Goal: Communication & Community: Answer question/provide support

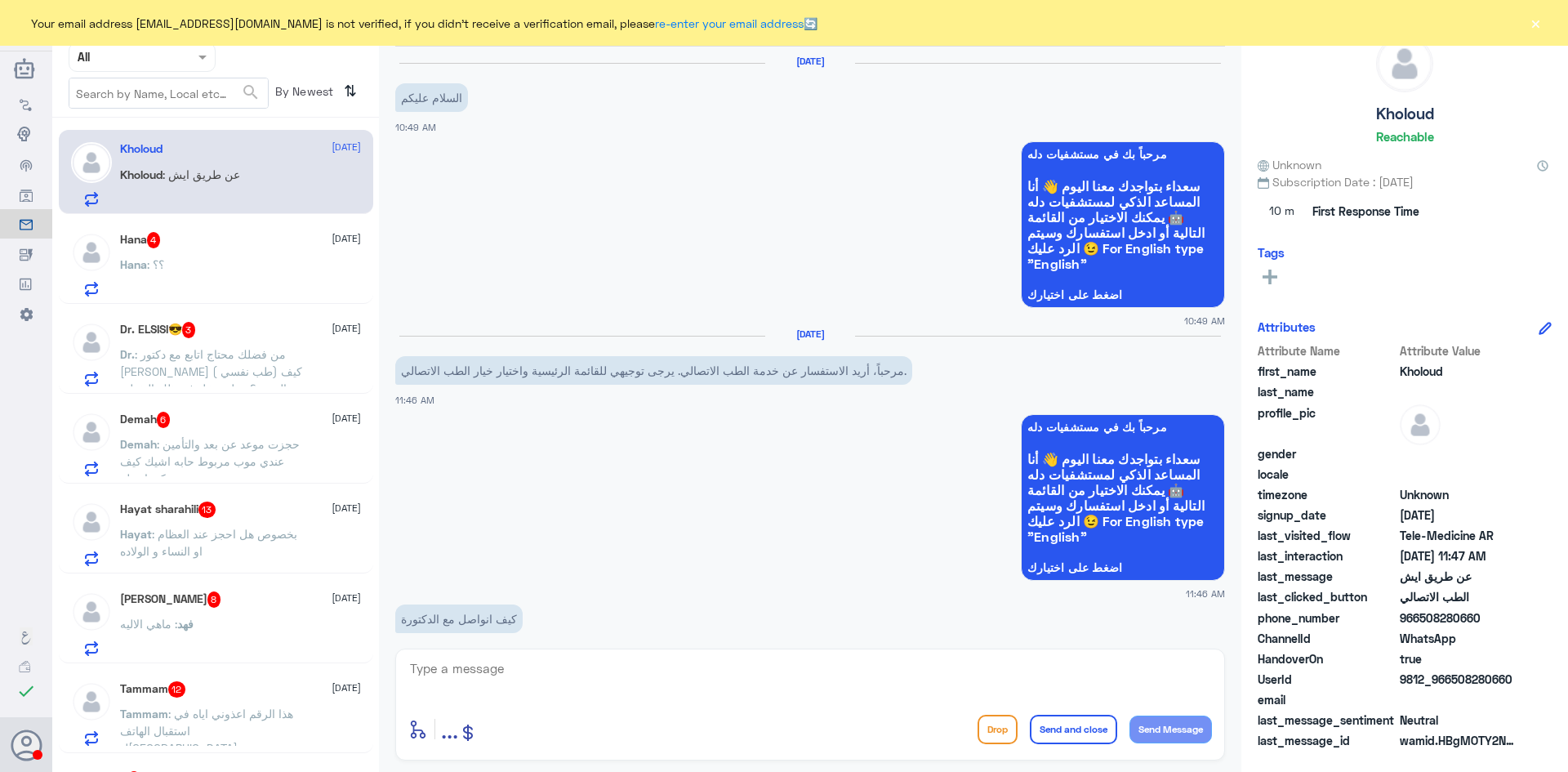
scroll to position [553, 0]
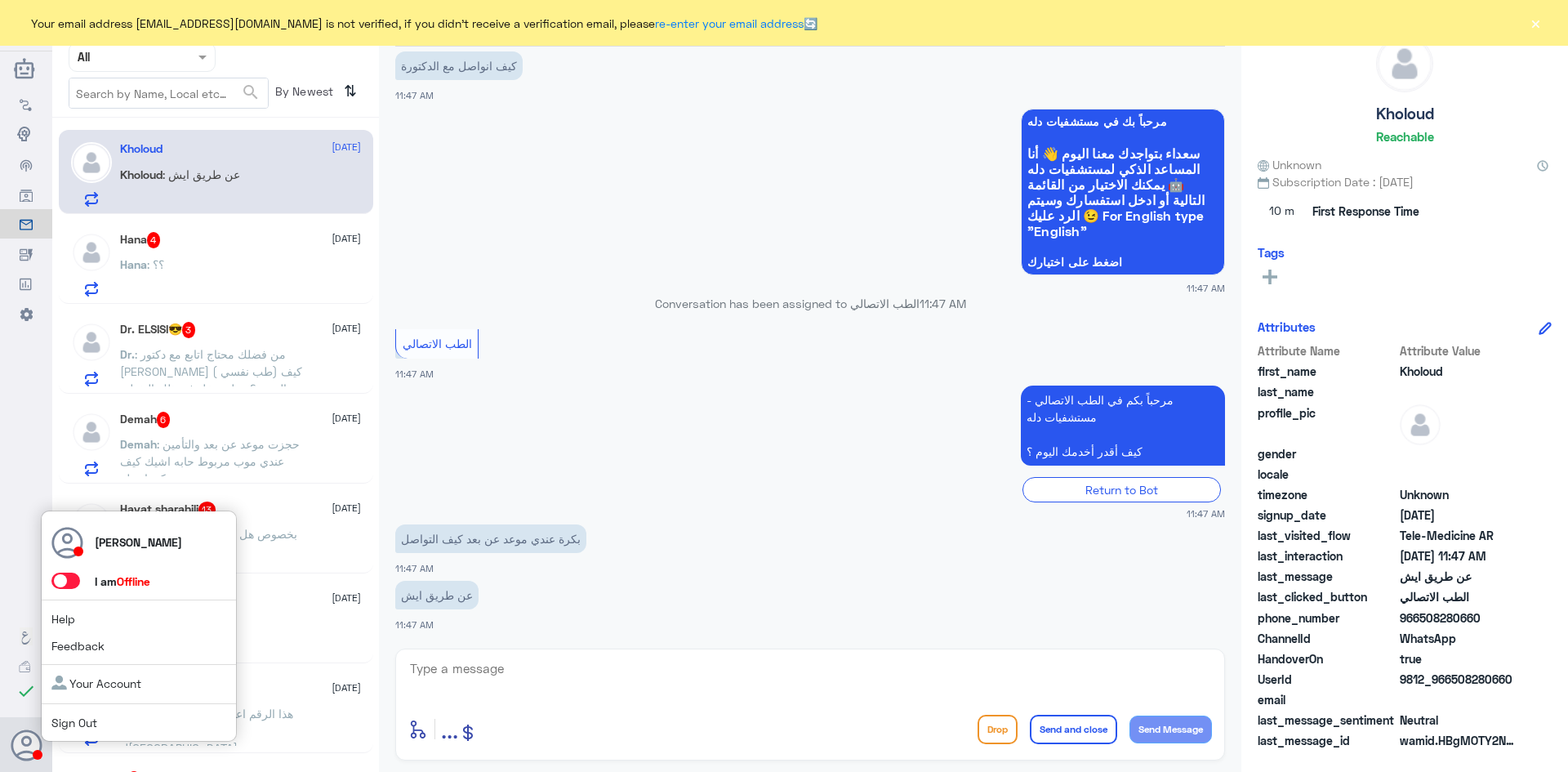
click at [70, 585] on span at bounding box center [66, 580] width 29 height 16
click at [0, 0] on input "checkbox" at bounding box center [0, 0] width 0 height 0
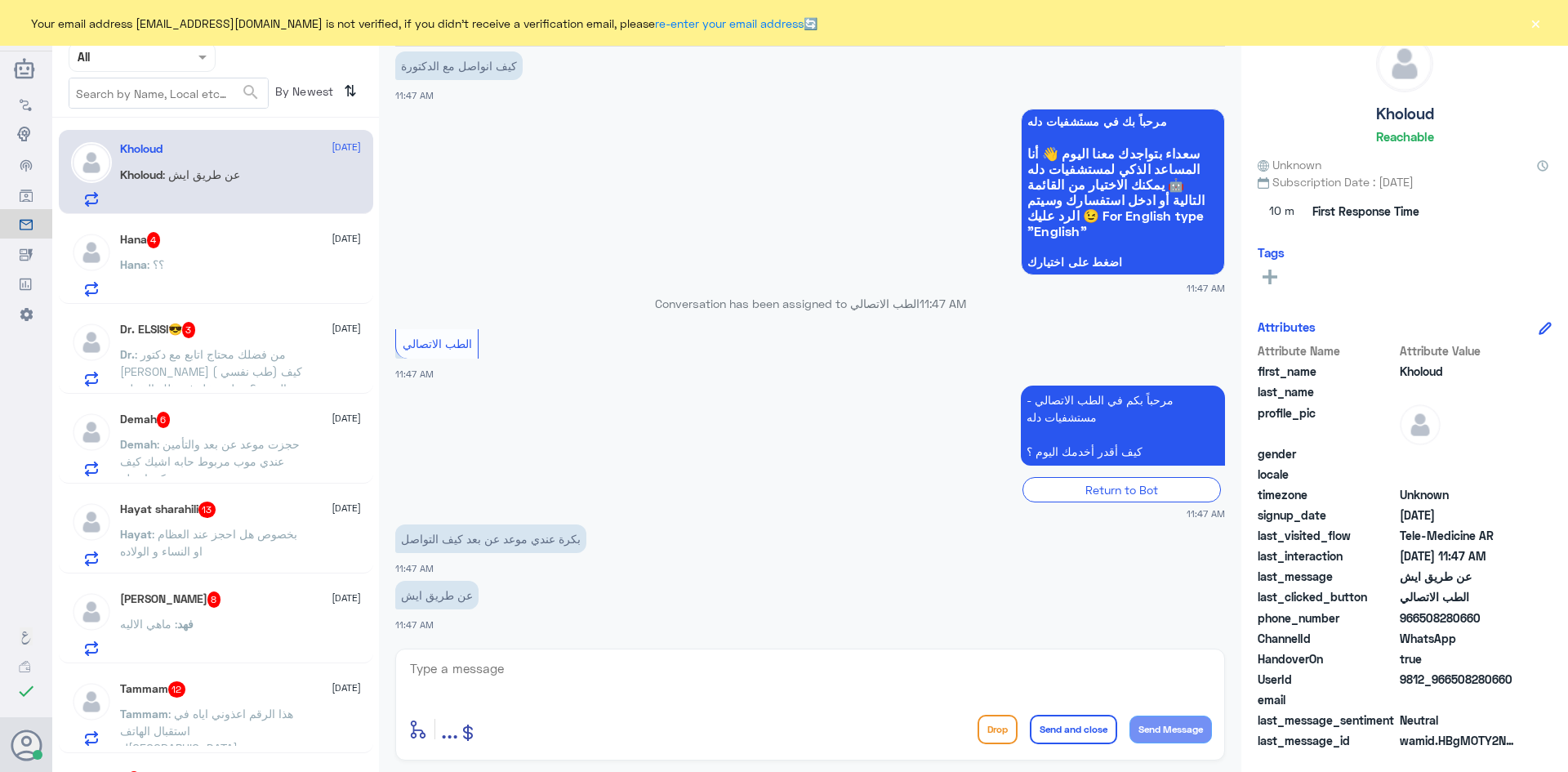
click at [521, 673] on textarea at bounding box center [809, 677] width 803 height 40
paste textarea "مرحبا معك [PERSON_NAME] من الطب الاتصالي"
type textarea "مرحبا معك [PERSON_NAME] من الطب الاتصالي"
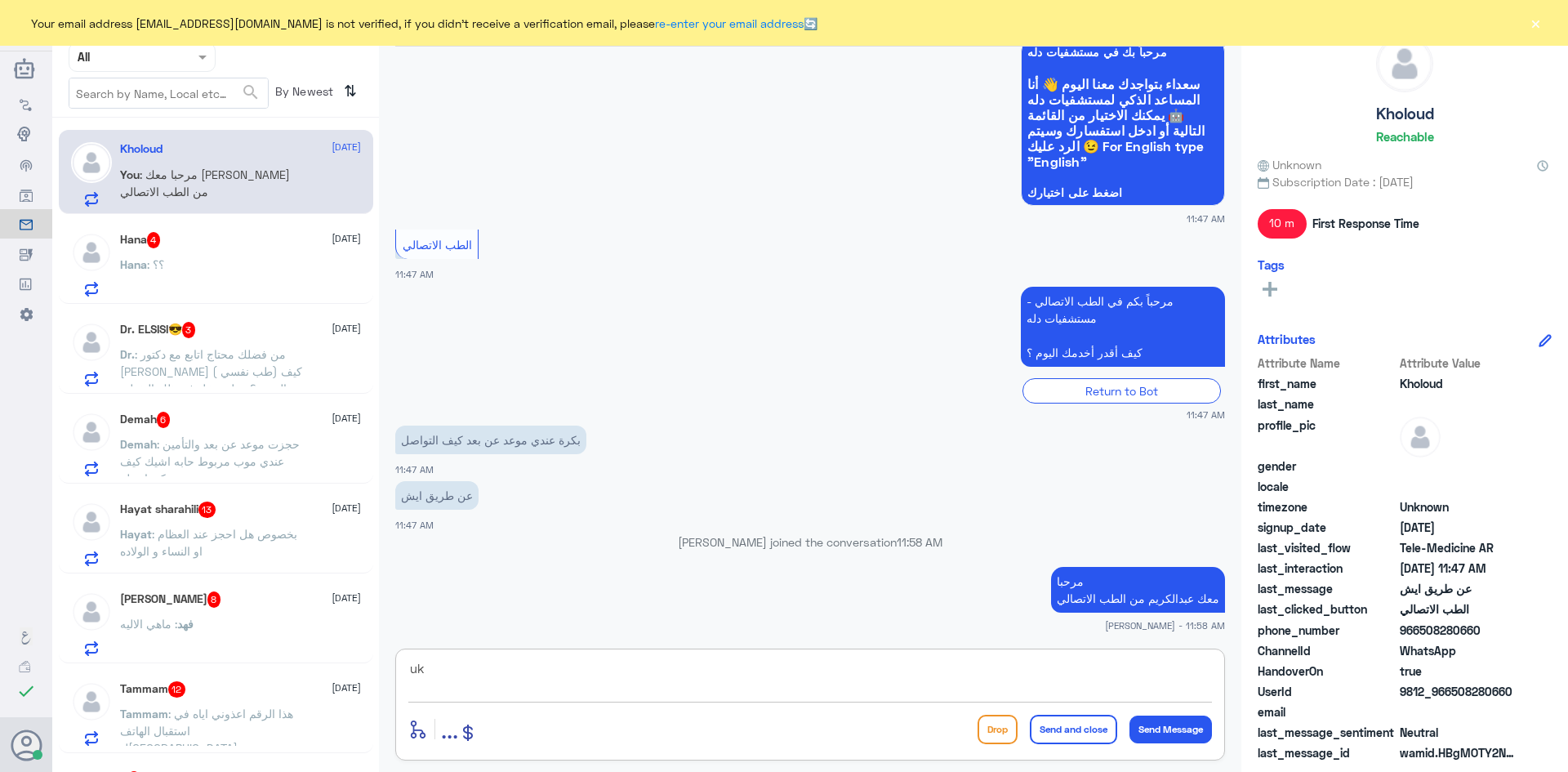
type textarea "u"
type textarea "عن طريق التطبيق"
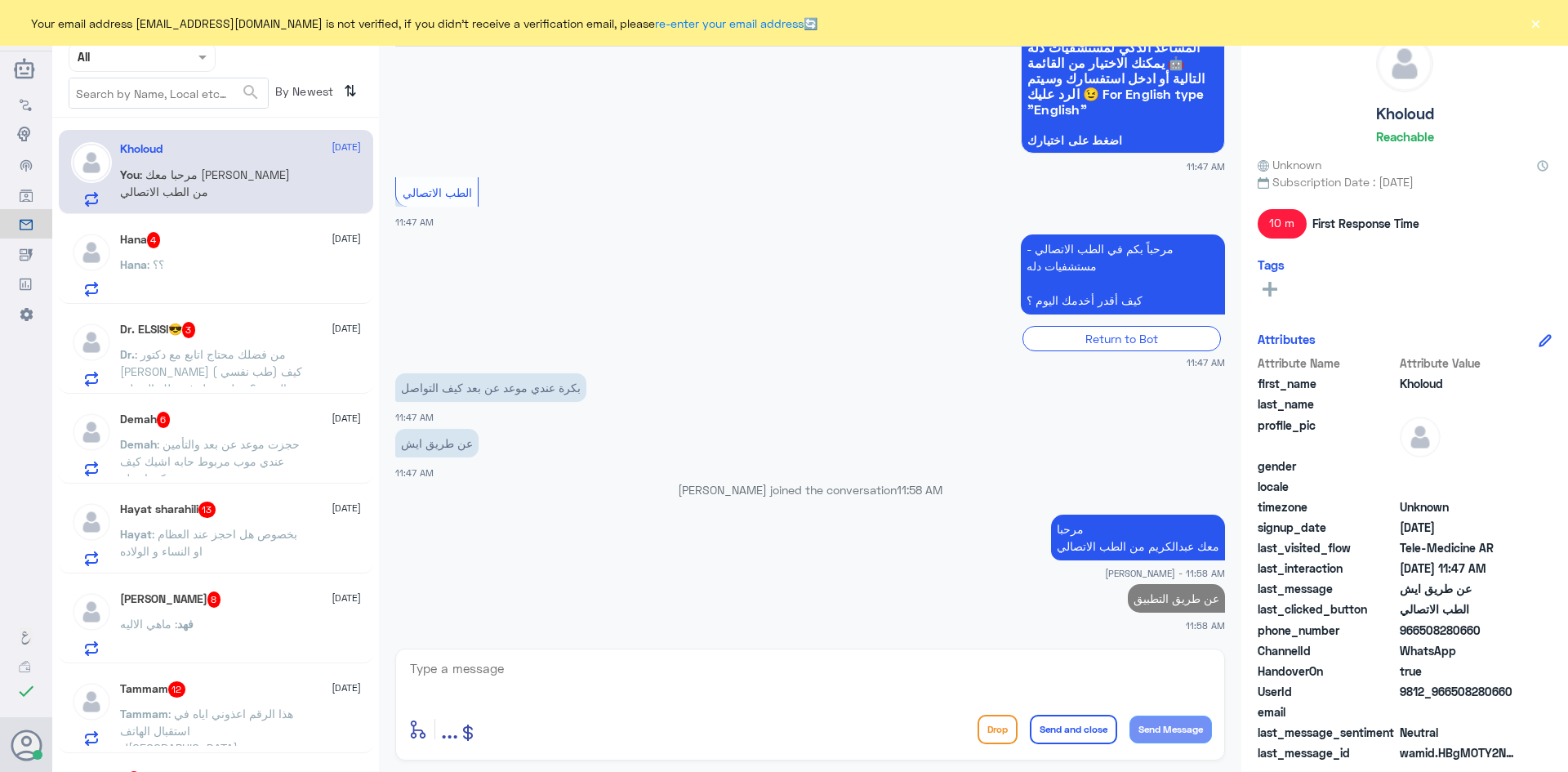
click at [251, 239] on div "Hana 4 [DATE]" at bounding box center [241, 240] width 241 height 16
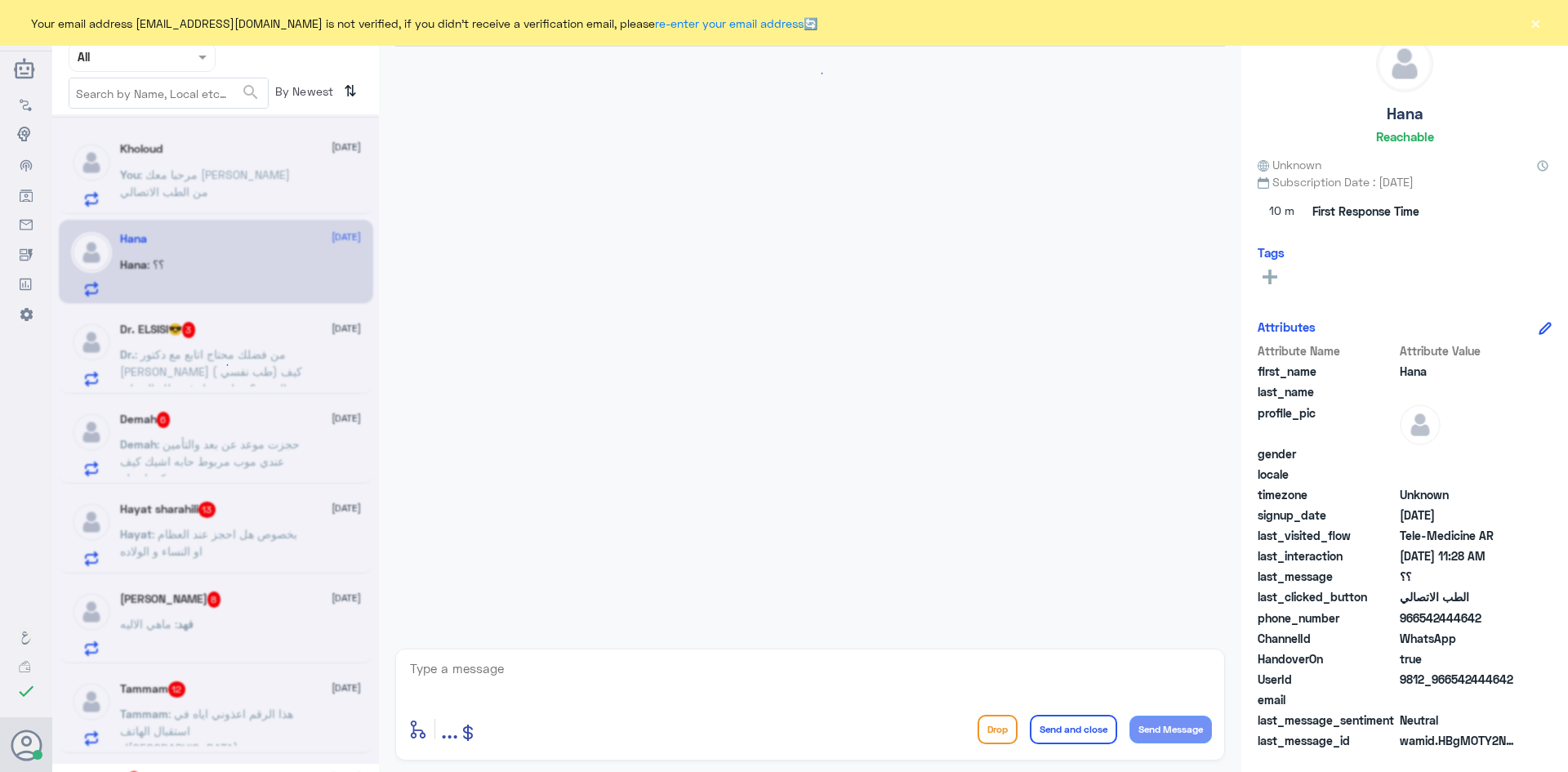
scroll to position [33, 0]
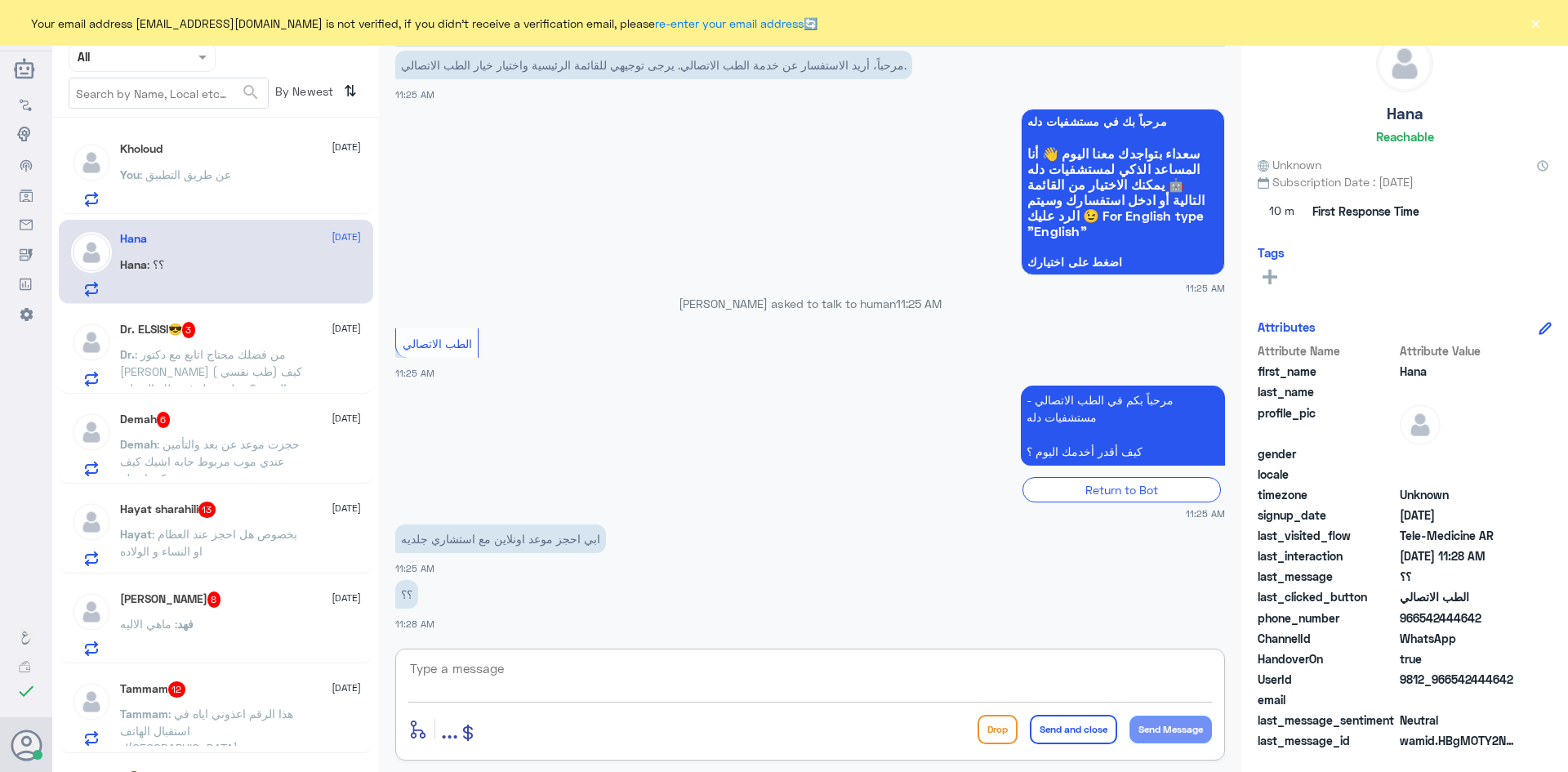
click at [600, 659] on textarea at bounding box center [809, 677] width 803 height 40
paste textarea "مرحبا معك [PERSON_NAME] من الطب الاتصالي"
type textarea "مرحبا معك [PERSON_NAME] من الطب الاتصالي"
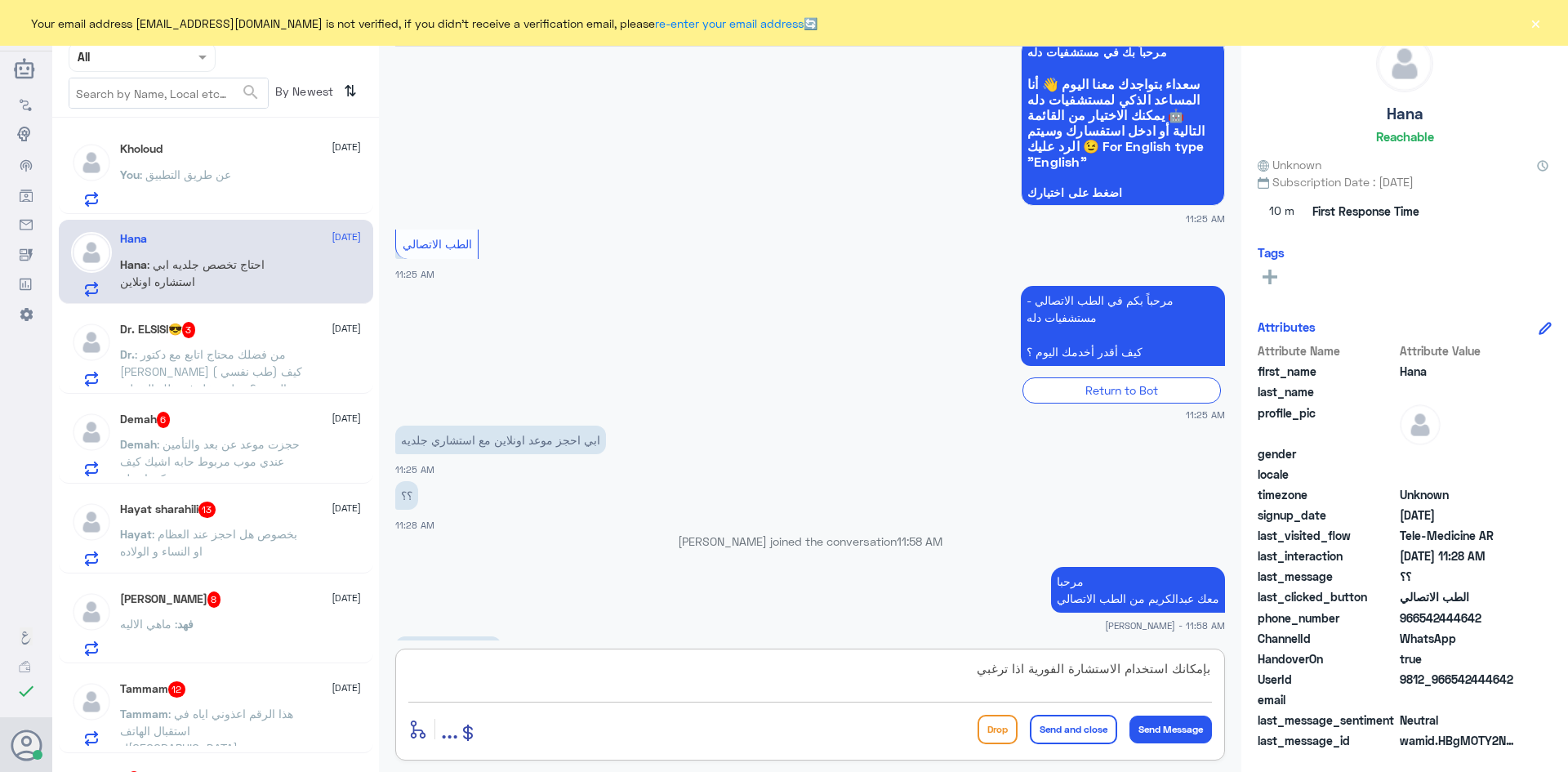
scroll to position [175, 0]
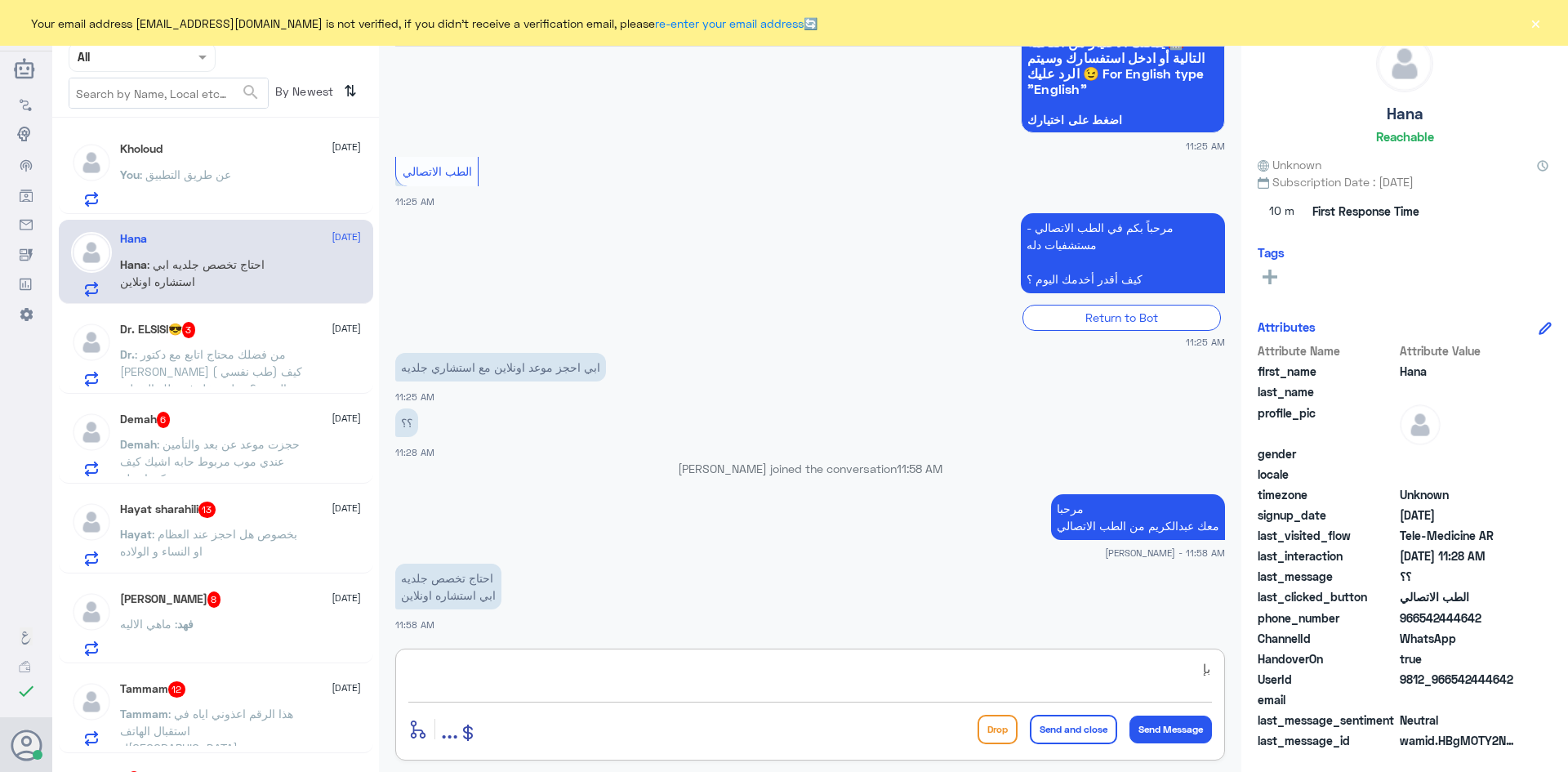
type textarea "ب"
type textarea "للأٍسف هذا التخصص غير متوفر حالياً راح يتوفر قريب بإذن [DEMOGRAPHIC_DATA]"
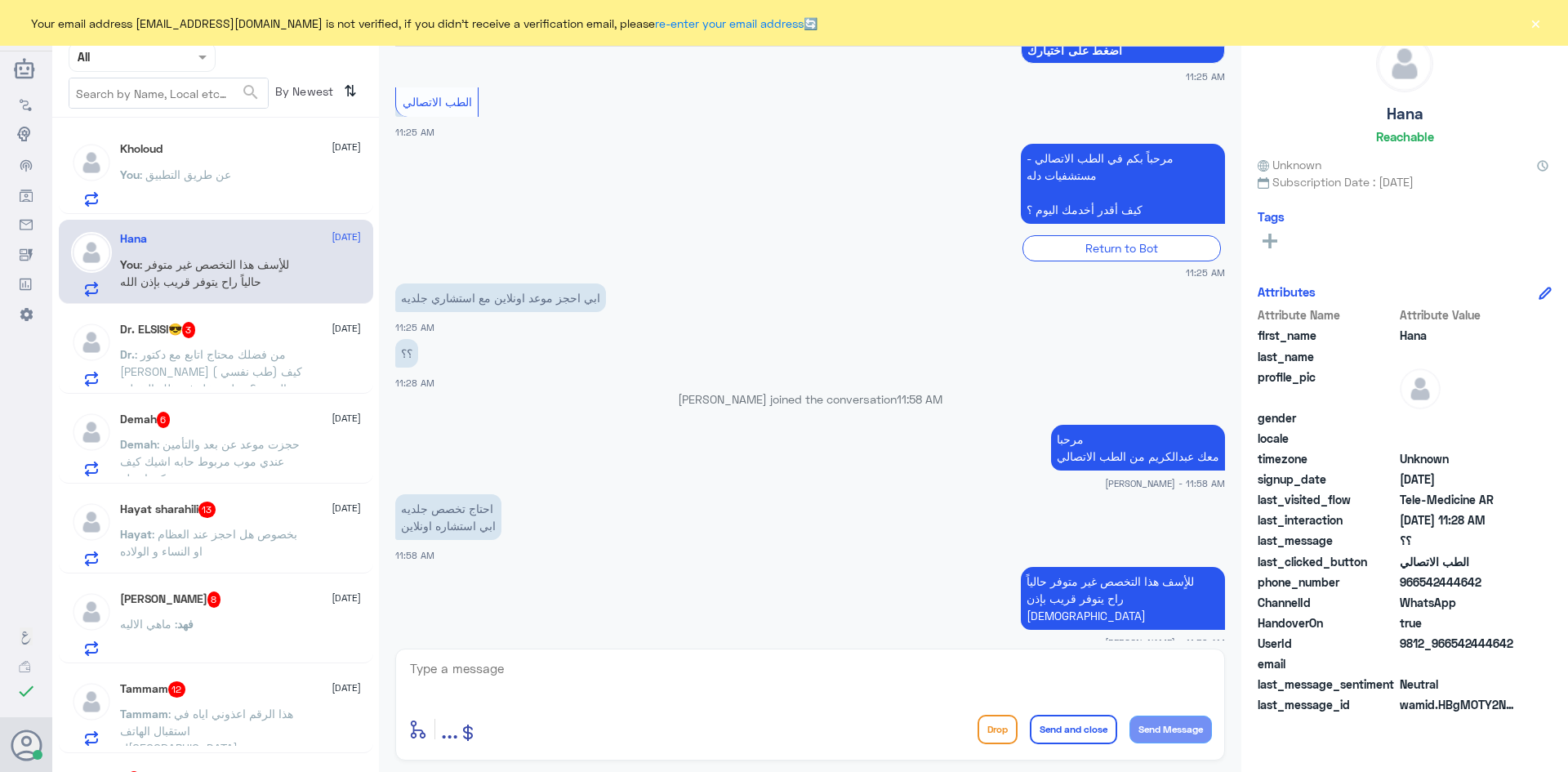
click at [311, 357] on div "Dr. : من فضلك محتاج اتابع مع دكتور [PERSON_NAME] ( طب نفسي) كيف الحجز ؟ وهل يدخ…" at bounding box center [241, 367] width 241 height 37
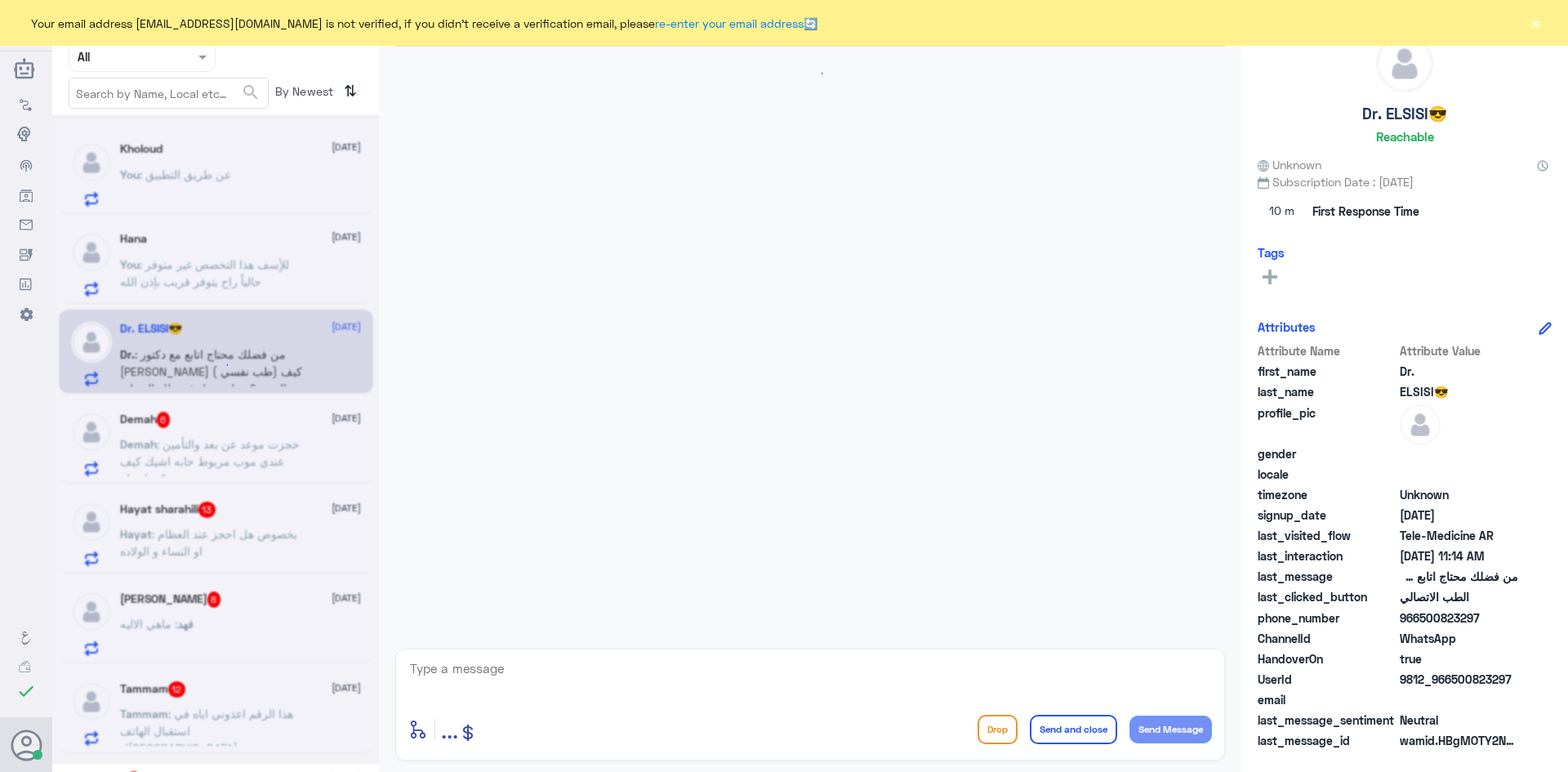
scroll to position [45, 0]
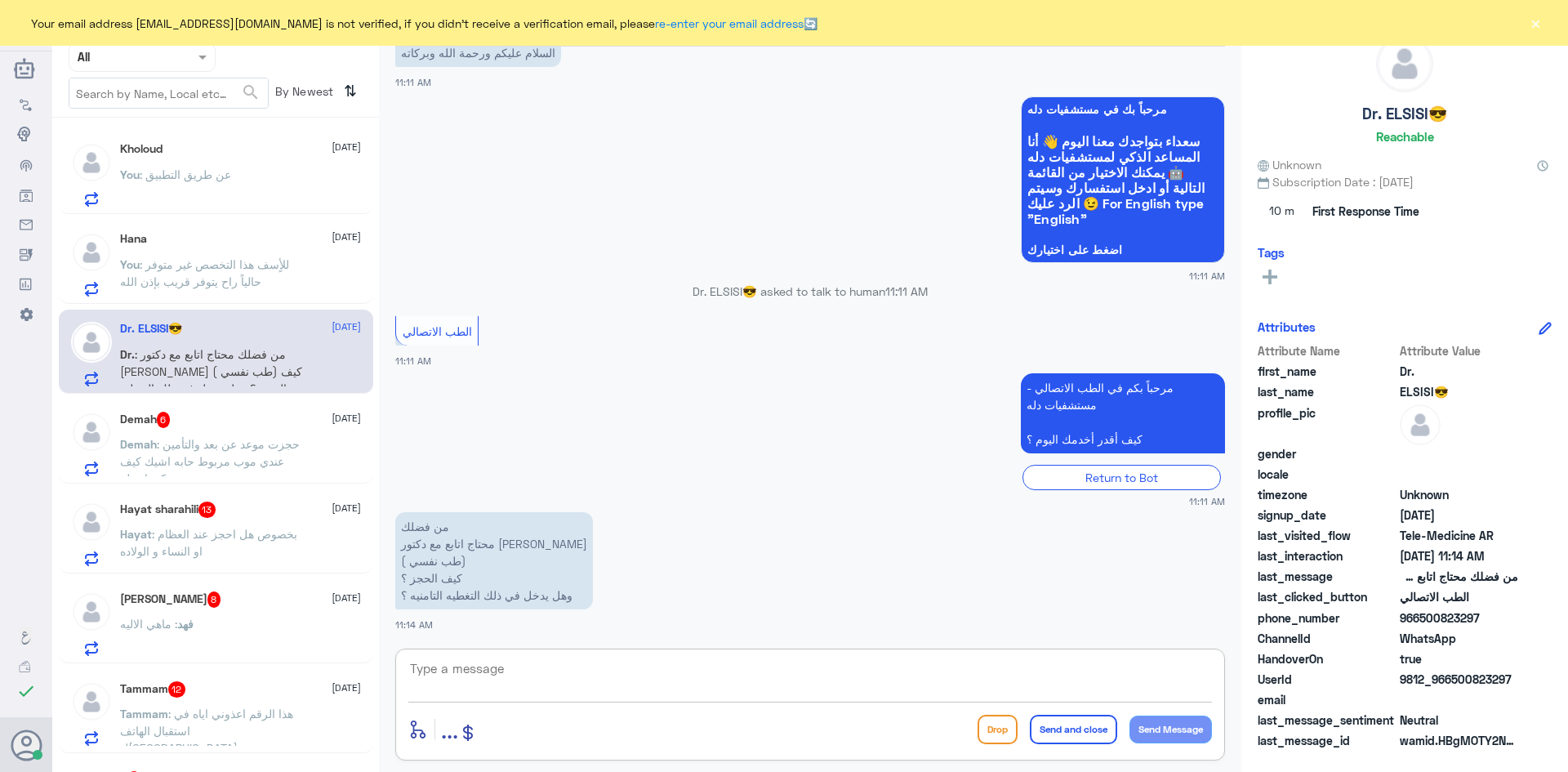
click at [598, 678] on textarea at bounding box center [809, 677] width 803 height 40
paste textarea "مرحبا معك [PERSON_NAME] من الطب الاتصالي"
type textarea "مرحبا معك [PERSON_NAME] من الطب الاتصالي"
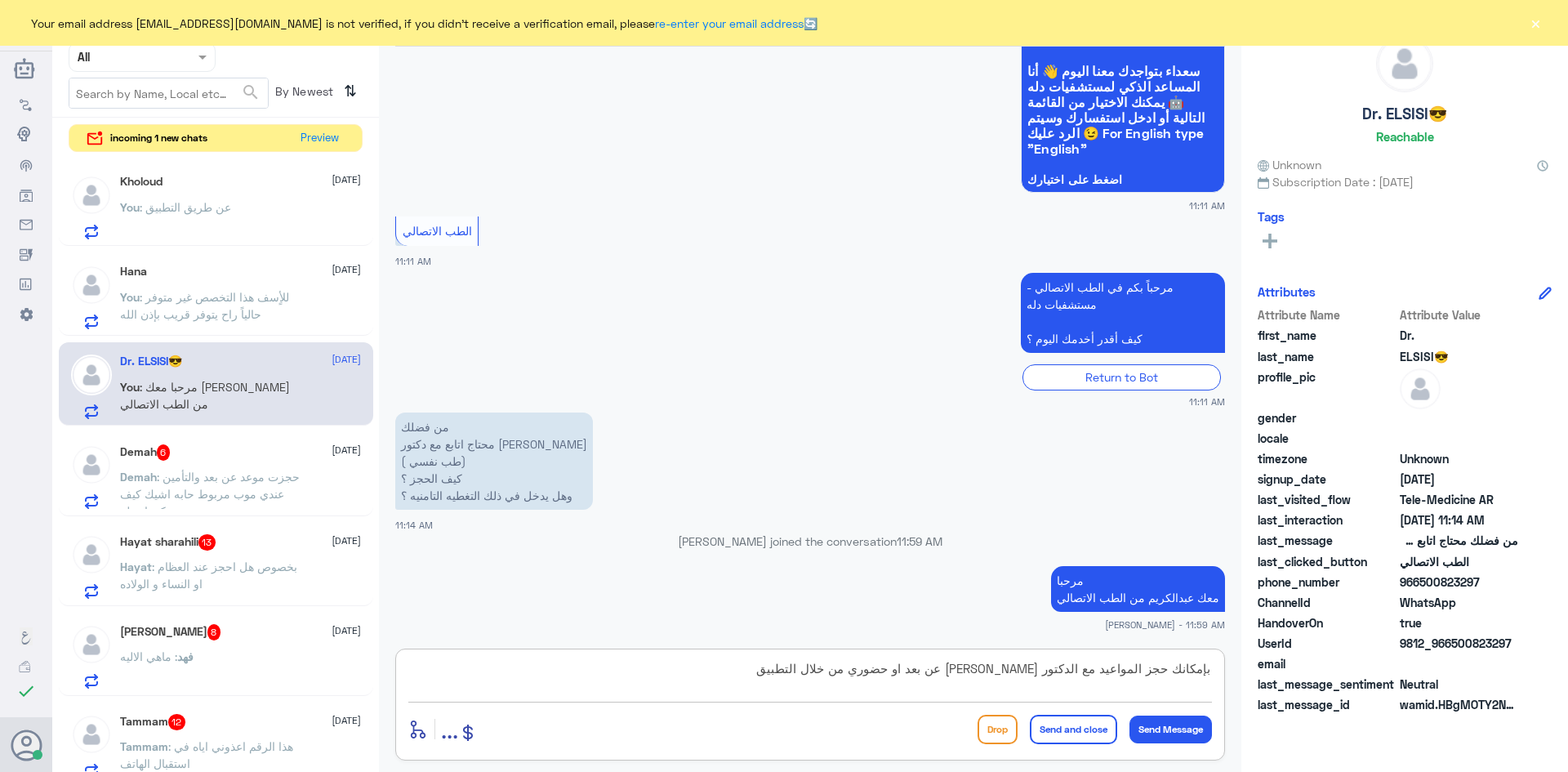
type textarea "بإمكانك حجز المواعيد مع الدكتور عبدالواحد عن بعد او حضوري من خلال التطبيق"
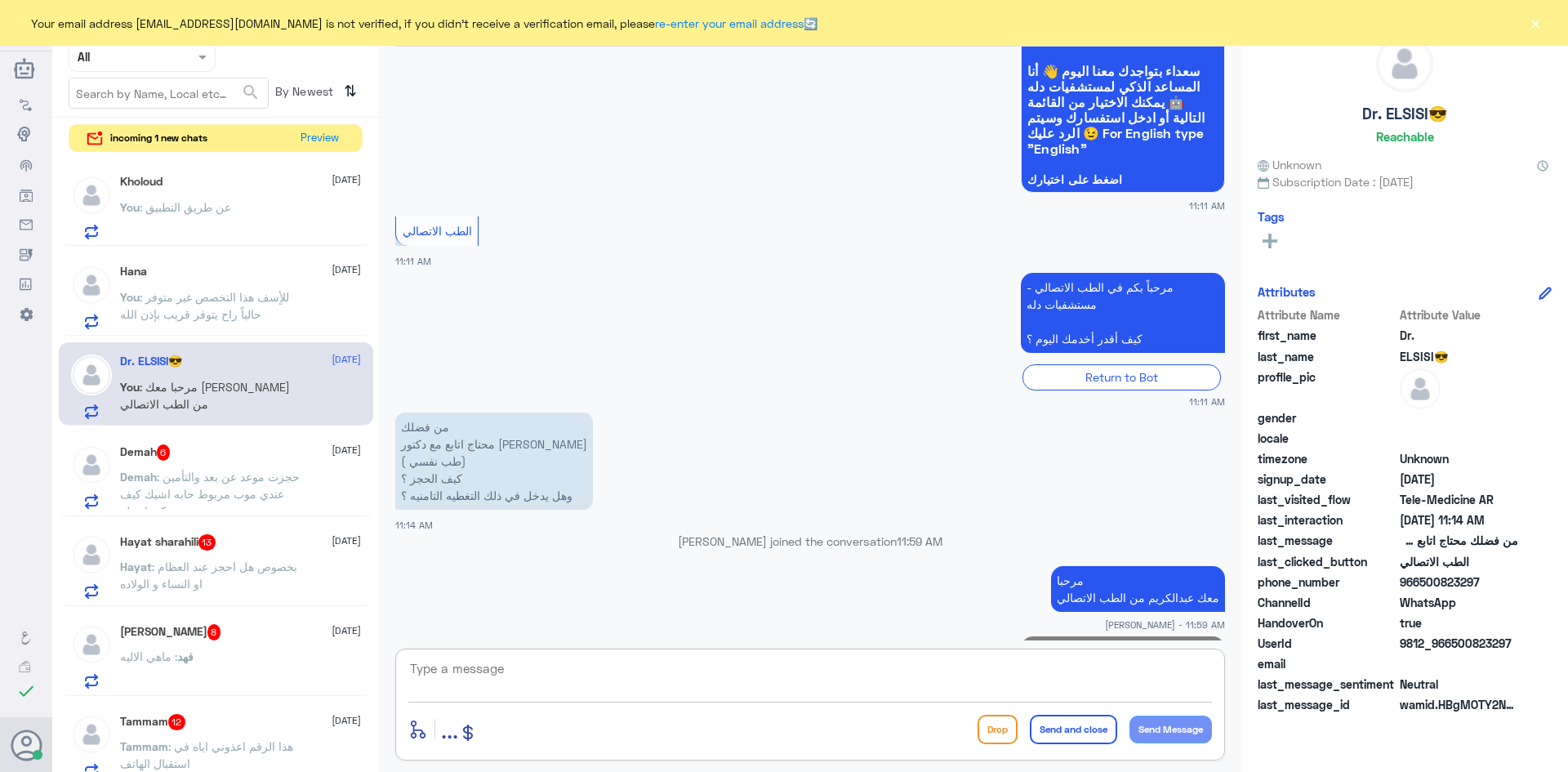
scroll to position [201, 0]
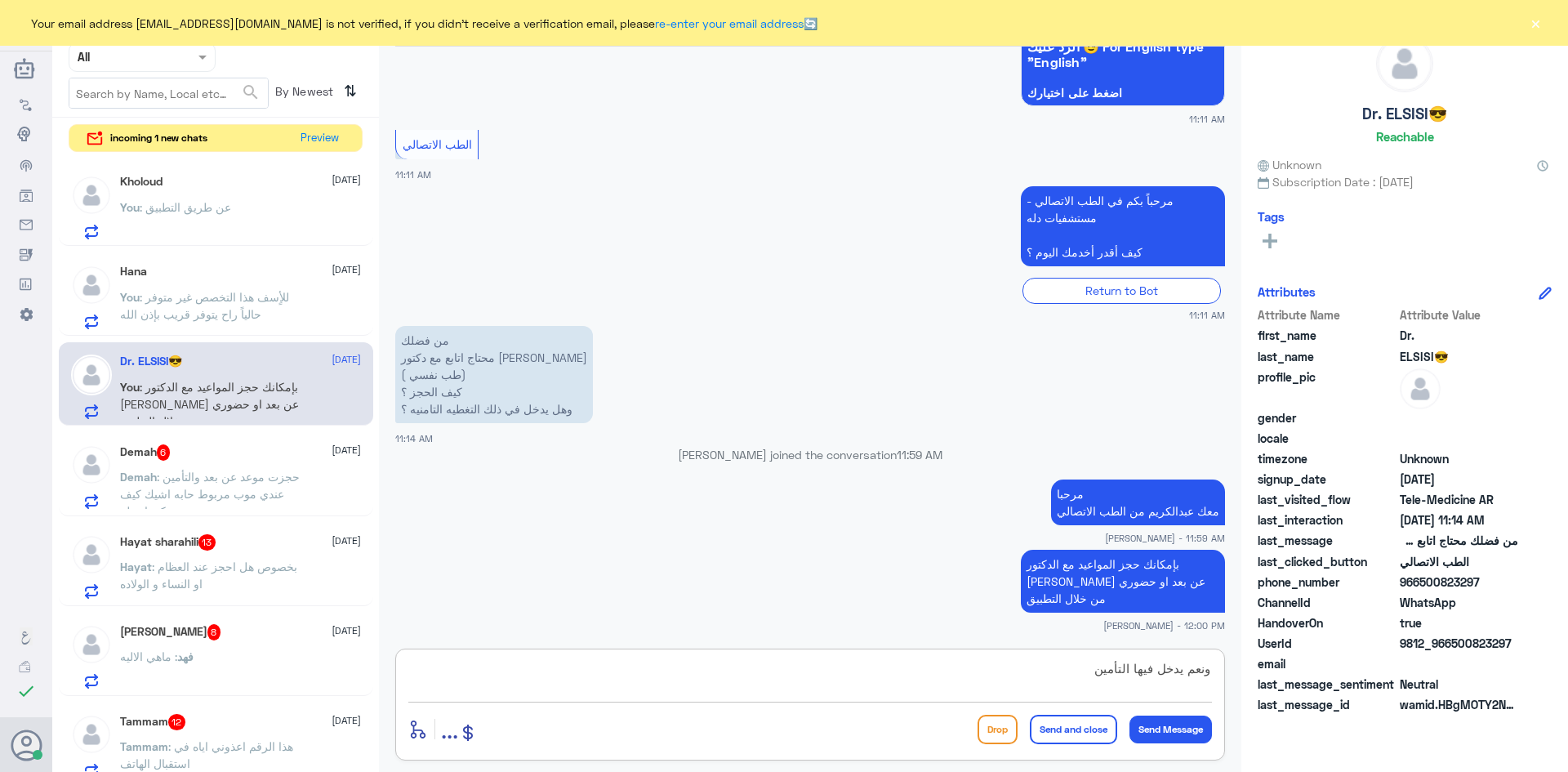
type textarea "ونعم يدخل فيها التأمين"
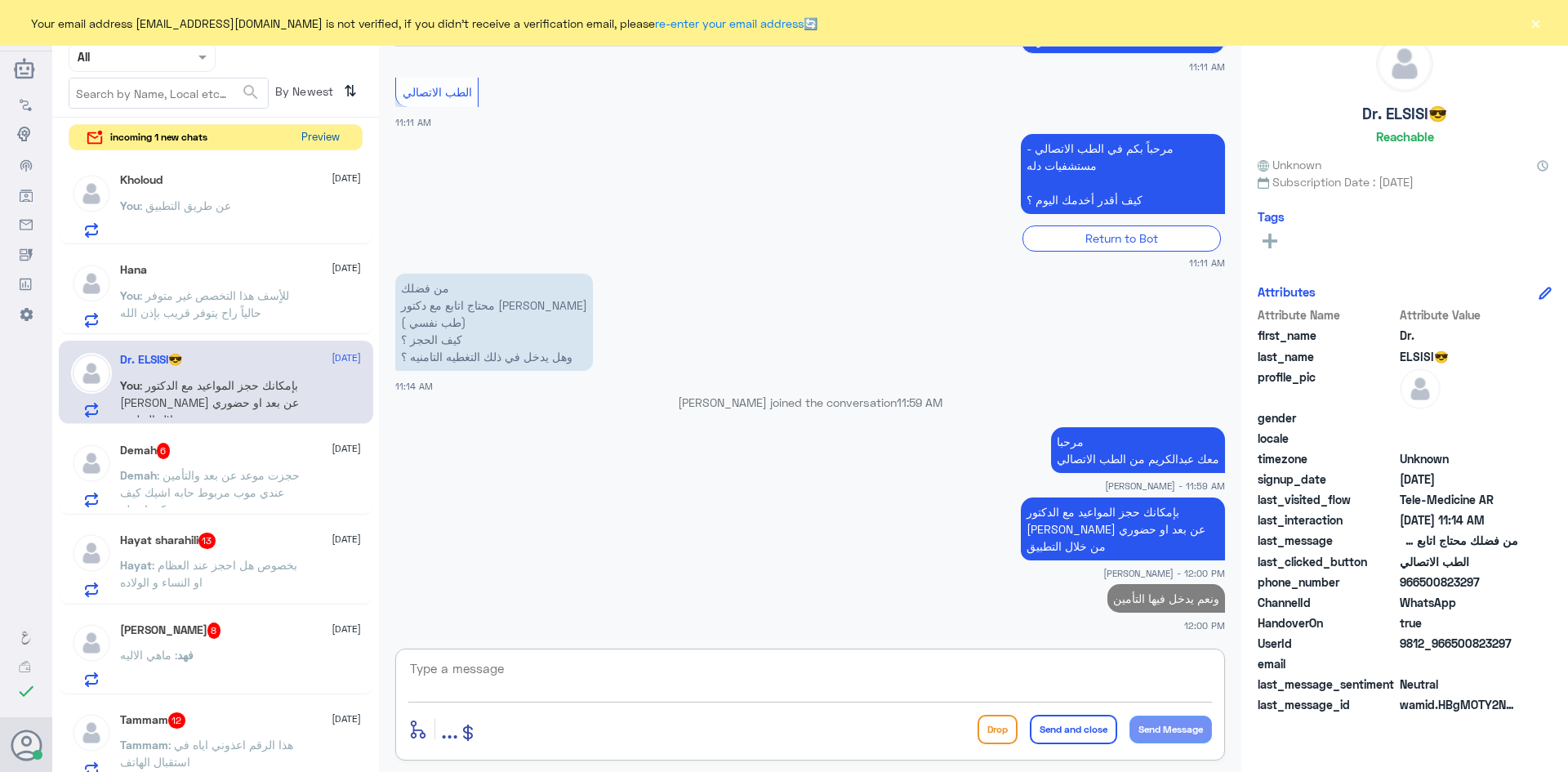
click at [328, 144] on button "Preview" at bounding box center [320, 137] width 51 height 25
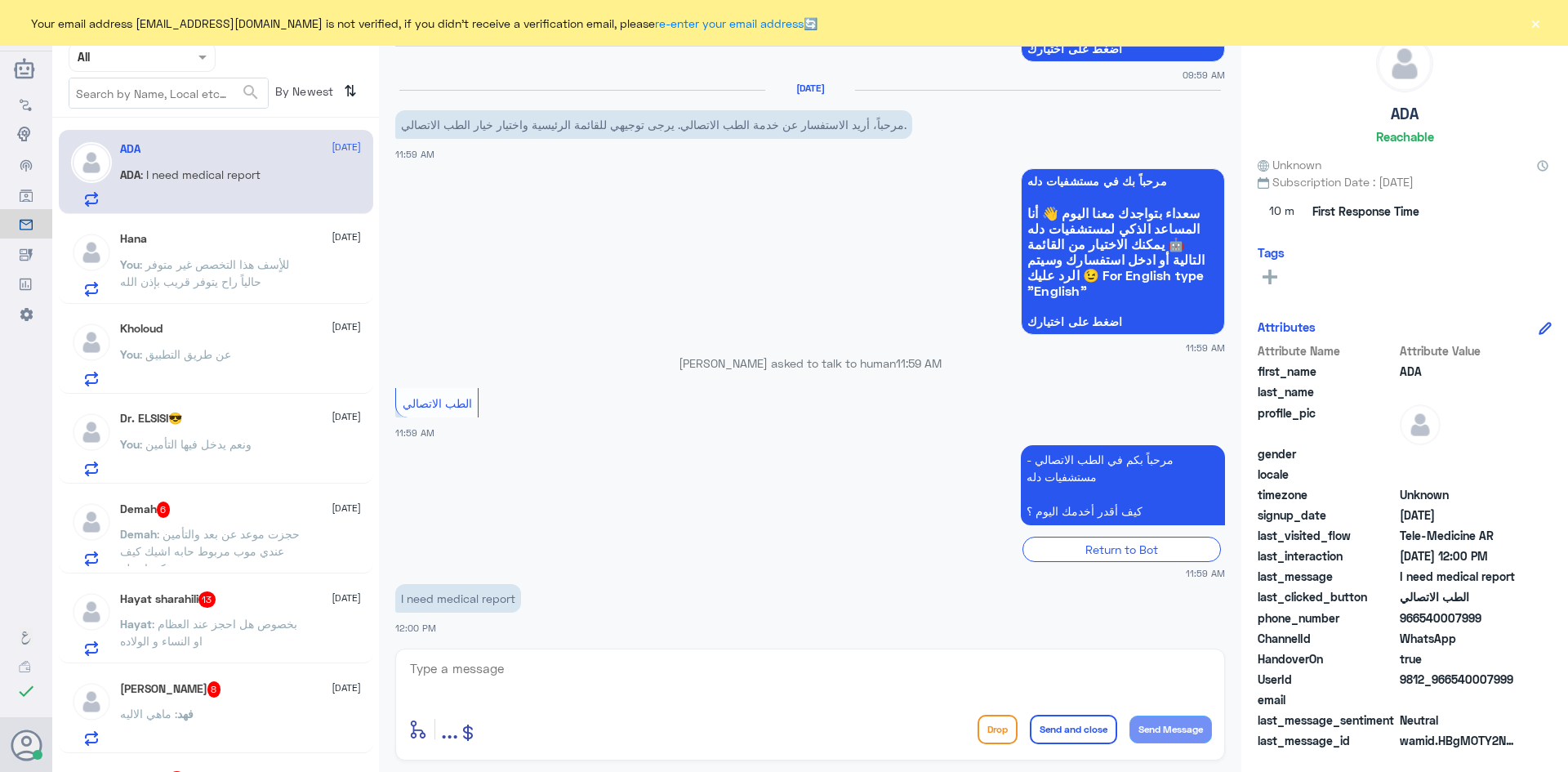
scroll to position [249, 0]
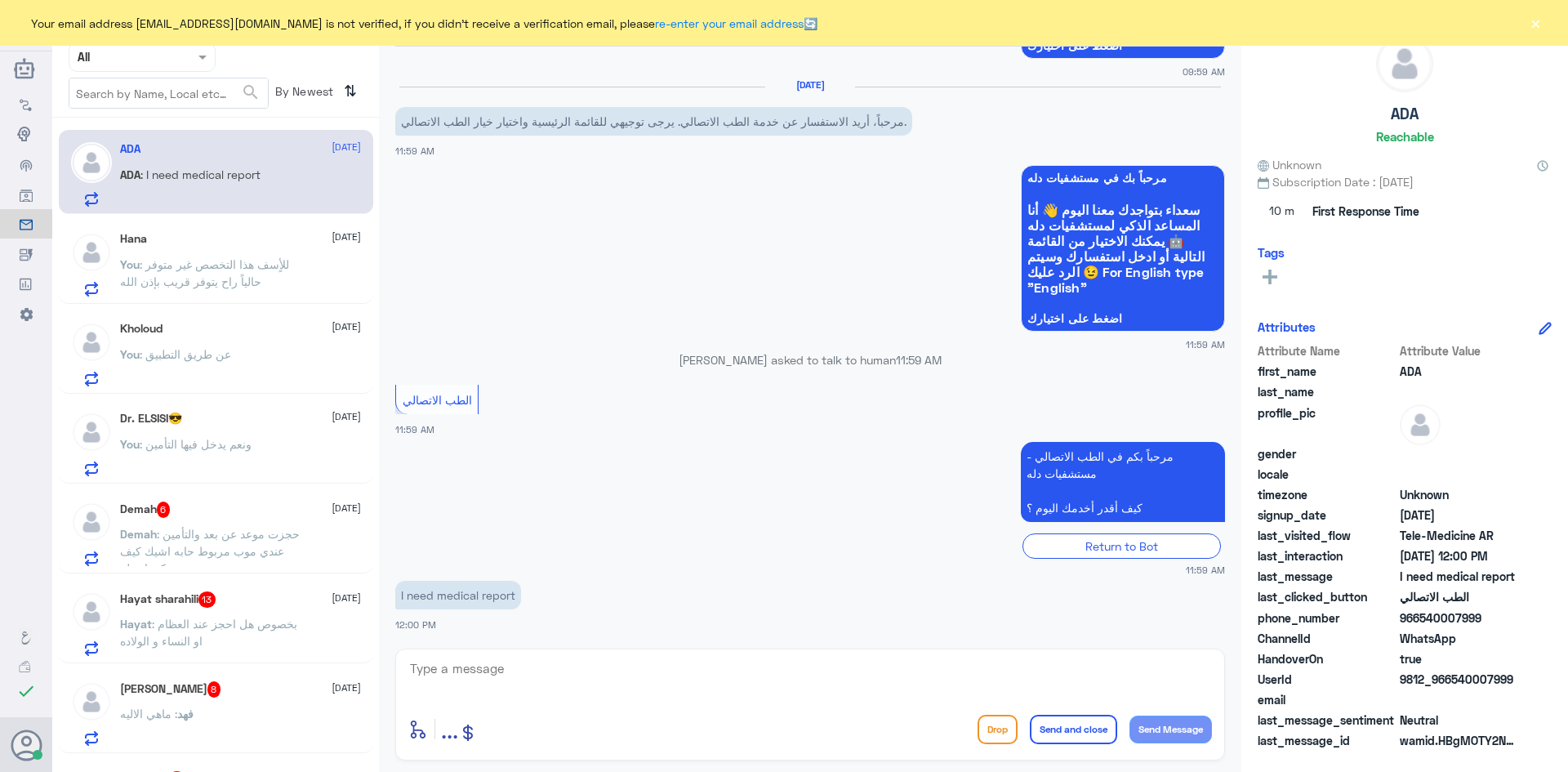
click at [568, 675] on textarea at bounding box center [809, 677] width 803 height 40
paste textarea "بإمكانك التواصل مع قسم التقارير الطبية على الواتس 0550181732"
type textarea "بإمكانك التواصل مع قسم التقارير الطبية على الواتس 0550181732"
click at [1077, 723] on button "Send and close" at bounding box center [1073, 728] width 87 height 29
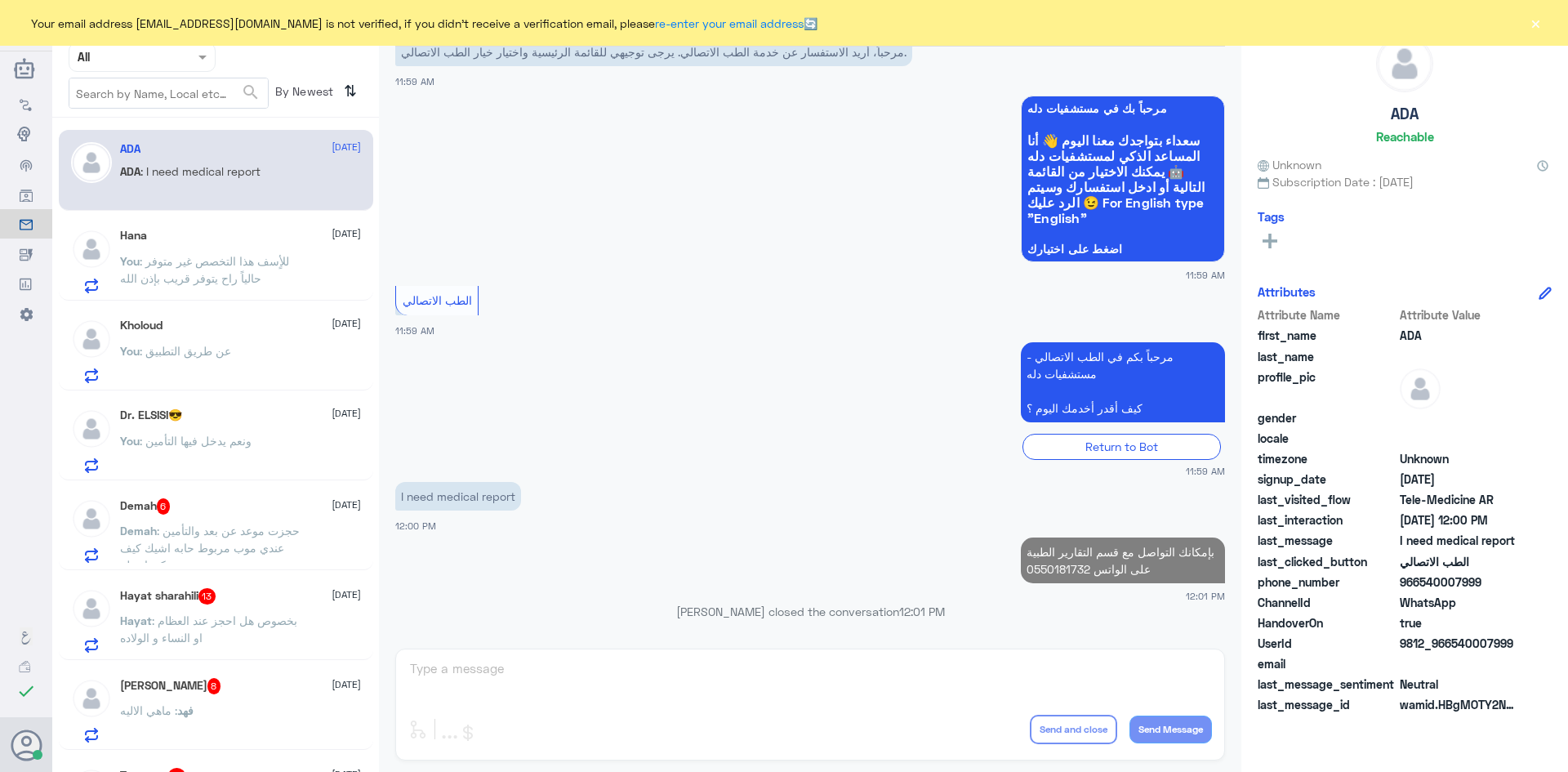
click at [262, 515] on div "Demah 6 16 September Demah : حجزت موعد عن بعد والتأمين عندي موب مربوط حابه اشيك…" at bounding box center [241, 530] width 241 height 64
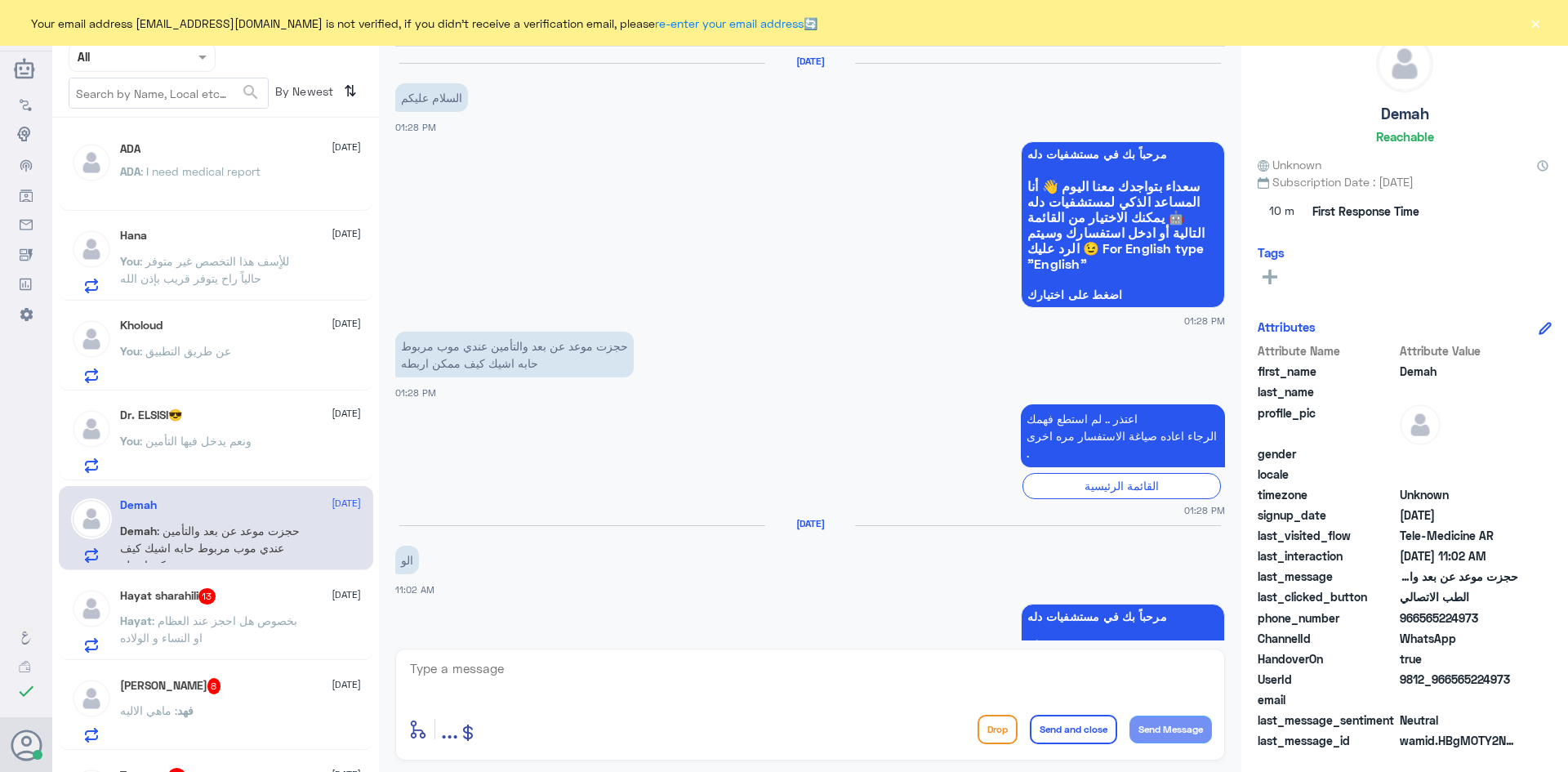
scroll to position [686, 0]
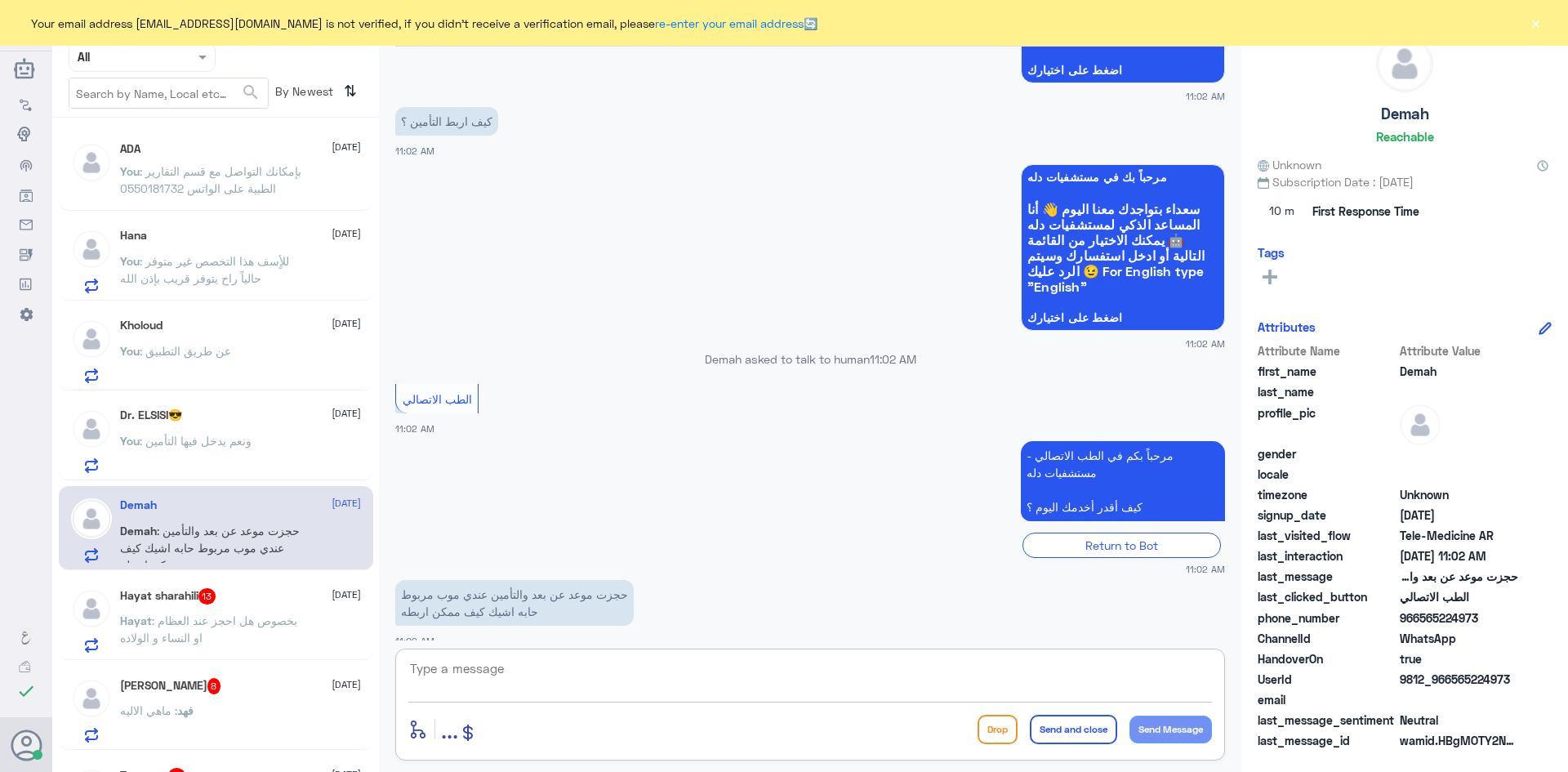
click at [655, 669] on textarea at bounding box center [809, 677] width 803 height 40
paste textarea "مرحبا معك [PERSON_NAME] من الطب الاتصالي"
type textarea "مرحبا معك [PERSON_NAME] من الطب الاتصالي"
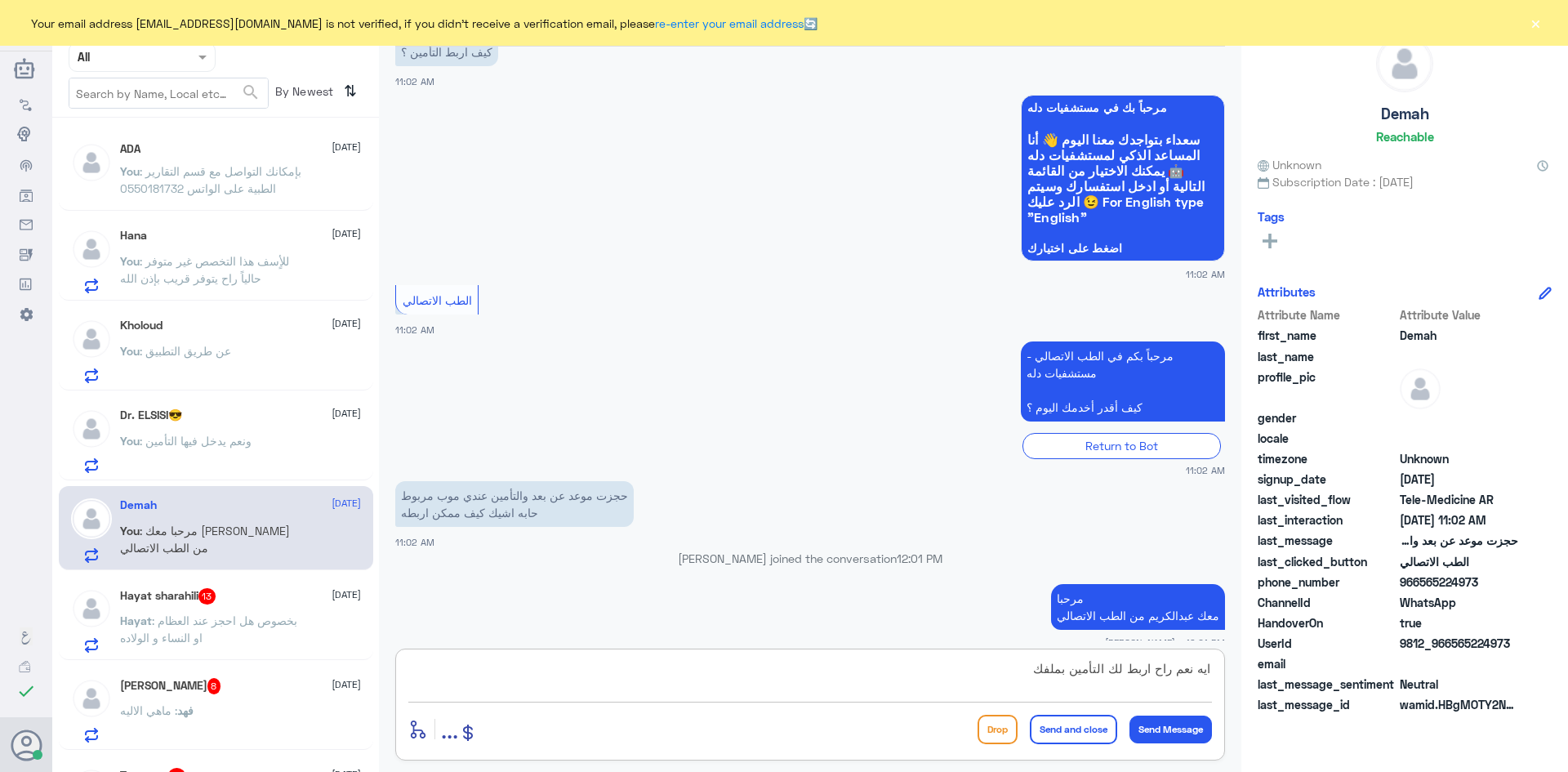
type textarea "ايه نعم راح اربط لك التأمين بملفك"
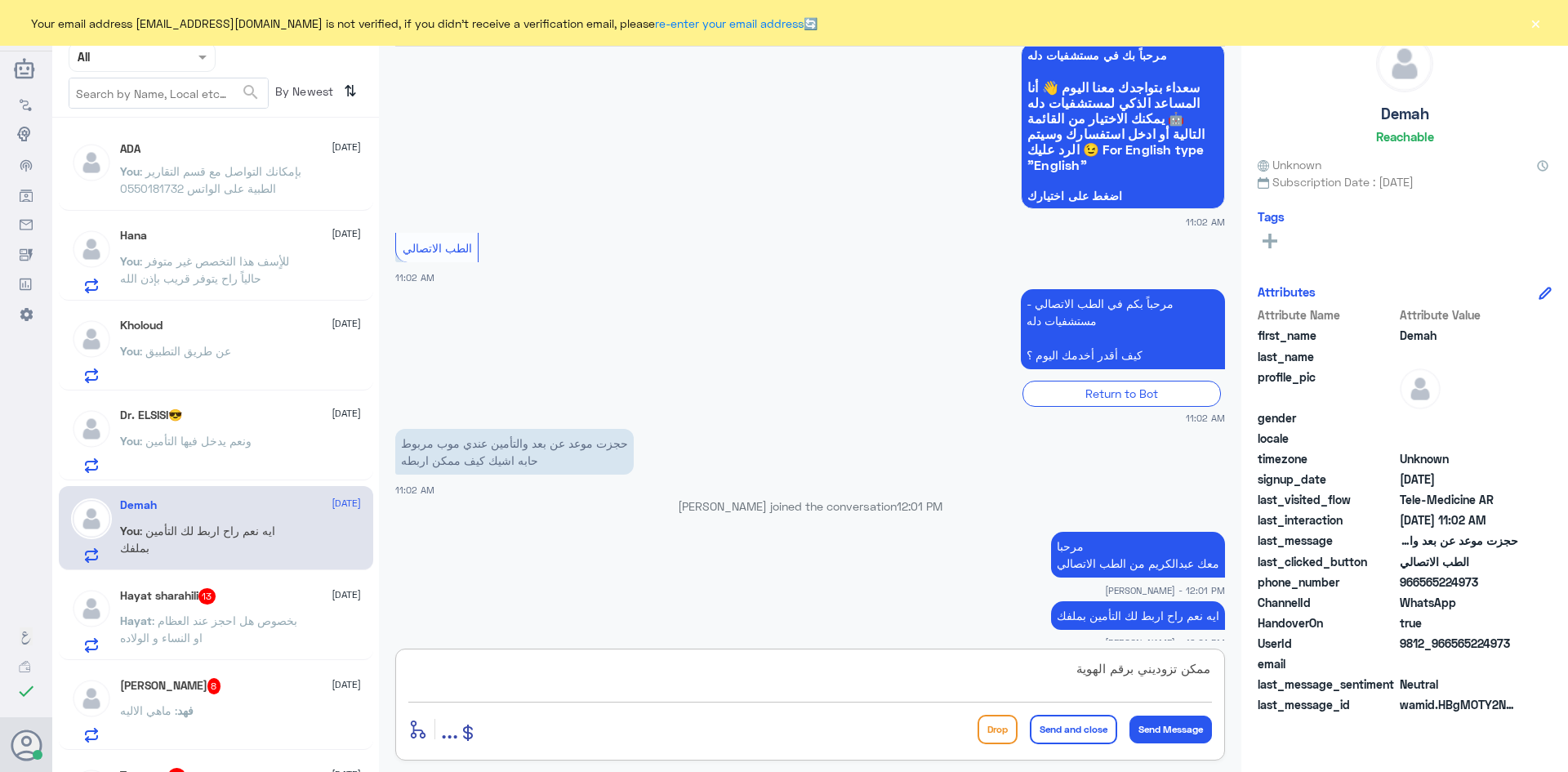
type textarea "ممكن تزوديني برقم الهوية"
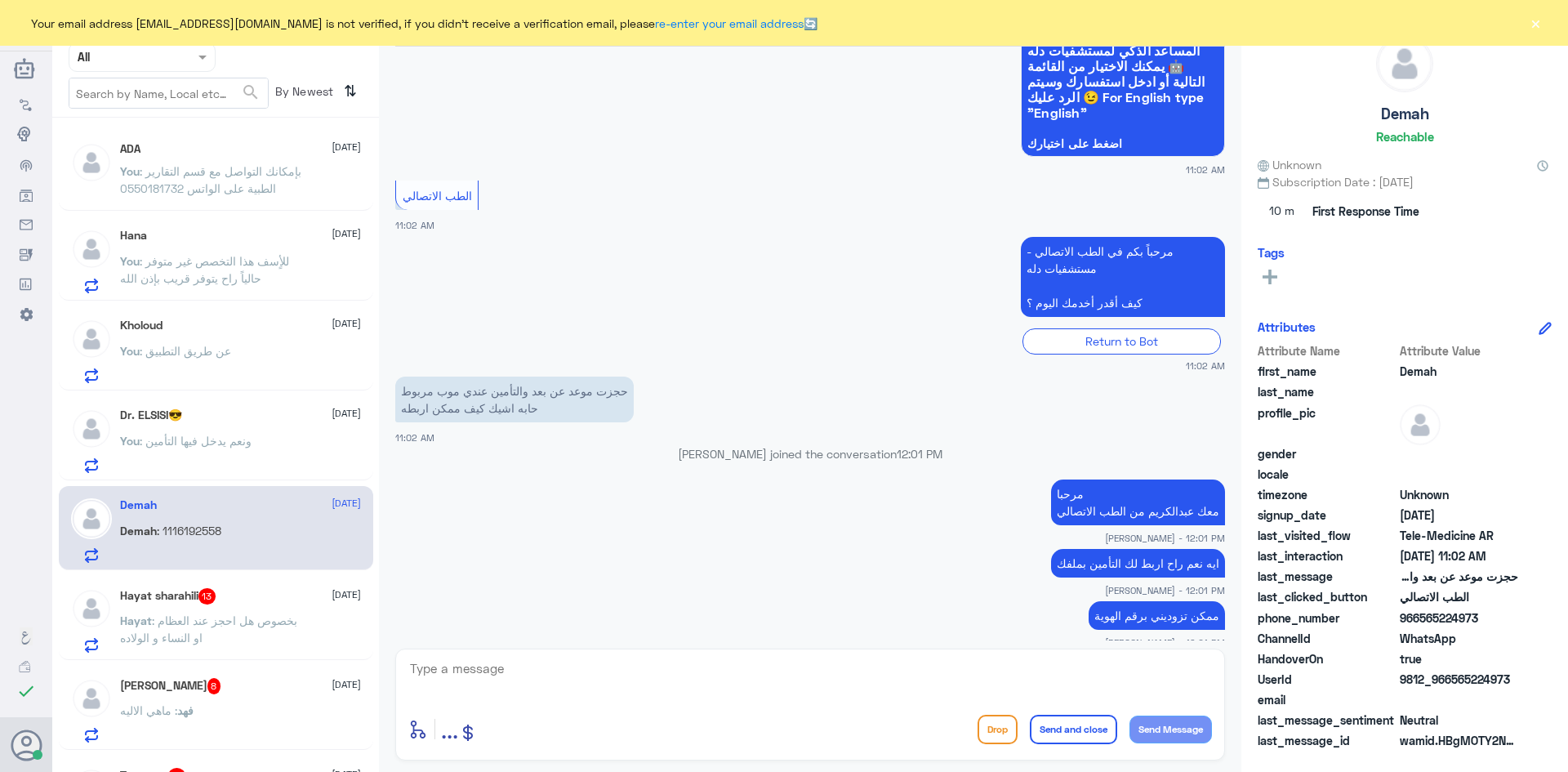
scroll to position [916, 0]
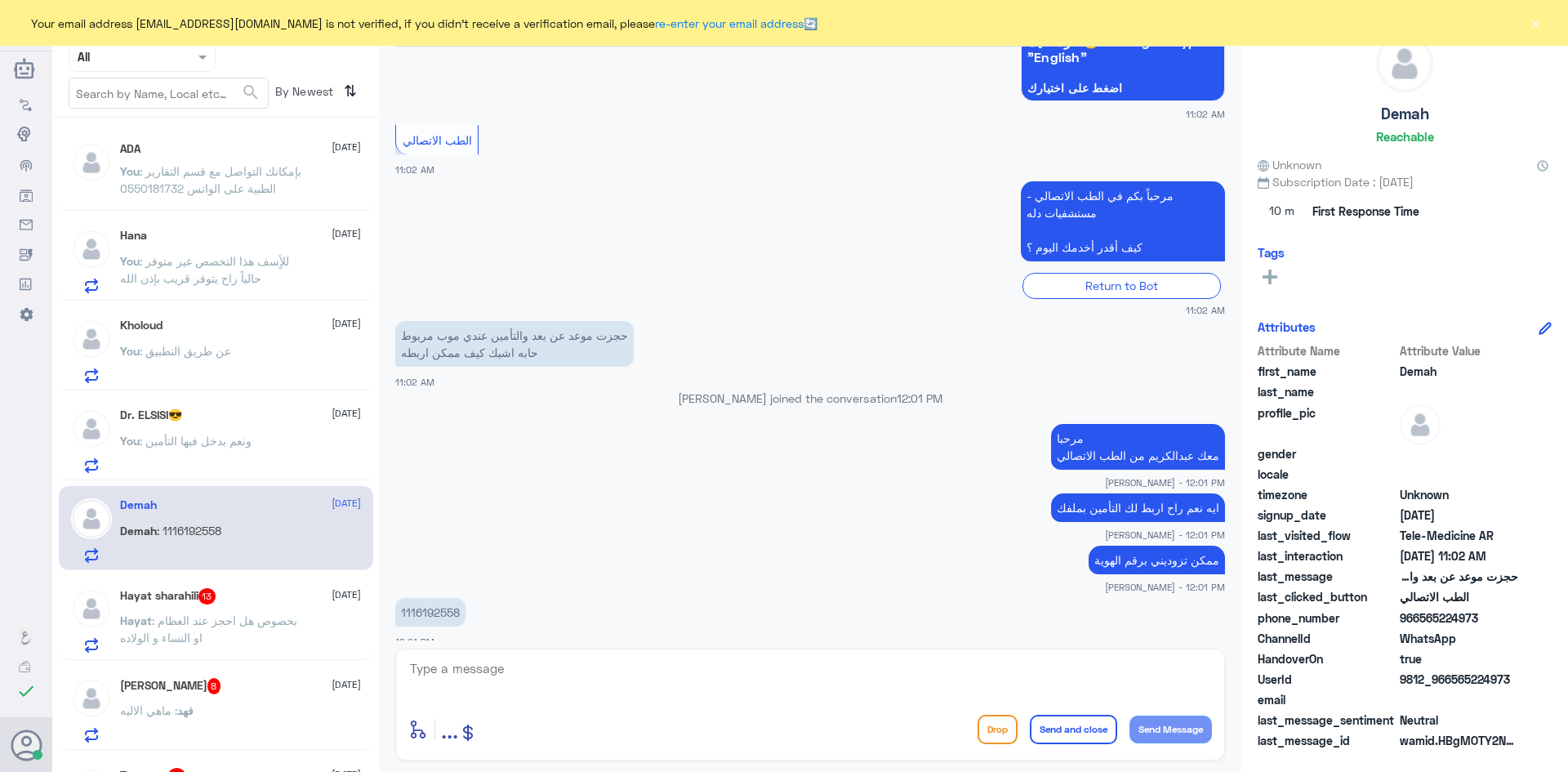
click at [291, 619] on span ": بخصوص هل احجز عند العظام او النساء و الولاده" at bounding box center [209, 628] width 177 height 31
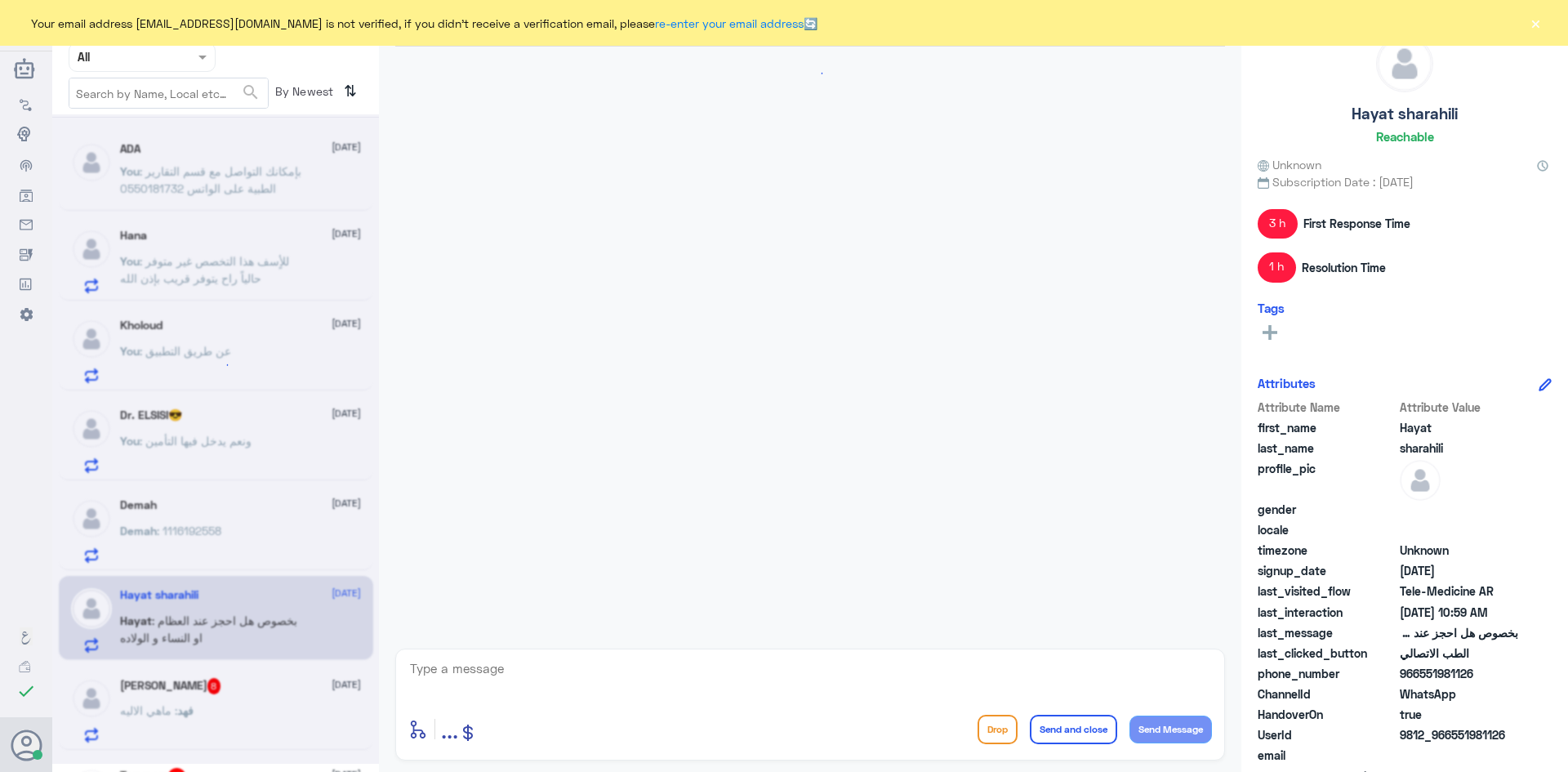
scroll to position [1165, 0]
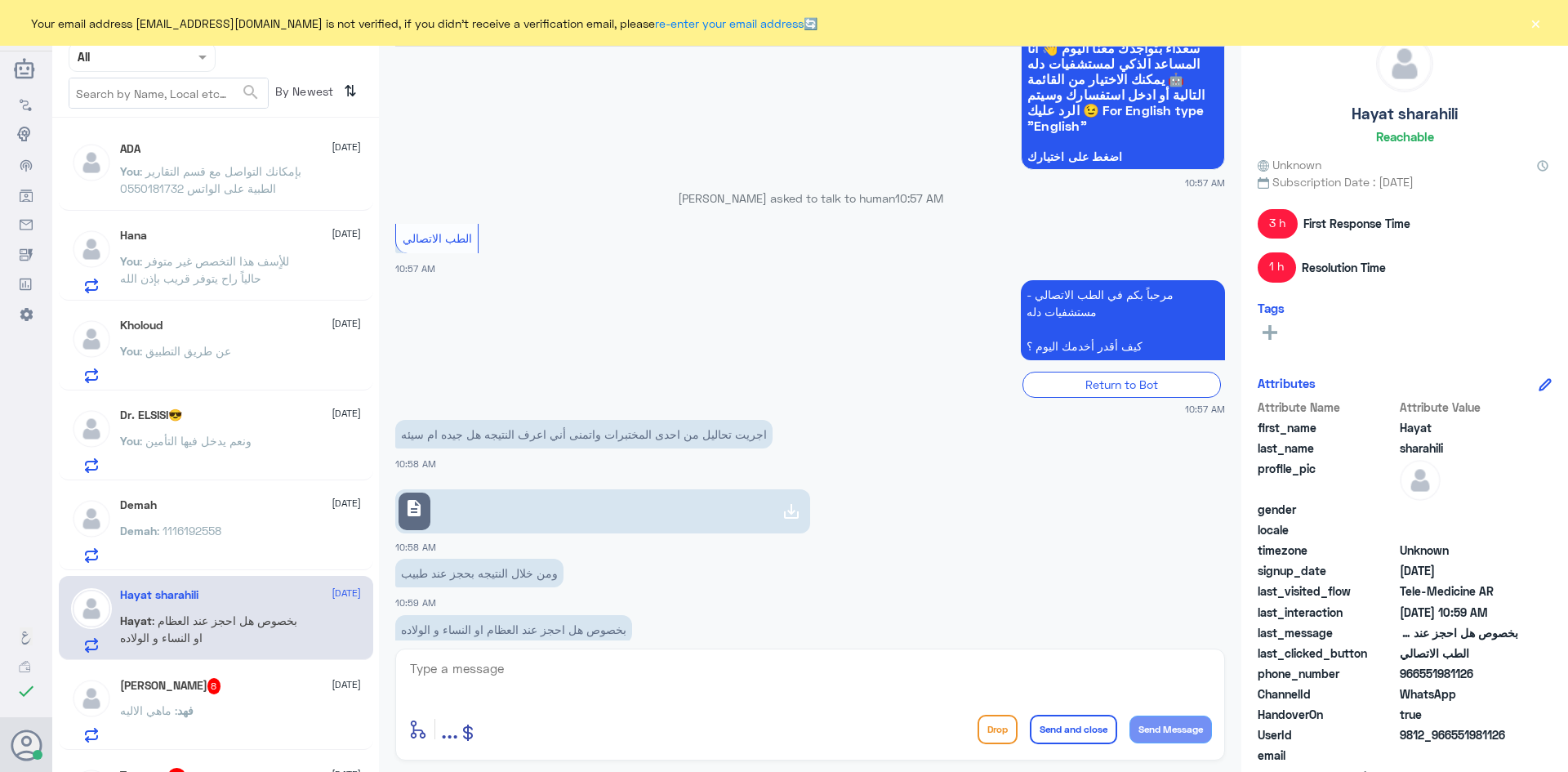
click at [593, 682] on textarea at bounding box center [809, 677] width 803 height 40
paste textarea "مرحبا معك [PERSON_NAME] من الطب الاتصالي"
type textarea "مرحبا معك [PERSON_NAME] من الطب الاتصالي"
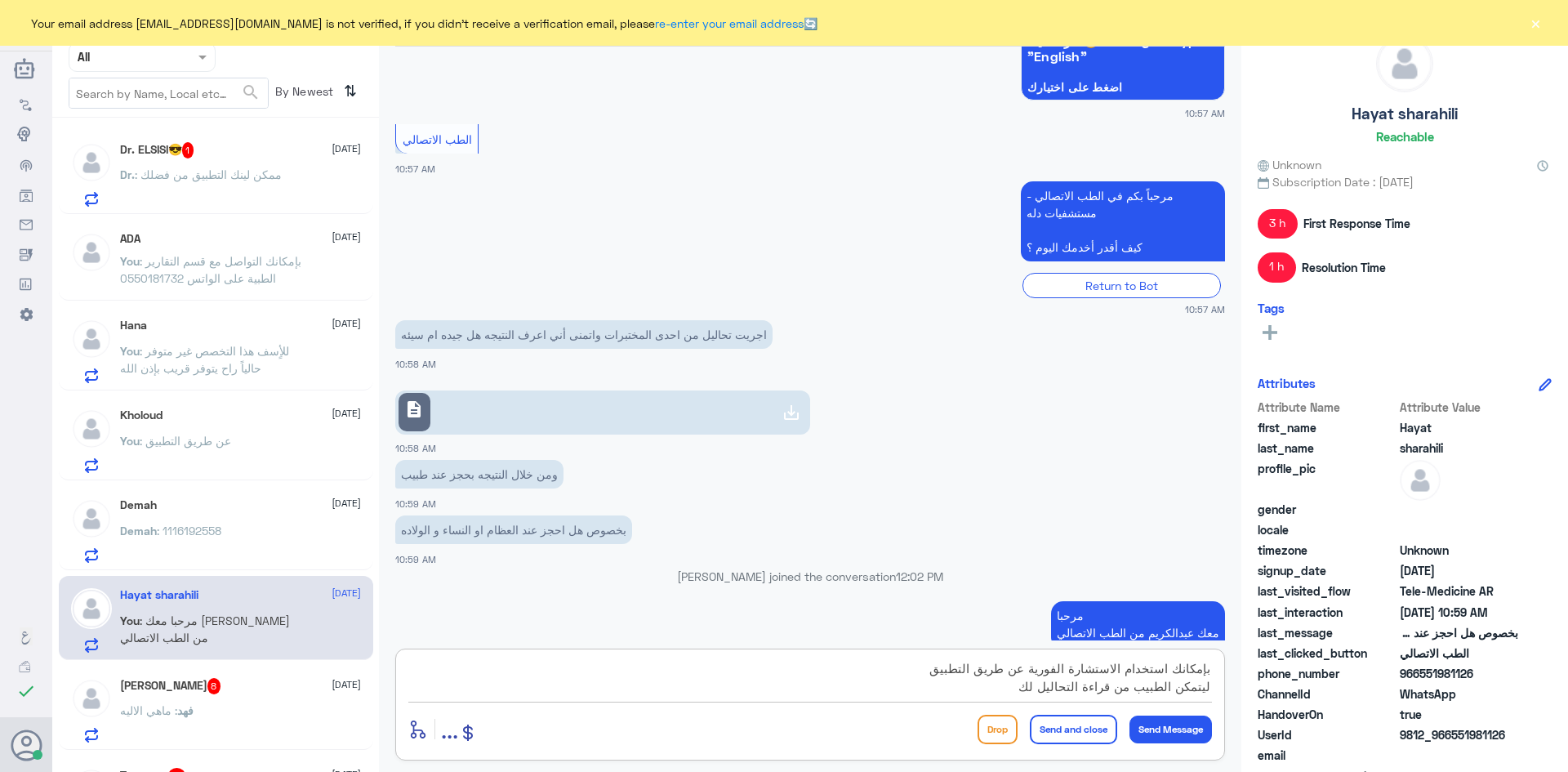
type textarea "بإمكانك استخدام الاستشارة الفورية عن طريق التطبيق ليتمكن الطبيب من قراءة التحال…"
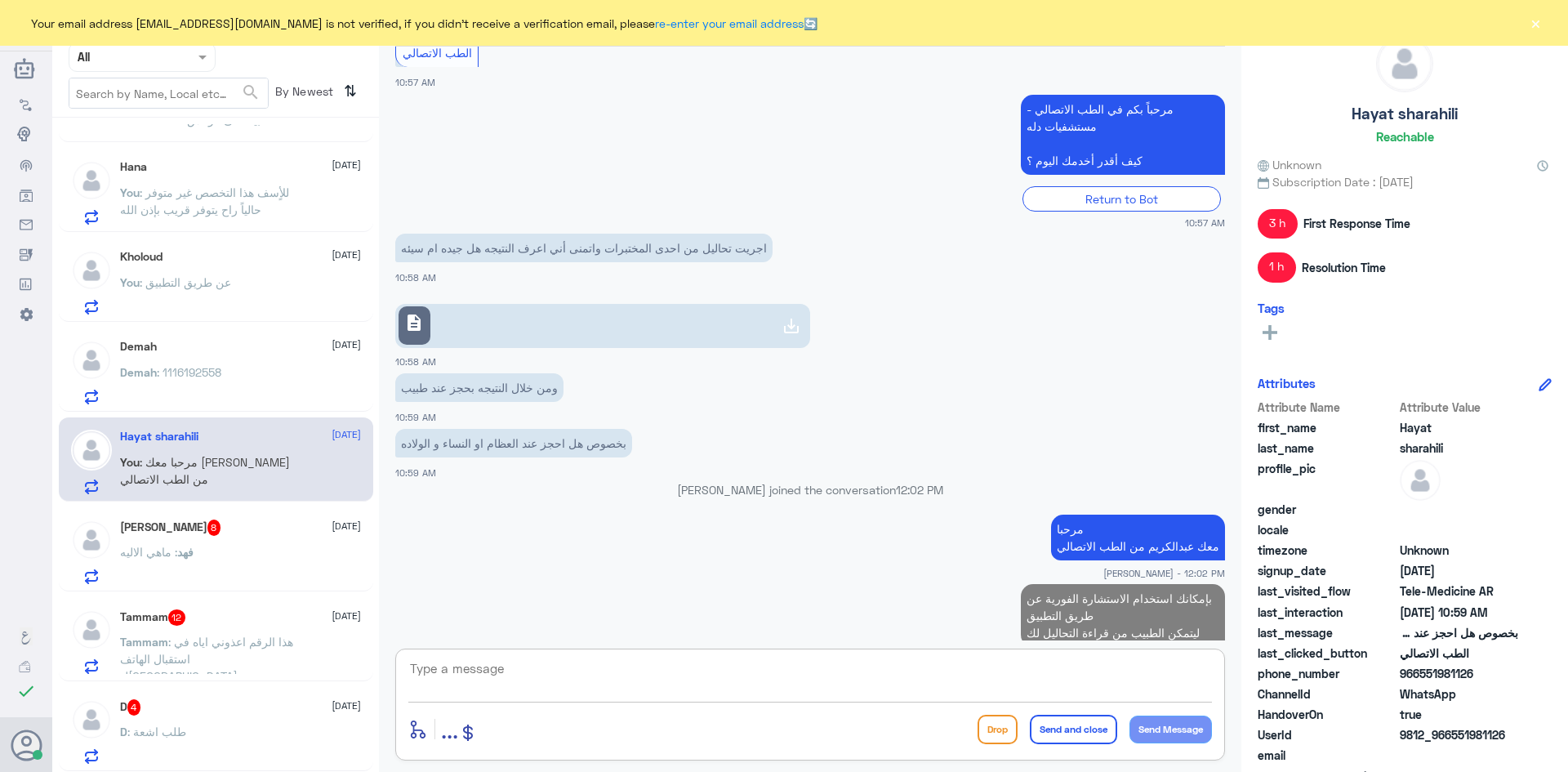
scroll to position [163, 0]
click at [289, 557] on div "فهد : ماهي الاليه" at bounding box center [241, 560] width 241 height 37
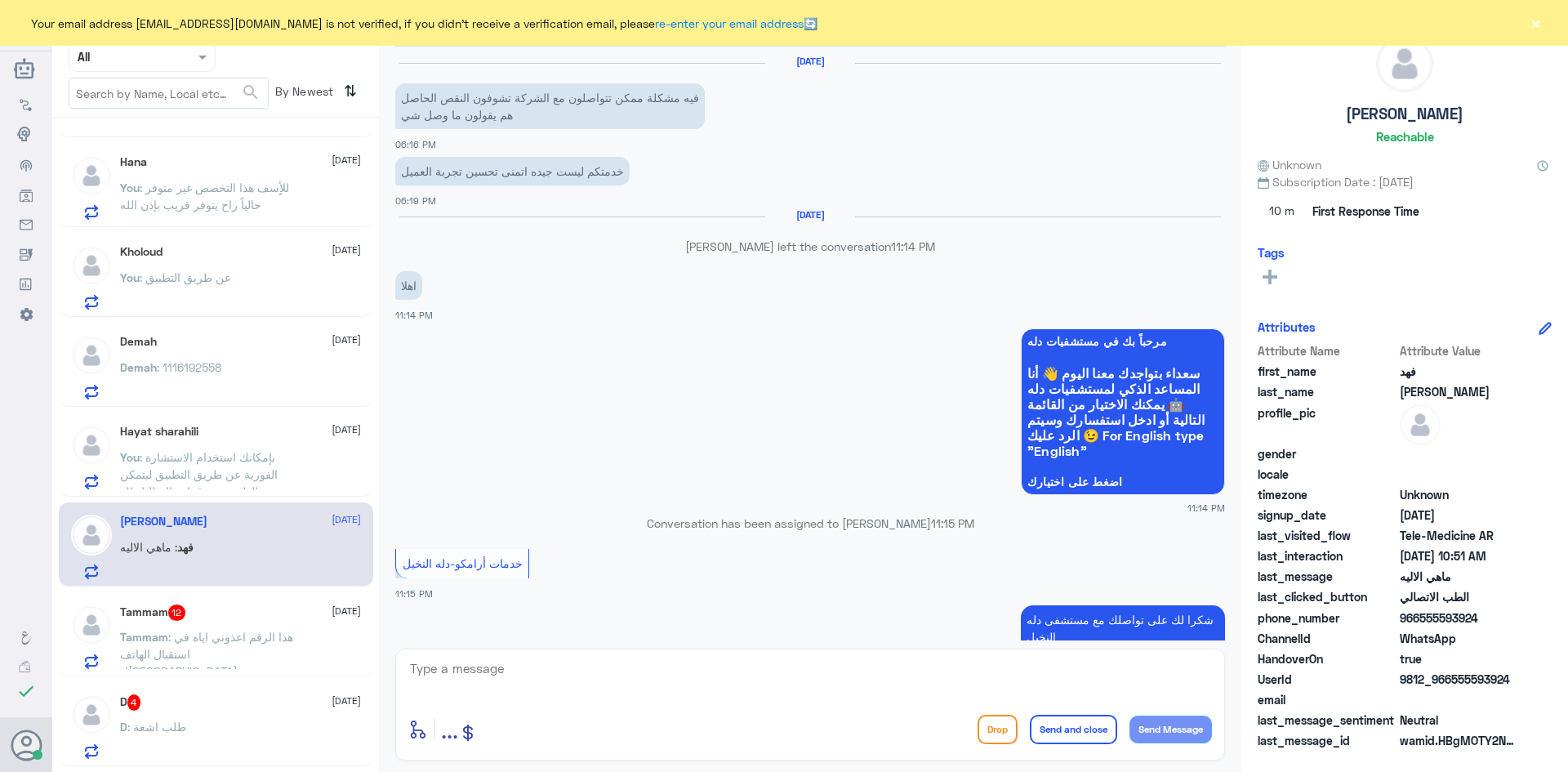
scroll to position [961, 0]
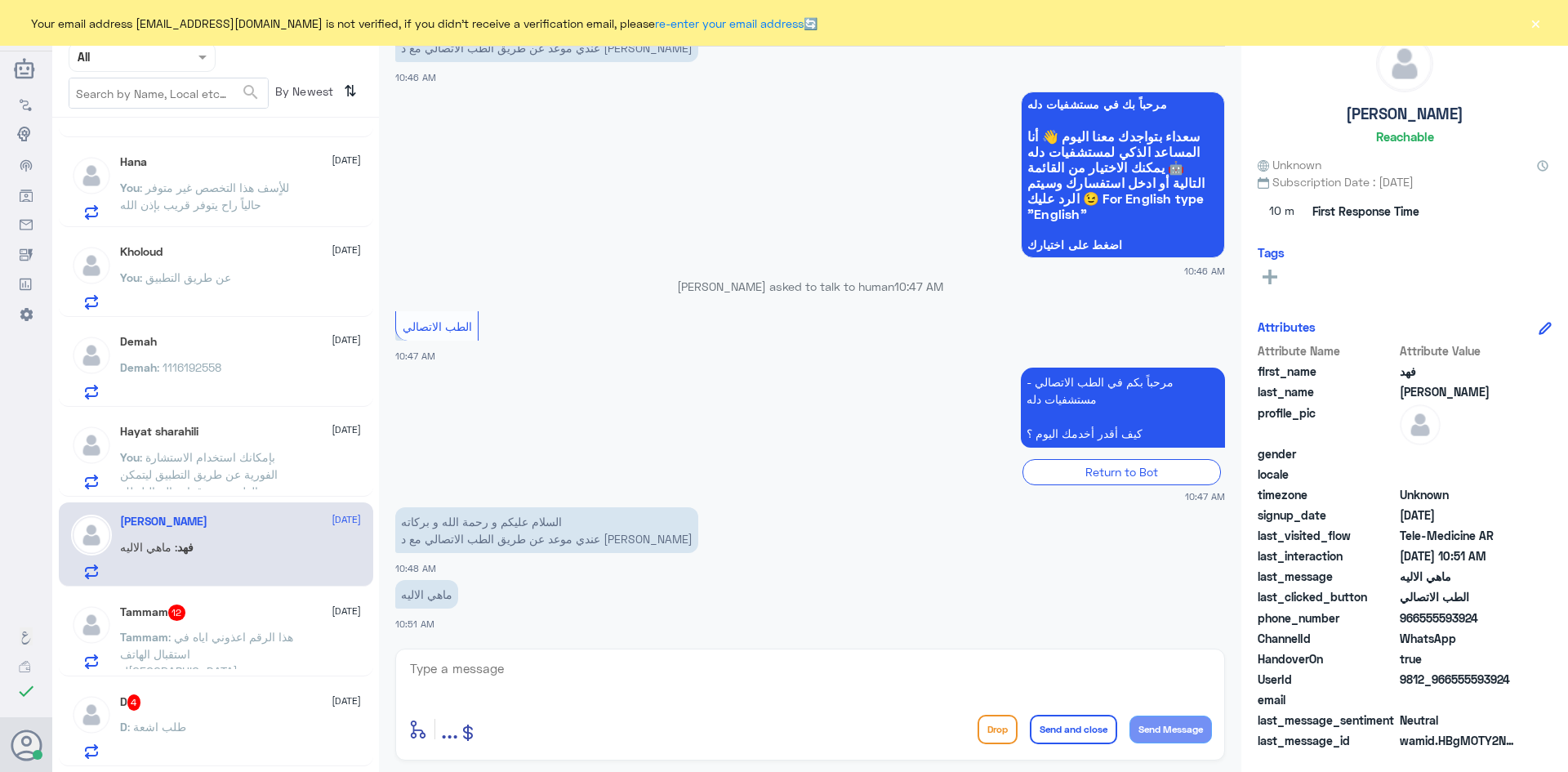
click at [524, 669] on textarea at bounding box center [809, 677] width 803 height 40
paste textarea "مرحبا معك [PERSON_NAME] من الطب الاتصالي"
type textarea "مرحبا معك [PERSON_NAME] من الطب الاتصالي"
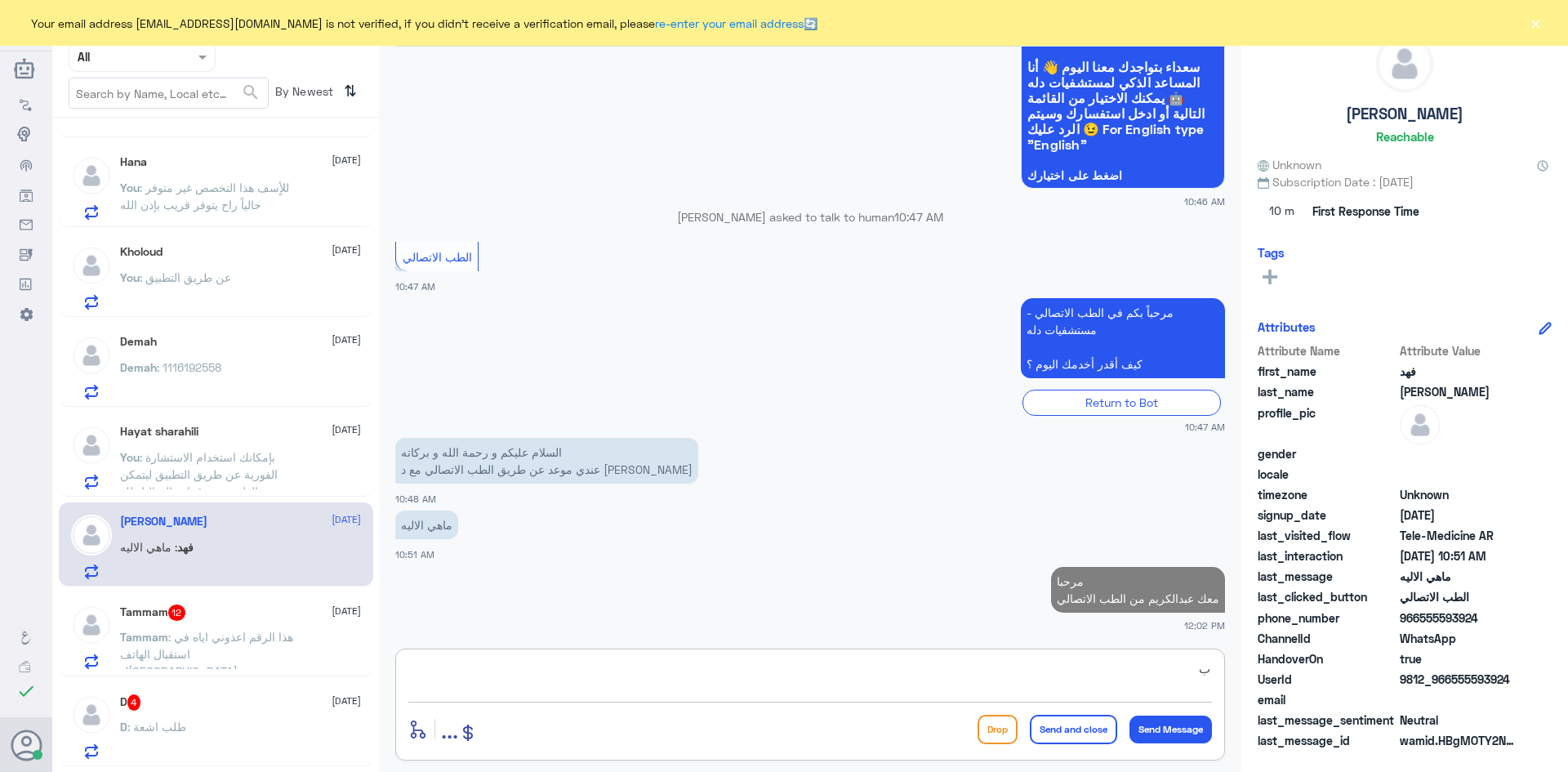
scroll to position [1026, 0]
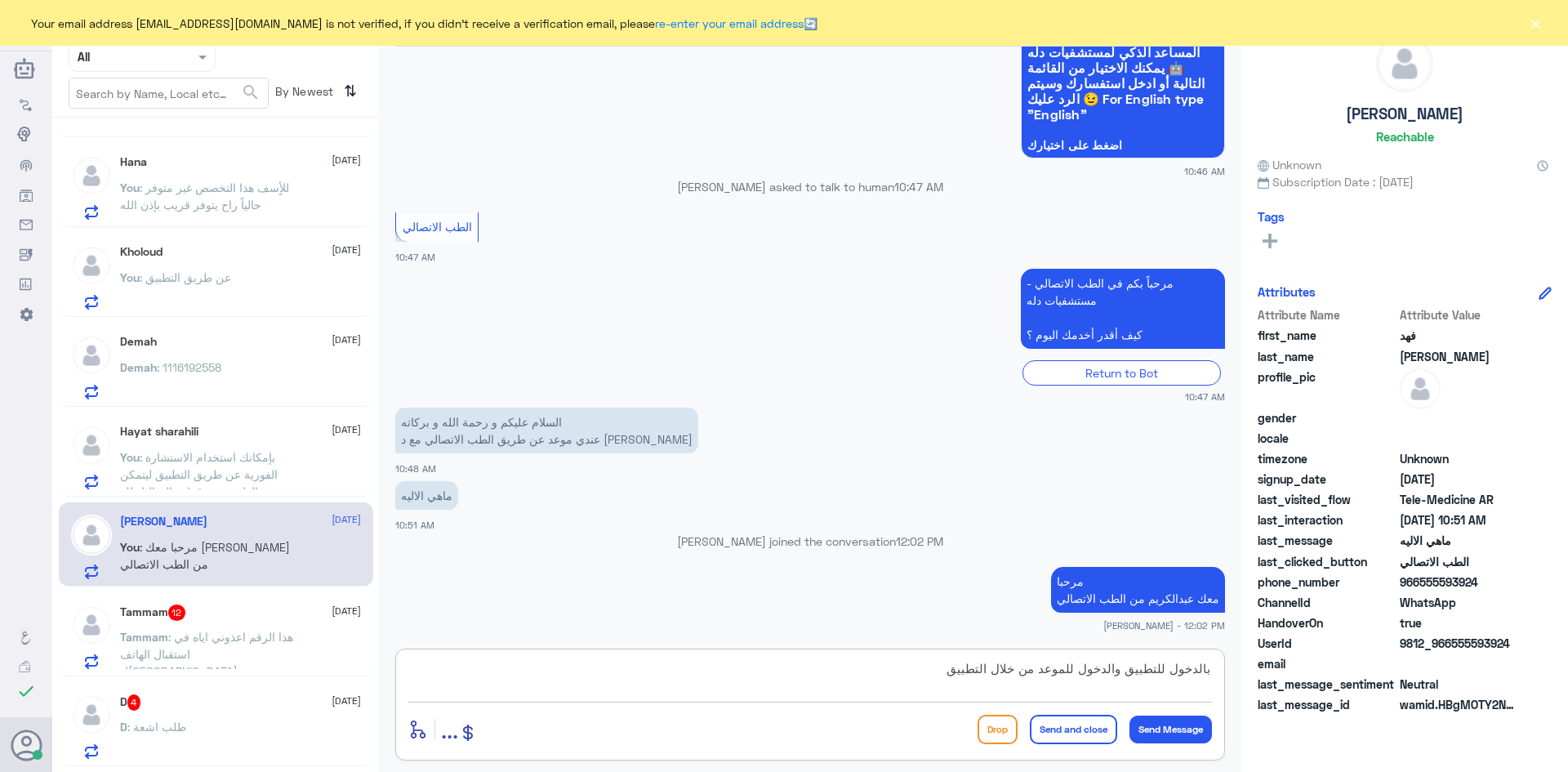
type textarea "بالدخول للتطبيق والدخول للموعد من خلال التطبيق"
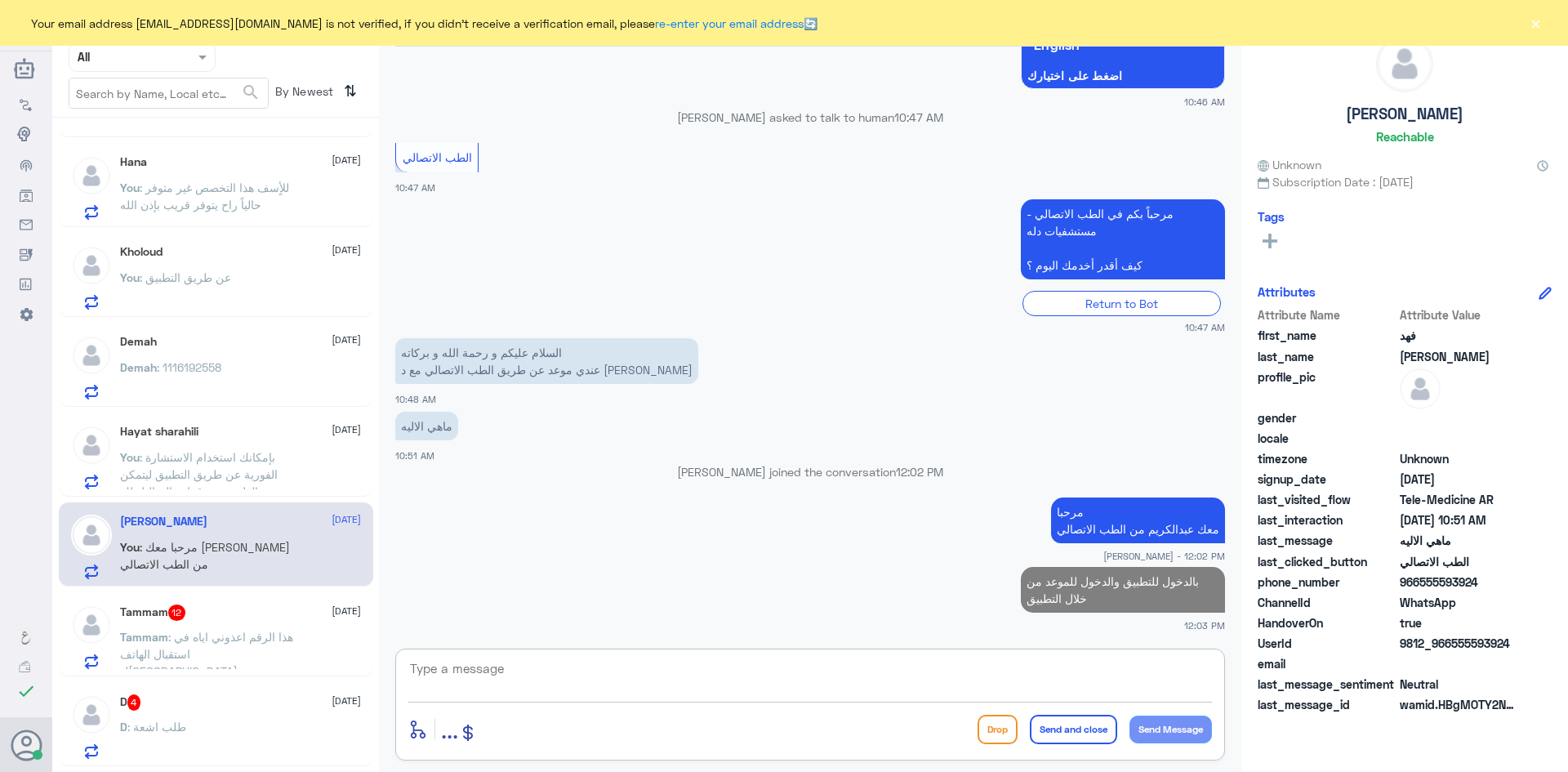
click at [332, 617] on span "[DATE]" at bounding box center [346, 611] width 29 height 14
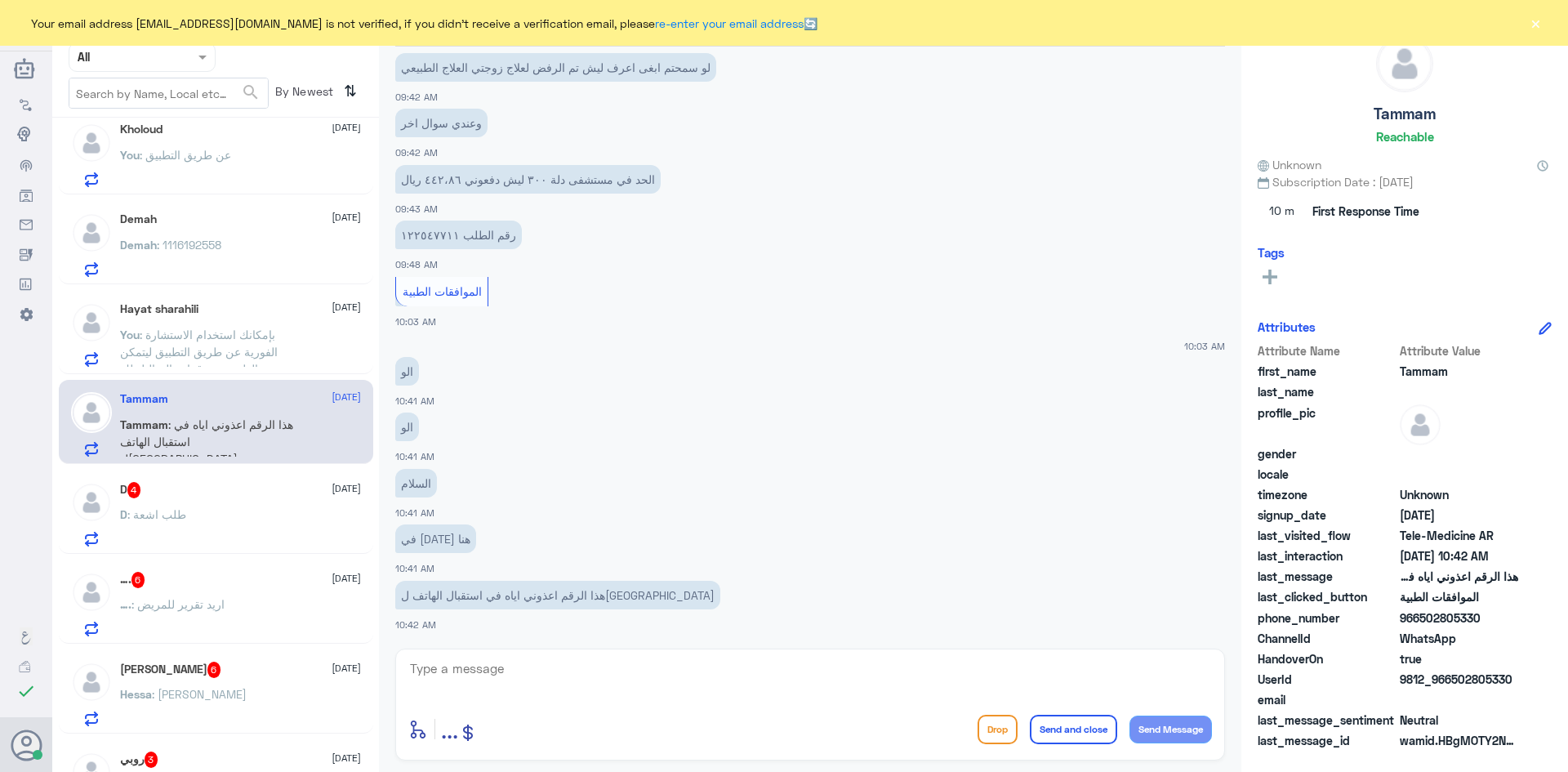
scroll to position [408, 0]
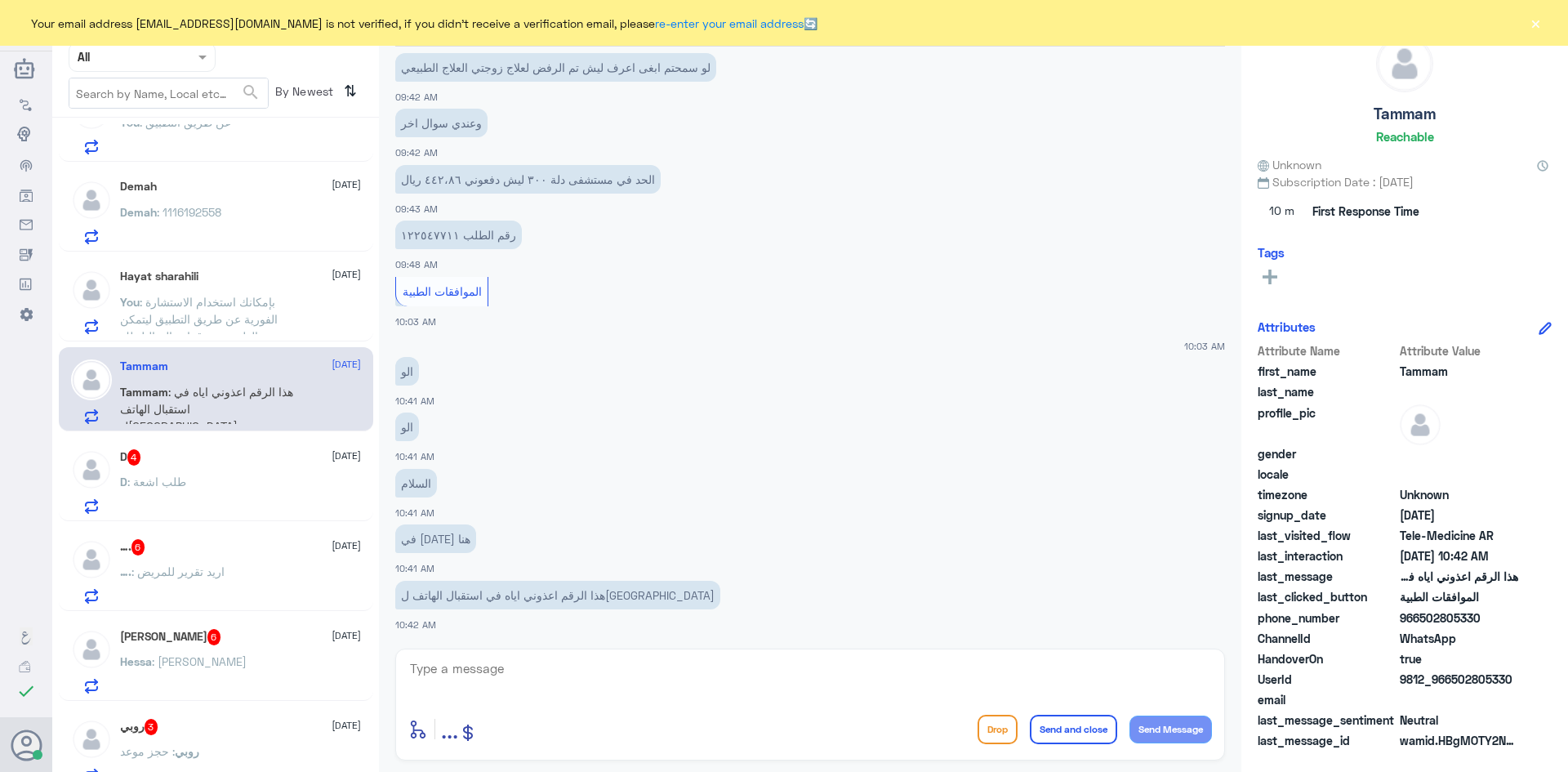
click at [299, 496] on div "D : طلب اشعة" at bounding box center [241, 495] width 241 height 37
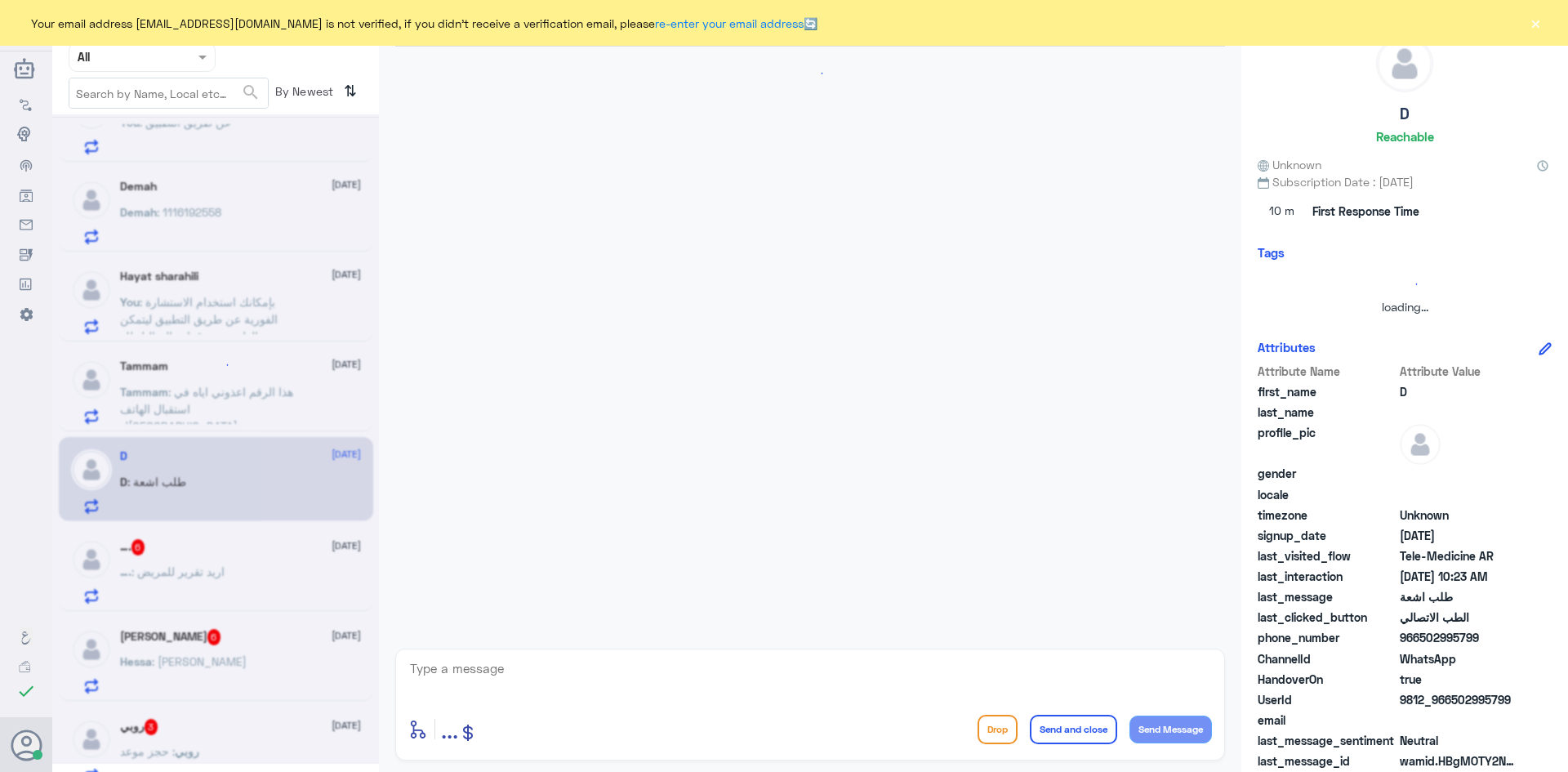
scroll to position [1206, 0]
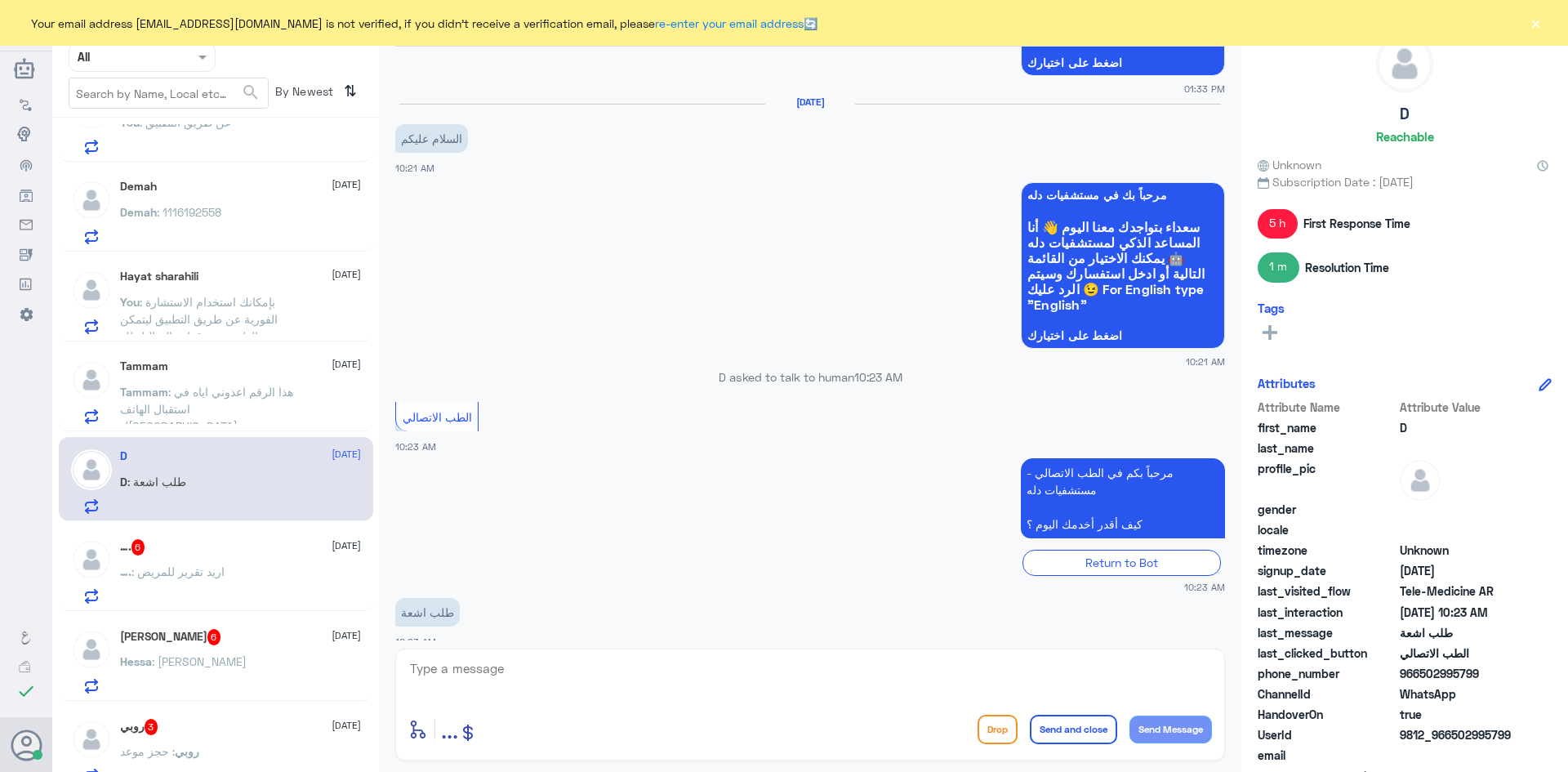
click at [607, 665] on textarea at bounding box center [809, 677] width 803 height 40
paste textarea "مرحبا معك [PERSON_NAME] من الطب الاتصالي"
type textarea "مرحبا معك [PERSON_NAME] من الطب الاتصالي"
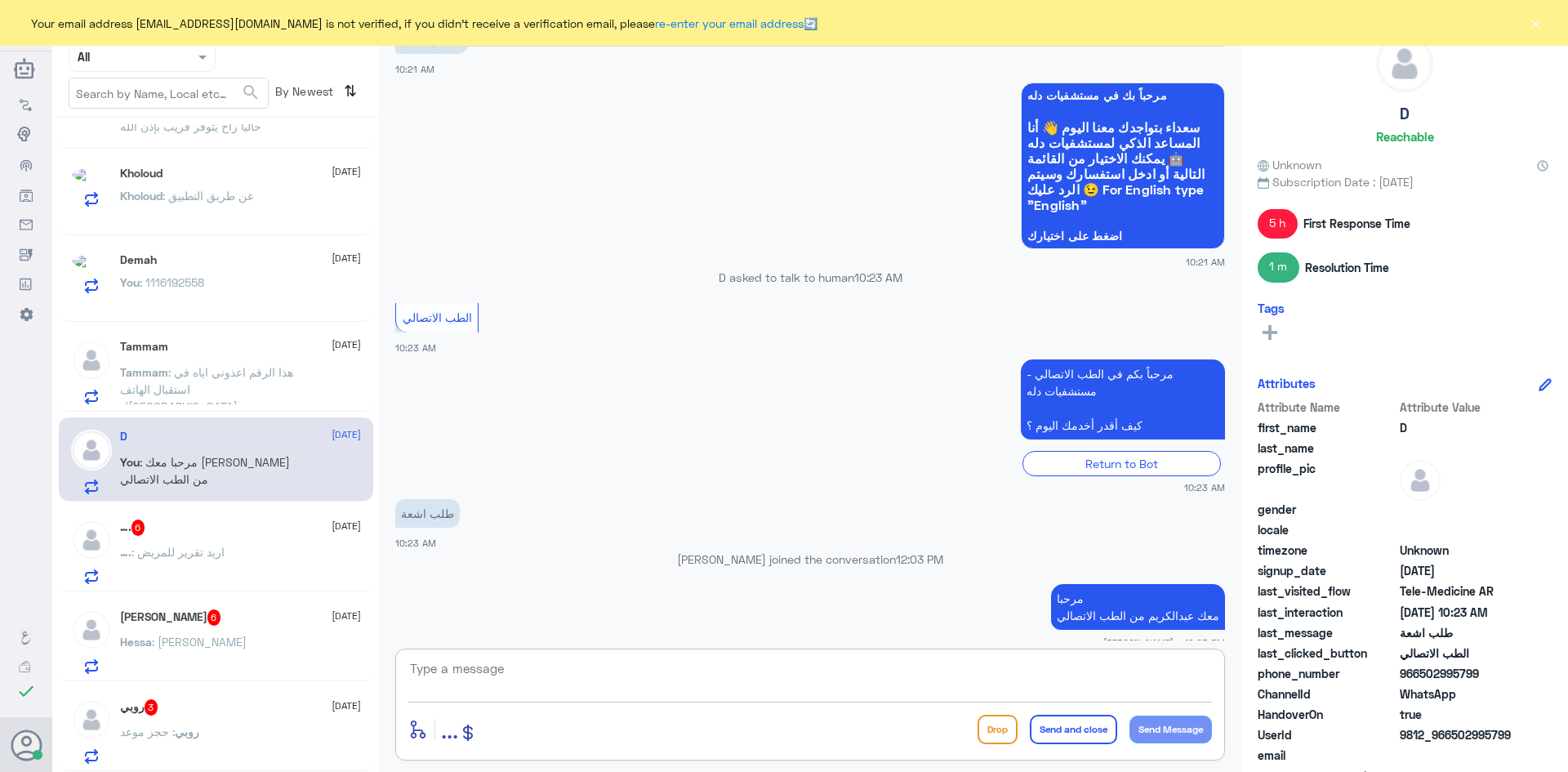
scroll to position [408, 0]
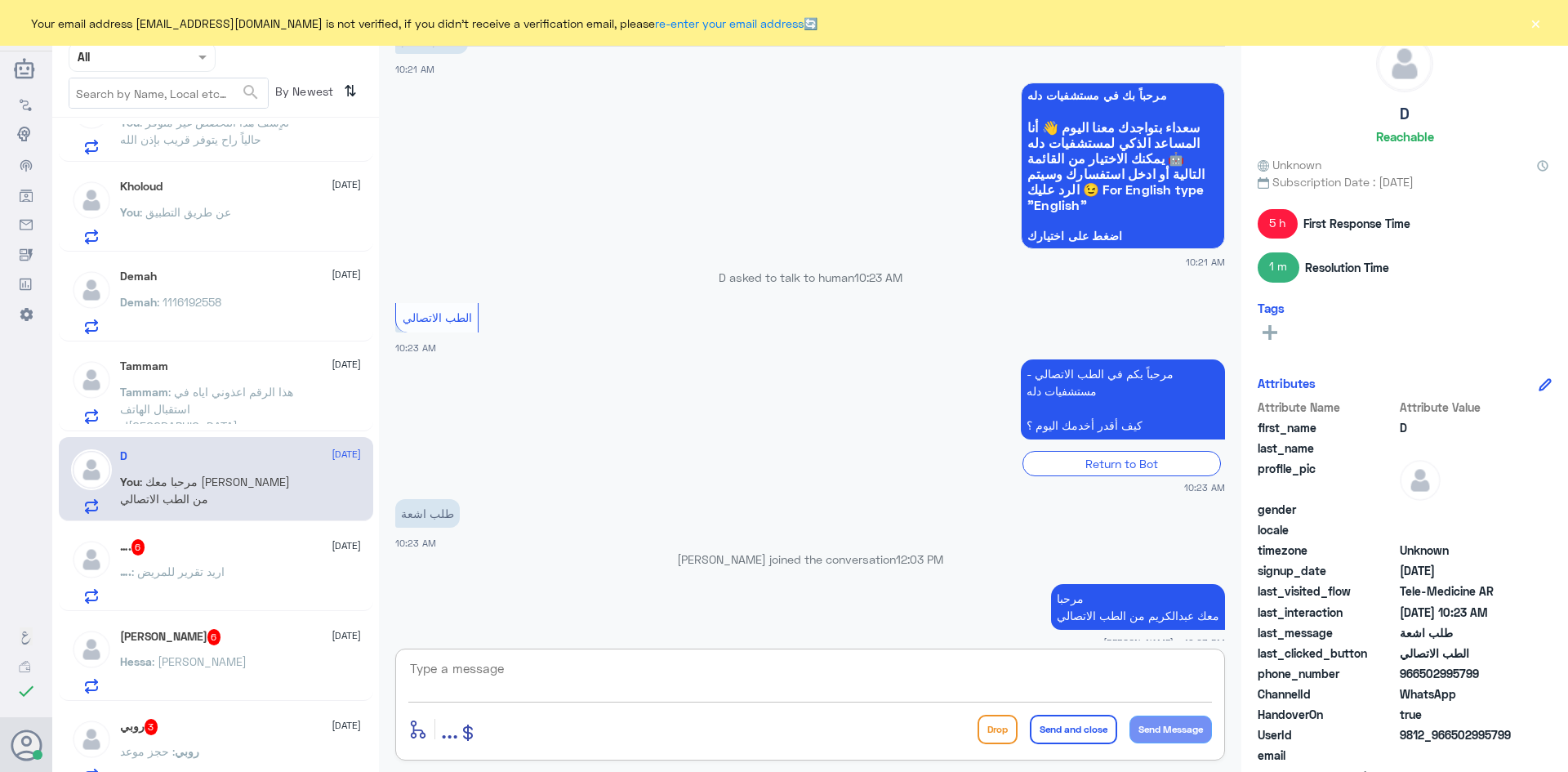
click at [594, 674] on textarea at bounding box center [809, 677] width 803 height 40
type textarea "بإمكانك استخدام الاستشارة الفورية عن طريق التطبيق ليتمكن الطبيب من طلب الأشعة لك"
click at [1056, 733] on button "Send and close" at bounding box center [1073, 728] width 87 height 29
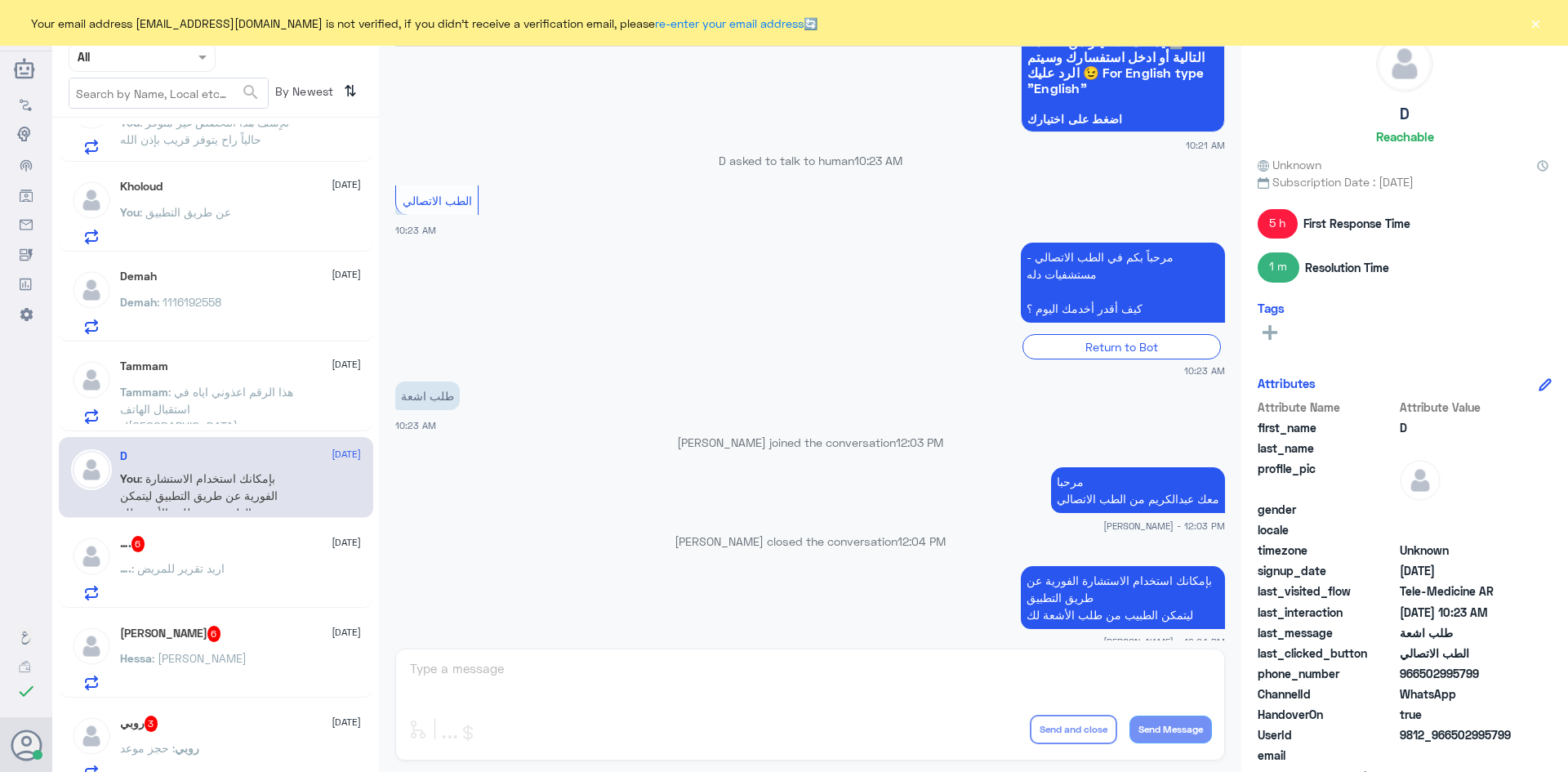
click at [276, 539] on div "…. 6 16 September" at bounding box center [241, 544] width 241 height 16
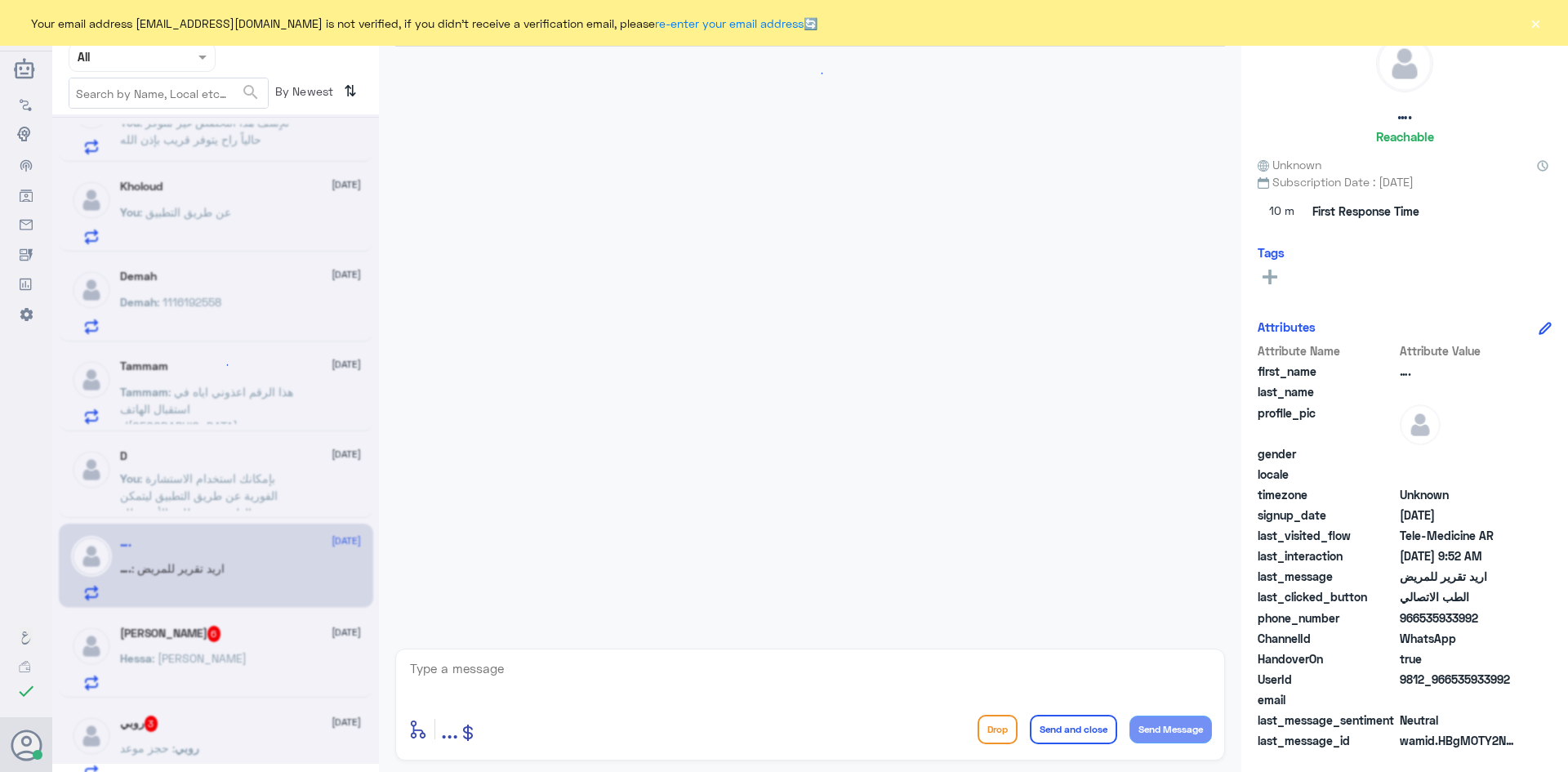
scroll to position [710, 0]
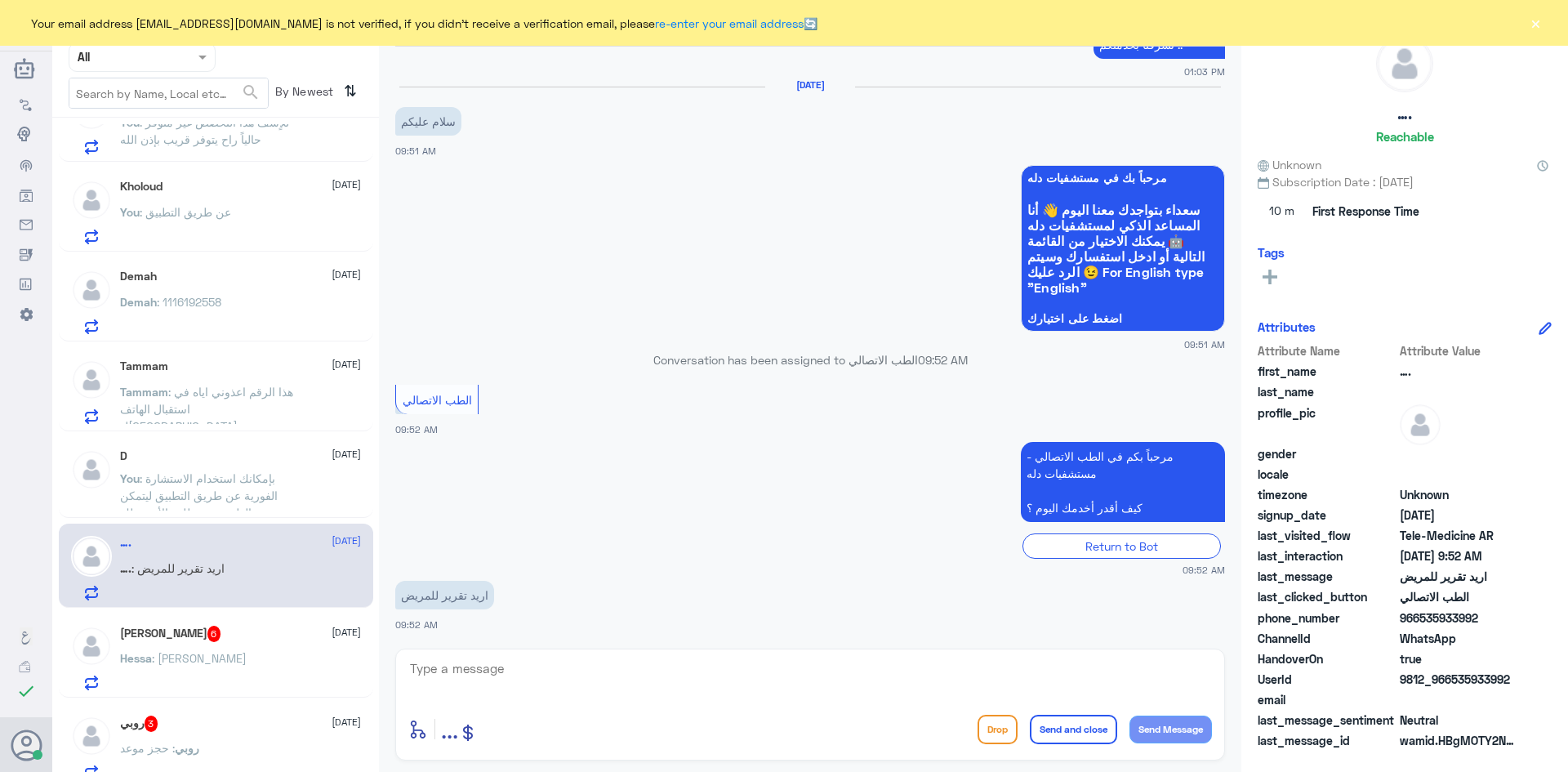
click at [581, 668] on textarea at bounding box center [809, 677] width 803 height 40
paste textarea "مرحبا معك [PERSON_NAME] من الطب الاتصالي"
type textarea "مرحبا معك [PERSON_NAME] من الطب الاتصالي"
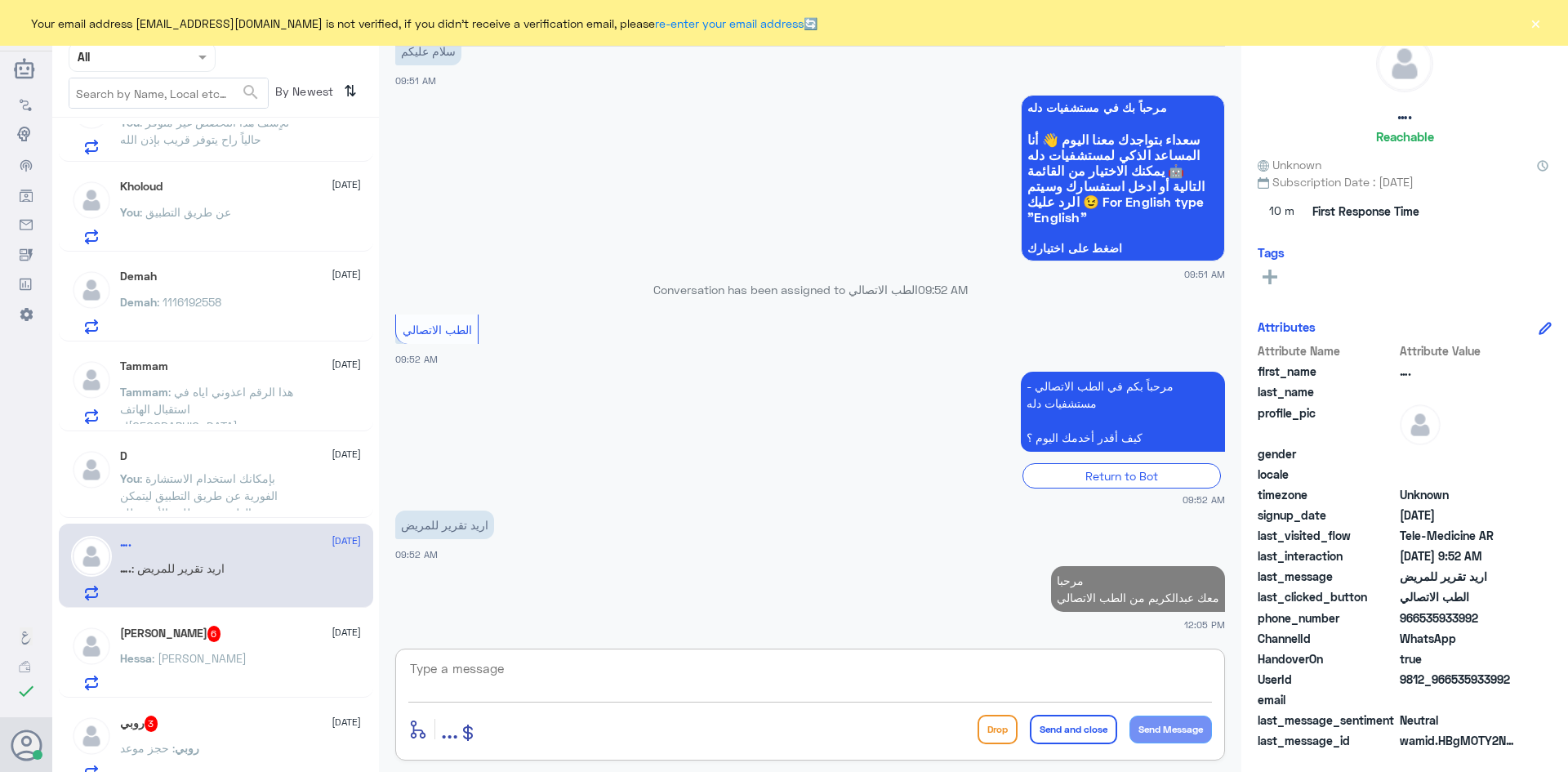
scroll to position [781, 0]
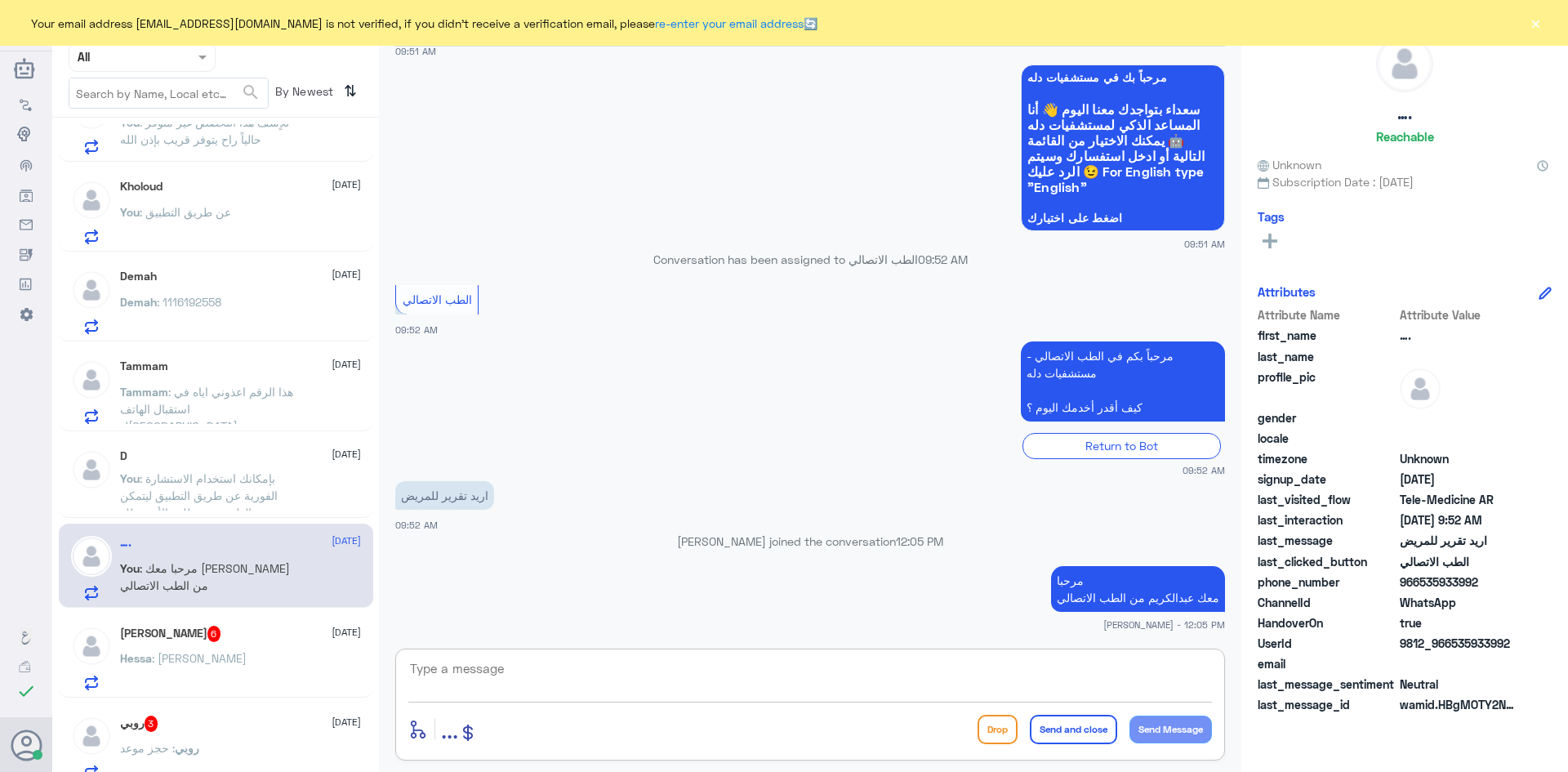
paste textarea "بإمكانك التواصل مع قسم التقارير الطبية على الواتس 0550181732"
type textarea "بإمكانك التواصل مع قسم التقارير الطبية على الواتس 0550181732"
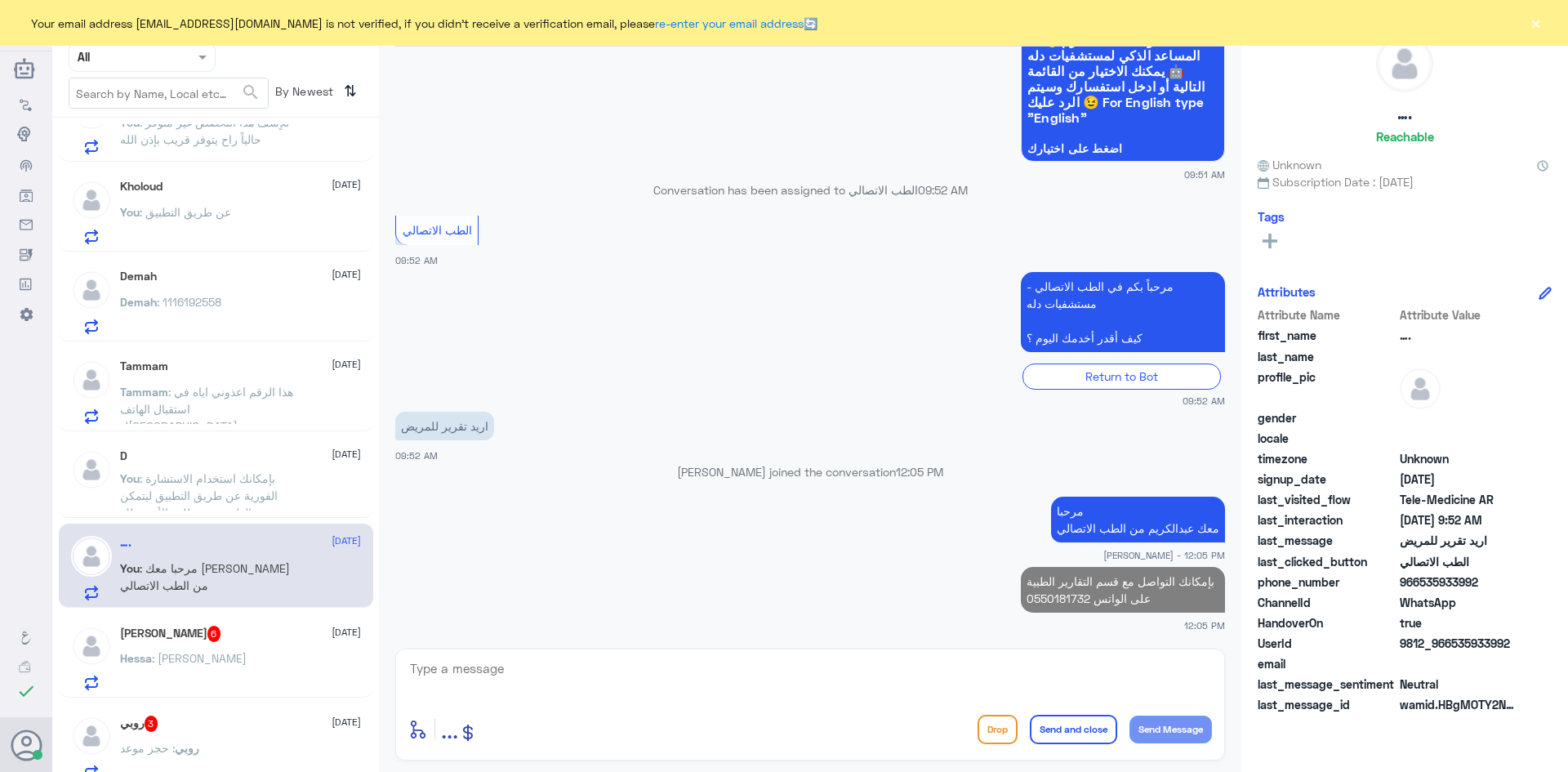
click at [250, 629] on div "Hessa Ibraheem 6 16 September" at bounding box center [241, 634] width 241 height 16
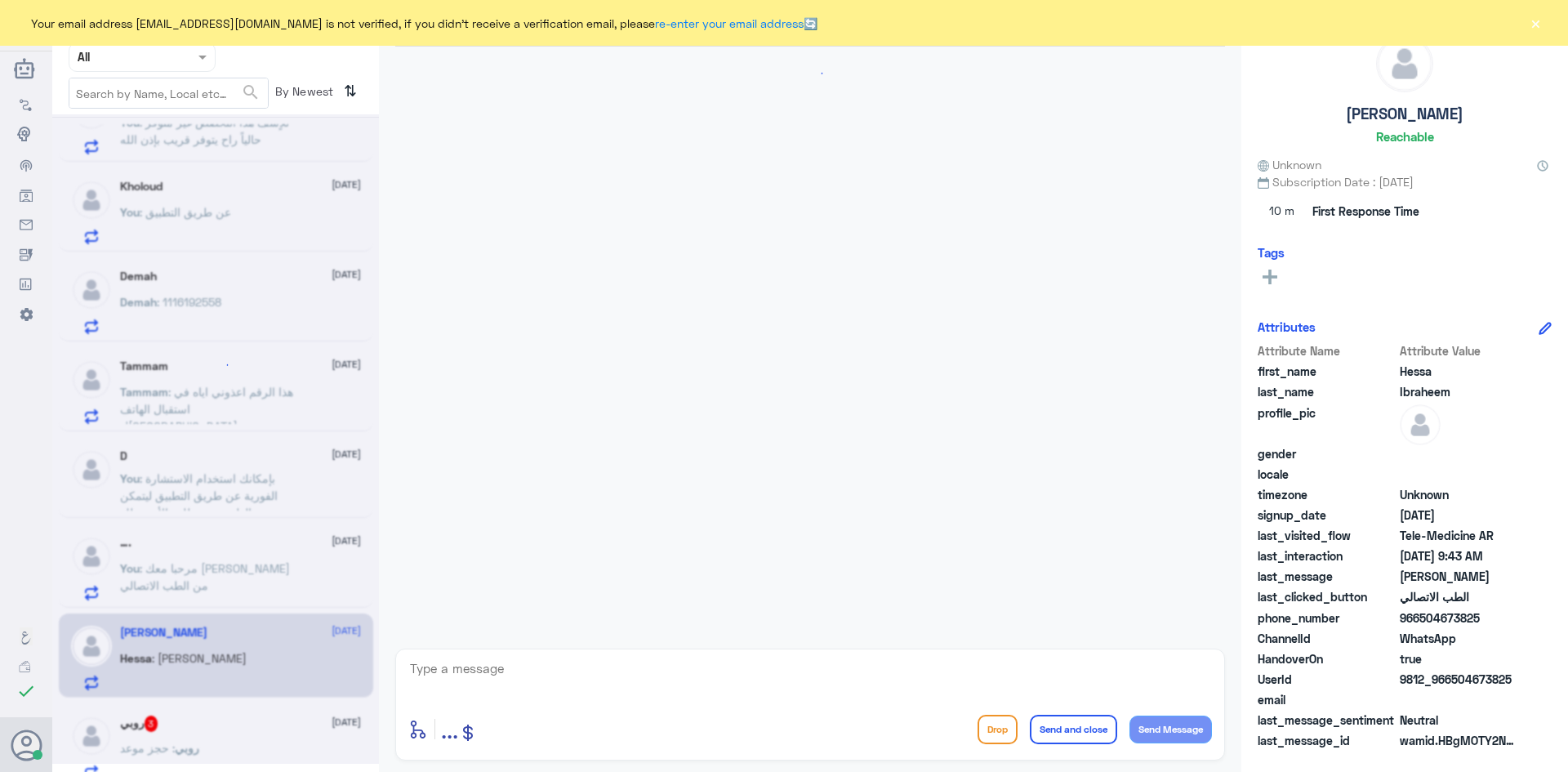
scroll to position [813, 0]
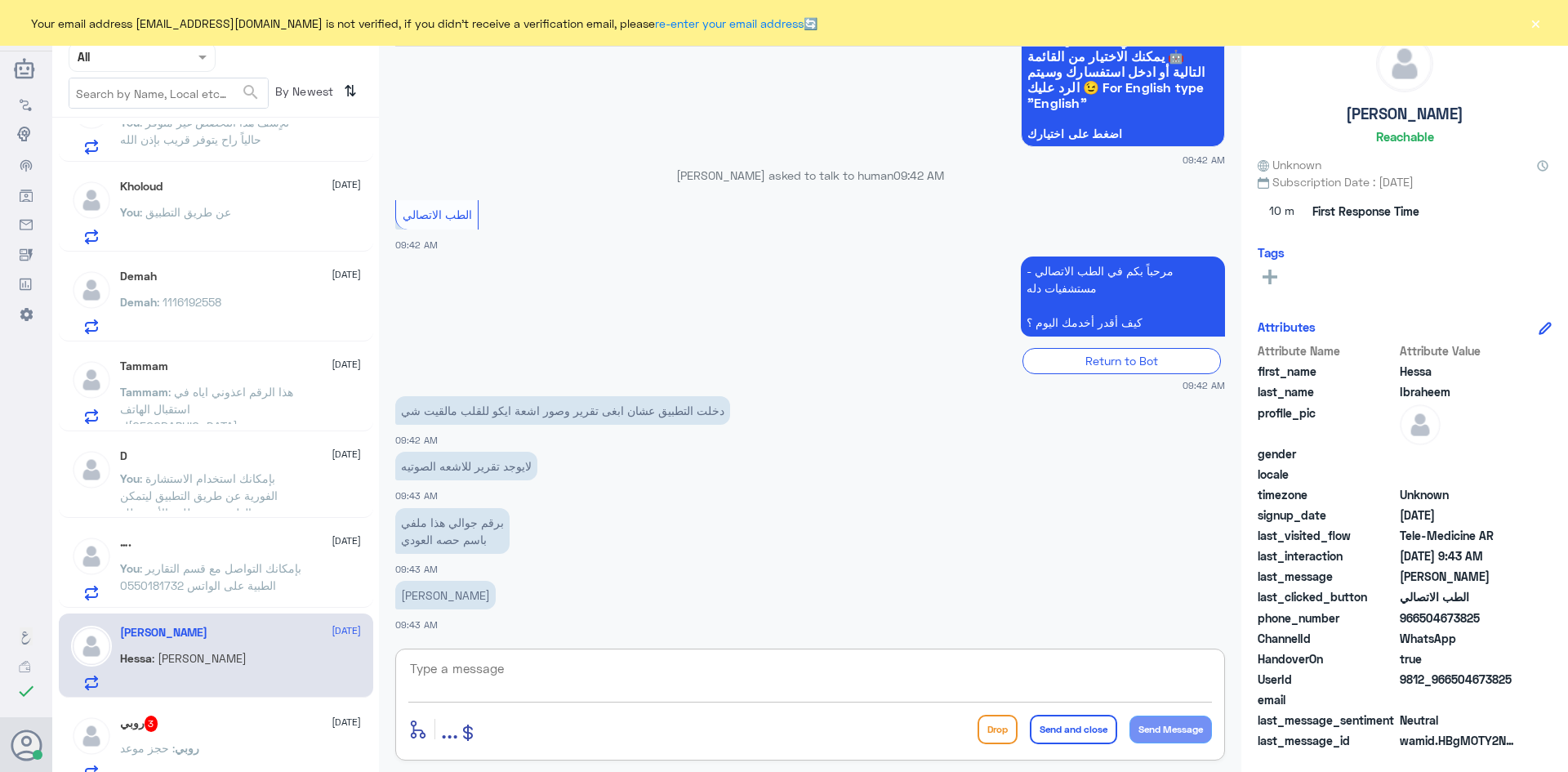
click at [643, 685] on textarea at bounding box center [809, 677] width 803 height 40
paste textarea "مرحبا معك [PERSON_NAME] من الطب الاتصالي"
type textarea "مرحبا معك [PERSON_NAME] من الطب الاتصالي"
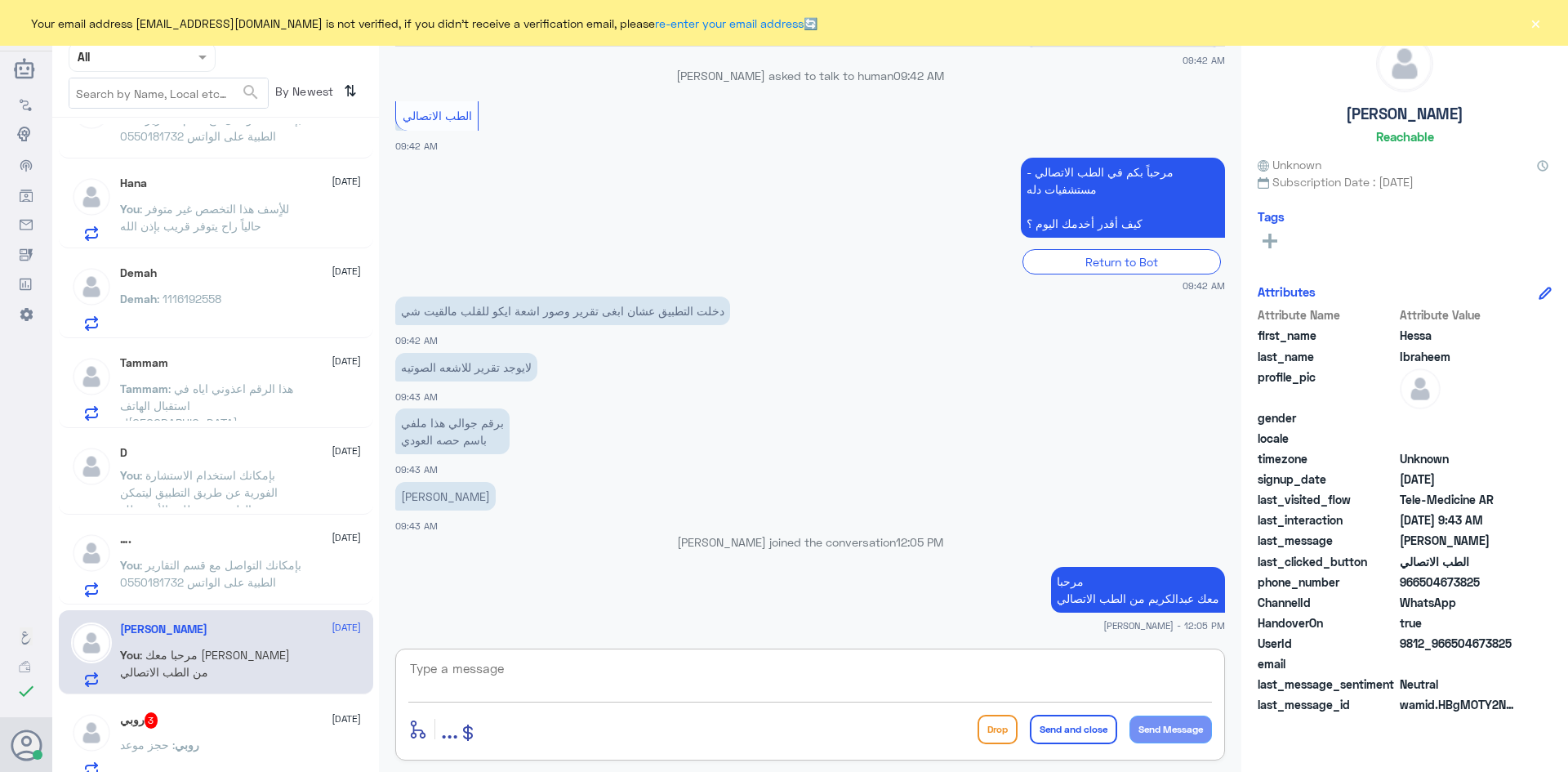
click at [710, 680] on textarea at bounding box center [809, 677] width 803 height 40
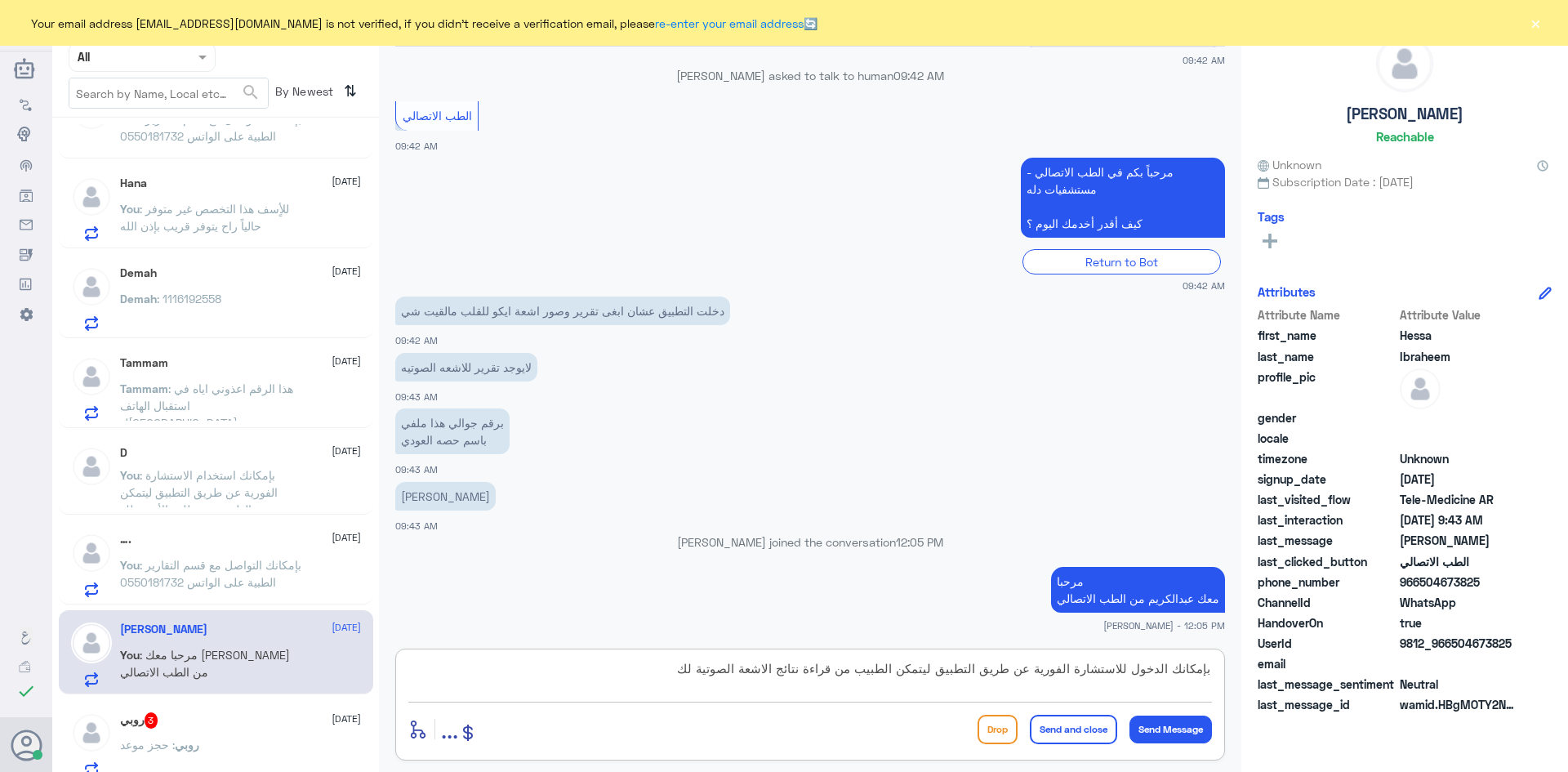
type textarea "بإمكانك الدخول للاستشارة الفورية عن طريق التطبيق ليتمكن الطبيب من قراءة نتائج ا…"
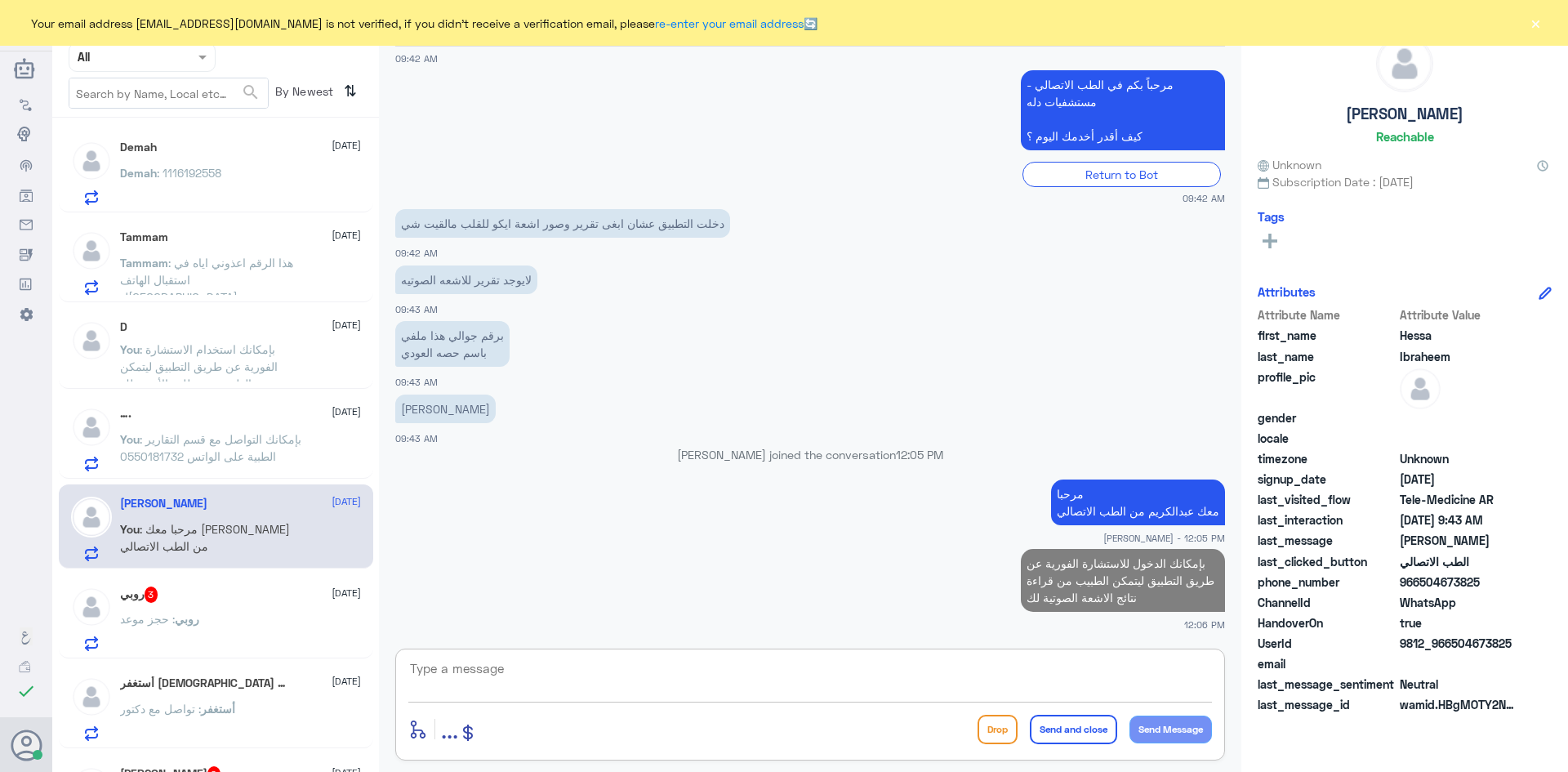
scroll to position [575, 0]
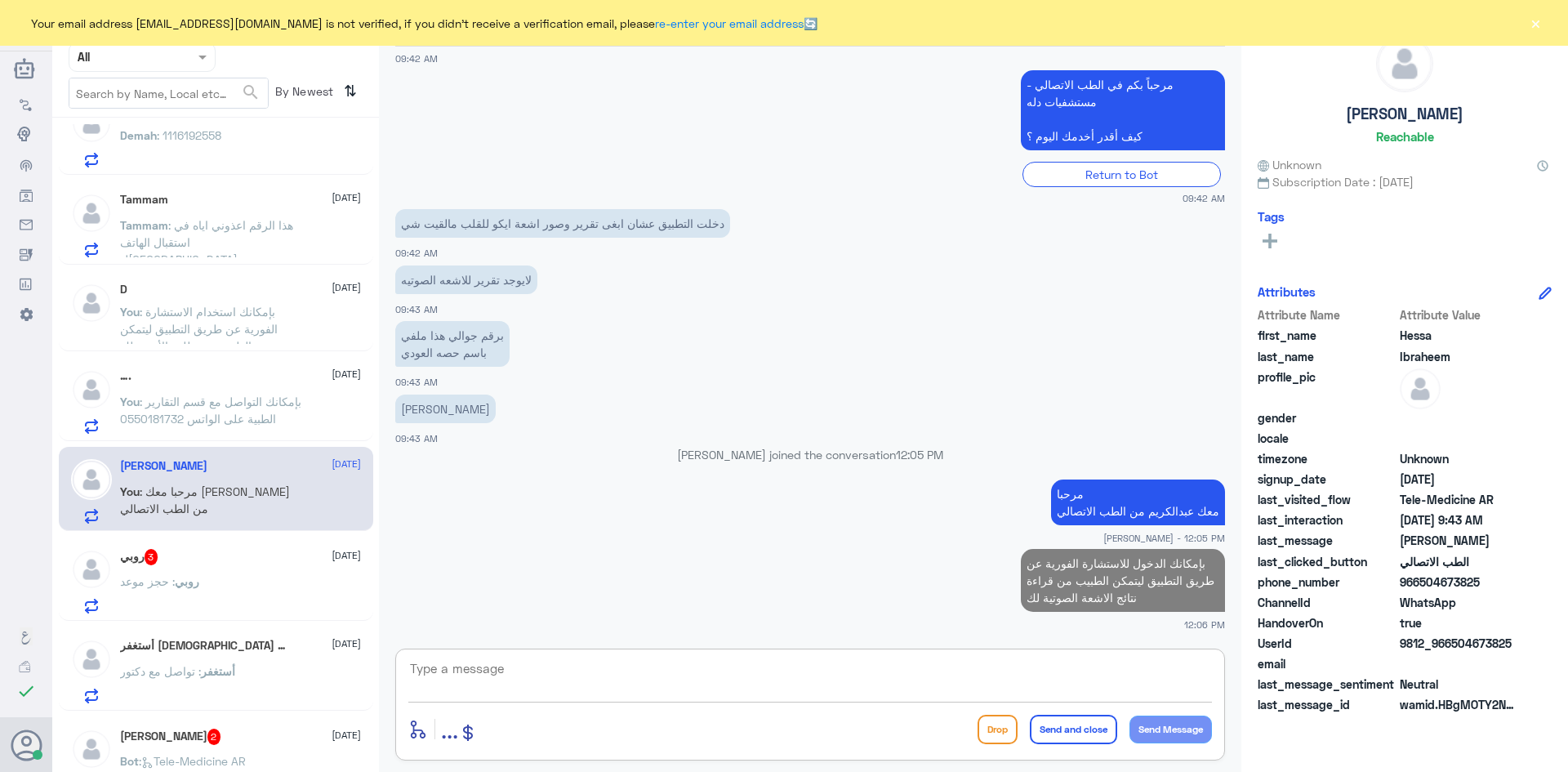
click at [235, 573] on div "روبي 3 16 September روبي : حجز موعد" at bounding box center [241, 580] width 241 height 64
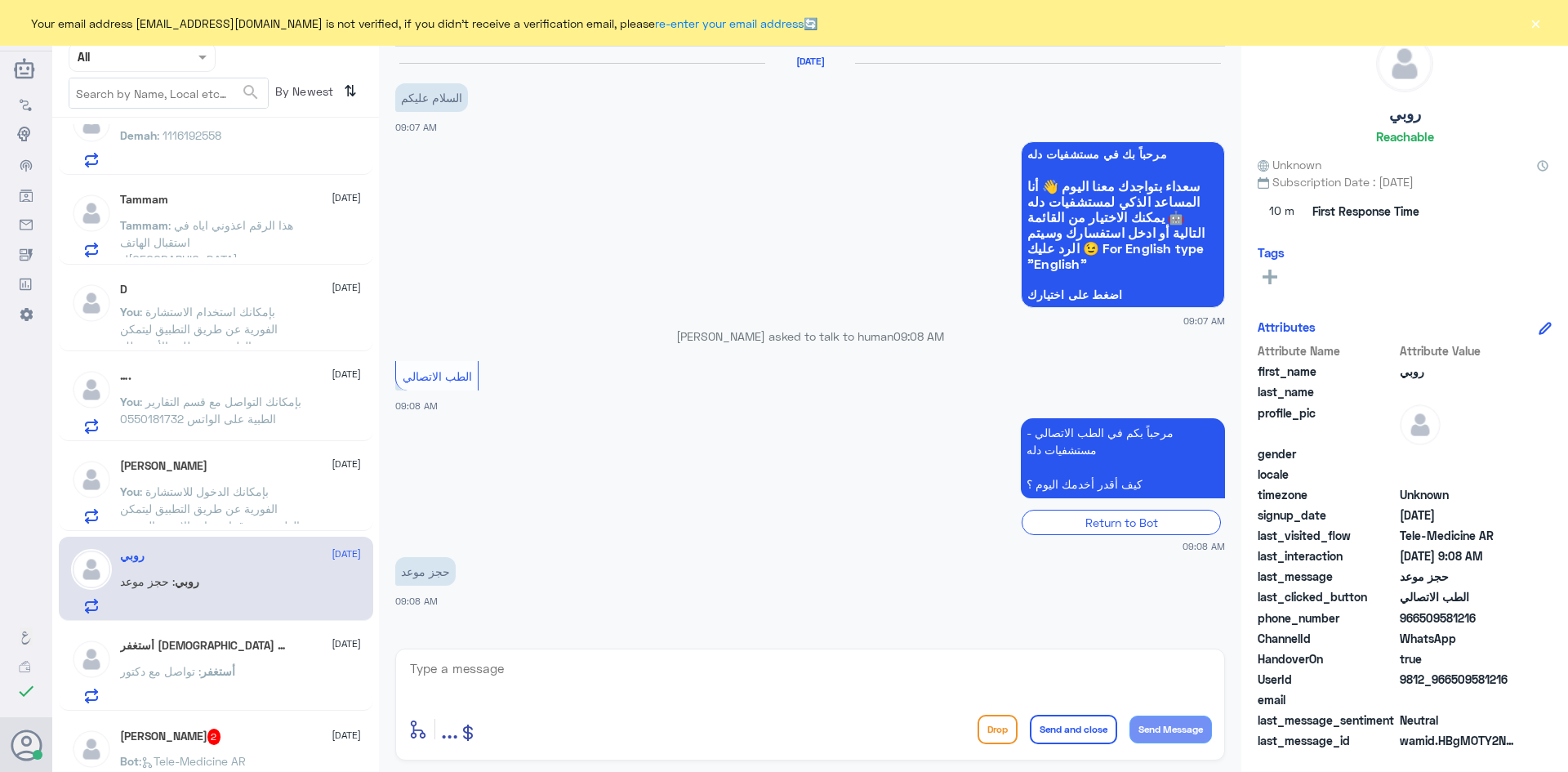
click at [621, 668] on textarea at bounding box center [809, 677] width 803 height 40
paste textarea "مرحبا معك [PERSON_NAME] من الطب الاتصالي"
type textarea "مرحبا معك [PERSON_NAME] من الطب الاتصالي"
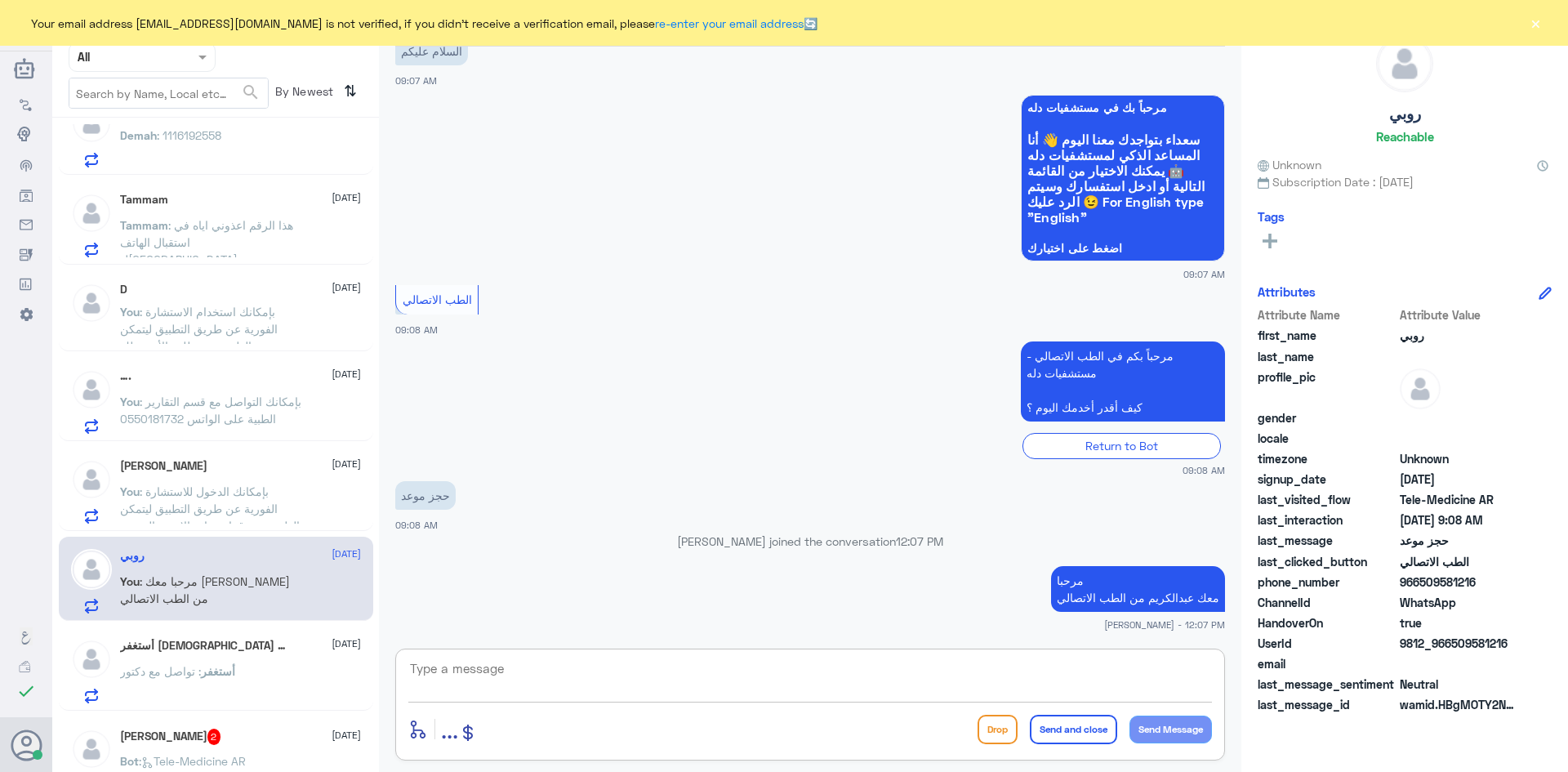
paste textarea "بإمكانك حجز موعد عن طريق التطبيق أو بالاتصال على الرقم الموحد 920012222"
type textarea "بإمكانك حجز موعد عن طريق التطبيق أو بالاتصال على الرقم الموحد 920012222"
click at [1043, 727] on button "Send and close" at bounding box center [1073, 728] width 87 height 29
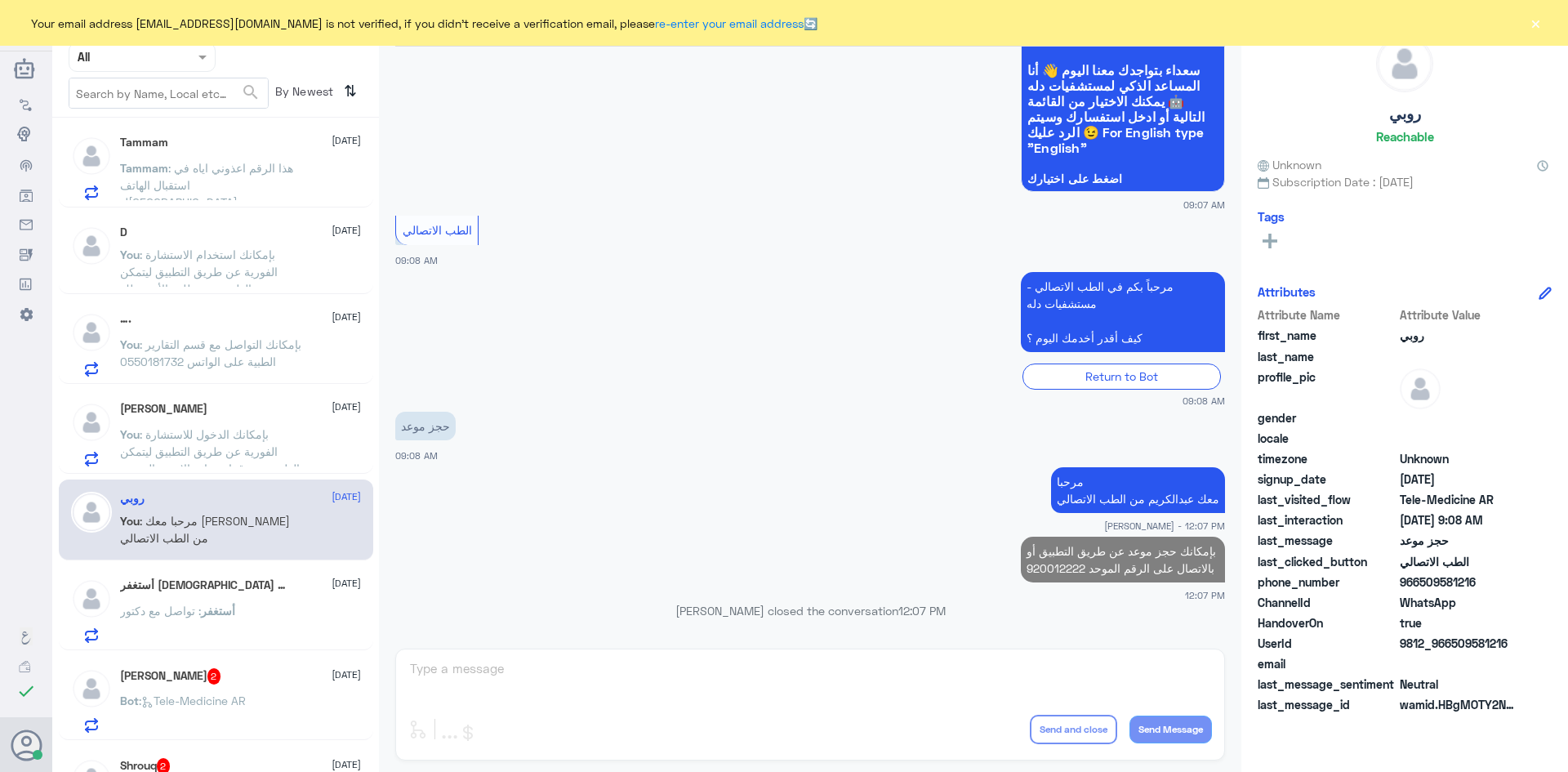
scroll to position [656, 0]
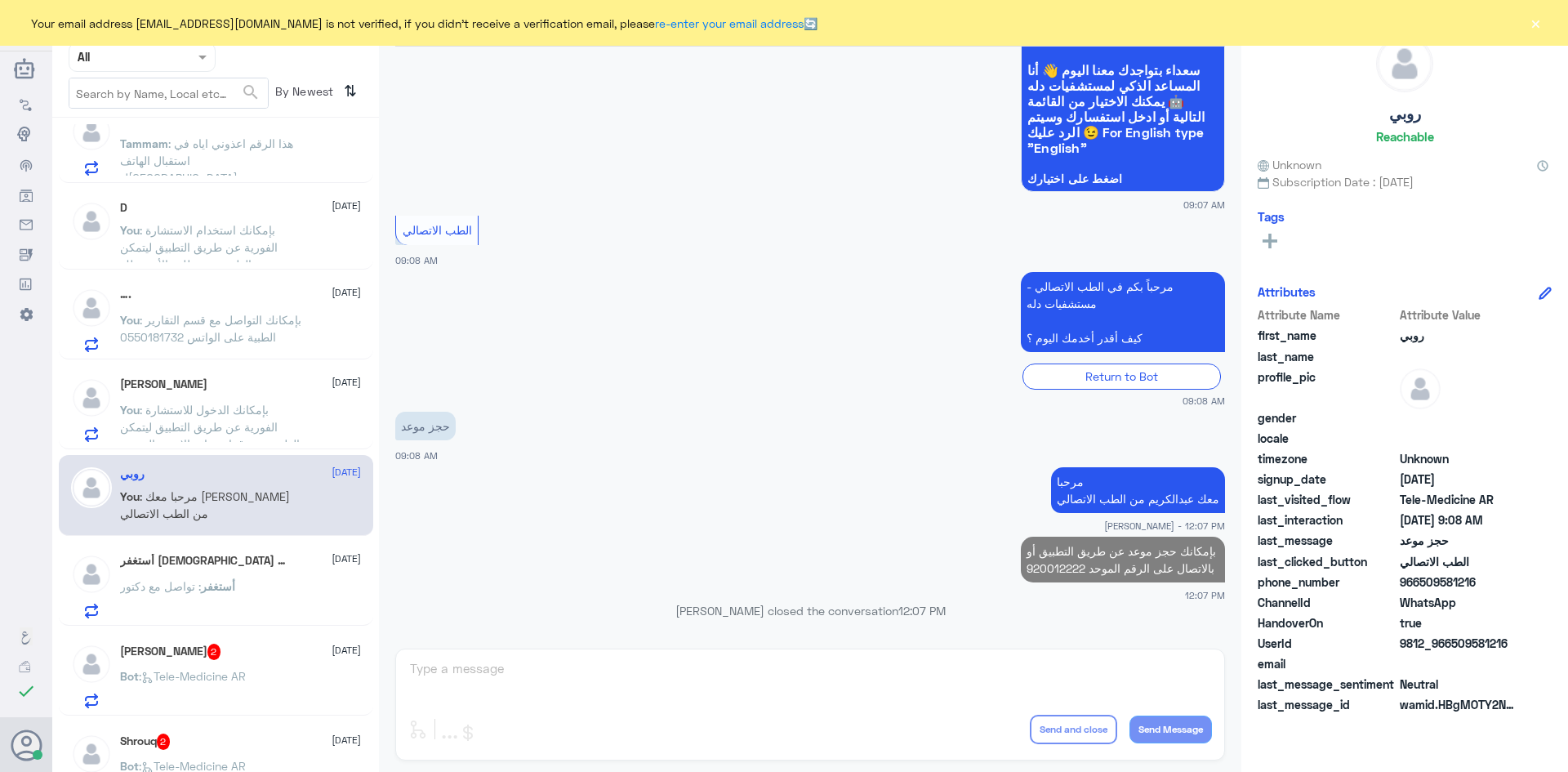
click at [242, 586] on div "أستغفر : تواصل مع دكتور" at bounding box center [241, 599] width 241 height 37
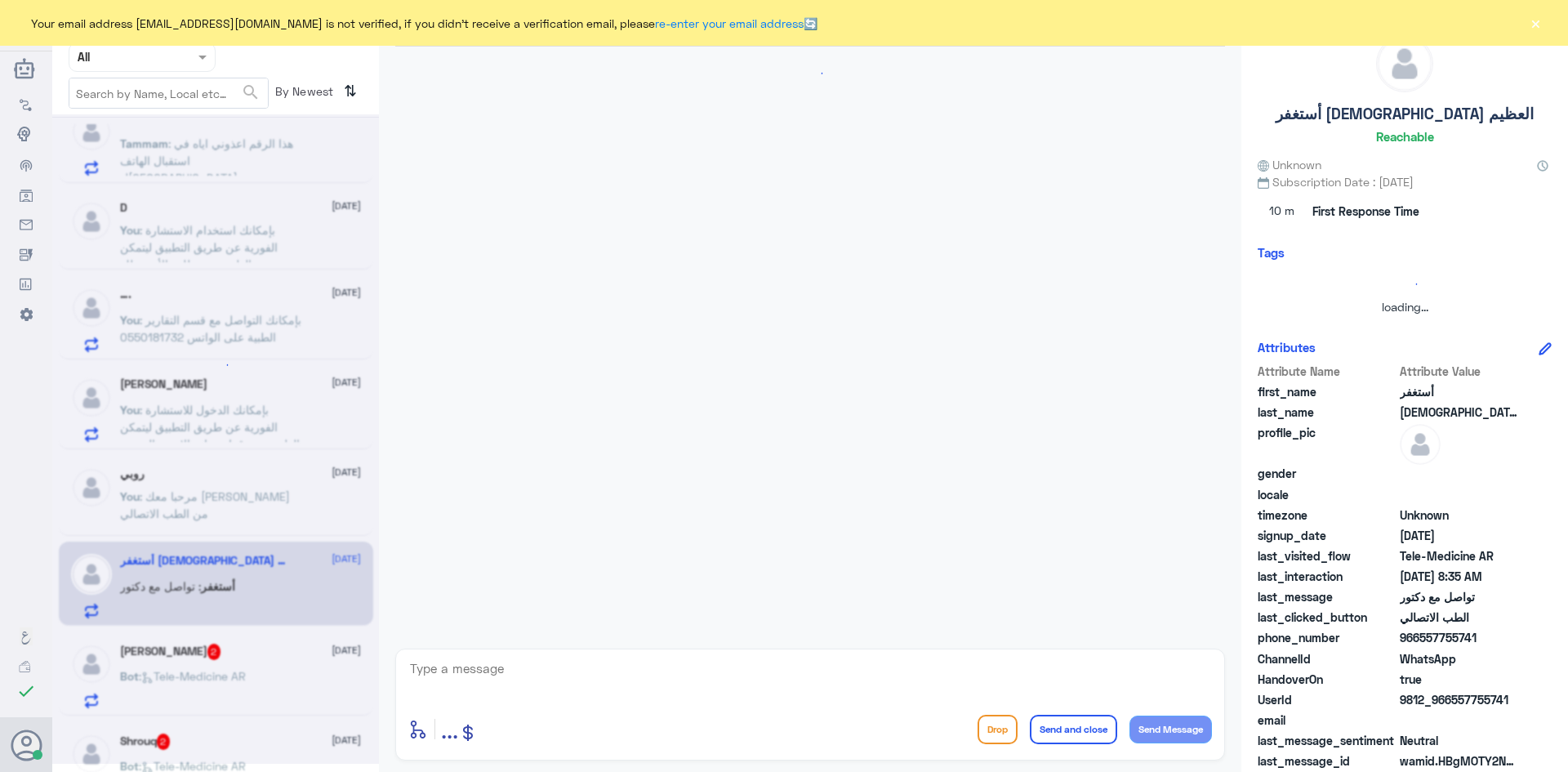
scroll to position [837, 0]
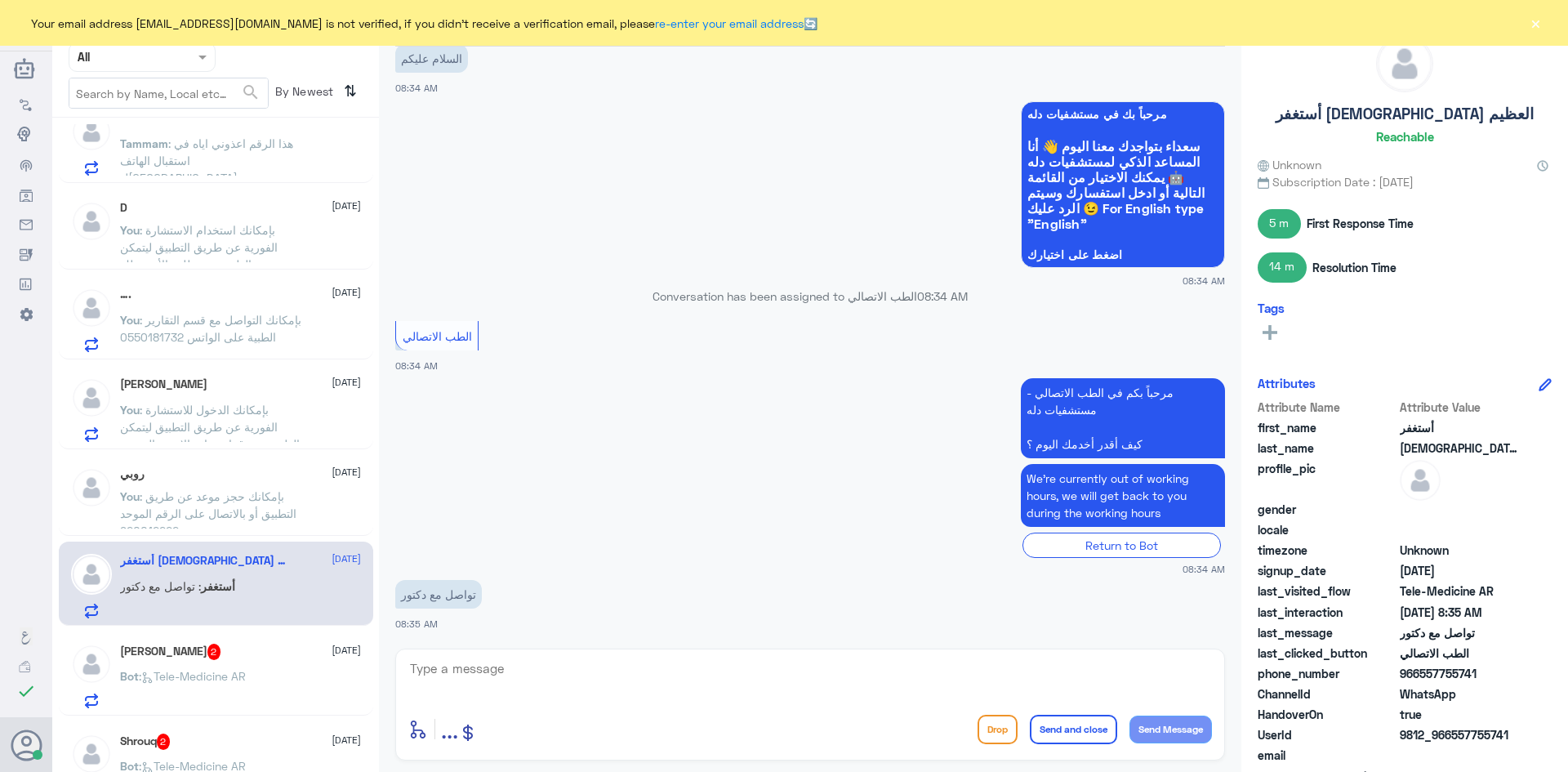
click at [546, 672] on textarea at bounding box center [809, 677] width 803 height 40
paste textarea "مرحبا معك [PERSON_NAME] من الطب الاتصالي"
type textarea "مرحبا معك [PERSON_NAME] من الطب الاتصالي"
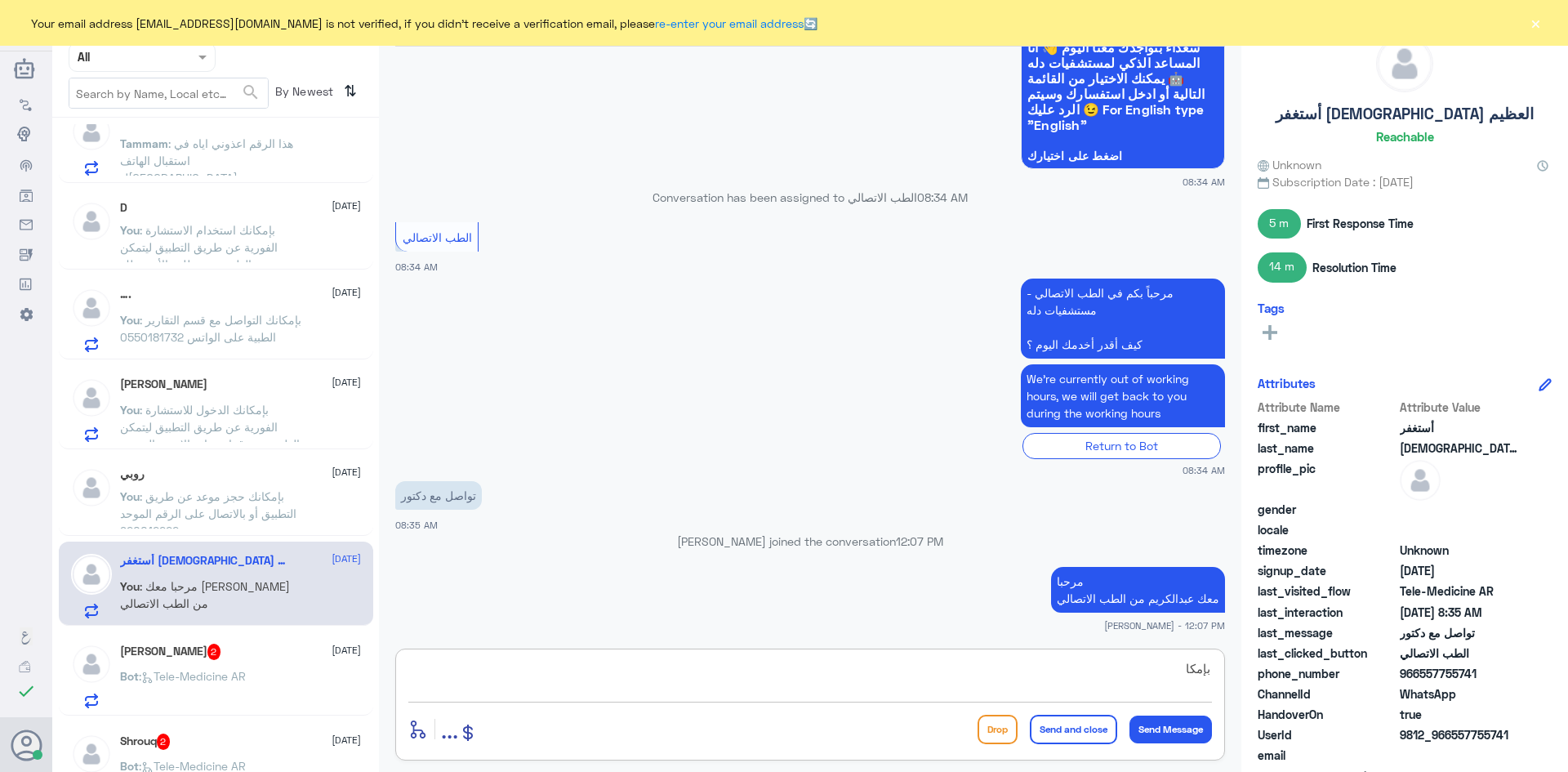
scroll to position [902, 0]
type textarea "بإمكانك الدخول للاستشارة الفورية عن طريق التطبيق اذا رغبت باستشارة طبيب"
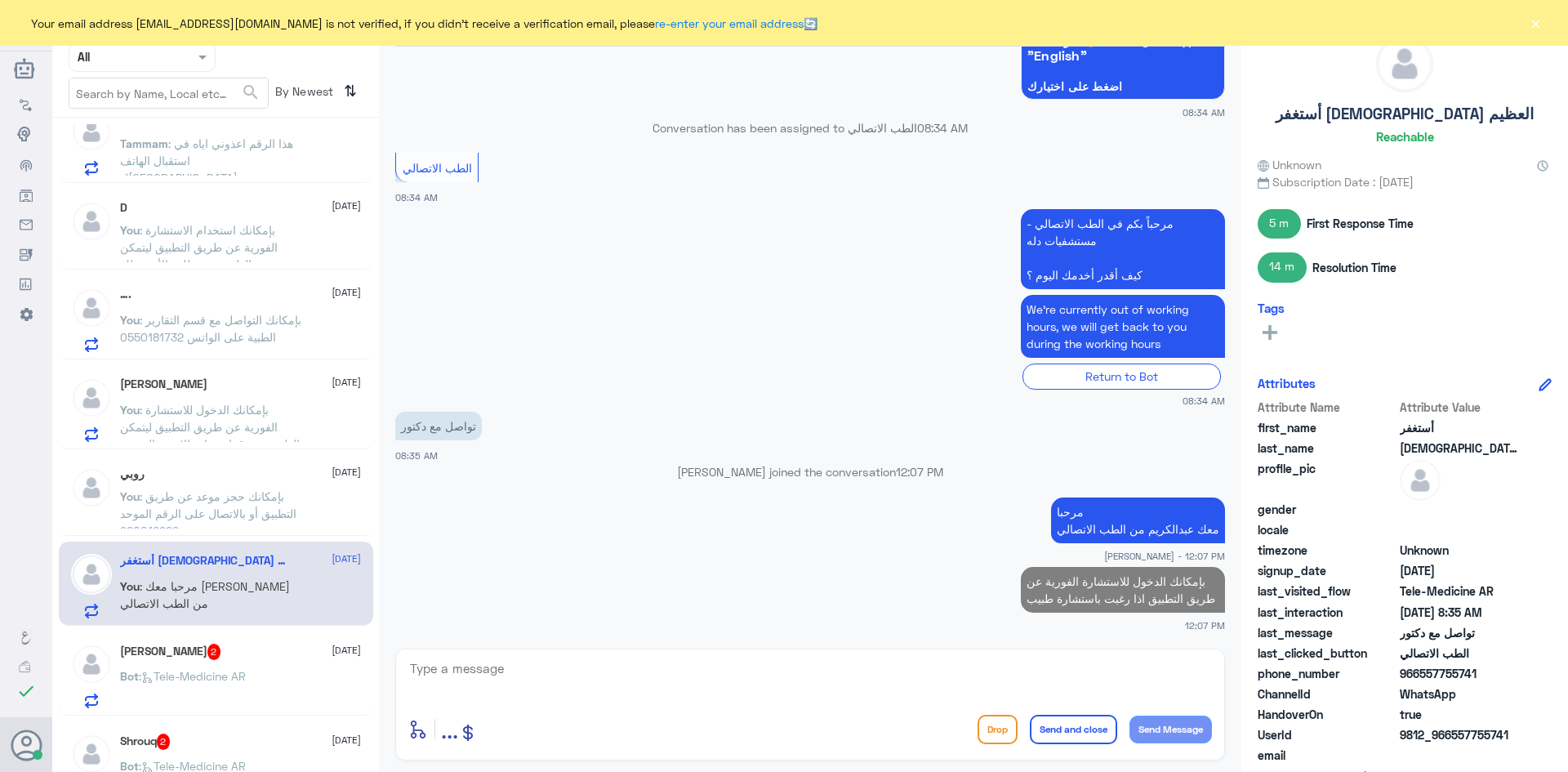
click at [315, 672] on div "Bot : Tele-Medicine AR" at bounding box center [241, 689] width 241 height 37
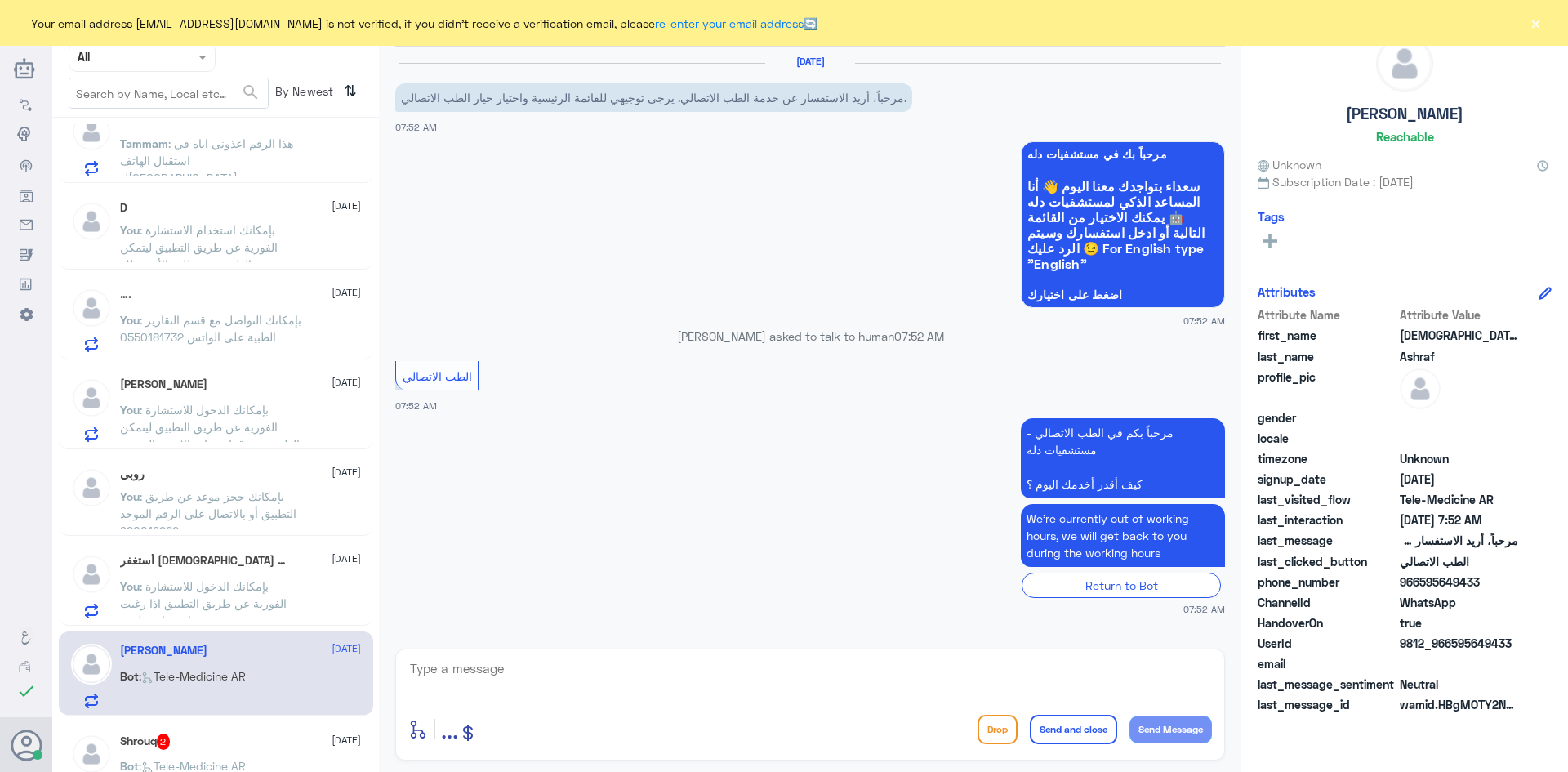
click at [596, 667] on textarea at bounding box center [809, 677] width 803 height 40
paste textarea "مرحبا معك [PERSON_NAME] من الطب الاتصالي"
type textarea "مرحبا معك [PERSON_NAME] من الطب الاتصالي"
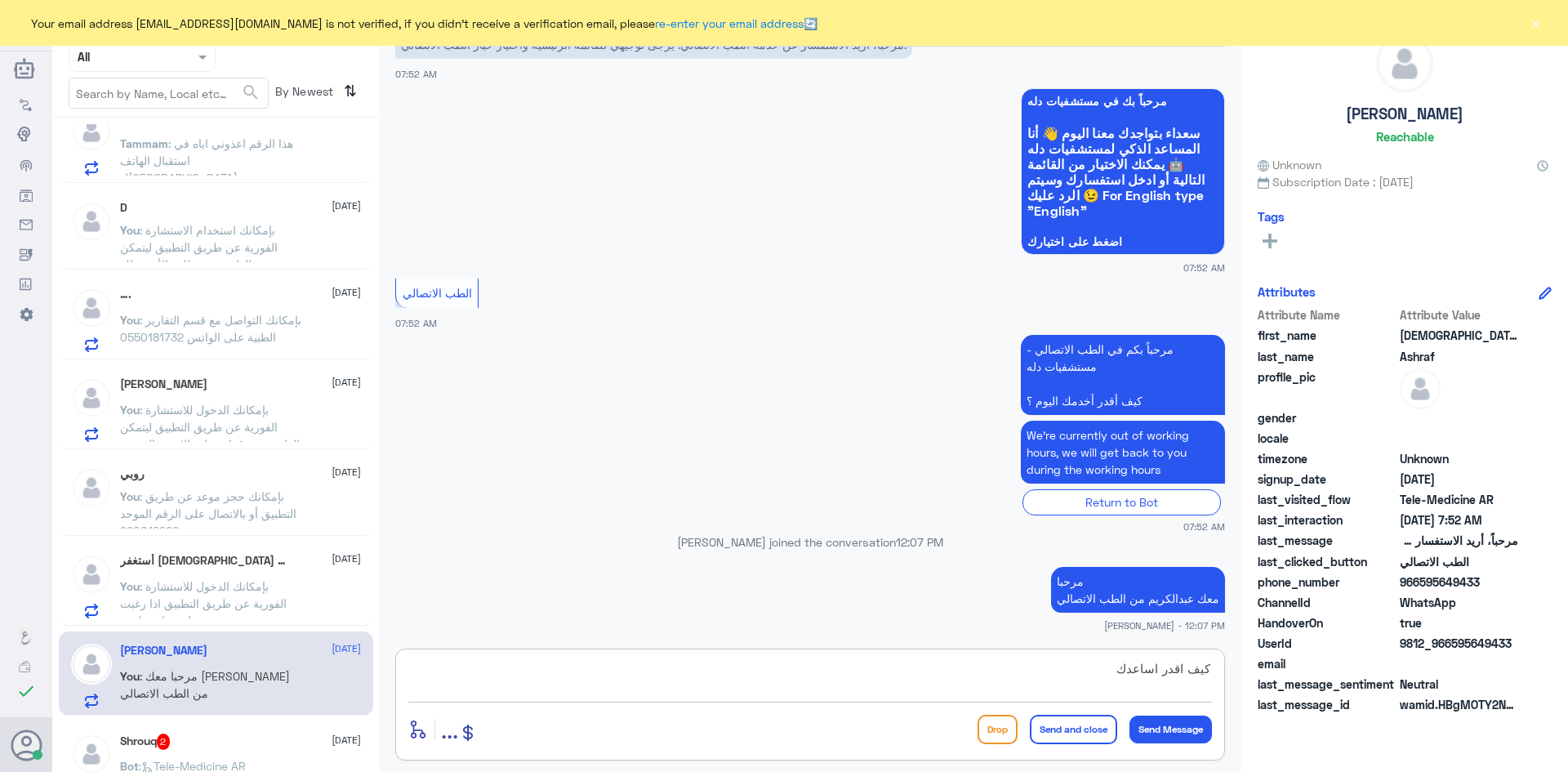
type textarea "كيف اقدر اساعدك"
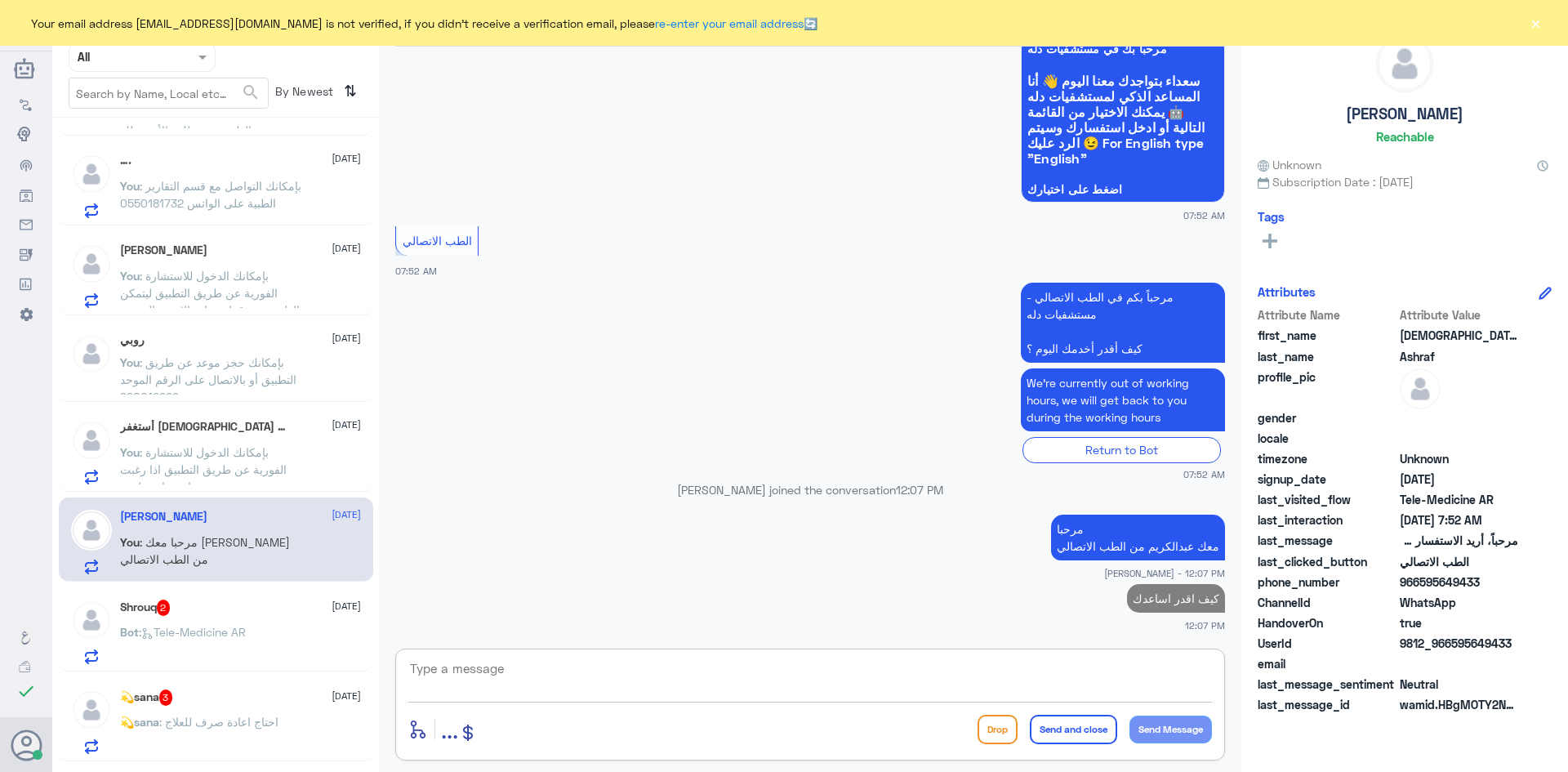
scroll to position [820, 0]
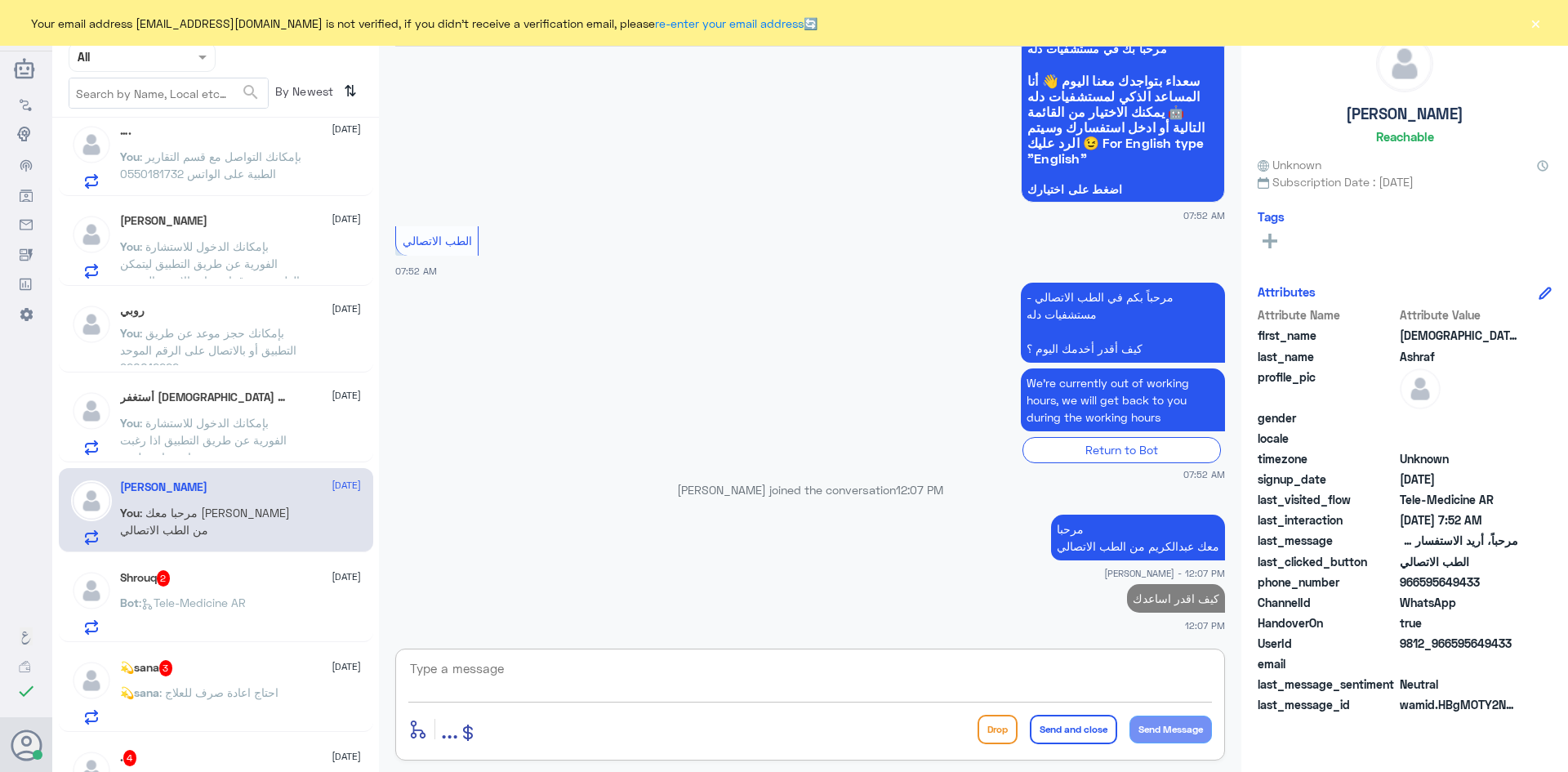
click at [315, 604] on div "Bot : Tele-Medicine AR" at bounding box center [241, 615] width 241 height 37
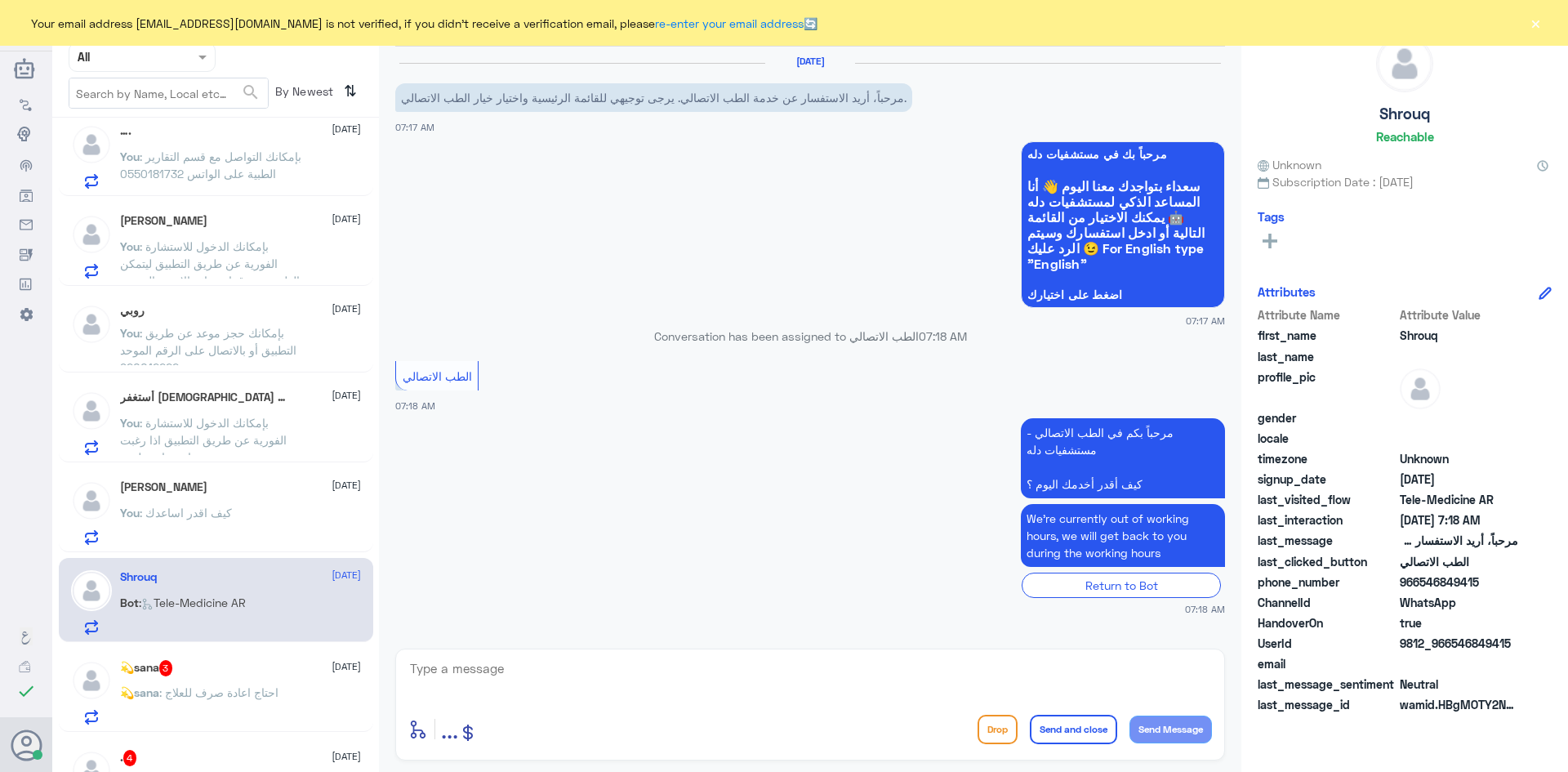
click at [468, 665] on textarea at bounding box center [809, 677] width 803 height 40
paste textarea "مرحبا معك [PERSON_NAME] من الطب الاتصالي"
type textarea "مرحبا معك [PERSON_NAME] من الطب الاتصالي"
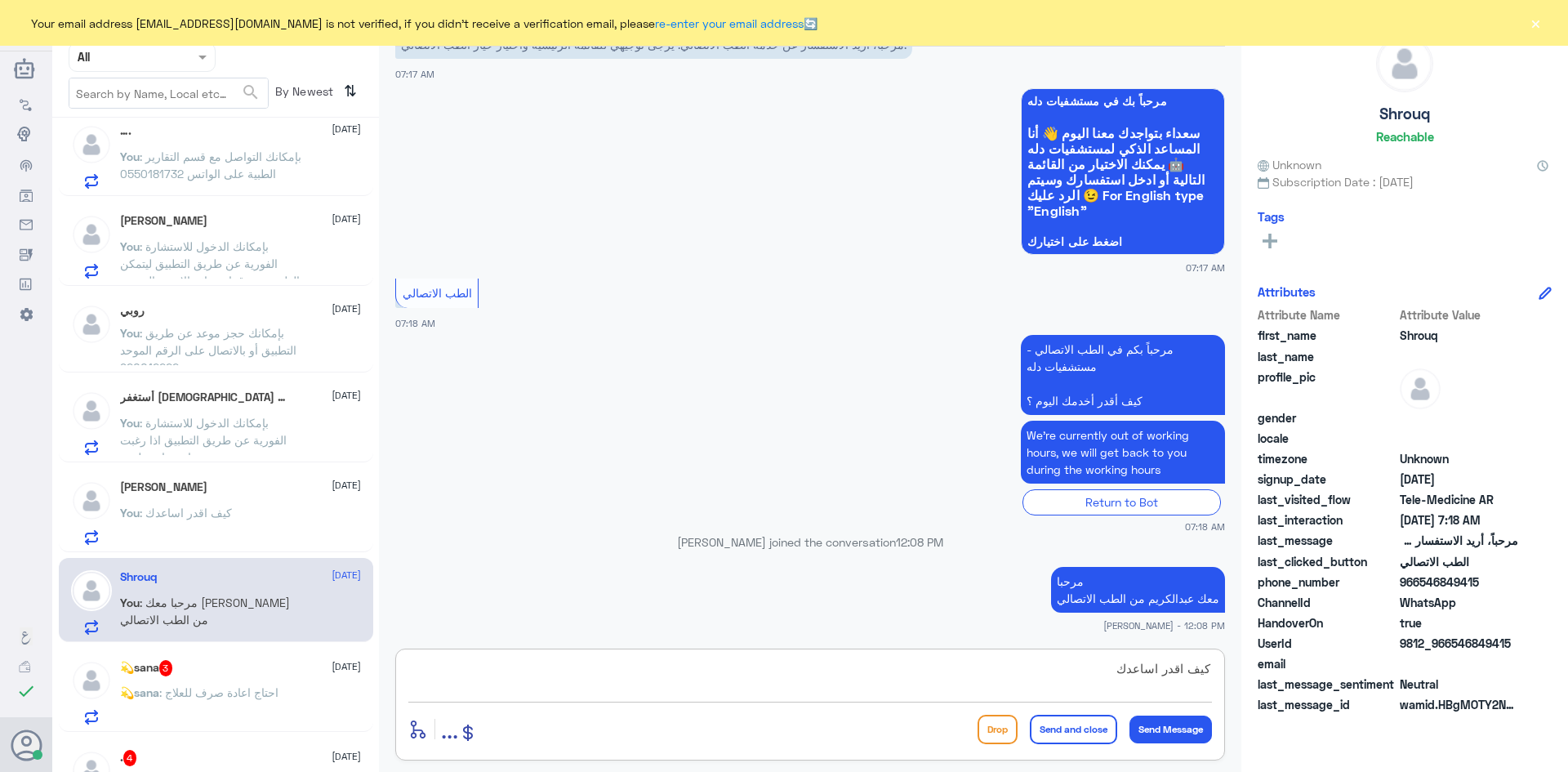
type textarea "كيف اقدر اساعدك"
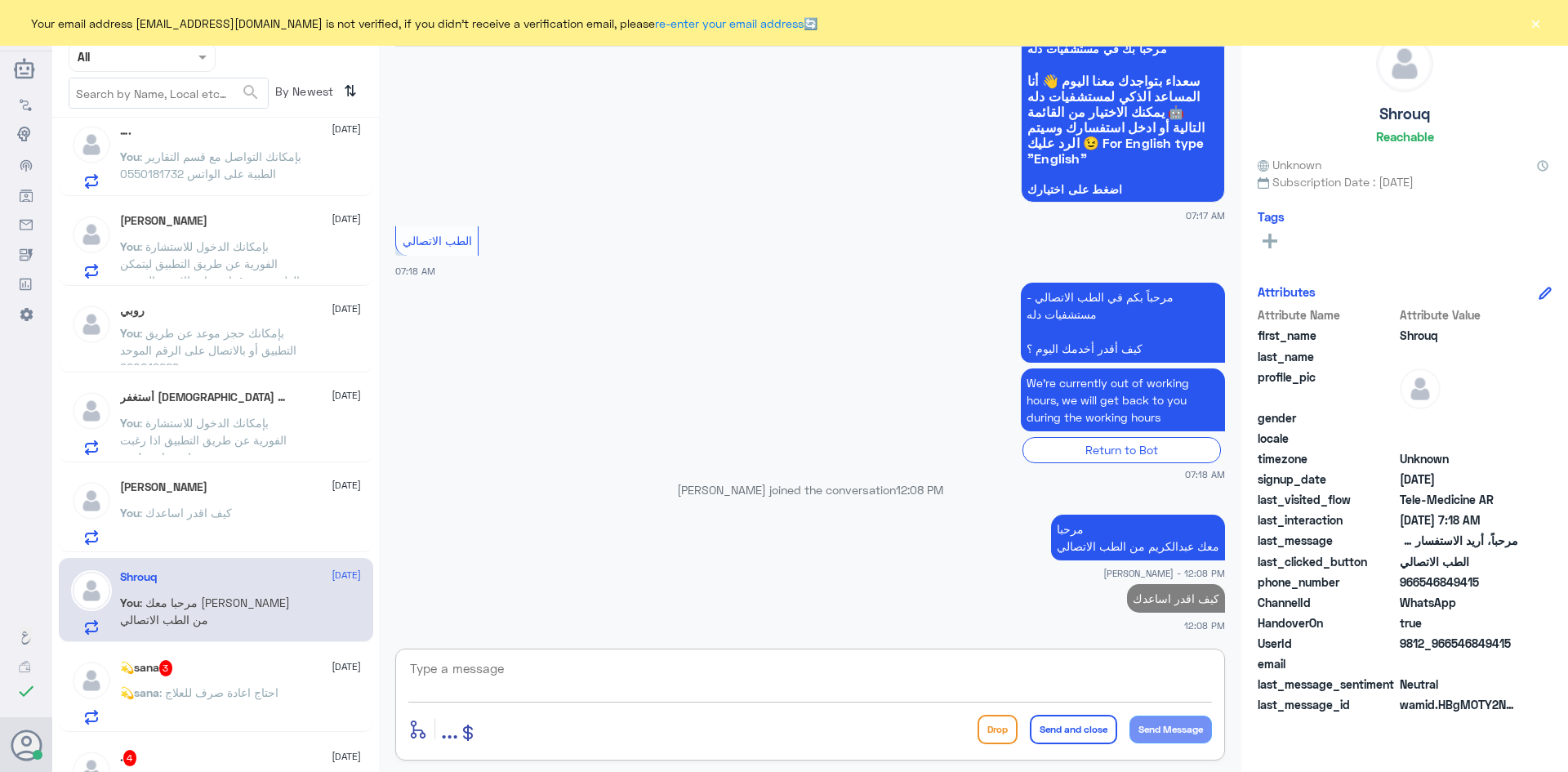
click at [273, 692] on span ": احتاج اعادة صرف للعلاج" at bounding box center [219, 692] width 119 height 14
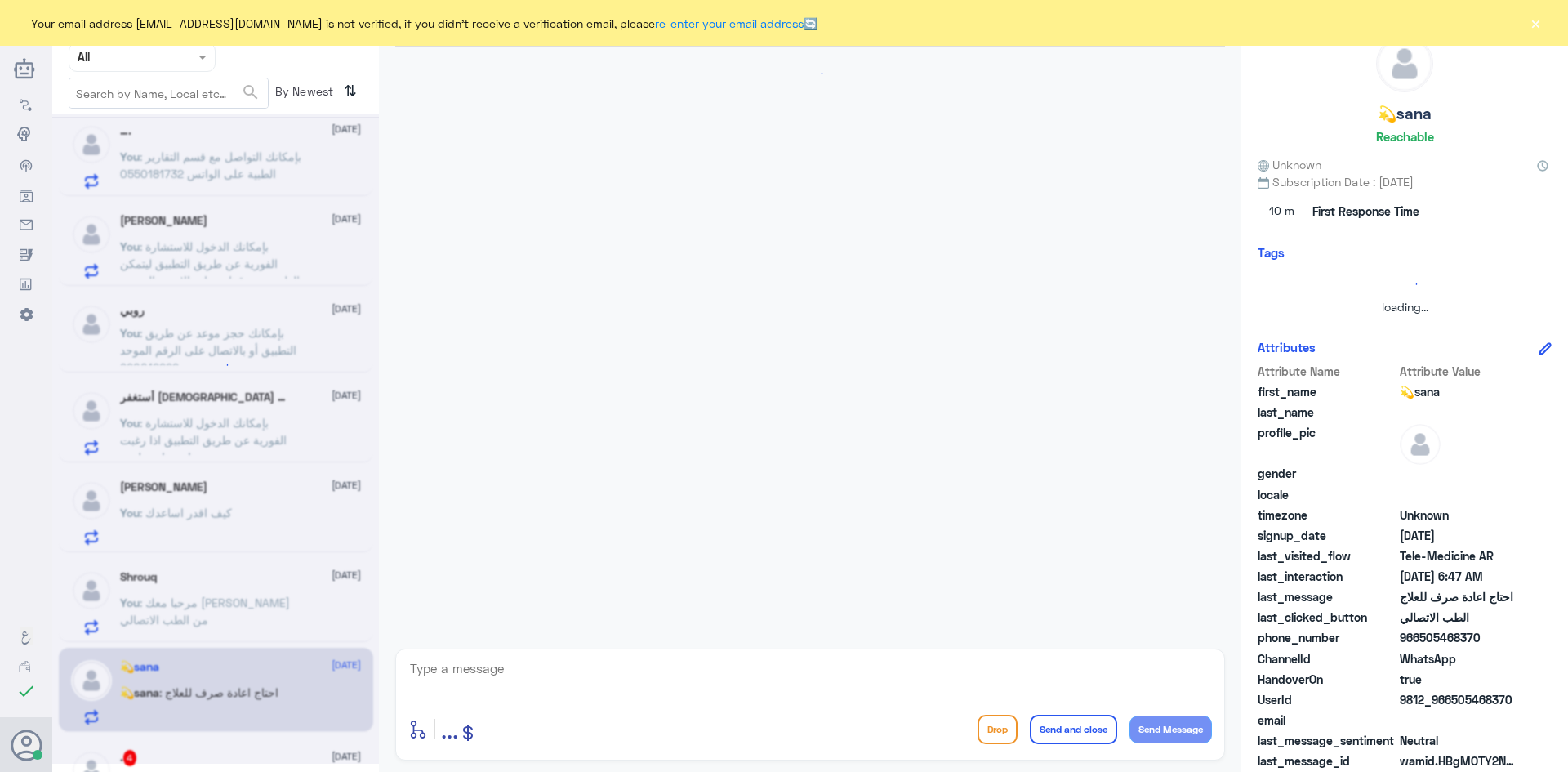
scroll to position [39, 0]
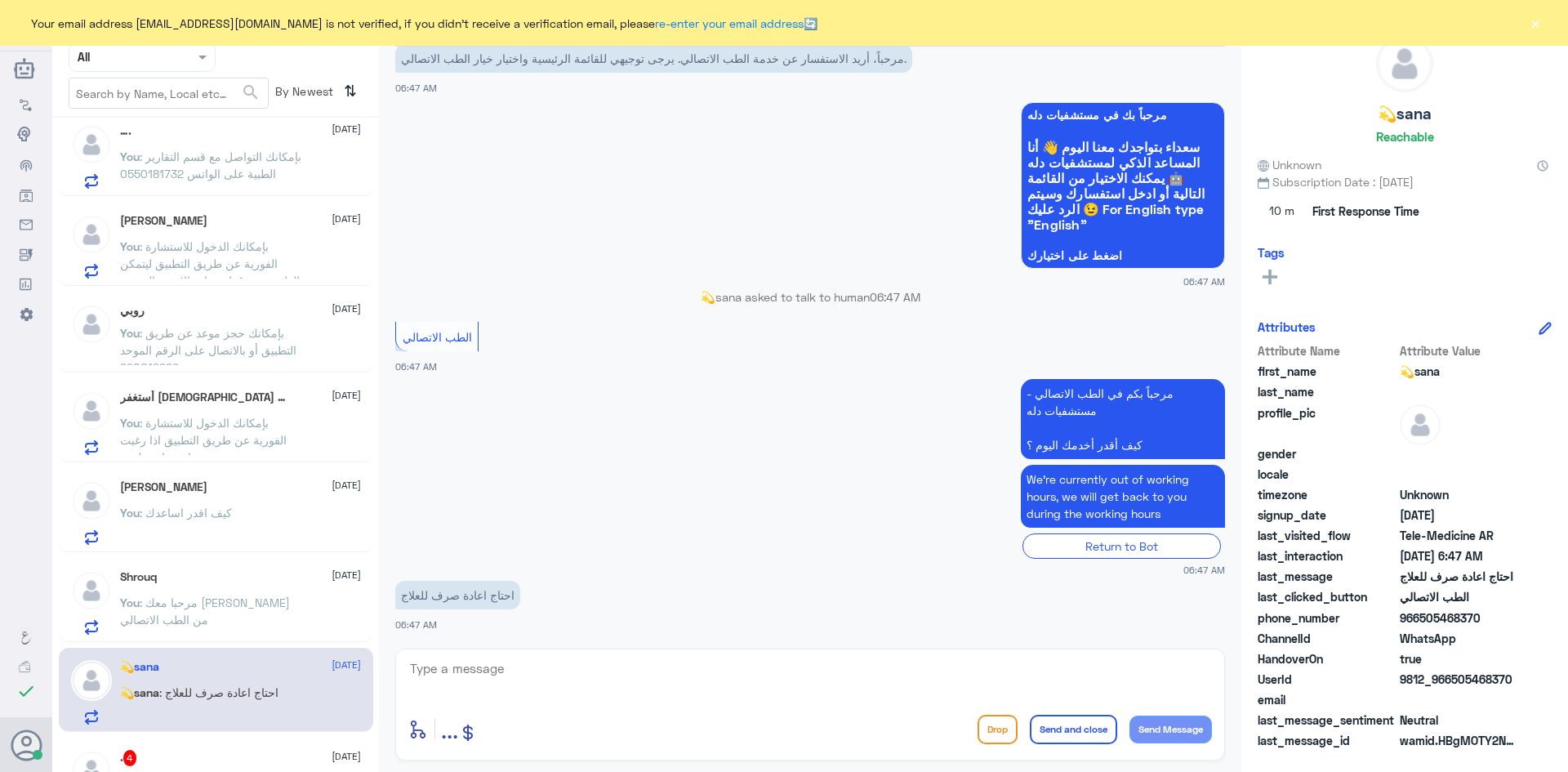
click at [472, 682] on textarea at bounding box center [809, 677] width 803 height 40
paste textarea "مرحبا معك [PERSON_NAME] من الطب الاتصالي"
type textarea "مرحبا معك [PERSON_NAME] من الطب الاتصالي"
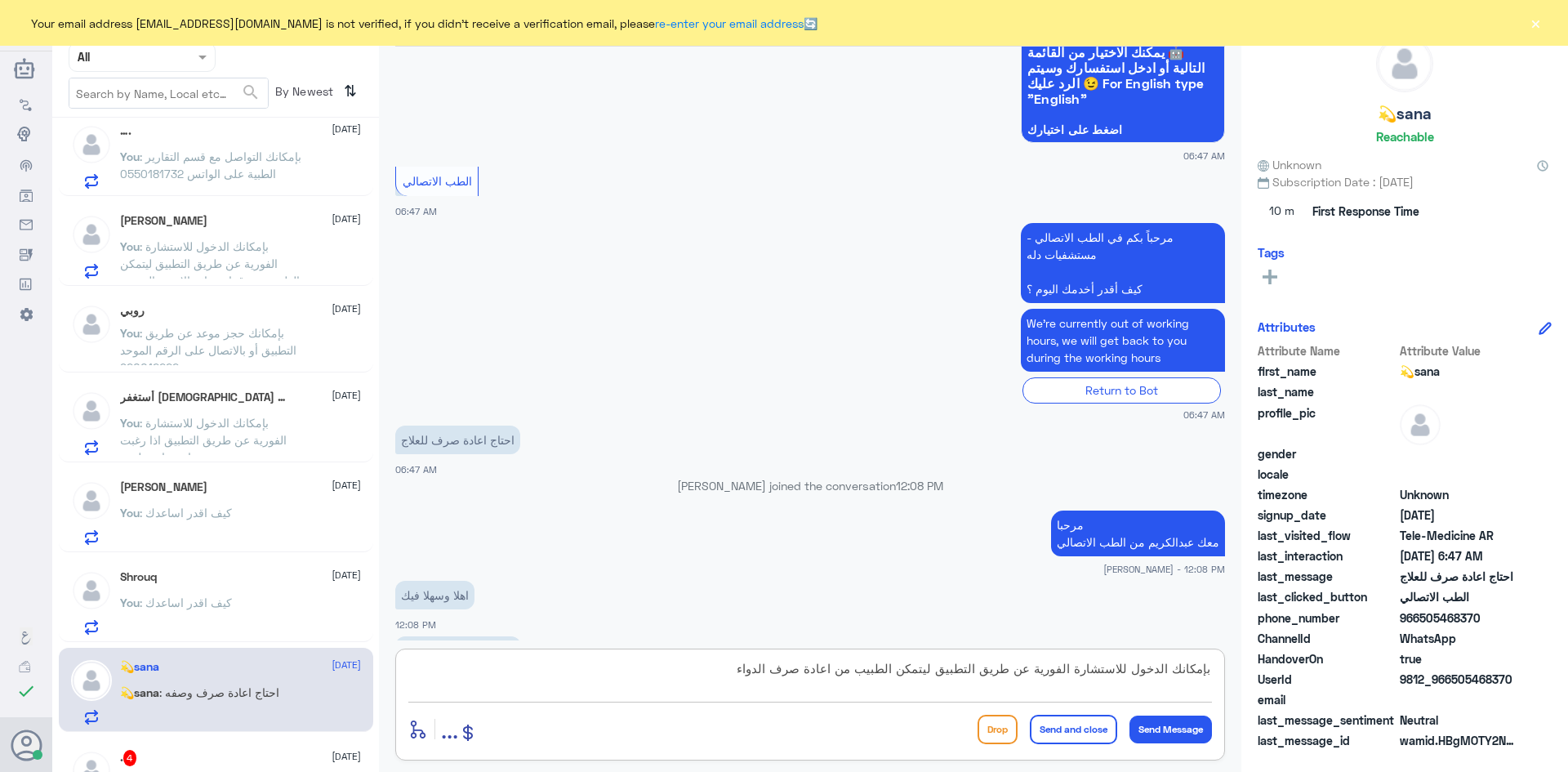
scroll to position [220, 0]
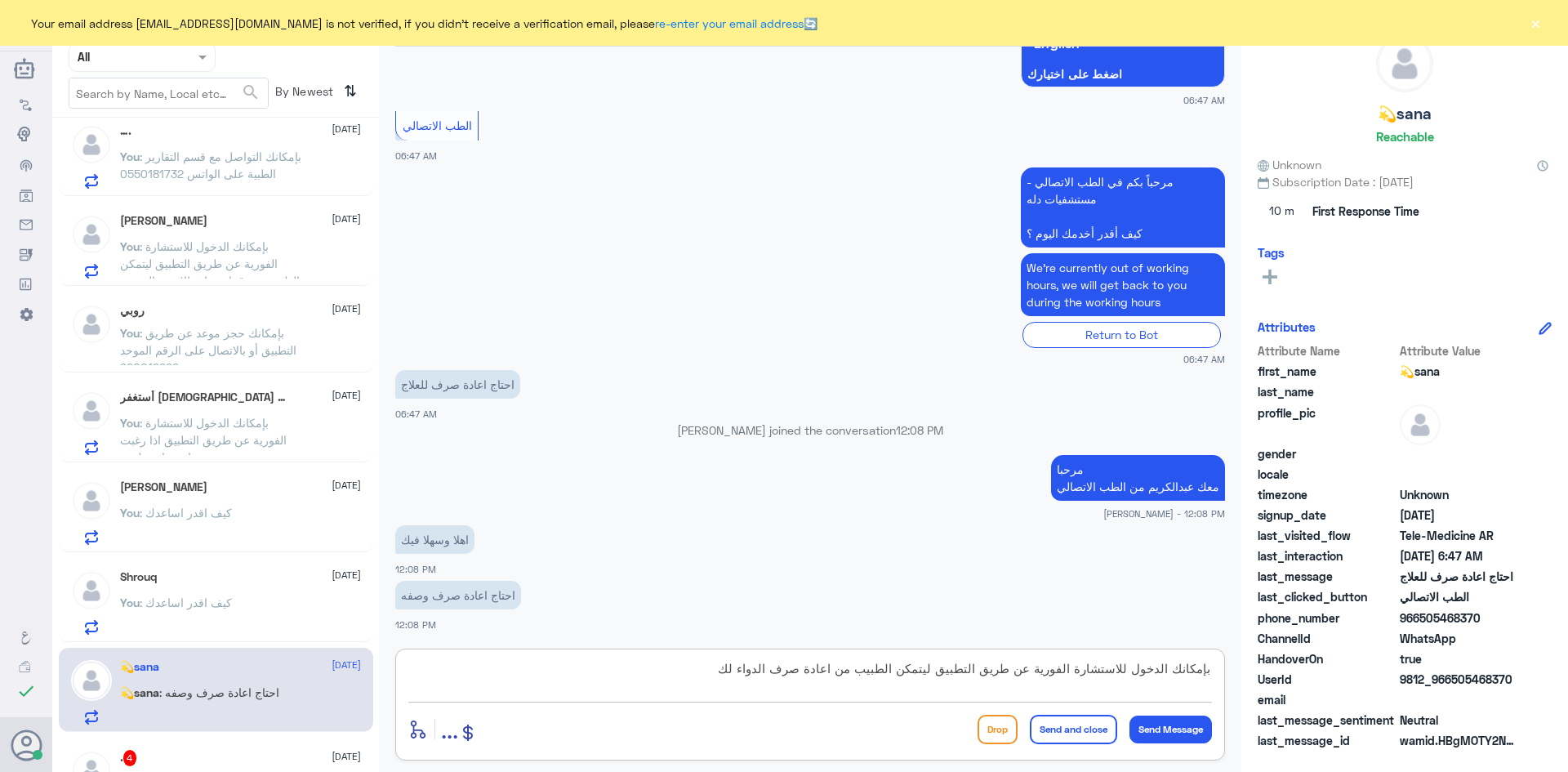
type textarea "بإمكانك الدخول للاستشارة الفورية عن طريق التطبيق ليتمكن الطبيب من اعادة صرف الد…"
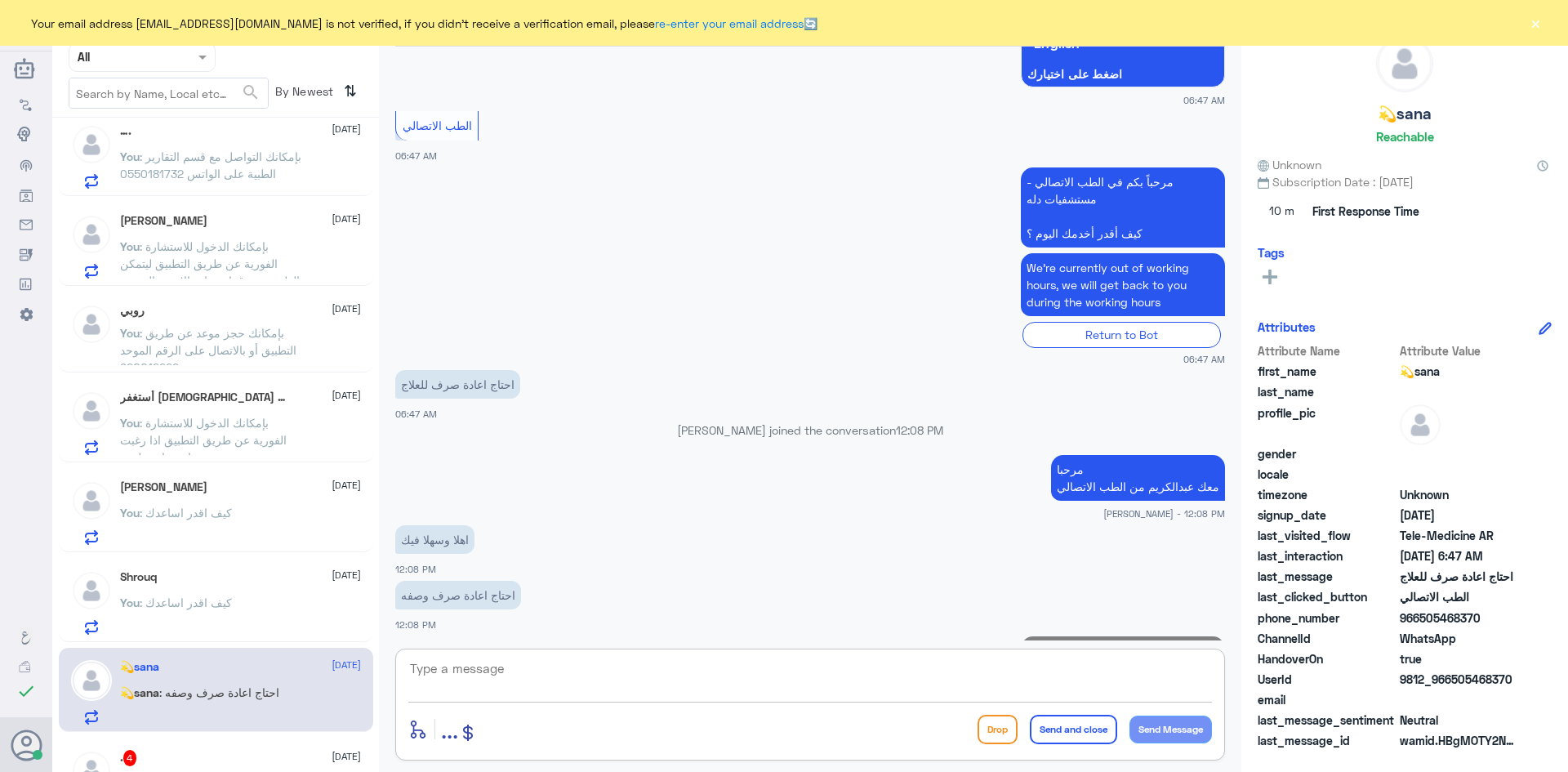
scroll to position [307, 0]
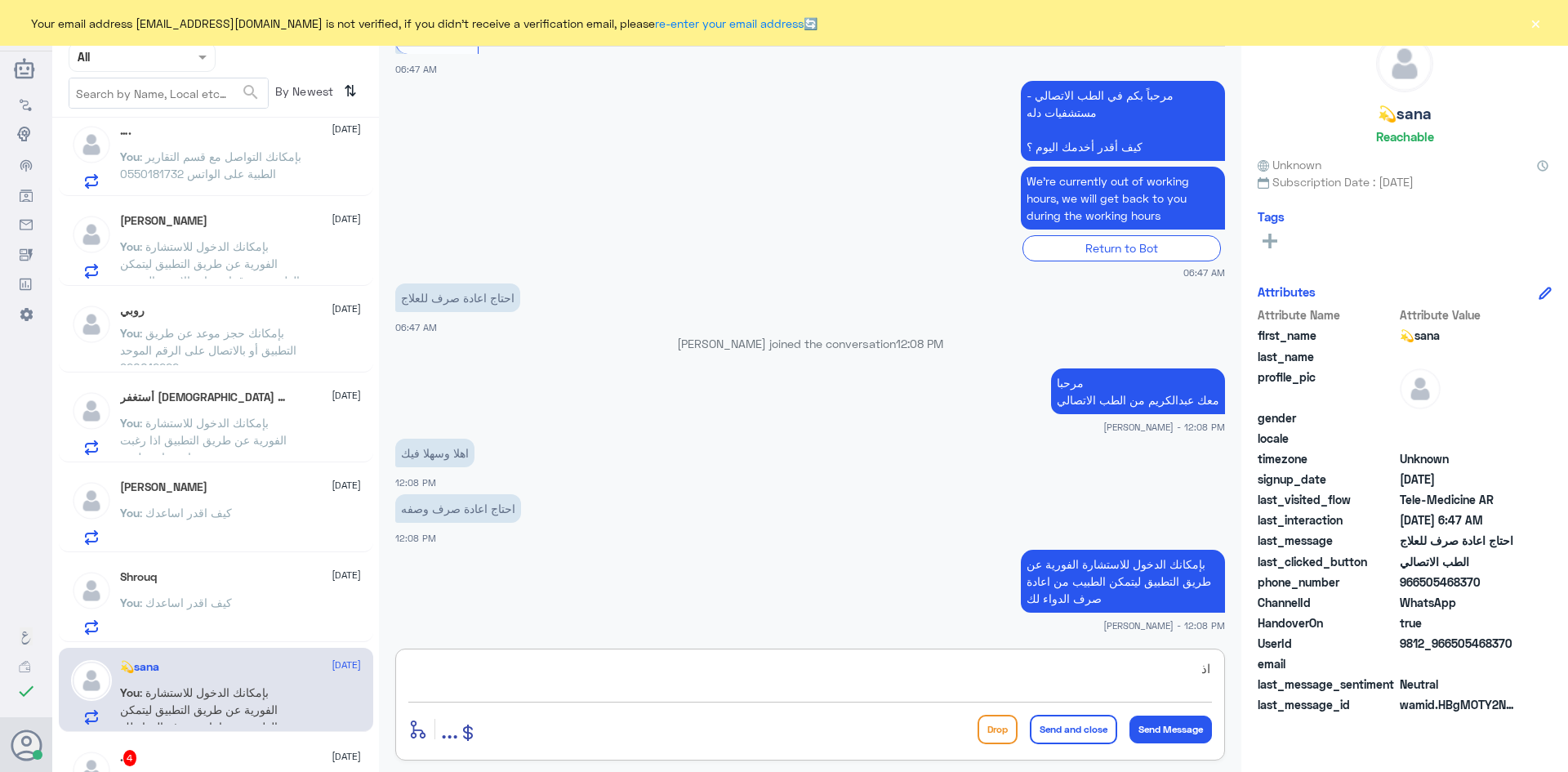
type textarea "ا"
type textarea "ممكن تزوديني برقم الهوية او رقم الملف"
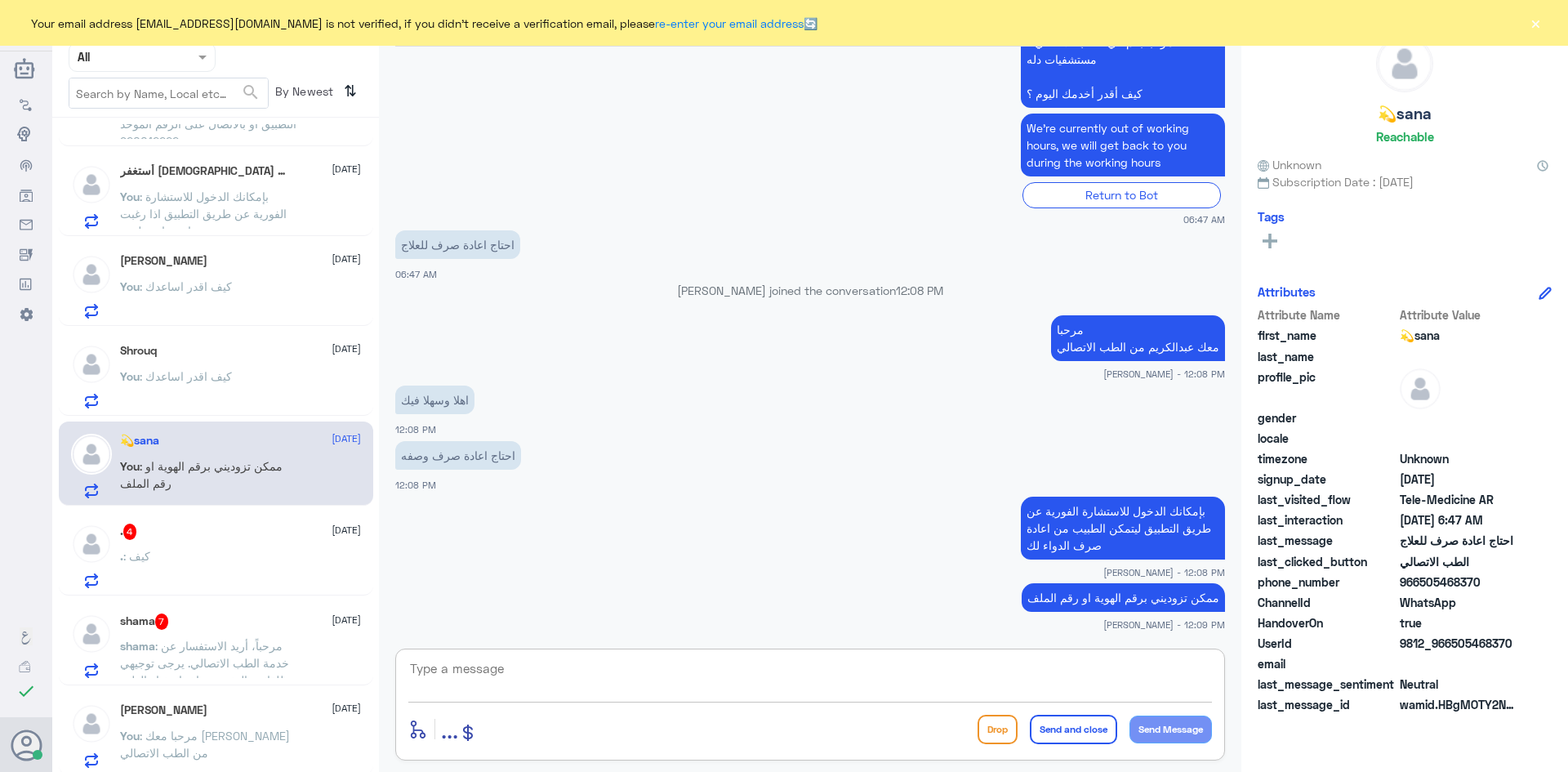
scroll to position [1064, 0]
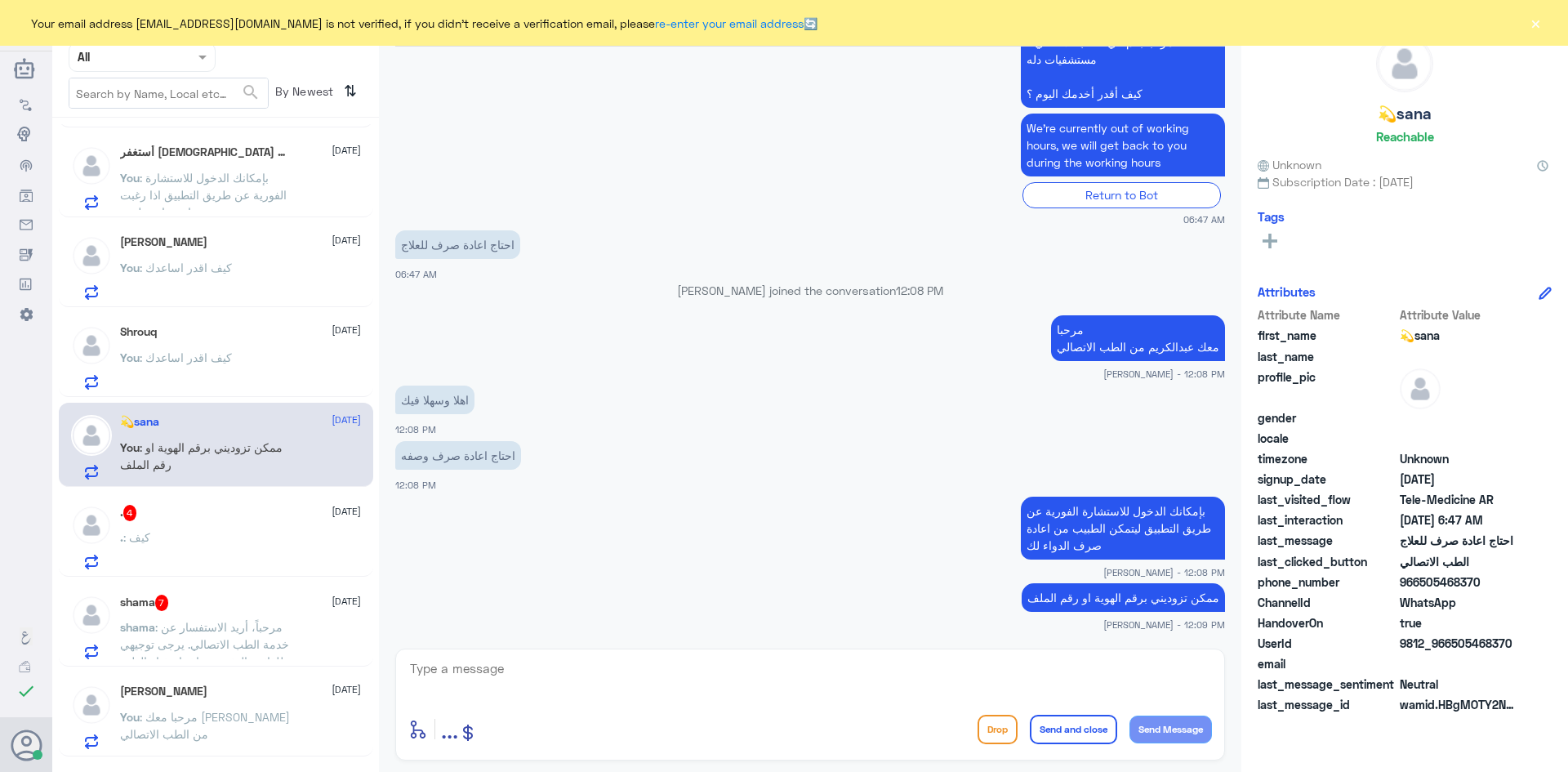
click at [284, 560] on div ". : كيف" at bounding box center [241, 550] width 241 height 37
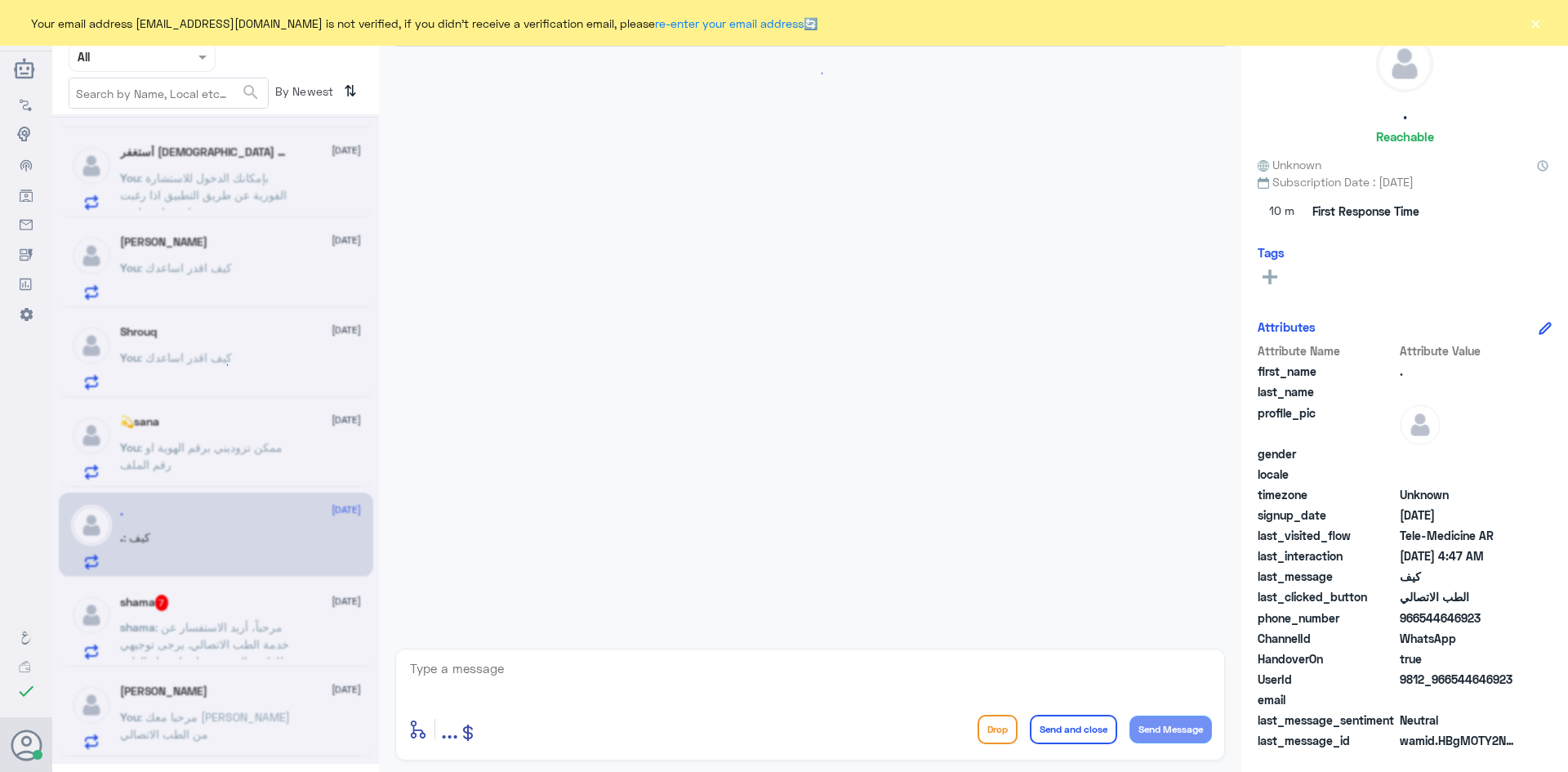
scroll to position [95, 0]
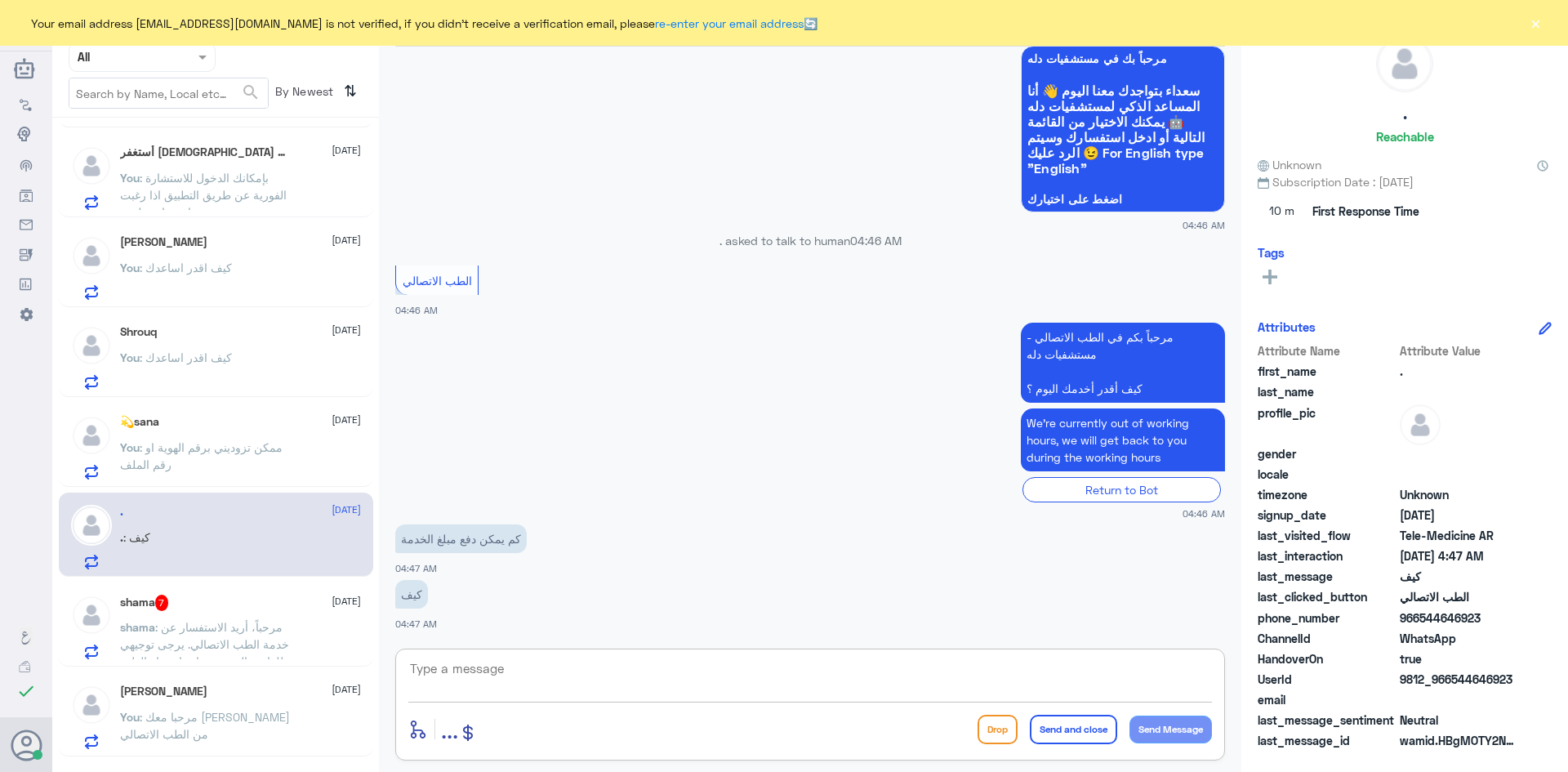
click at [520, 674] on textarea at bounding box center [809, 677] width 803 height 40
paste textarea "مرحبا معك [PERSON_NAME] من الطب الاتصالي"
type textarea "مرحبا معك [PERSON_NAME] من الطب الاتصالي"
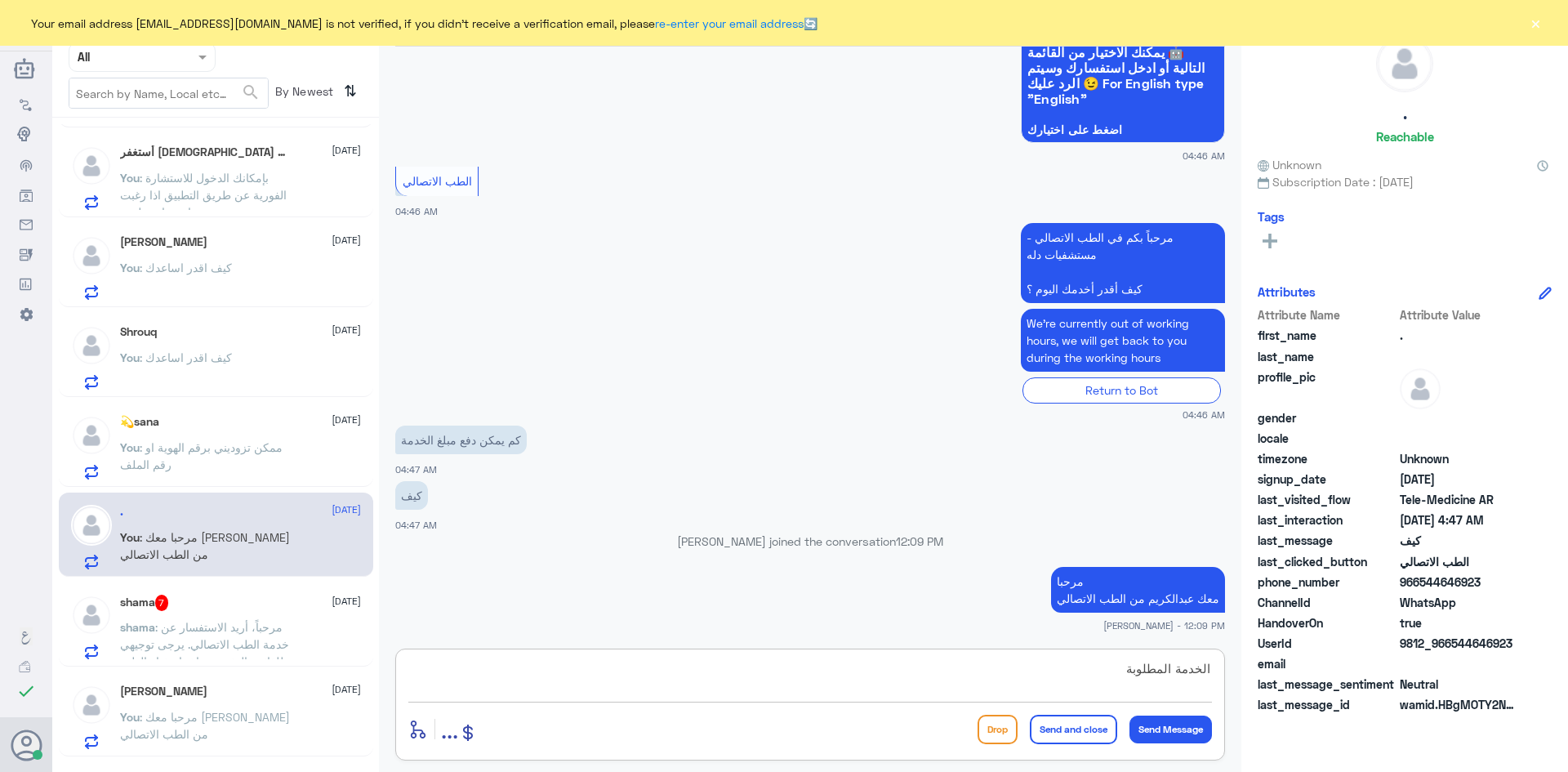
click at [1209, 666] on textarea "الخدمة المطلوبة" at bounding box center [809, 677] width 803 height 40
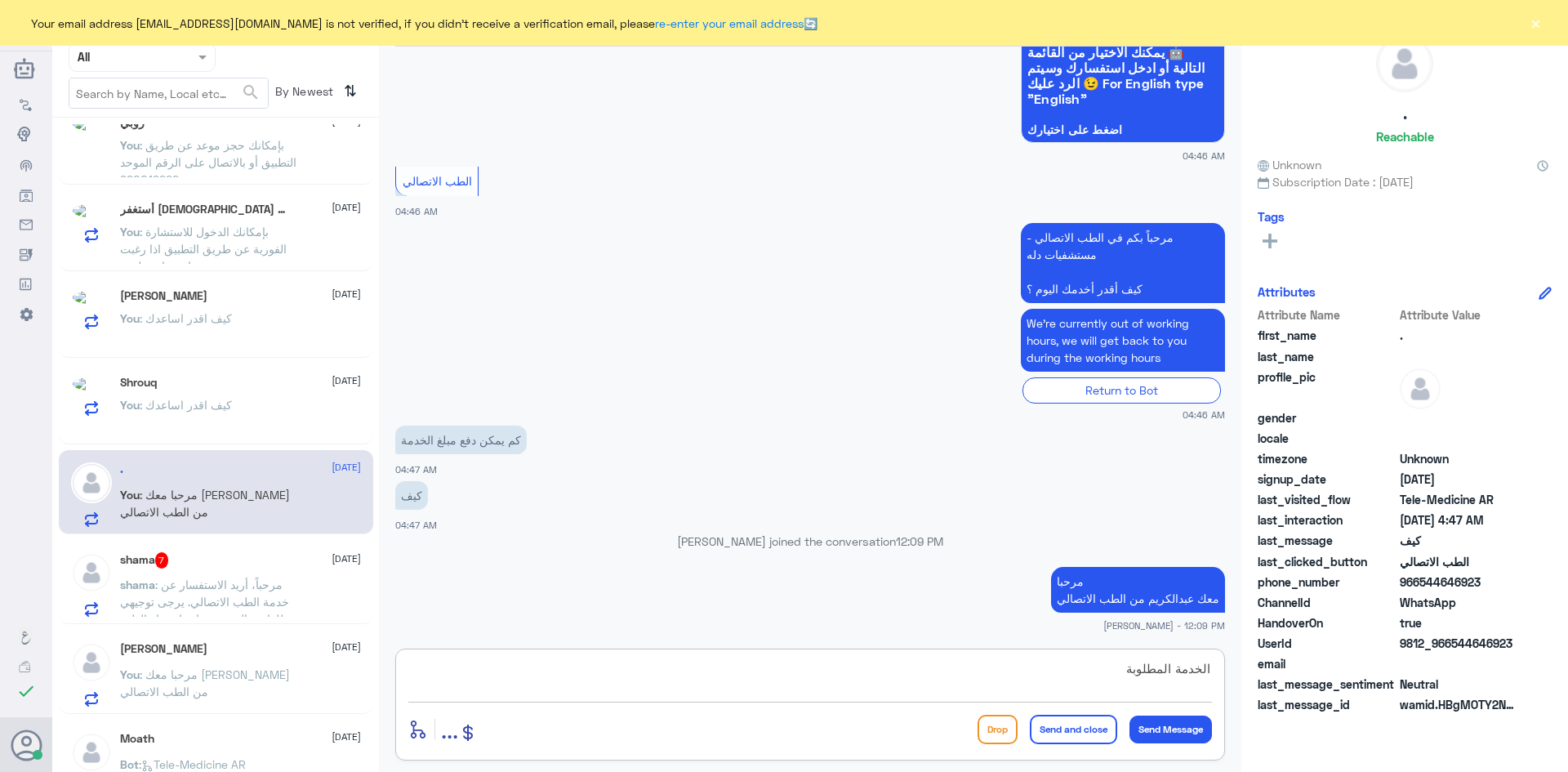
scroll to position [1064, 0]
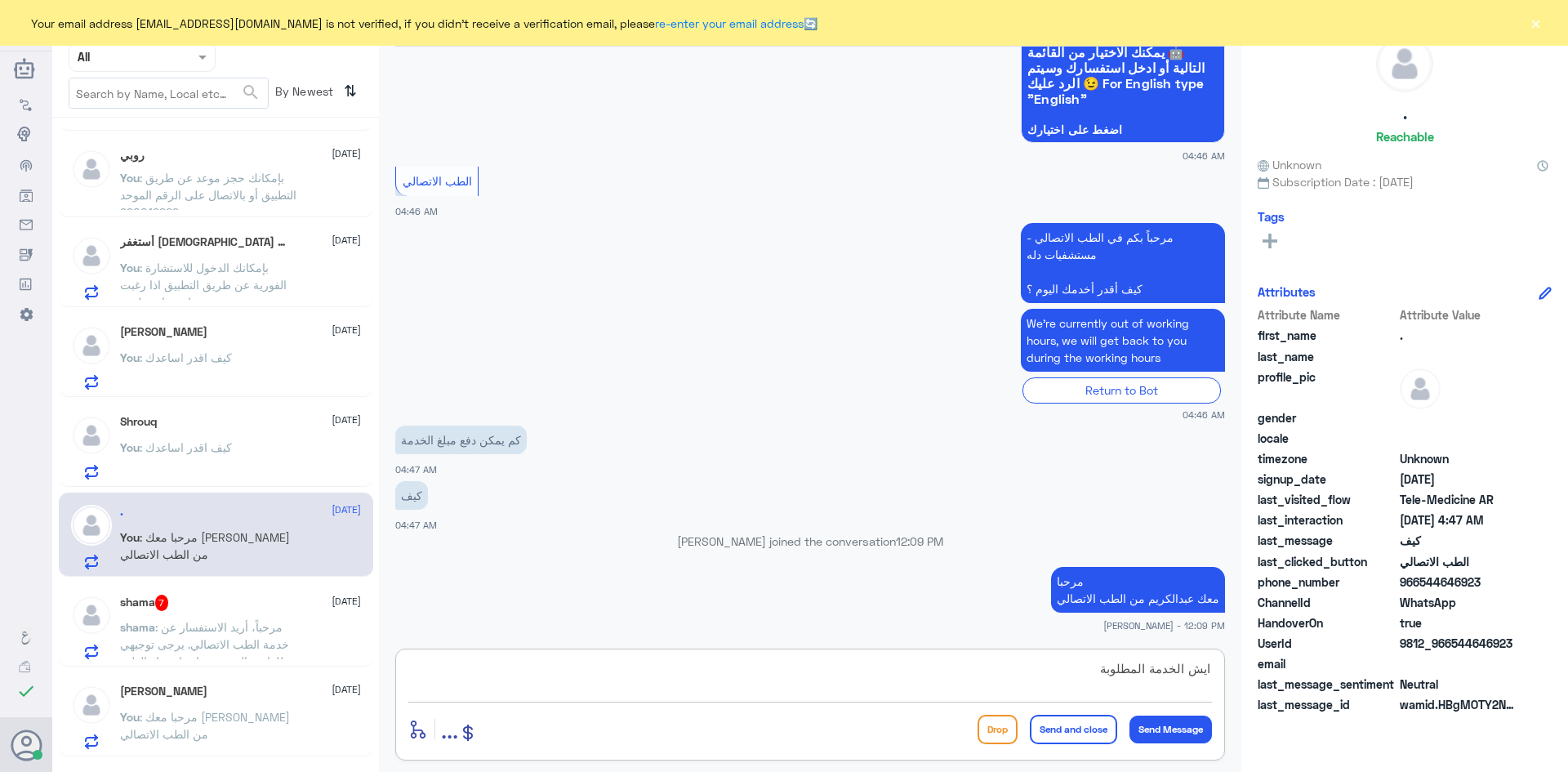
click at [1089, 669] on textarea "ايش الخدمة المطلوبة" at bounding box center [809, 677] width 803 height 40
type textarea "ايش الخدمة المطلوبة ؟"
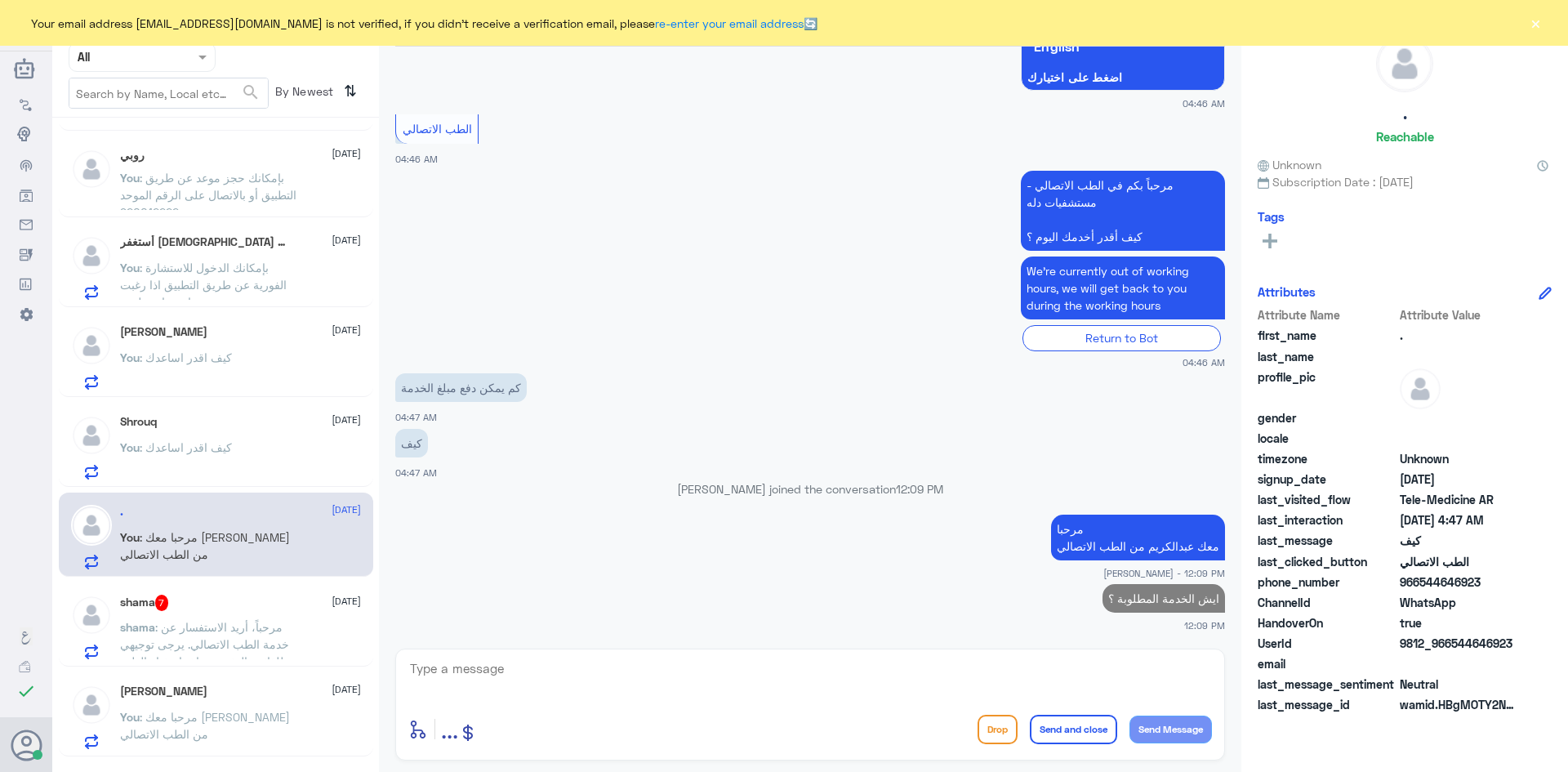
click at [265, 620] on span ": مرحباً، أريد الاستفسار عن خدمة الطب الاتصالي. يرجى توجيهي للقائمة الرئيسية وا…" at bounding box center [205, 652] width 169 height 65
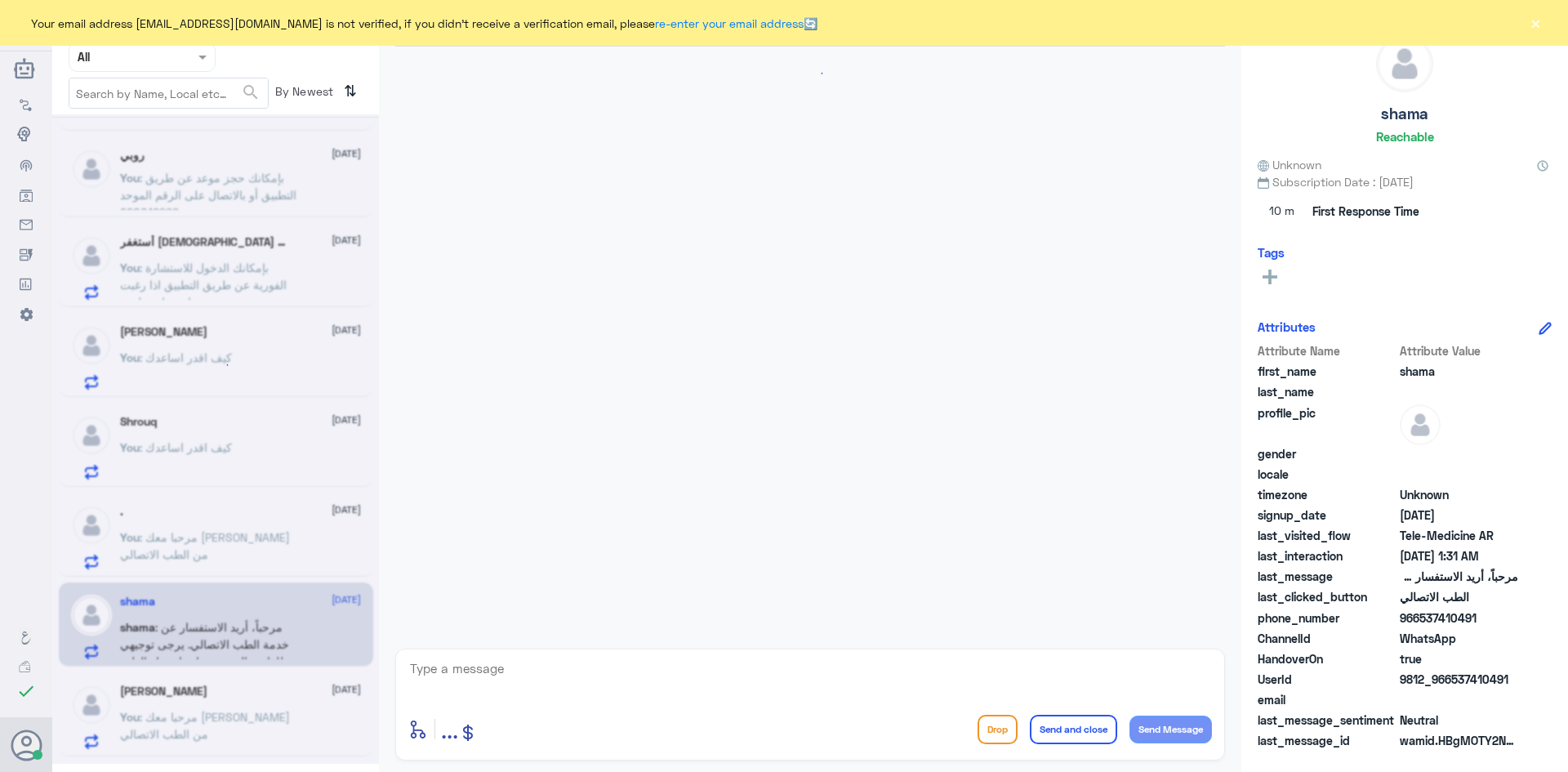
scroll to position [595, 0]
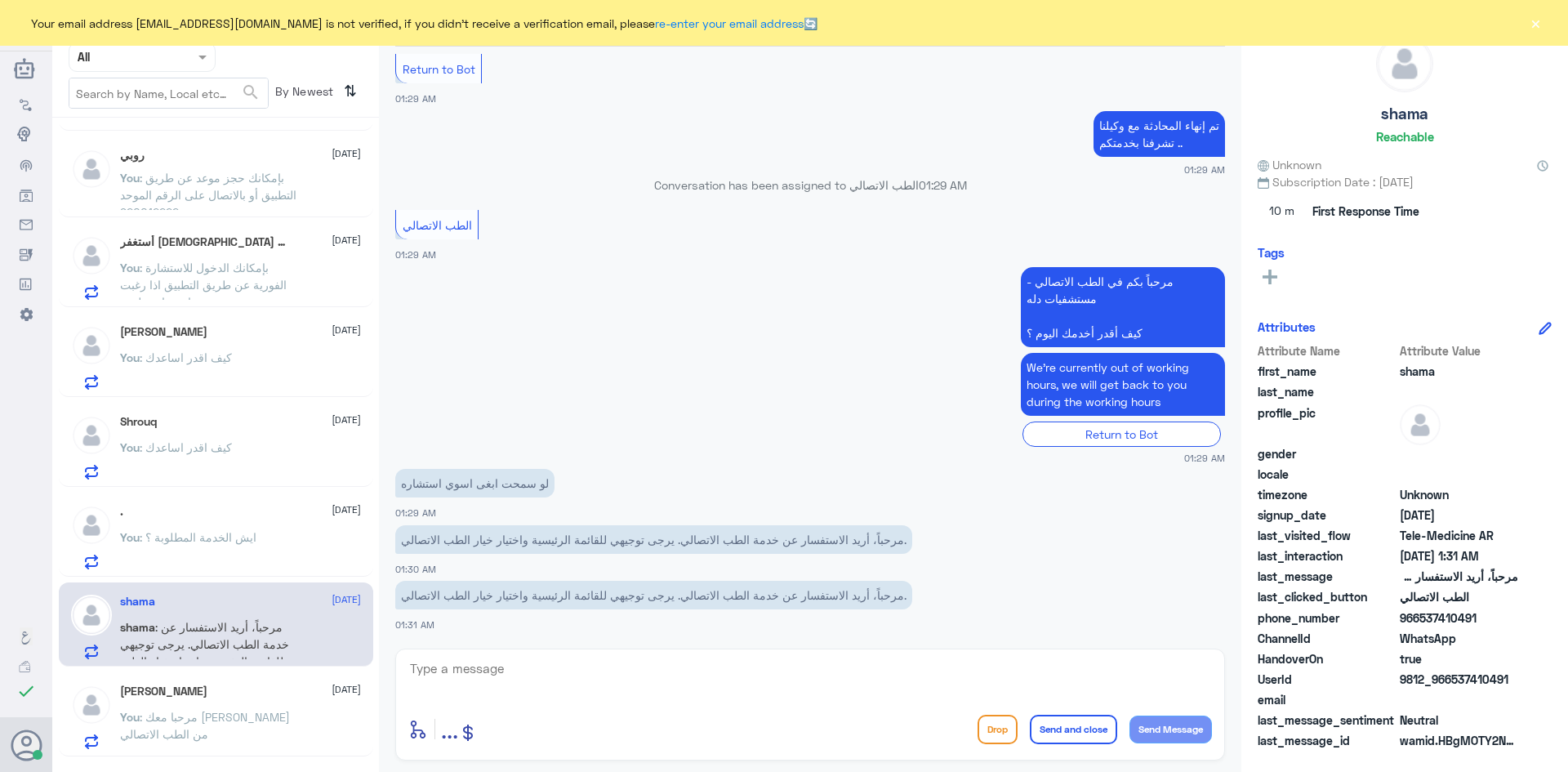
click at [716, 687] on textarea at bounding box center [809, 677] width 803 height 40
paste textarea "مرحبا معك [PERSON_NAME] من الطب الاتصالي"
type textarea "مرحبا معك [PERSON_NAME] من الطب الاتصالي"
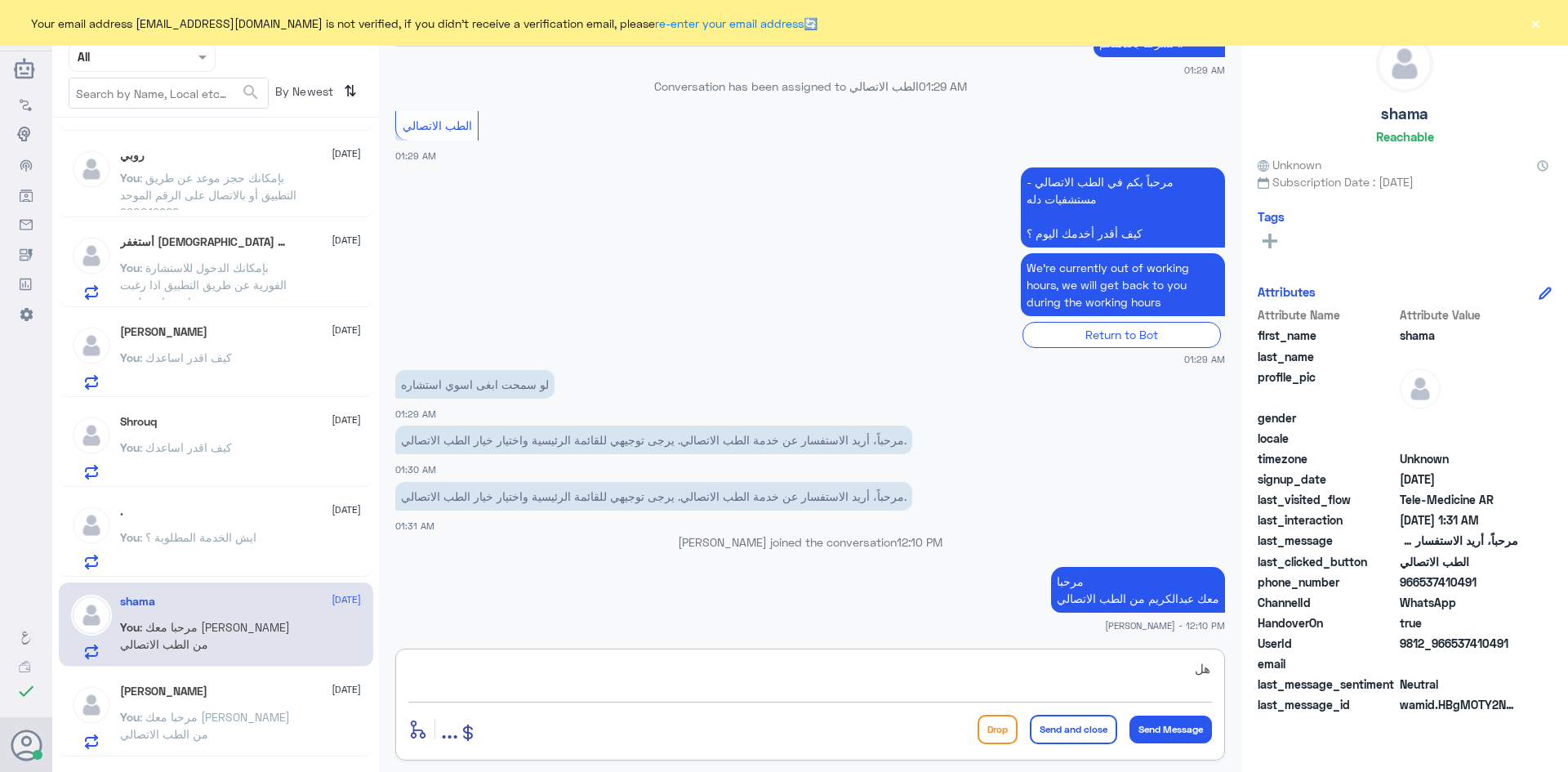
type textarea "ه"
type textarea "بإمكانك الدخول للاستشارة الفورية عن طريق التطبيق ليتمكن الطبيب من الرد على تساؤ…"
click at [1092, 730] on button "Send and close" at bounding box center [1073, 728] width 87 height 29
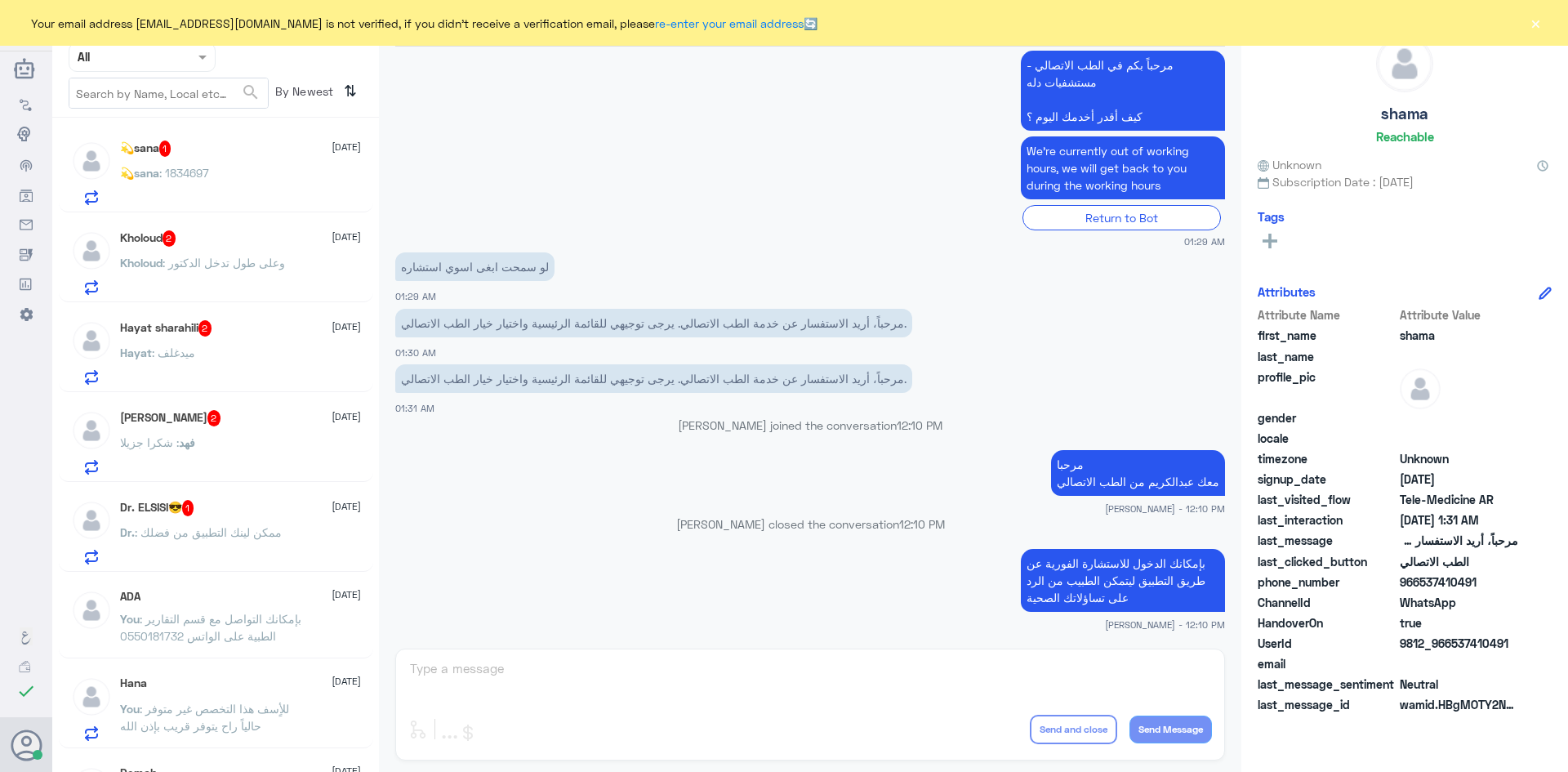
scroll to position [0, 0]
click at [235, 154] on div "💫sana 1 16 September" at bounding box center [241, 150] width 241 height 16
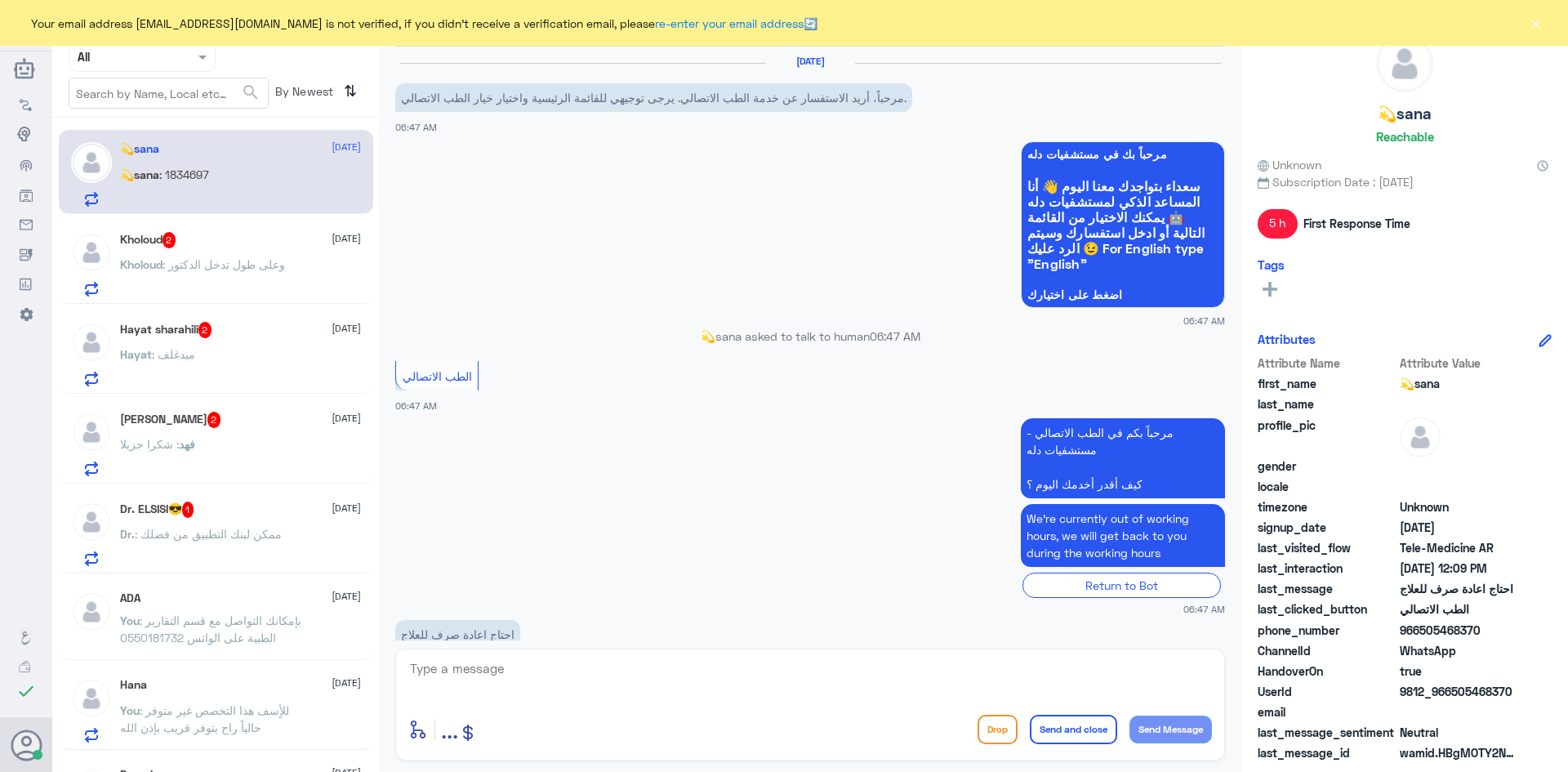
scroll to position [462, 0]
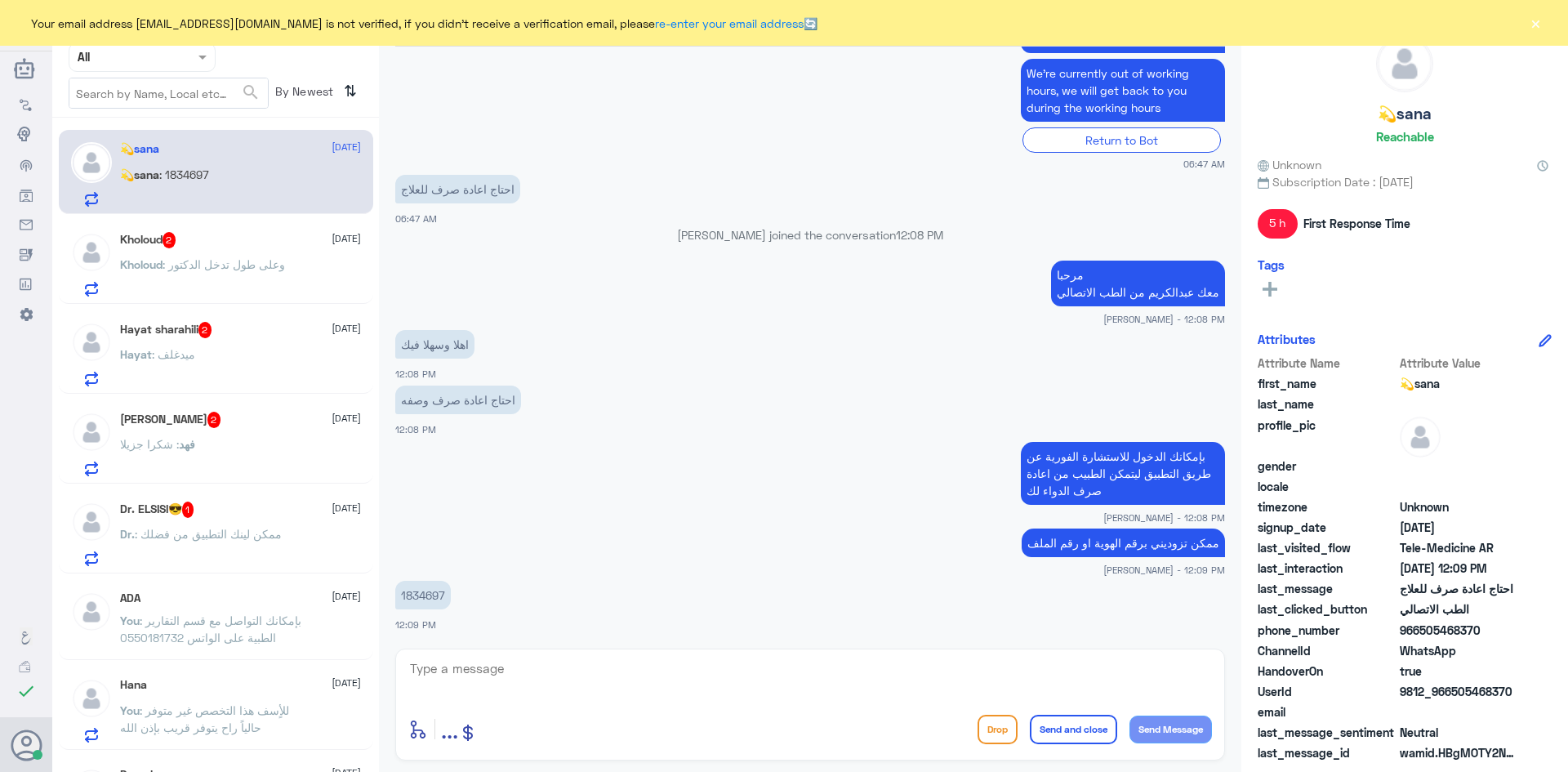
click at [752, 678] on textarea at bounding box center [809, 677] width 803 height 40
type textarea "لحظات"
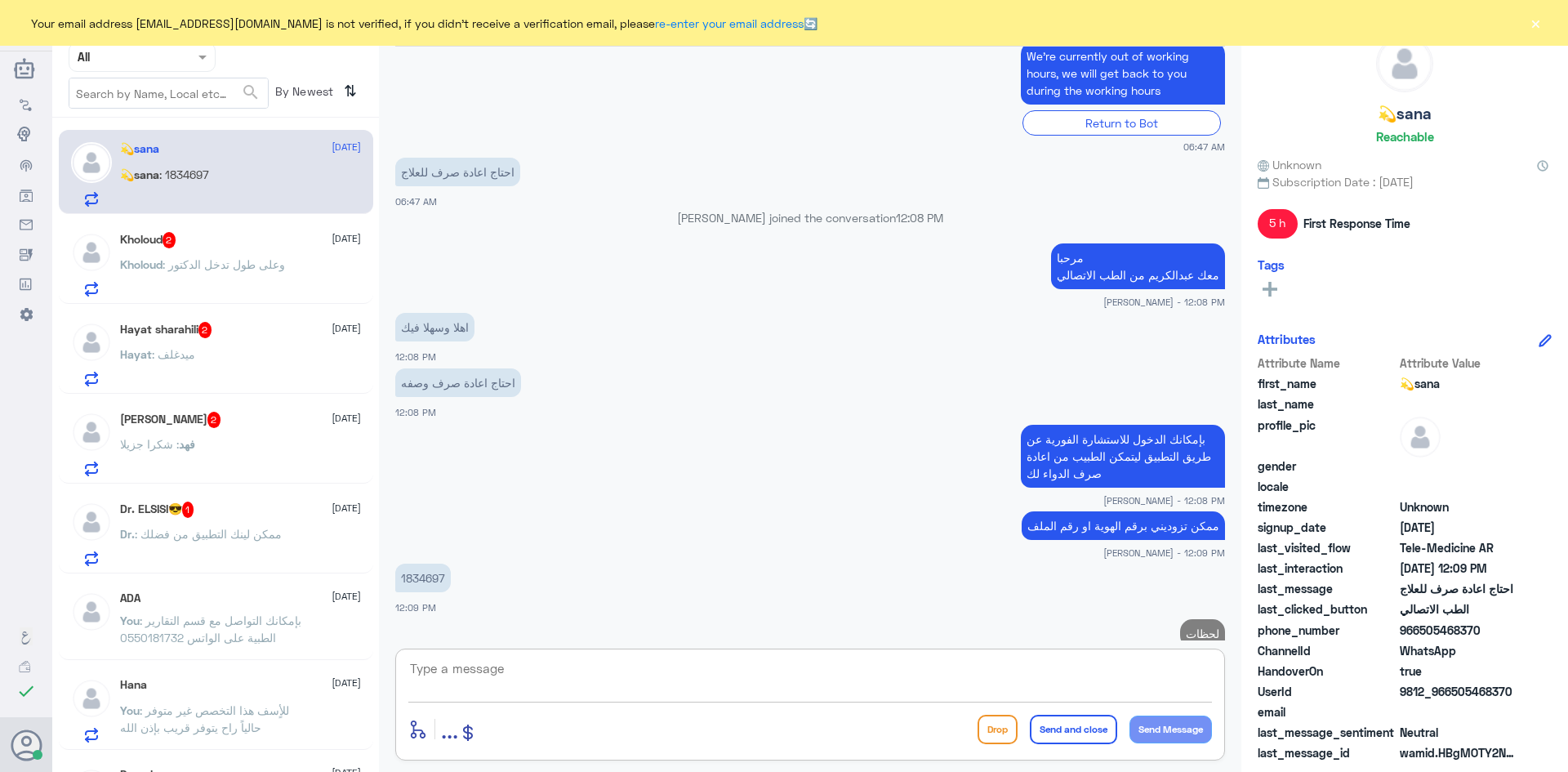
scroll to position [514, 0]
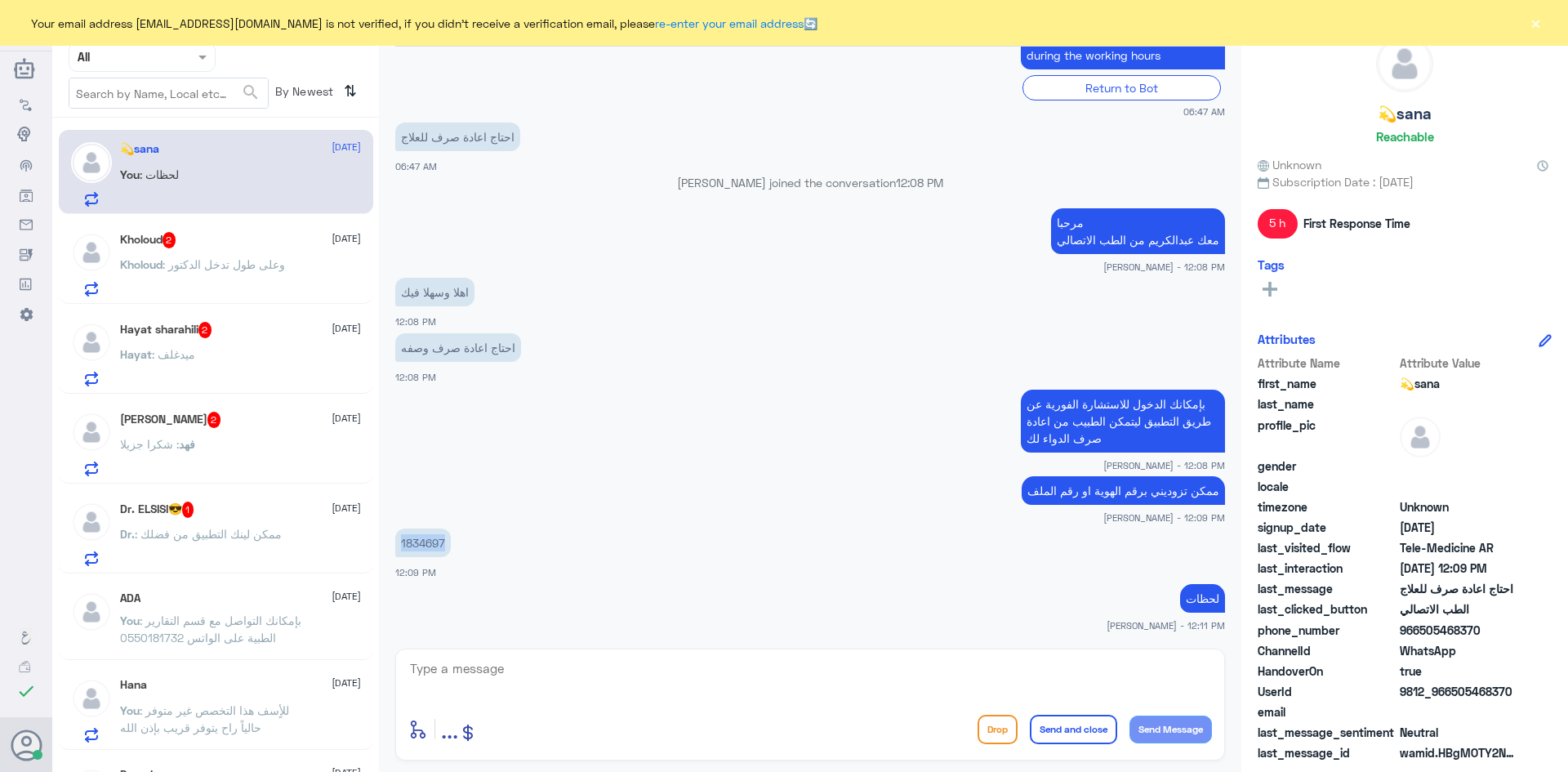
drag, startPoint x: 447, startPoint y: 544, endPoint x: 401, endPoint y: 545, distance: 46.0
click at [401, 545] on p "1834697" at bounding box center [423, 543] width 55 height 29
copy p "1834697"
click at [981, 666] on textarea at bounding box center [809, 677] width 803 height 40
type textarea "تم تحديث تأمينك"
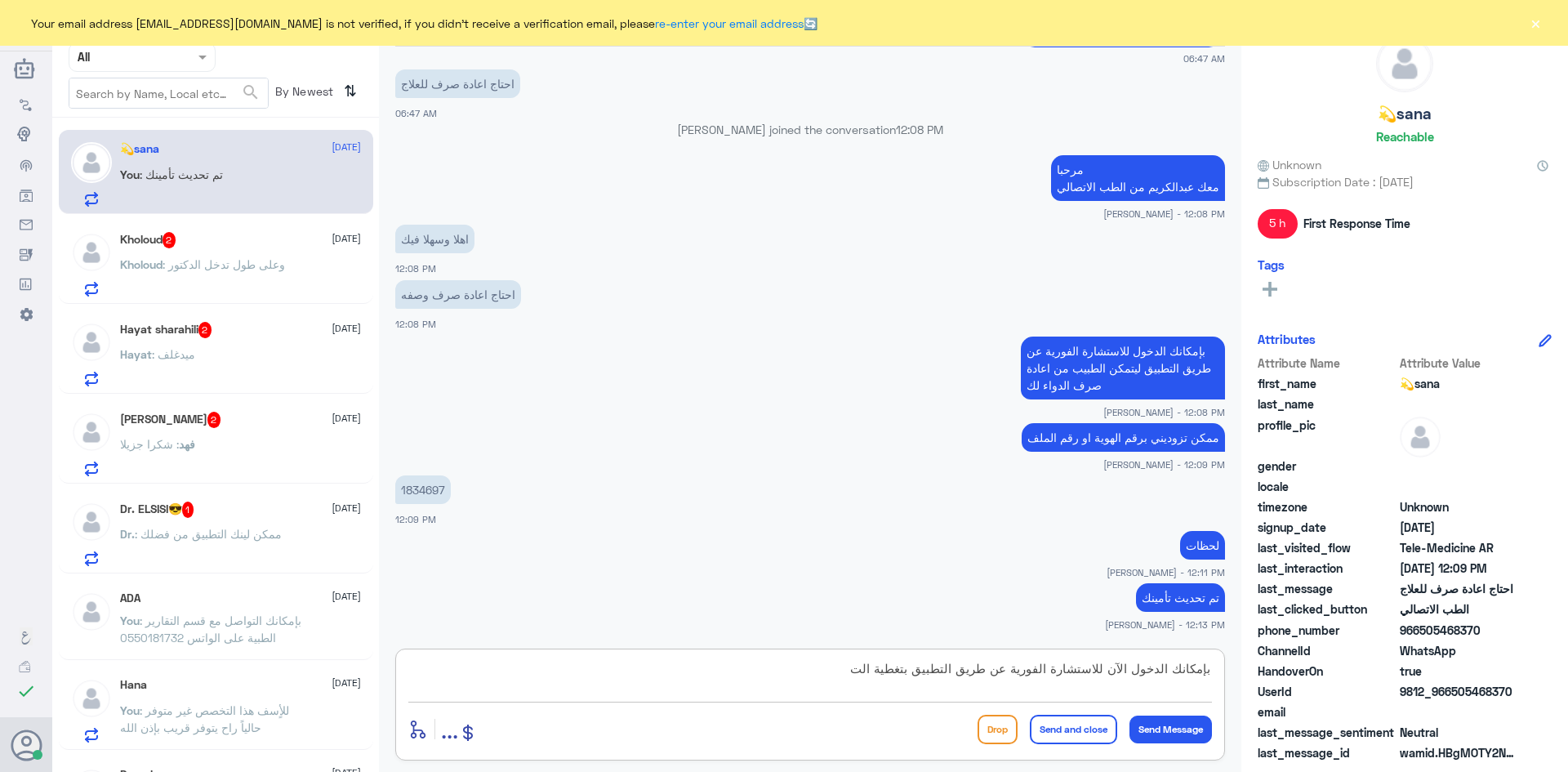
scroll to position [623, 0]
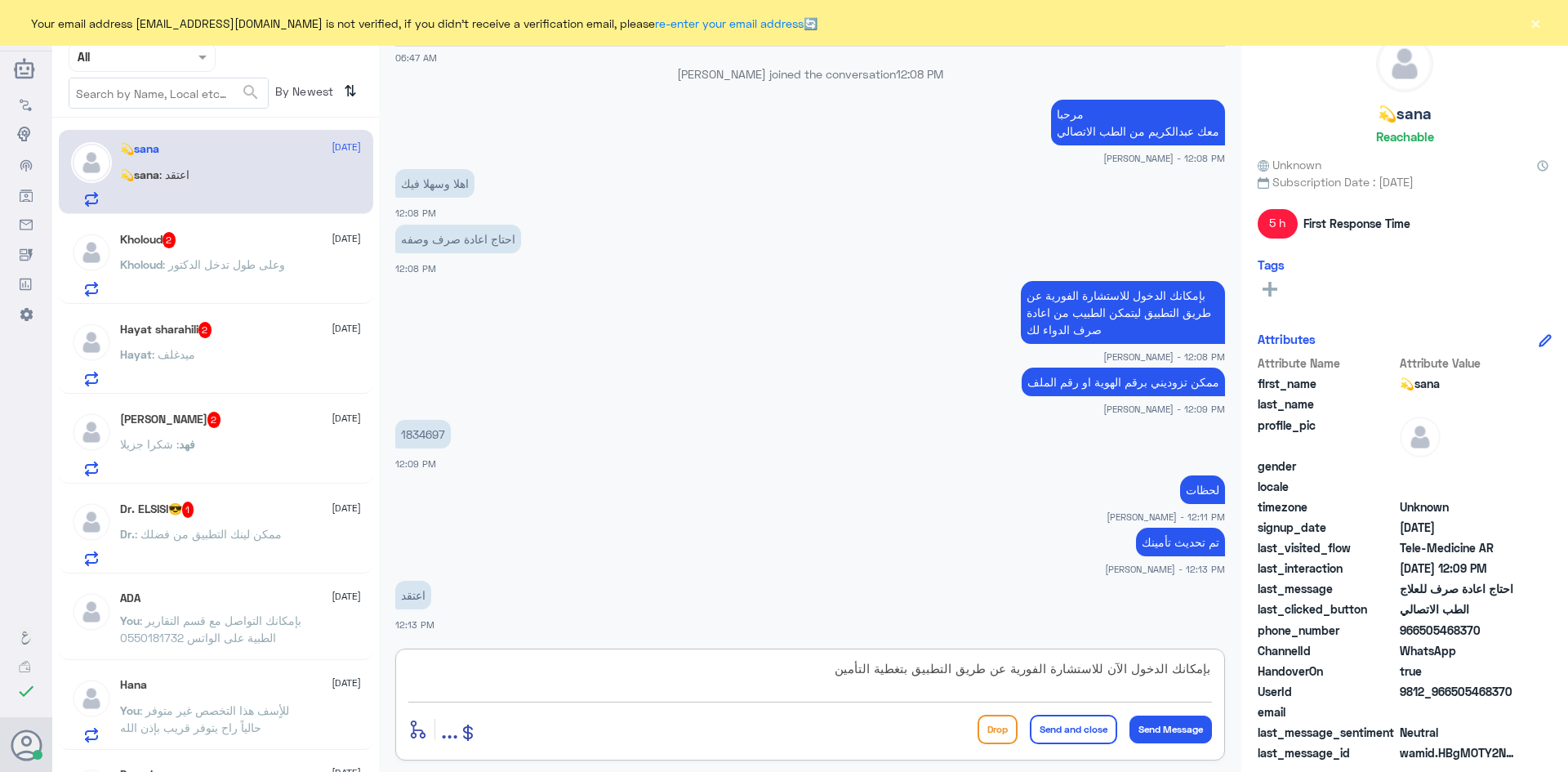
type textarea "بإمكانك الدخول الآن للاستشارة الفورية عن طريق التطبيق بتغطية التأمين"
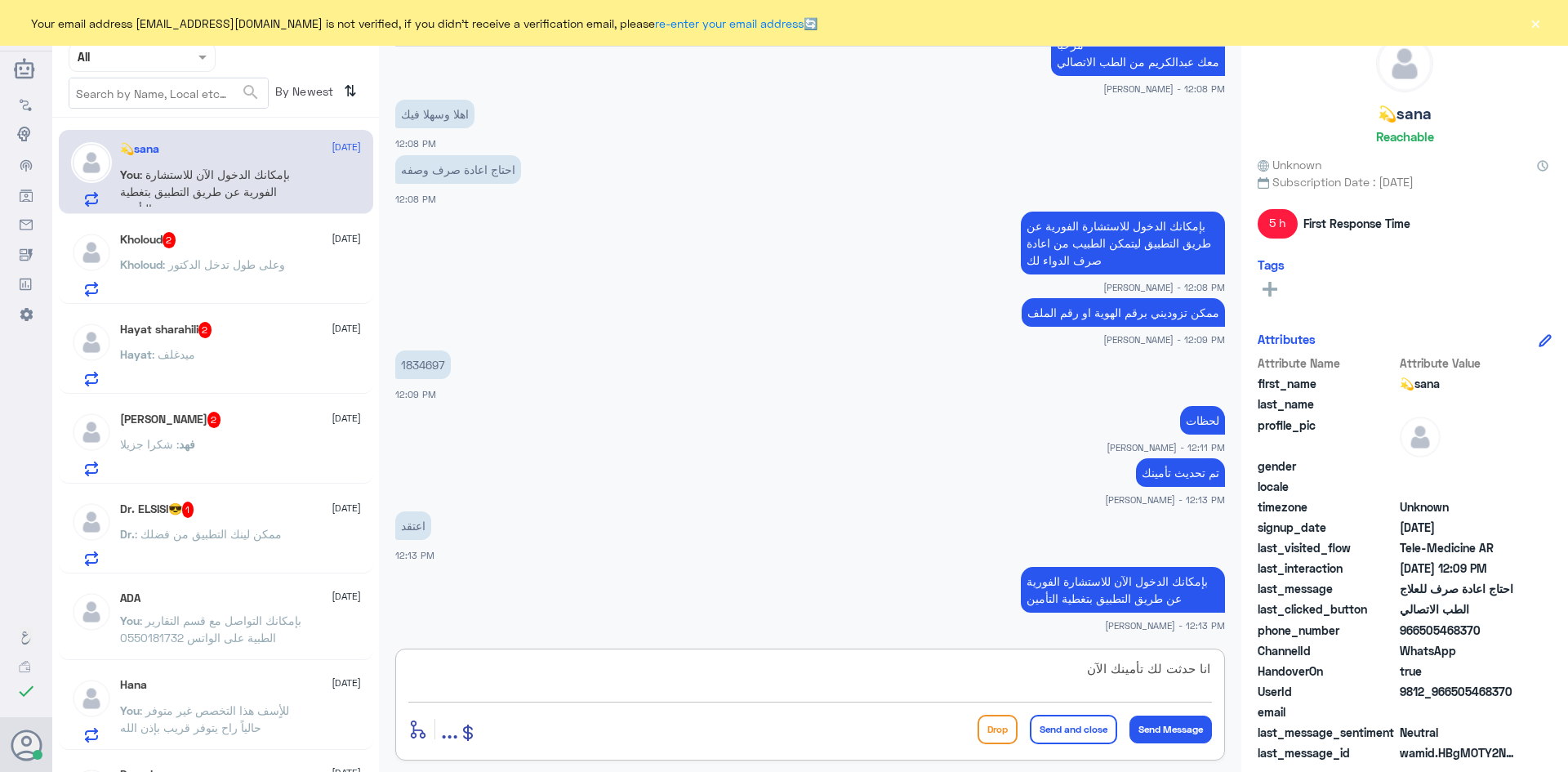
type textarea "انا حدثت لك تأمينك الآن"
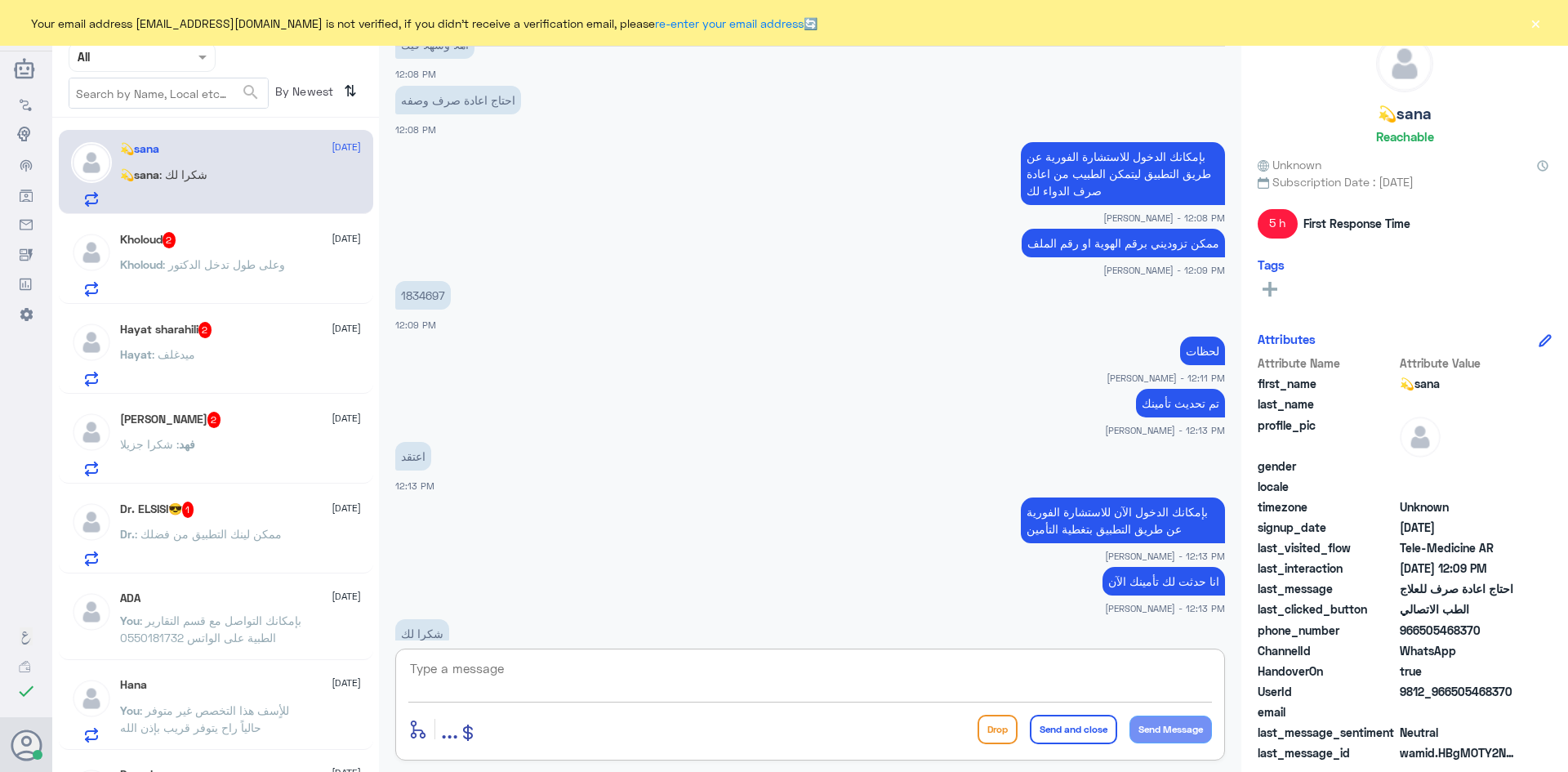
scroll to position [801, 0]
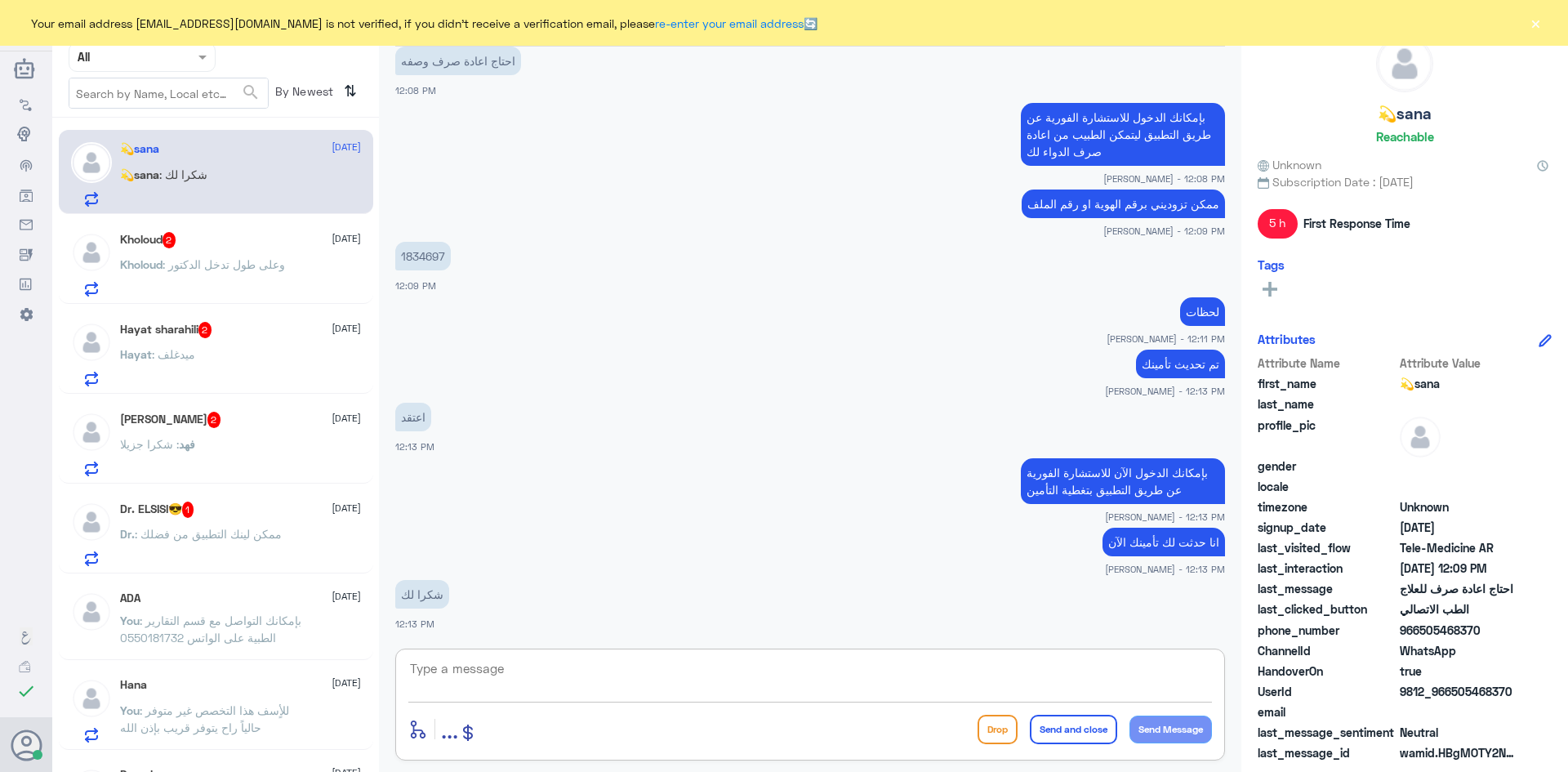
click at [847, 684] on textarea at bounding box center [809, 677] width 803 height 40
type textarea "العفو وتمنياتنا لك بدوام الصحة والعافية"
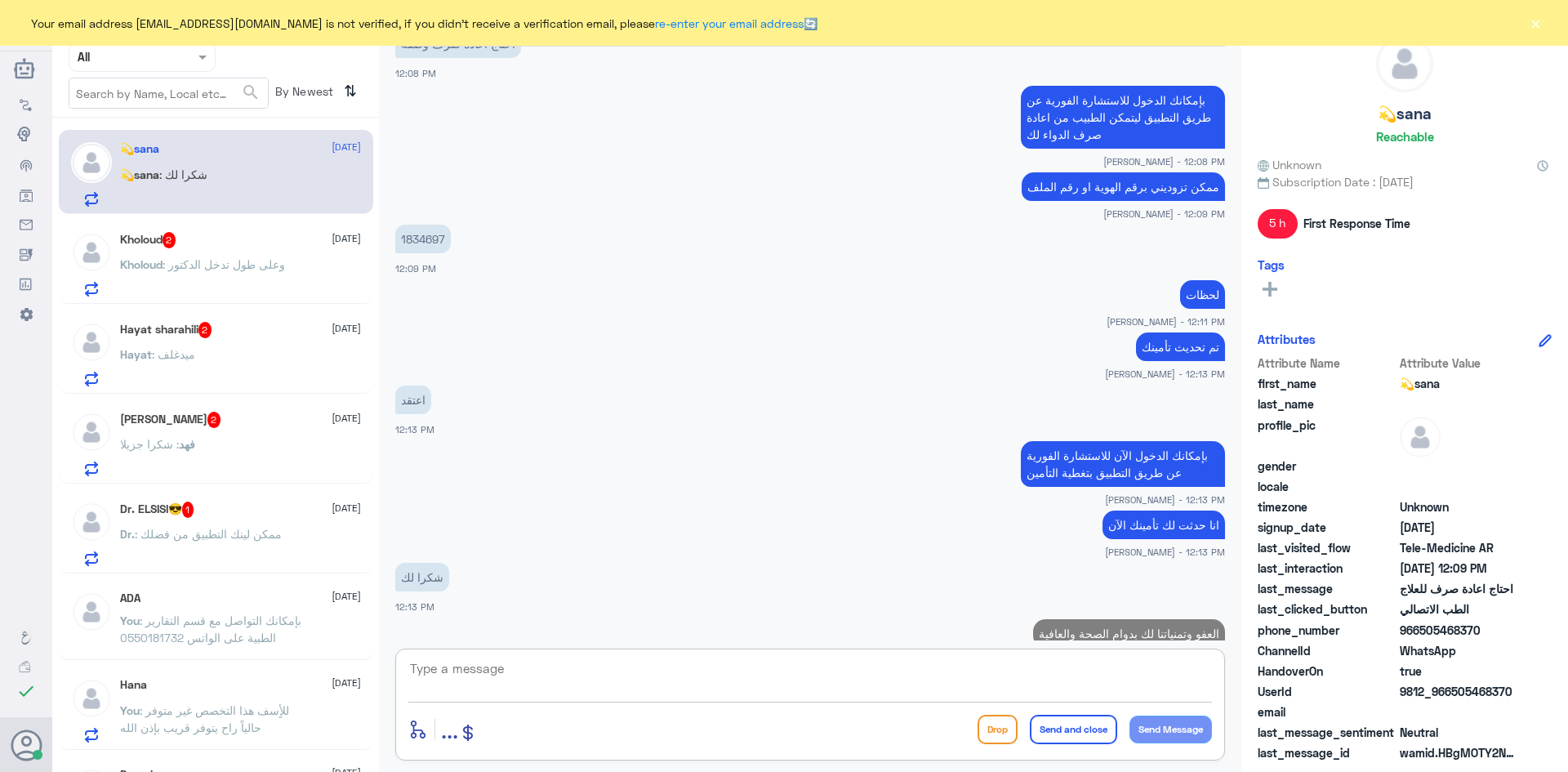
scroll to position [853, 0]
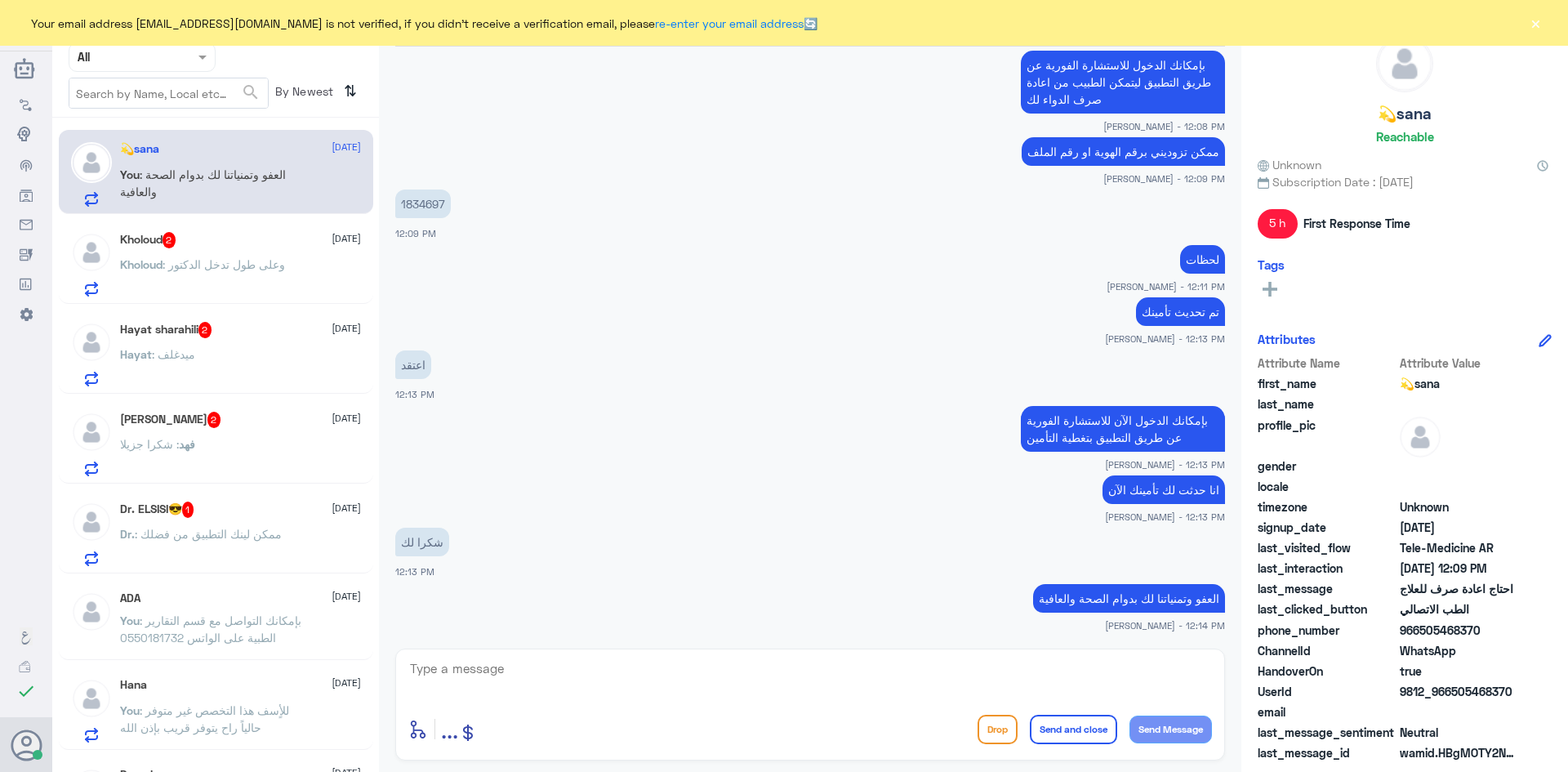
click at [228, 258] on span ": وعلى طول تدخل الدكتور" at bounding box center [223, 265] width 122 height 14
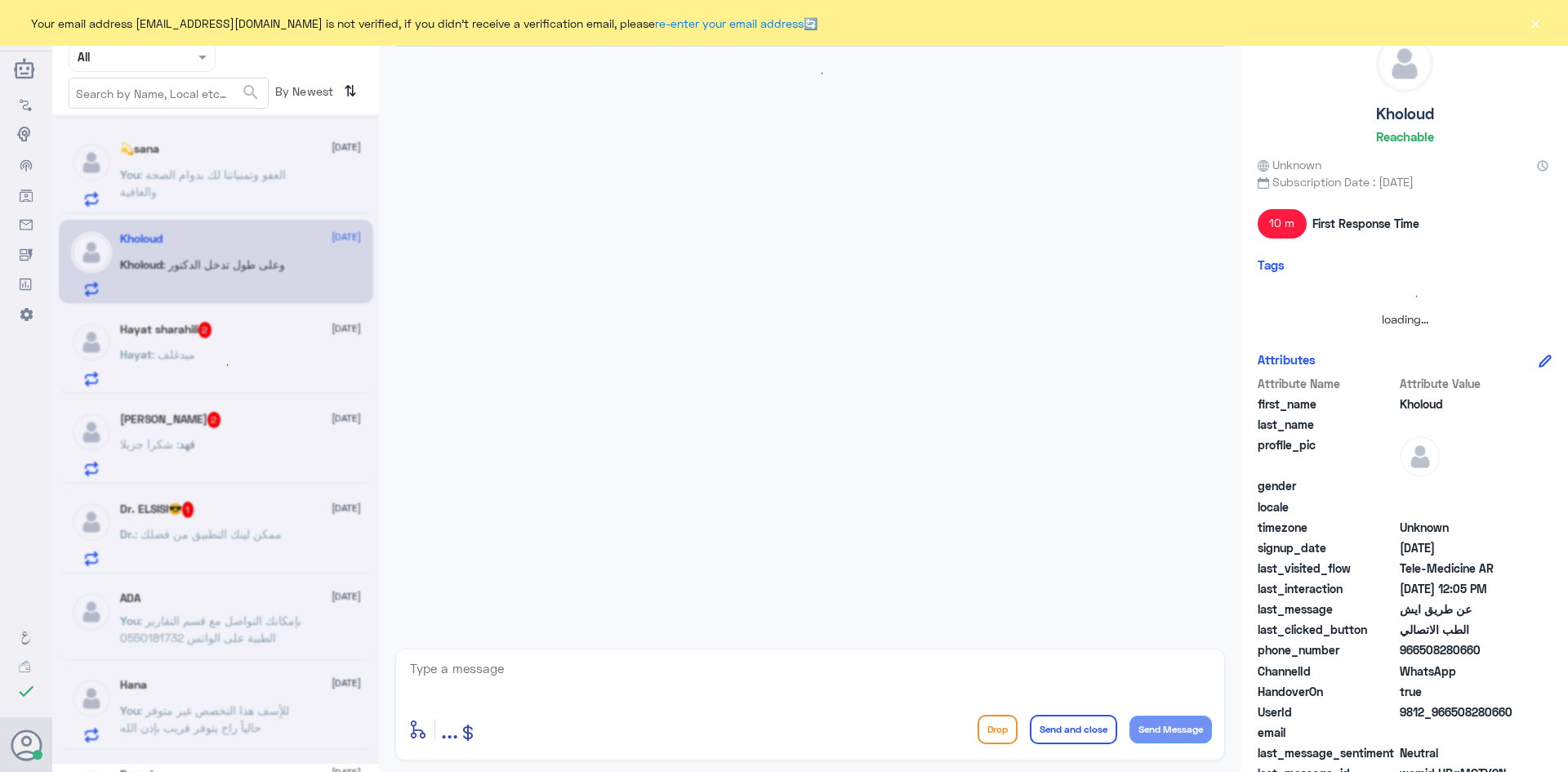
scroll to position [817, 0]
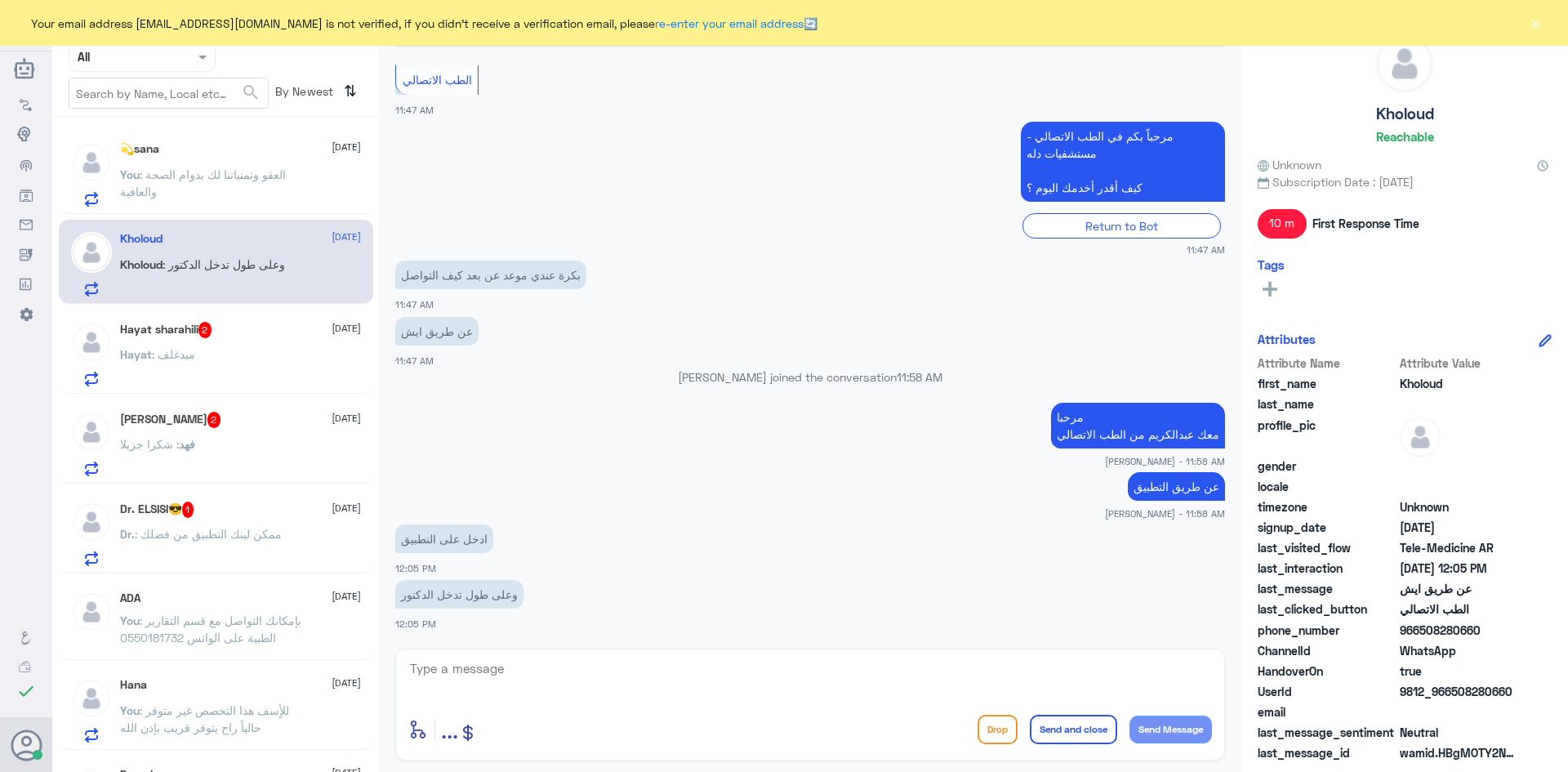
click at [606, 679] on textarea at bounding box center [809, 677] width 803 height 40
type textarea "ل"
type textarea "تروحين للمواعيد اللي محجوزة عندك"
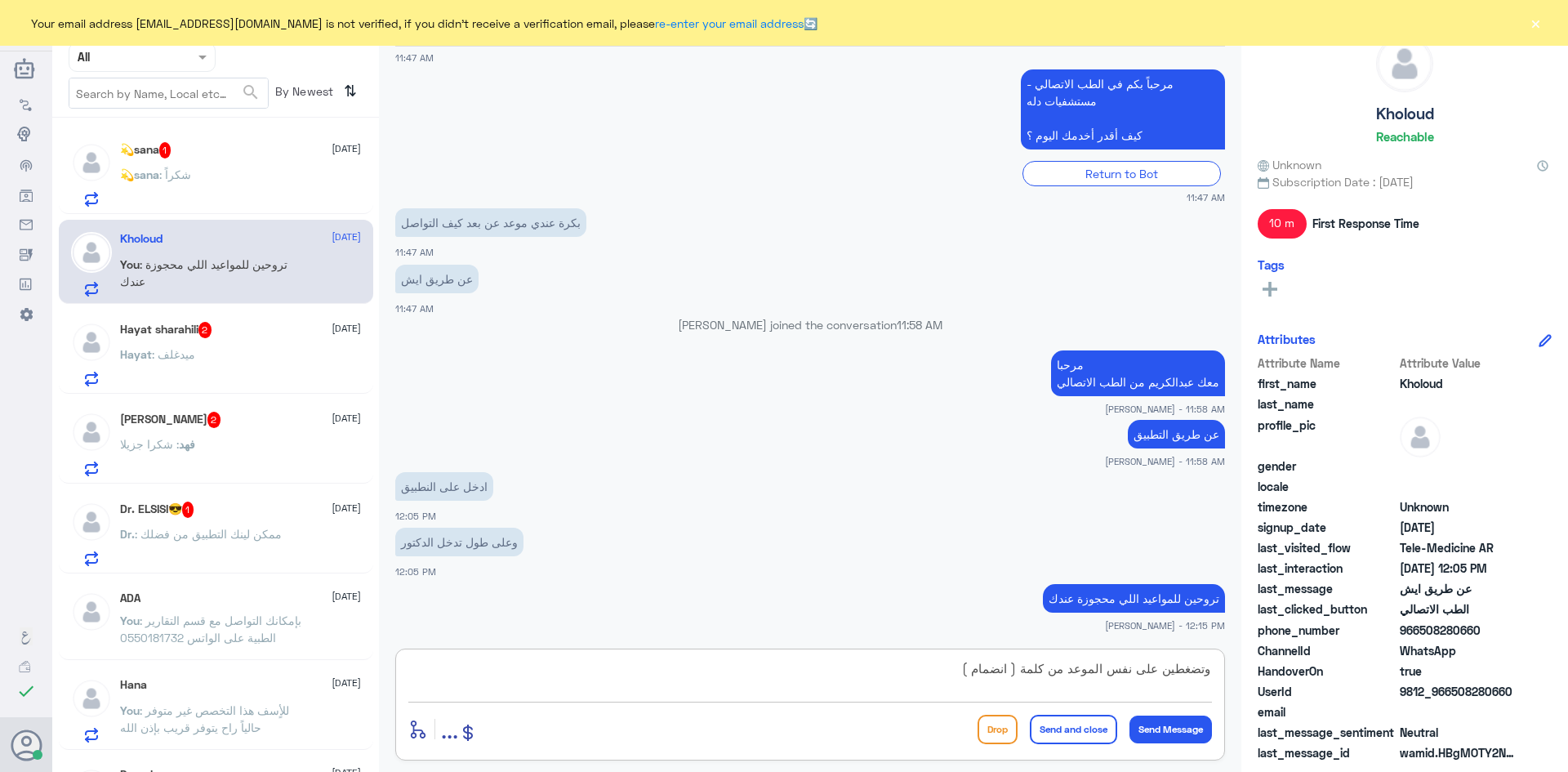
type textarea "وتضغطين على نفس الموعد من كلمة ( انضمام )"
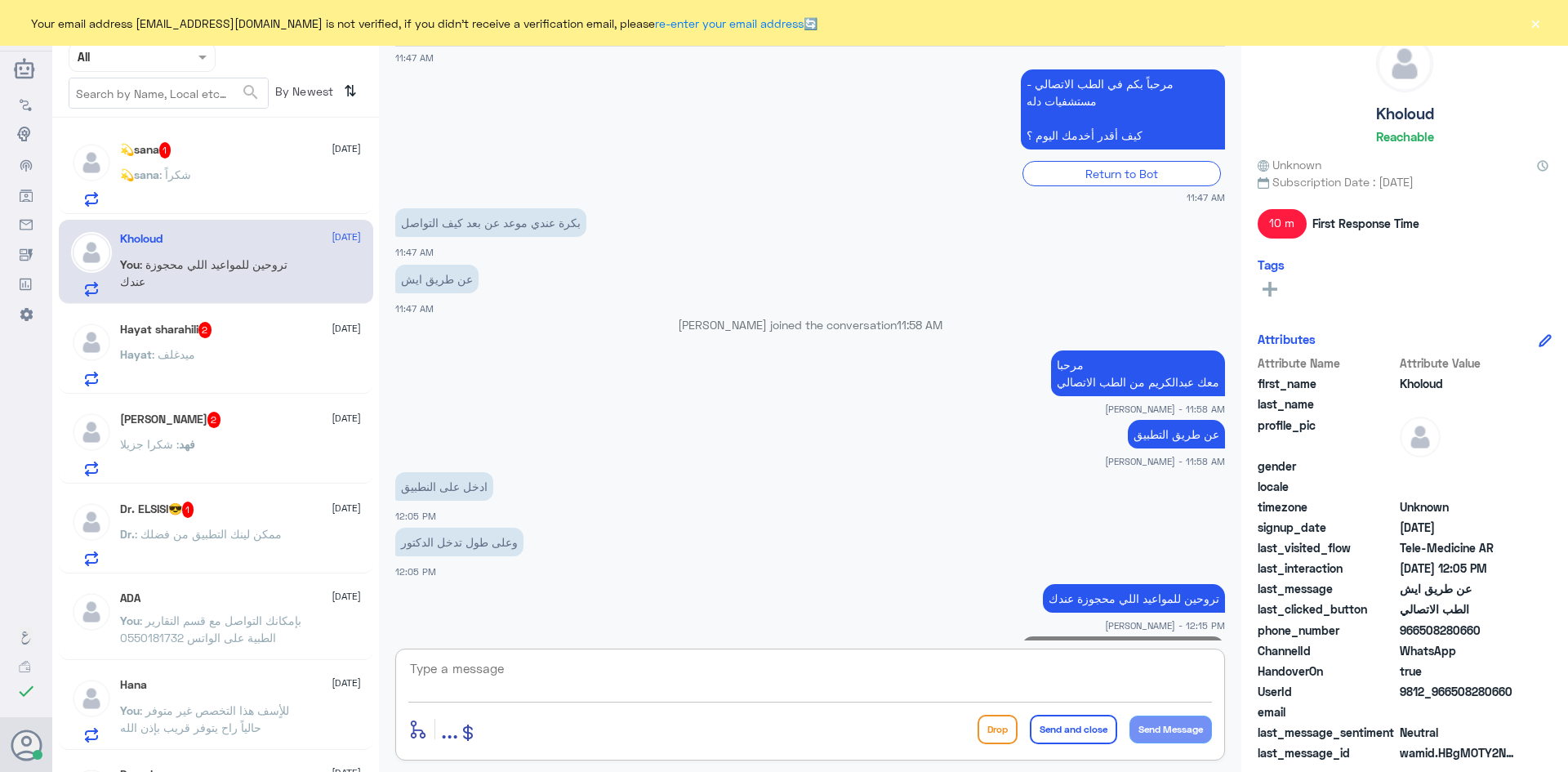
scroll to position [938, 0]
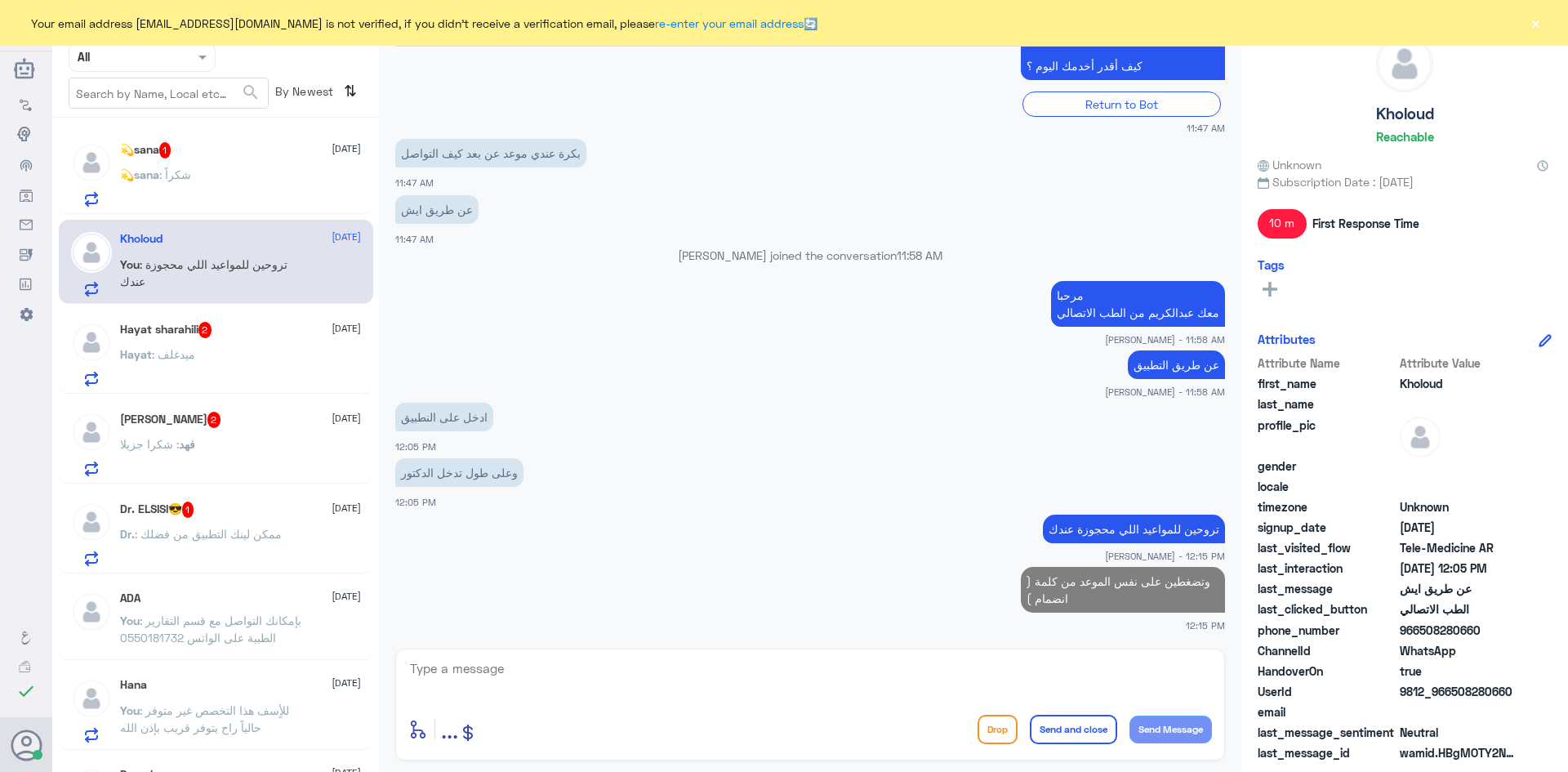
click at [194, 175] on div "💫sana : شكراً" at bounding box center [241, 188] width 241 height 37
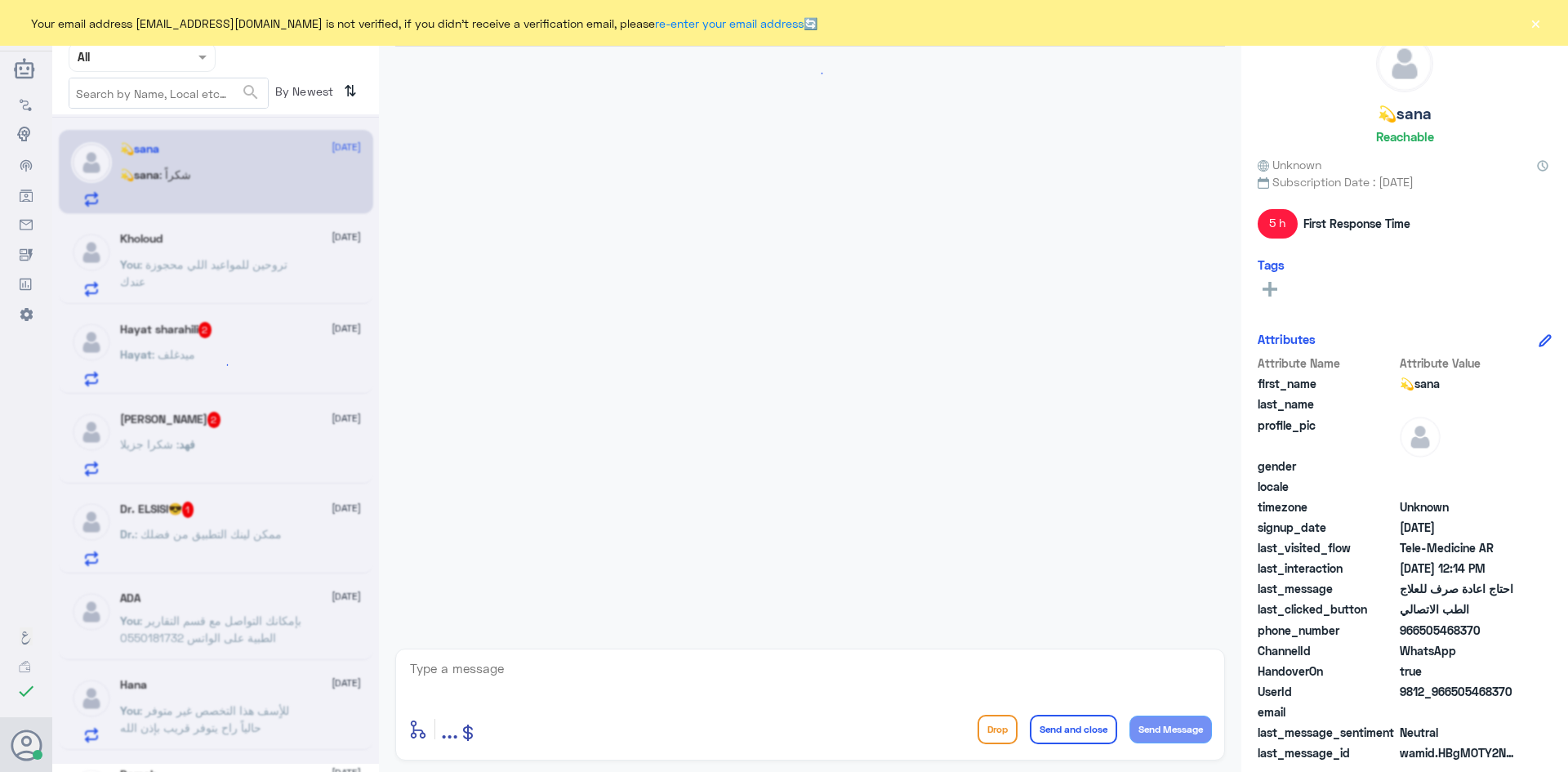
scroll to position [665, 0]
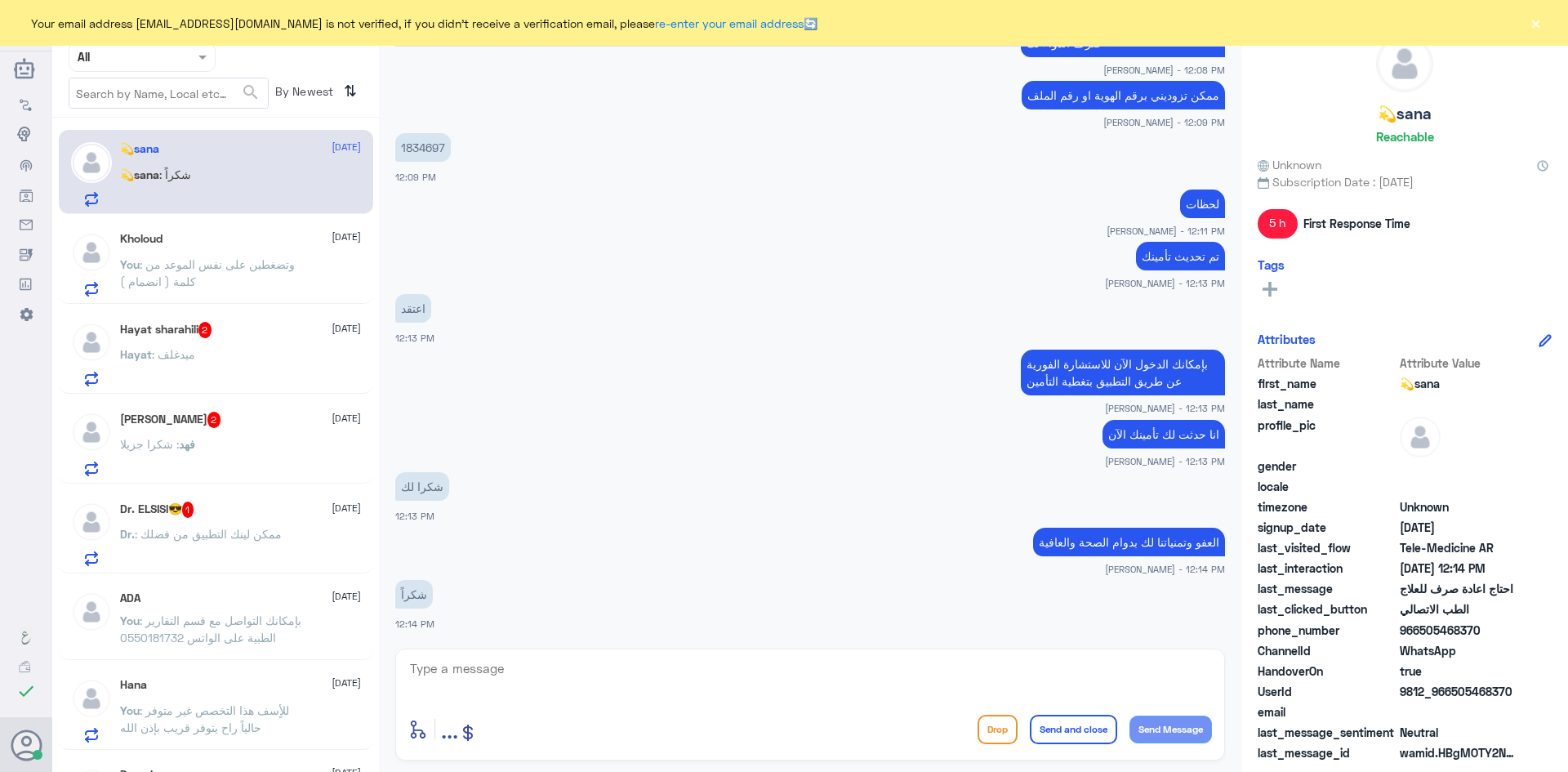
click at [1531, 20] on button "×" at bounding box center [1535, 22] width 16 height 16
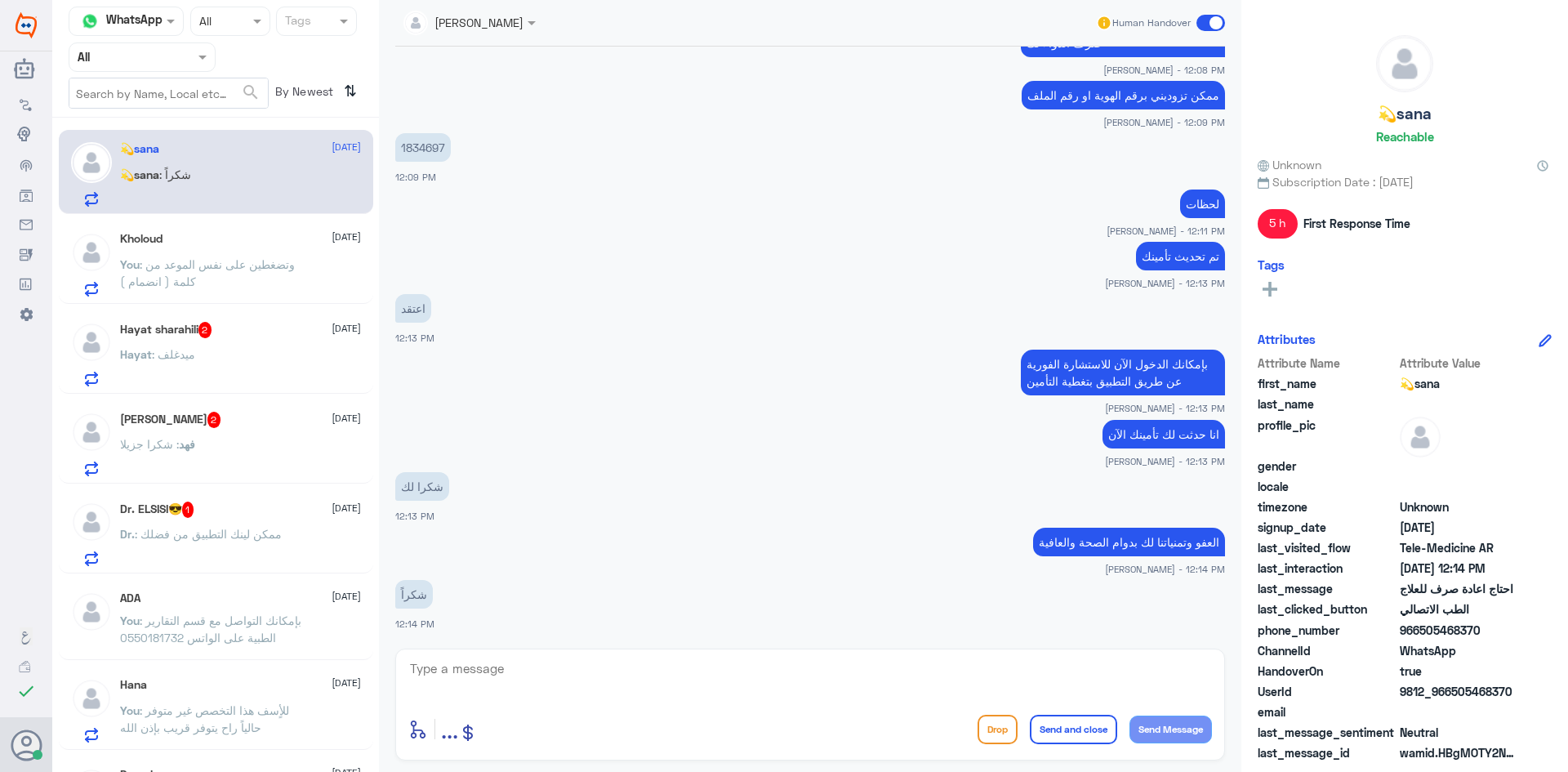
click at [1208, 25] on span at bounding box center [1211, 22] width 29 height 16
click at [0, 0] on input "checkbox" at bounding box center [0, 0] width 0 height 0
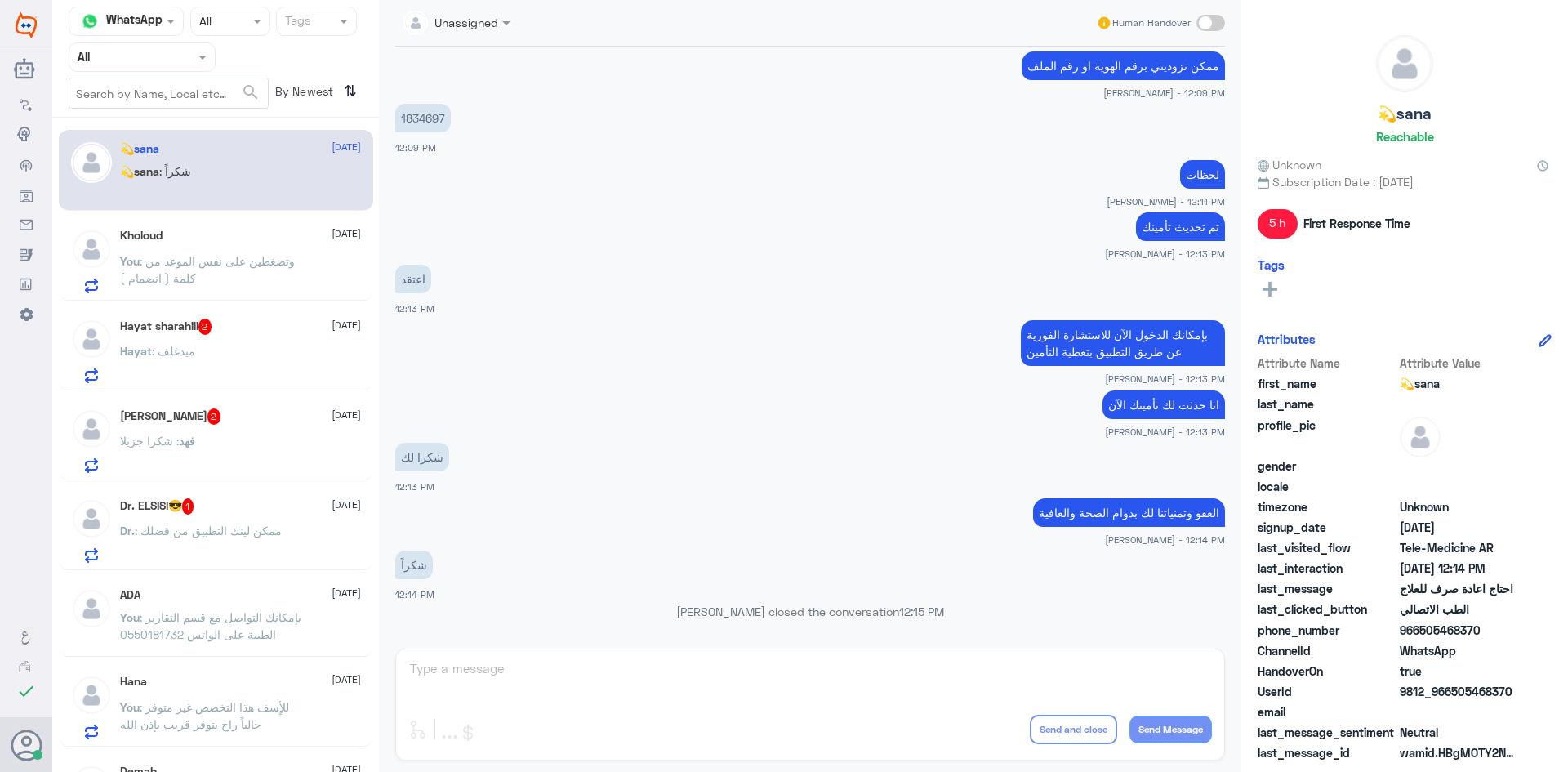
click at [253, 345] on div "Hayat sharahili 2 16 September Hayat : ميدغلف" at bounding box center [241, 350] width 241 height 64
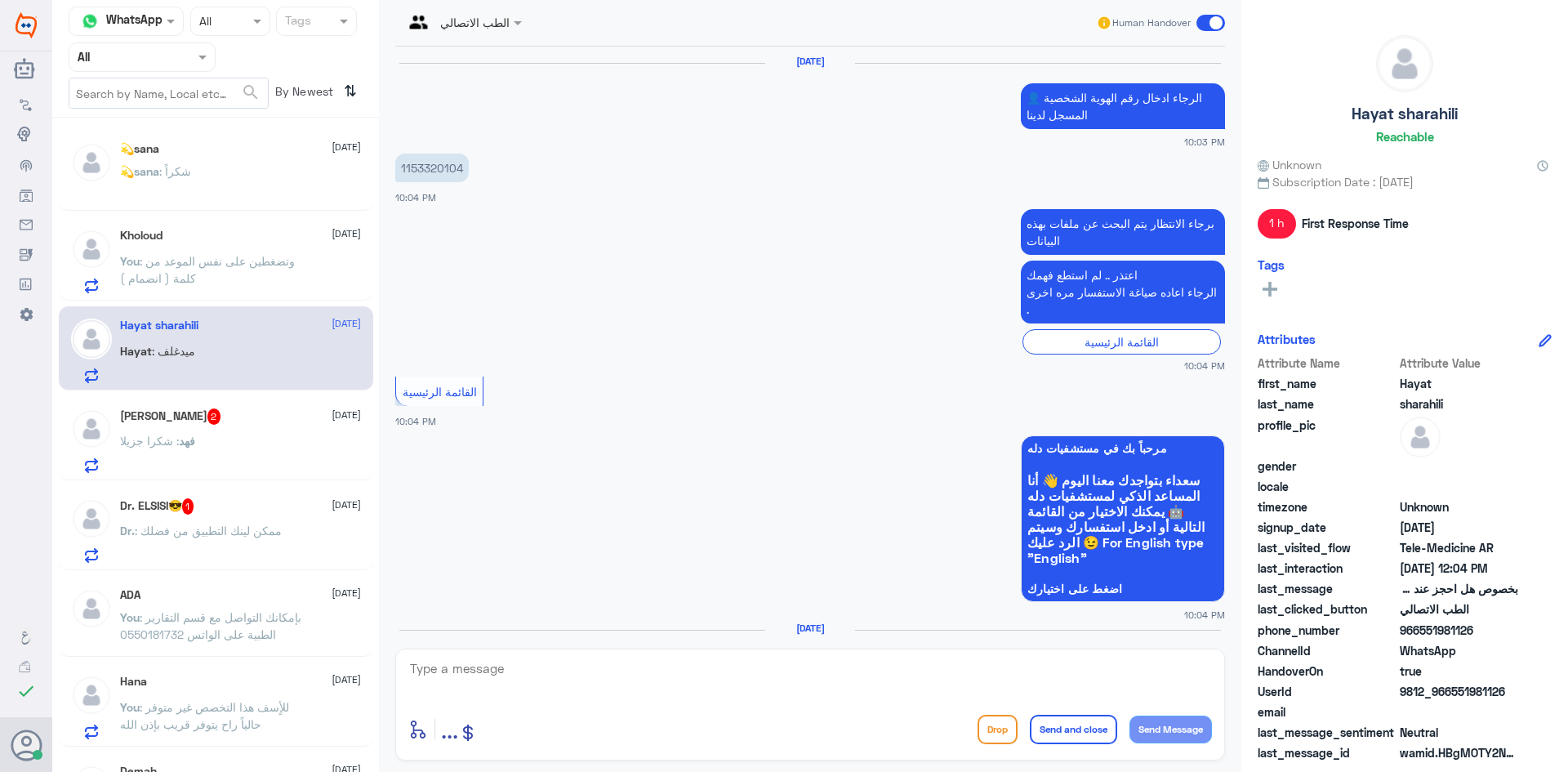
scroll to position [1019, 0]
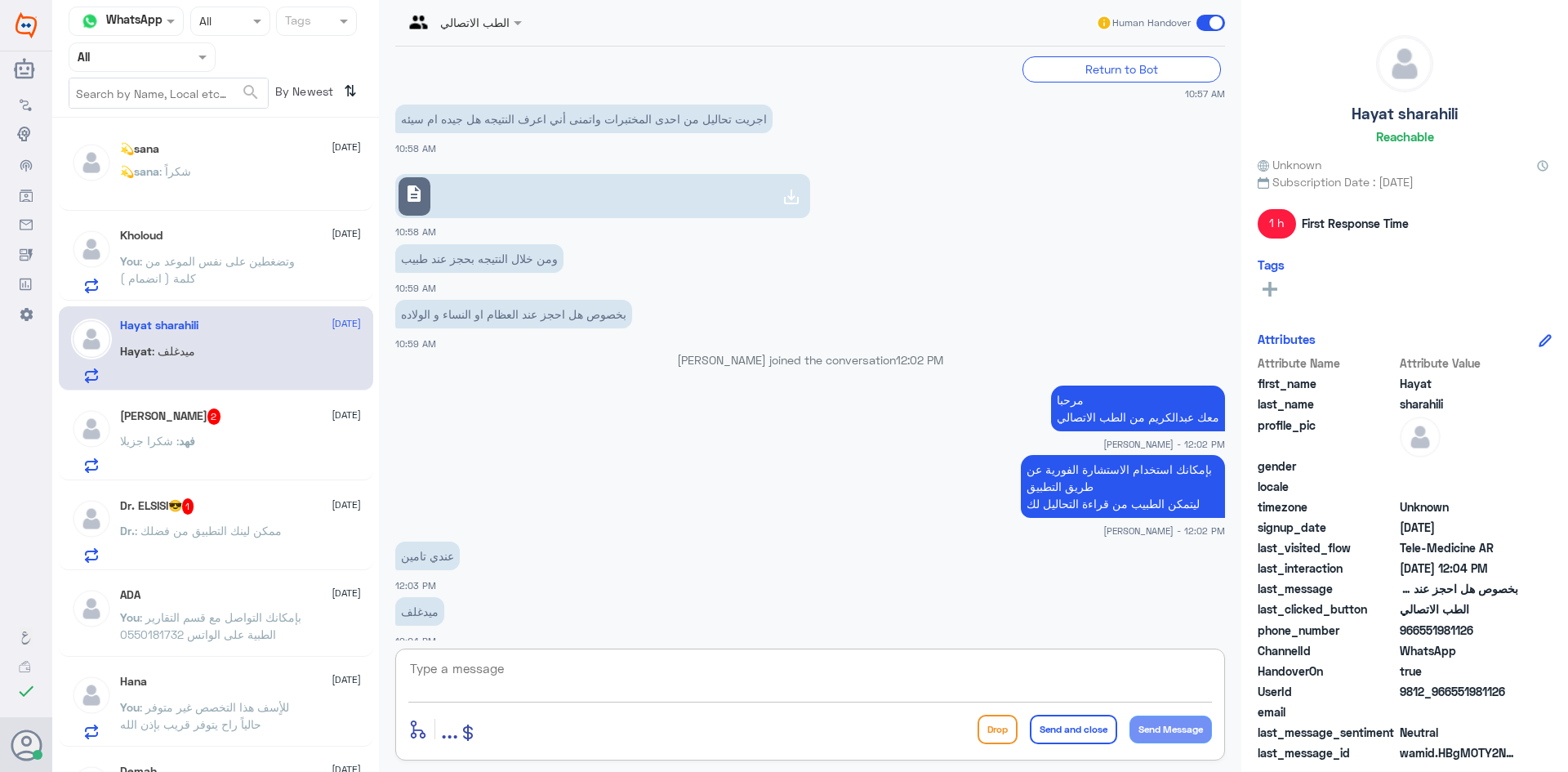
click at [632, 676] on textarea at bounding box center [809, 677] width 803 height 40
type textarea "ت"
type textarea "ممكن تزوديني برقم الملف او رقم الهوية"
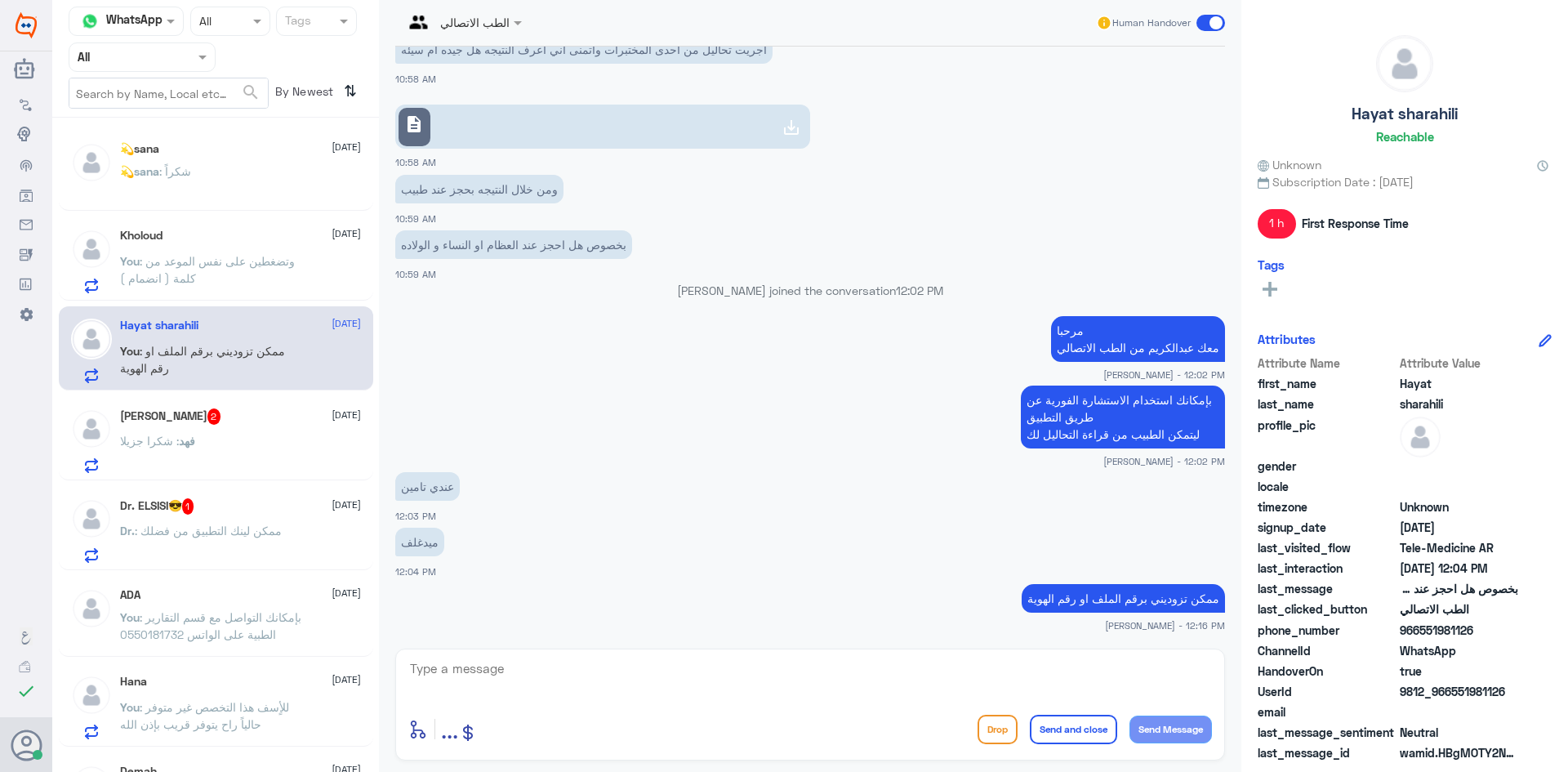
drag, startPoint x: 1506, startPoint y: 687, endPoint x: 1451, endPoint y: 694, distance: 55.4
click at [1451, 694] on span "9812_966551981126" at bounding box center [1458, 691] width 119 height 17
copy span "551981126"
click at [294, 438] on div "فهد : شكرا جزيلا" at bounding box center [241, 454] width 241 height 37
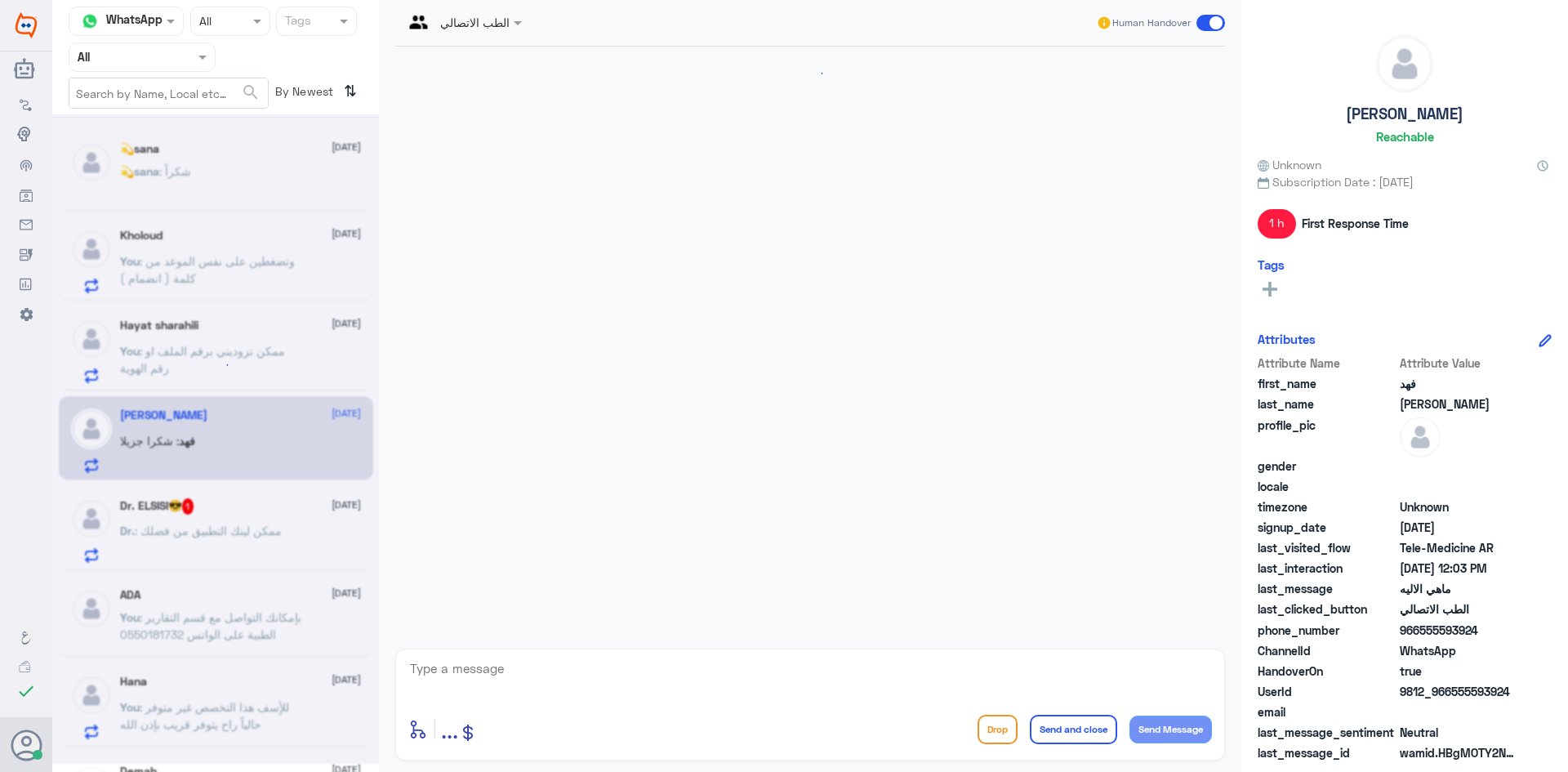
scroll to position [810, 0]
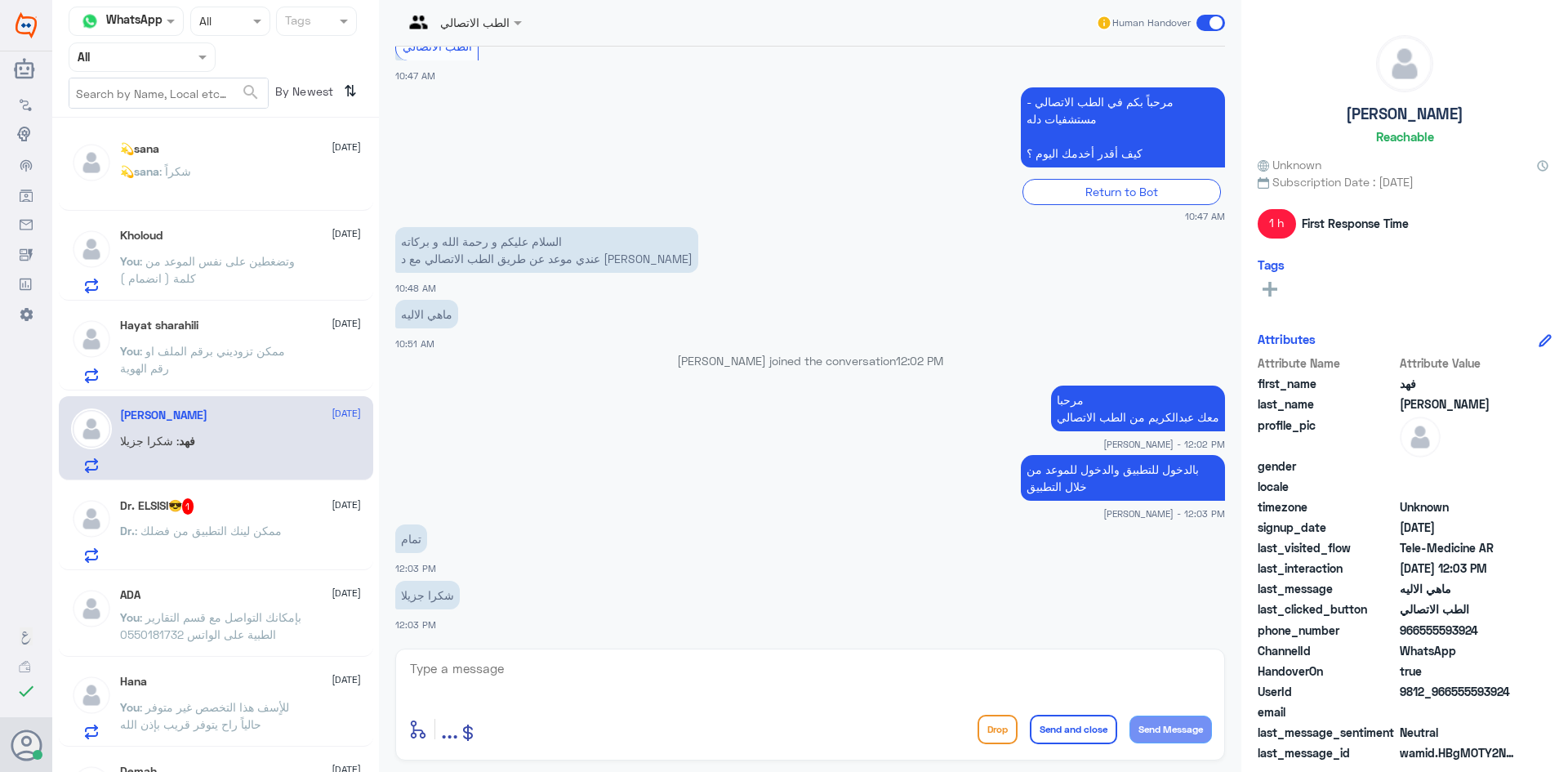
click at [636, 680] on textarea at bounding box center [809, 677] width 803 height 40
type textarea "العفو وتمنياتنا لك بدوام الصحة والعافية"
click at [1096, 742] on button "Send and close" at bounding box center [1073, 728] width 87 height 29
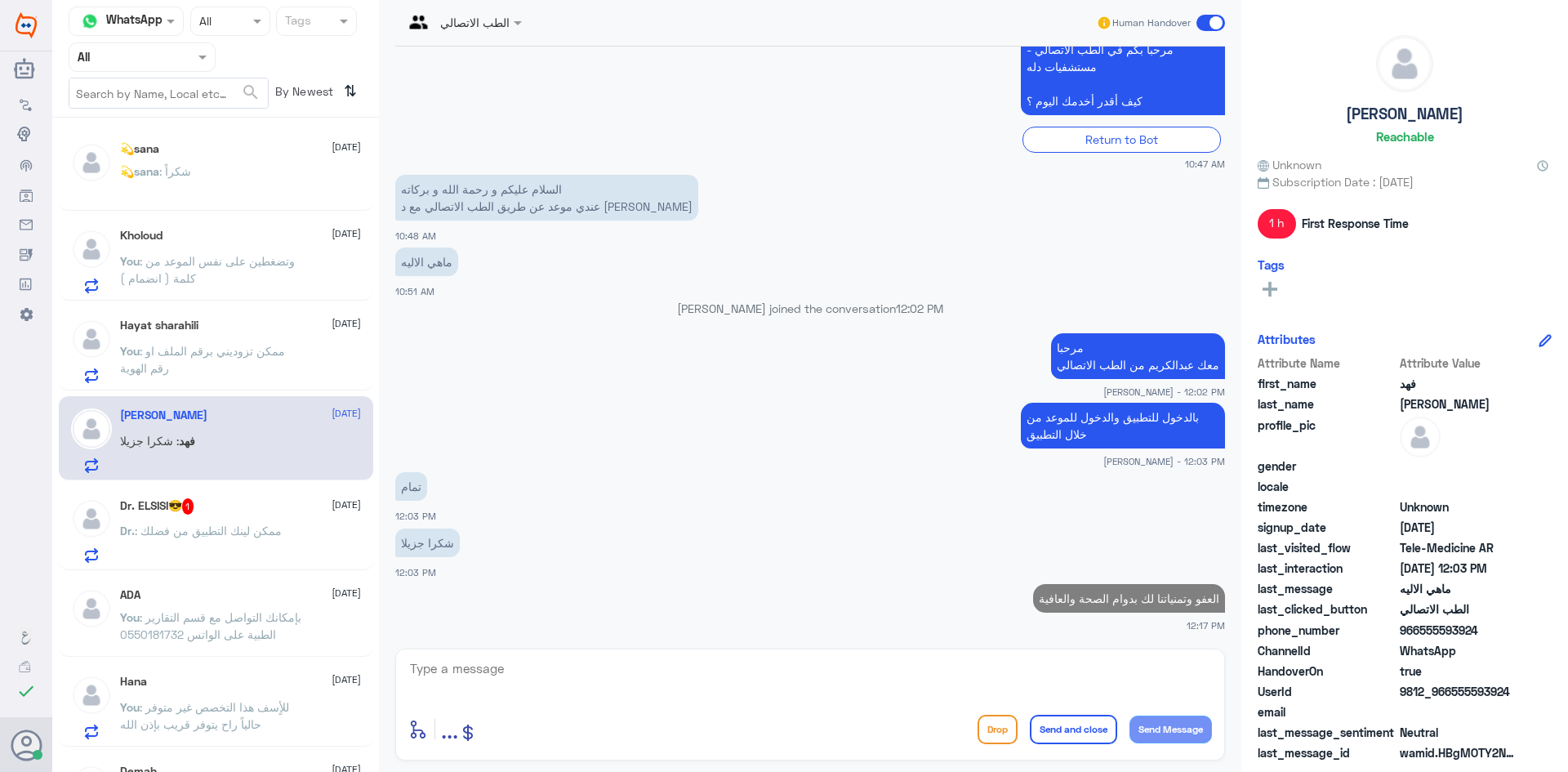
scroll to position [858, 0]
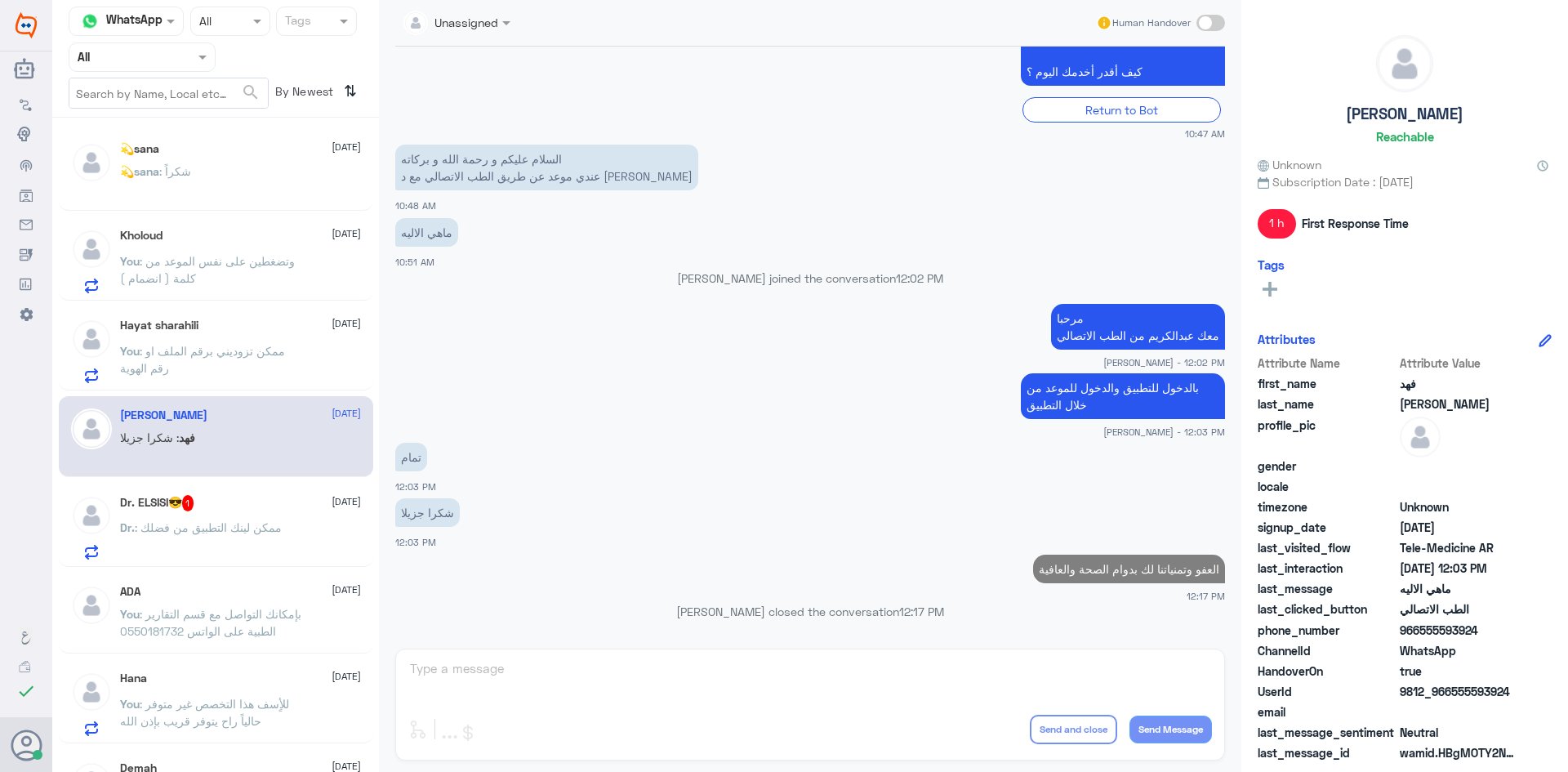
click at [279, 519] on p "Dr. : ممكن لينك التطبيق من فضلك" at bounding box center [201, 539] width 161 height 41
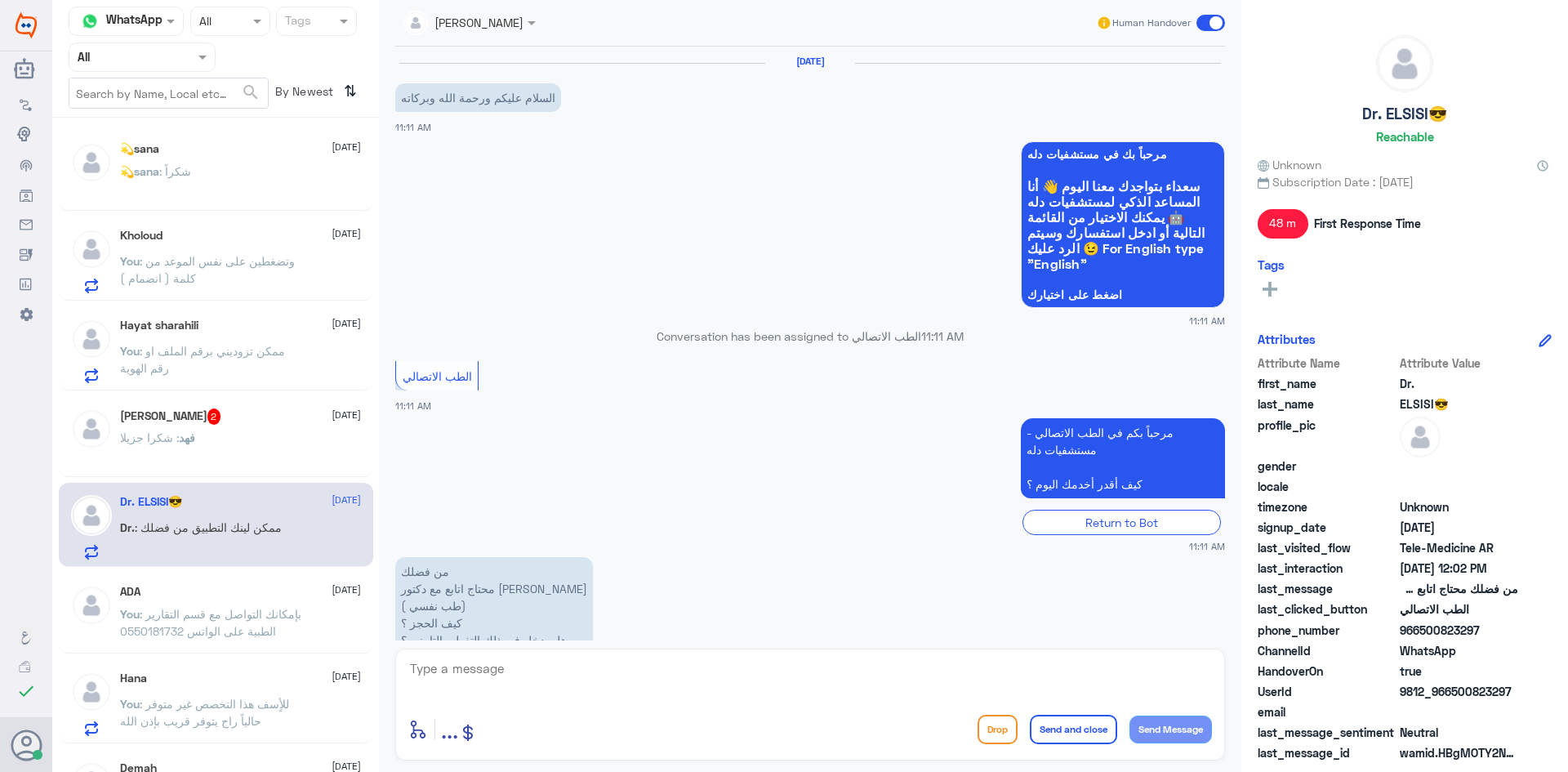
scroll to position [340, 0]
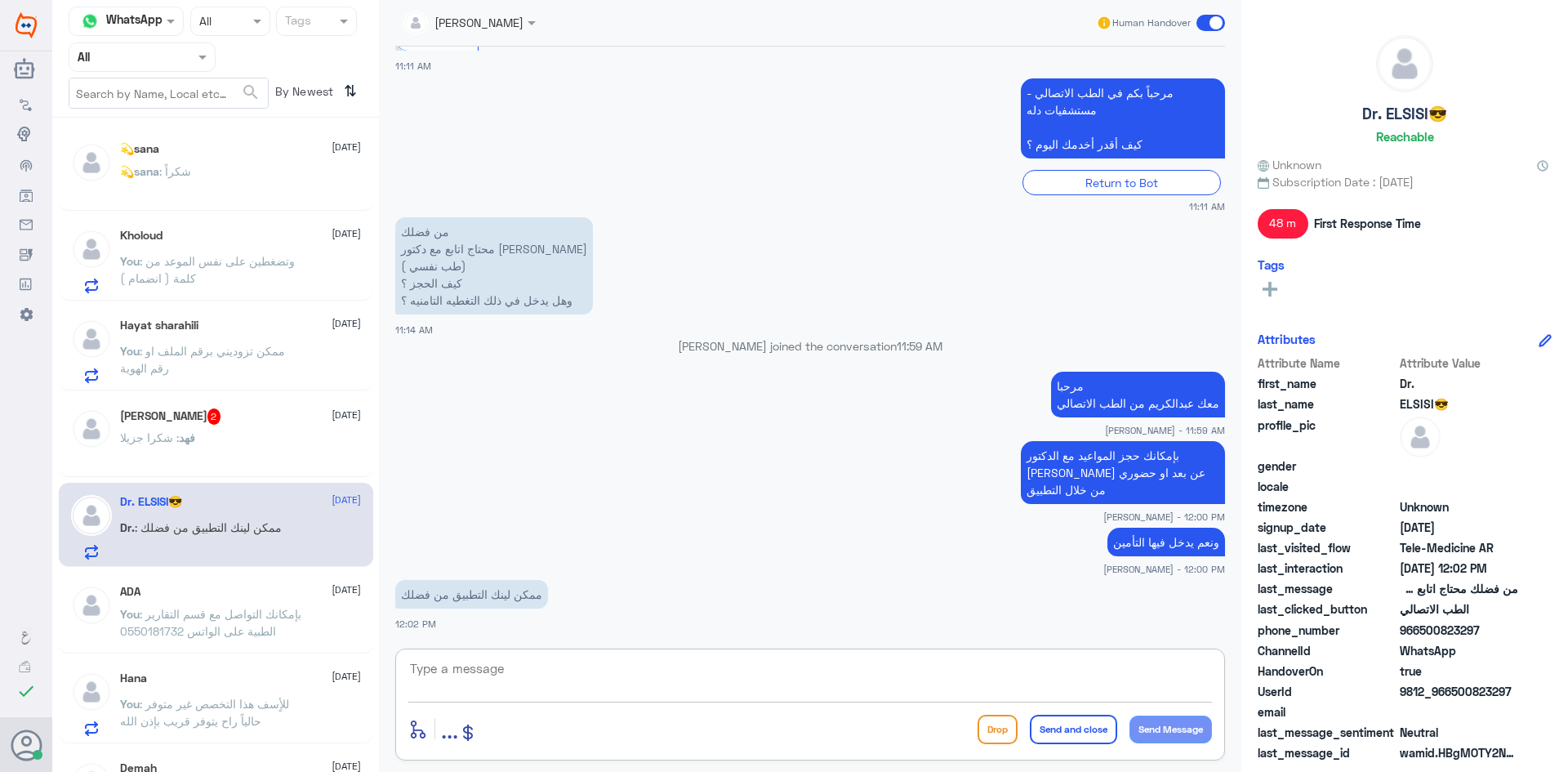
click at [530, 670] on textarea at bounding box center [809, 677] width 803 height 40
type textarea "م"
type textarea "ف"
type textarea "ا"
click at [551, 655] on div "enter flow name ... Drop Send and close Send Message" at bounding box center [809, 703] width 830 height 111
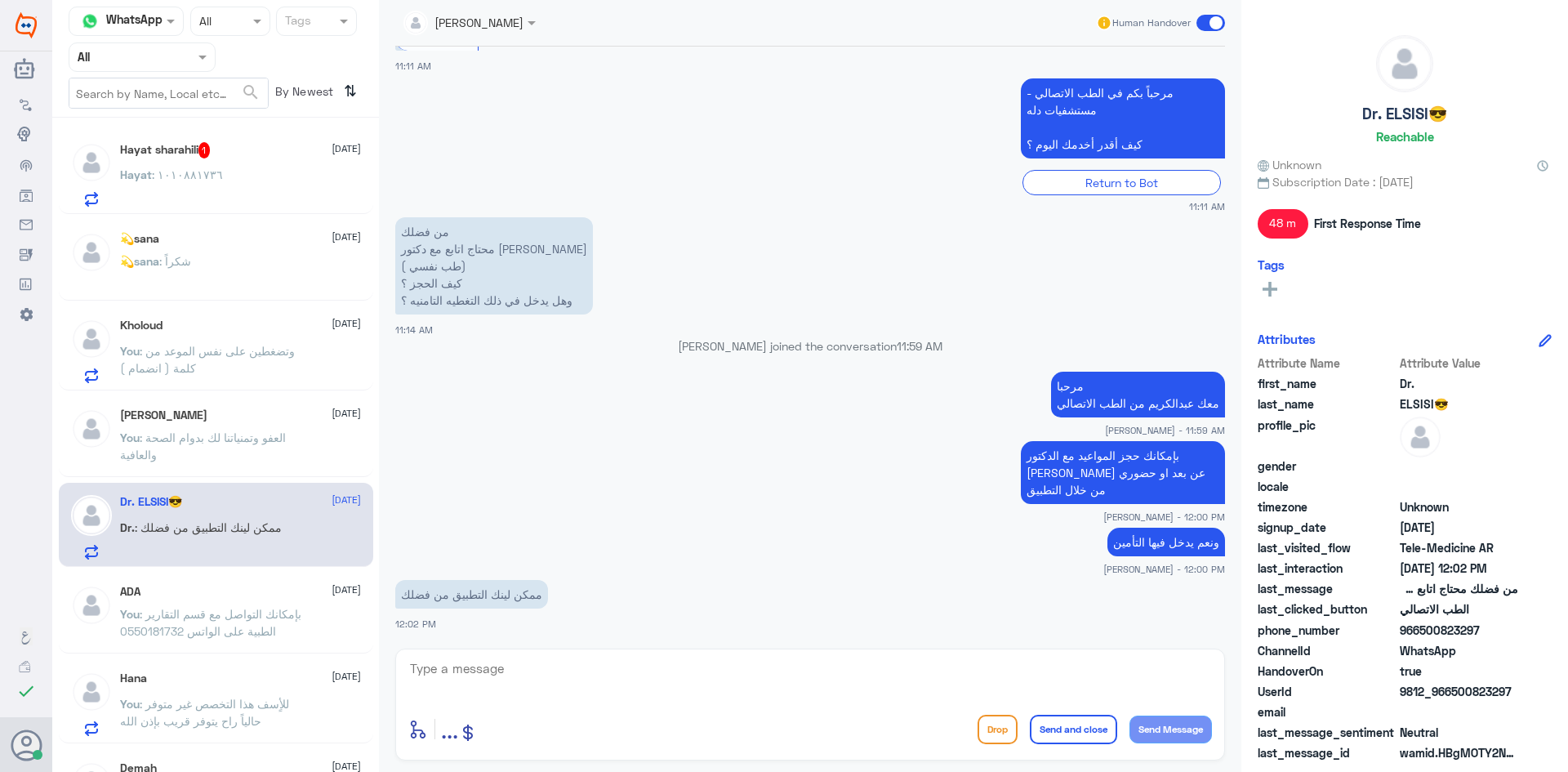
click at [546, 666] on textarea at bounding box center [809, 677] width 803 height 40
paste textarea "https://apps.apple.com/us/app/dallah-hospitals-%D9%85%D8%B3%D8%AA%D8%B4%D9%81%D…"
type textarea "https://apps.apple.com/us/app/dallah-hospitals-%D9%85%D8%B3%D8%AA%D8%B4%D9%81%D…"
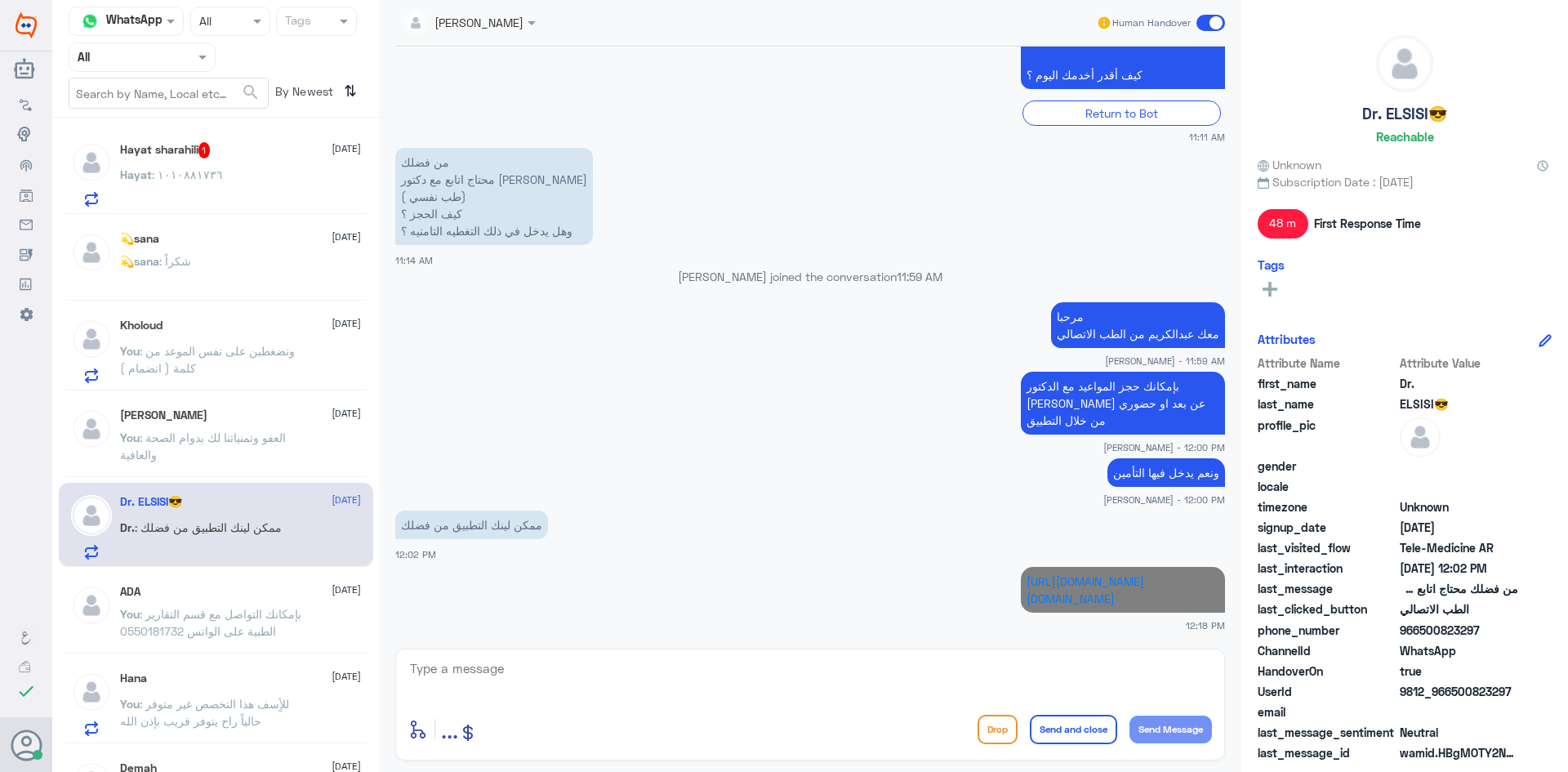
click at [265, 171] on div "Hayat : ١٠١٠٨٨١٧٣٦" at bounding box center [241, 188] width 241 height 37
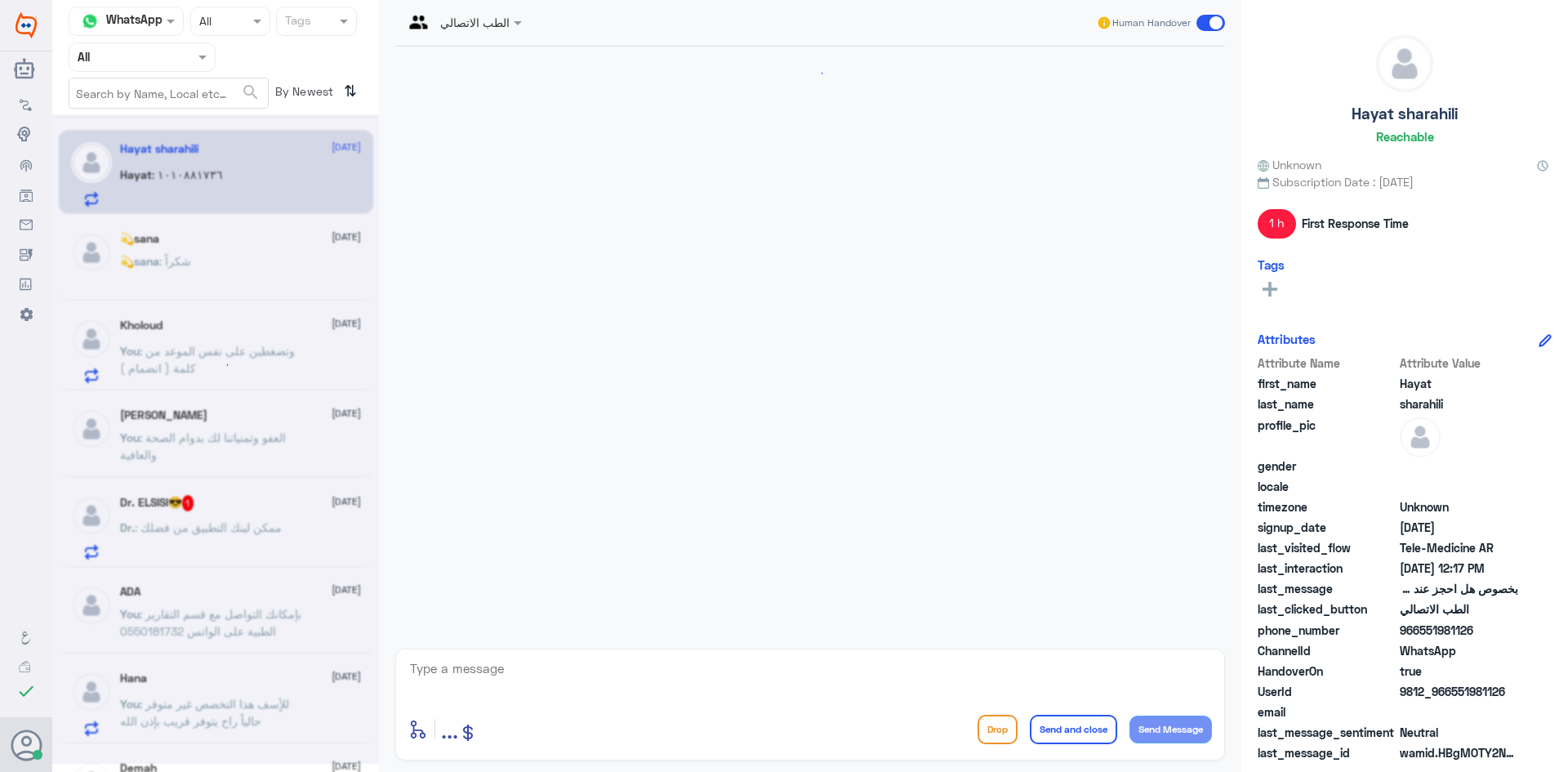
scroll to position [1019, 0]
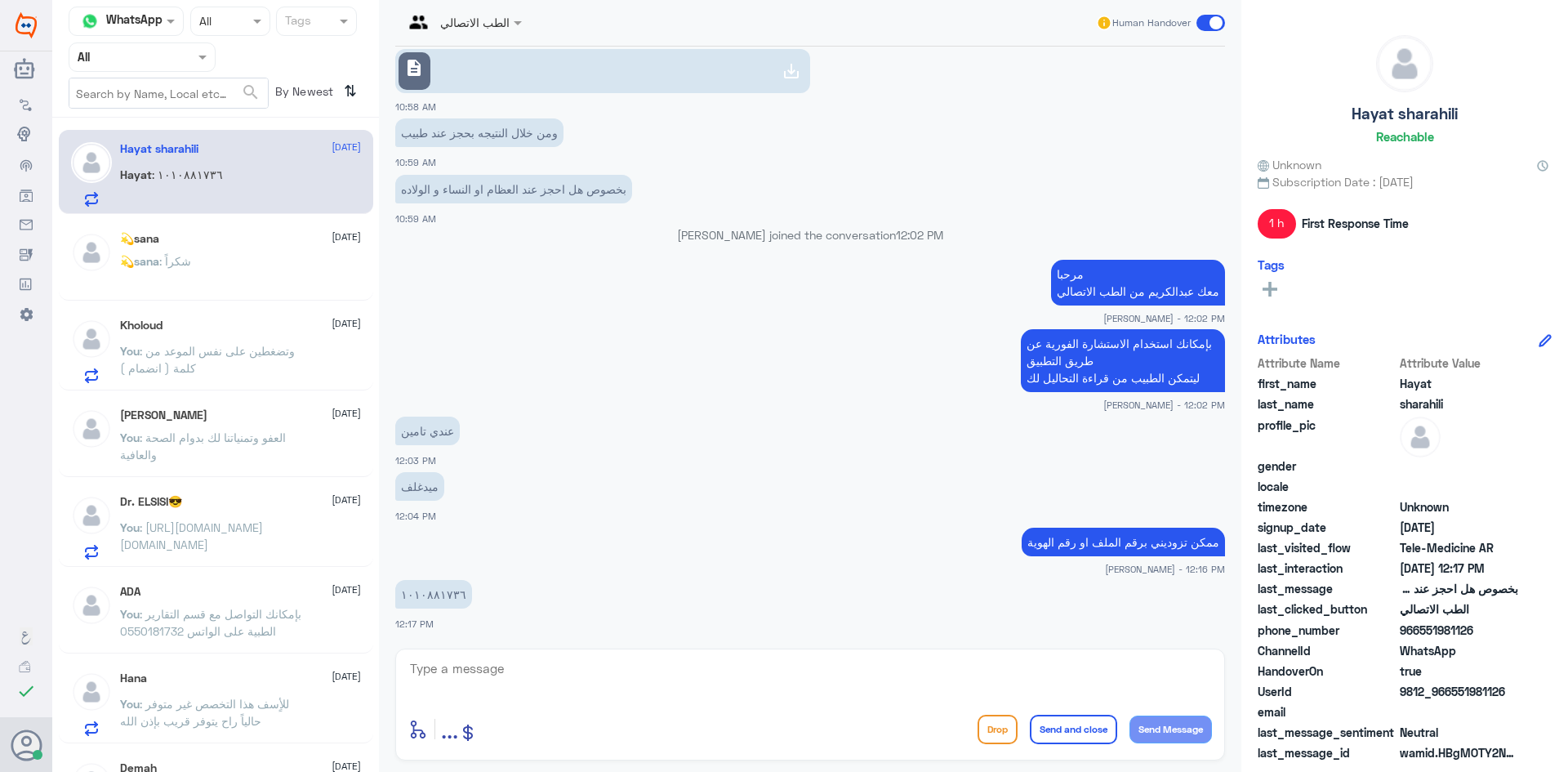
click at [675, 683] on textarea at bounding box center [809, 677] width 803 height 40
type textarea "1010881736"
drag, startPoint x: 480, startPoint y: 663, endPoint x: 410, endPoint y: 668, distance: 70.2
click at [410, 668] on textarea "1010881736" at bounding box center [809, 677] width 803 height 40
type textarea "لحظات من فضلك"
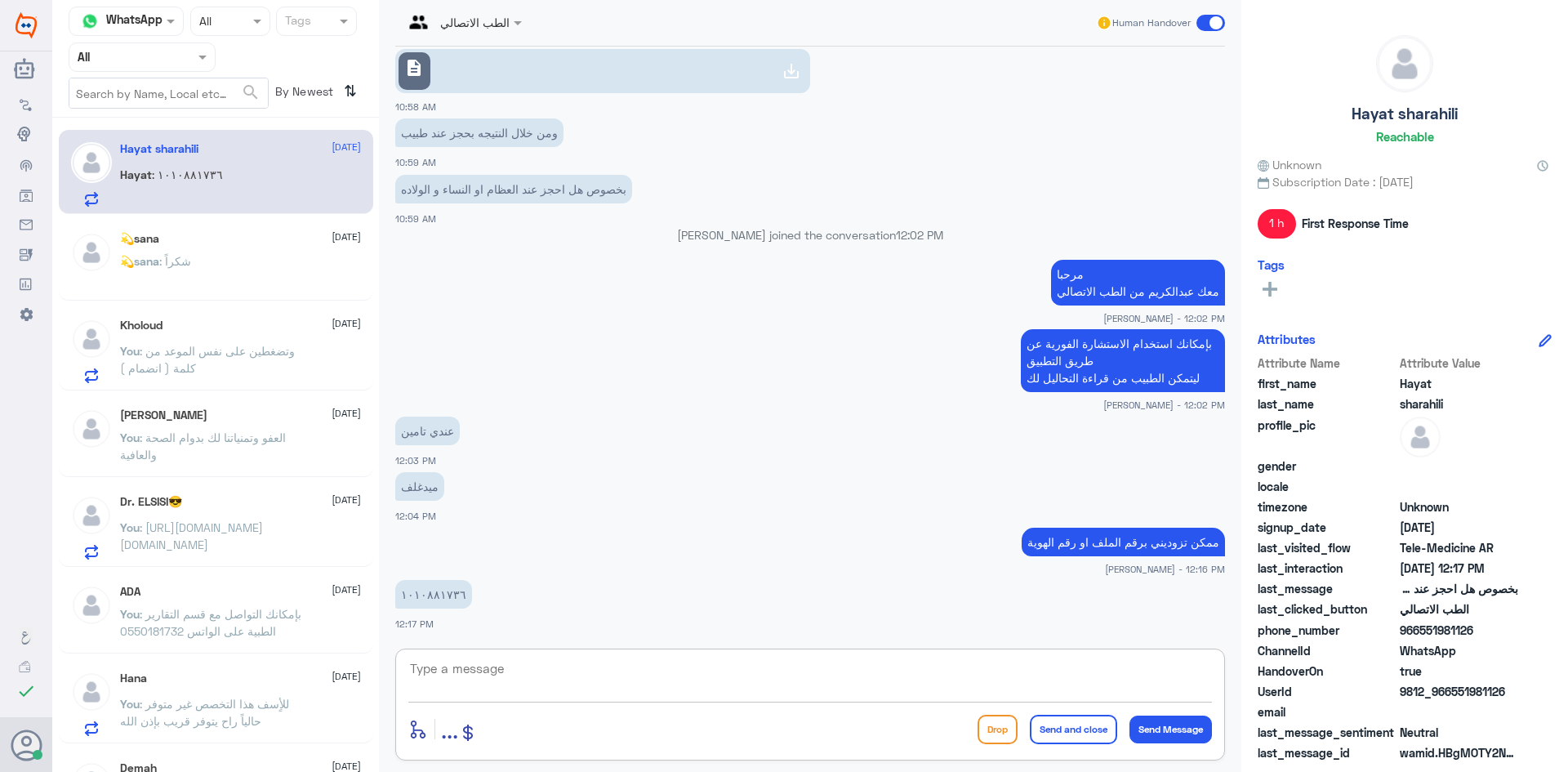
scroll to position [1072, 0]
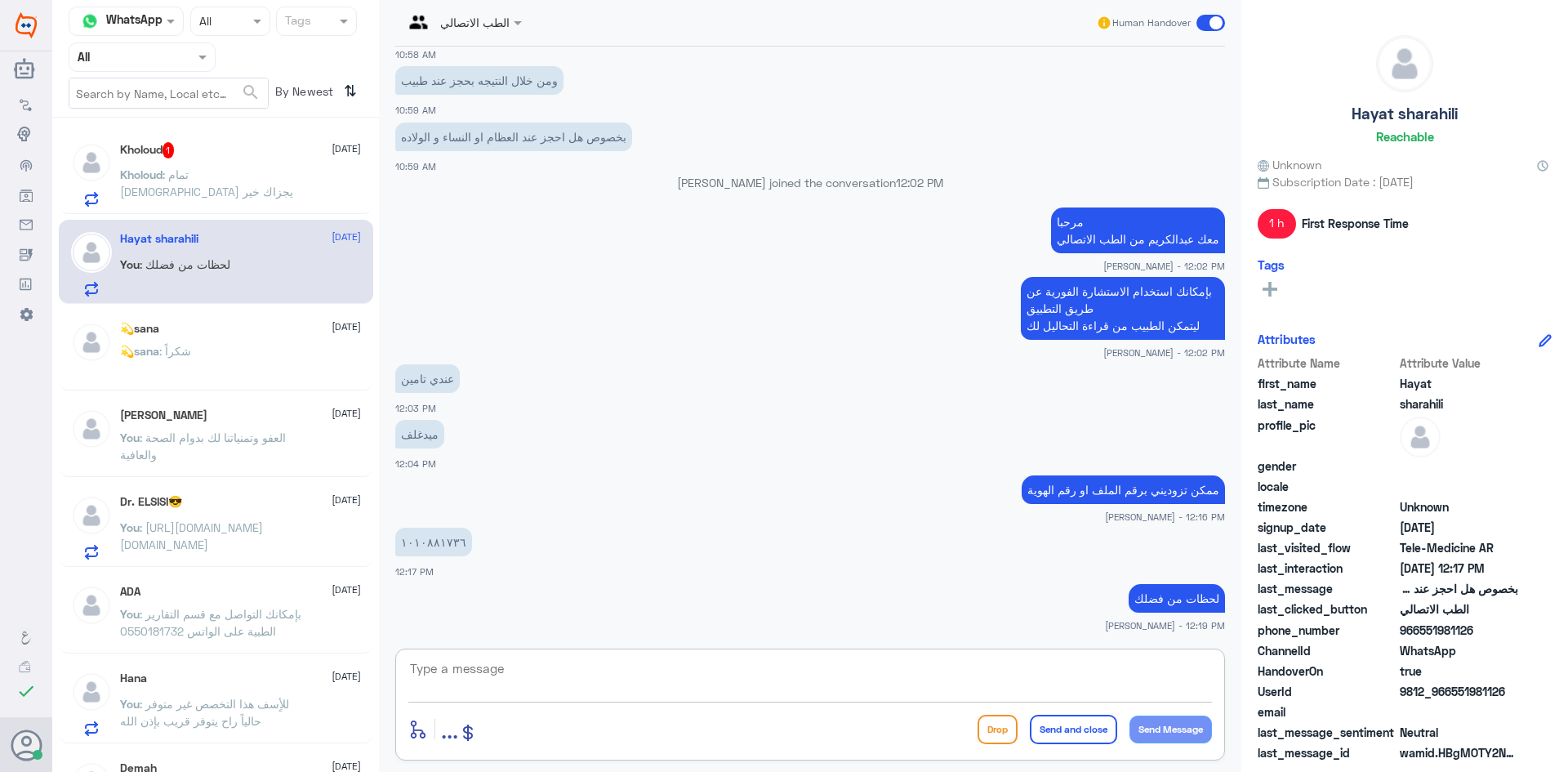
click at [596, 662] on textarea at bounding box center [809, 677] width 803 height 40
type textarea "ت"
type textarea "تأمينك تمام"
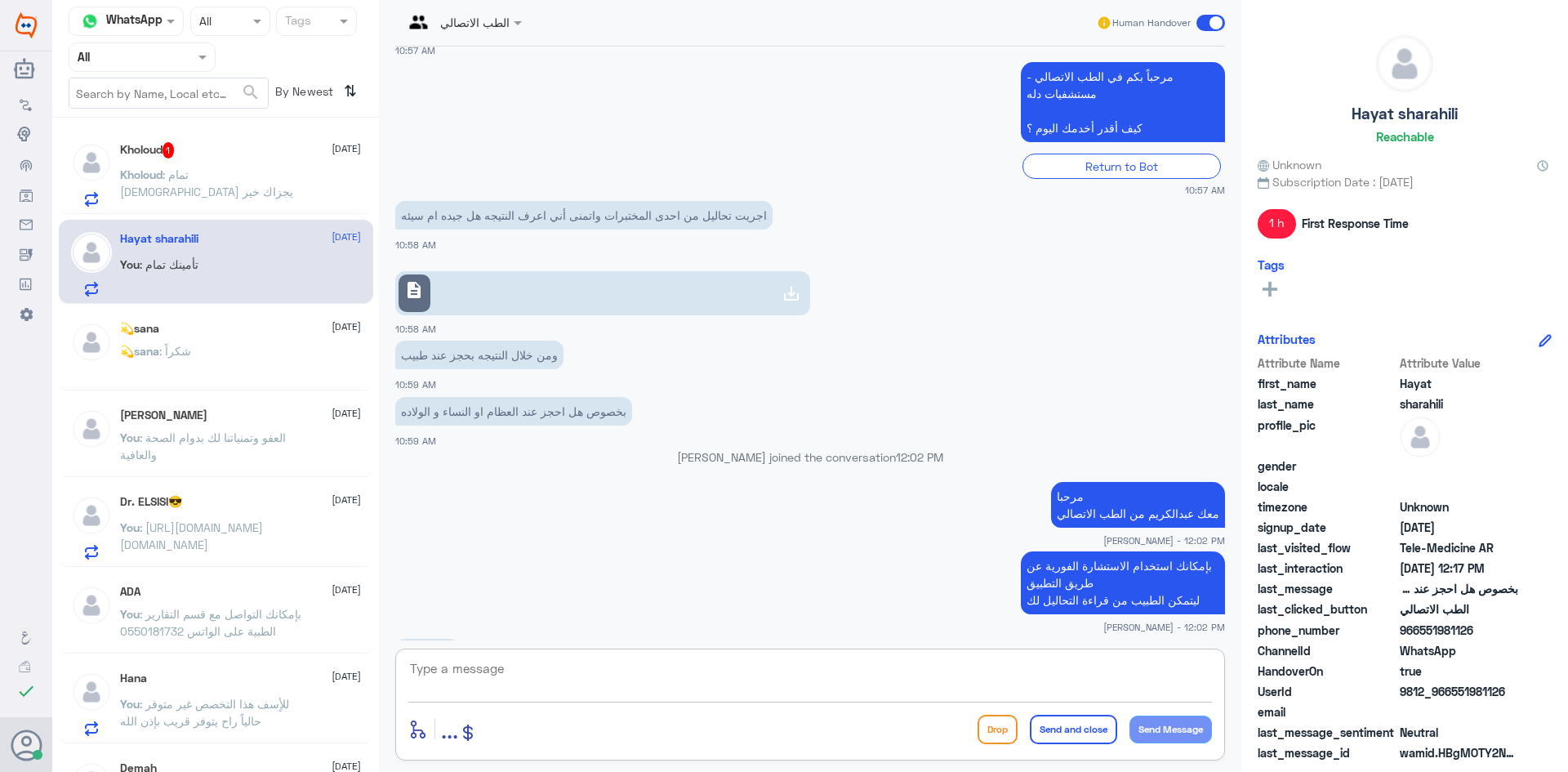
scroll to position [1123, 0]
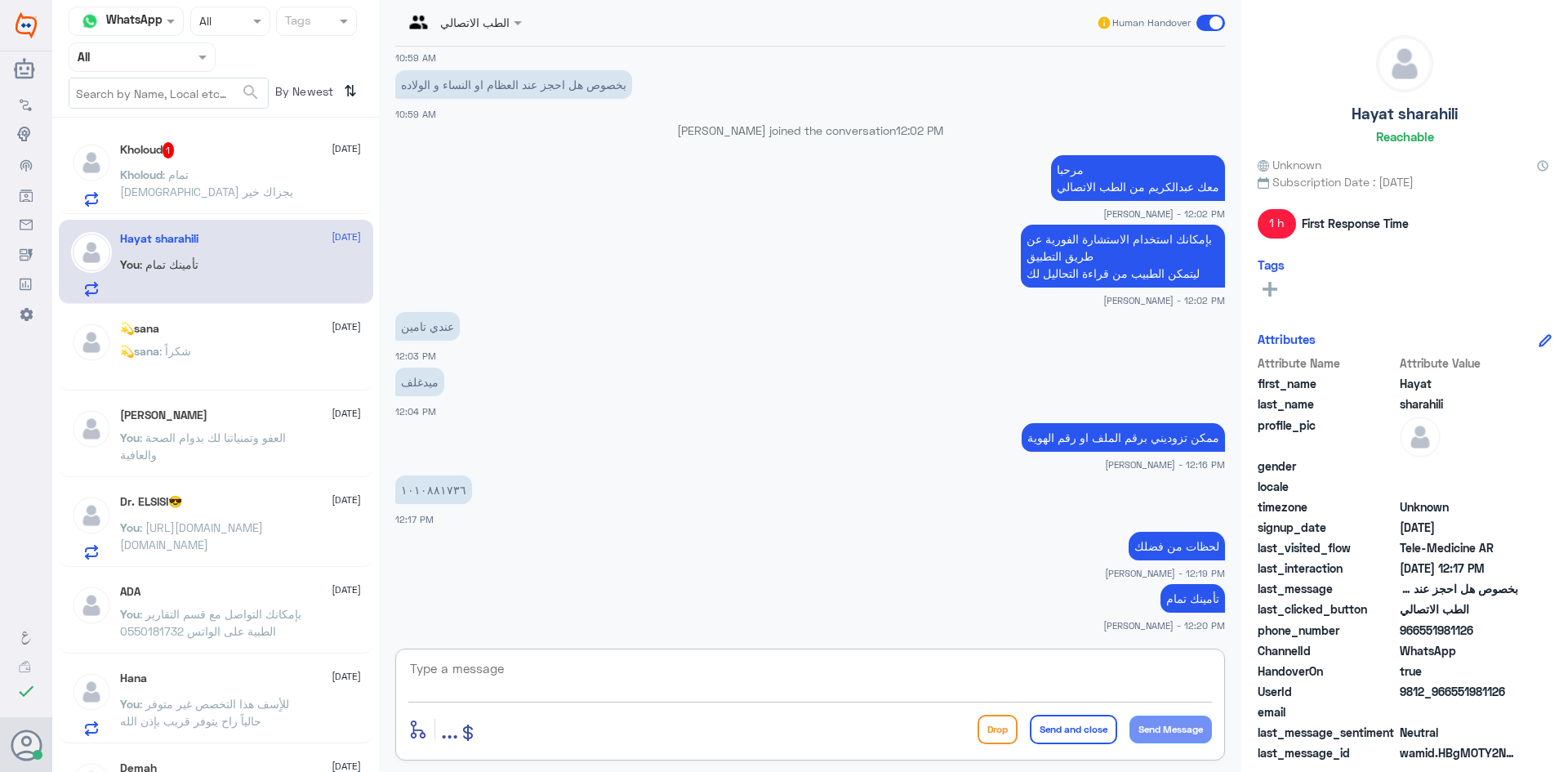
click at [1003, 674] on textarea at bounding box center [809, 677] width 803 height 40
type textarea "بإمكانك الدخول الآن على الاستشارة الفورية وراح يكون الطبيب معاك يقرأ لك نتائج ا…"
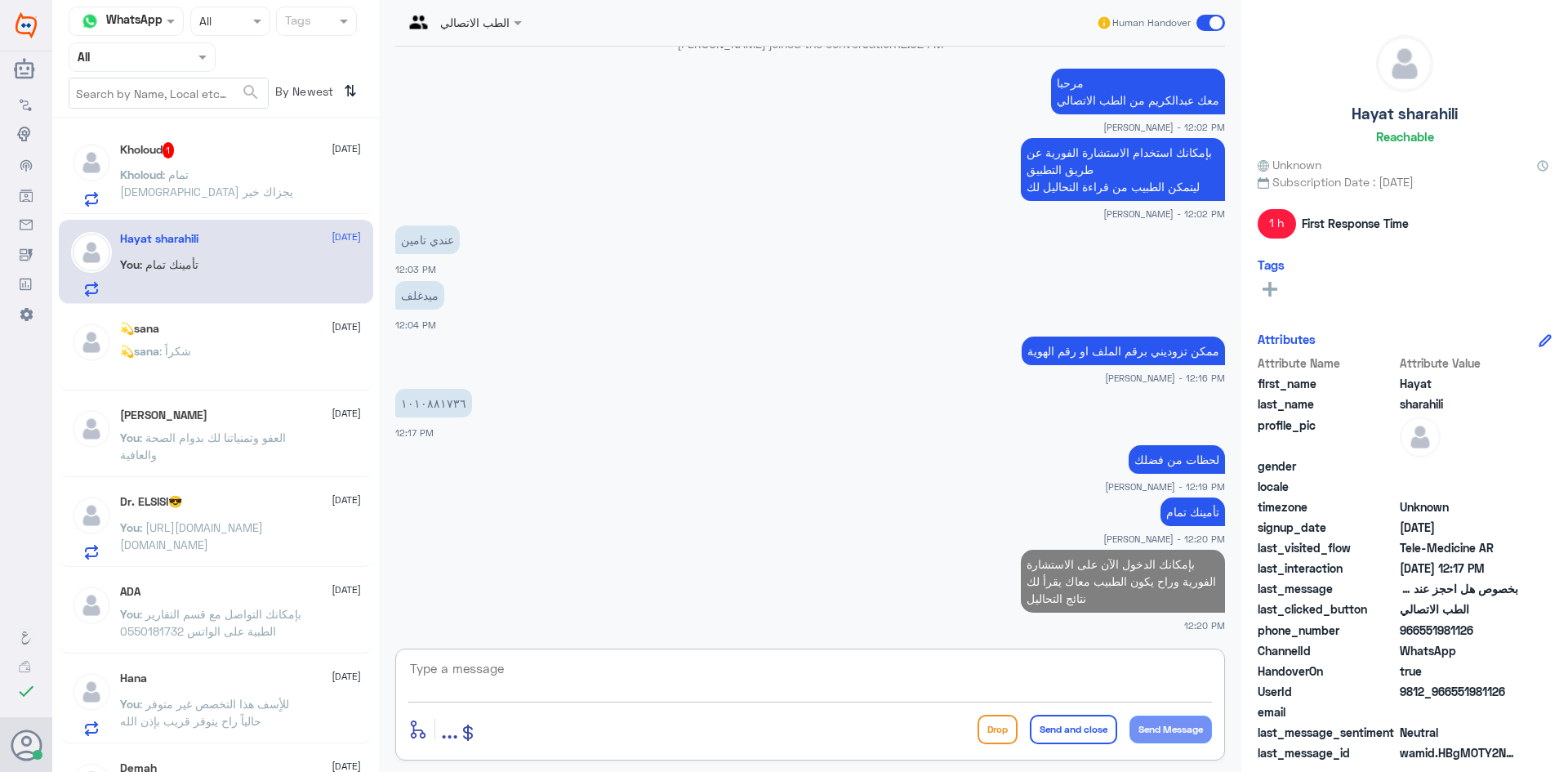
click at [324, 170] on div "Kholoud : تمام الله يجزاك خير" at bounding box center [241, 188] width 241 height 37
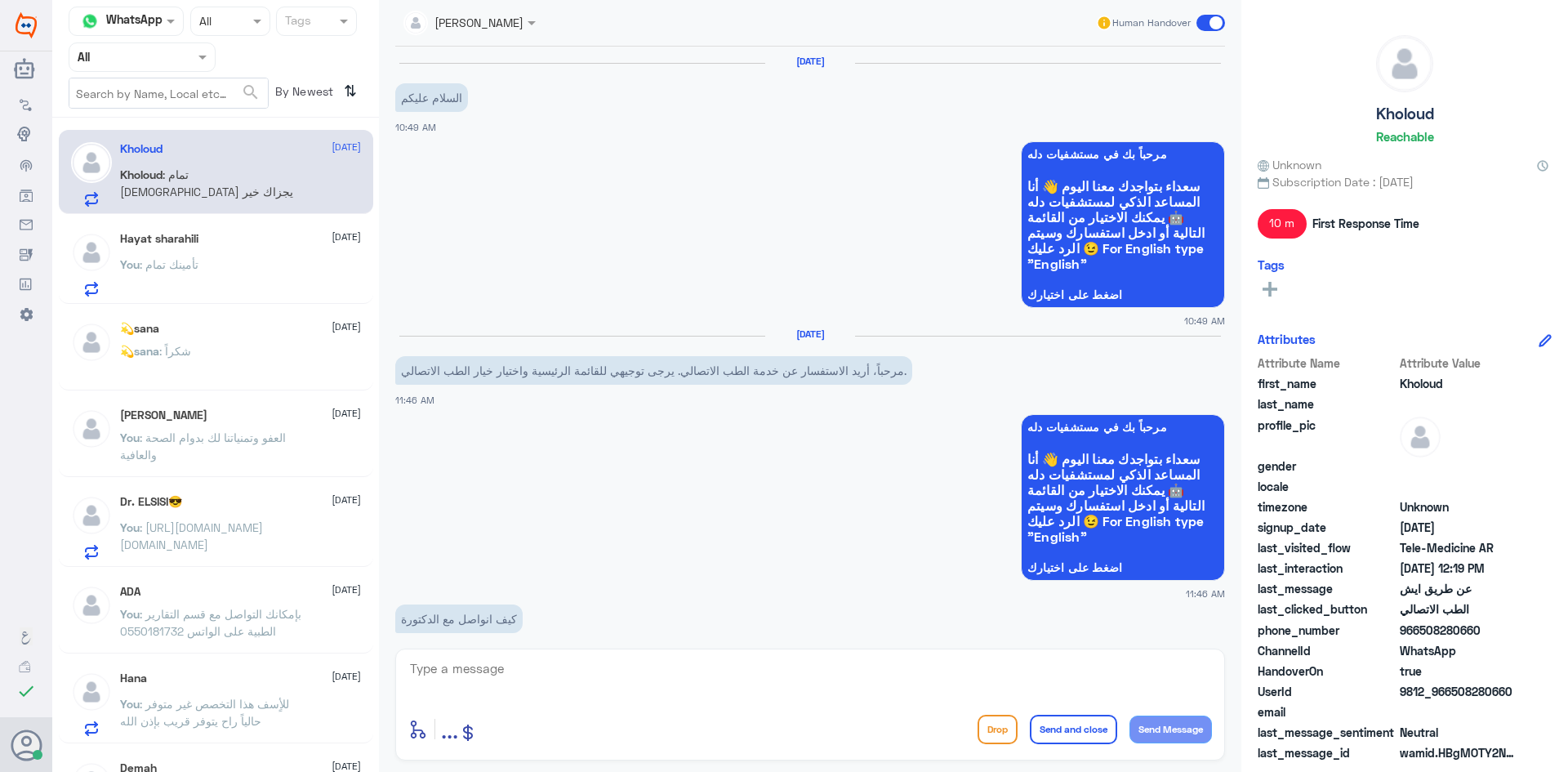
scroll to position [994, 0]
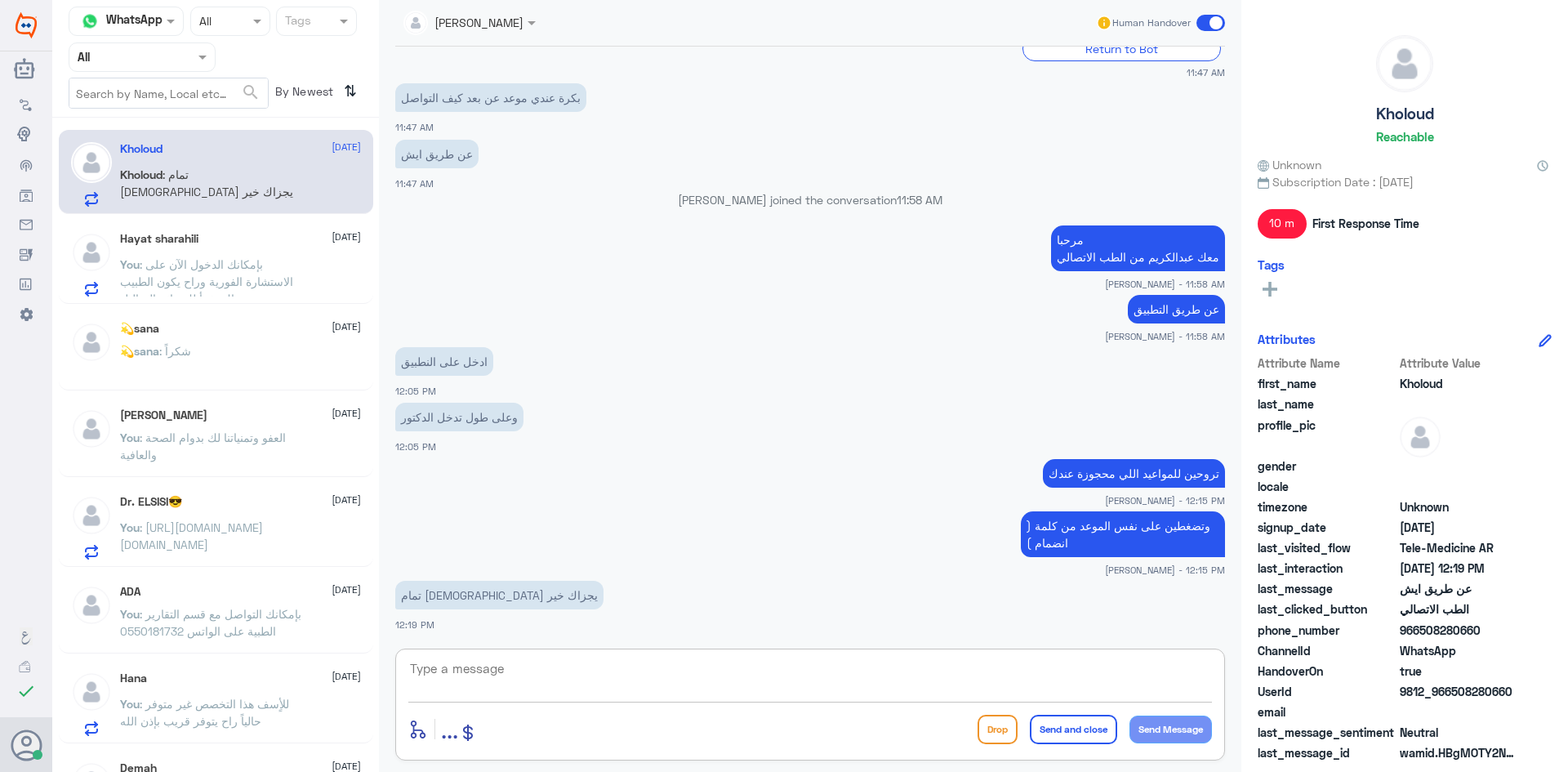
click at [854, 678] on textarea at bounding box center [809, 677] width 803 height 40
type textarea "ا"
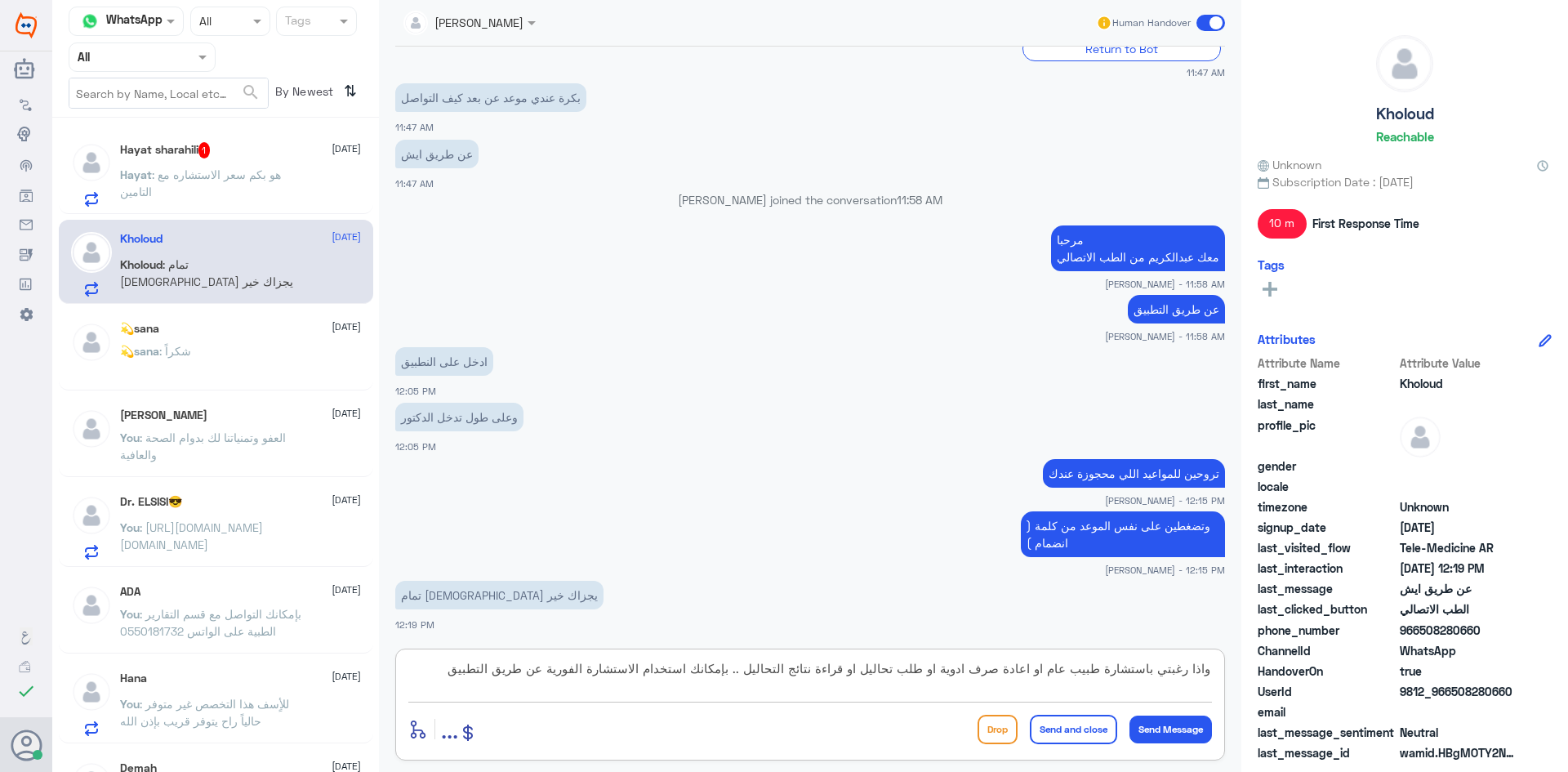
type textarea "واذا رغبتي باستشارة طبيب عام او اعادة صرف ادوية او طلب تحاليل او قراءة نتائج ال…"
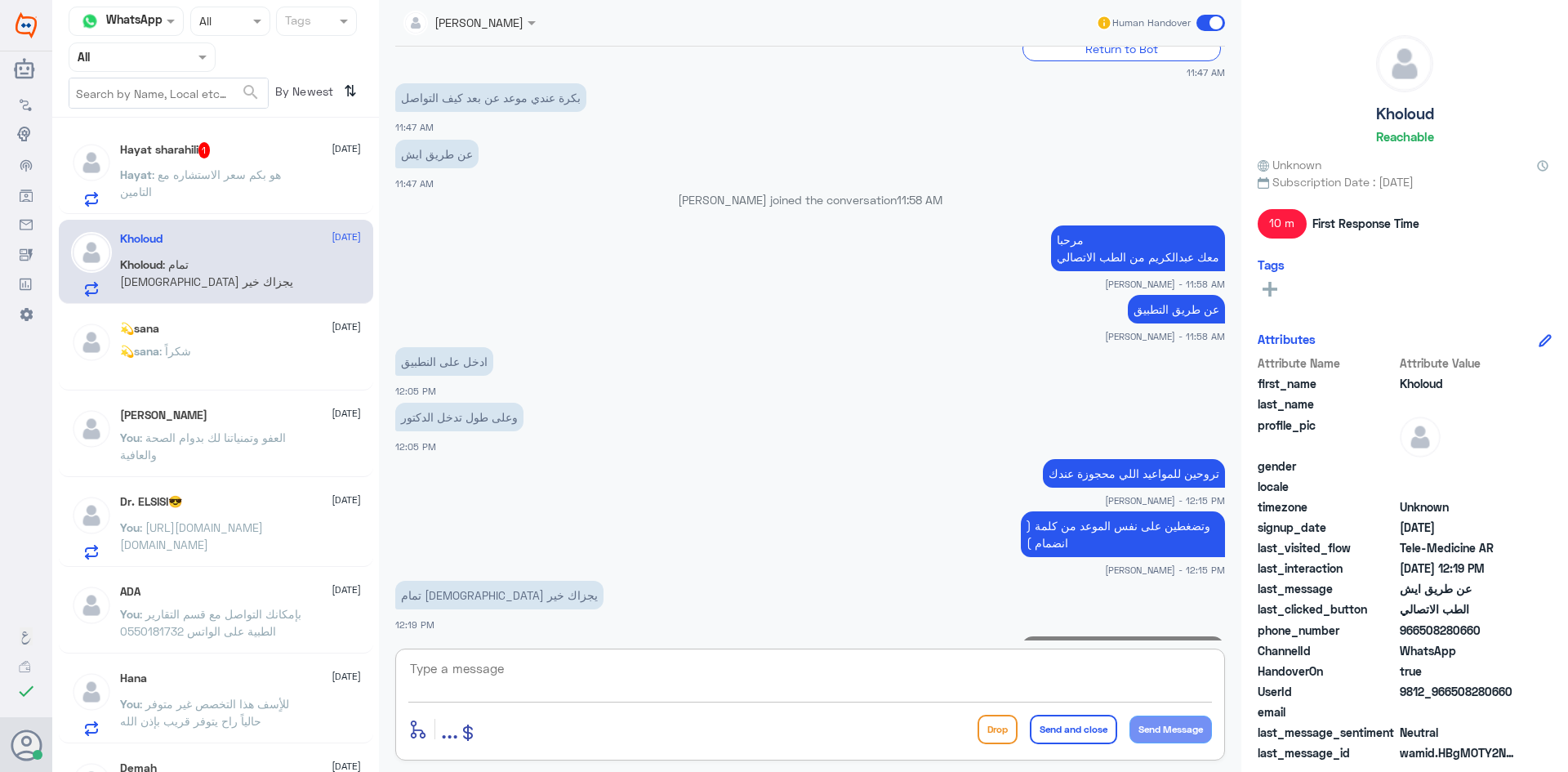
scroll to position [1097, 0]
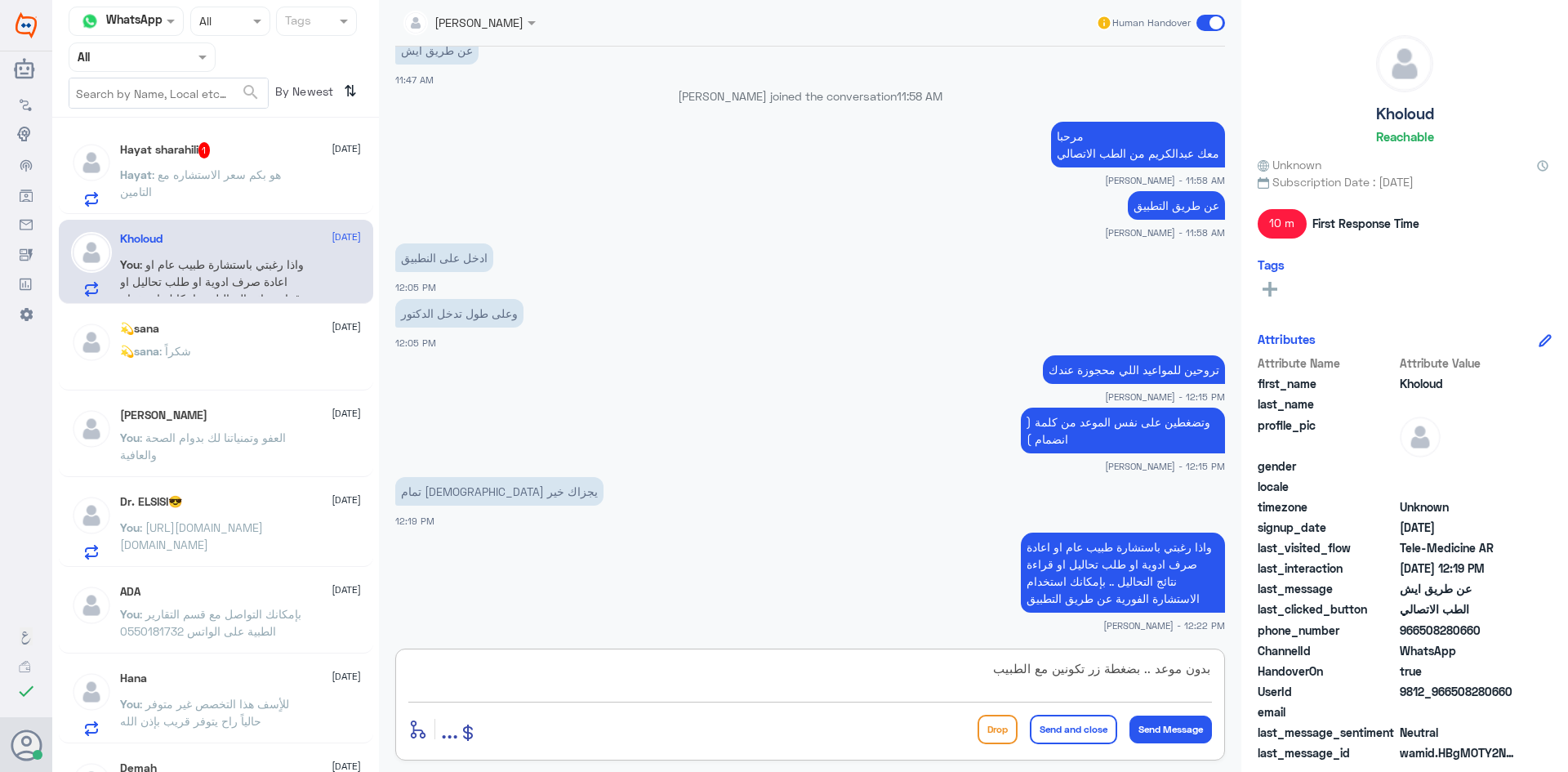
type textarea "بدون موعد .. بضغطة زر تكونين مع الطبيب"
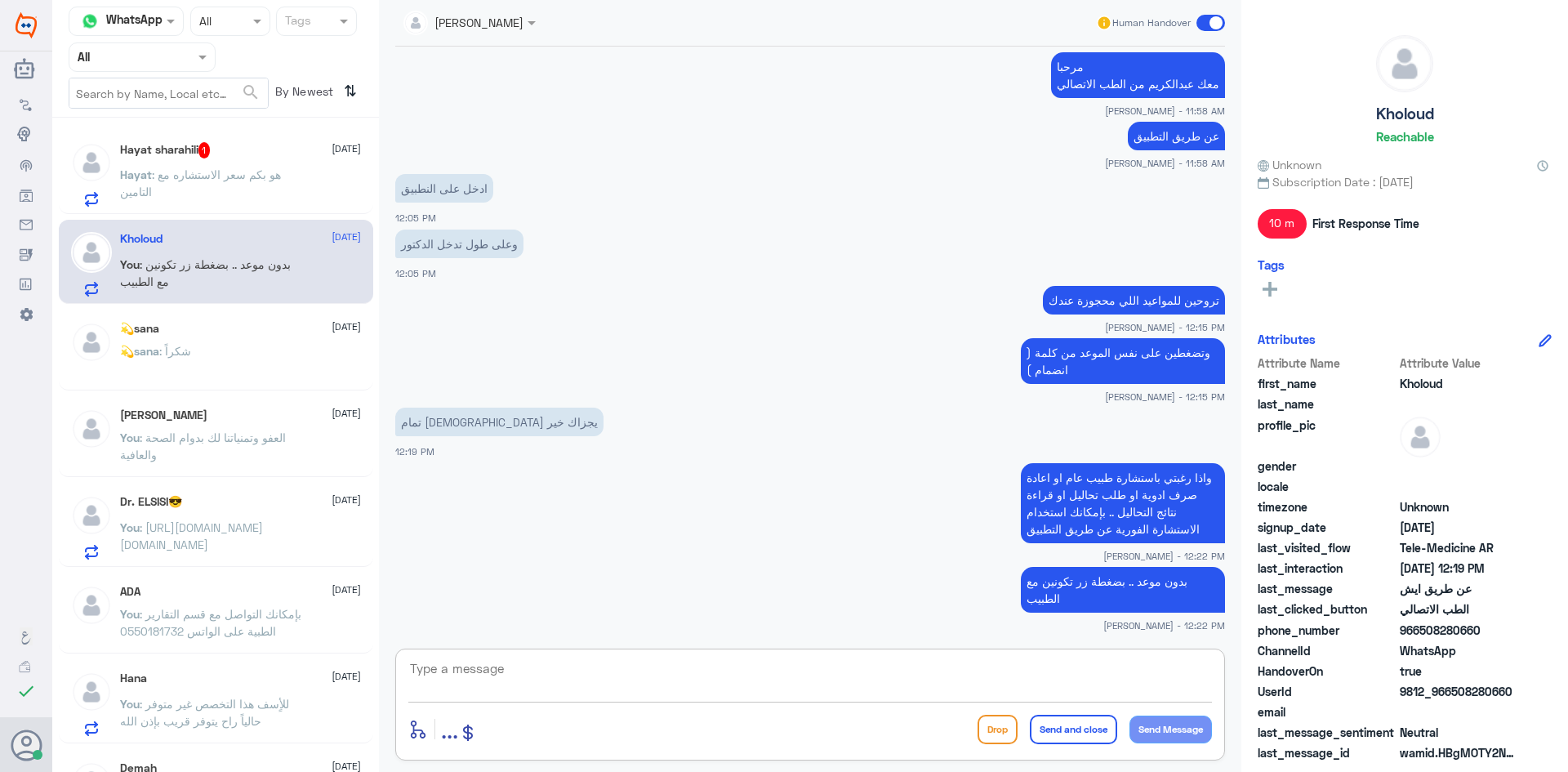
click at [255, 151] on div "Hayat sharahili 1 16 September" at bounding box center [241, 150] width 241 height 16
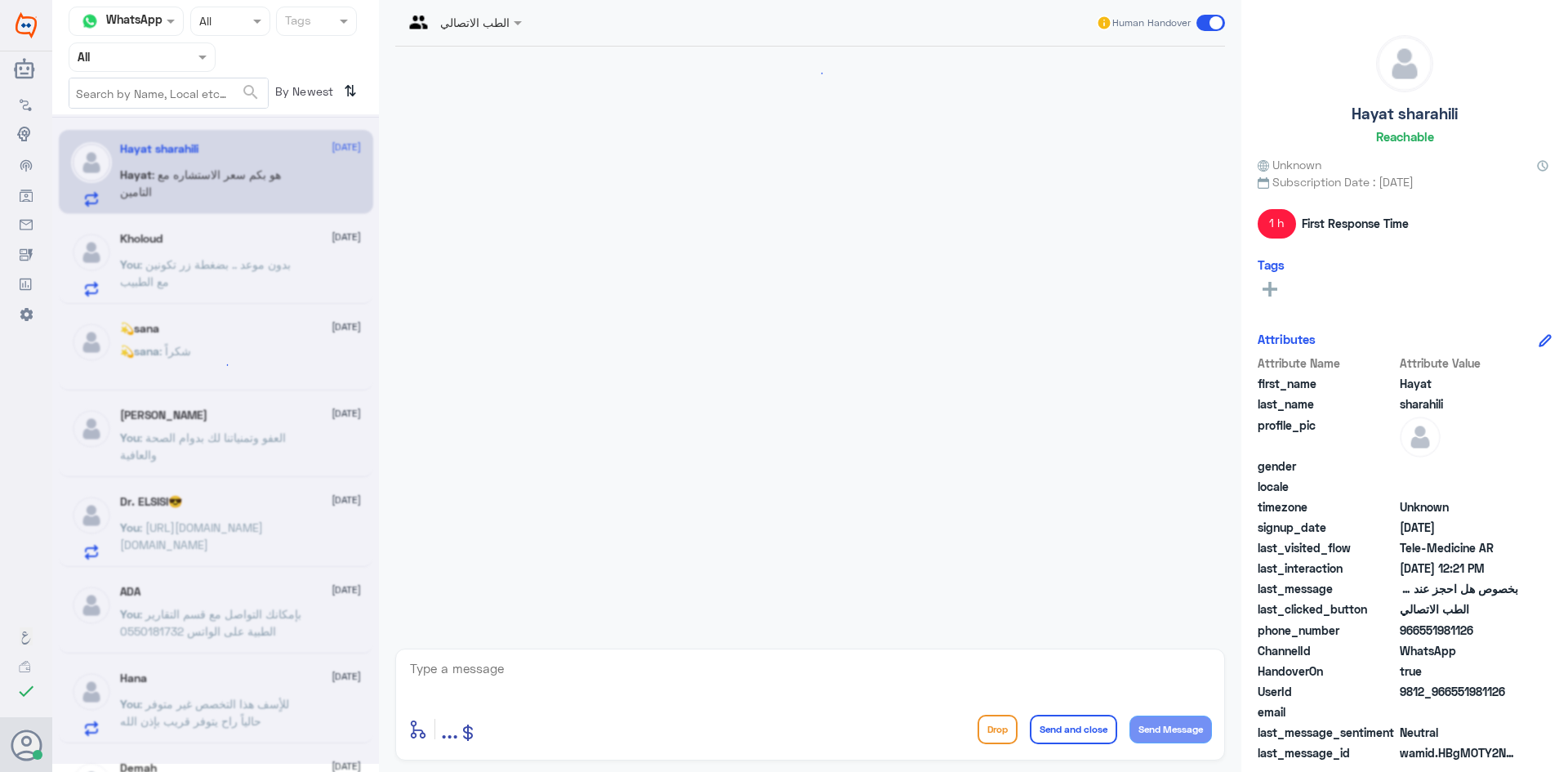
scroll to position [786, 0]
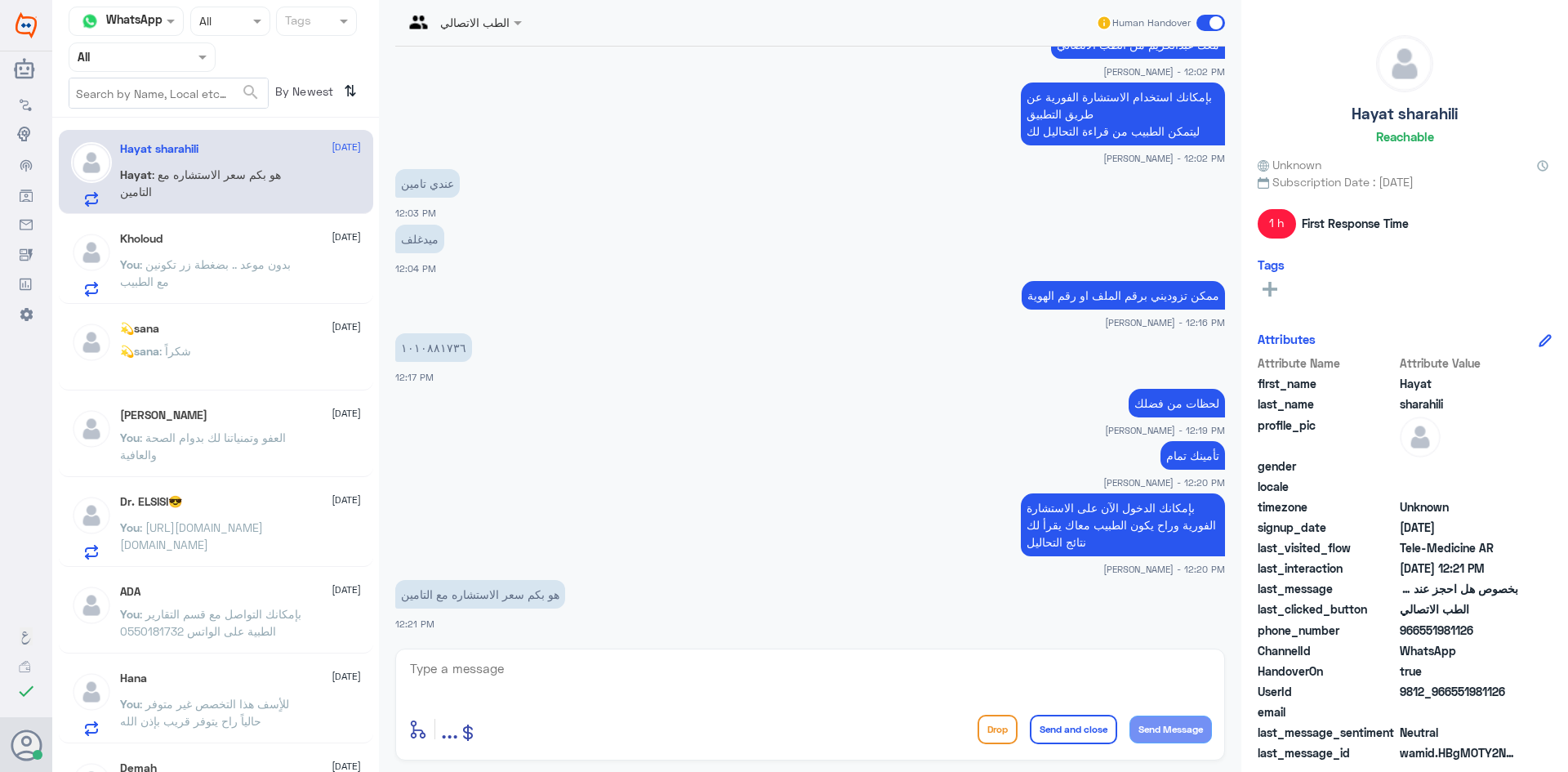
click at [586, 669] on textarea at bounding box center [809, 677] width 803 height 40
type textarea "ما تتعدا 30 ريال"
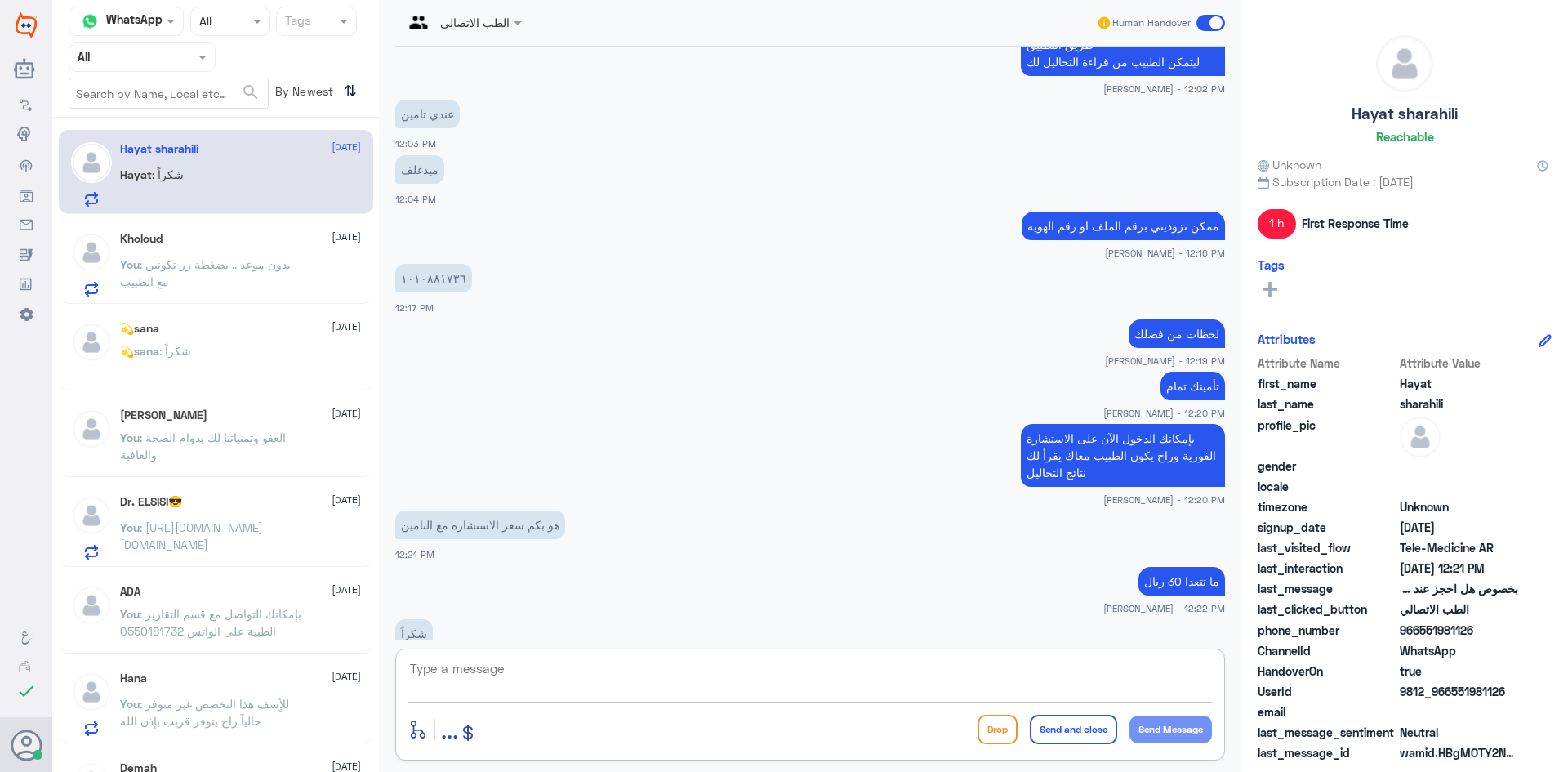
scroll to position [894, 0]
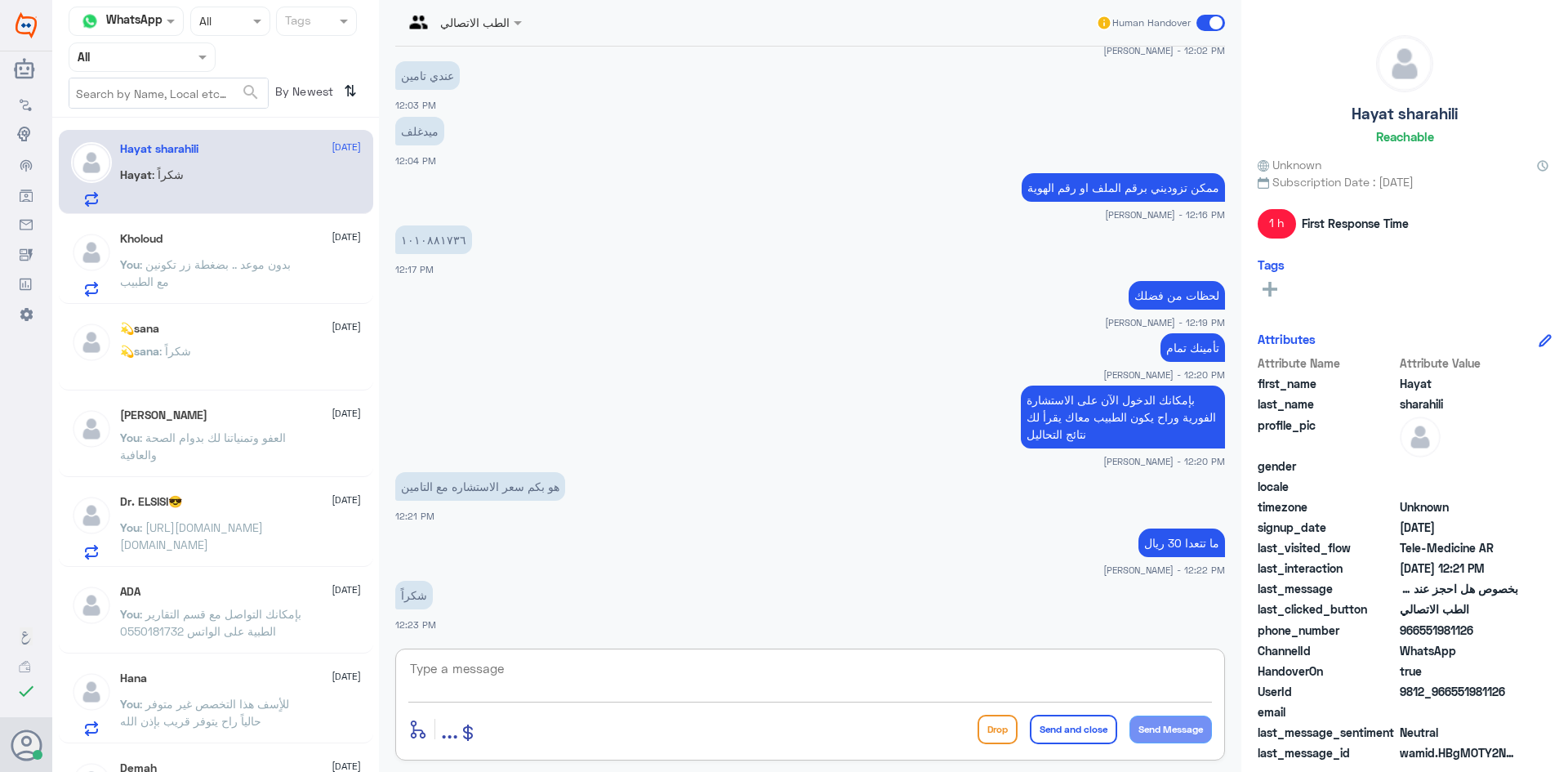
click at [989, 679] on textarea at bounding box center [809, 677] width 803 height 40
type textarea "21.60 ريال"
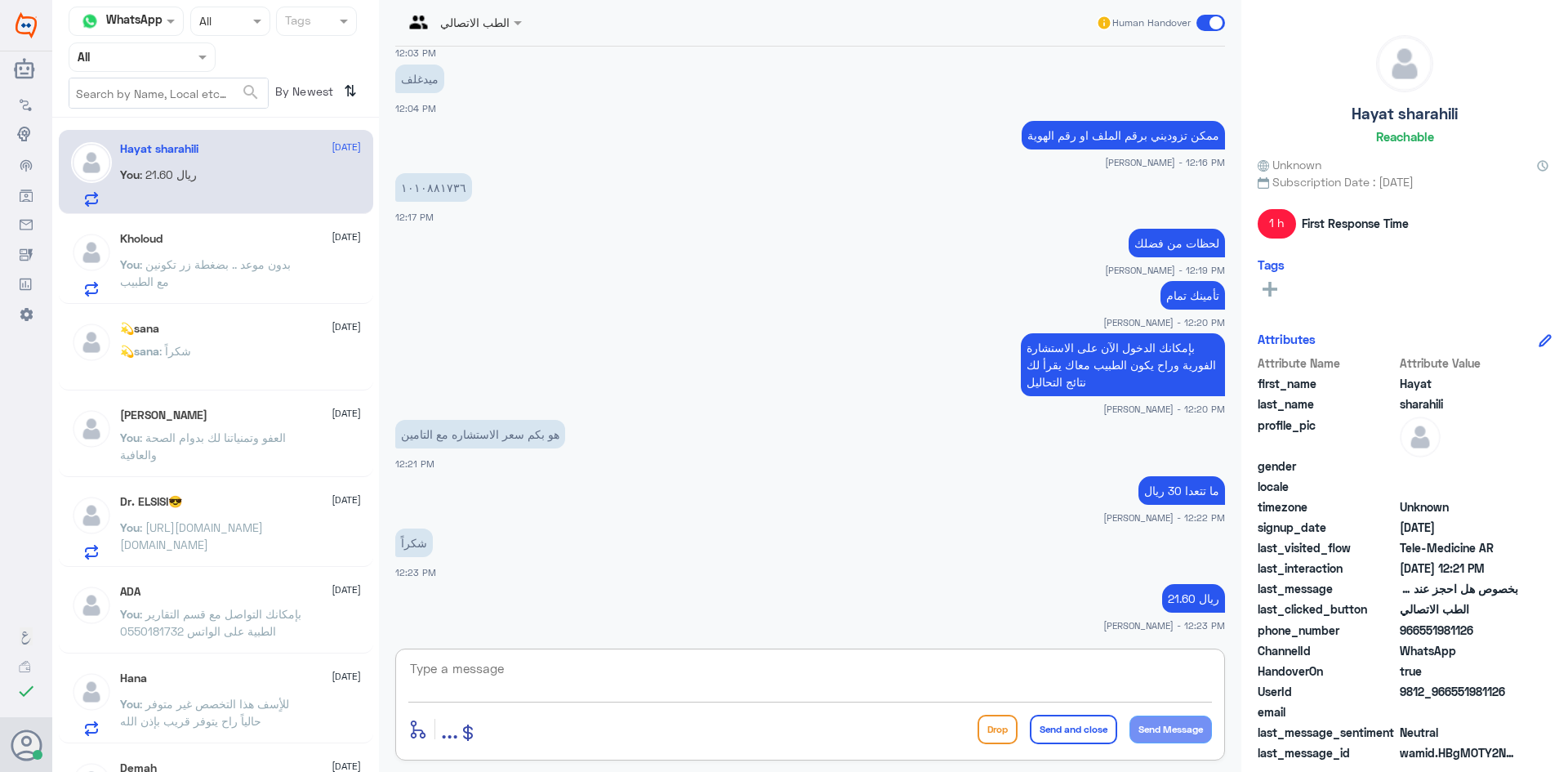
click at [718, 665] on textarea at bounding box center [809, 677] width 803 height 40
click at [280, 511] on div "Dr. ELSISI😎 16 September You : https://apps.apple.com/us/app/dallah-hospitals-%…" at bounding box center [241, 527] width 241 height 64
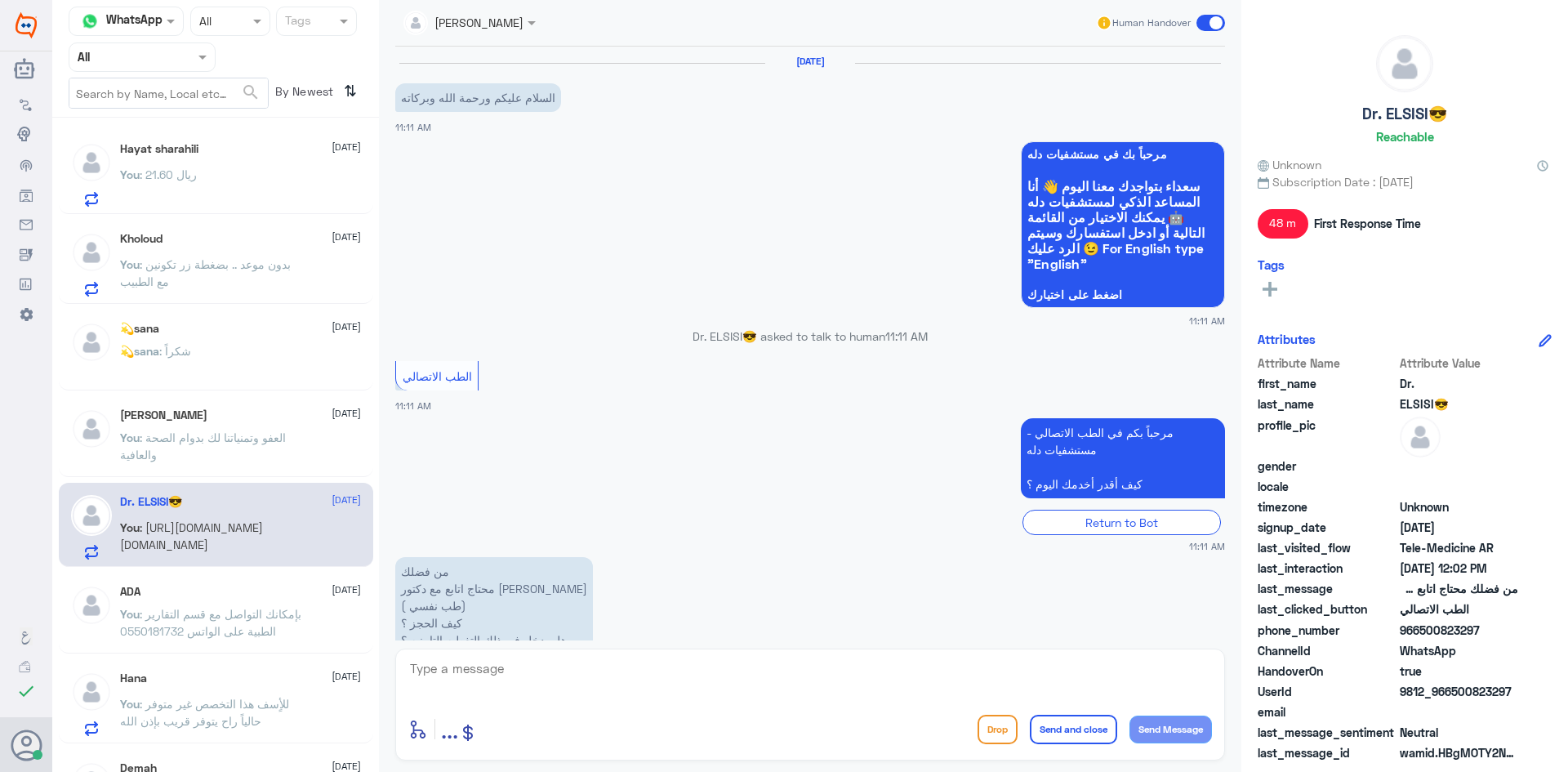
scroll to position [478, 0]
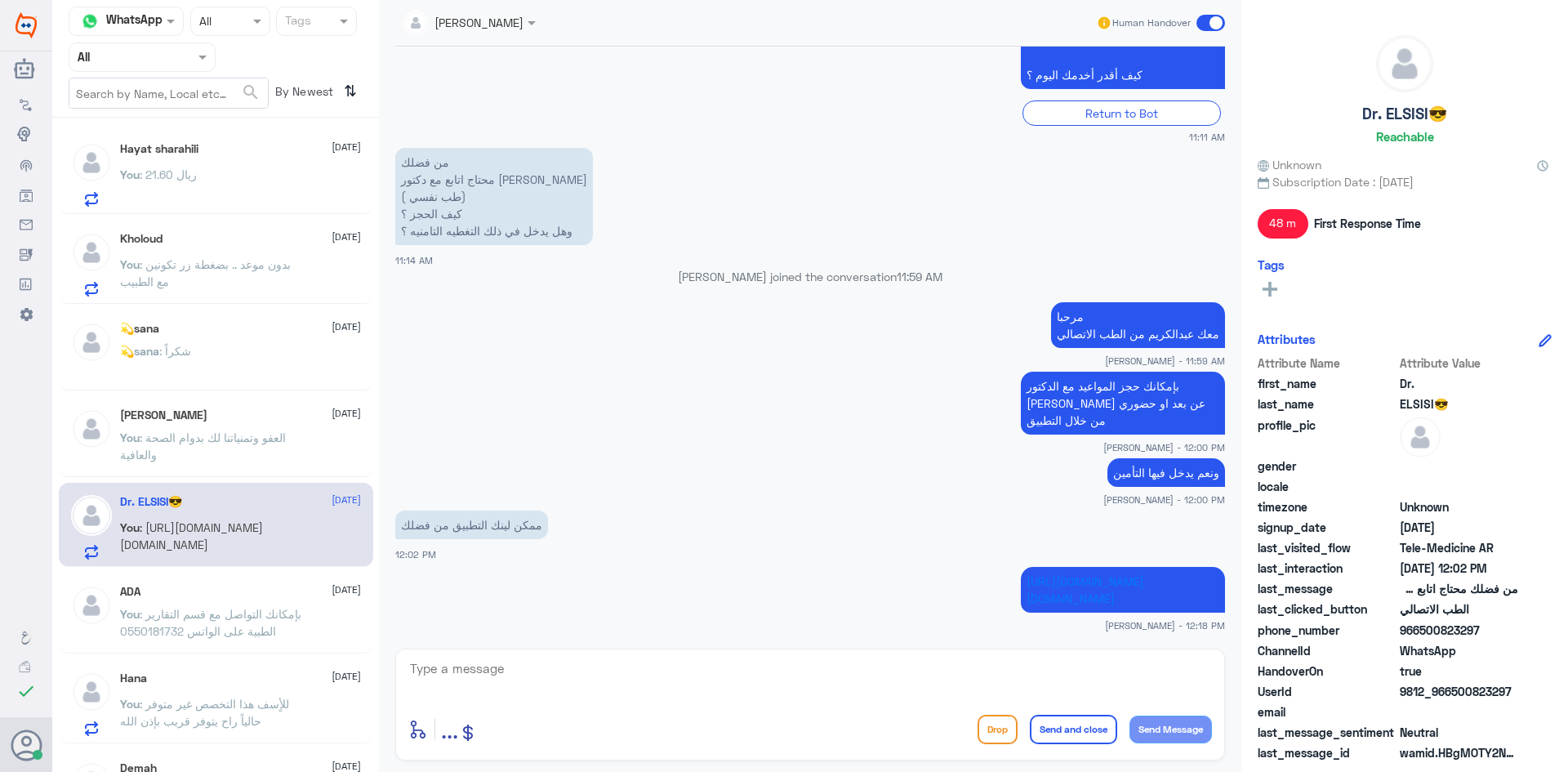
click at [1200, 24] on span at bounding box center [1211, 22] width 29 height 16
click at [0, 0] on input "checkbox" at bounding box center [0, 0] width 0 height 0
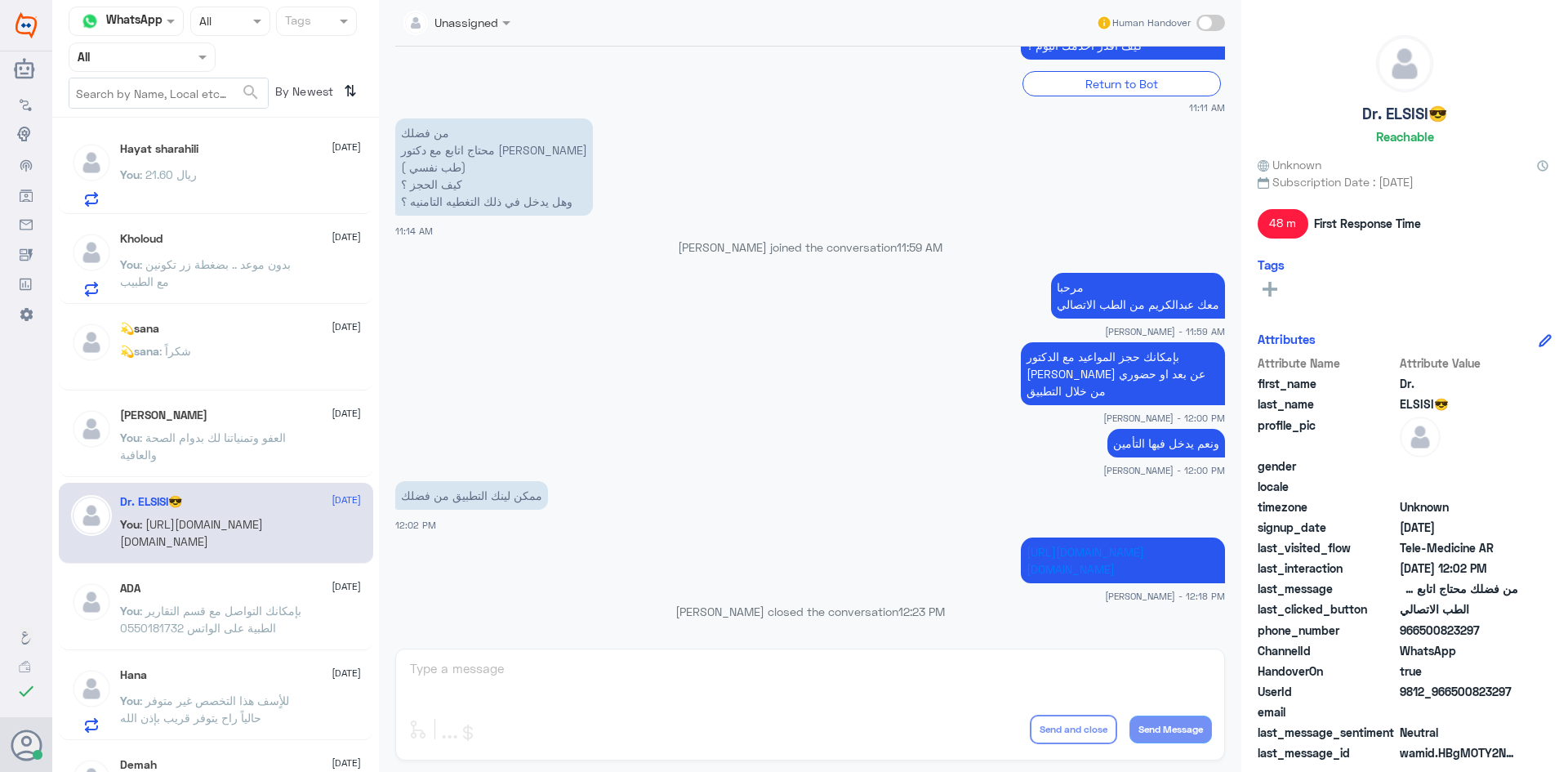
scroll to position [507, 0]
click at [253, 402] on div "فهد بن خالد 16 September You : العفو وتمنياتنا لك بدوام الصحة والعافية" at bounding box center [216, 436] width 315 height 81
click at [248, 413] on div "فهد بن خالد 16 September" at bounding box center [241, 415] width 241 height 14
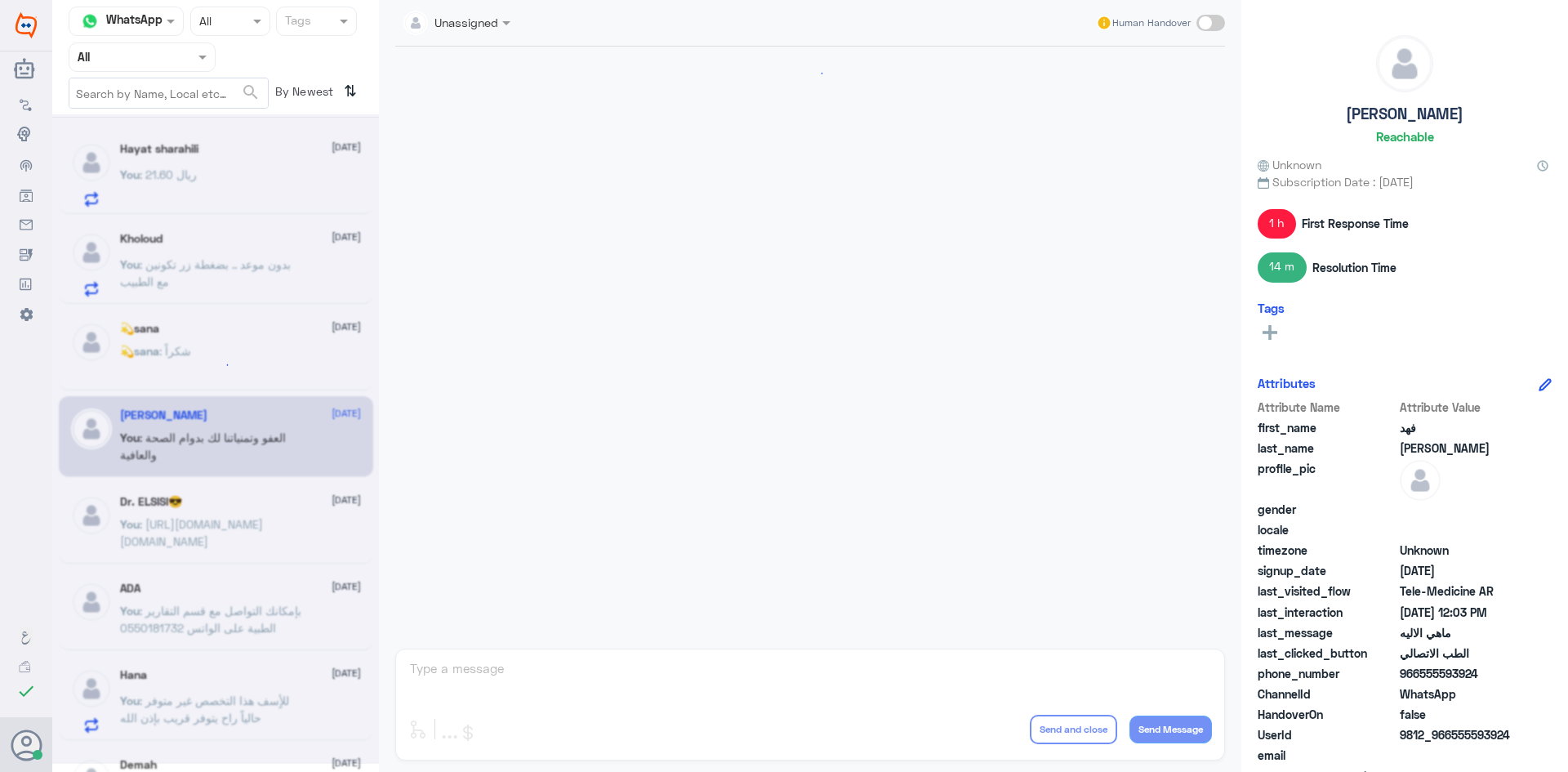
scroll to position [858, 0]
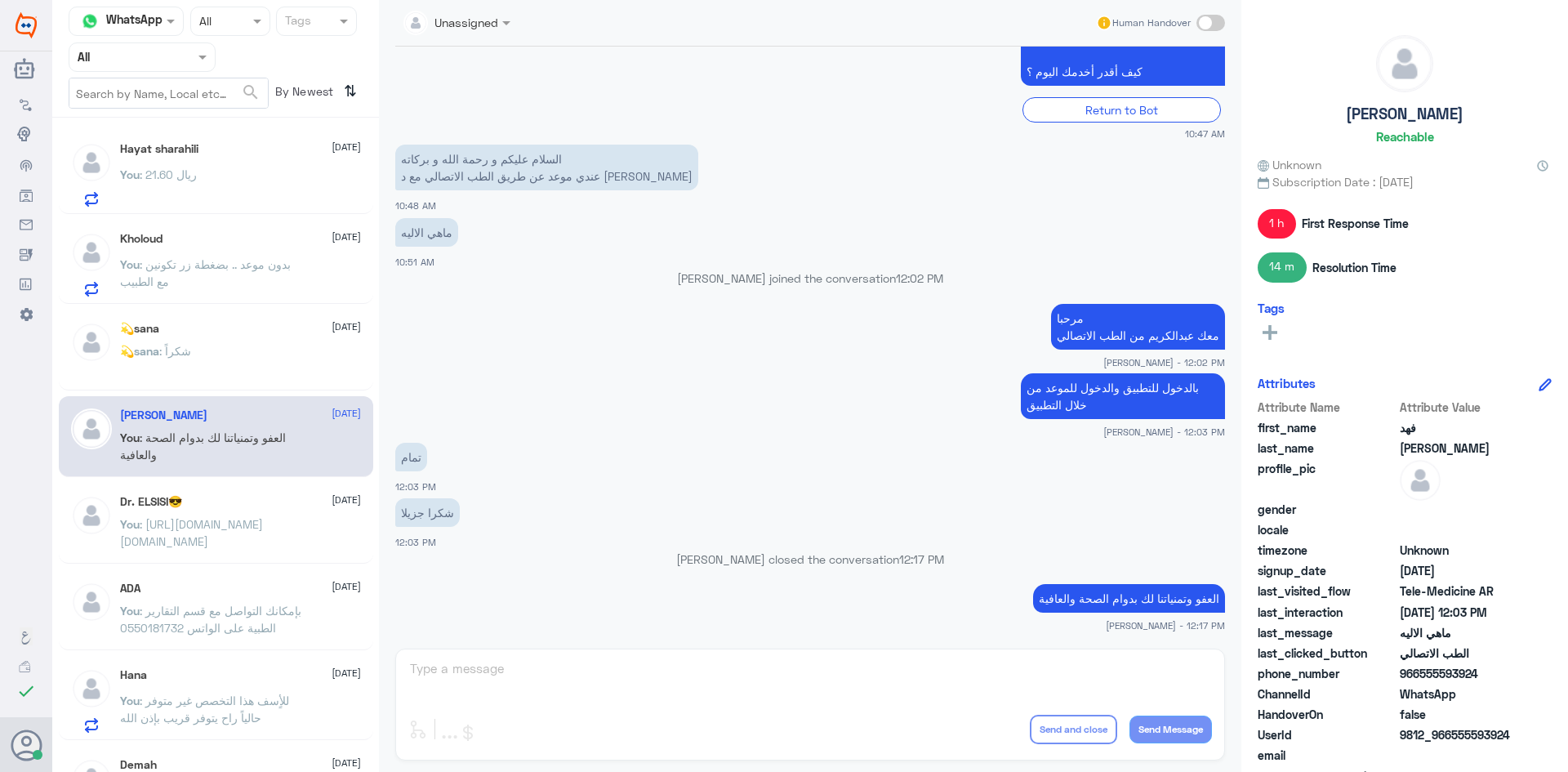
click at [204, 325] on div "💫sana 16 September" at bounding box center [241, 329] width 241 height 14
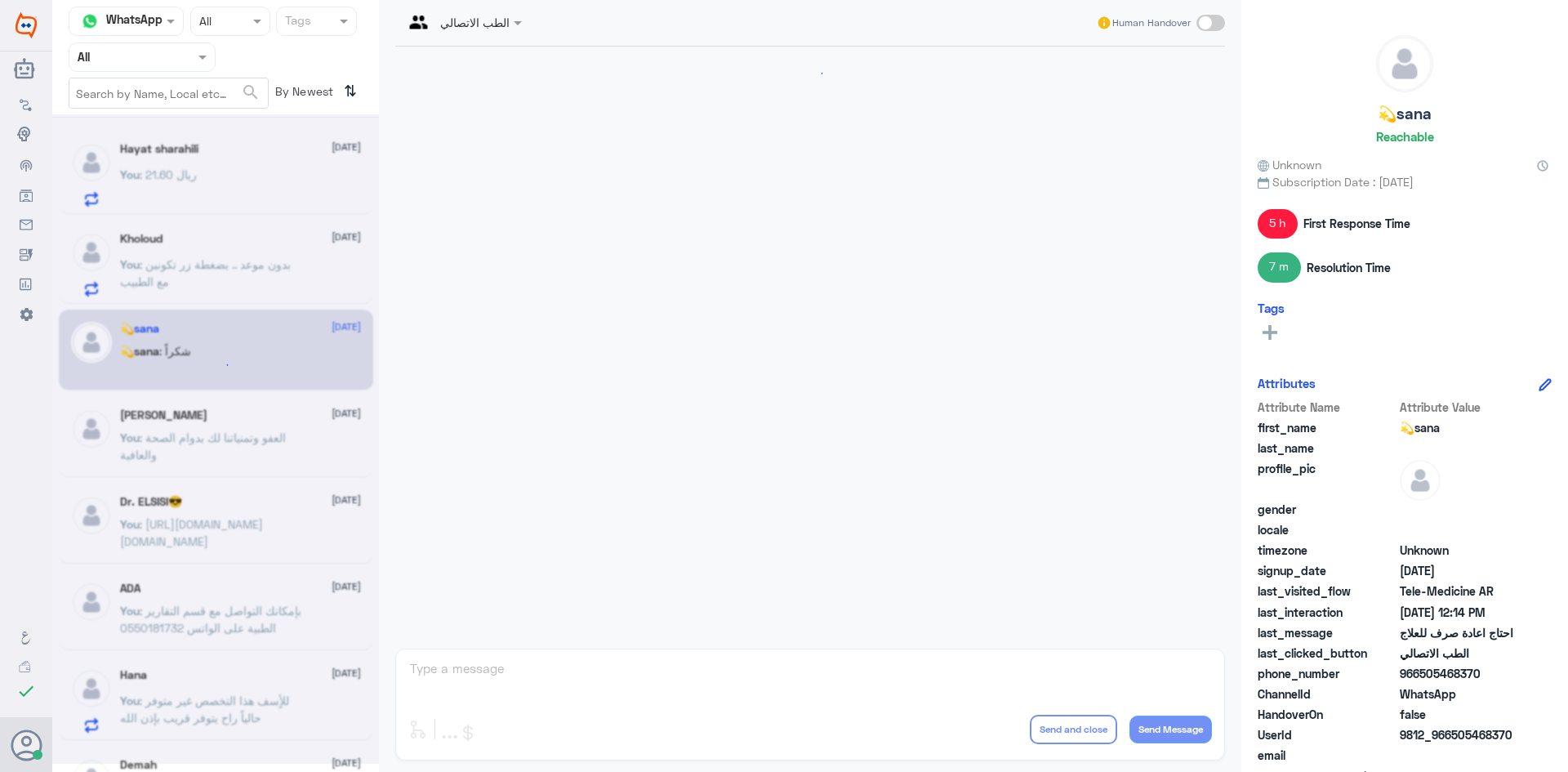
scroll to position [694, 0]
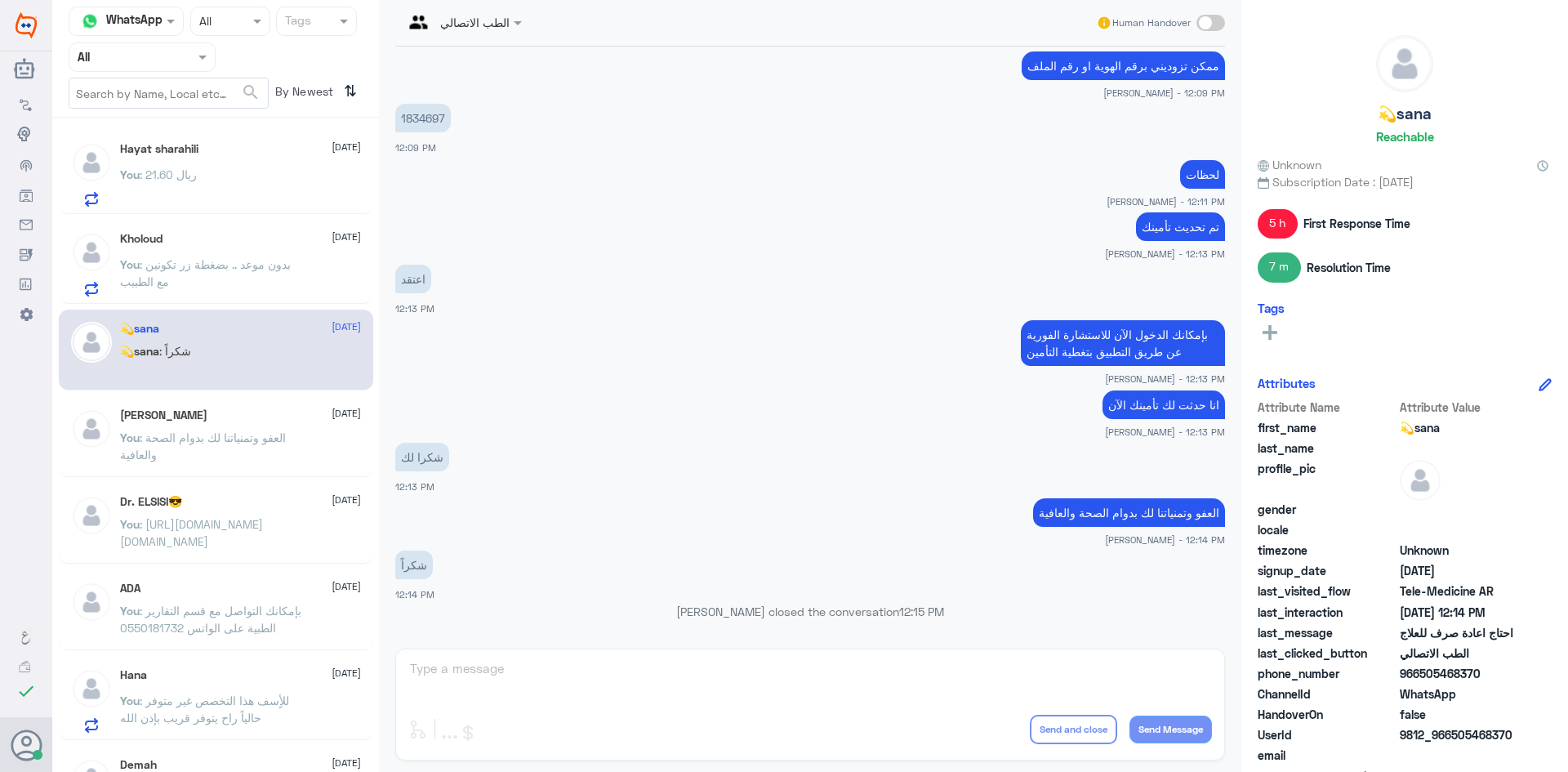
click at [269, 240] on div "Kholoud 16 September" at bounding box center [241, 239] width 241 height 14
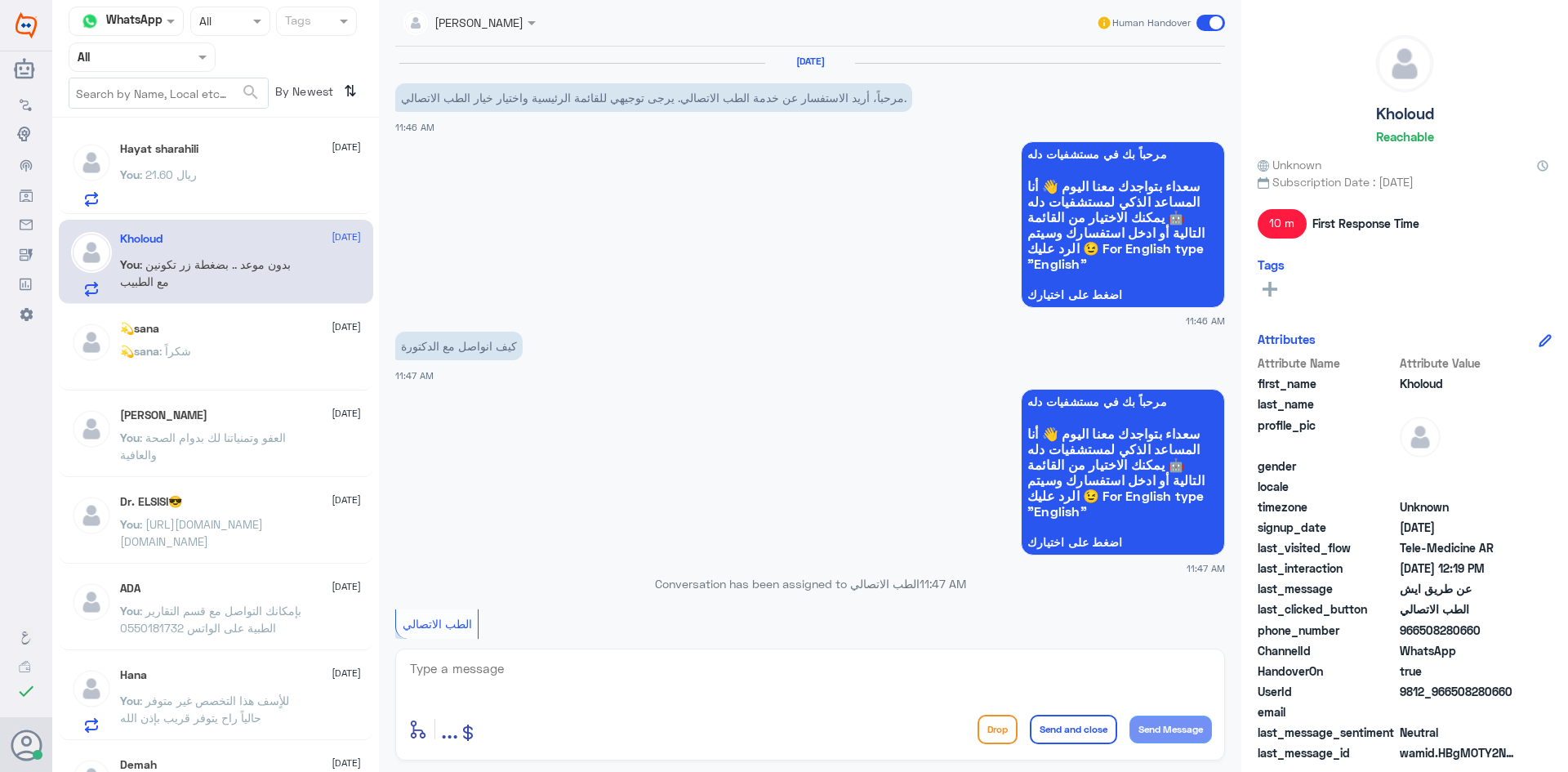
scroll to position [895, 0]
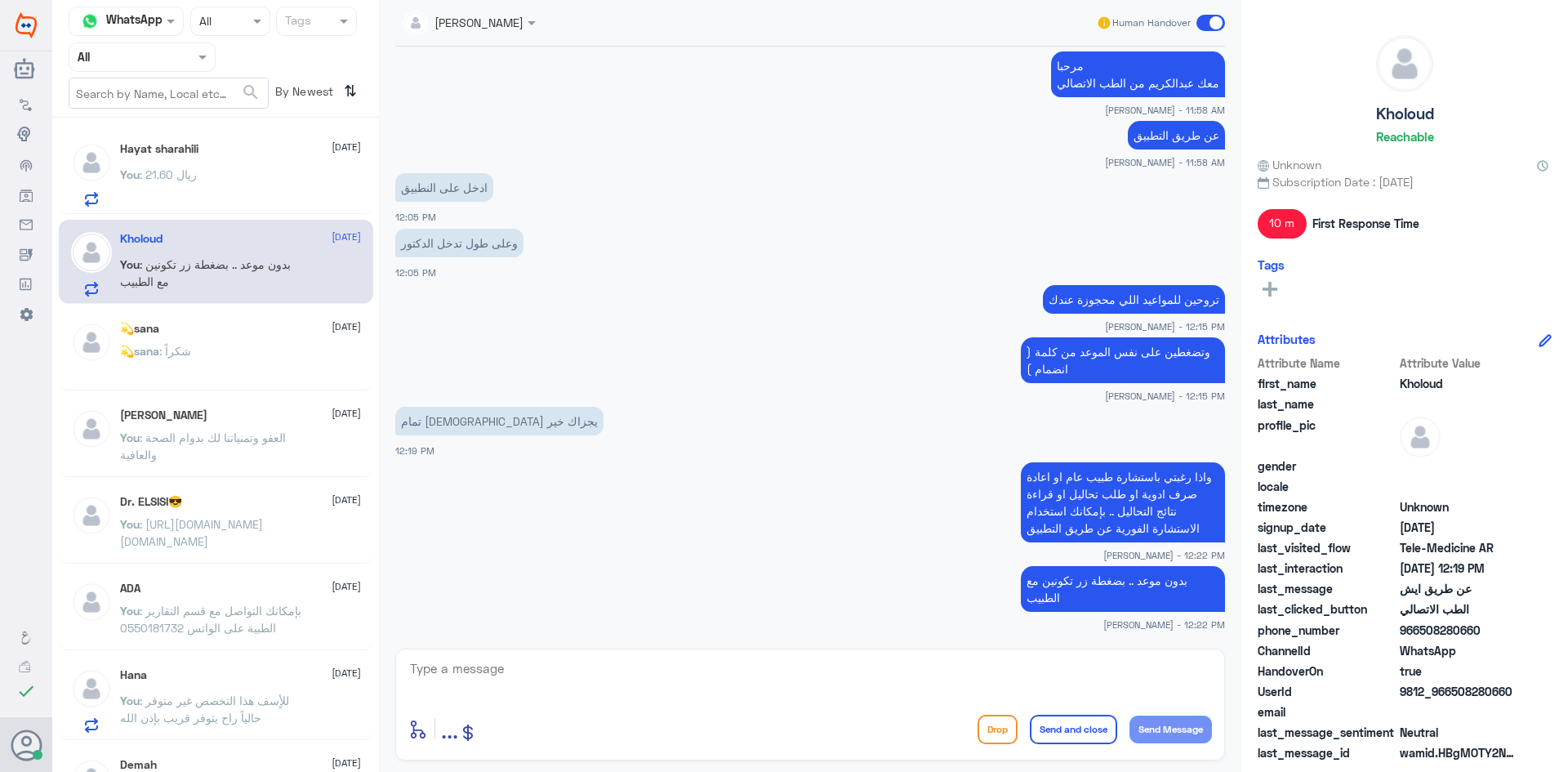
click at [211, 166] on div "Hayat sharahili 16 September You : 21.60 ريال" at bounding box center [241, 174] width 241 height 64
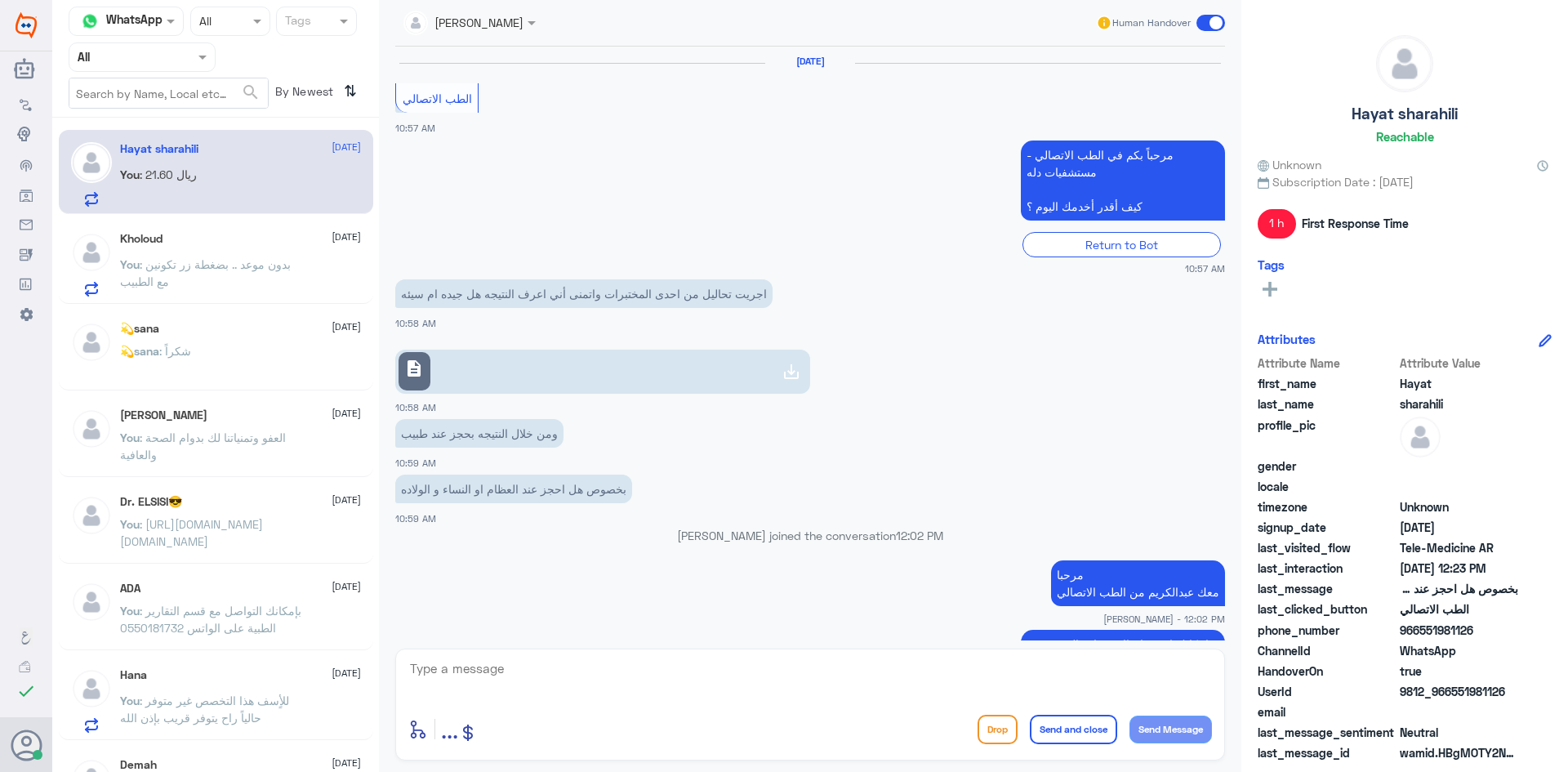
scroll to position [725, 0]
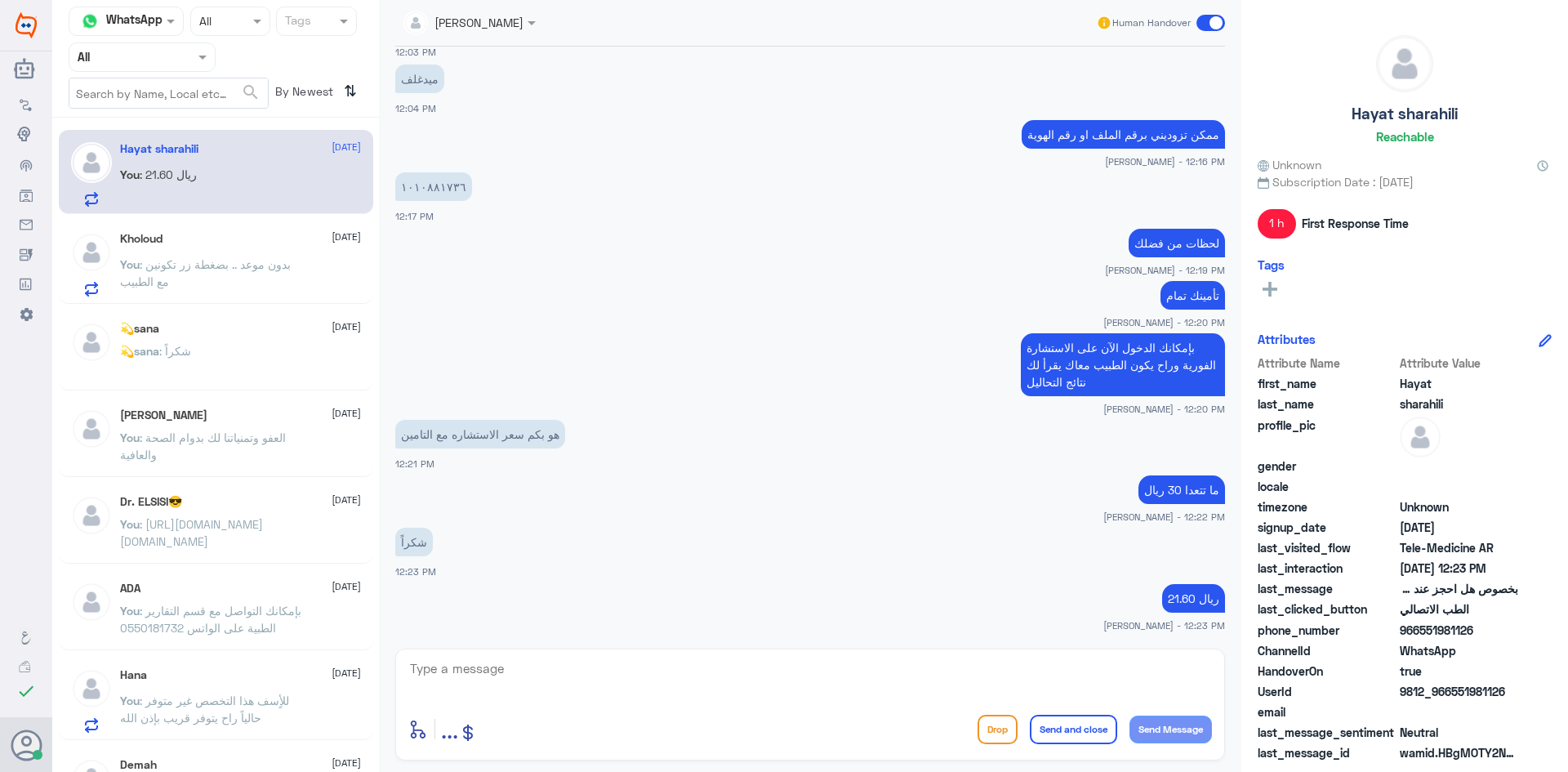
click at [917, 664] on textarea at bounding box center [809, 677] width 803 height 40
type textarea "العفو وتمنياتنا لك بدوام الصحة والعافية"
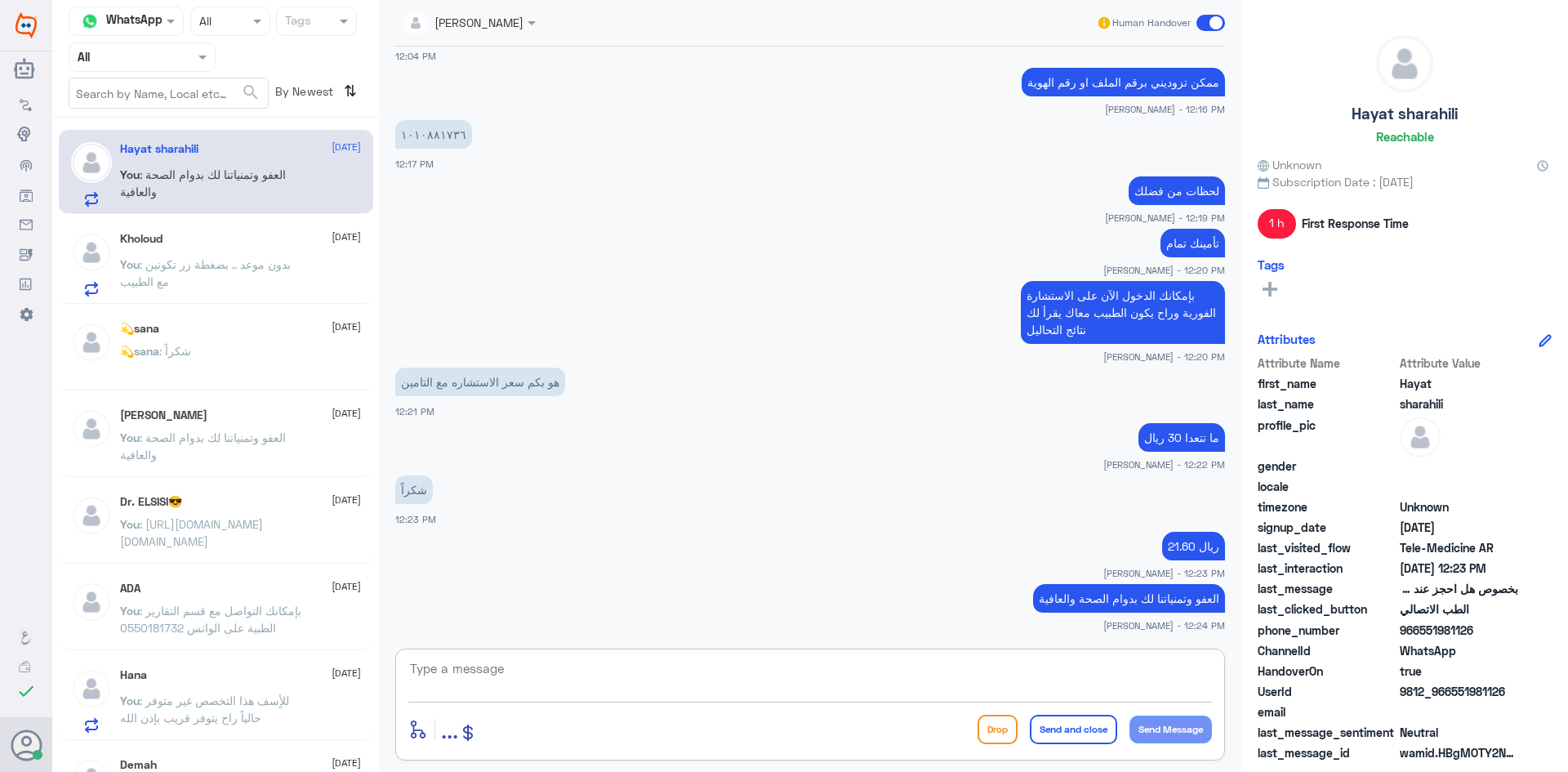
scroll to position [777, 0]
click at [1201, 21] on span at bounding box center [1211, 22] width 29 height 16
click at [0, 0] on input "checkbox" at bounding box center [0, 0] width 0 height 0
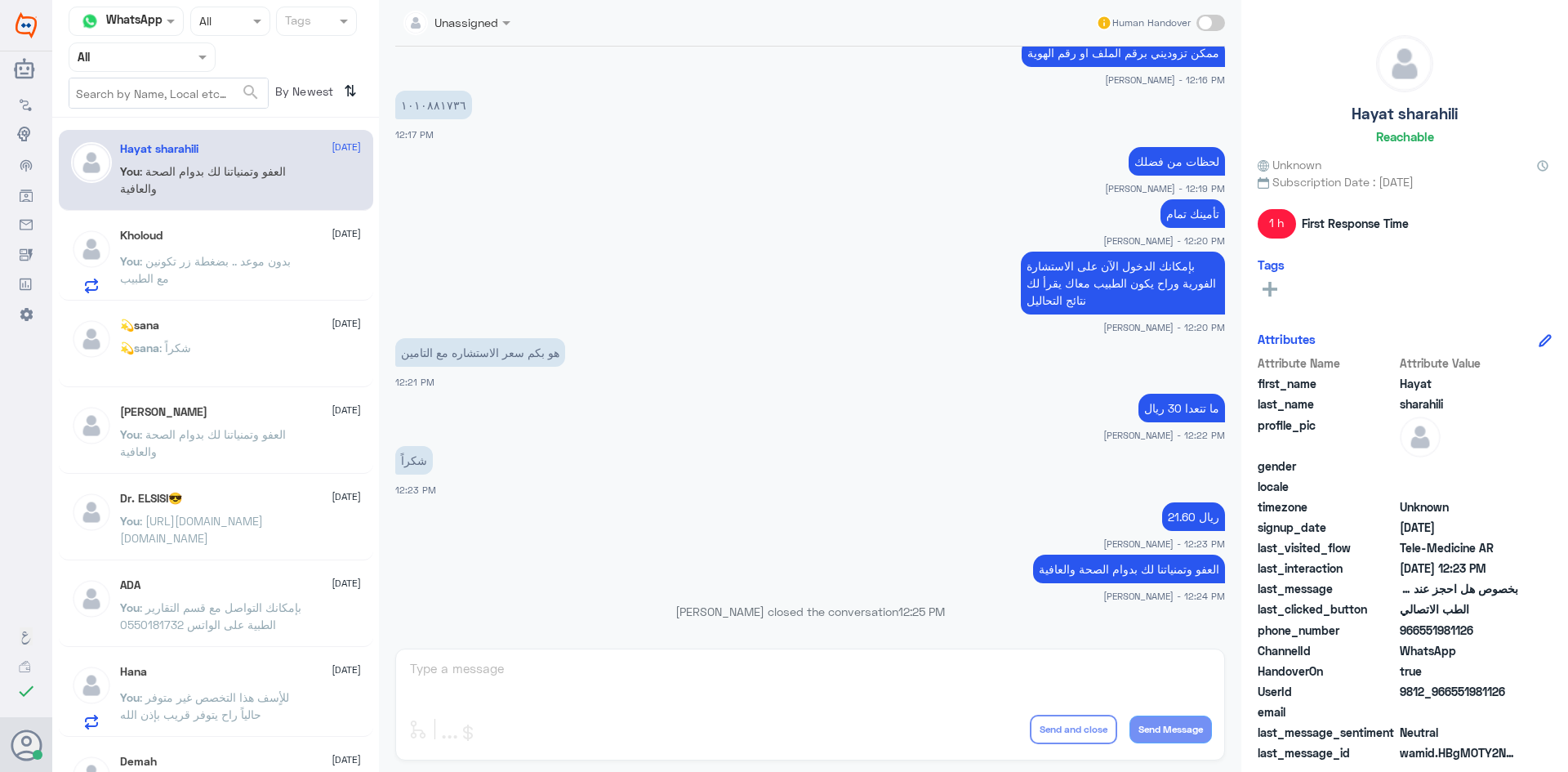
click at [275, 278] on p "You : بدون موعد .. بضغطة زر تكونين مع الطبيب" at bounding box center [212, 273] width 184 height 41
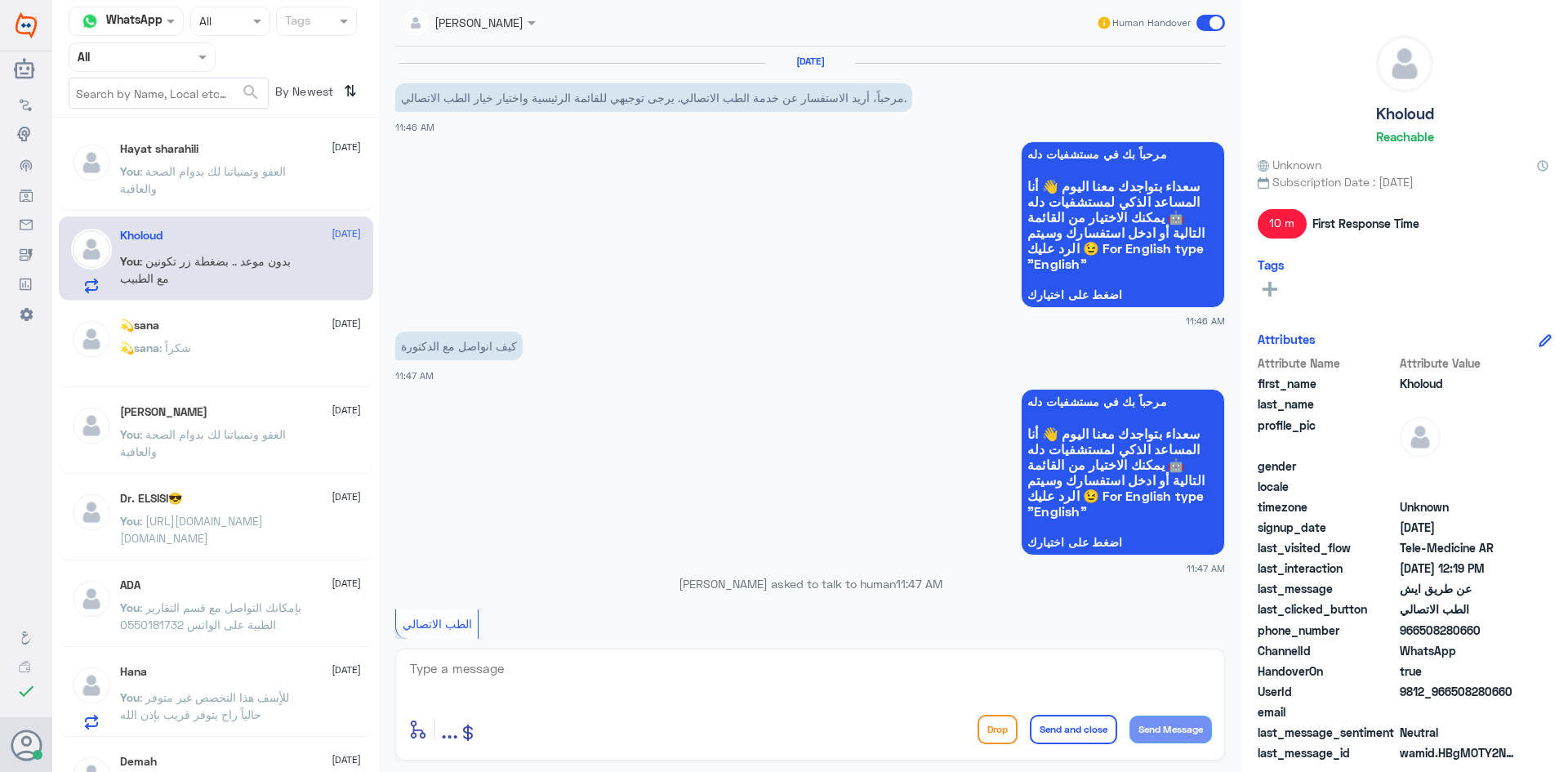
scroll to position [895, 0]
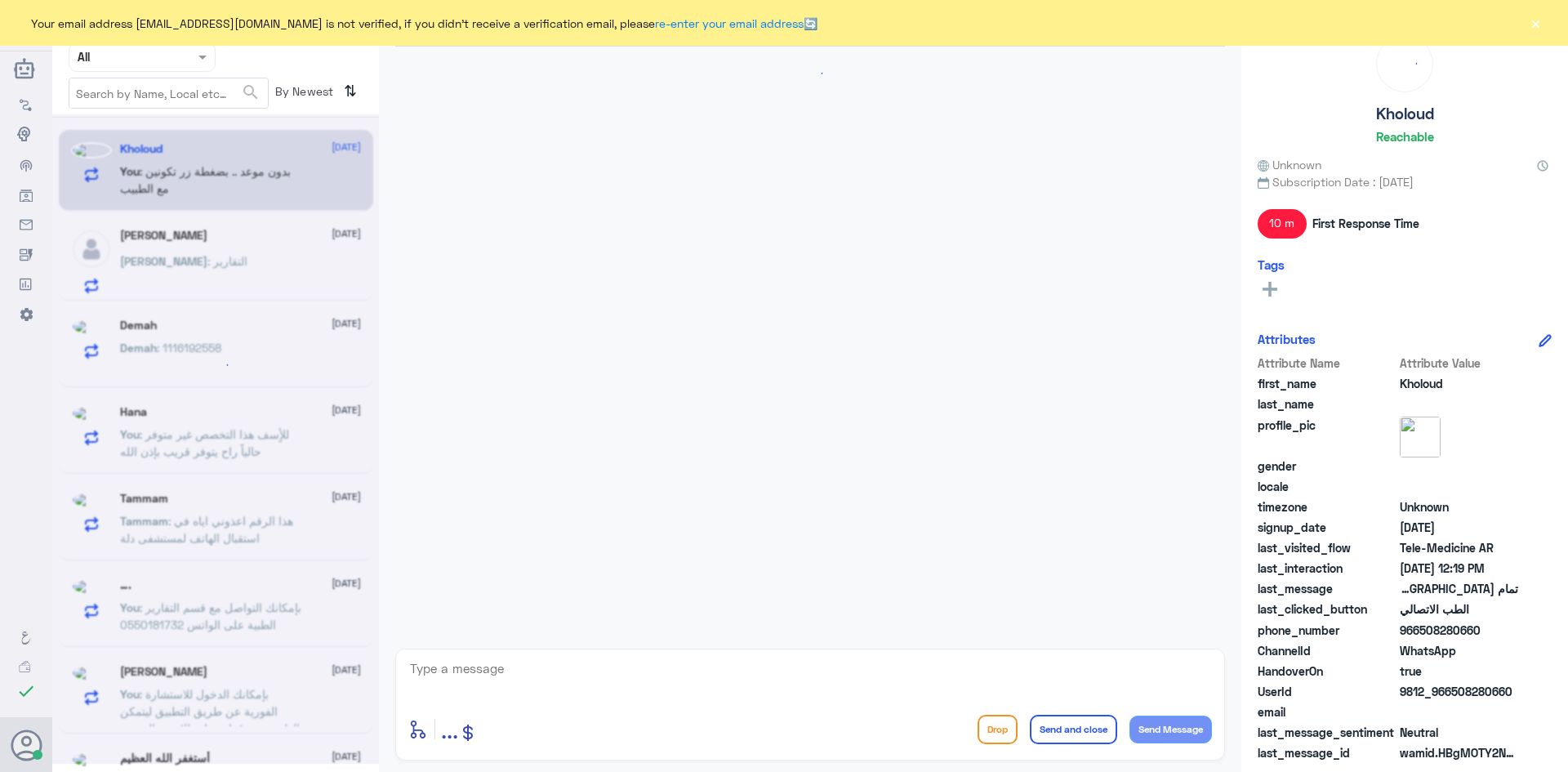
scroll to position [895, 0]
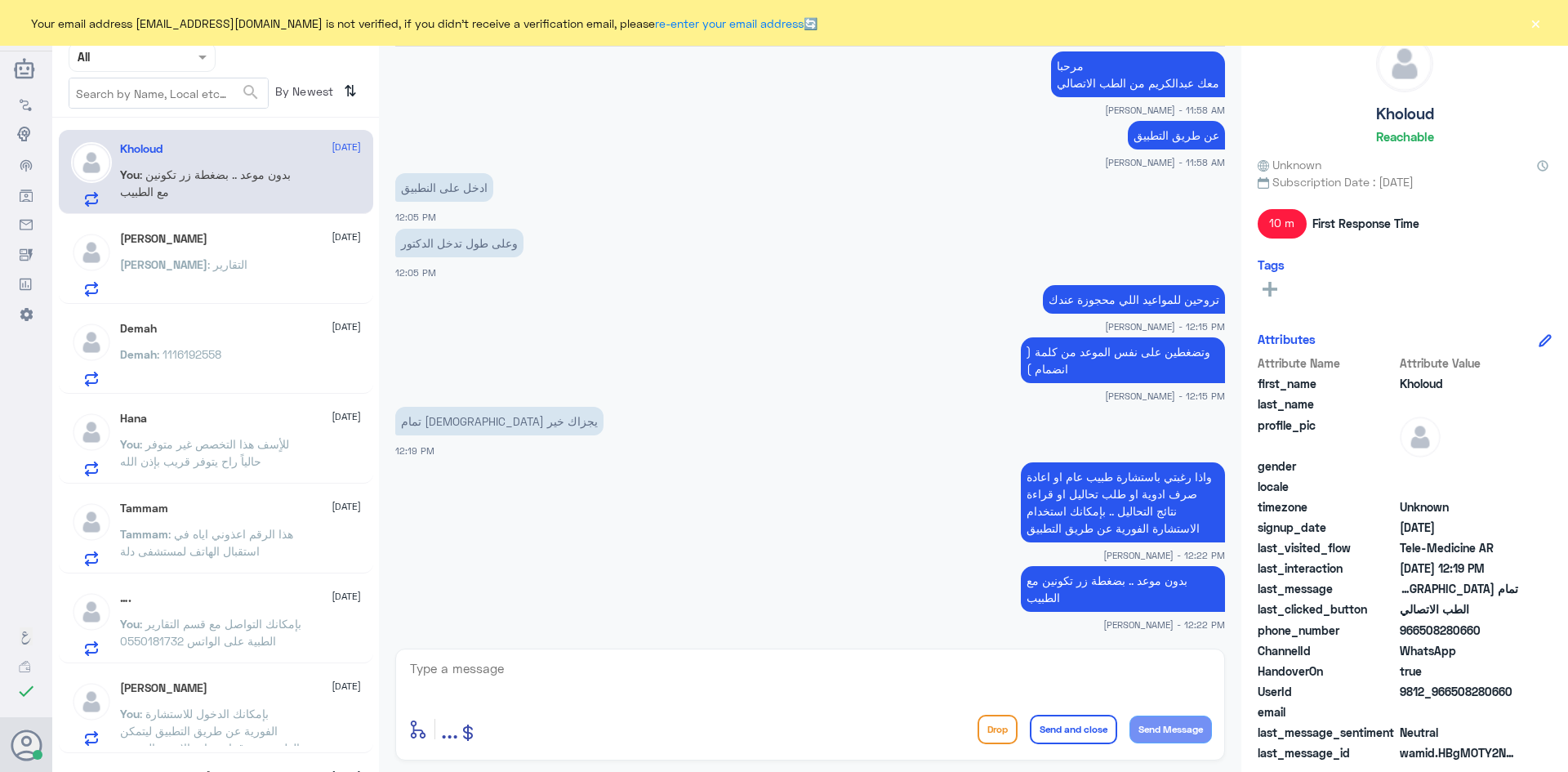
click at [1539, 21] on button "×" at bounding box center [1535, 22] width 16 height 16
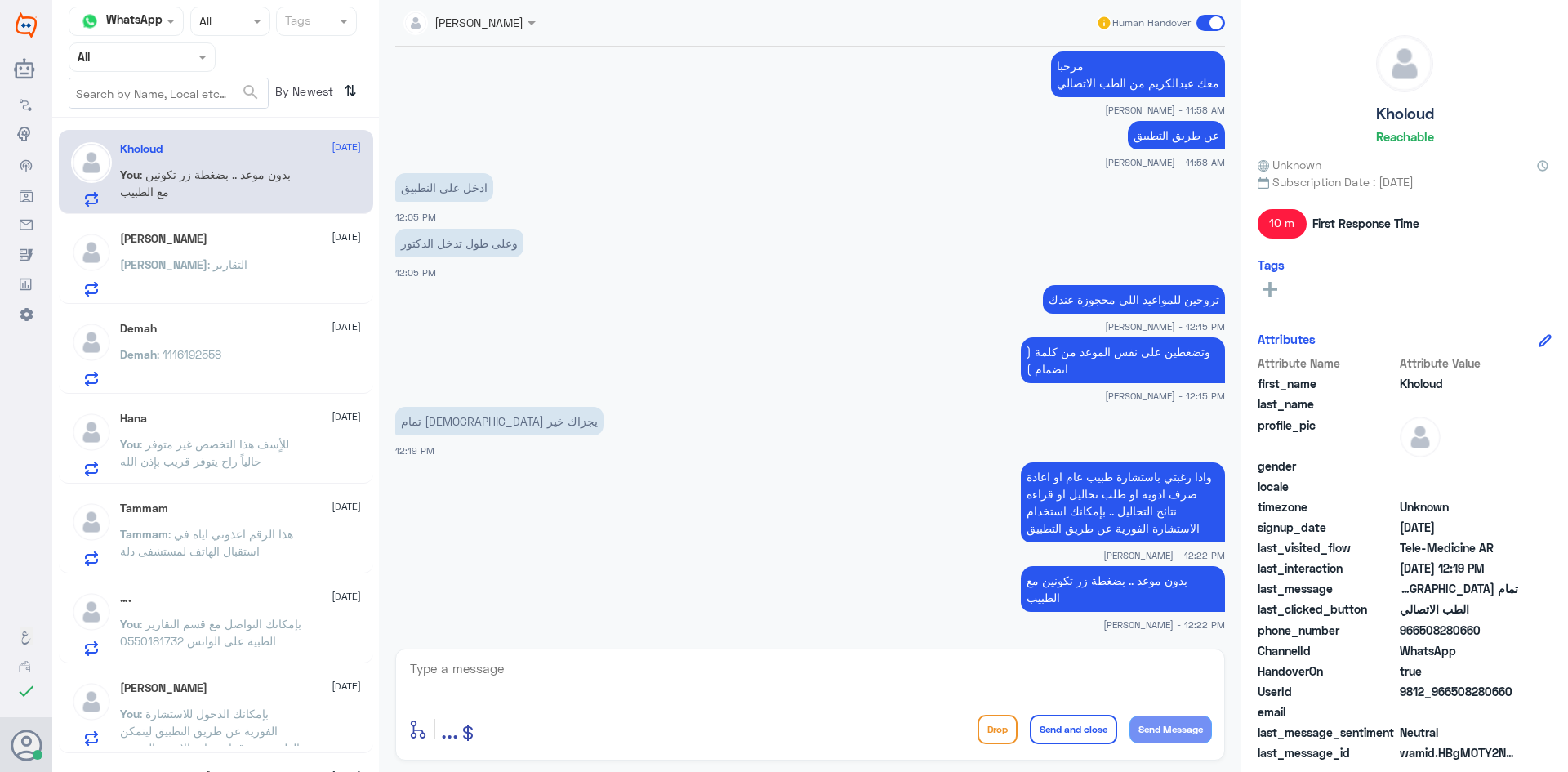
click at [1202, 26] on span at bounding box center [1211, 22] width 29 height 16
click at [0, 0] on input "checkbox" at bounding box center [0, 0] width 0 height 0
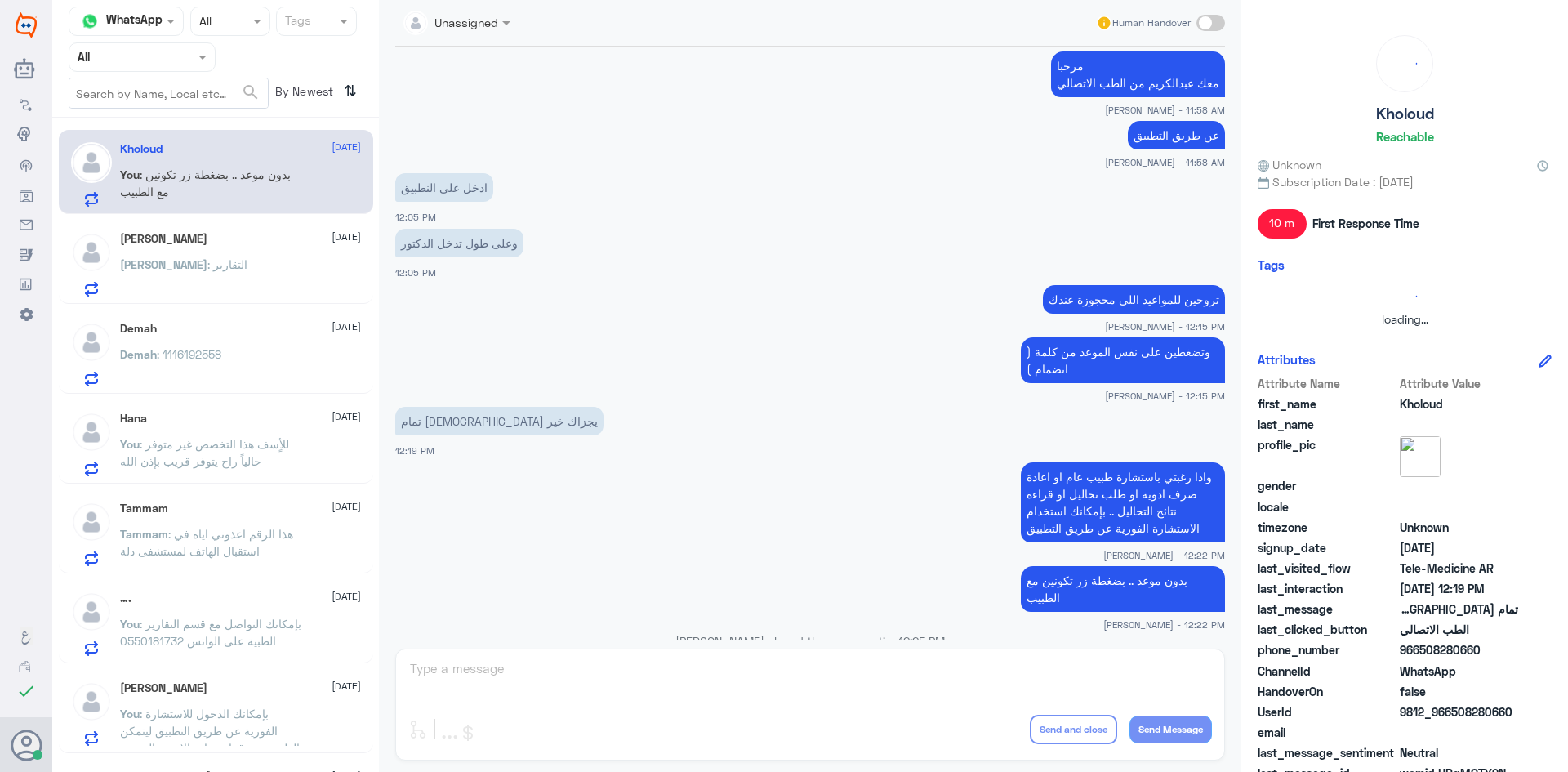
scroll to position [924, 0]
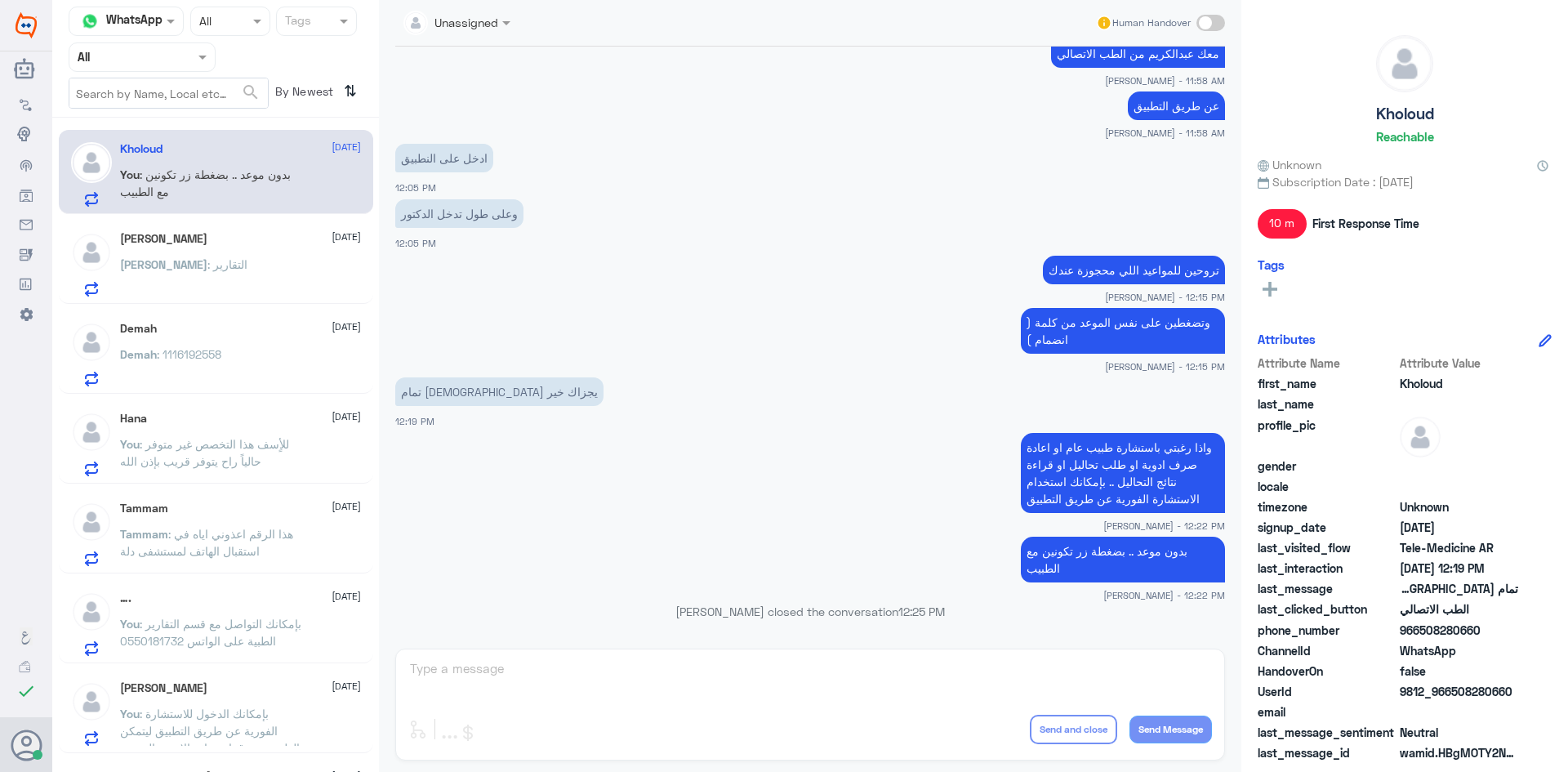
click at [238, 279] on div "Abdurhman : التقارير" at bounding box center [241, 277] width 241 height 37
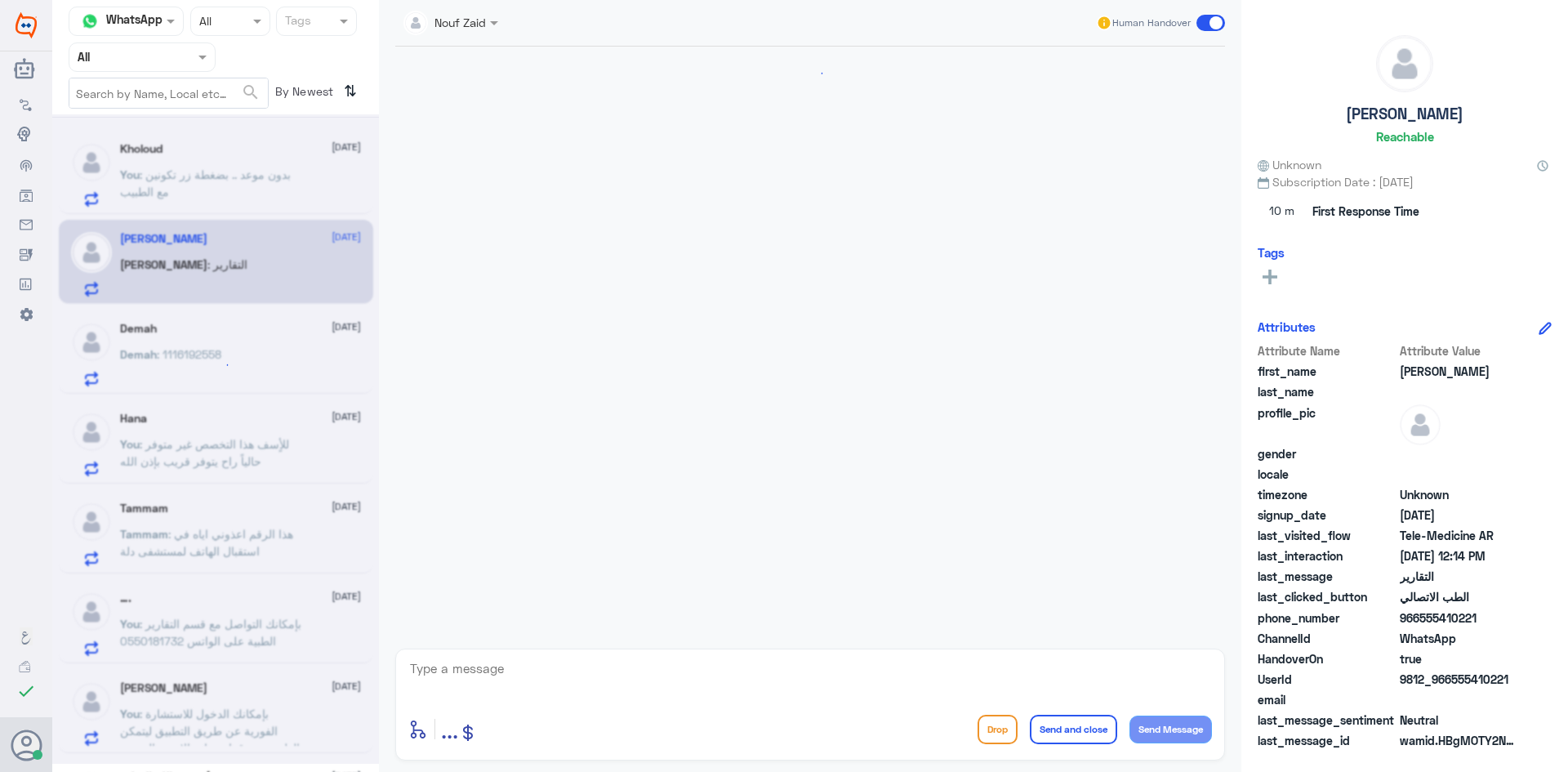
scroll to position [1063, 0]
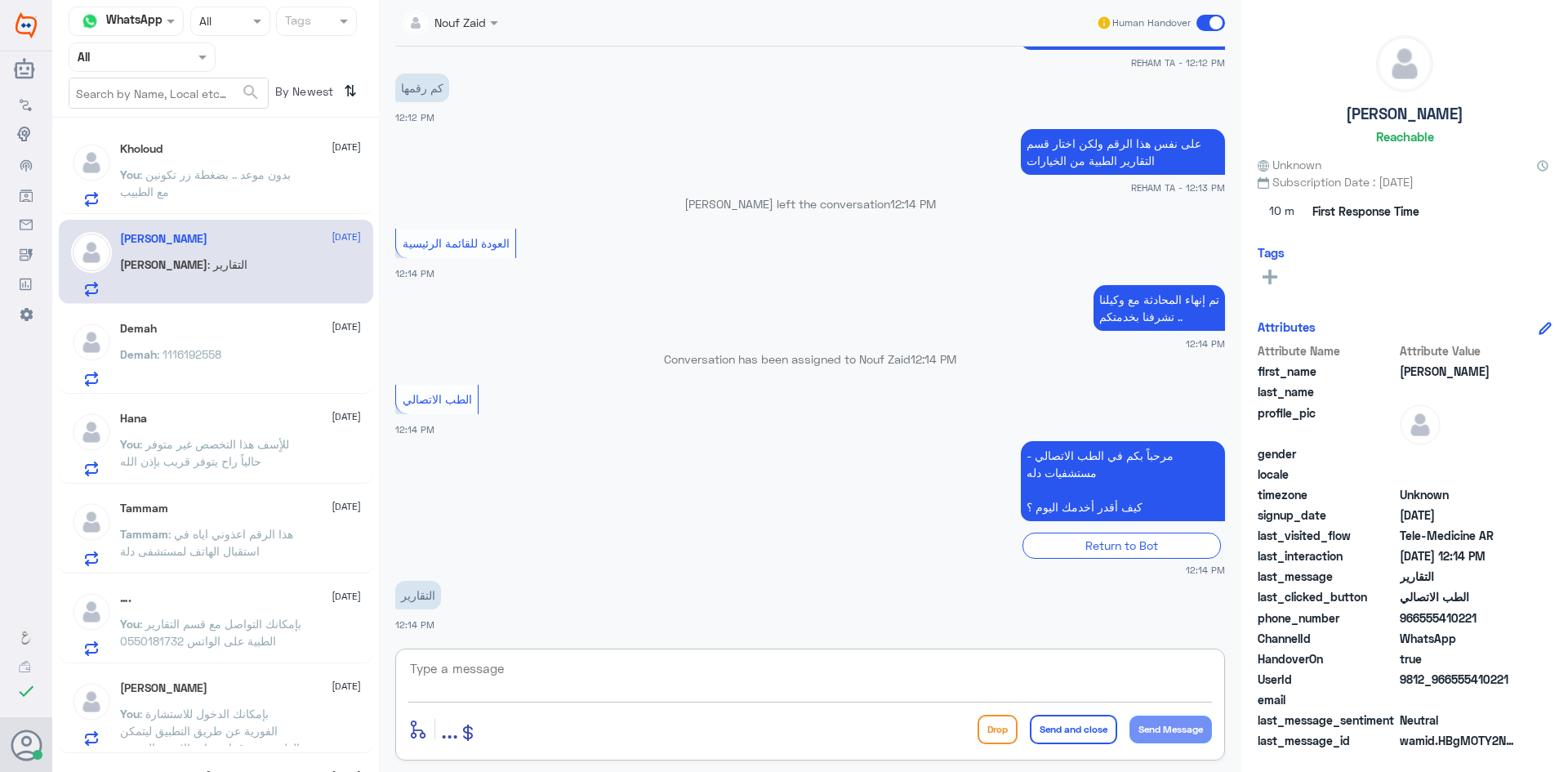
click at [630, 686] on textarea at bounding box center [809, 677] width 803 height 40
paste textarea "مرحبا معك [PERSON_NAME] من الطب الاتصالي"
type textarea "مرحبا معك [PERSON_NAME] من الطب الاتصالي"
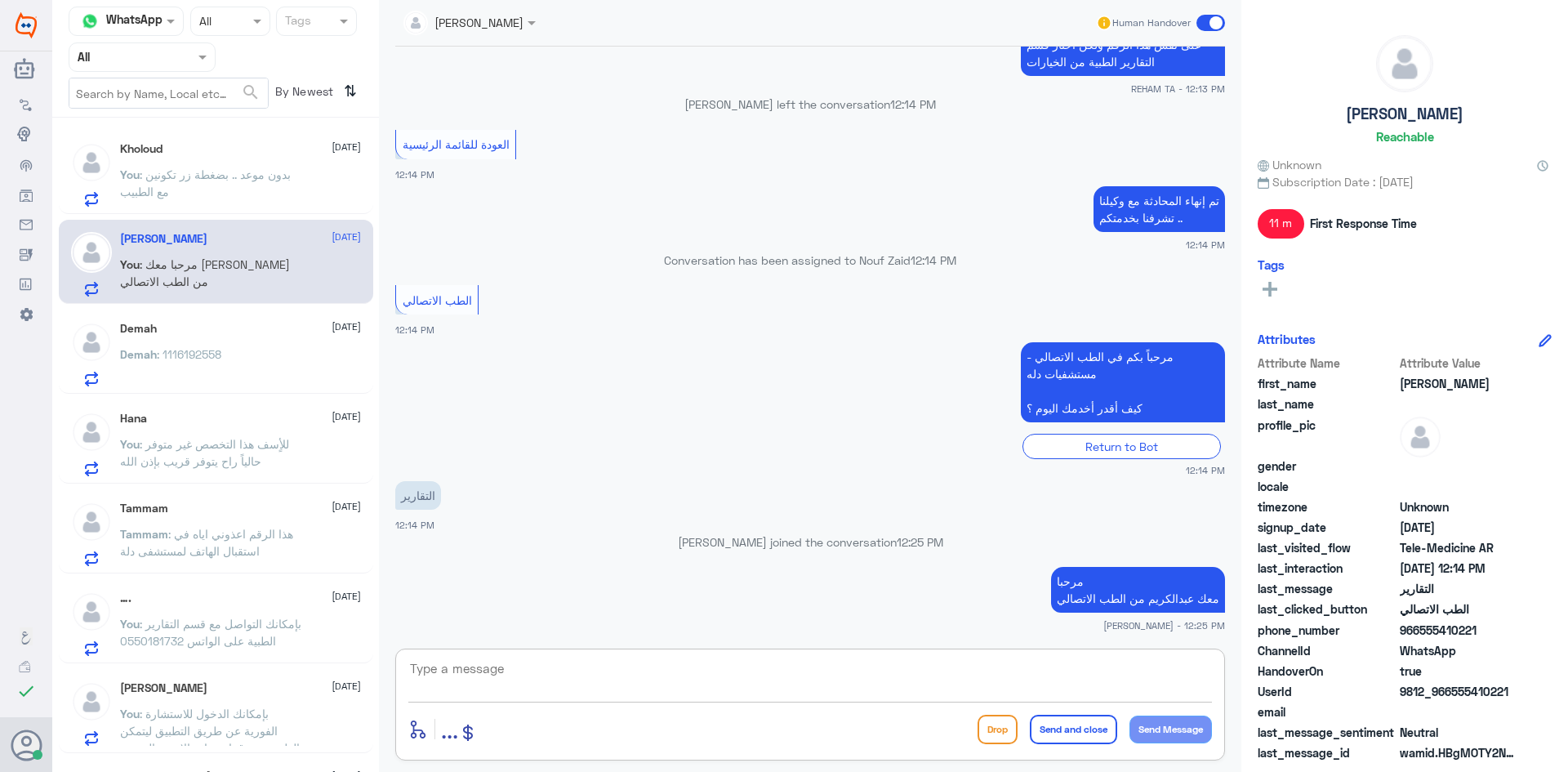
paste textarea "بإمكانك التواصل مع قسم التقارير الطبية على الواتس 0550181732"
type textarea "بإمكانك التواصل مع قسم التقارير الطبية على الواتس 0550181732"
click at [1063, 723] on button "Send and close" at bounding box center [1073, 728] width 87 height 29
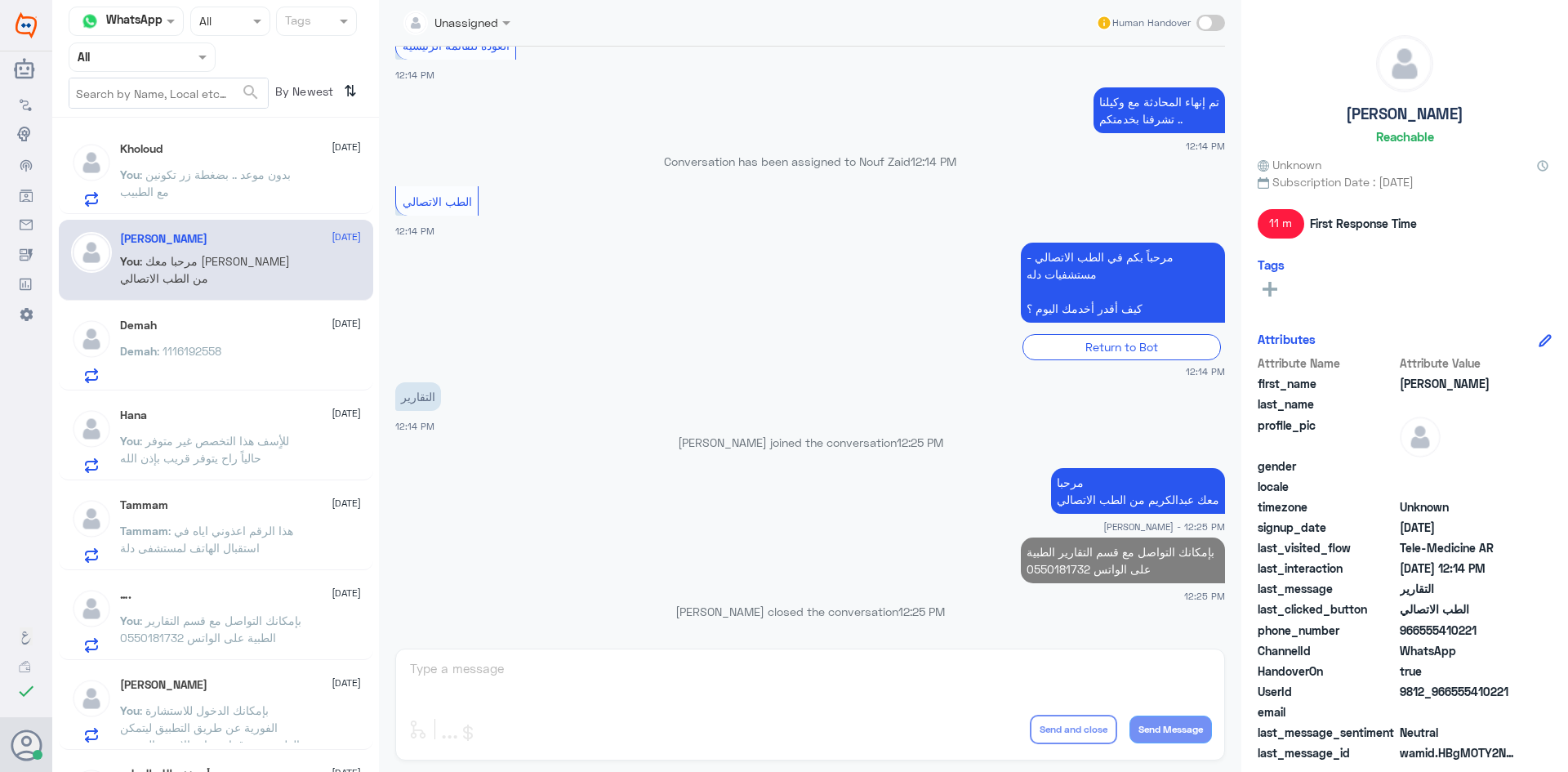
click at [235, 335] on div "Demah 16 September Demah : 1116192558" at bounding box center [241, 350] width 241 height 64
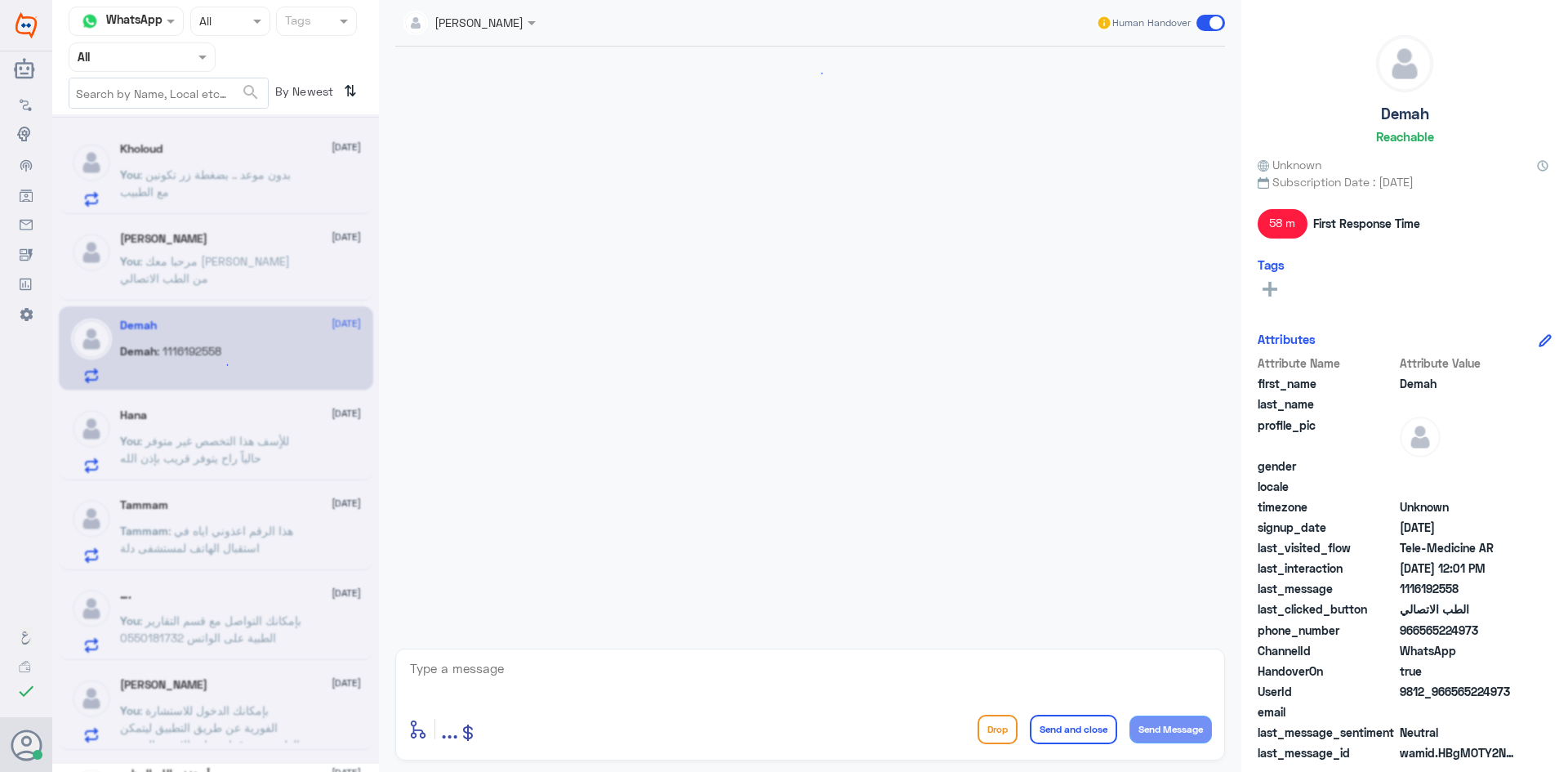
scroll to position [947, 0]
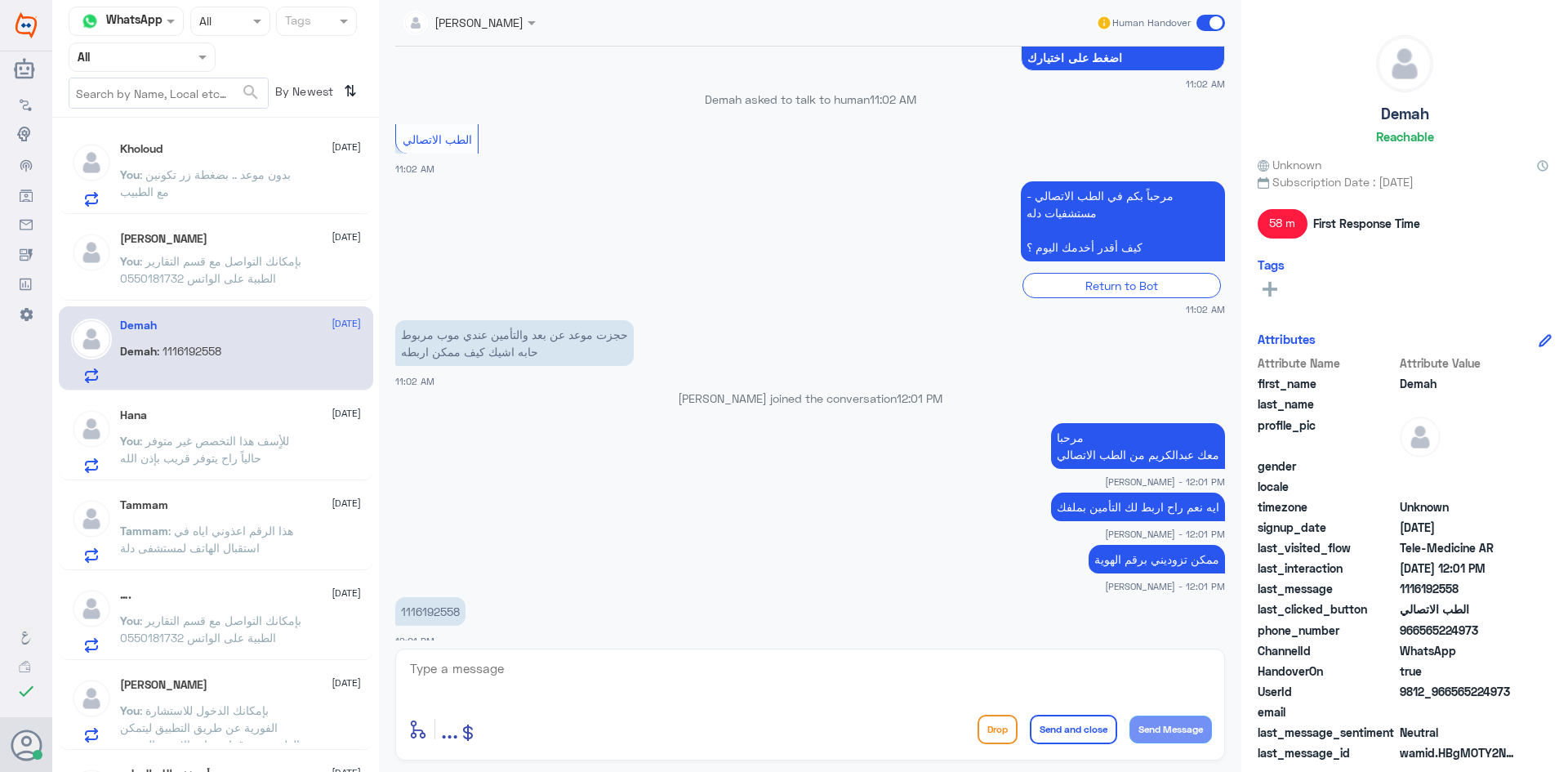
click at [689, 680] on textarea at bounding box center [809, 677] width 803 height 40
type textarea "لحظات من فضلك"
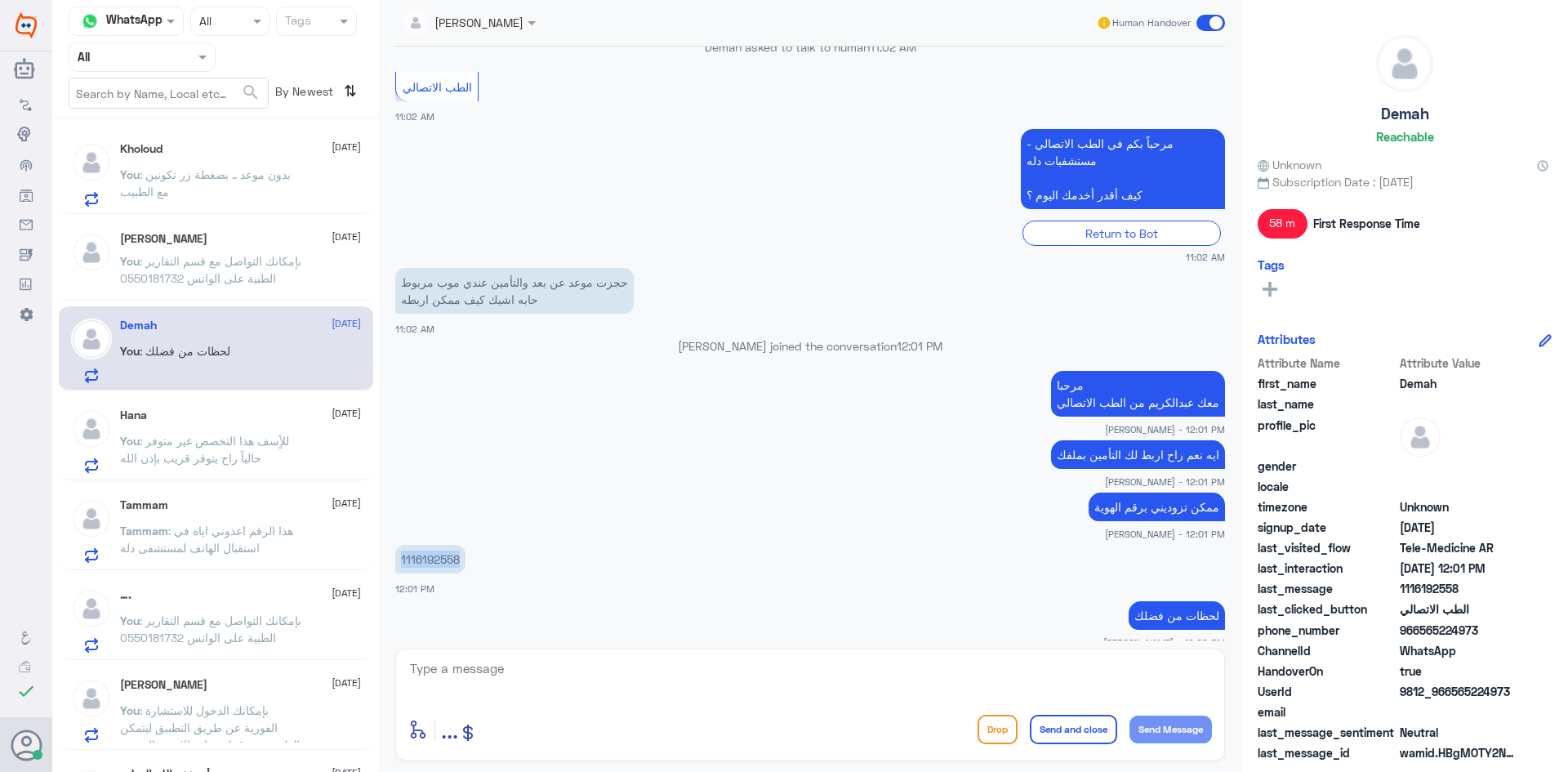
drag, startPoint x: 461, startPoint y: 541, endPoint x: 391, endPoint y: 544, distance: 70.1
click at [391, 544] on div "12 Jun 2025 السلام عليكم 01:28 PM مرحباً بك في مستشفيات دله سعداء بتواجدك معنا …" at bounding box center [809, 343] width 846 height 594
copy p "1116192558"
click at [877, 667] on textarea at bounding box center [809, 677] width 803 height 40
type textarea "تأمينك بوبا صحيح ؟"
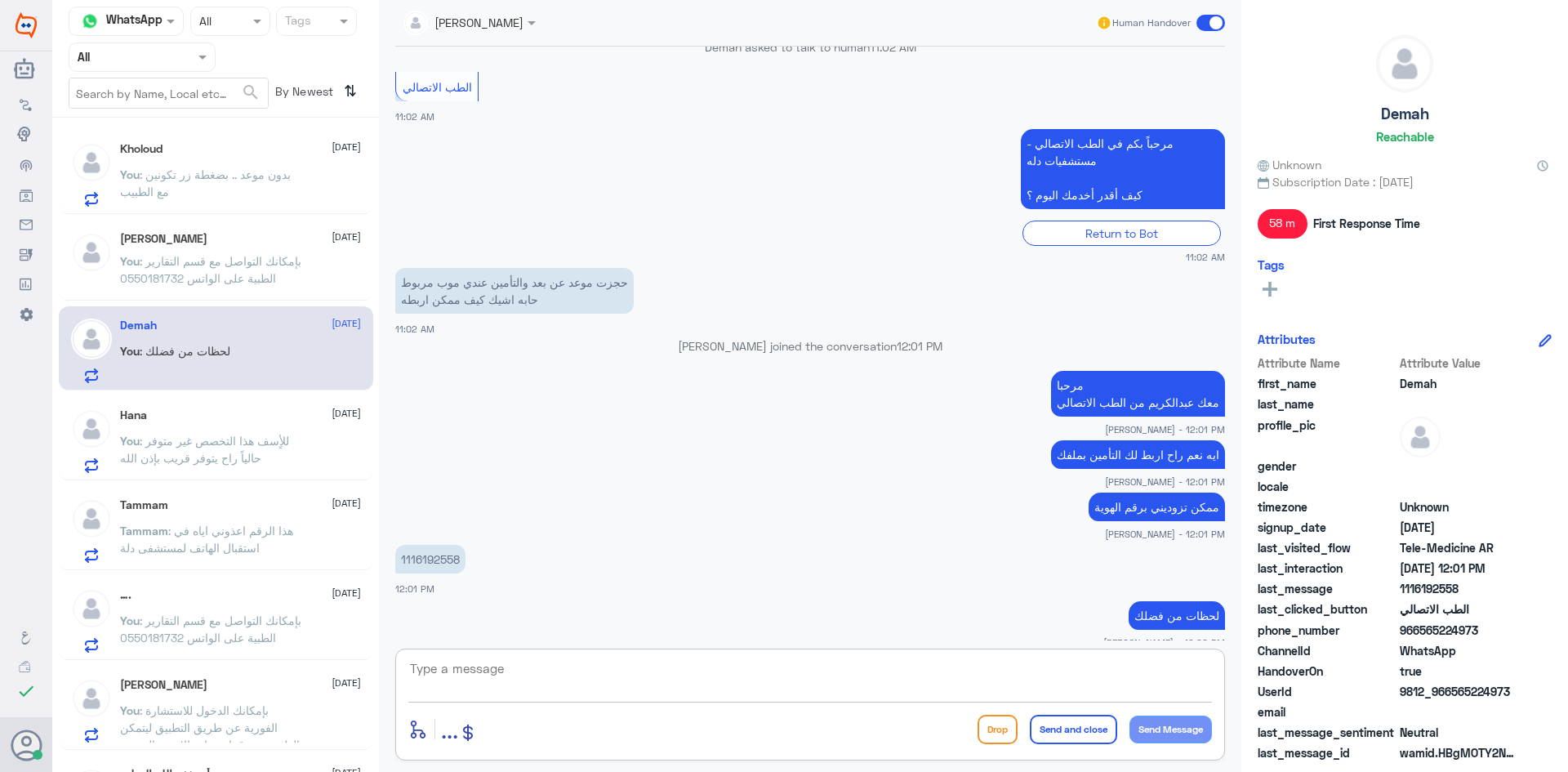
scroll to position [1051, 0]
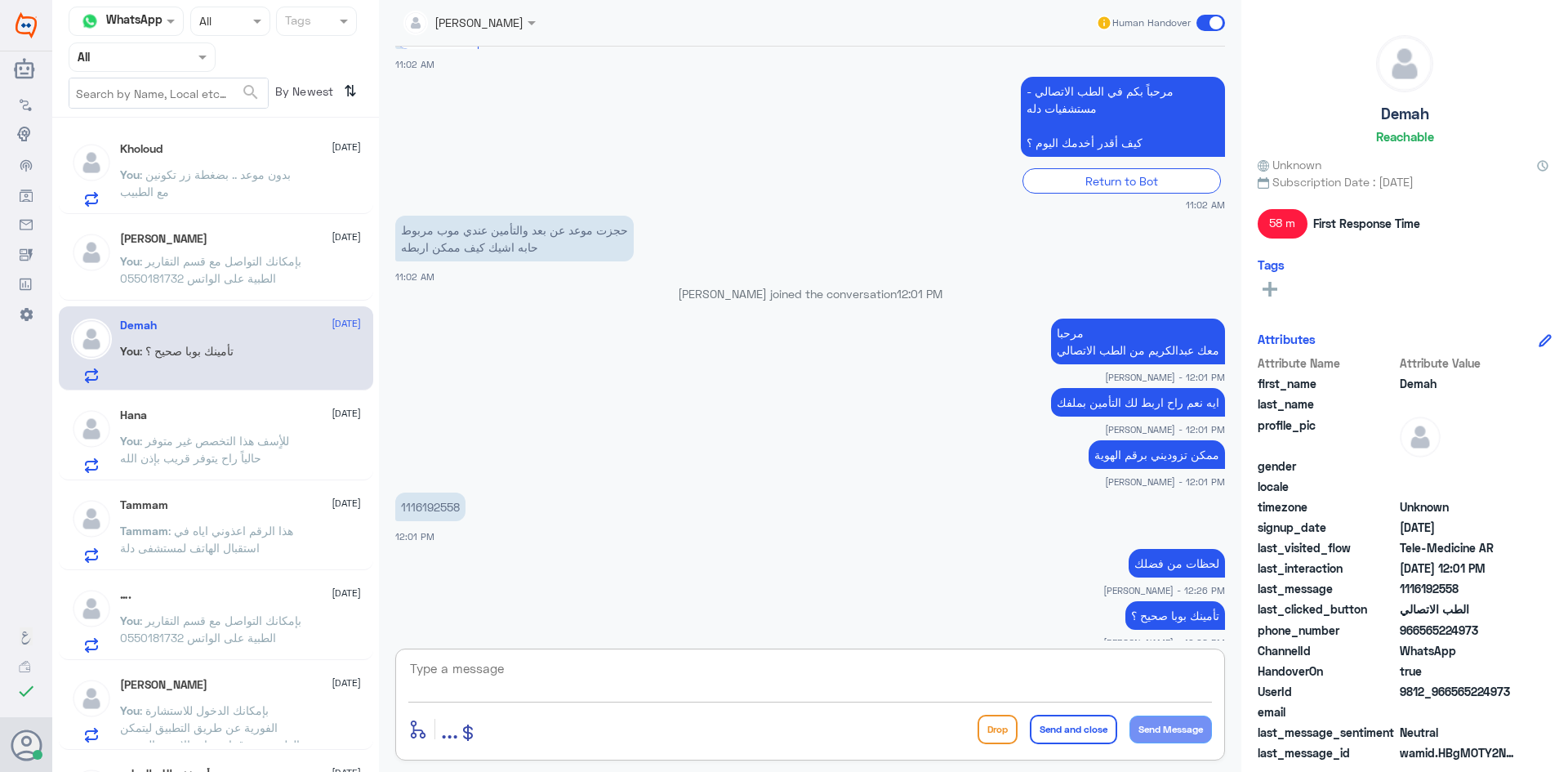
click at [200, 436] on span ": للأٍسف هذا التخصص غير متوفر حالياً راح يتوفر قريب بإذن الله" at bounding box center [205, 448] width 169 height 31
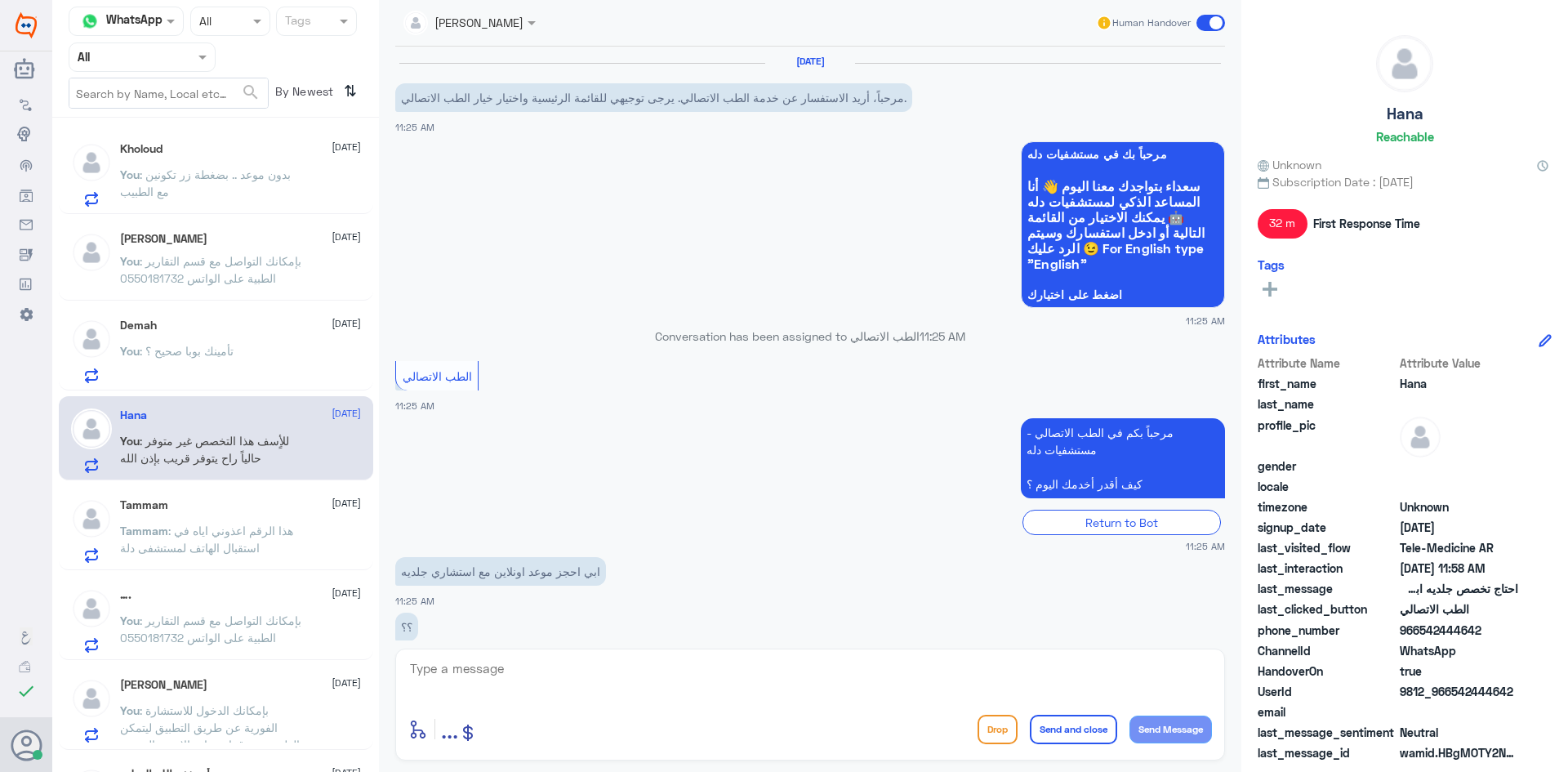
scroll to position [275, 0]
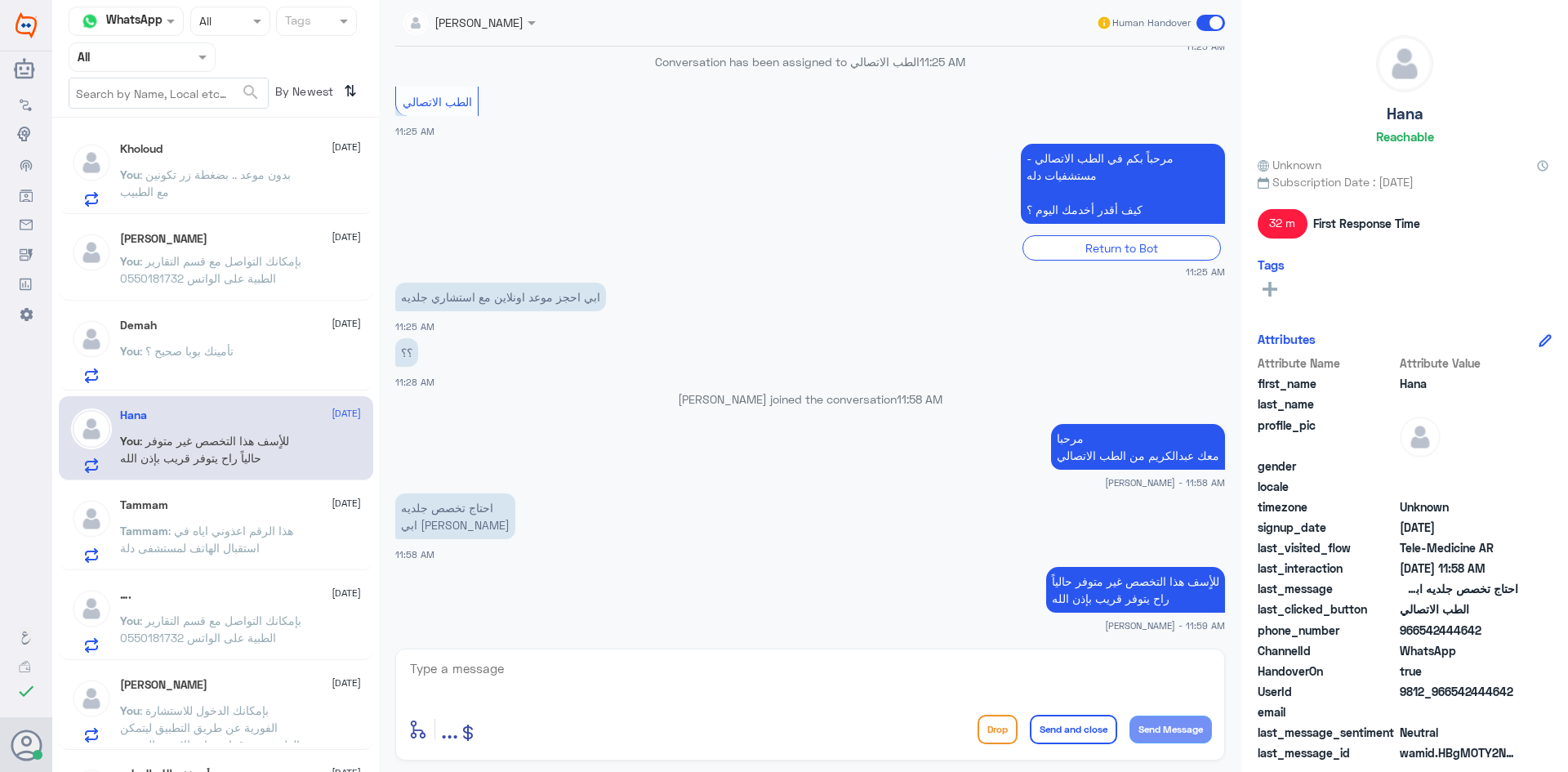
click at [1204, 24] on span at bounding box center [1211, 22] width 29 height 16
click at [0, 0] on input "checkbox" at bounding box center [0, 0] width 0 height 0
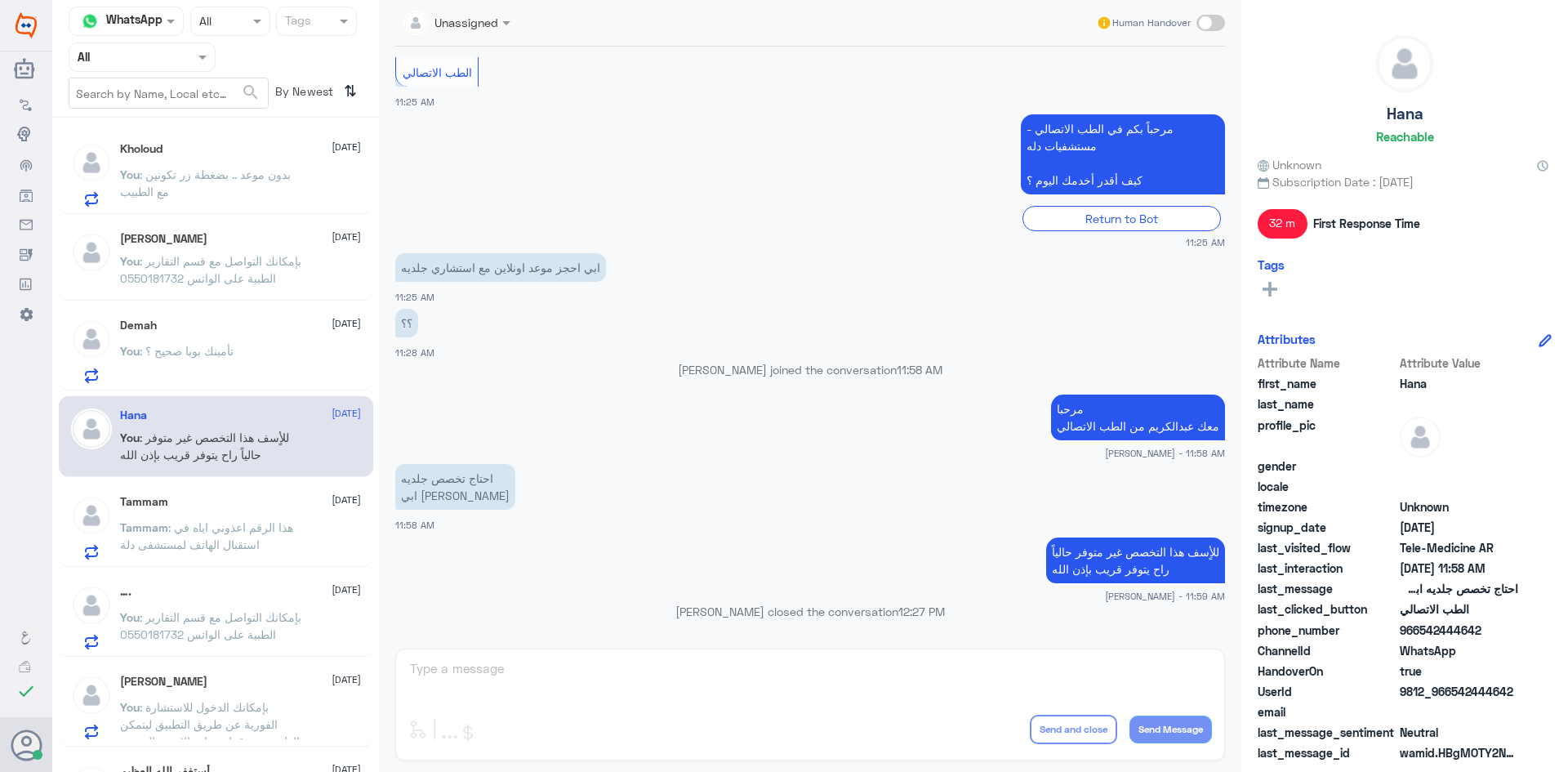
click at [234, 508] on div "Tammam 16 September" at bounding box center [241, 502] width 241 height 14
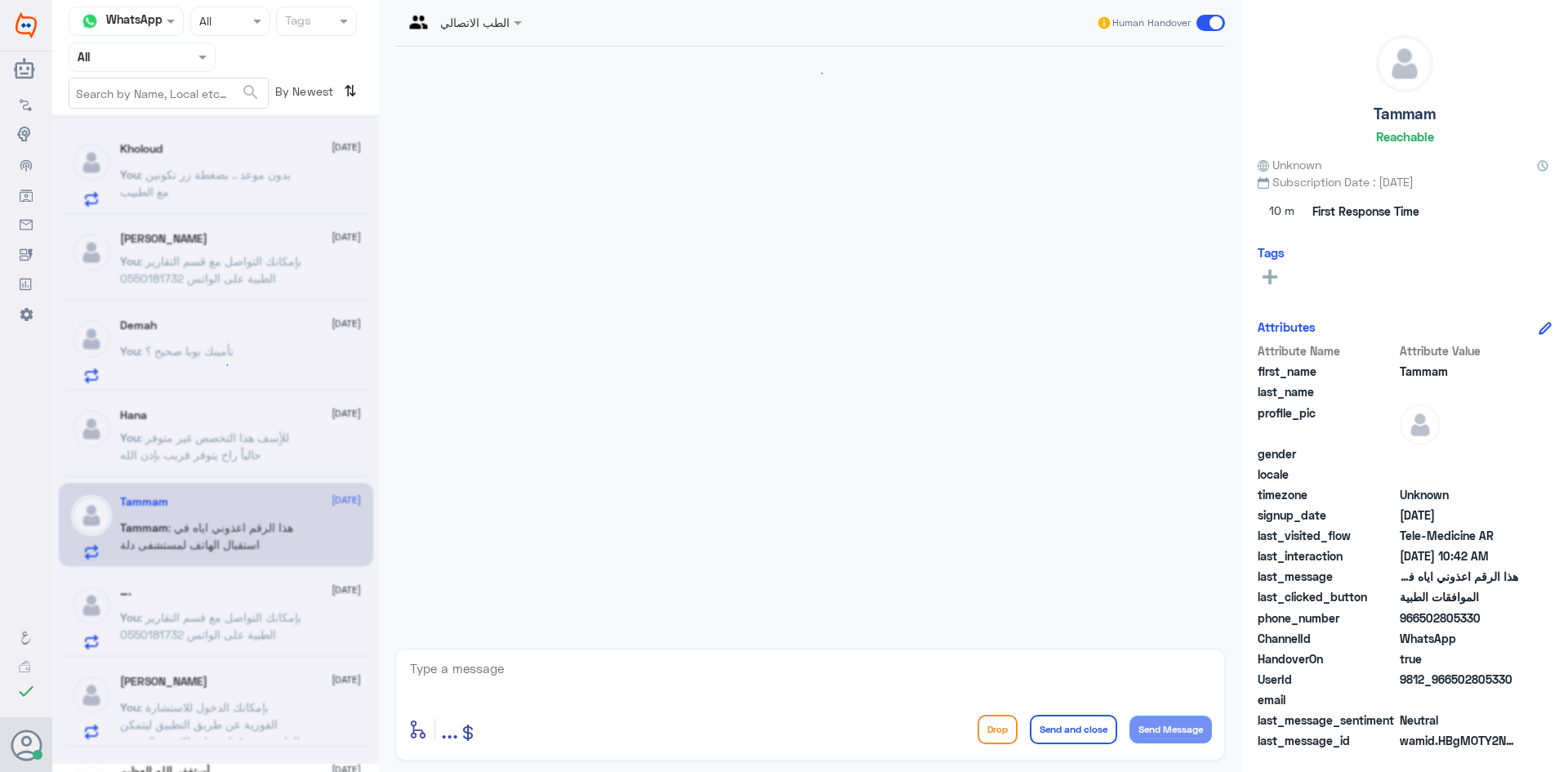
scroll to position [504, 0]
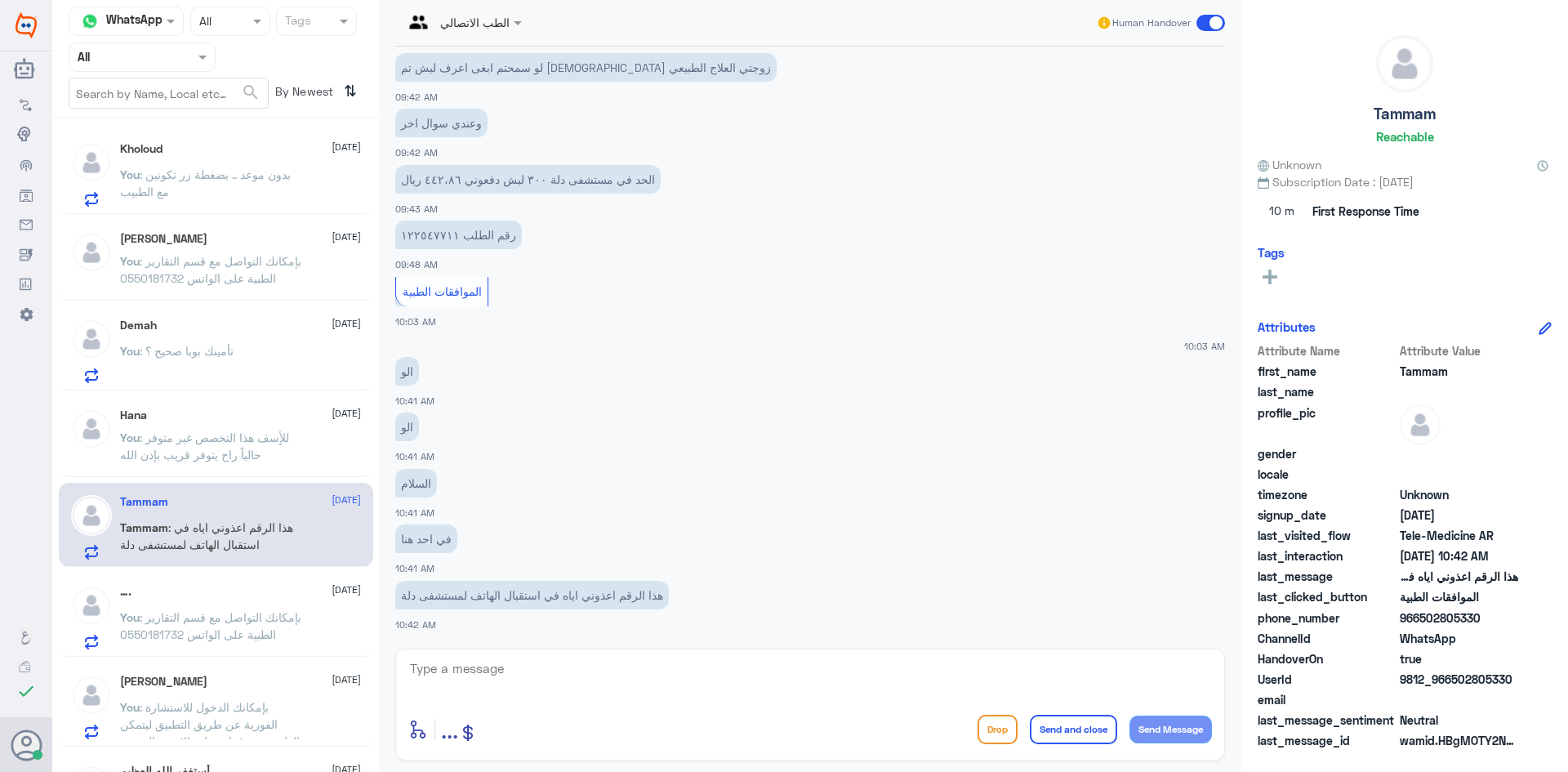
click at [1205, 24] on span at bounding box center [1211, 22] width 29 height 16
click at [0, 0] on input "checkbox" at bounding box center [0, 0] width 0 height 0
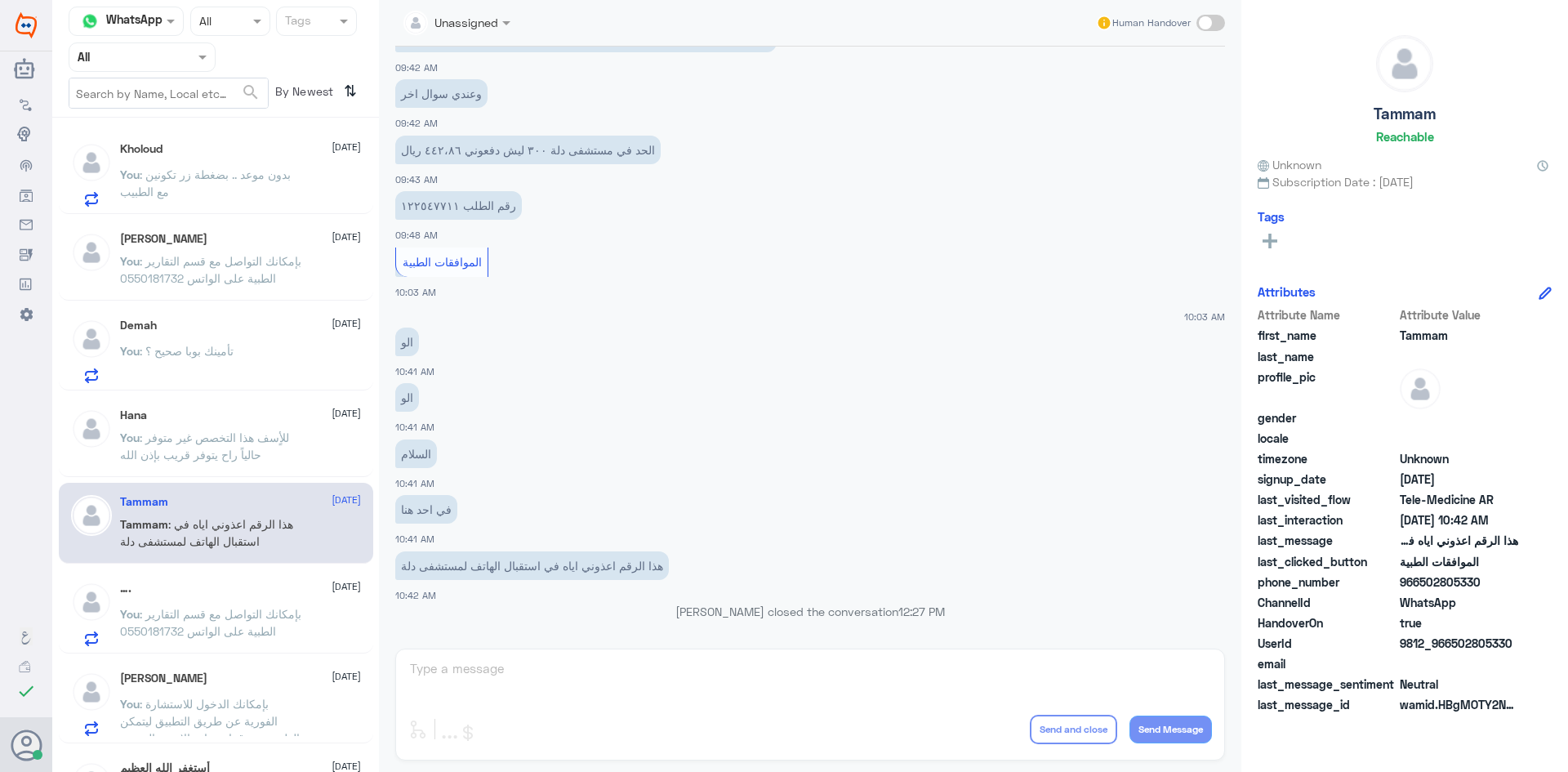
scroll to position [82, 0]
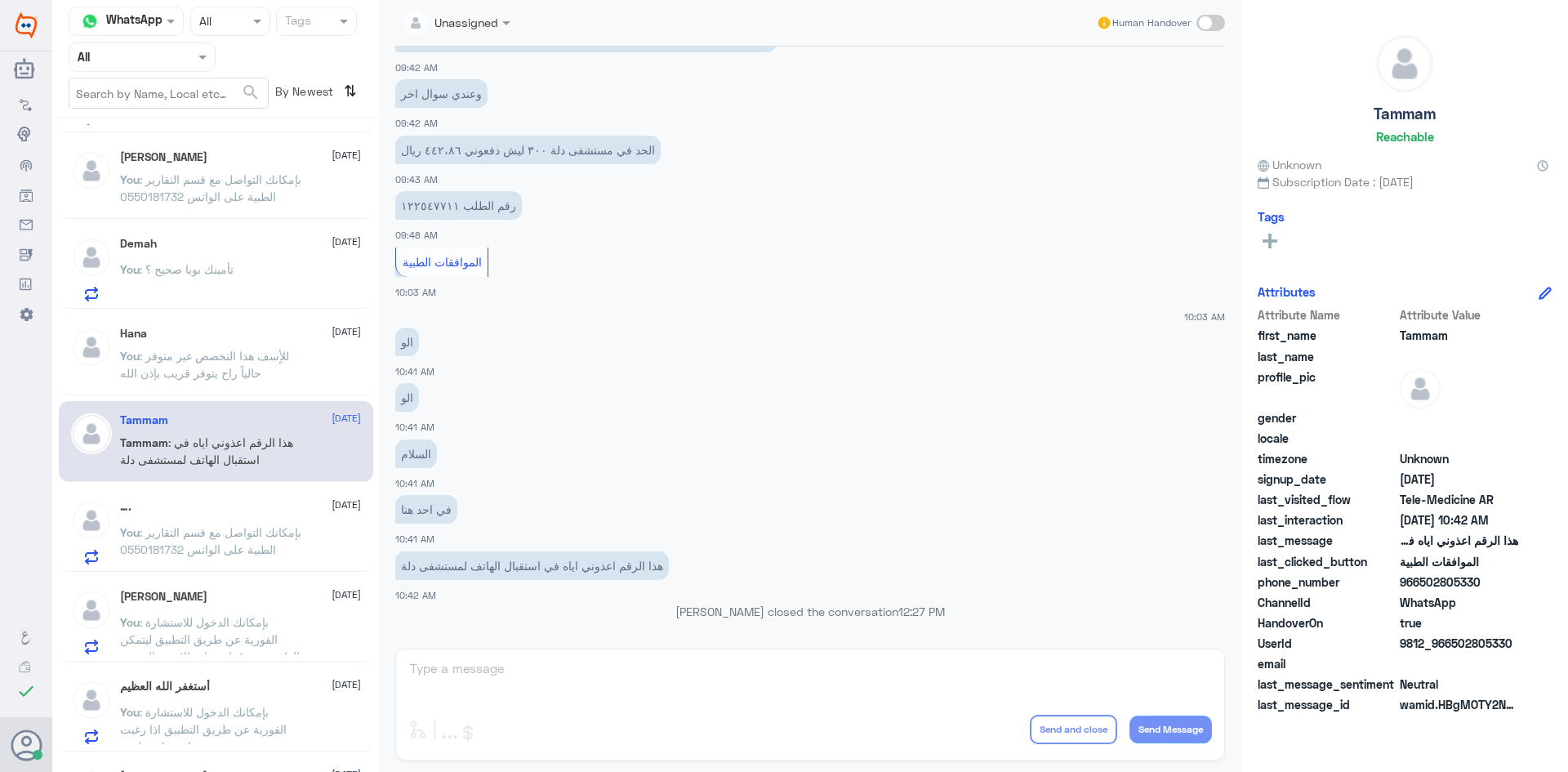
click at [290, 529] on span ": بإمكانك التواصل مع قسم التقارير الطبية على الواتس 0550181732" at bounding box center [210, 540] width 181 height 31
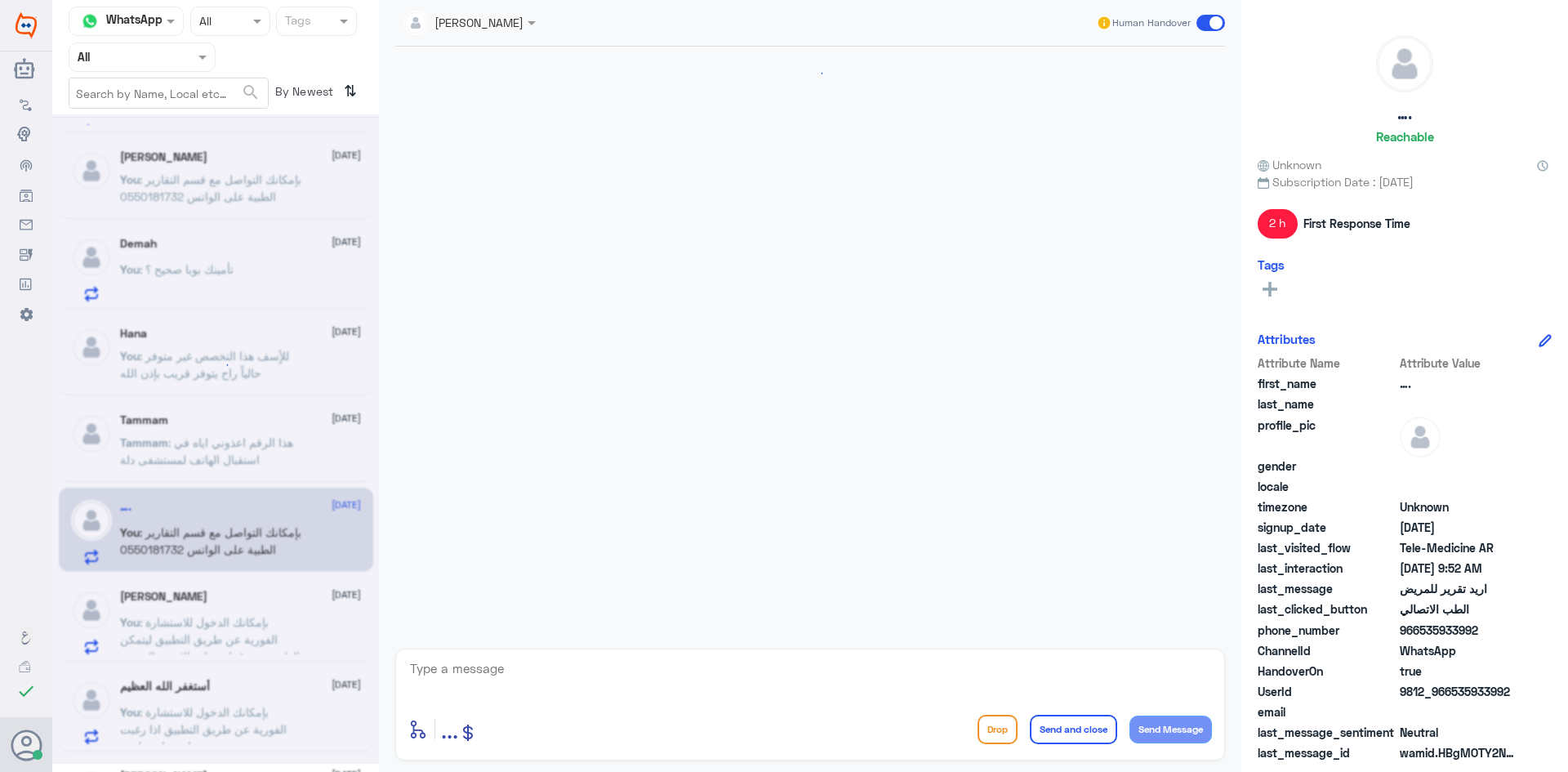
scroll to position [879, 0]
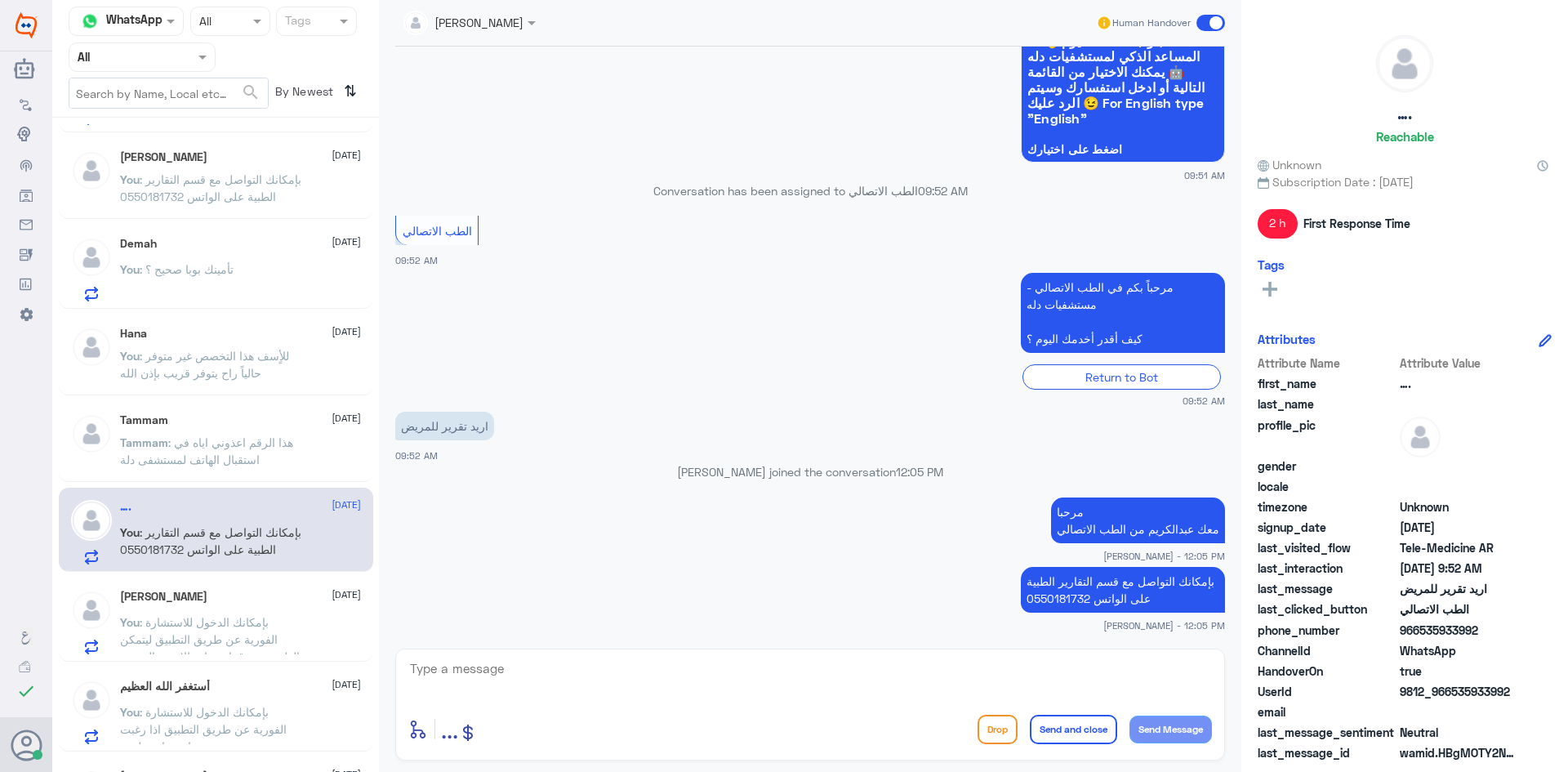
click at [286, 622] on p "You : بإمكانك الدخول للاستشارة الفورية عن طريق التطبيق ليتمكن الطبيب من قراءة ن…" at bounding box center [212, 634] width 184 height 41
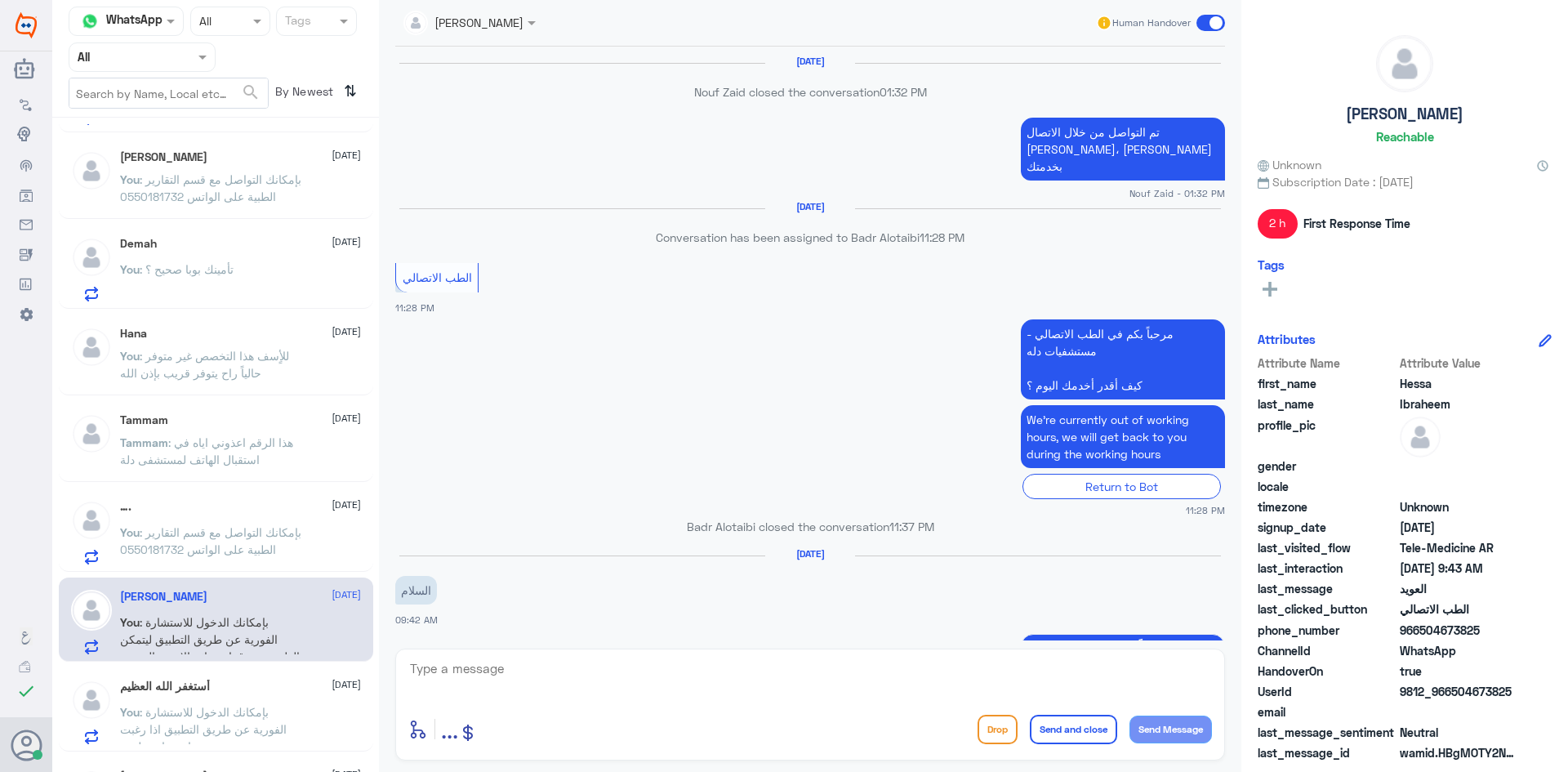
scroll to position [822, 0]
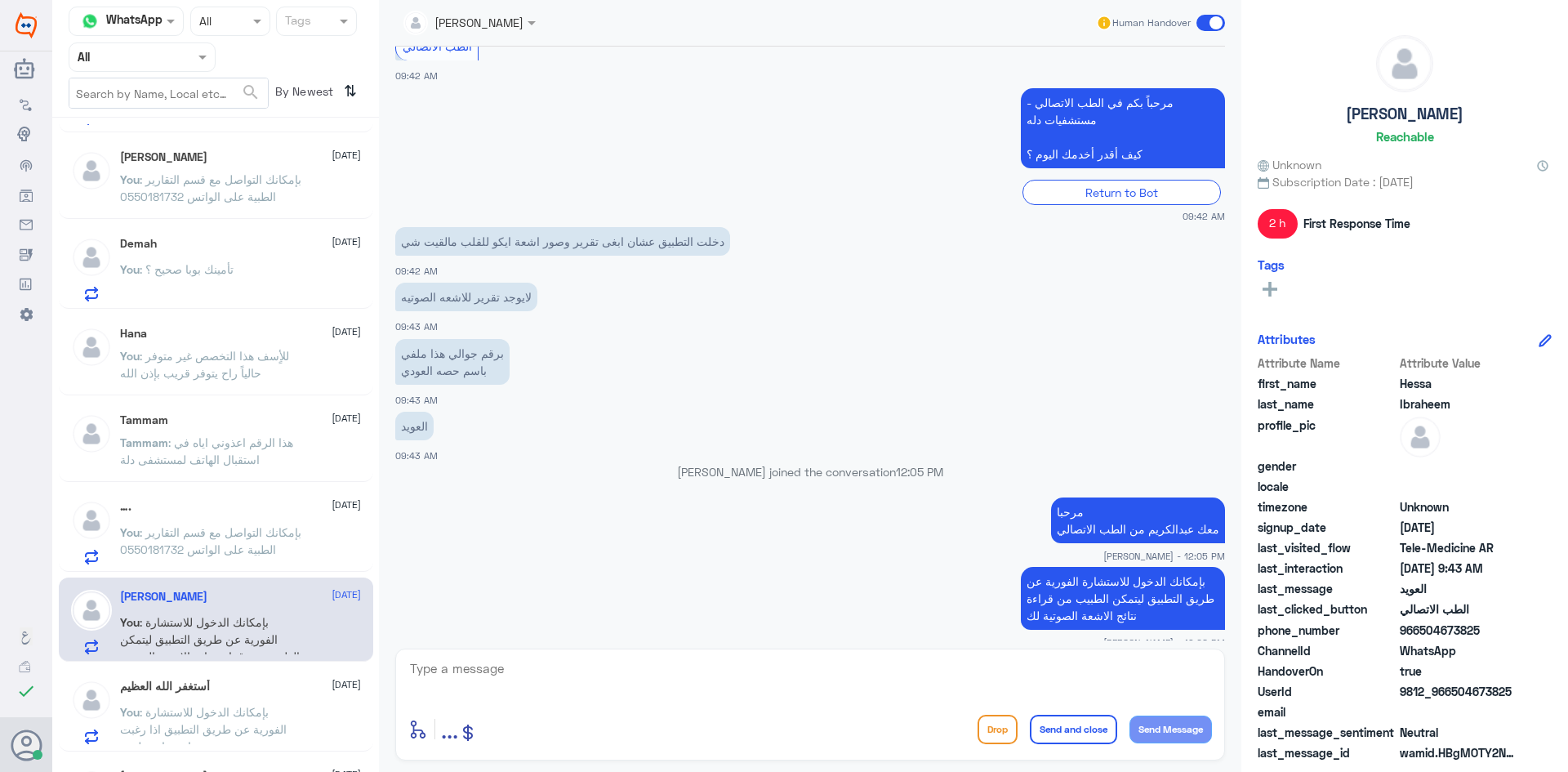
click at [1199, 23] on span at bounding box center [1211, 22] width 29 height 16
click at [0, 0] on input "checkbox" at bounding box center [0, 0] width 0 height 0
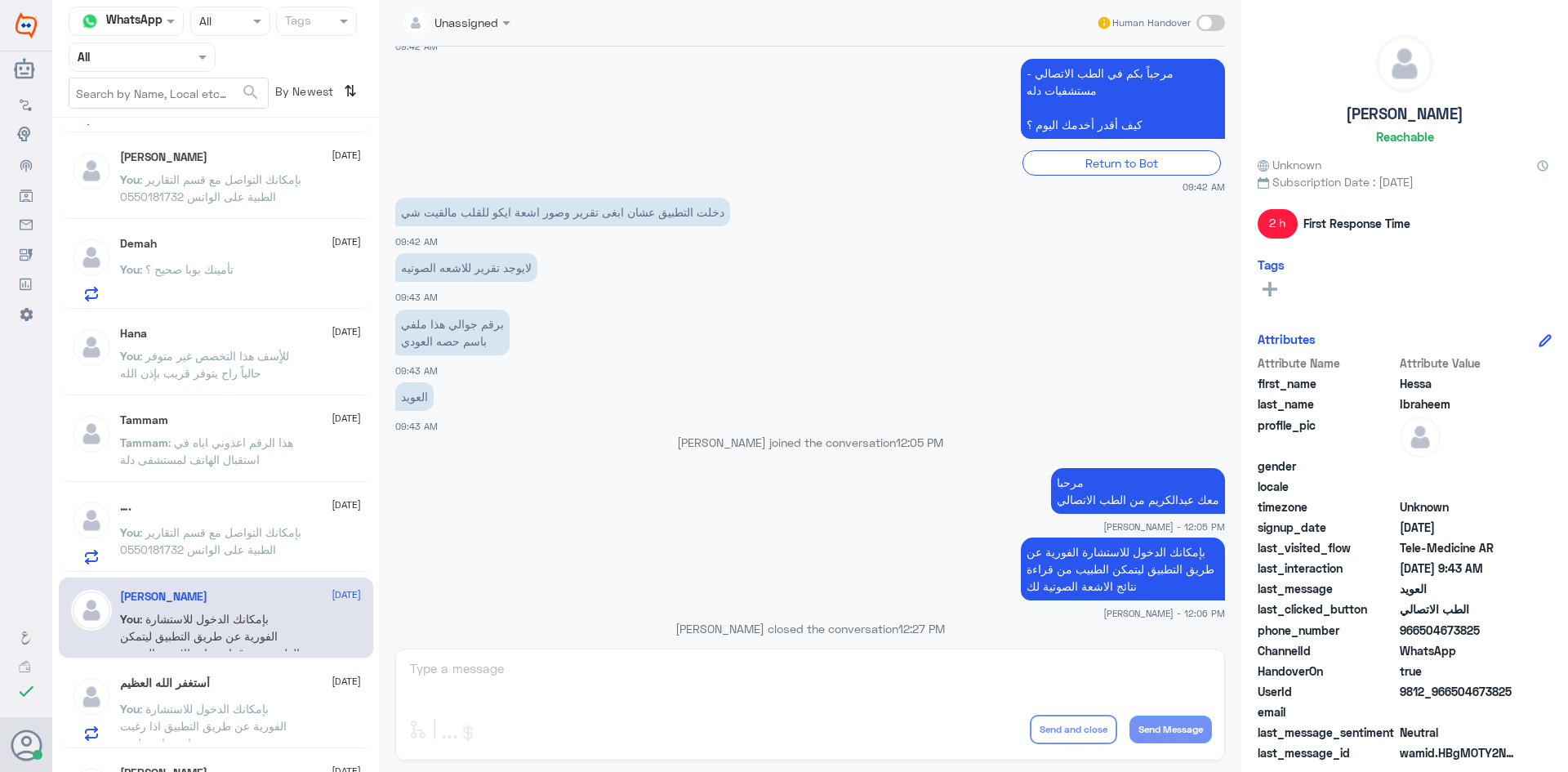
click at [194, 543] on span ": بإمكانك التواصل مع قسم التقارير الطبية على الواتس 0550181732" at bounding box center [210, 540] width 181 height 31
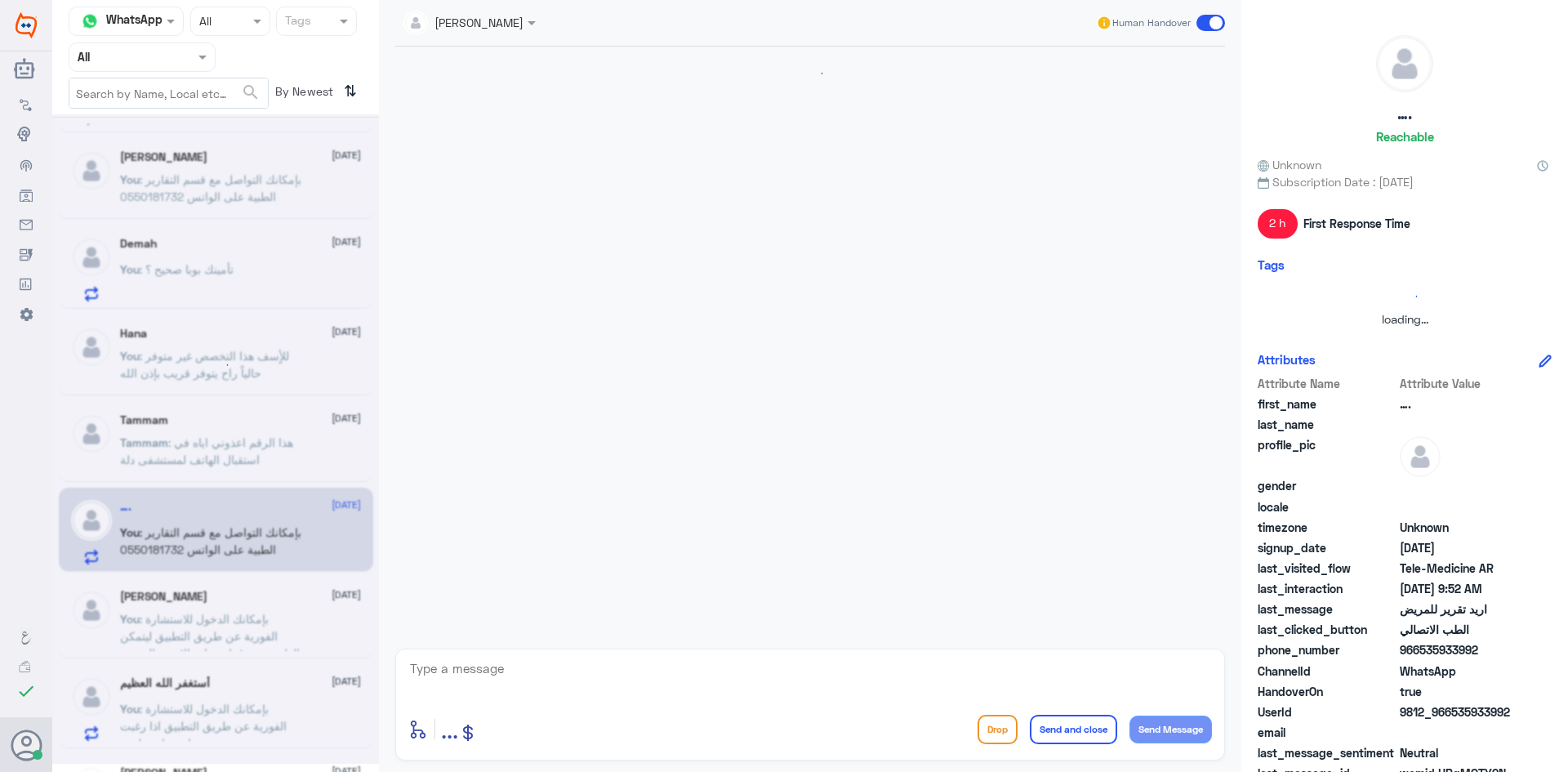
scroll to position [879, 0]
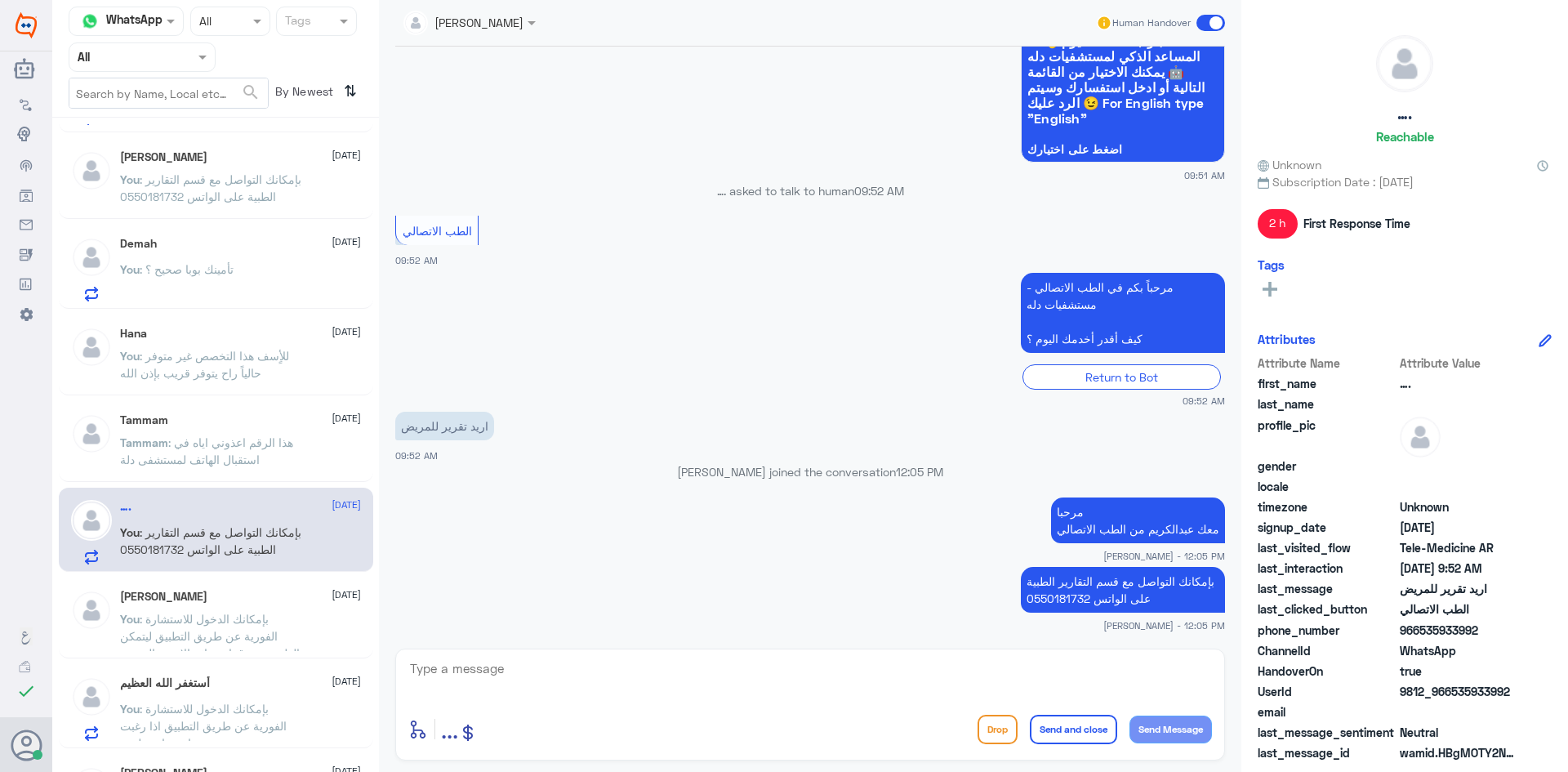
click at [1203, 23] on span at bounding box center [1211, 22] width 29 height 16
click at [0, 0] on input "checkbox" at bounding box center [0, 0] width 0 height 0
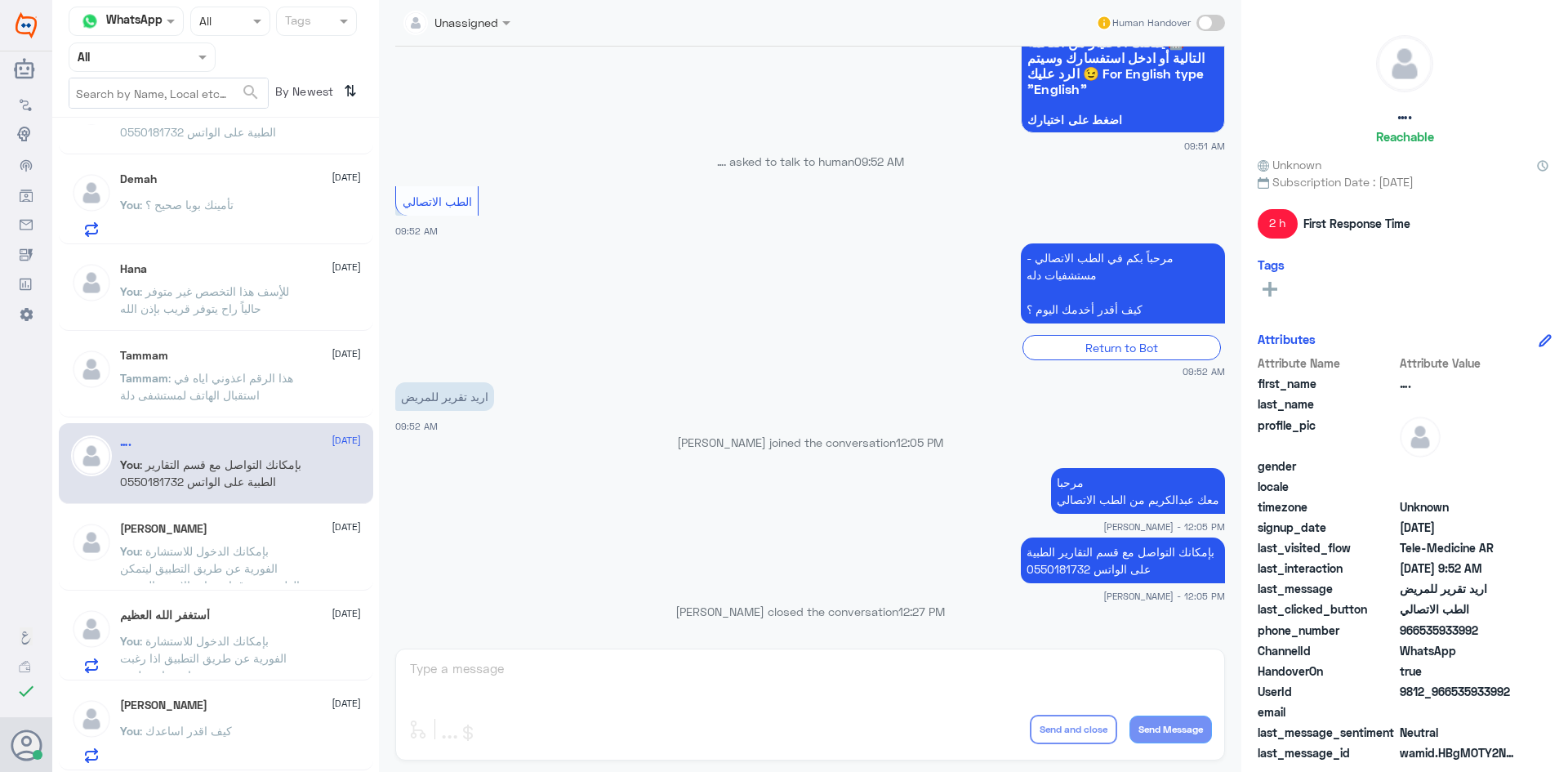
scroll to position [245, 0]
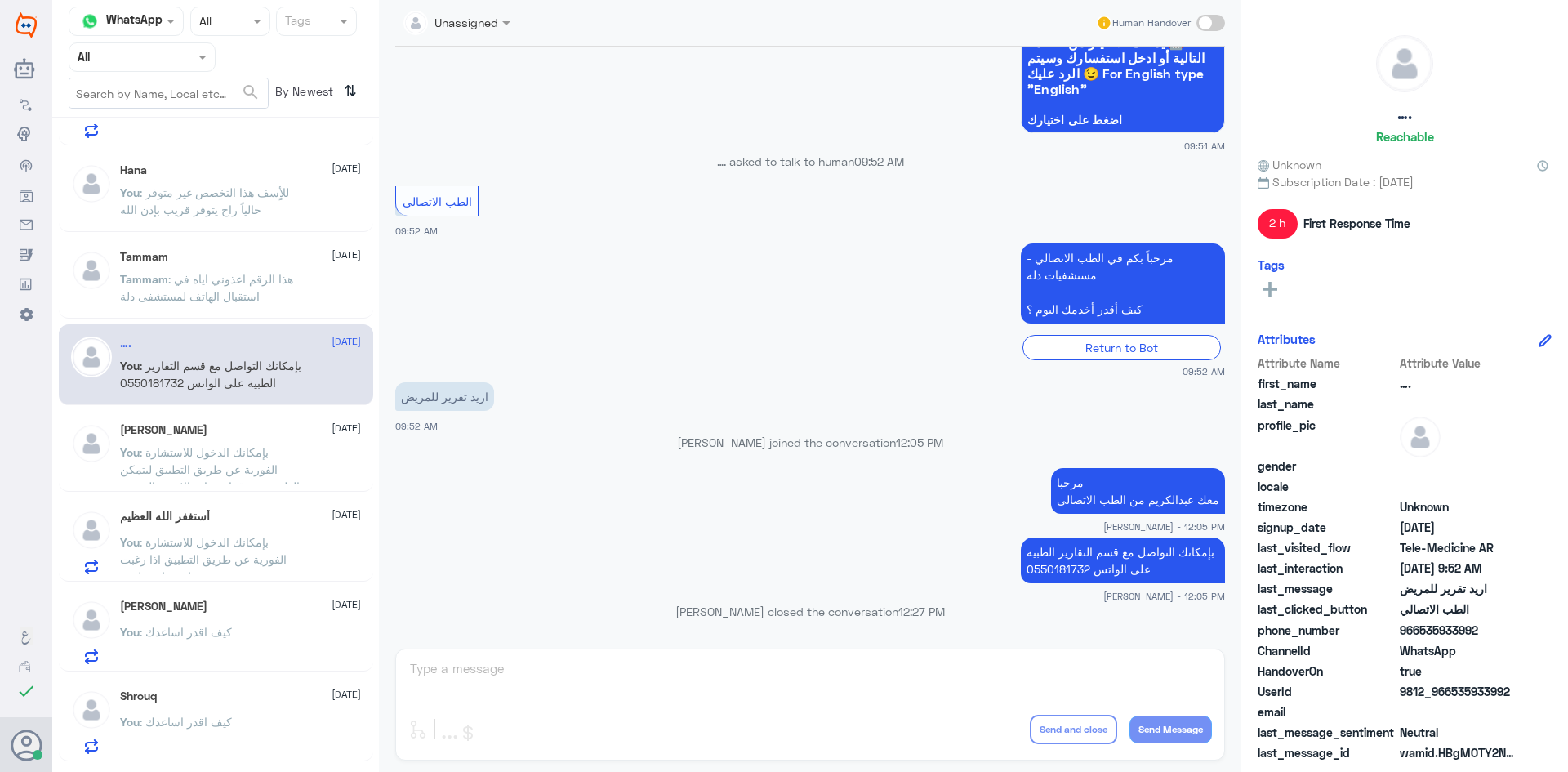
click at [249, 549] on p "You : بإمكانك الدخول للاستشارة الفورية عن طريق التطبيق اذا رغبت باستشارة طبيب" at bounding box center [212, 554] width 184 height 41
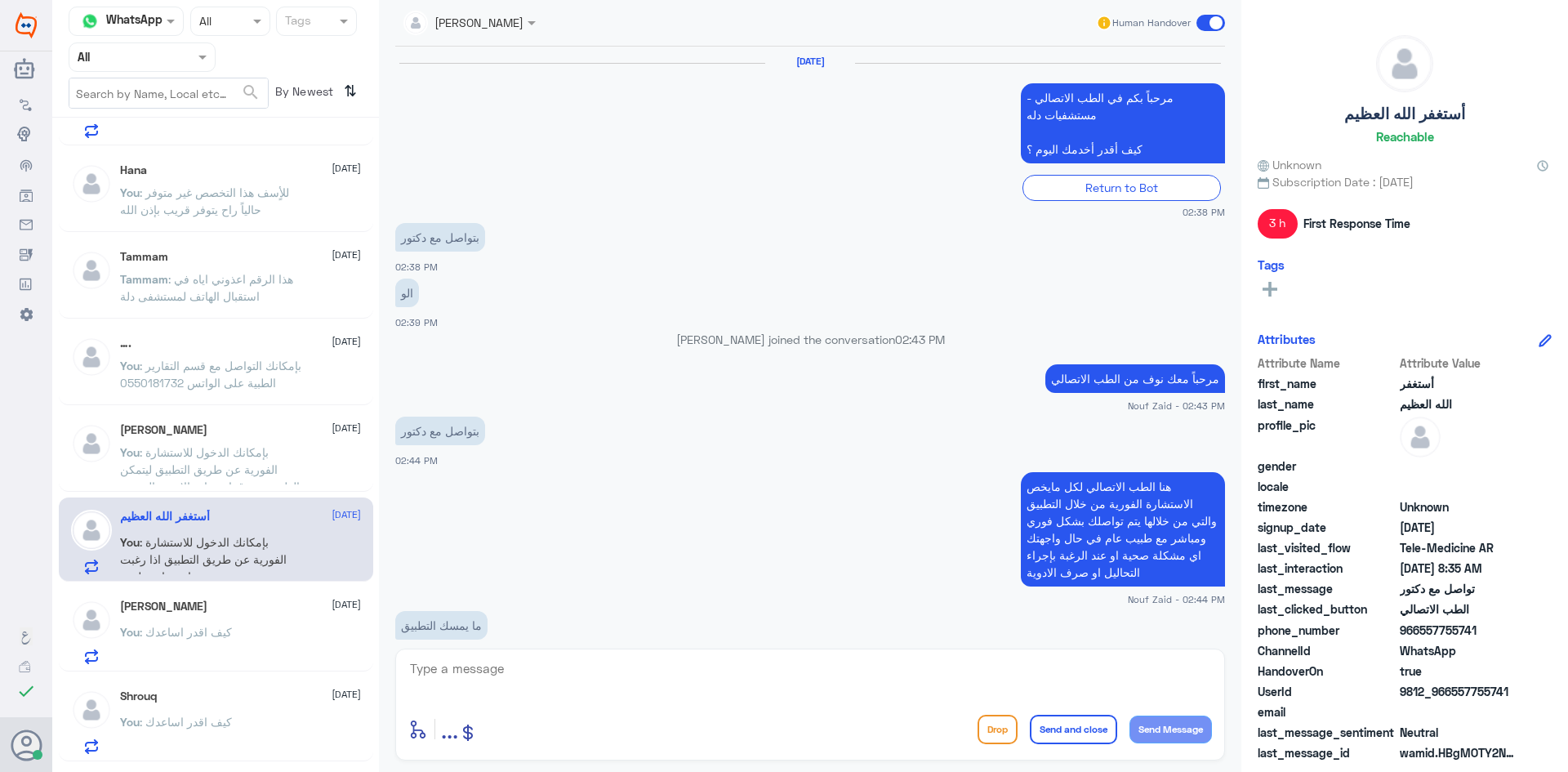
scroll to position [916, 0]
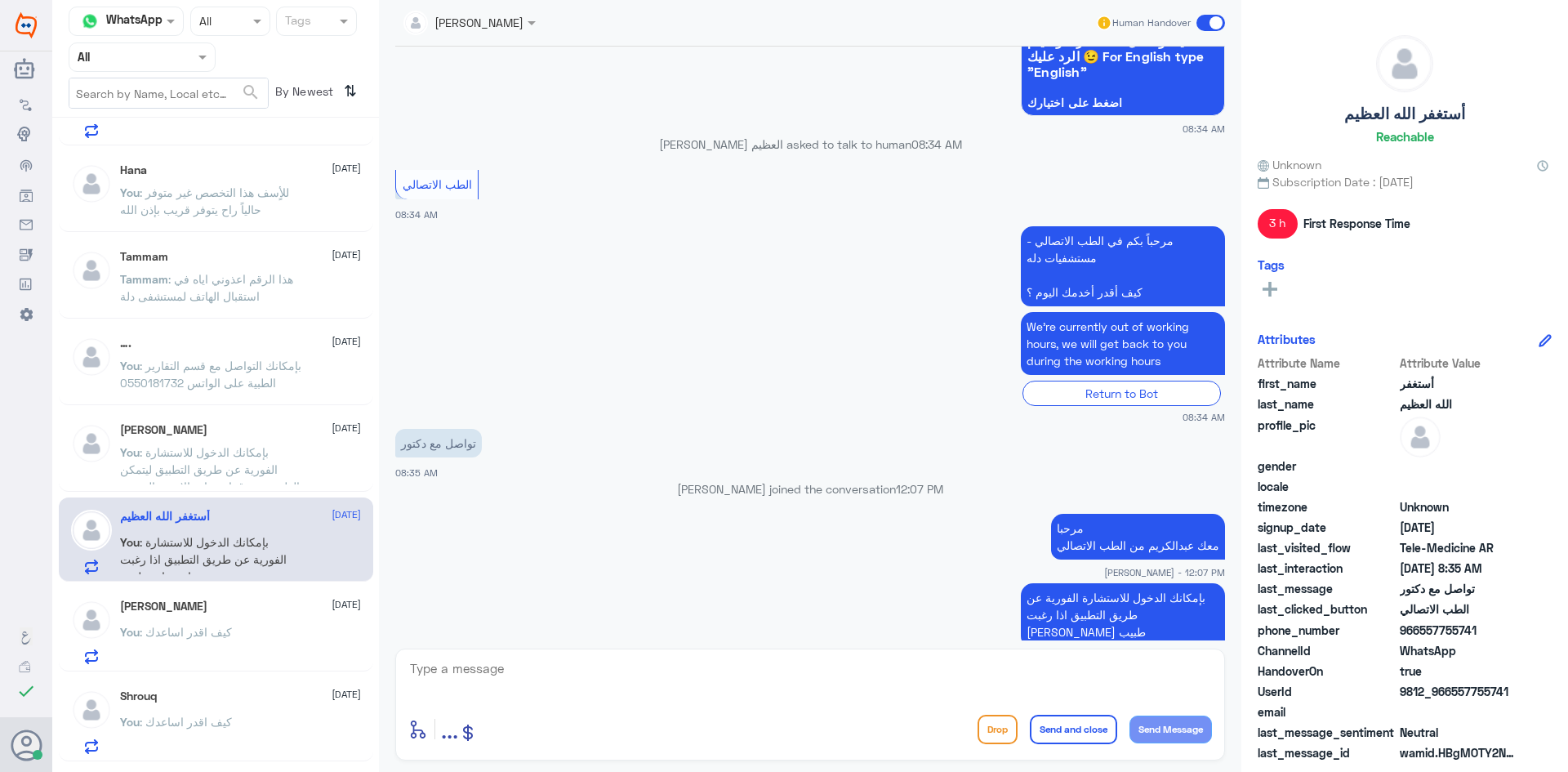
click at [1203, 23] on span at bounding box center [1211, 22] width 29 height 16
click at [0, 0] on input "checkbox" at bounding box center [0, 0] width 0 height 0
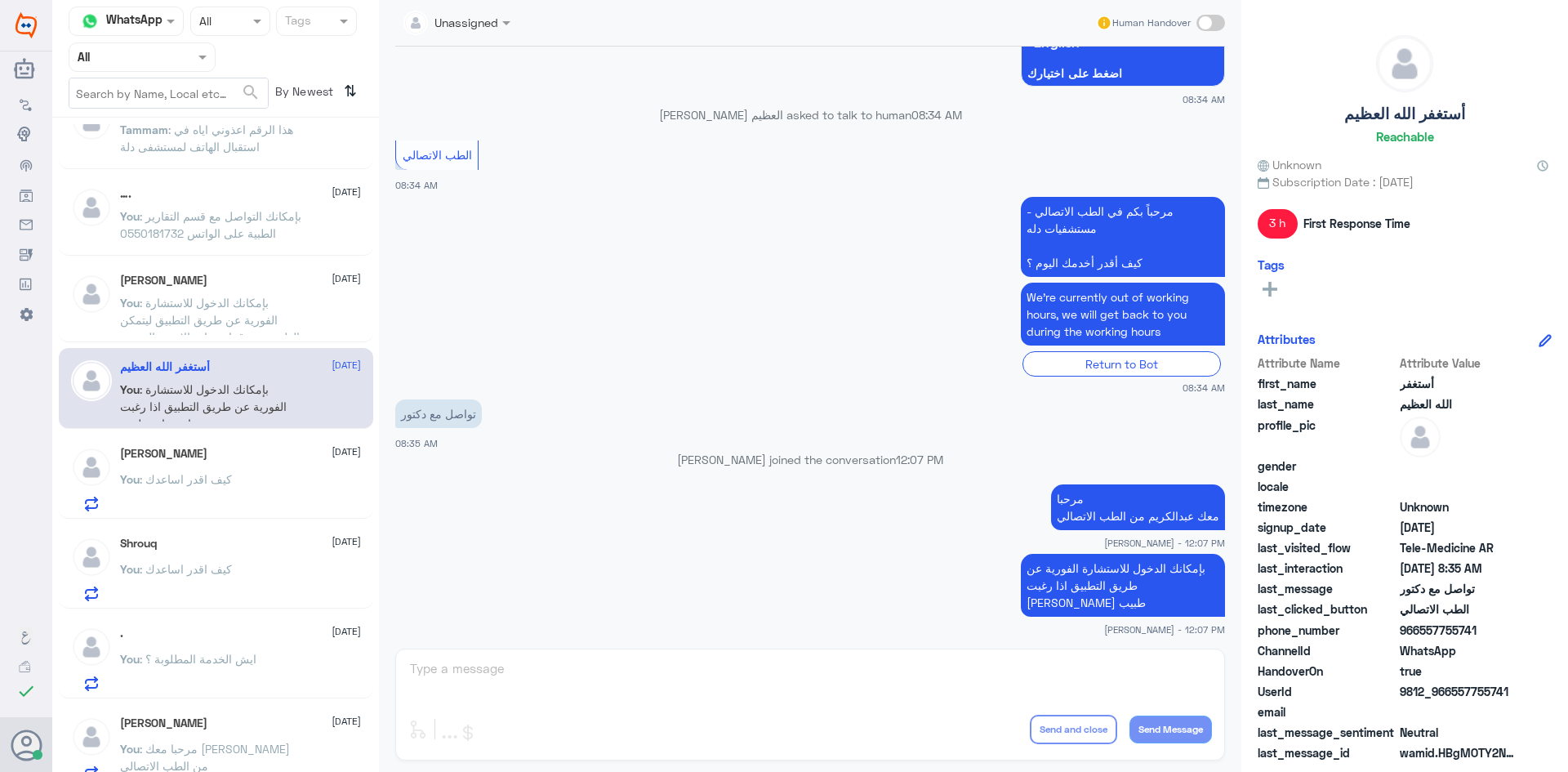
scroll to position [408, 0]
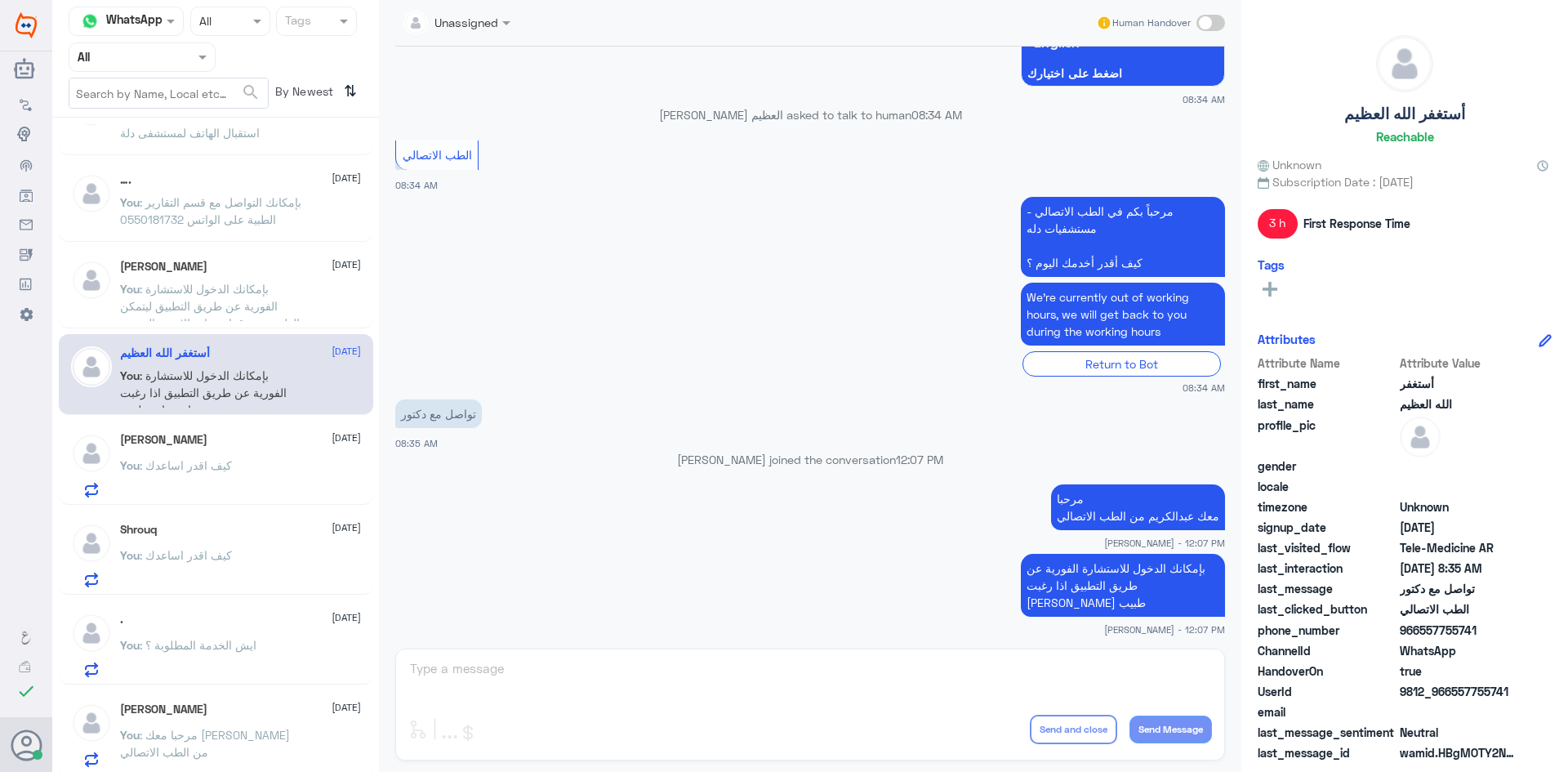
click at [291, 479] on div "You : كيف اقدر اساعدك" at bounding box center [241, 479] width 241 height 37
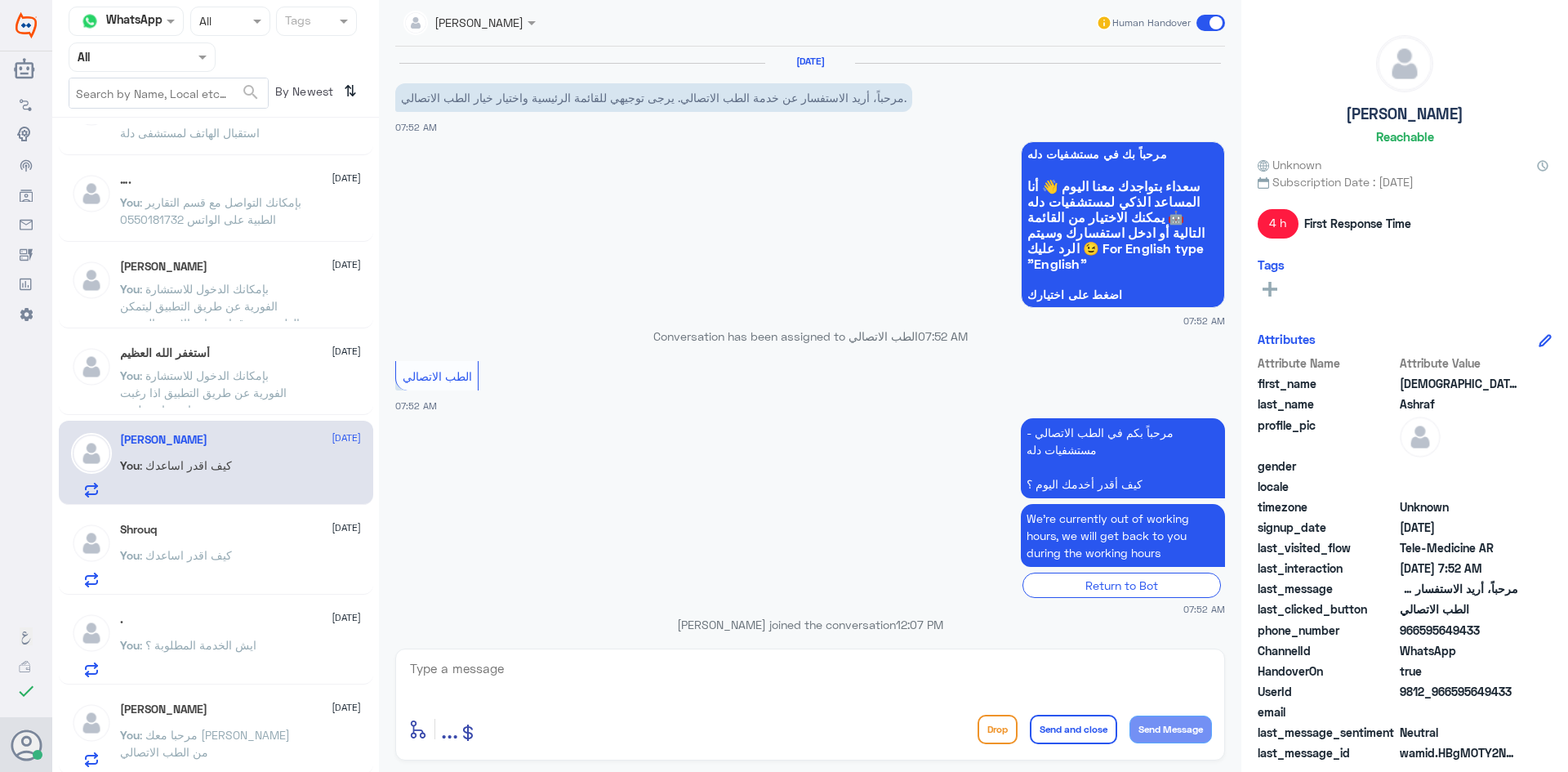
scroll to position [136, 0]
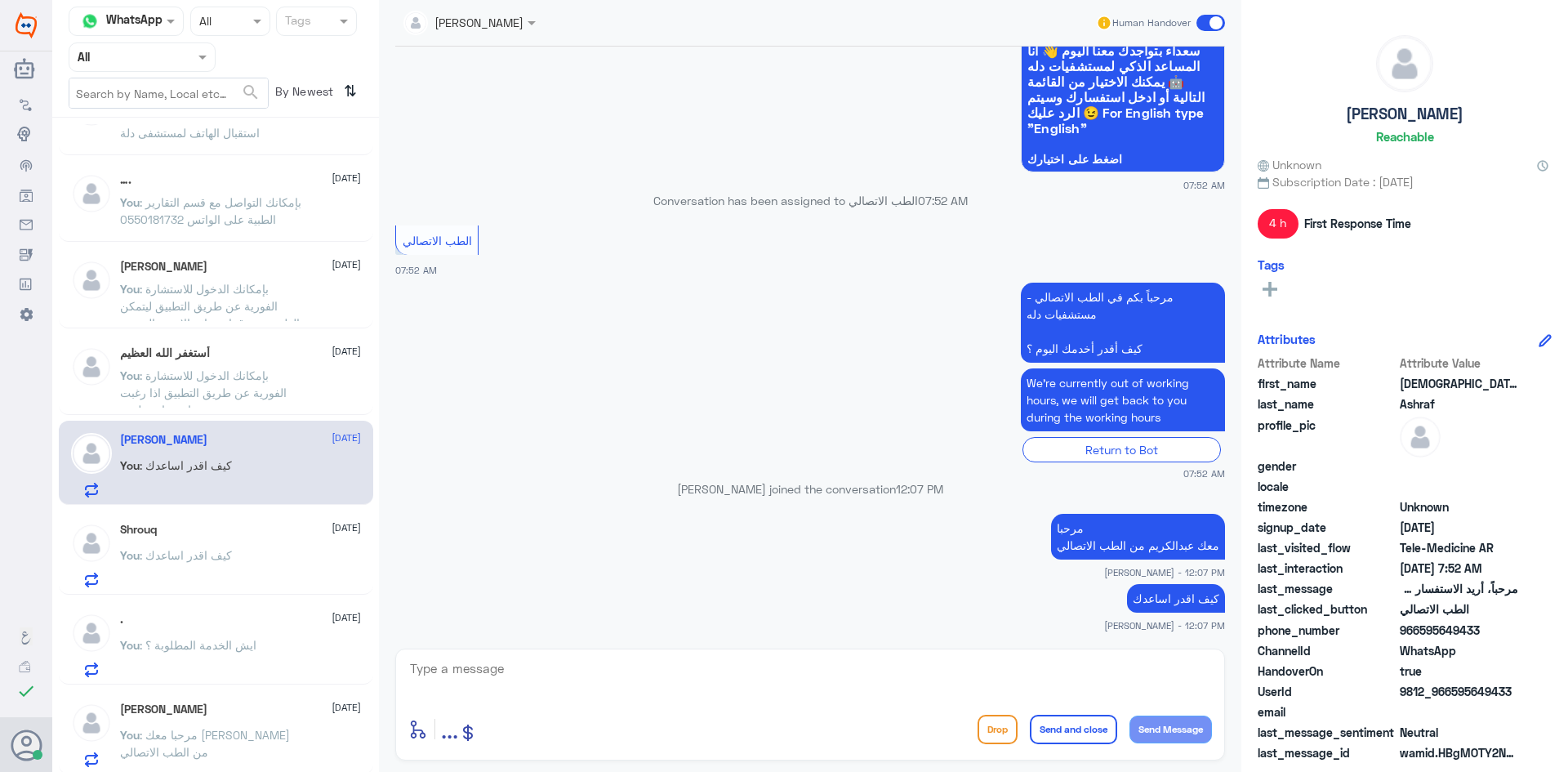
click at [1203, 20] on span at bounding box center [1211, 22] width 29 height 16
click at [0, 0] on input "checkbox" at bounding box center [0, 0] width 0 height 0
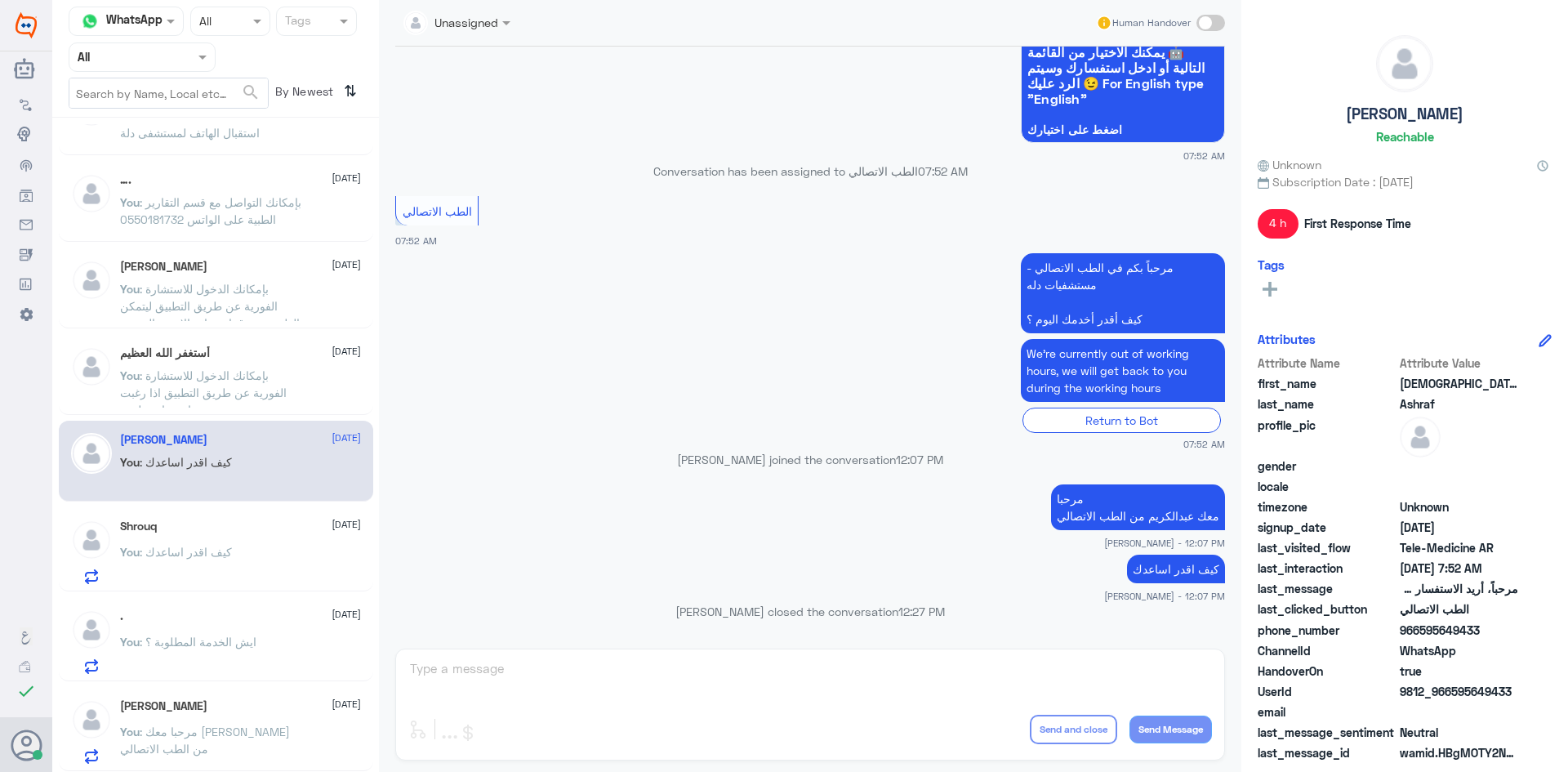
click at [249, 543] on div "Shrouq 16 September You : كيف اقدر اساعدك" at bounding box center [241, 552] width 241 height 64
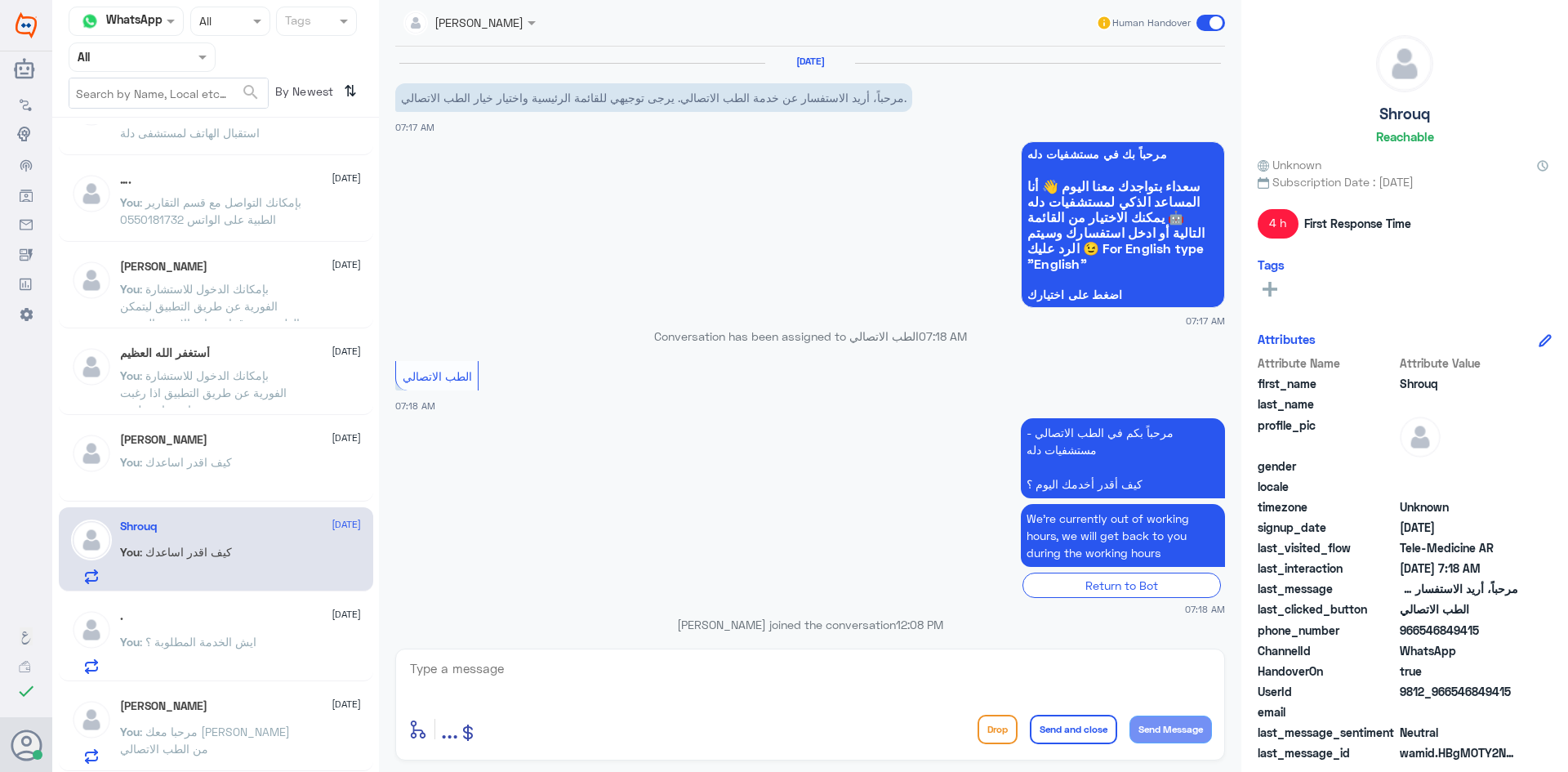
scroll to position [136, 0]
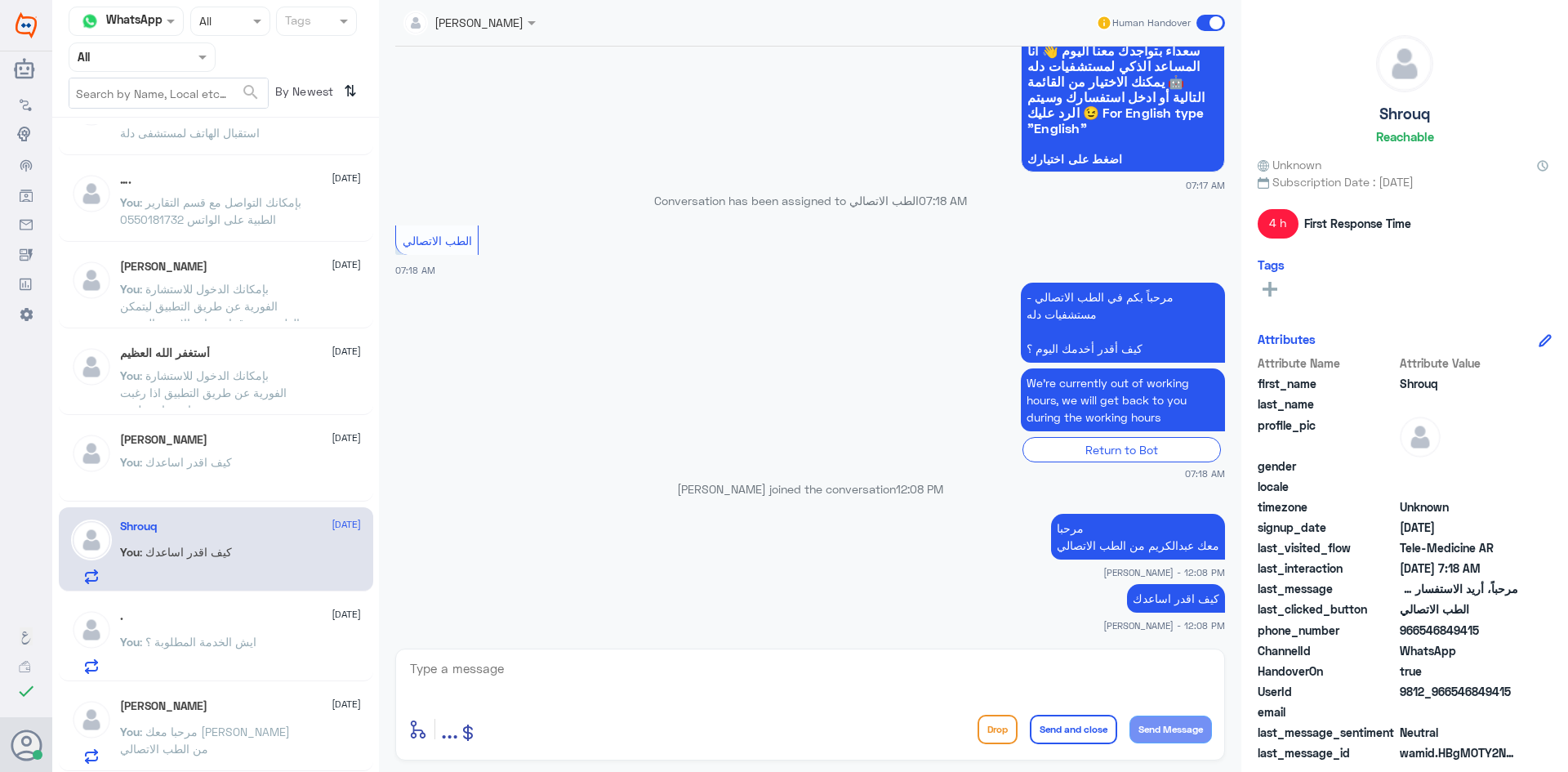
click at [1204, 21] on span at bounding box center [1211, 22] width 29 height 16
click at [0, 0] on input "checkbox" at bounding box center [0, 0] width 0 height 0
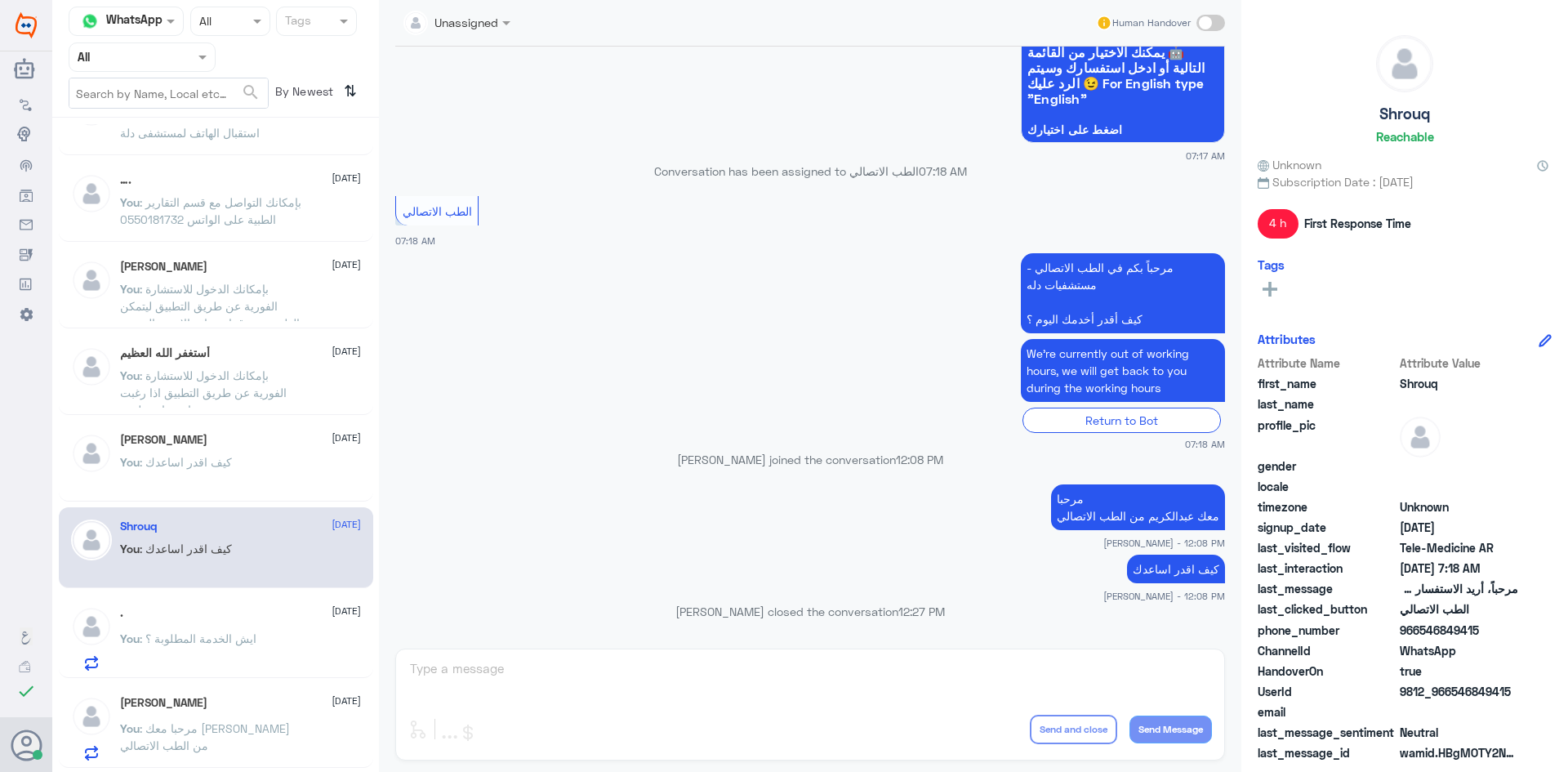
click at [265, 647] on div "You : ايش الخدمة المطلوبة ؟" at bounding box center [241, 652] width 241 height 37
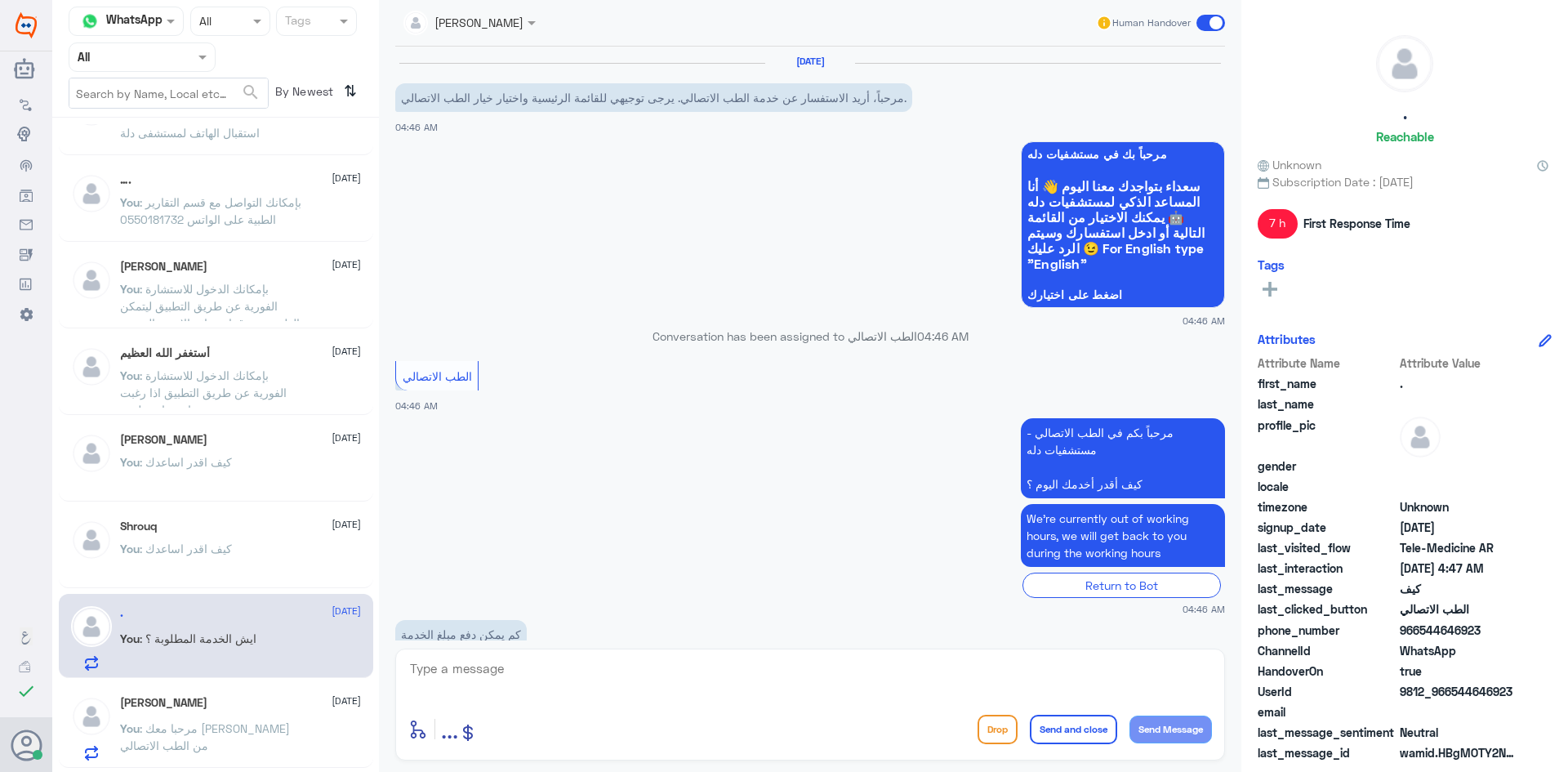
scroll to position [247, 0]
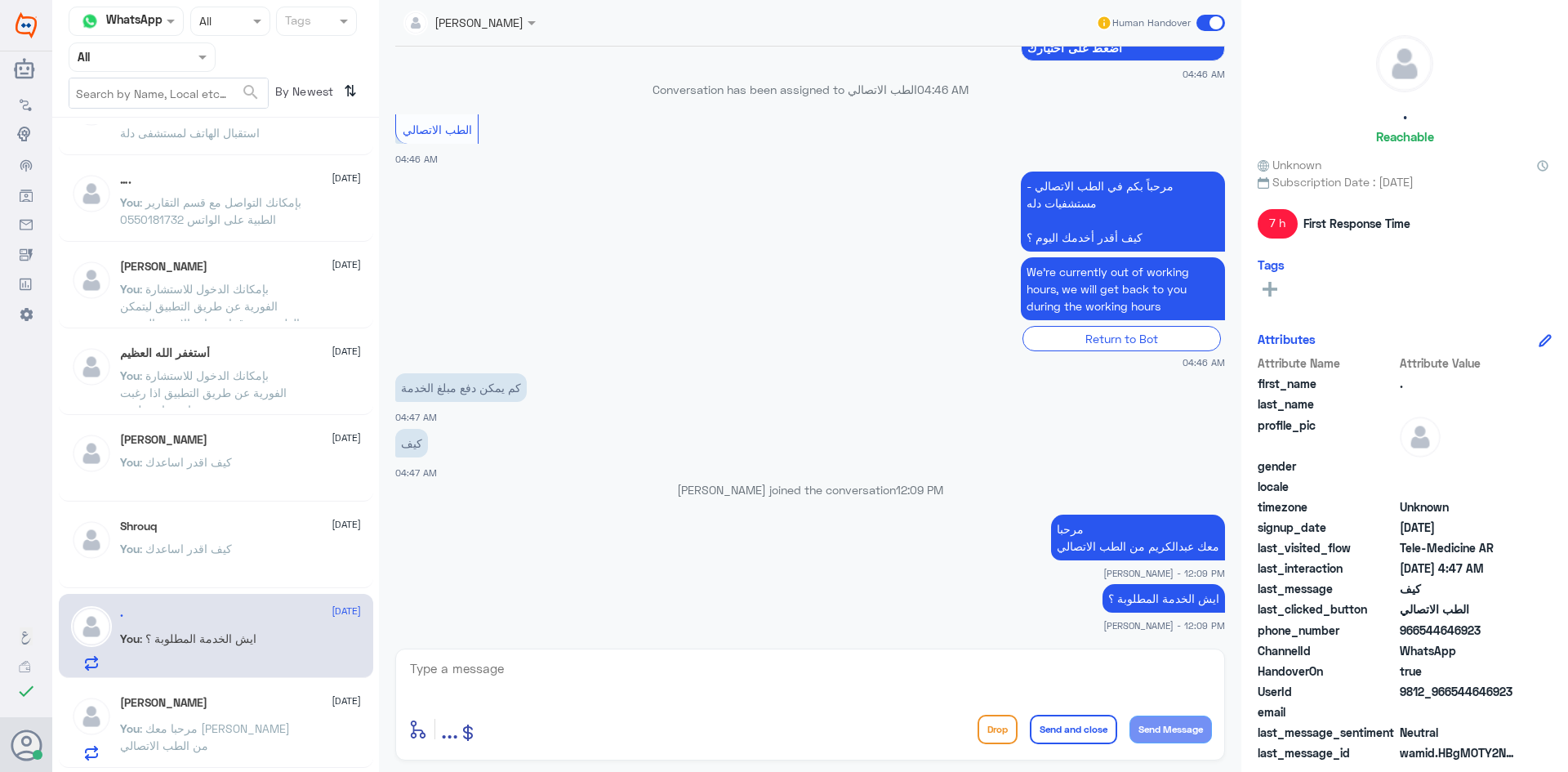
click at [1202, 19] on span at bounding box center [1211, 22] width 29 height 16
click at [0, 0] on input "checkbox" at bounding box center [0, 0] width 0 height 0
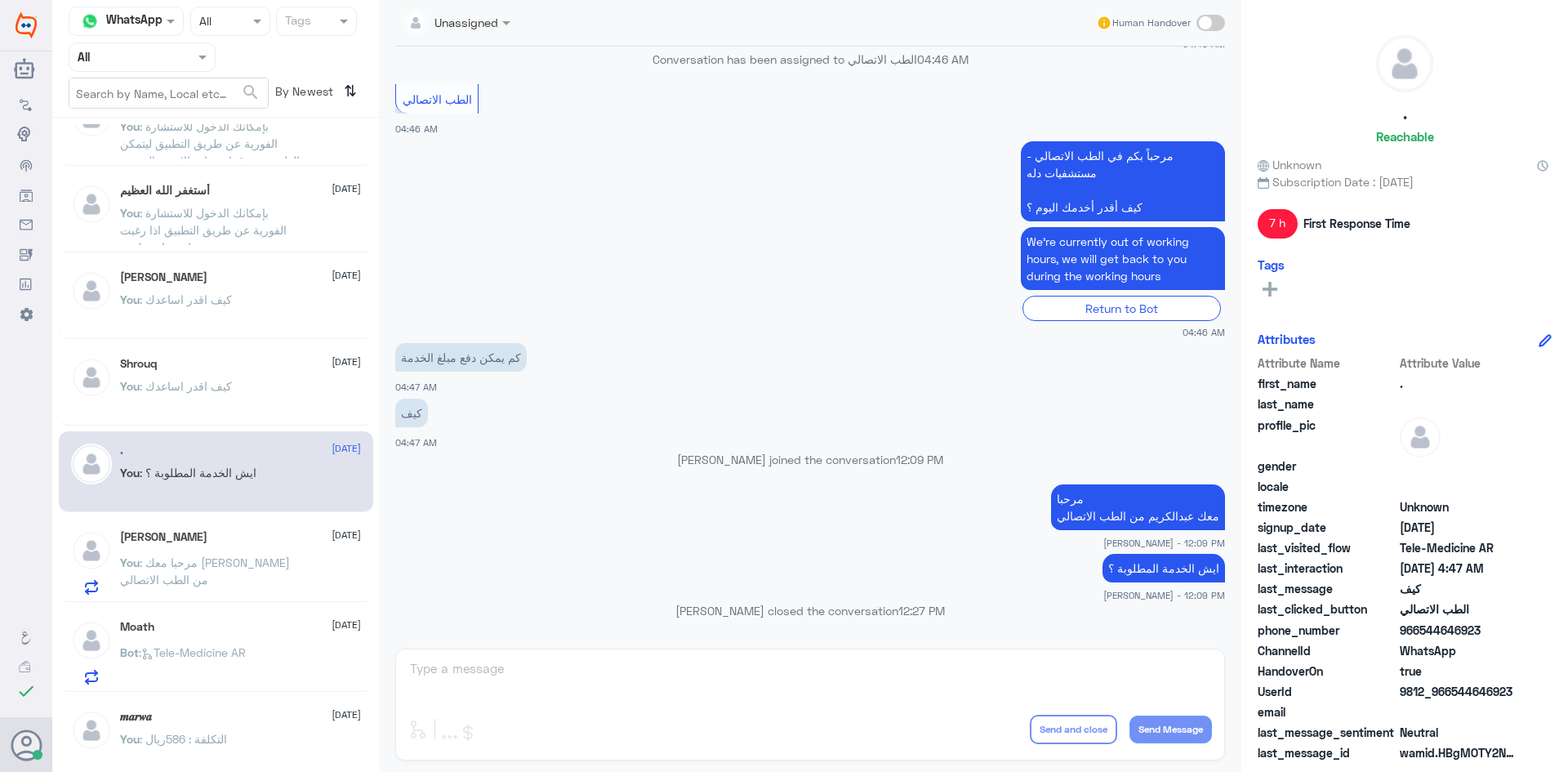
scroll to position [0, 0]
click at [241, 576] on p "You : مرحبا معك عبدالكريم من الطب الاتصالي" at bounding box center [212, 573] width 184 height 41
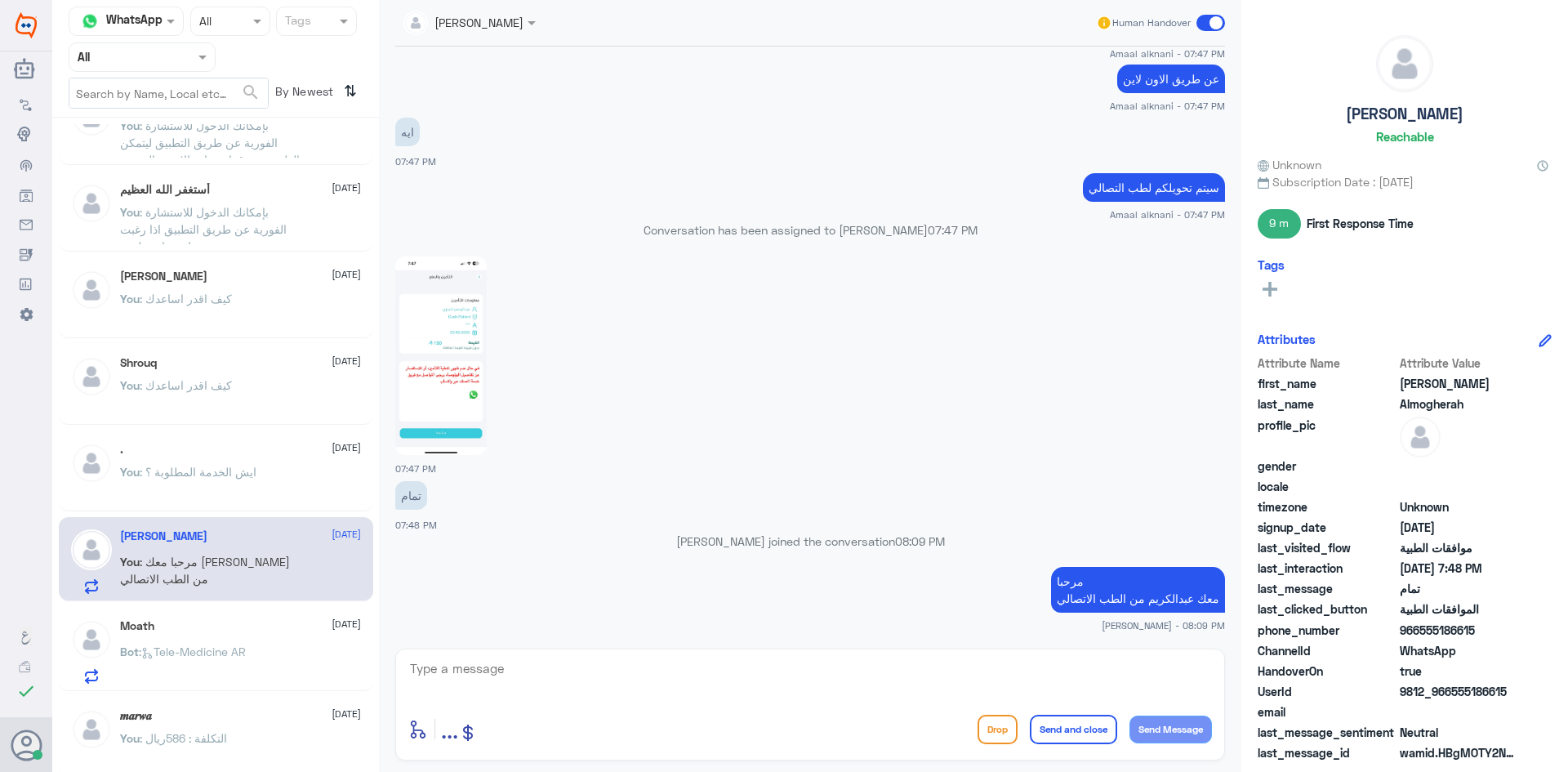
click at [1203, 24] on span at bounding box center [1211, 22] width 29 height 16
click at [0, 0] on input "checkbox" at bounding box center [0, 0] width 0 height 0
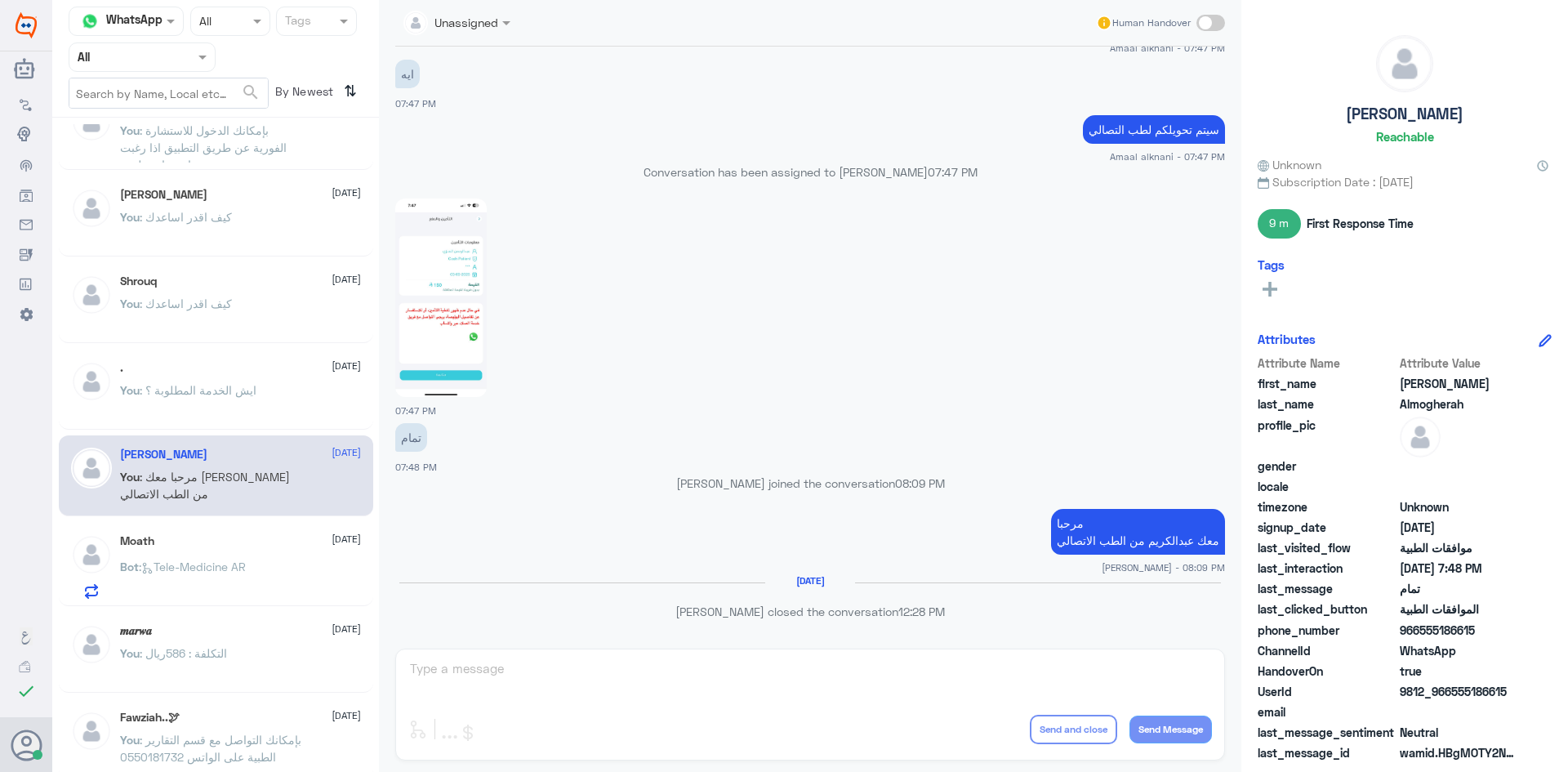
click at [317, 562] on div "Bot : Tele-Medicine AR" at bounding box center [241, 579] width 241 height 37
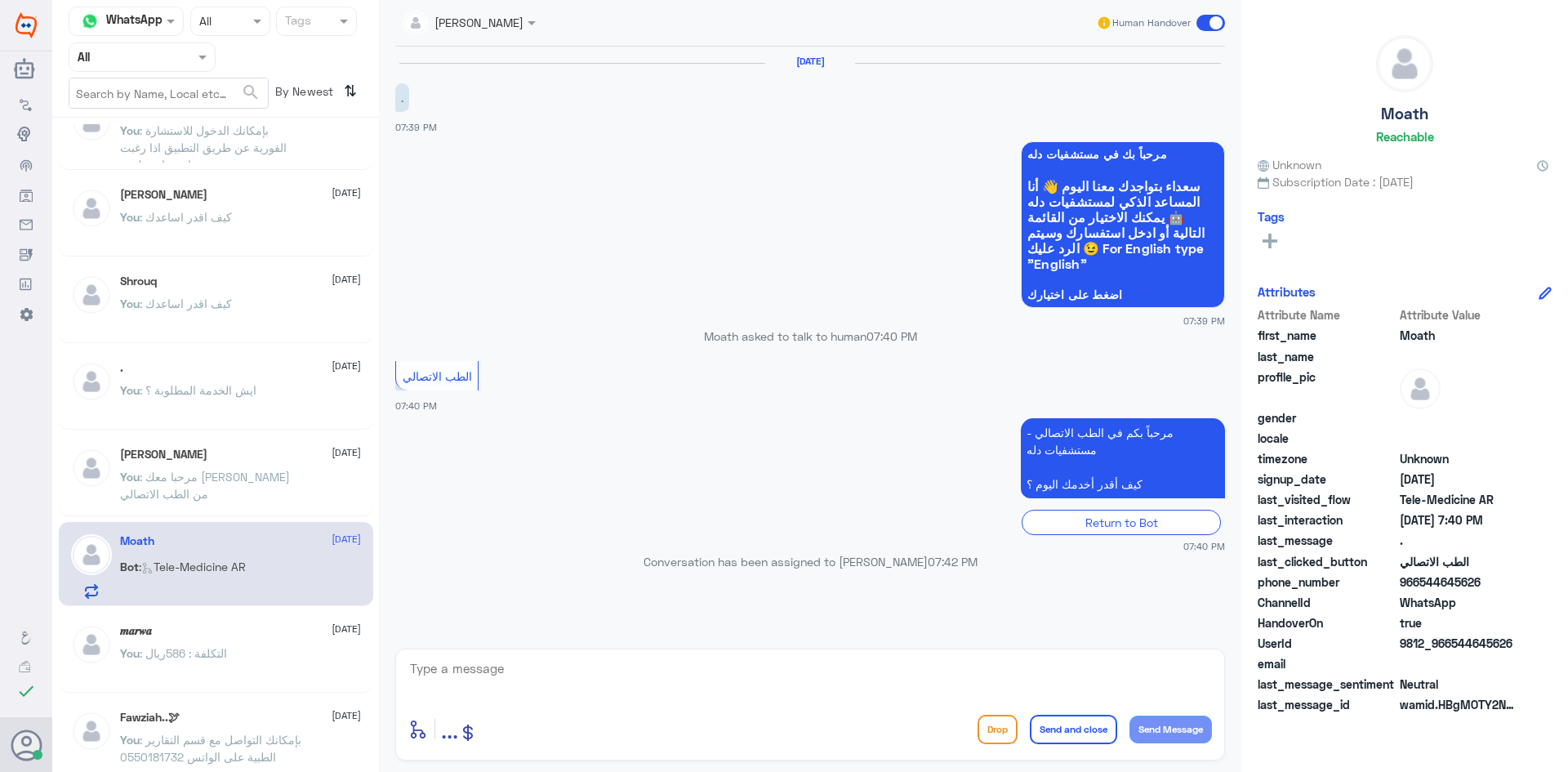
click at [730, 679] on textarea at bounding box center [809, 677] width 803 height 40
paste textarea "مرحبا معك [PERSON_NAME] من الطب الاتصالي"
type textarea "مرحبا معك [PERSON_NAME] من الطب الاتصالي"
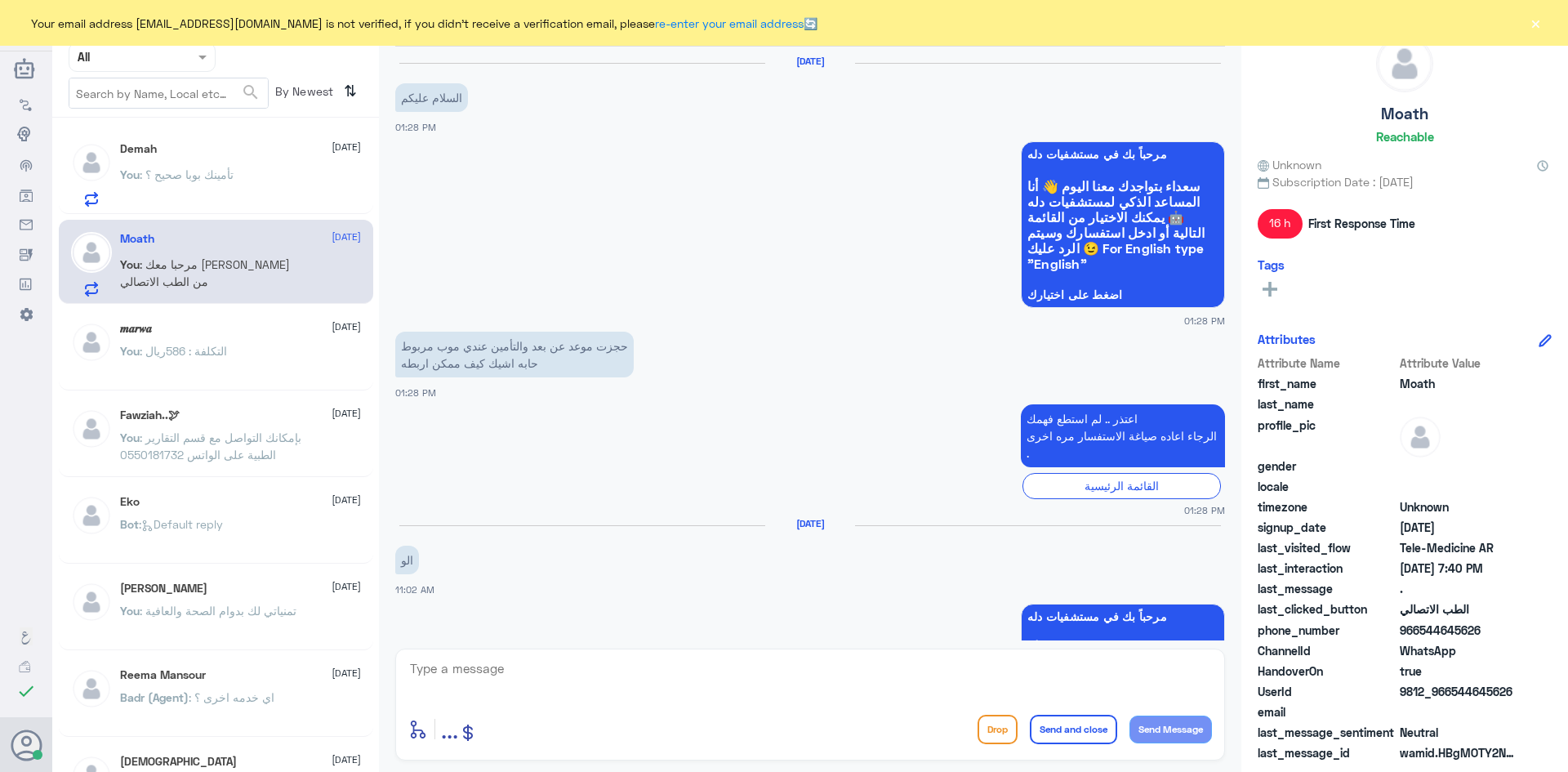
scroll to position [1051, 0]
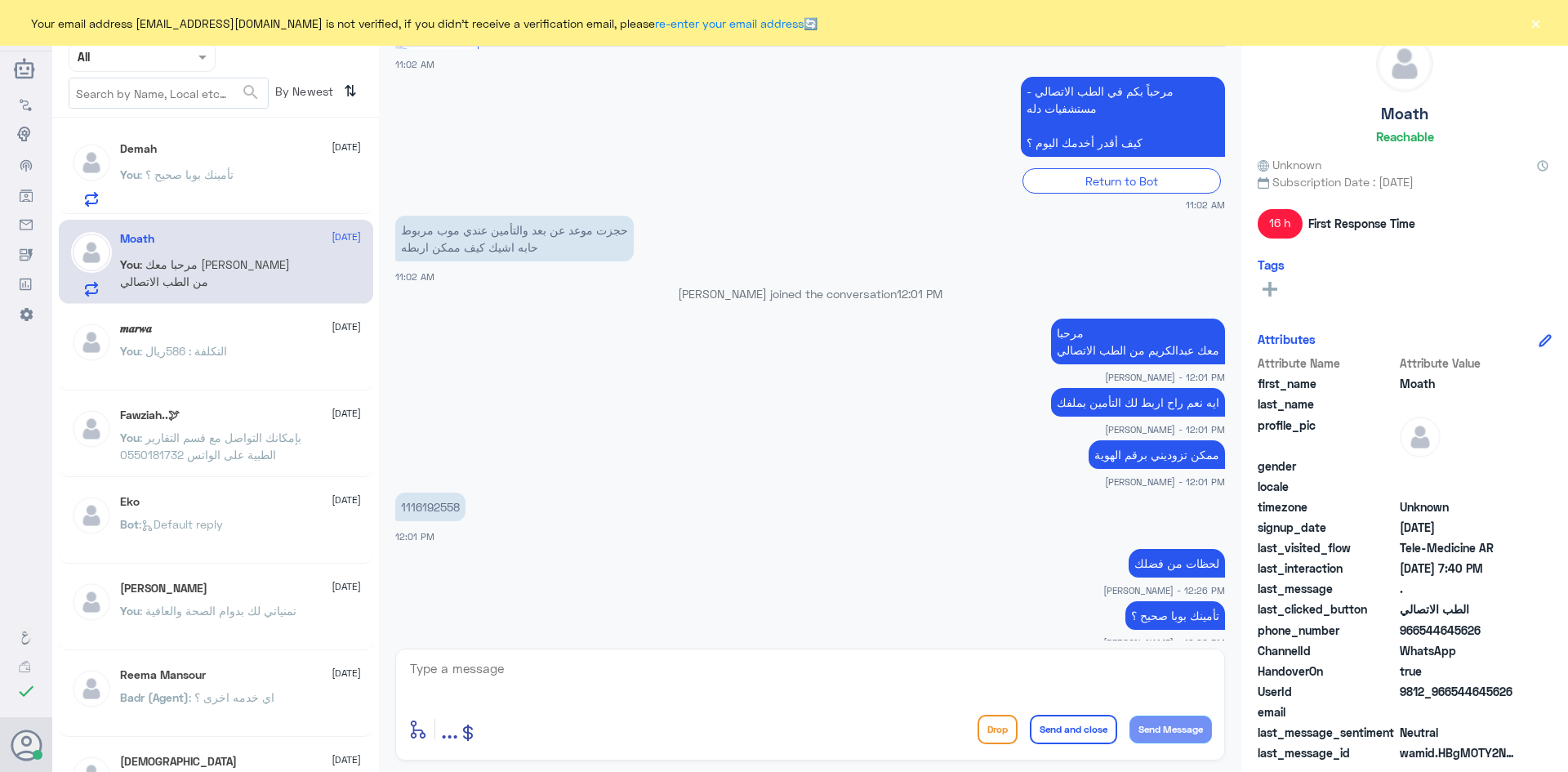
click at [299, 157] on div "Demah 16 September You : تأمينك بوبا صحيح ؟" at bounding box center [241, 174] width 241 height 64
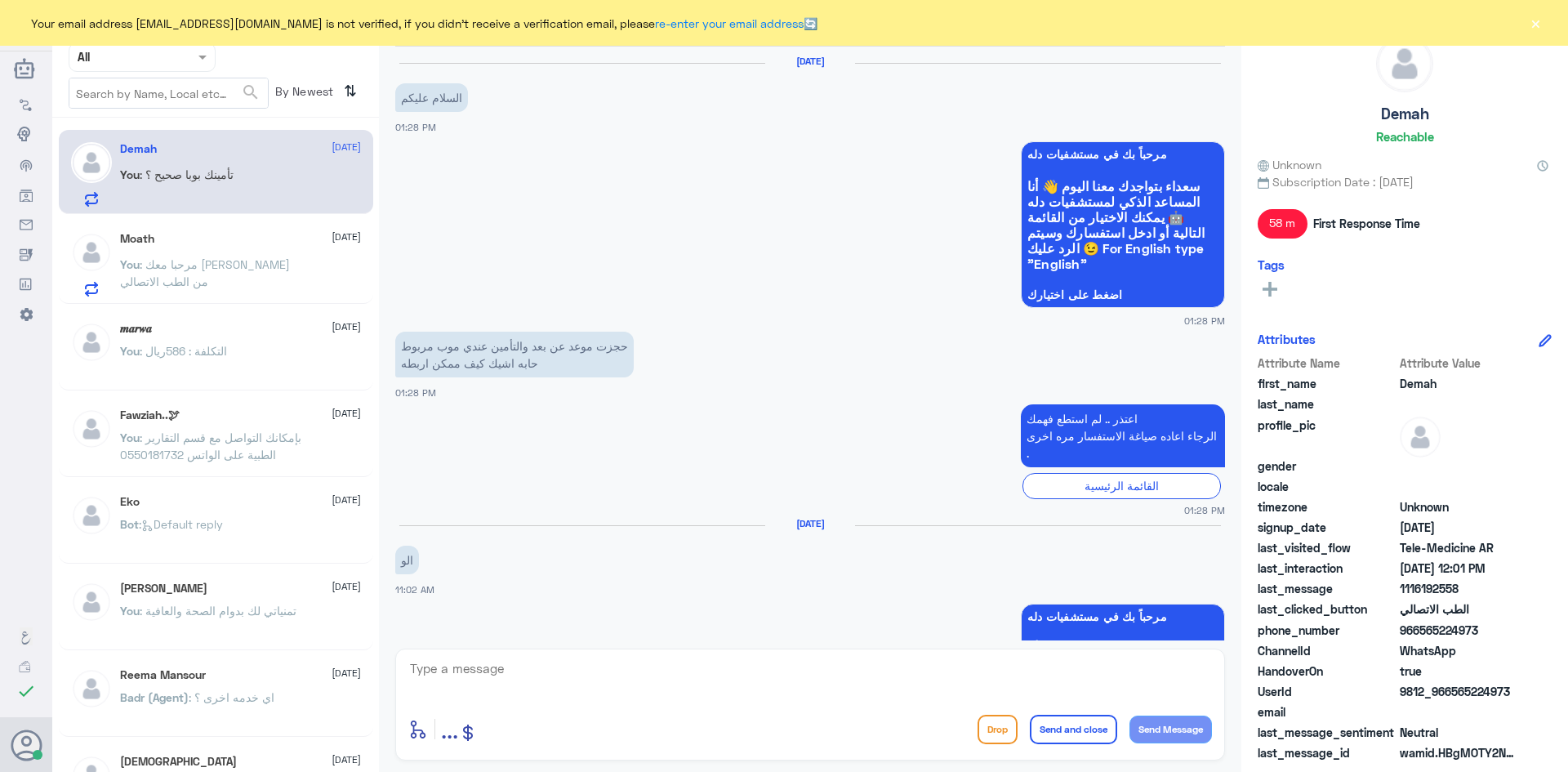
scroll to position [1051, 0]
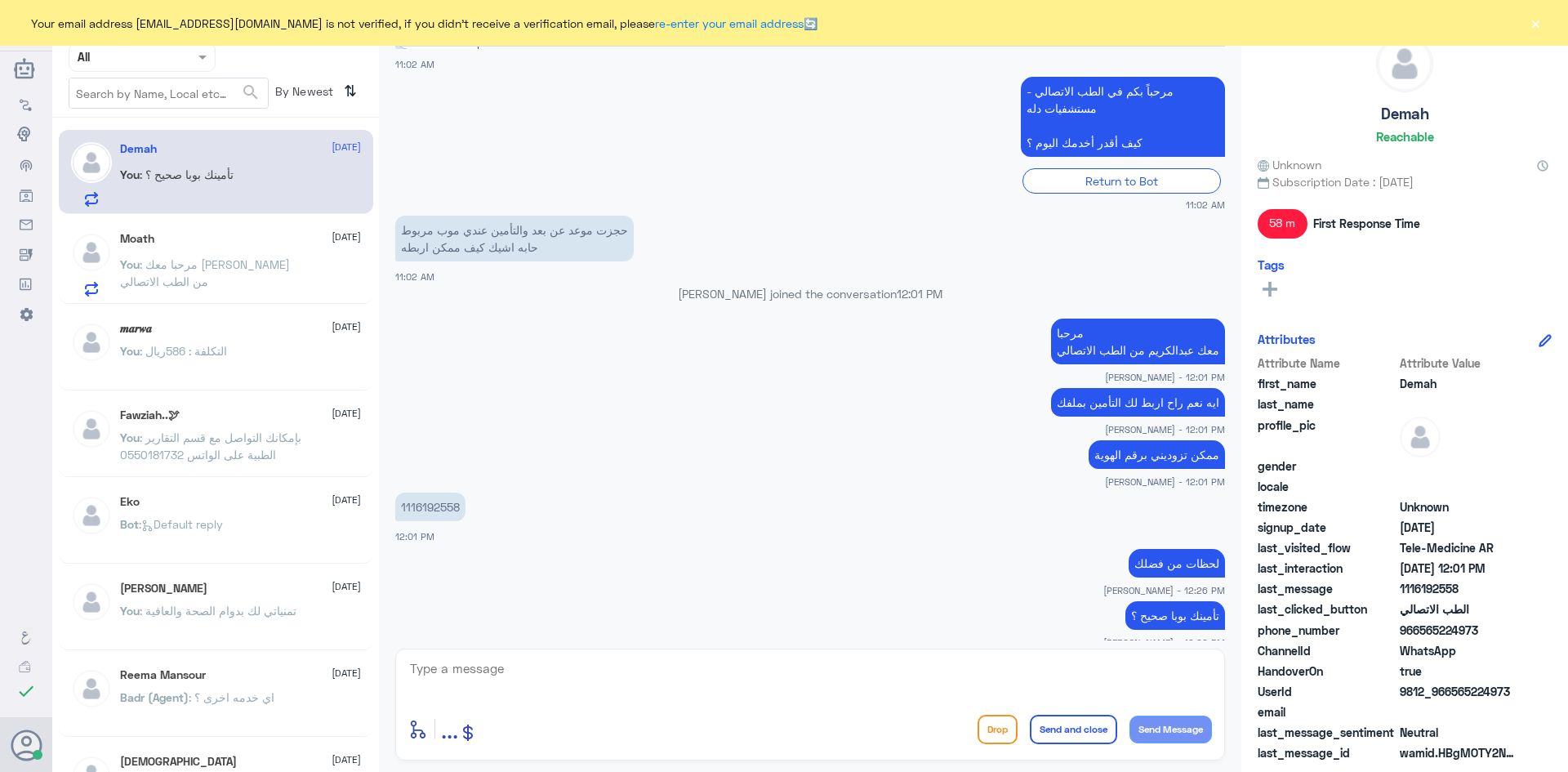
click at [257, 238] on div "Moath 15 September" at bounding box center [241, 239] width 241 height 14
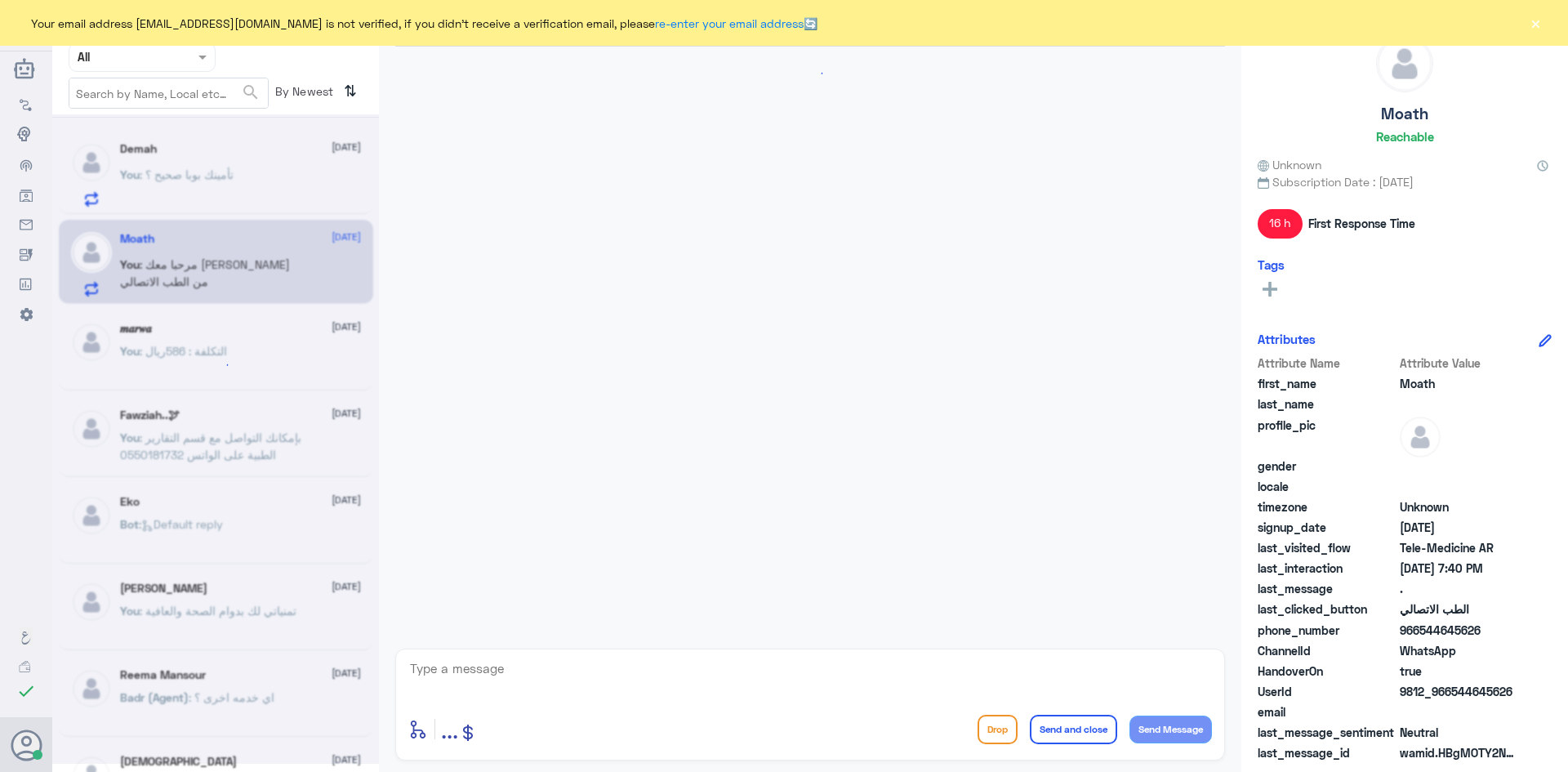
scroll to position [78, 0]
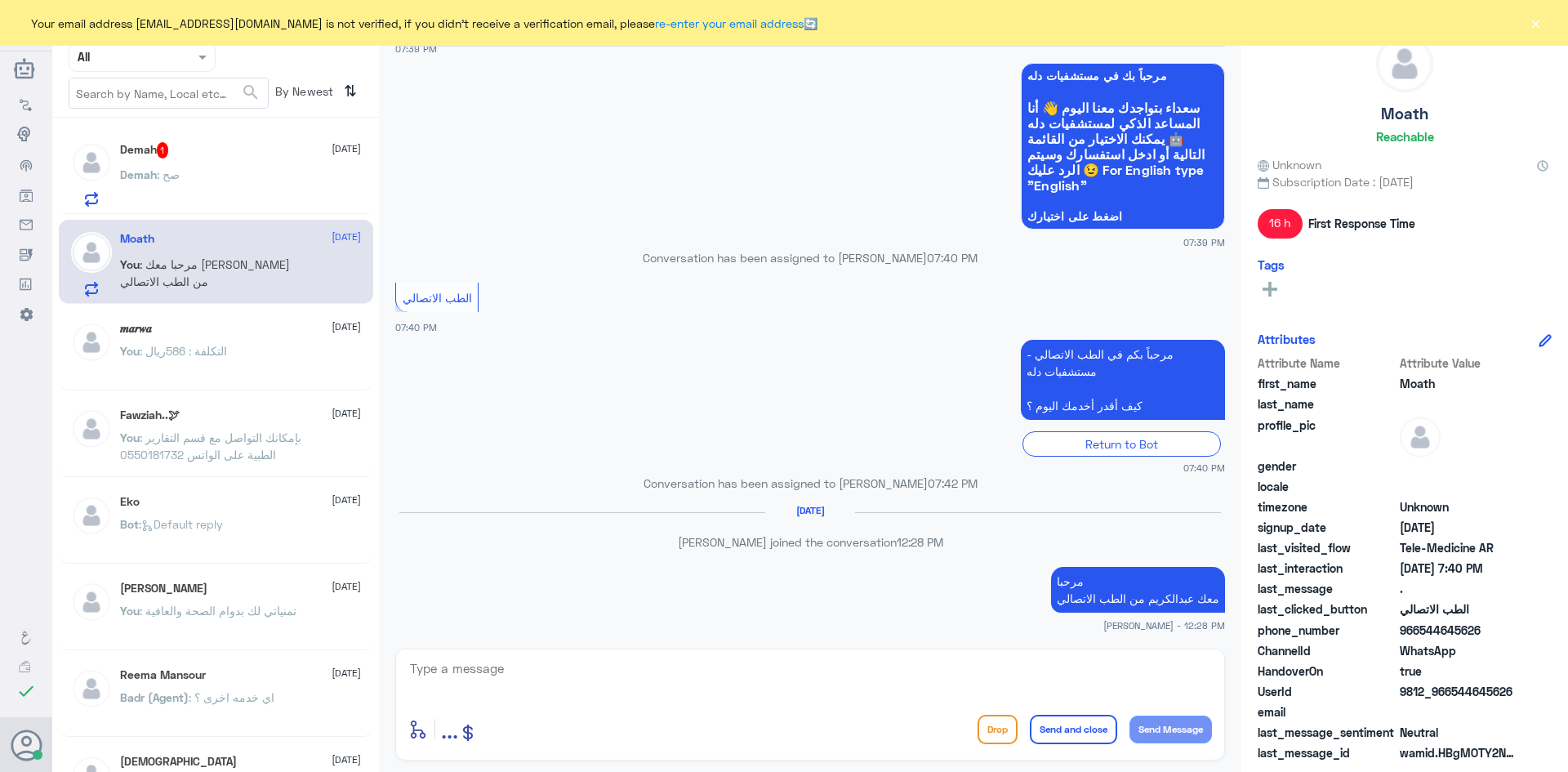
click at [286, 176] on div "Demah : صح" at bounding box center [241, 188] width 241 height 37
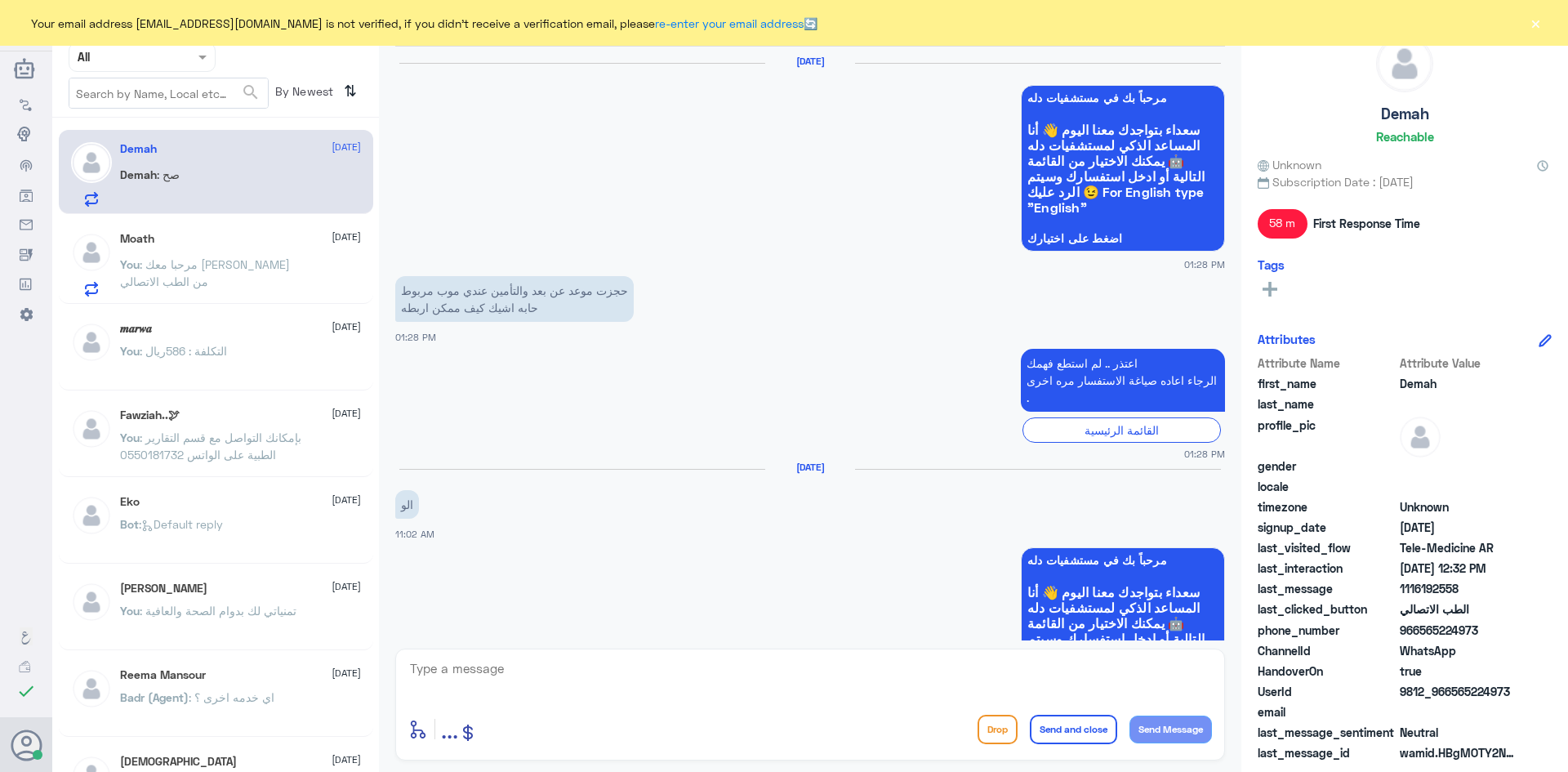
scroll to position [1051, 0]
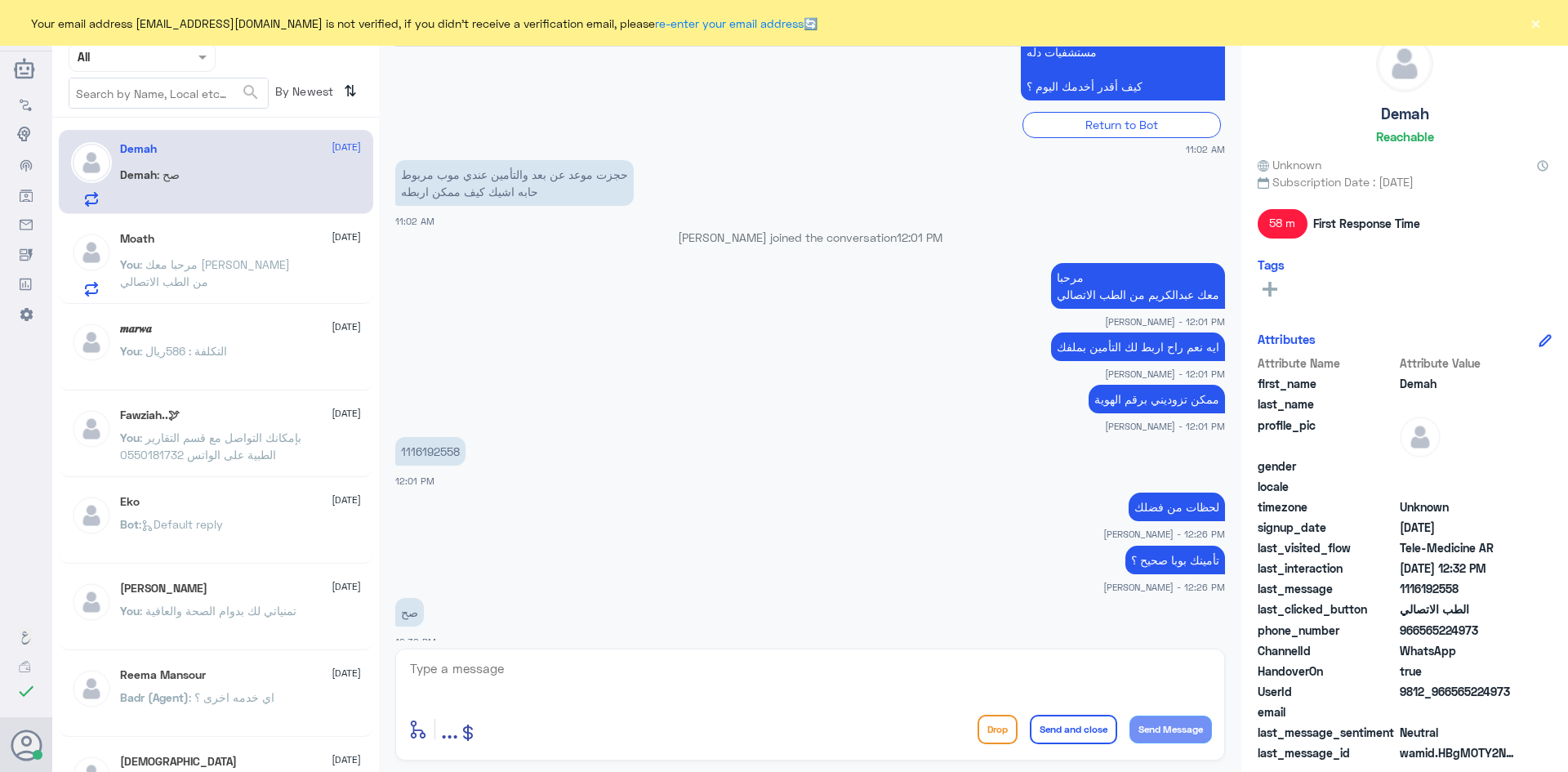
click at [561, 680] on textarea at bounding box center [809, 677] width 803 height 40
type textarea "تأمينك تمام وتم تحديثه"
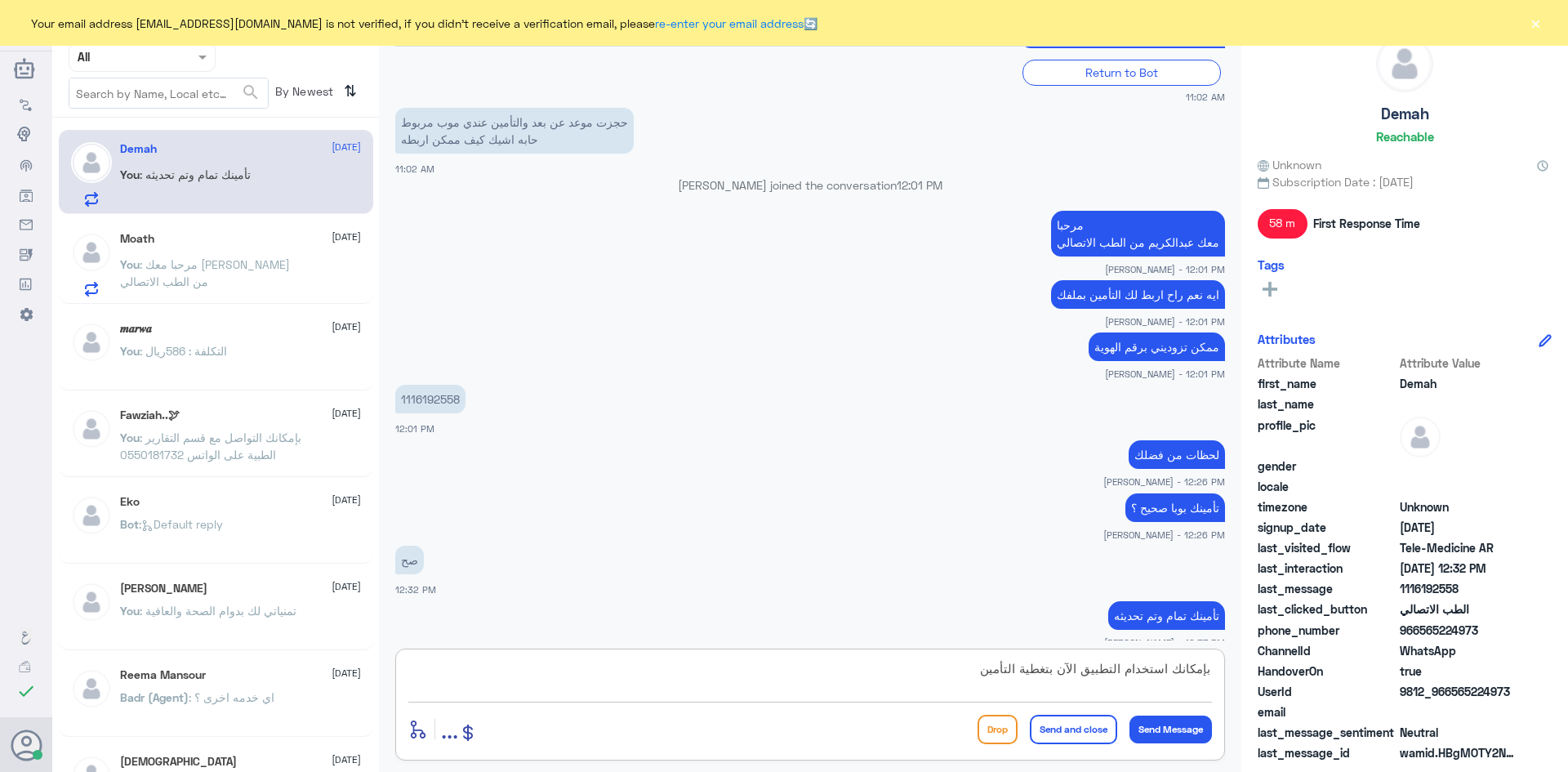
type textarea "بإمكانك استخدام التطبيق الآن بتغطية التأمين"
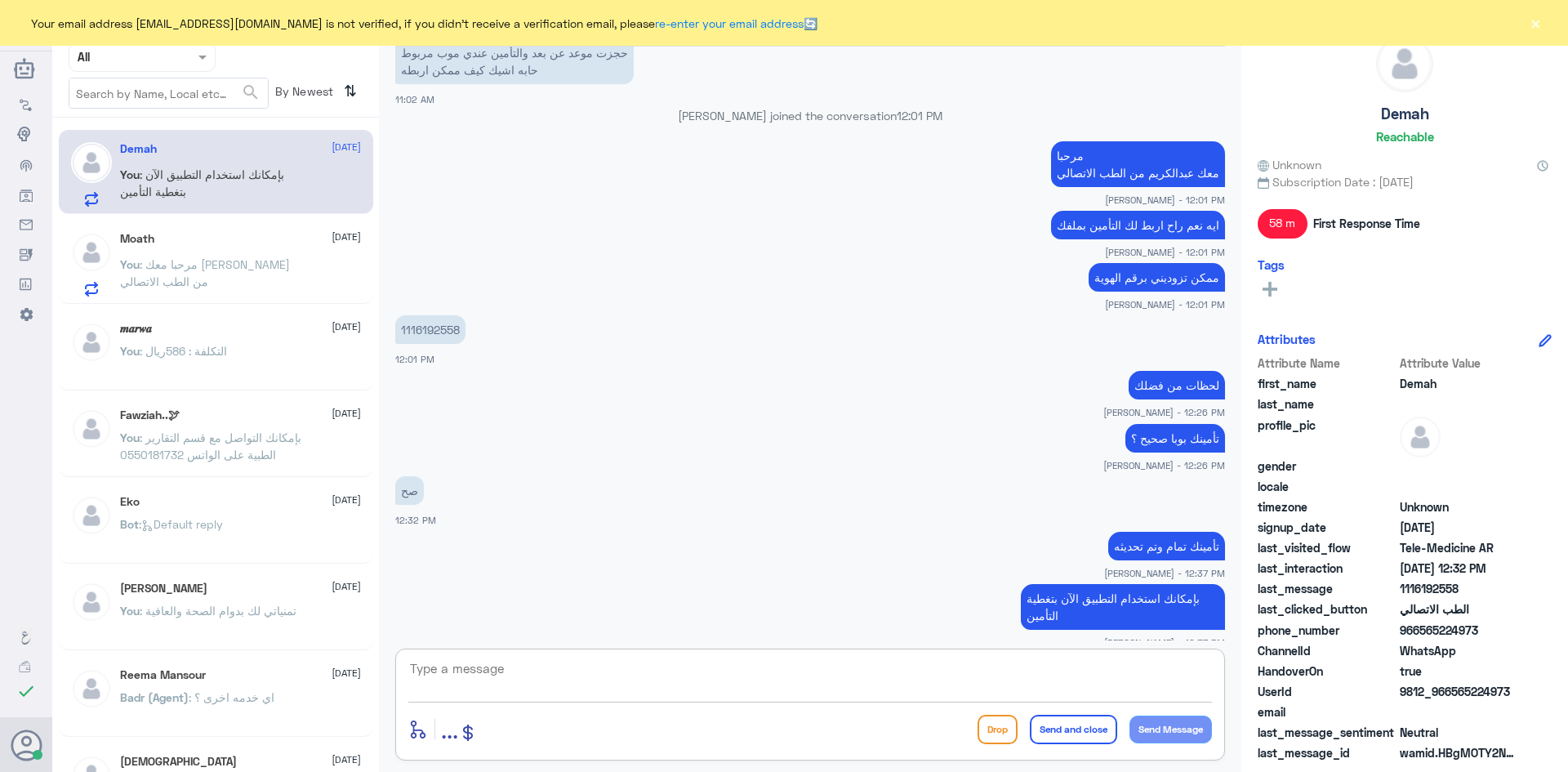
click at [260, 250] on div "Moath 15 September You : مرحبا معك عبدالكريم من الطب الاتصالي" at bounding box center [241, 264] width 241 height 64
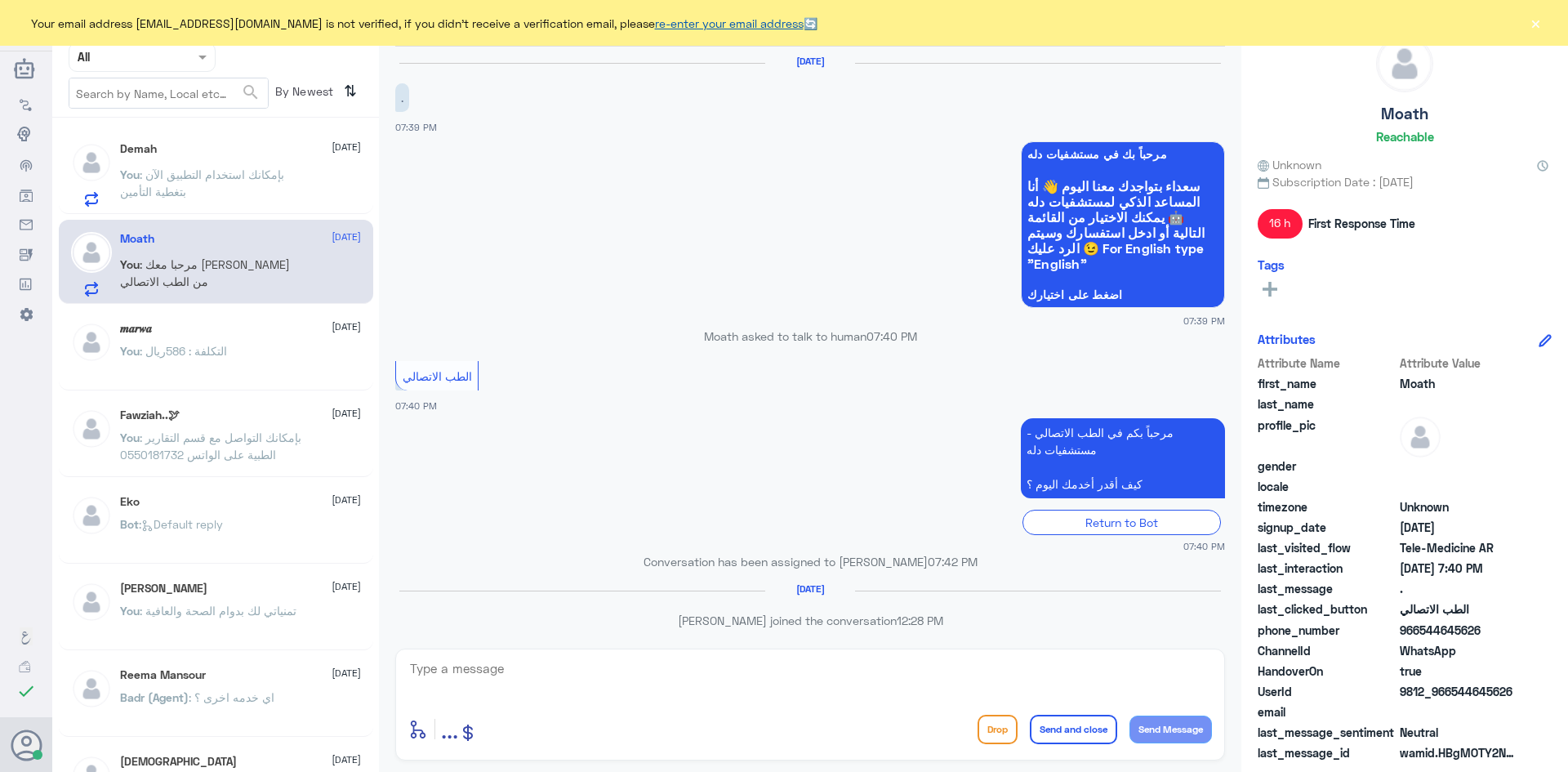
scroll to position [78, 0]
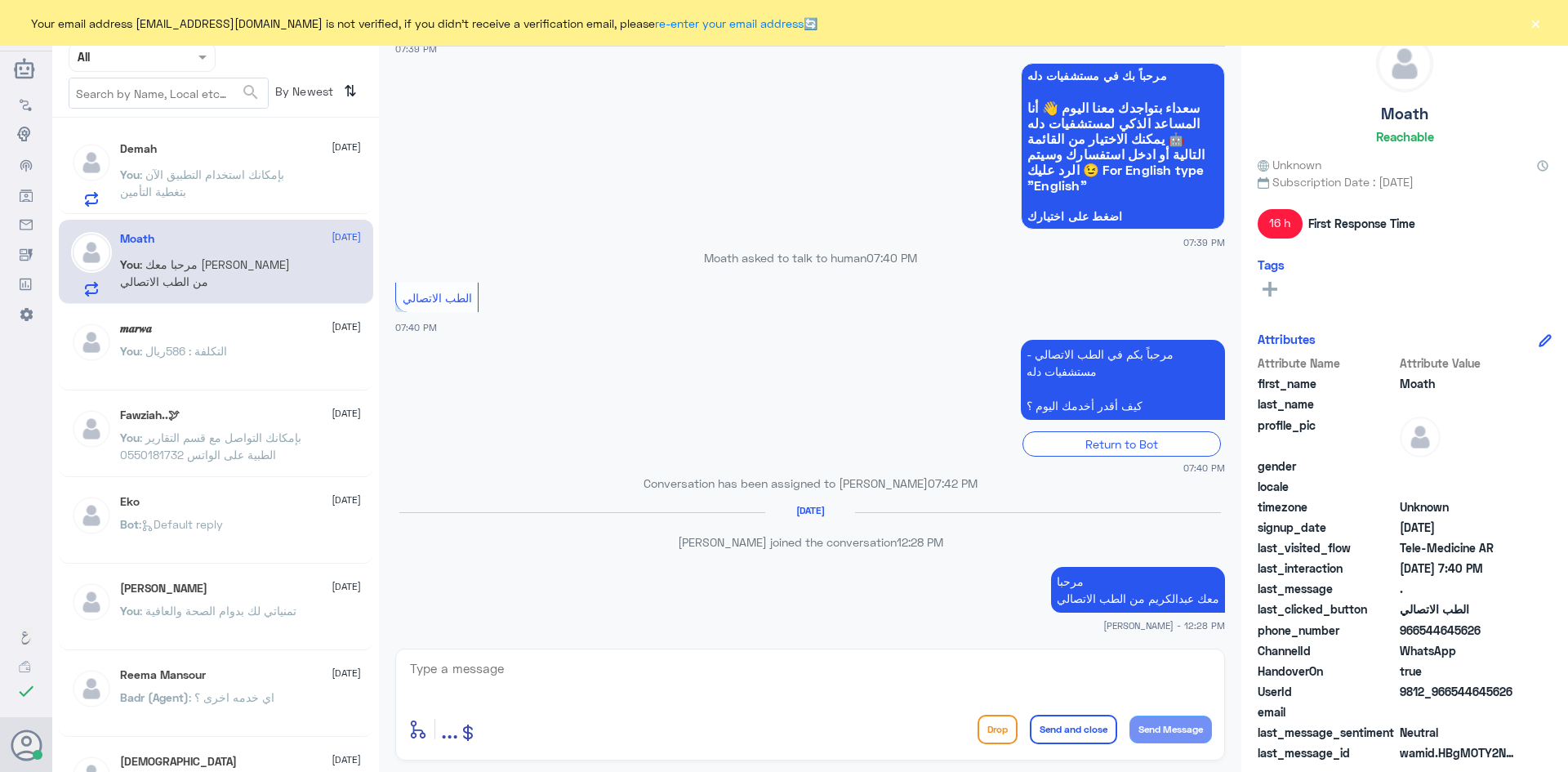
click at [1538, 21] on button "×" at bounding box center [1535, 22] width 16 height 16
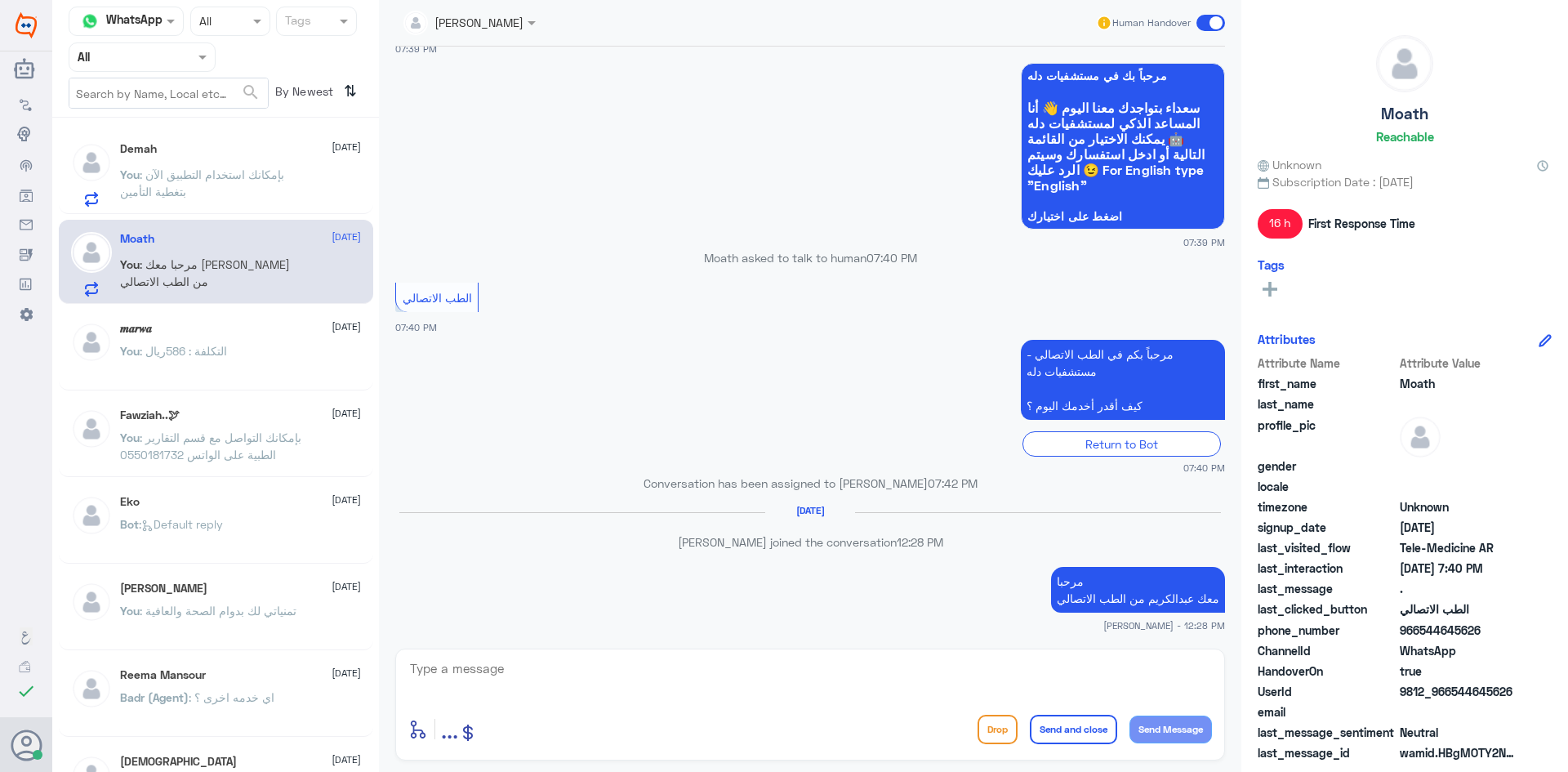
click at [1199, 26] on span at bounding box center [1211, 22] width 29 height 16
click at [0, 0] on input "checkbox" at bounding box center [0, 0] width 0 height 0
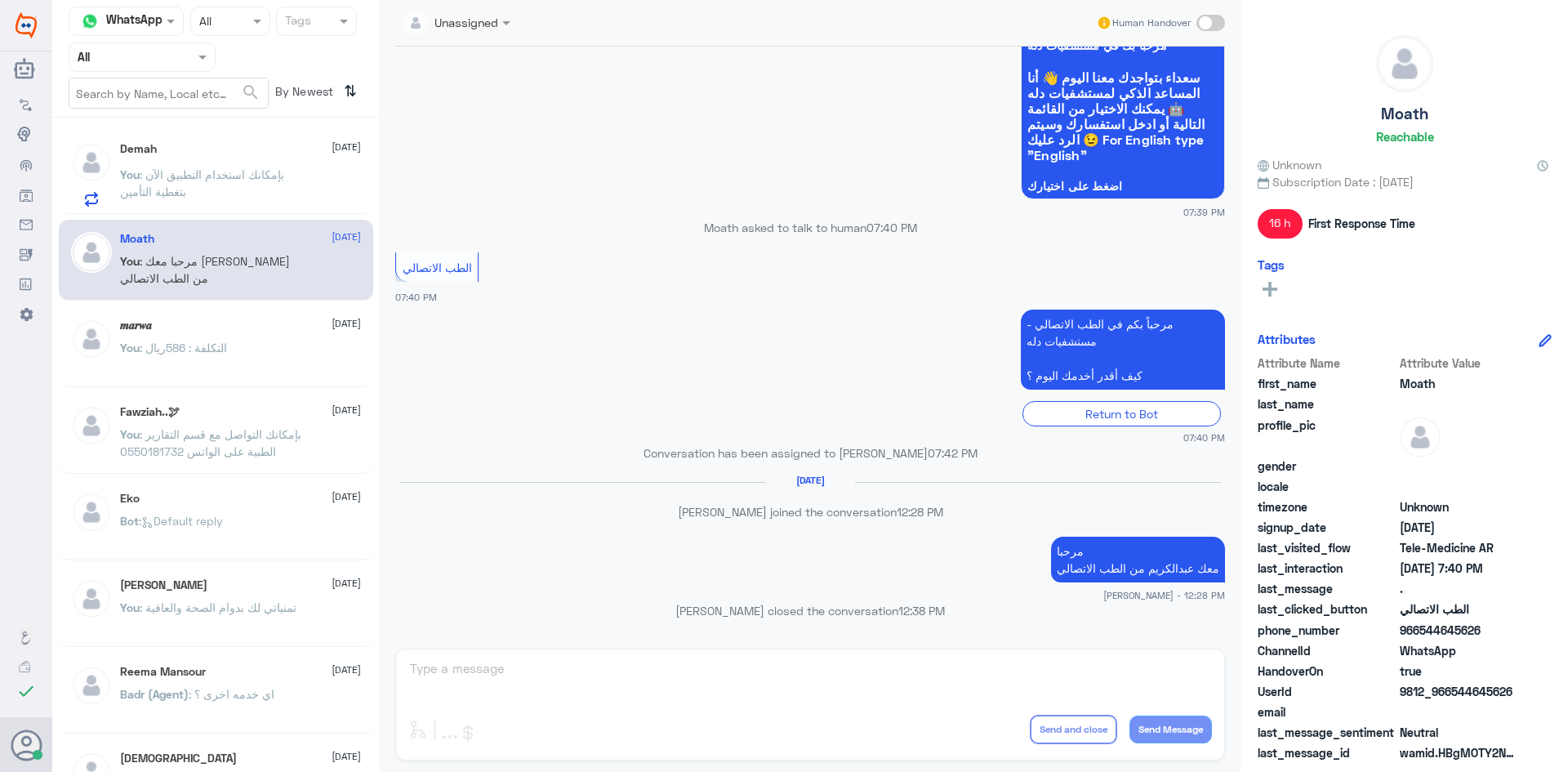
click at [224, 177] on span ": بإمكانك استخدام التطبيق الآن بتغطية التأمين" at bounding box center [202, 183] width 164 height 31
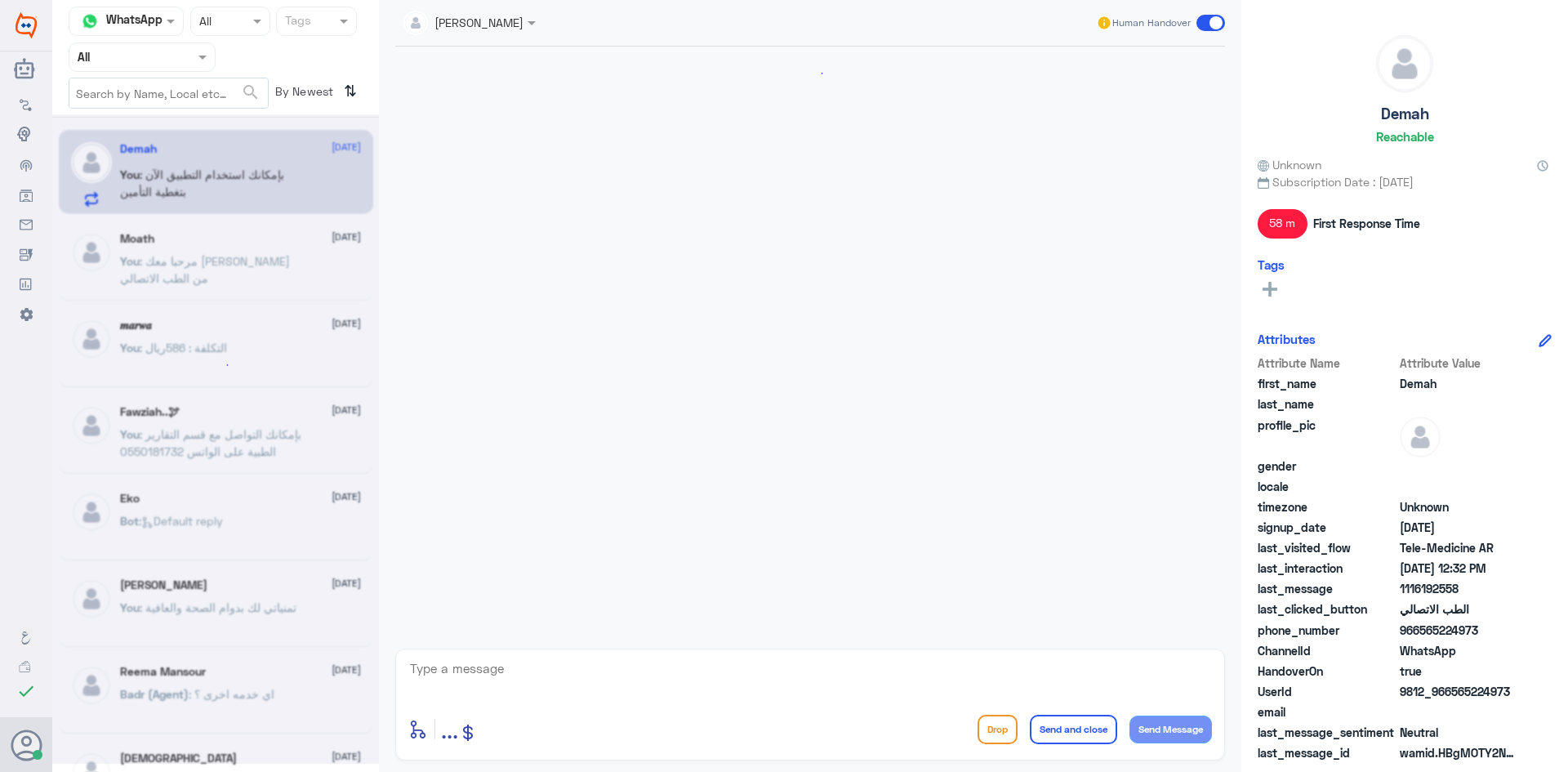
scroll to position [908, 0]
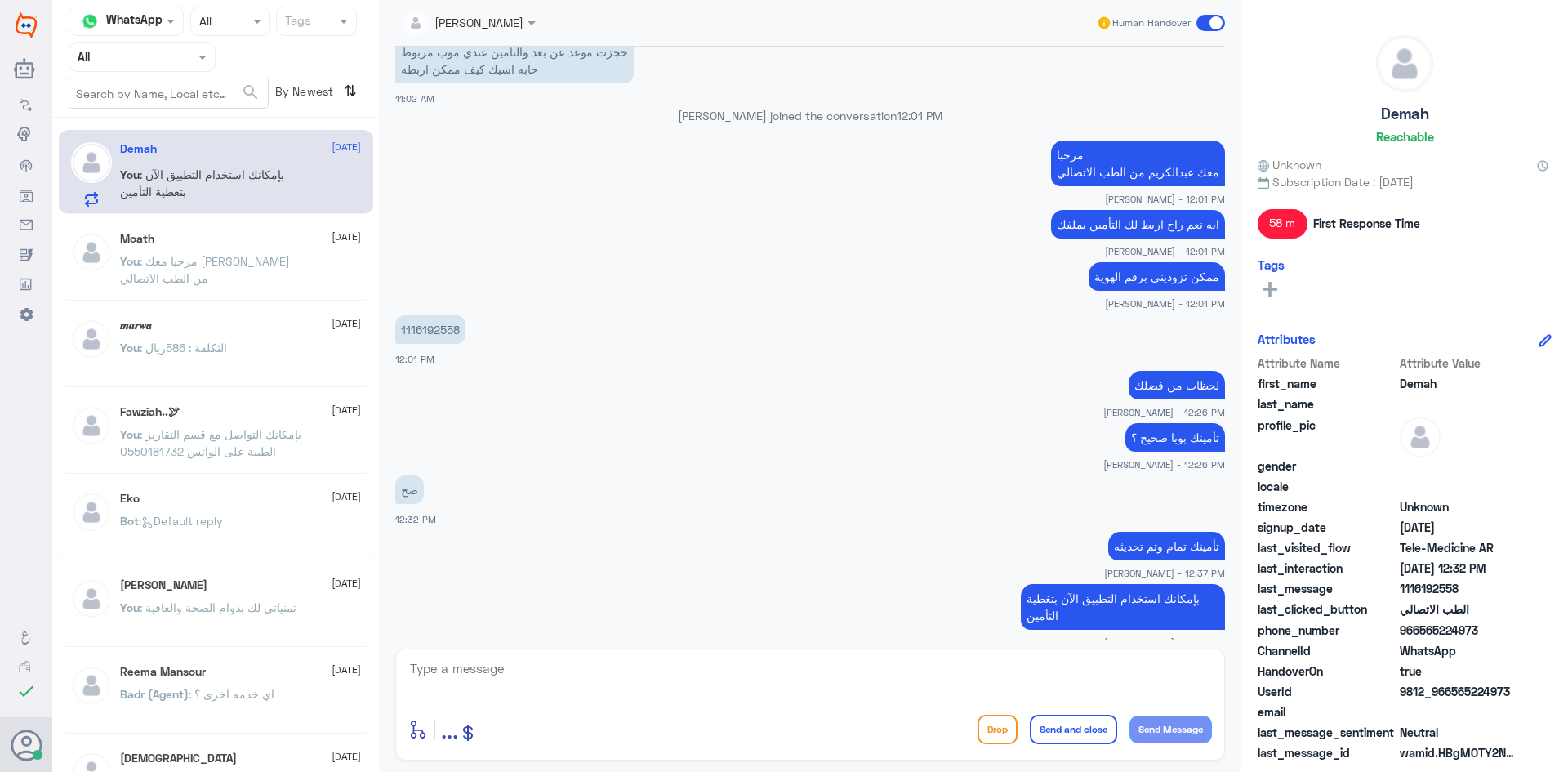
click at [1202, 23] on span at bounding box center [1211, 22] width 29 height 16
click at [0, 0] on input "checkbox" at bounding box center [0, 0] width 0 height 0
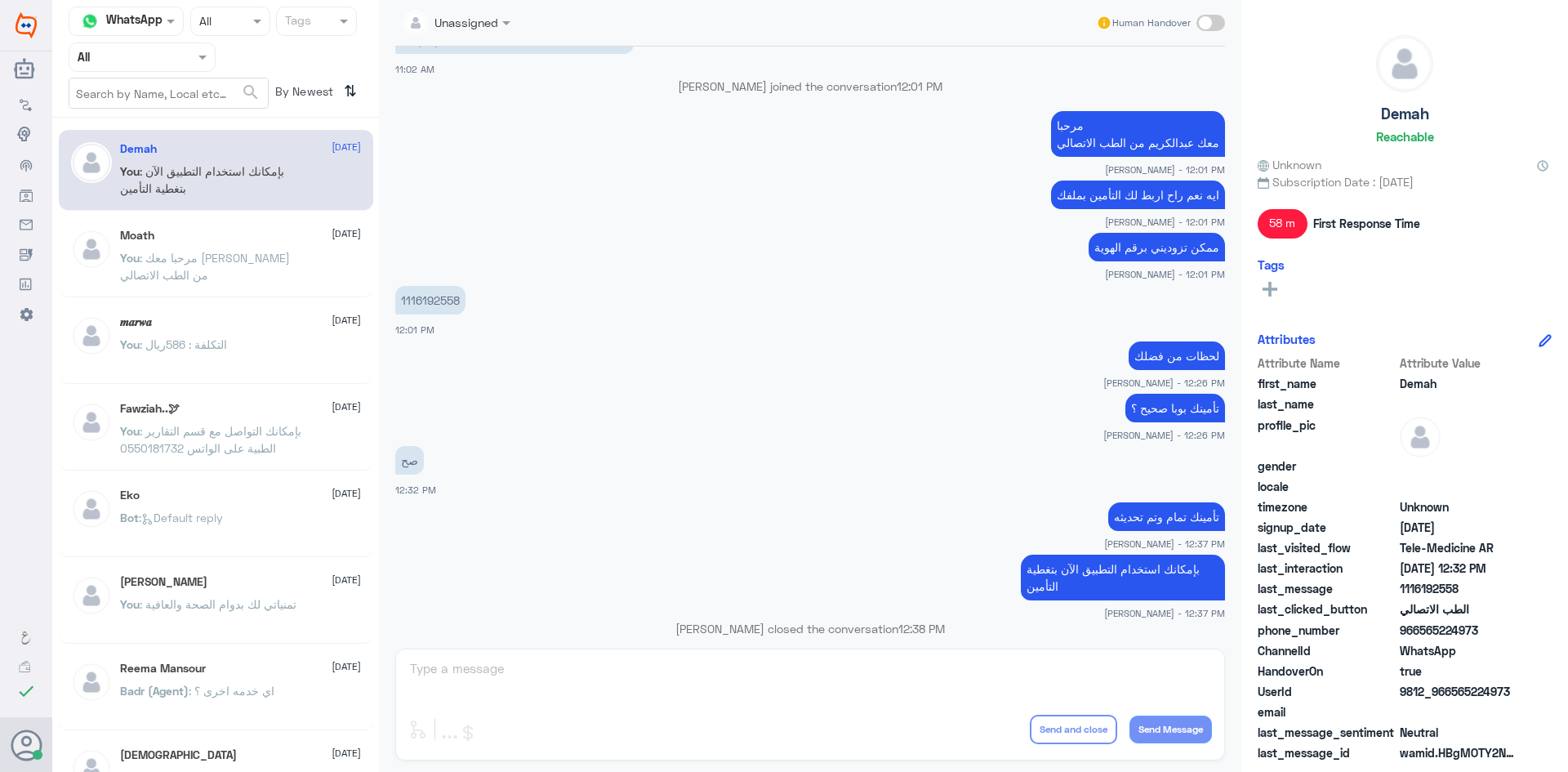
click at [1202, 23] on span at bounding box center [1211, 22] width 29 height 16
click at [0, 0] on input "checkbox" at bounding box center [0, 0] width 0 height 0
click at [1216, 24] on span at bounding box center [1211, 22] width 29 height 16
click at [0, 0] on input "checkbox" at bounding box center [0, 0] width 0 height 0
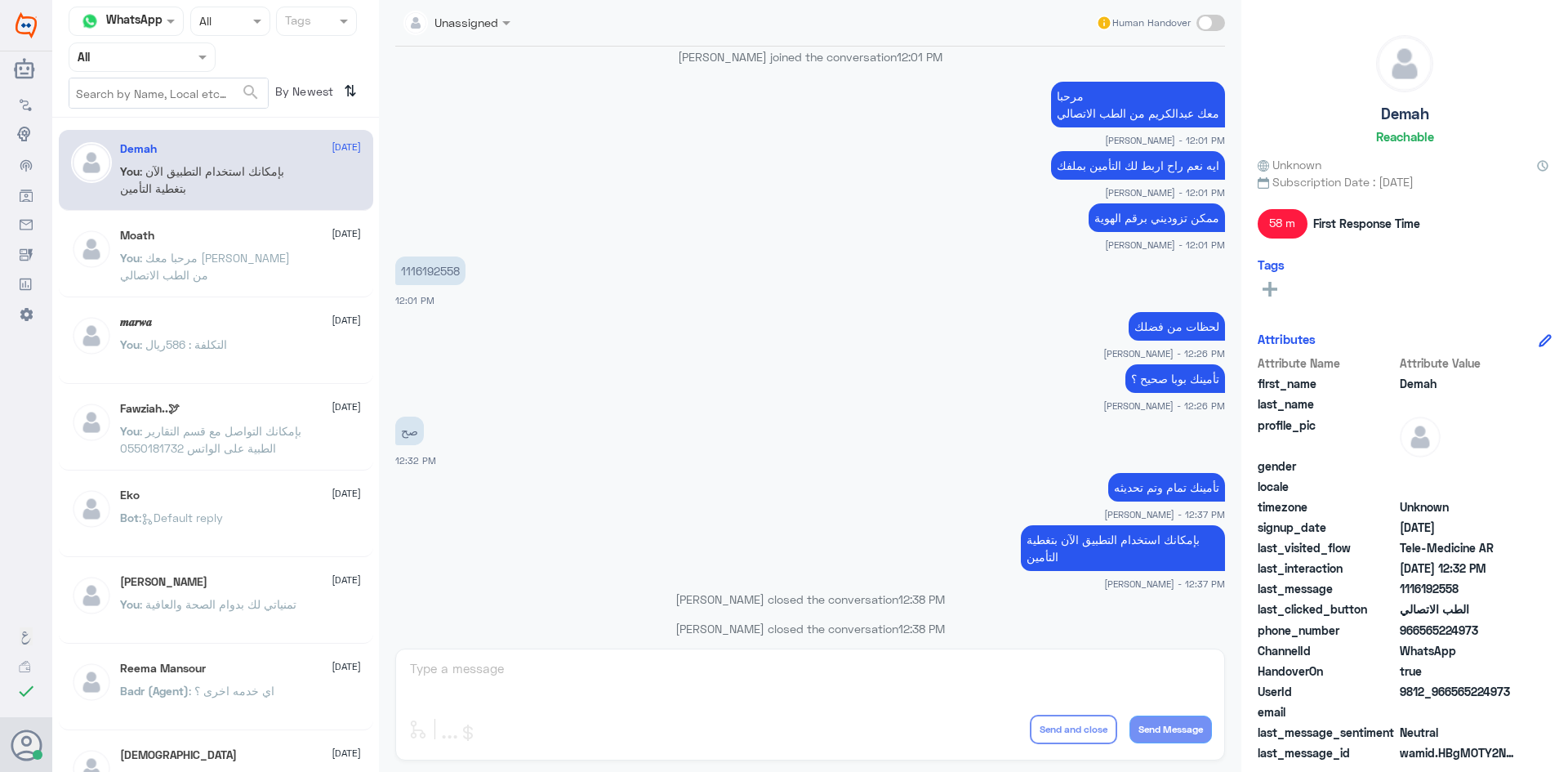
click at [1216, 24] on span at bounding box center [1211, 22] width 29 height 16
click at [0, 0] on input "checkbox" at bounding box center [0, 0] width 0 height 0
click at [278, 257] on span ": مرحبا معك [PERSON_NAME] من الطب الاتصالي" at bounding box center [205, 269] width 170 height 31
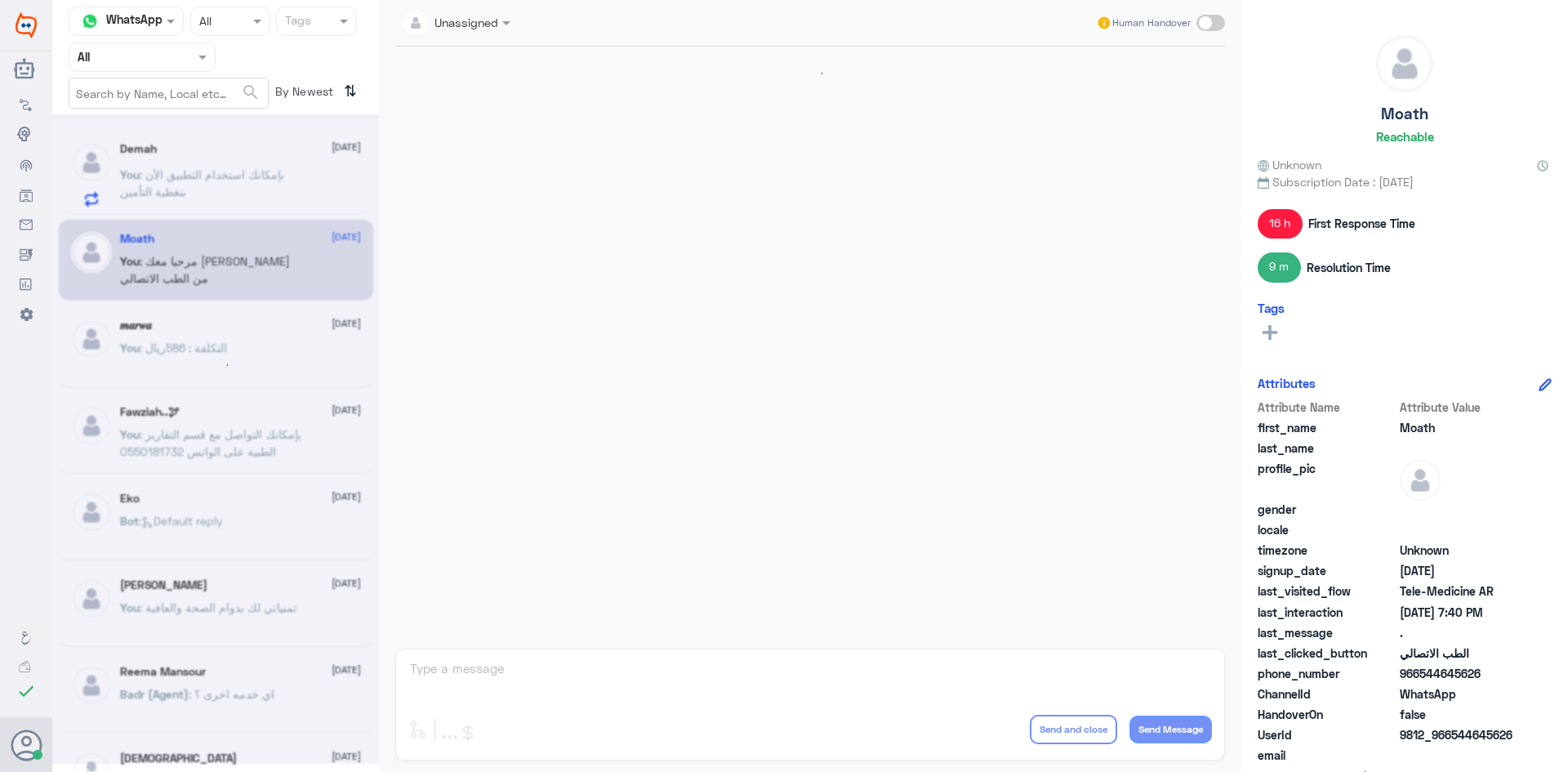
scroll to position [109, 0]
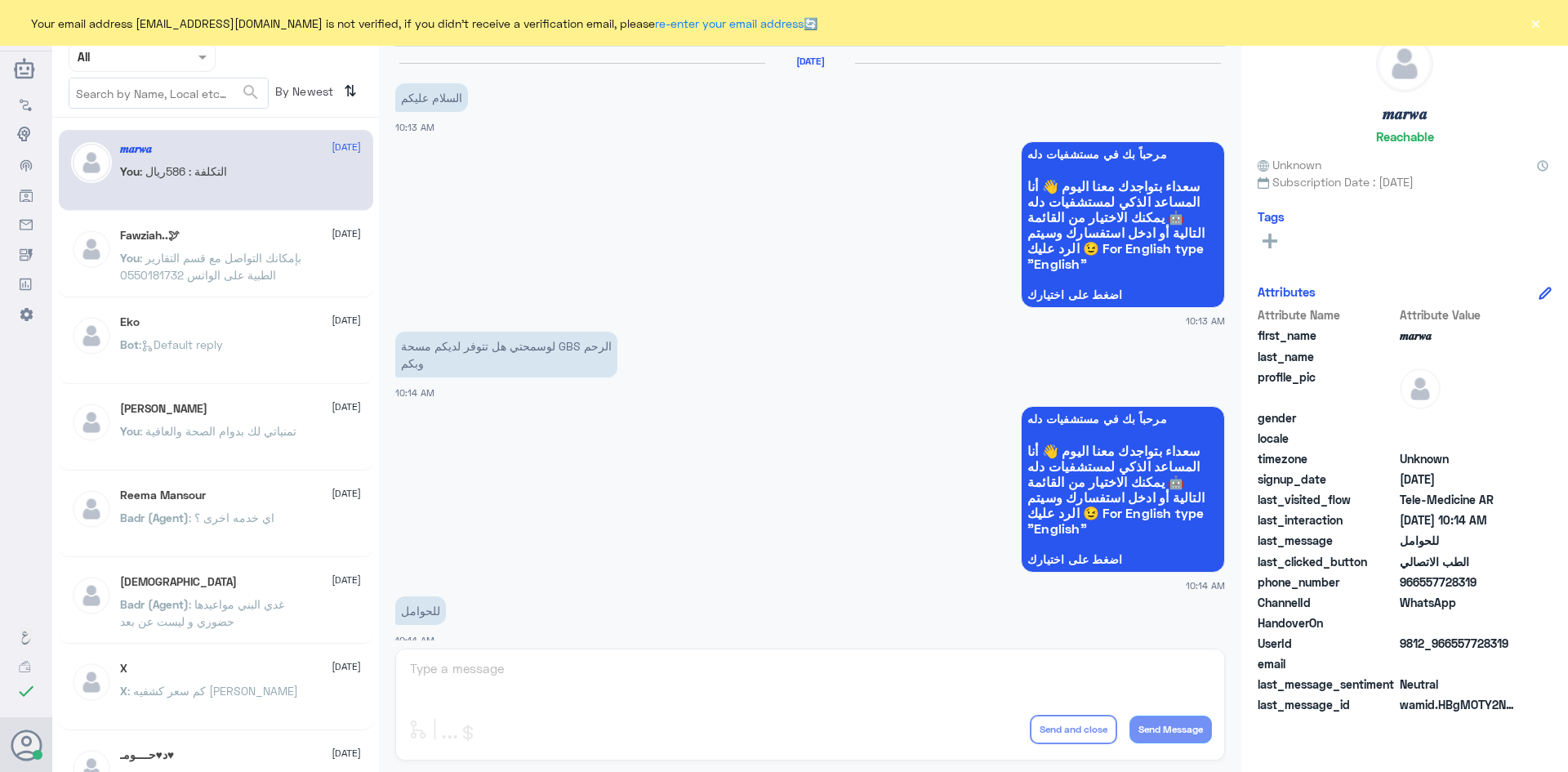
scroll to position [825, 0]
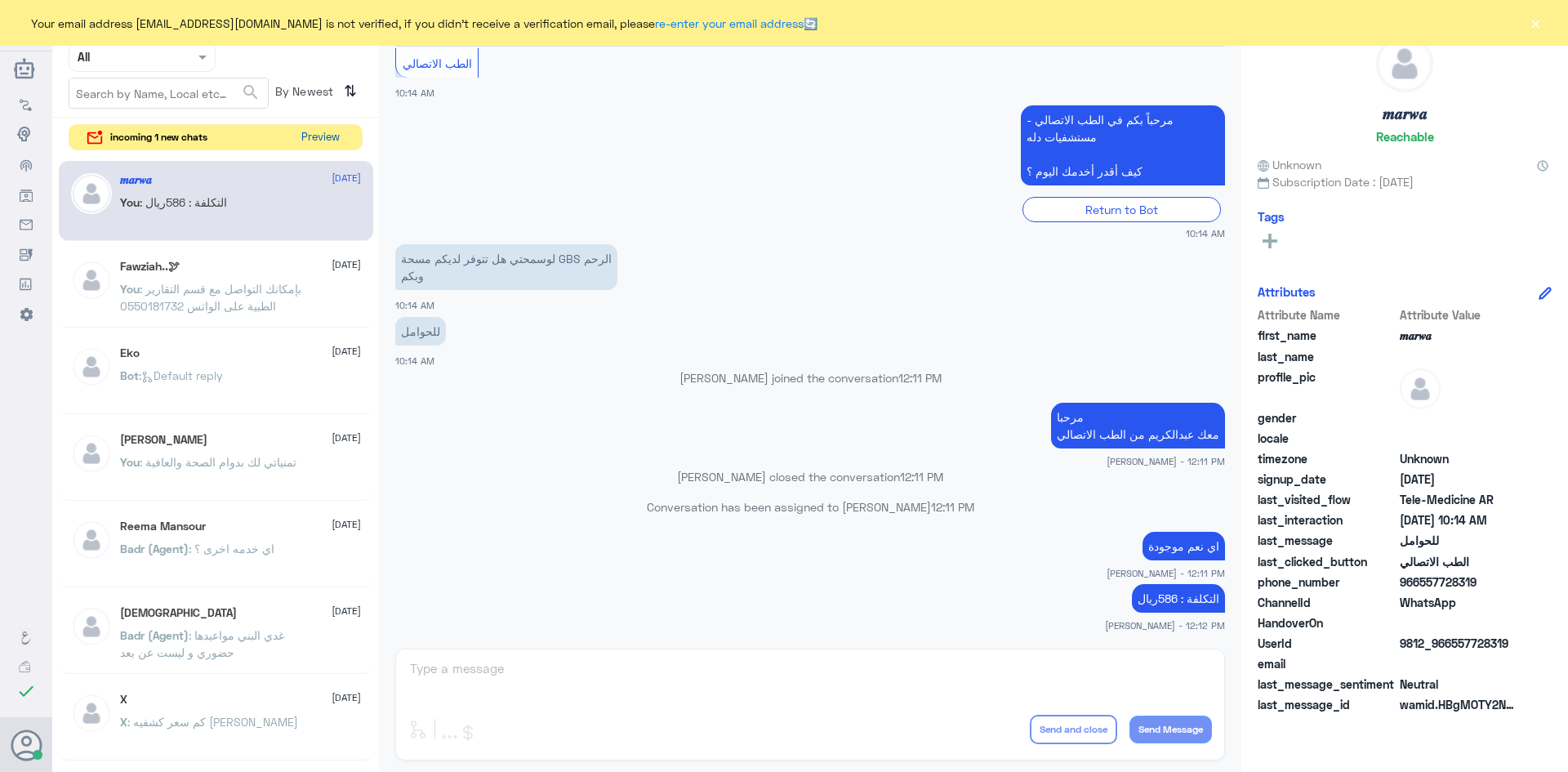
click at [324, 138] on button "Preview" at bounding box center [320, 137] width 51 height 25
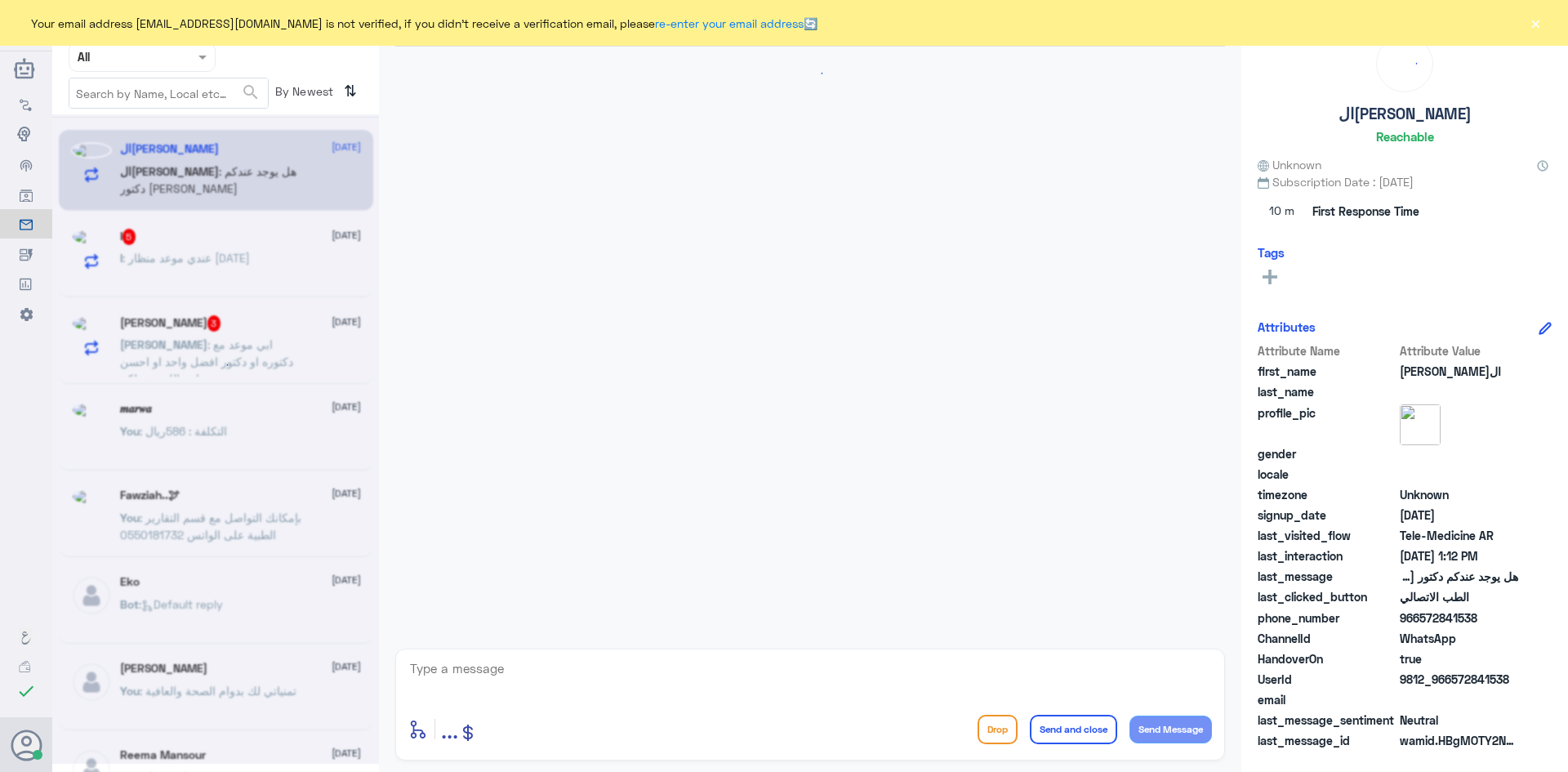
scroll to position [225, 0]
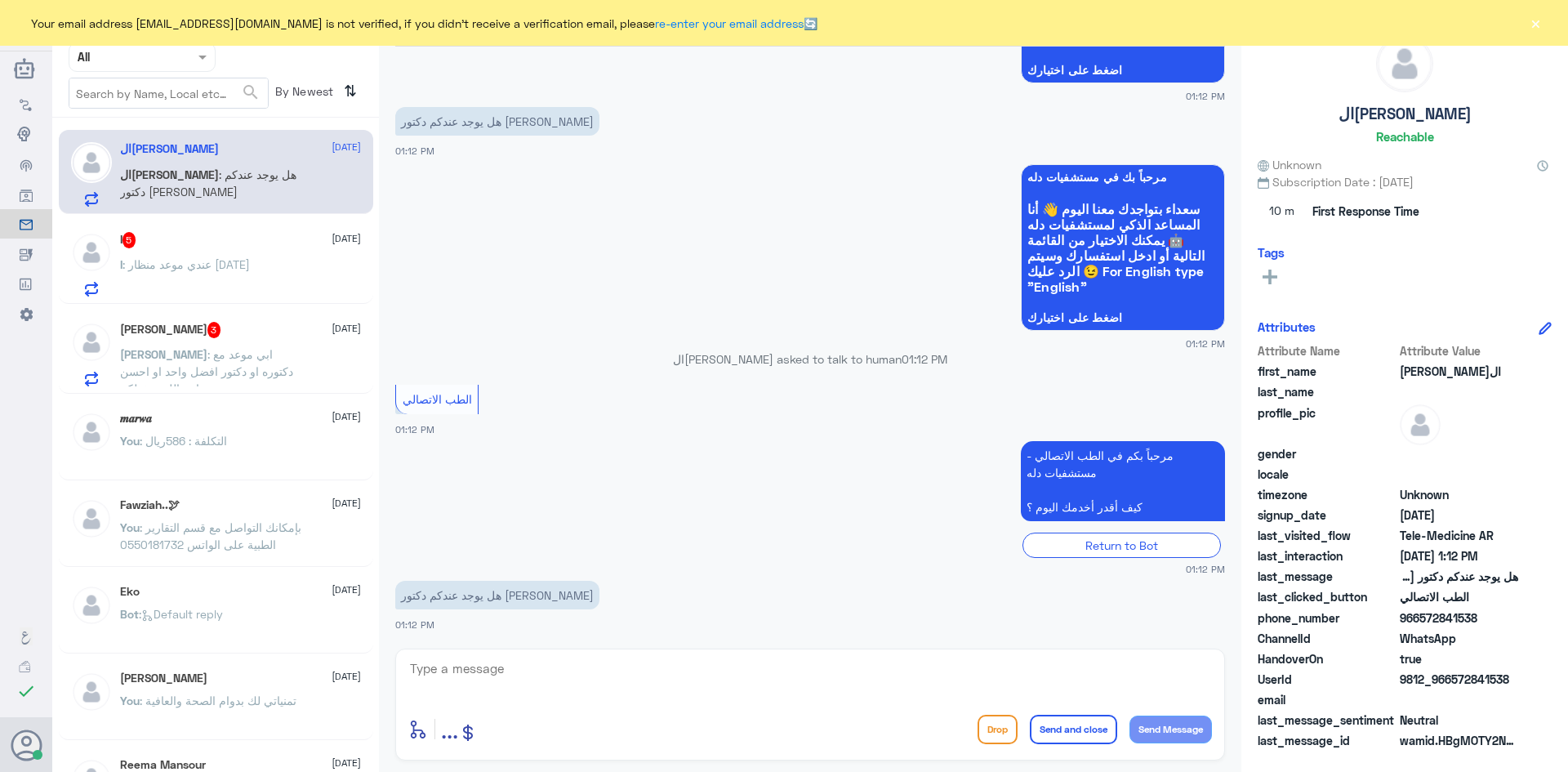
click at [521, 673] on textarea at bounding box center [809, 677] width 803 height 40
paste textarea "مرحبا معك [PERSON_NAME] من الطب الاتصالي"
type textarea "مرحبا معك [PERSON_NAME] من الطب الاتصالي"
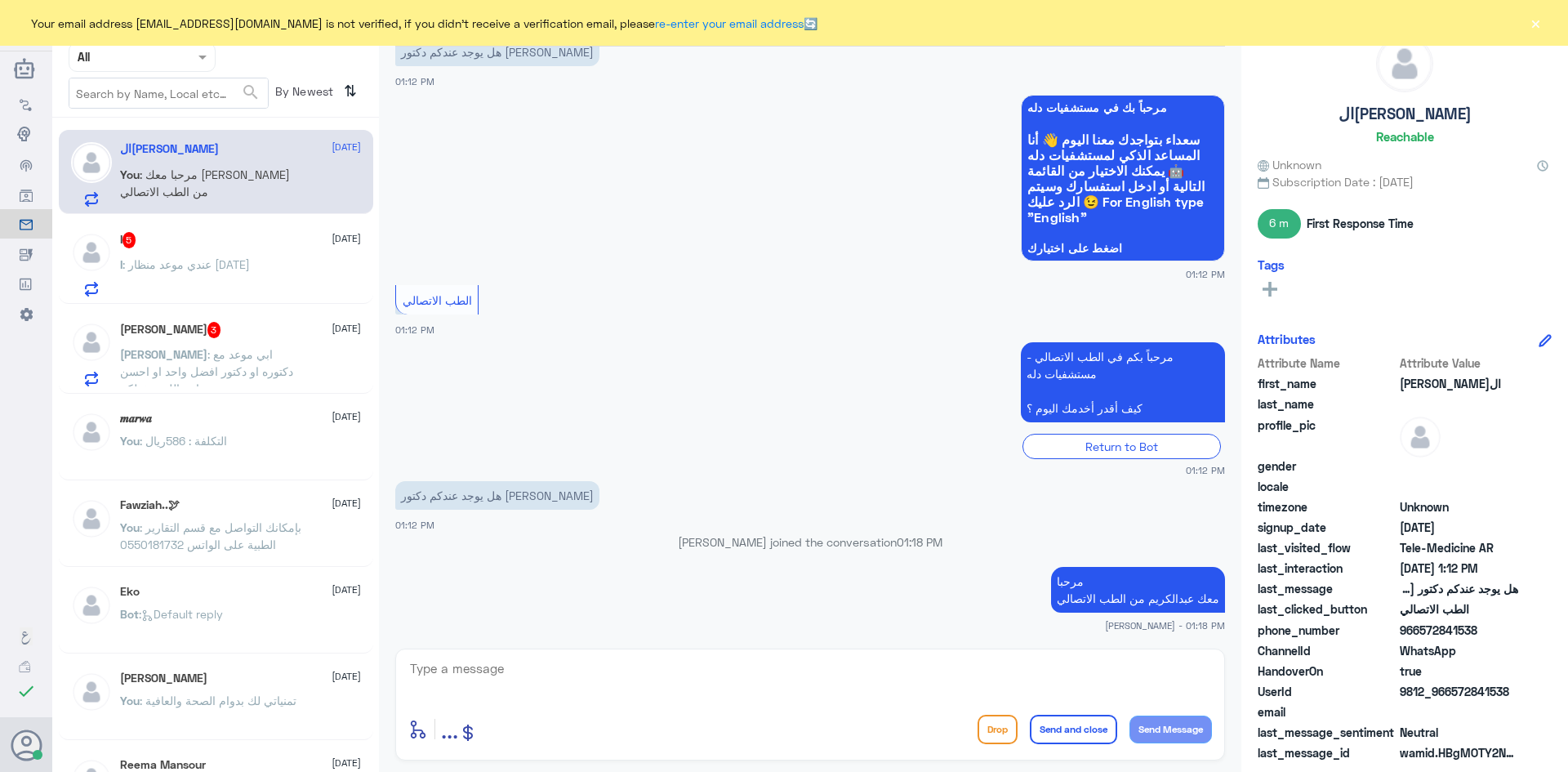
click at [238, 225] on div "I 5 16 September I : عندي موعد منظار اليوم" at bounding box center [216, 261] width 315 height 84
click at [253, 259] on div "I : عندي موعد منظار اليوم" at bounding box center [241, 277] width 241 height 37
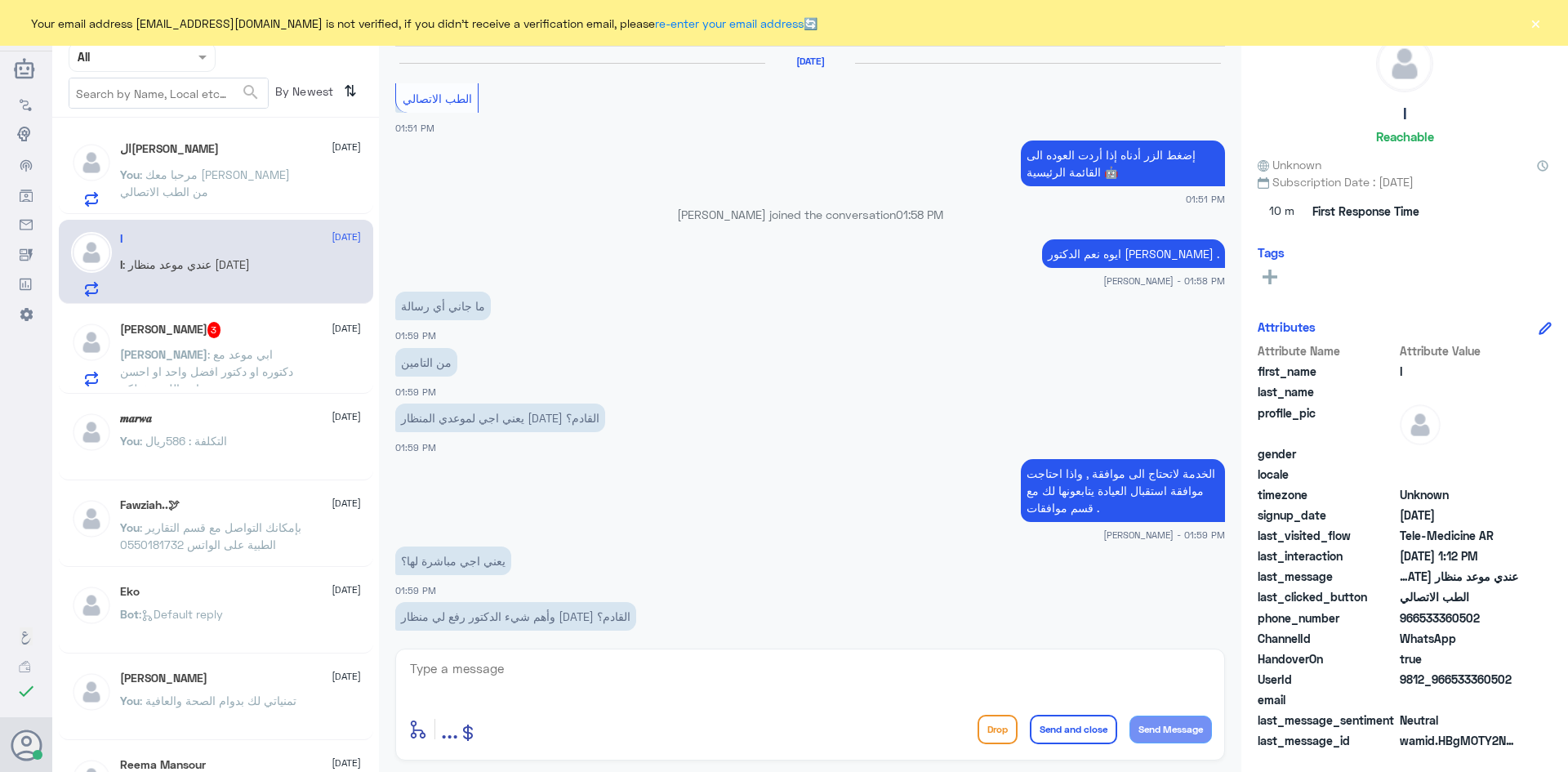
scroll to position [721, 0]
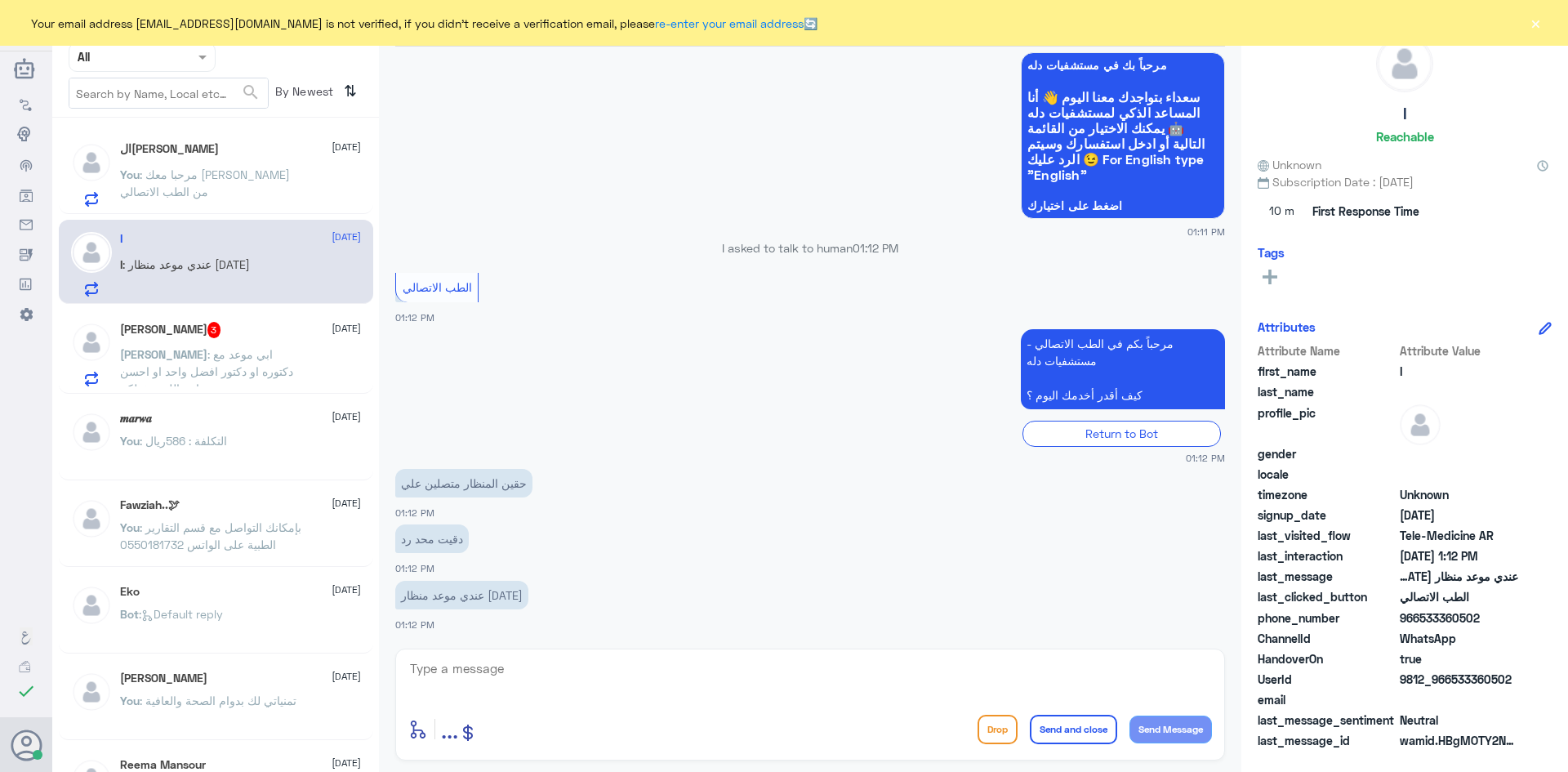
click at [550, 666] on textarea at bounding box center [809, 677] width 803 height 40
paste textarea "مرحبا معك [PERSON_NAME] من الطب الاتصالي"
type textarea "مرحبا معك [PERSON_NAME] من الطب الاتصالي"
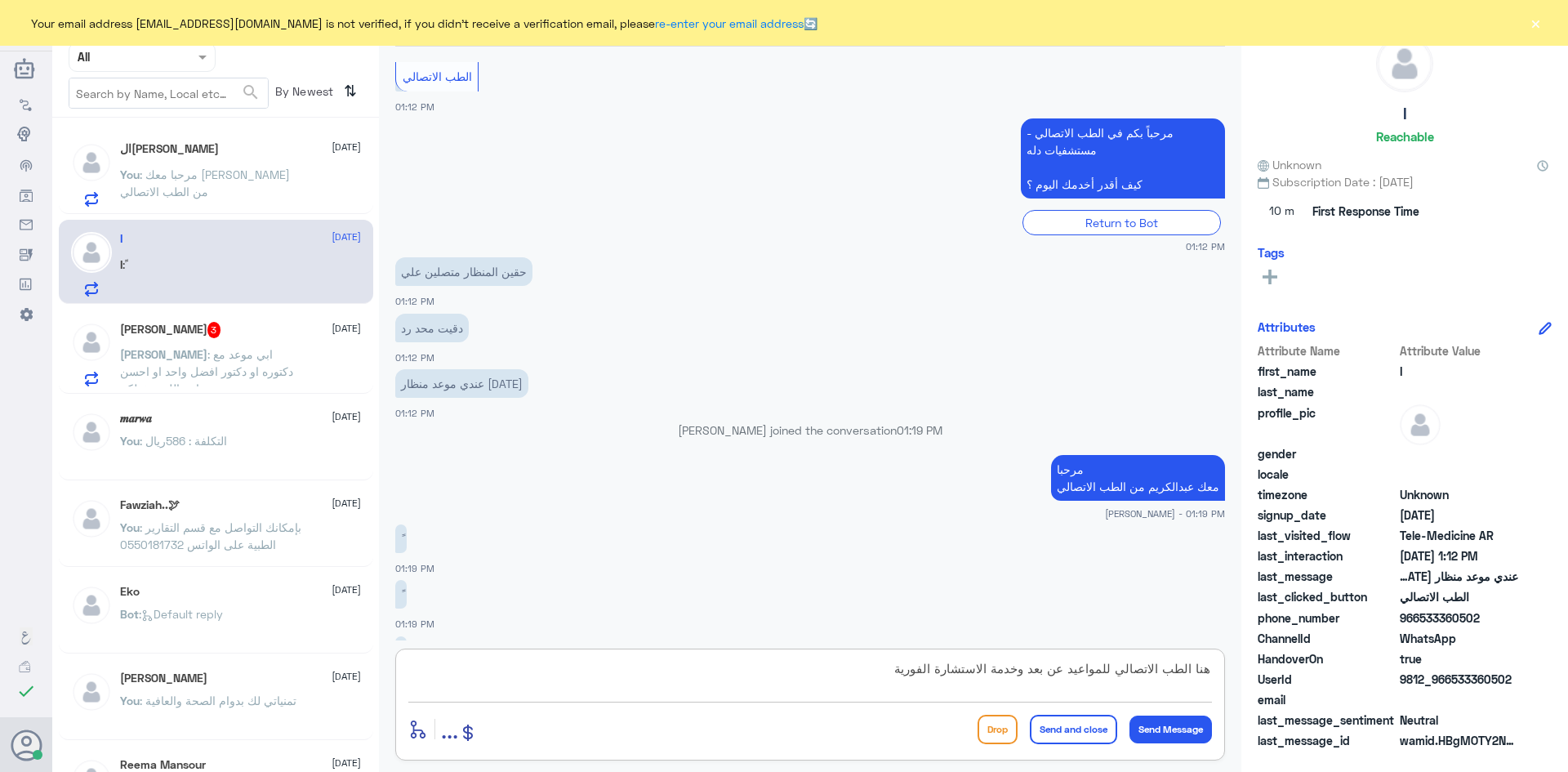
scroll to position [957, 0]
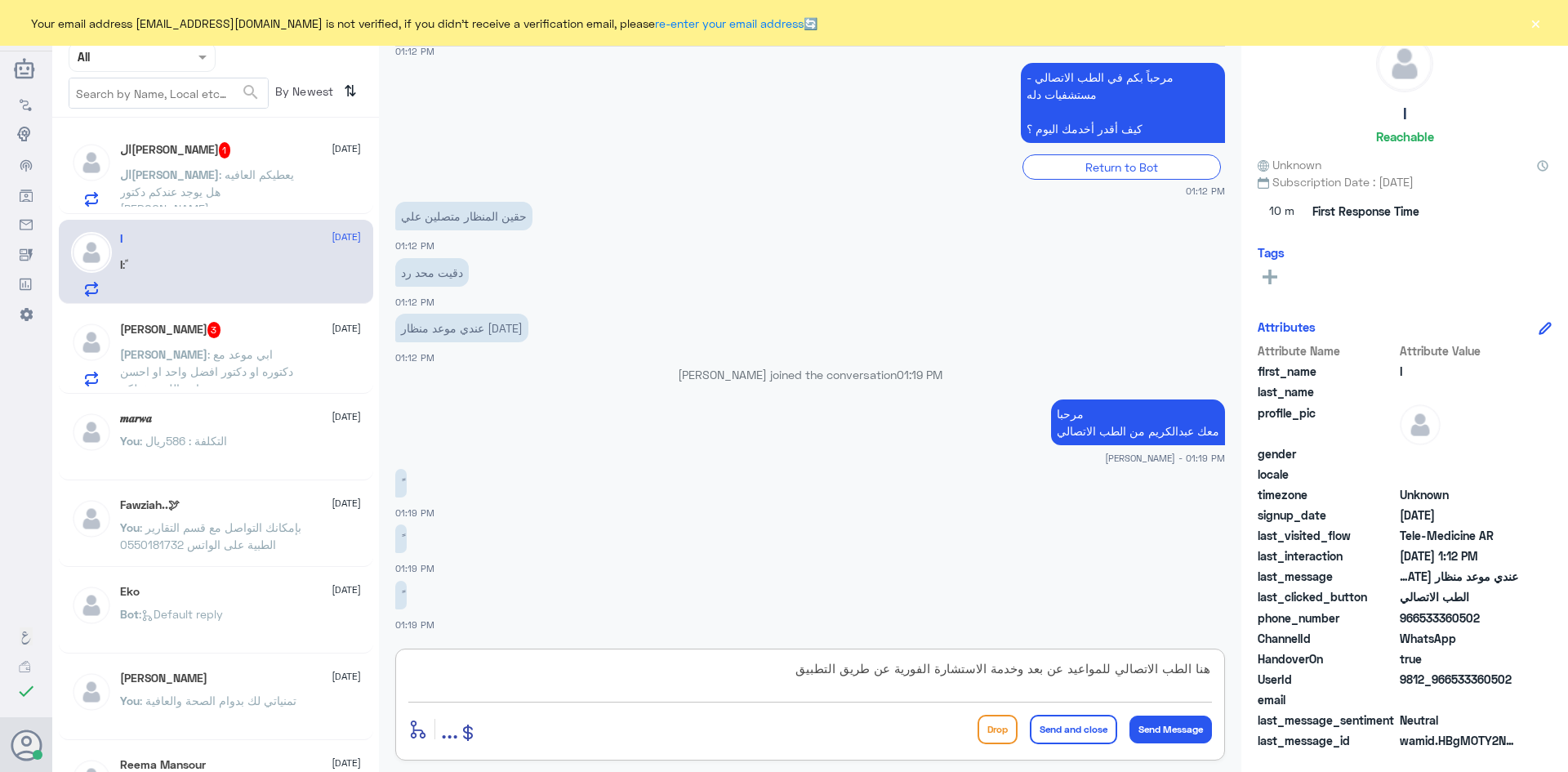
type textarea "هنا الطب الاتصالي للمواعيد عن بعد وخدمة الاستشارة الفورية عن طريق التطبيق"
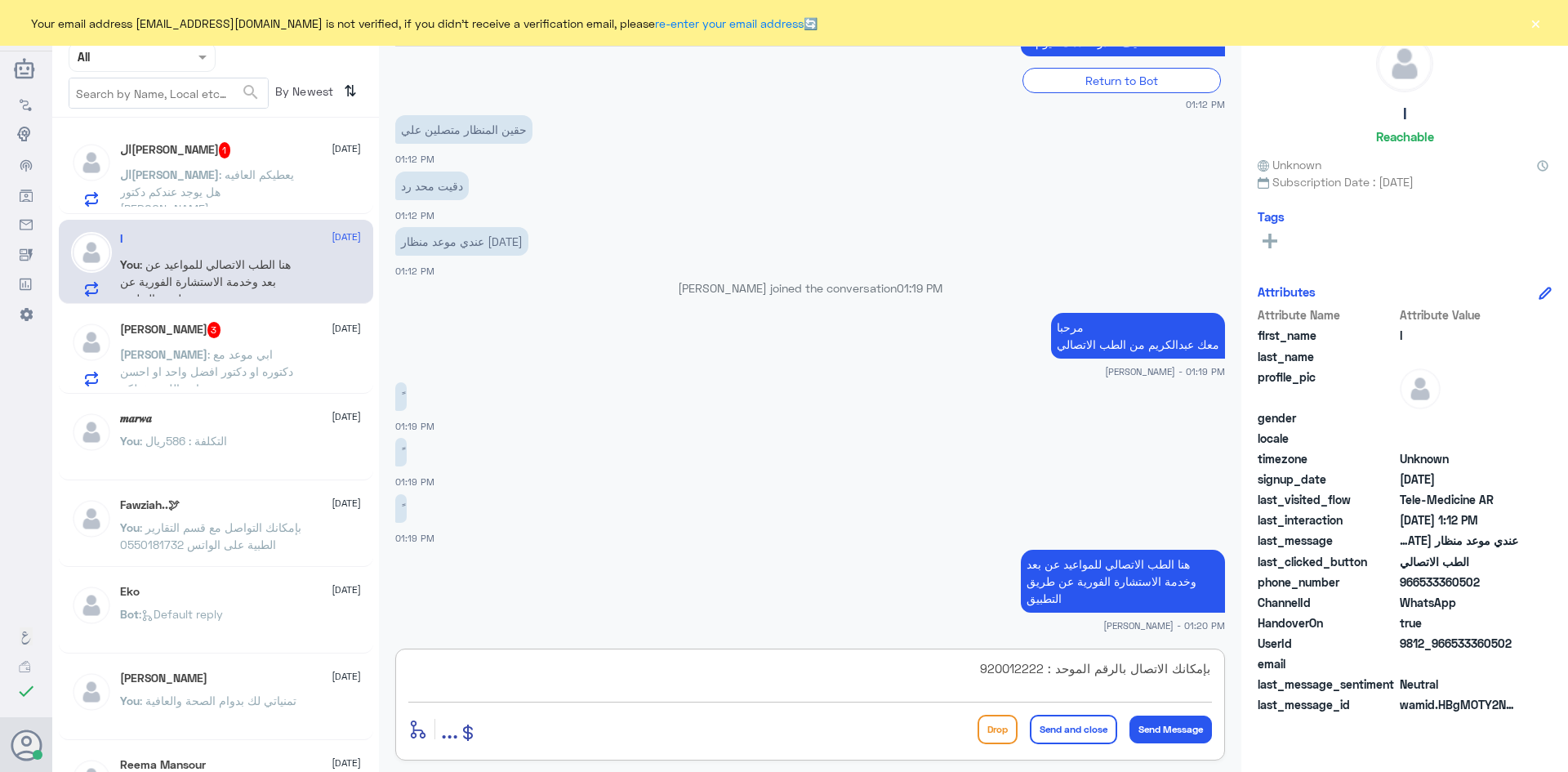
type textarea "بإمكانك الاتصال بالرقم الموحد : 920012222"
click at [1073, 732] on button "Send and close" at bounding box center [1073, 728] width 87 height 29
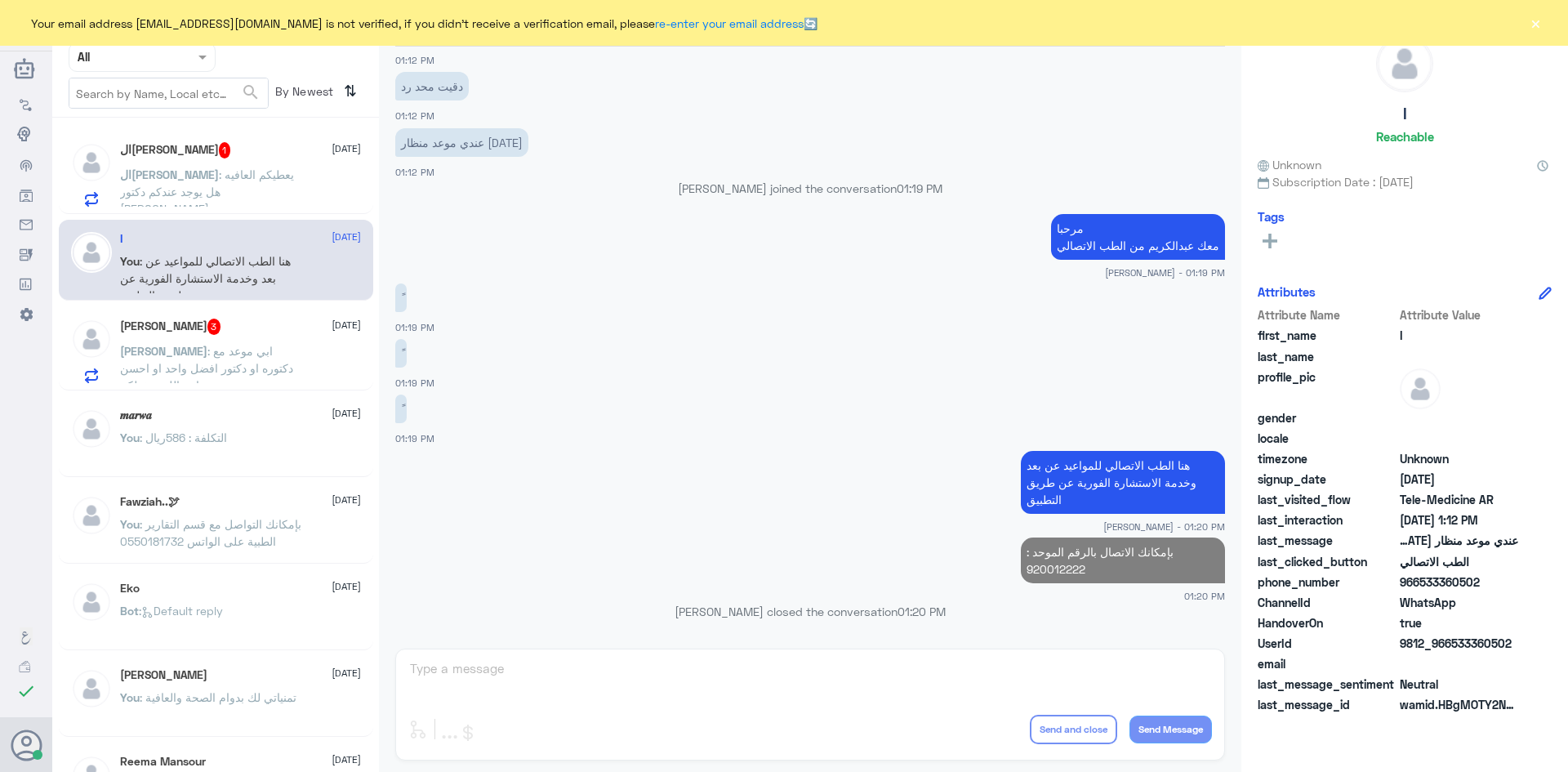
scroll to position [1110, 0]
click at [187, 318] on div "حمد 3 16 September" at bounding box center [241, 326] width 241 height 16
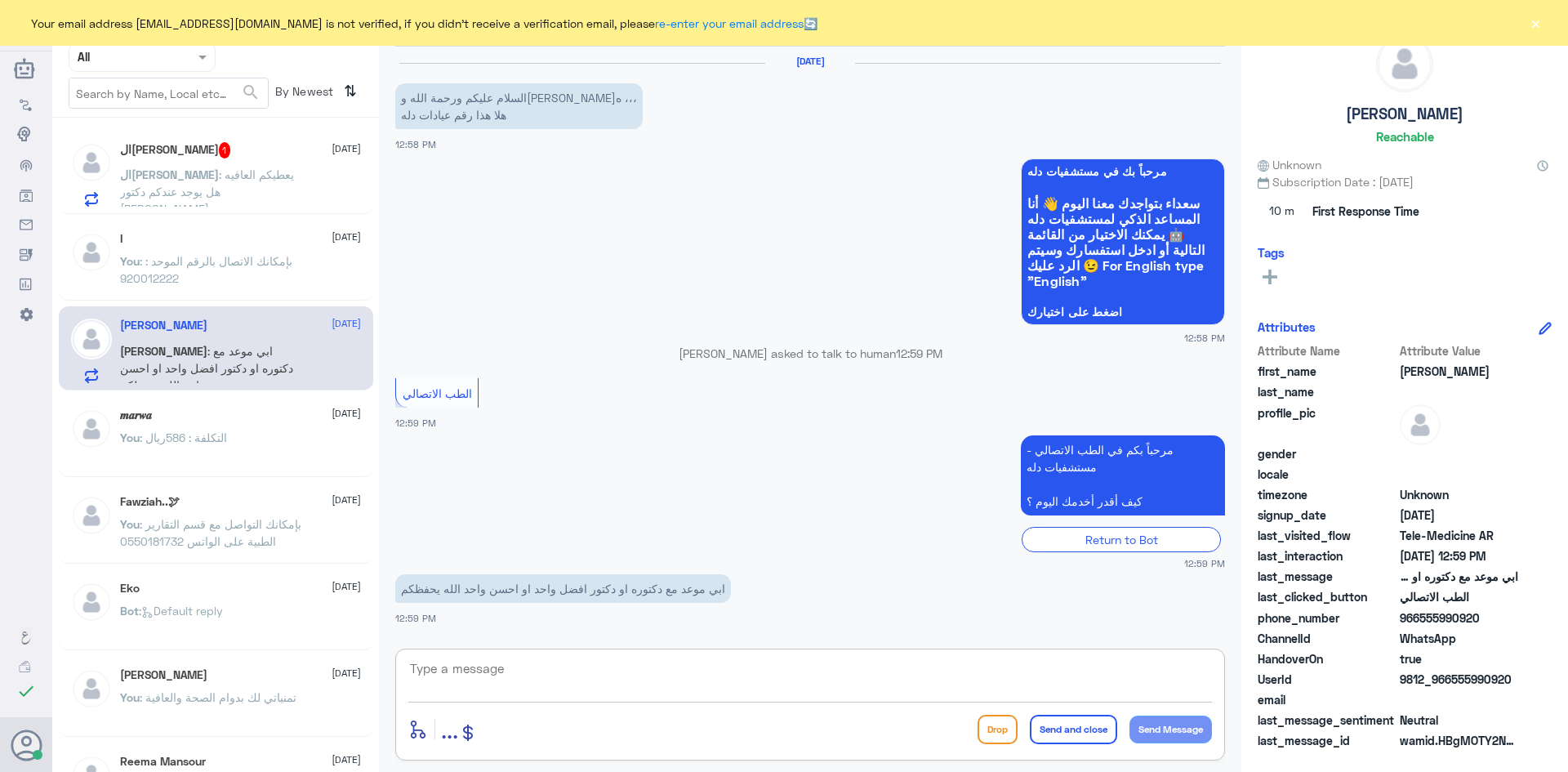
click at [774, 661] on textarea at bounding box center [809, 677] width 803 height 40
click at [218, 175] on span "الحمدلله" at bounding box center [169, 175] width 99 height 14
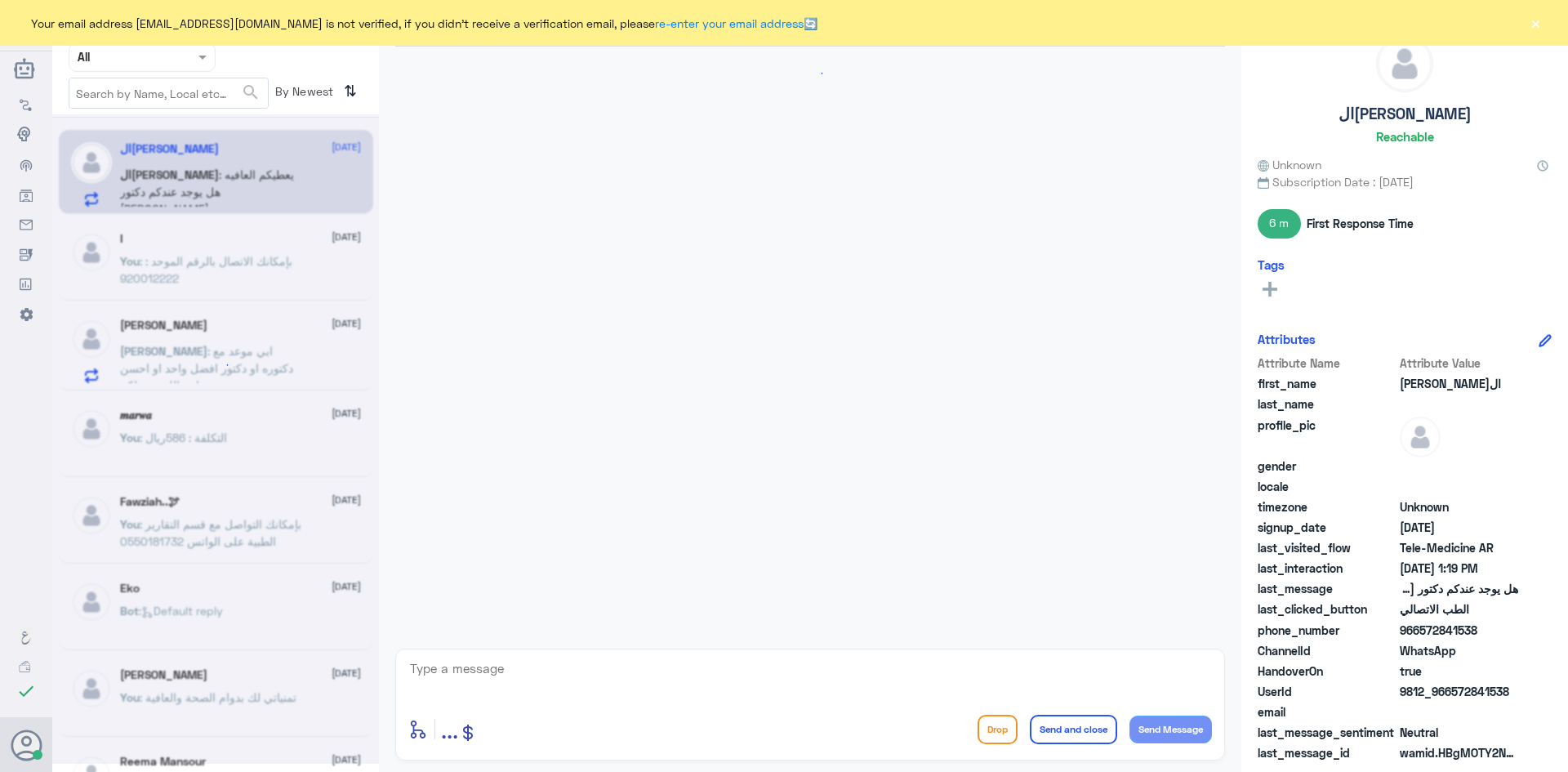
scroll to position [397, 0]
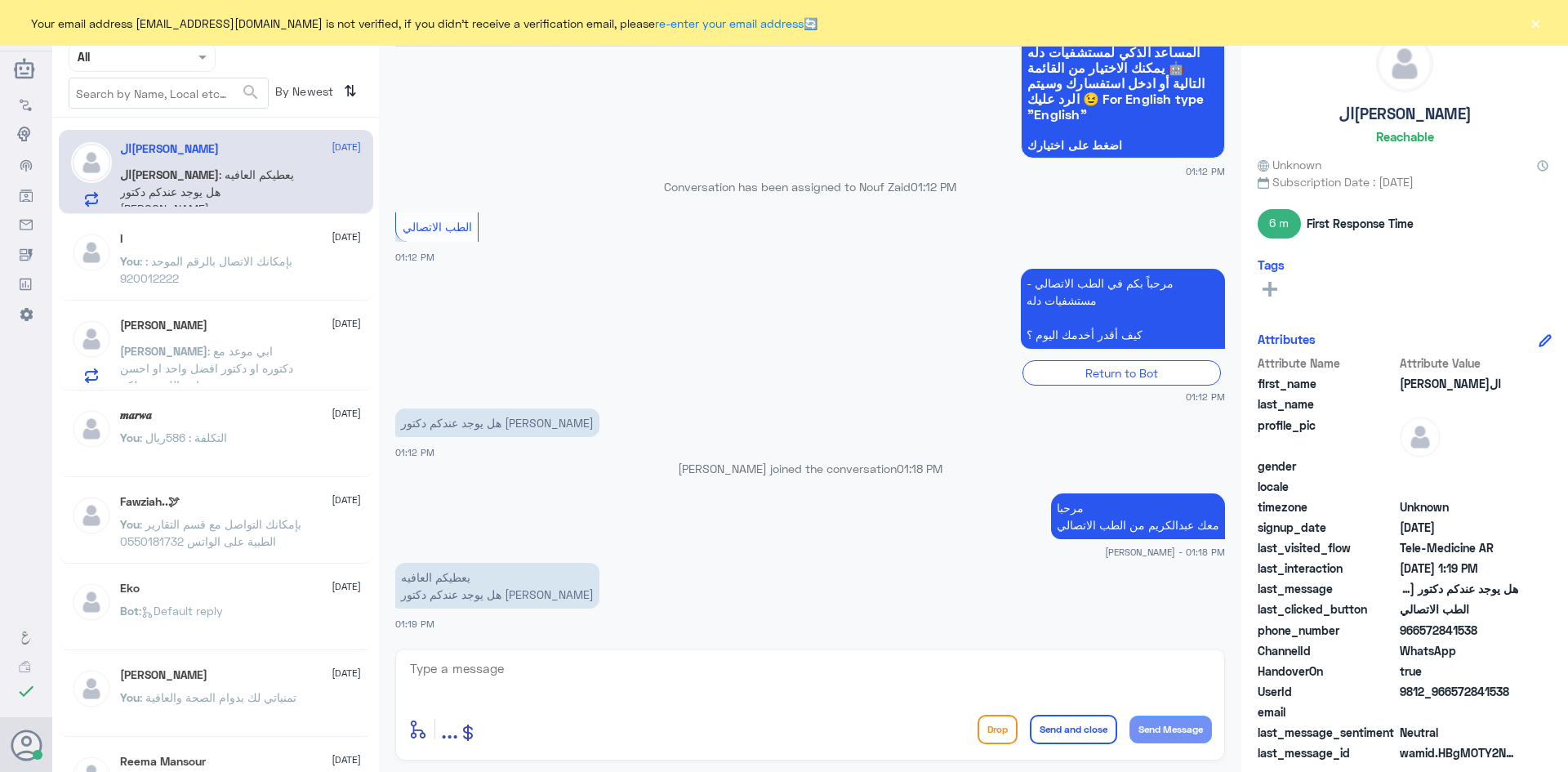
click at [655, 663] on textarea at bounding box center [809, 677] width 803 height 40
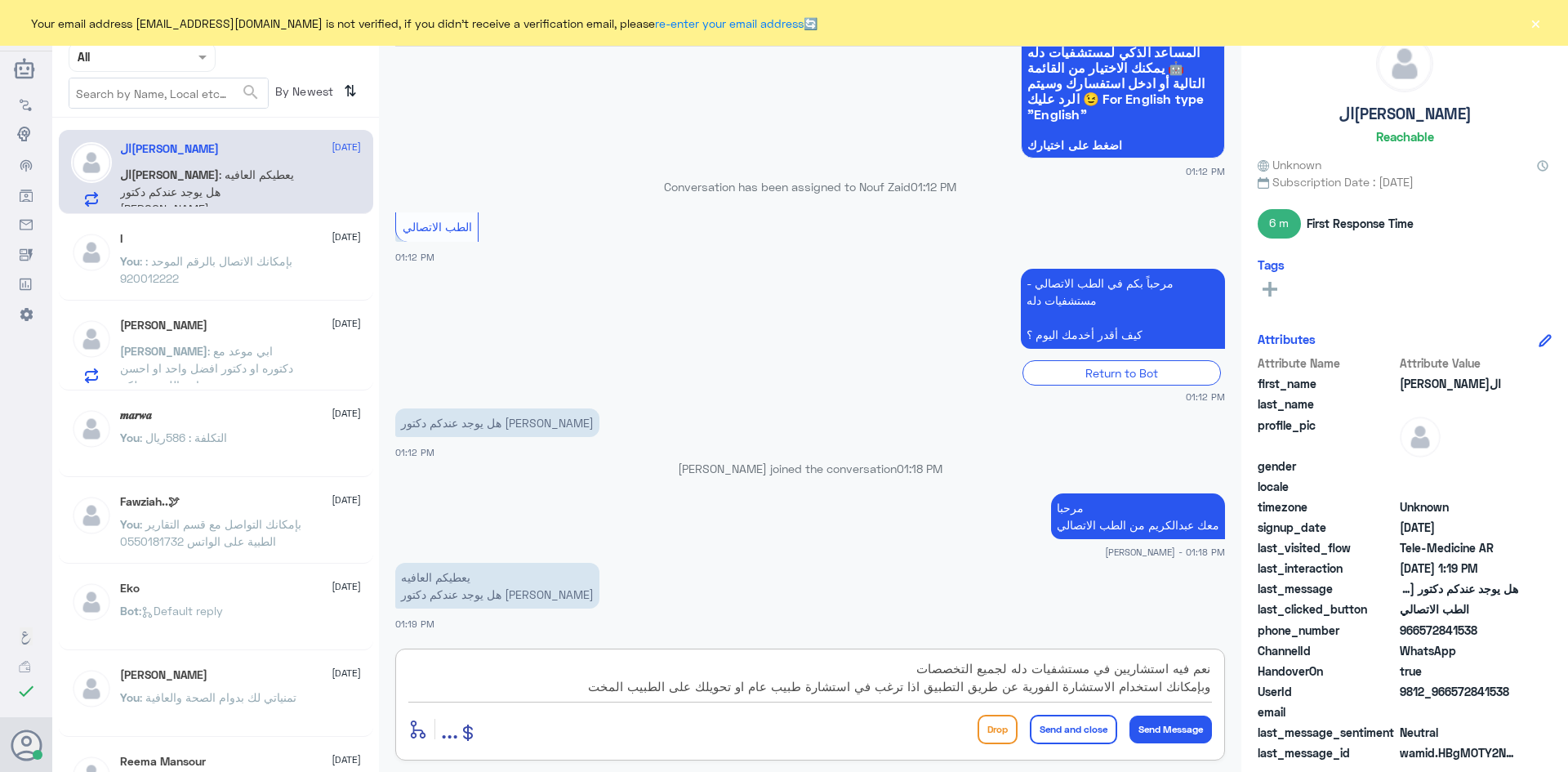
type textarea "نعم فيه استشاريين في مستشفيات دله لجميع التخصصات وبإمكانك استخدام الاستشارة الف…"
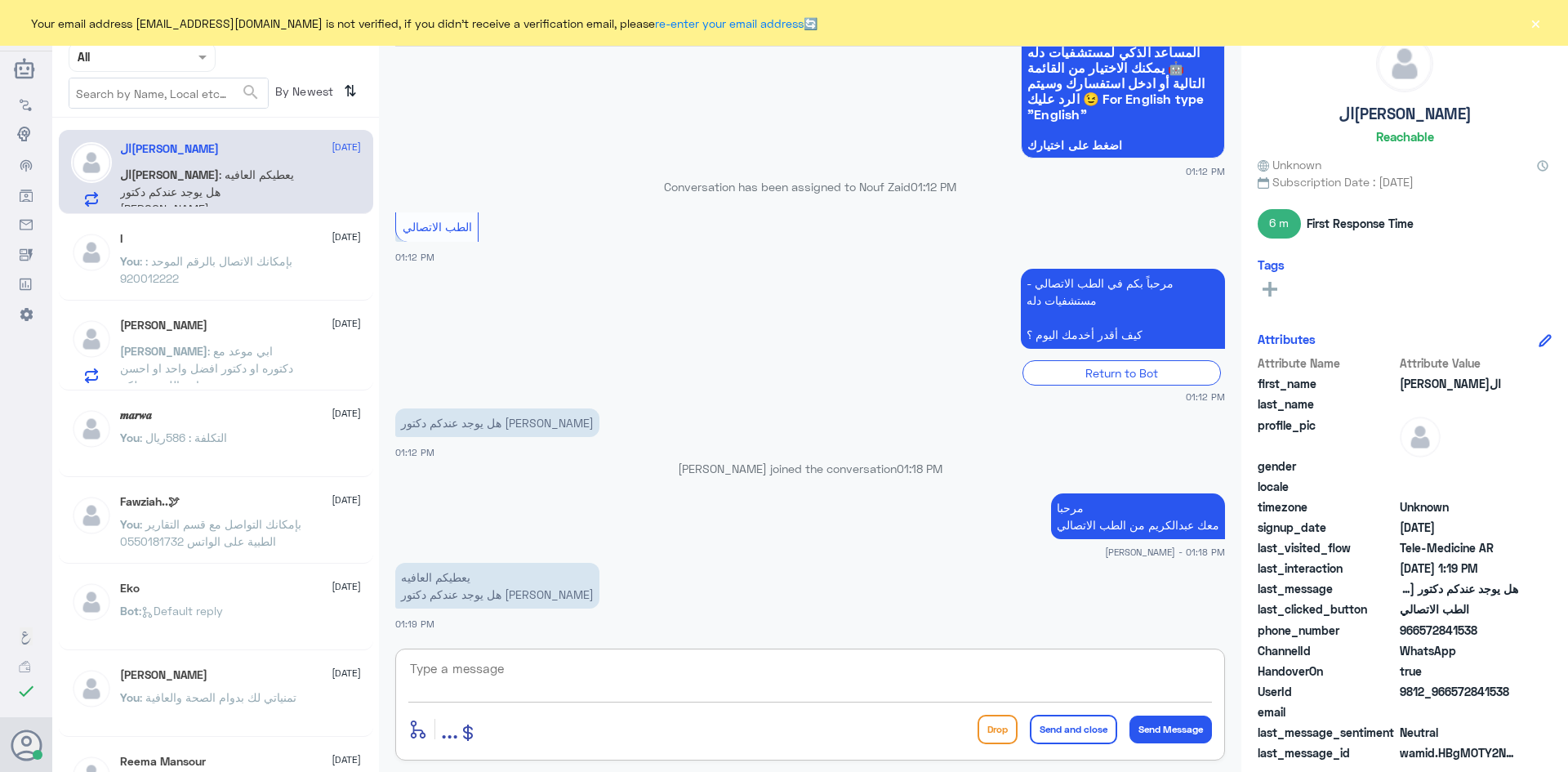
scroll to position [535, 0]
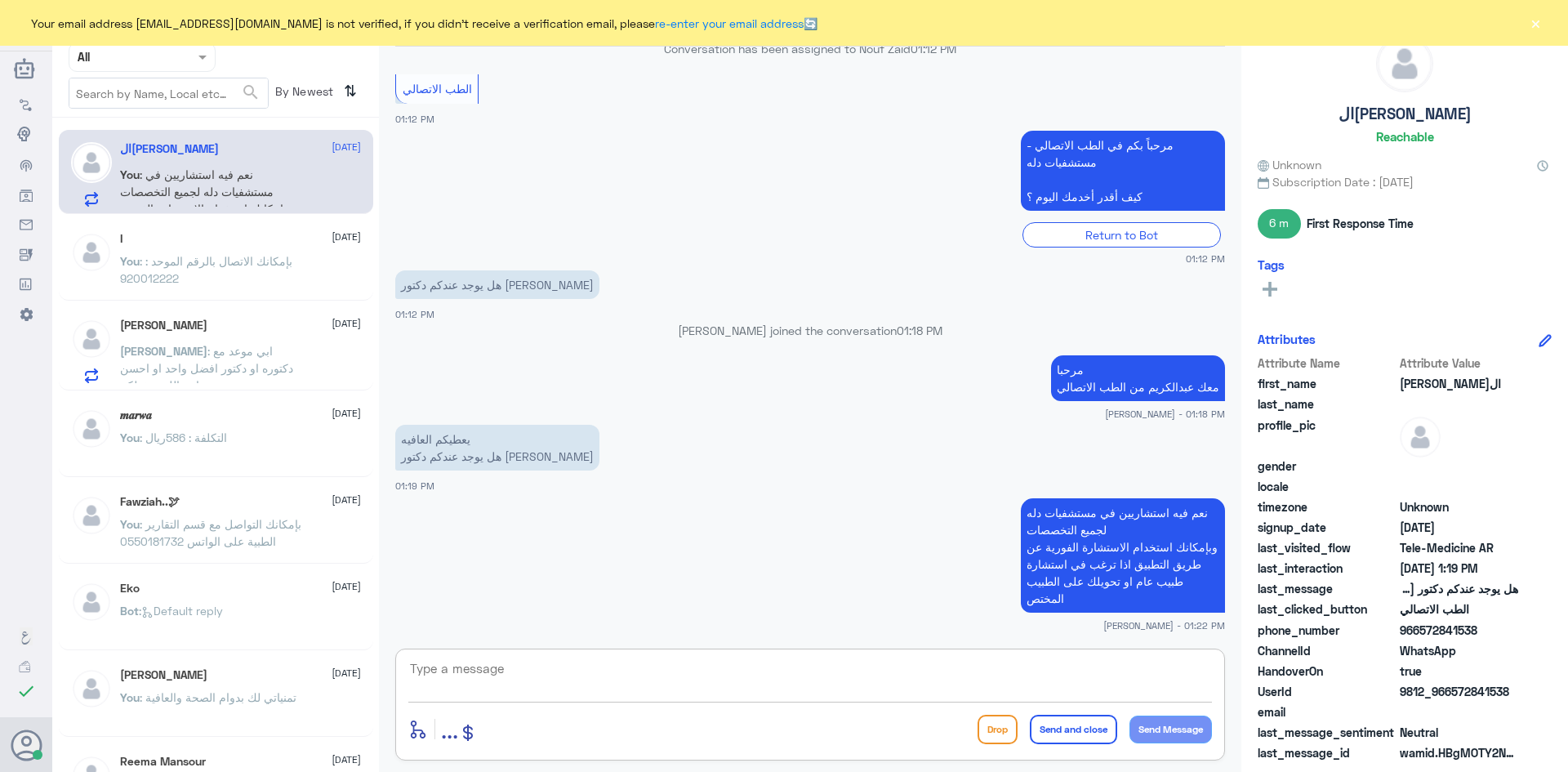
paste textarea "بإمكانك حجز موعد عن طريق التطبيق أو بالاتصال على الرقم الموحد 920012222"
type textarea "بإمكانك حجز موعد عن طريق التطبيق أو بالاتصال على الرقم الموحد 920012222"
click at [1082, 733] on button "Send and close" at bounding box center [1073, 728] width 87 height 29
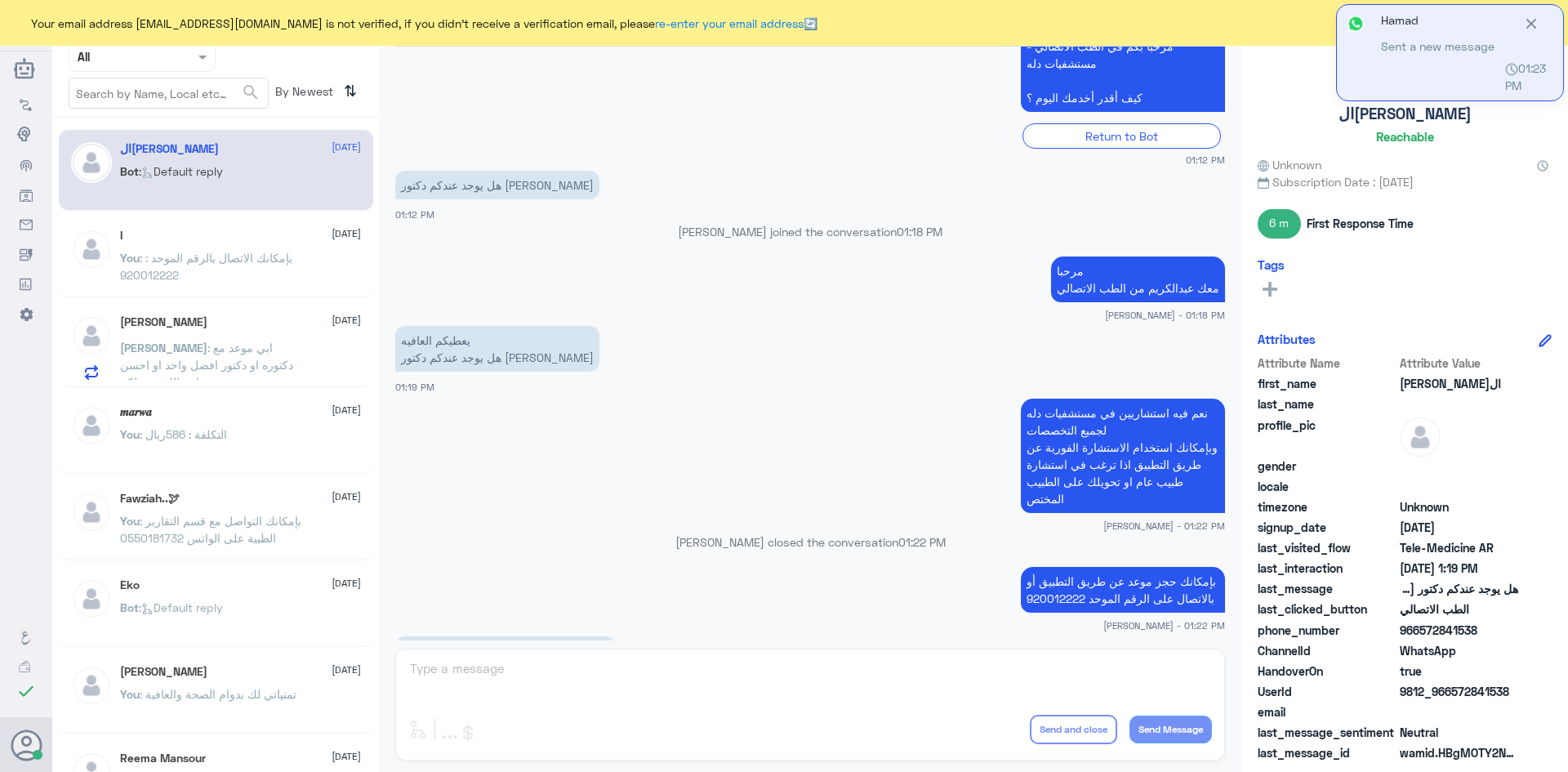
scroll to position [852, 0]
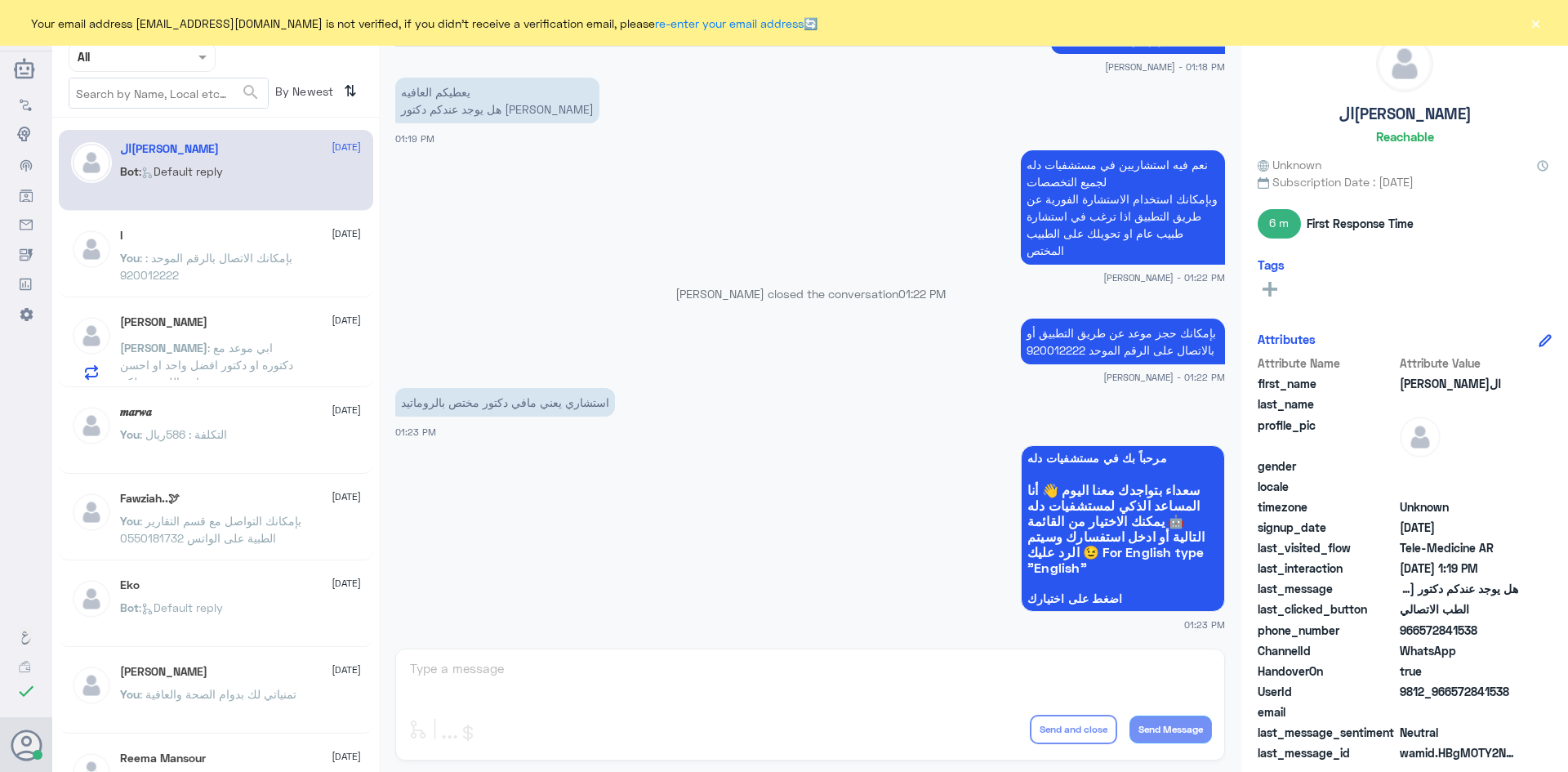
click at [592, 672] on div "عبدالكريم الموسى Human Handover 16 Sep 2025 السلام عليكم 01:12 PM مرحباً بك في …" at bounding box center [809, 388] width 862 height 776
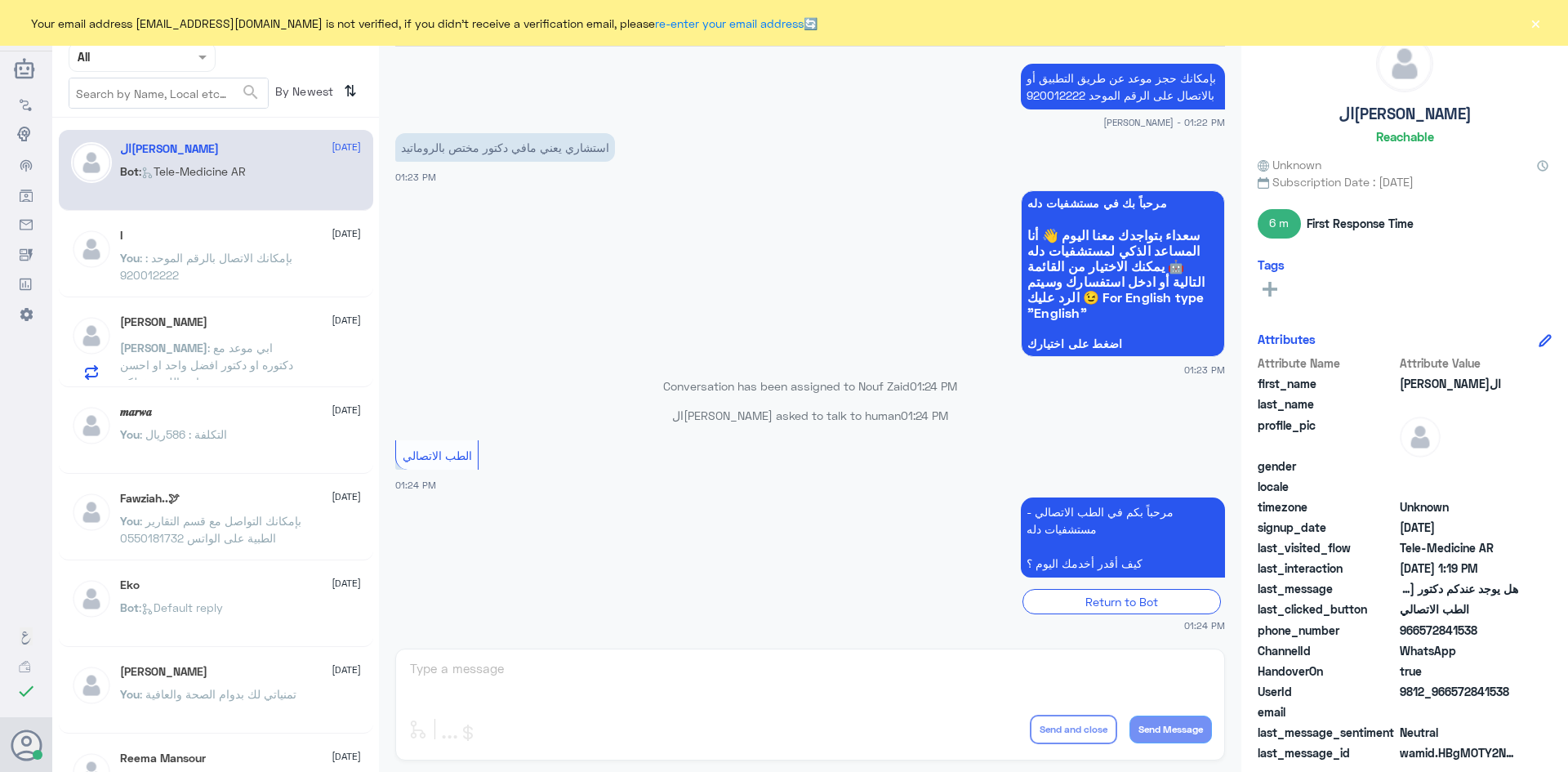
click at [1539, 23] on button "×" at bounding box center [1535, 22] width 16 height 16
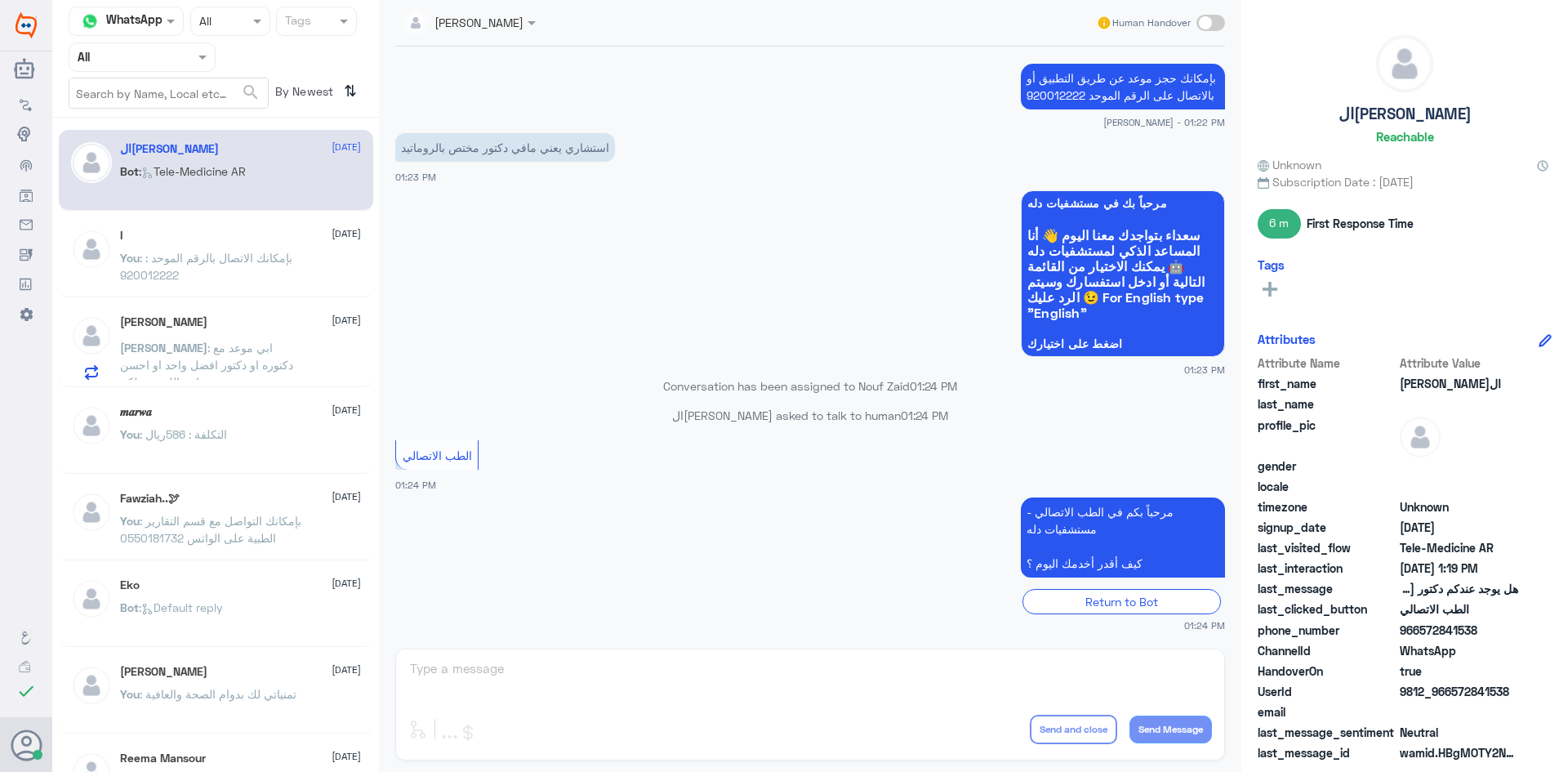
click at [1208, 21] on span at bounding box center [1211, 22] width 29 height 16
click at [0, 0] on input "checkbox" at bounding box center [0, 0] width 0 height 0
click at [893, 677] on textarea at bounding box center [809, 677] width 803 height 40
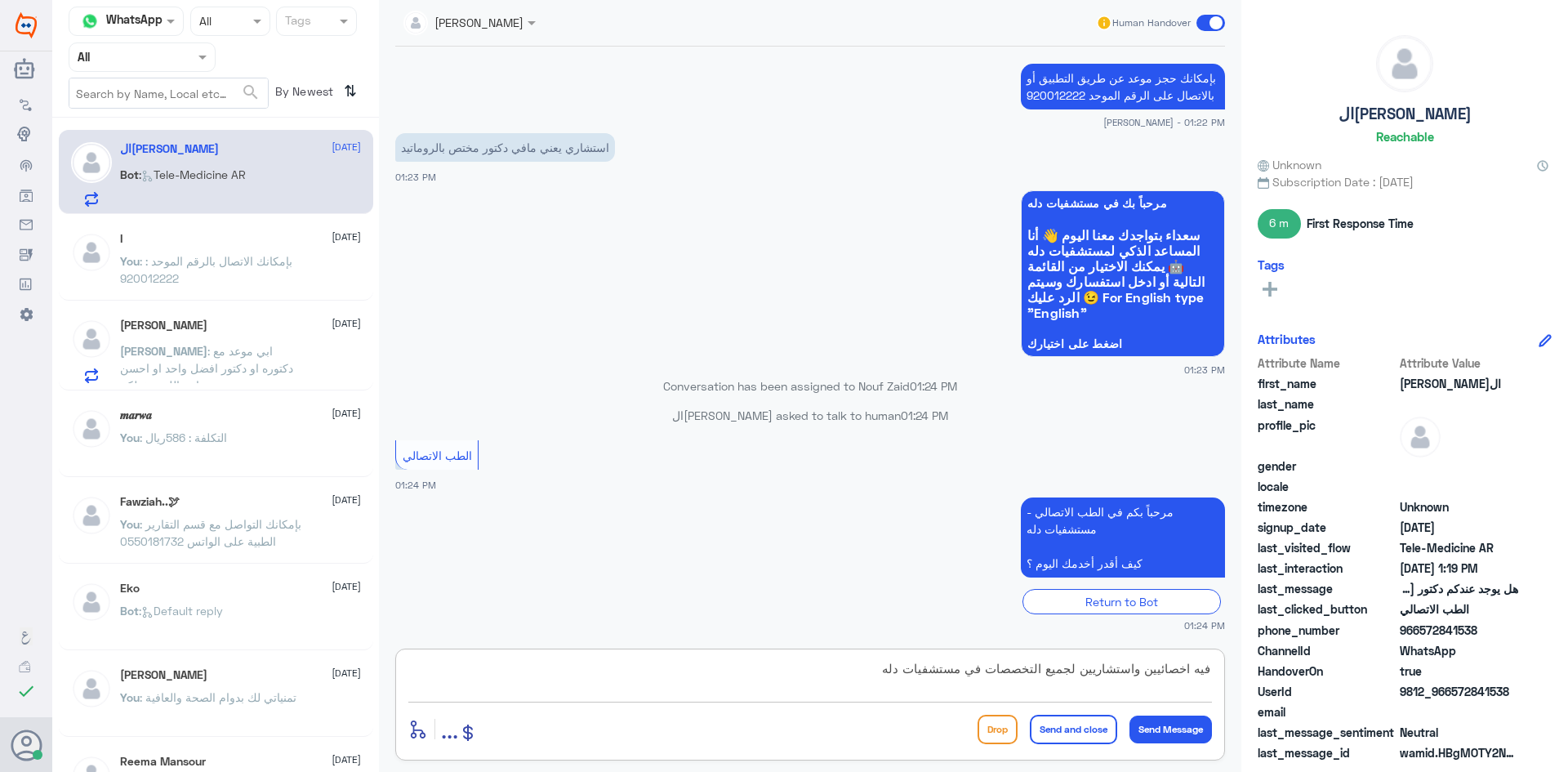
type textarea "فيه اخصائيين واستشاريين لجميع التخصصات في مستشفيات دله"
click at [1083, 726] on button "Send and close" at bounding box center [1073, 728] width 87 height 29
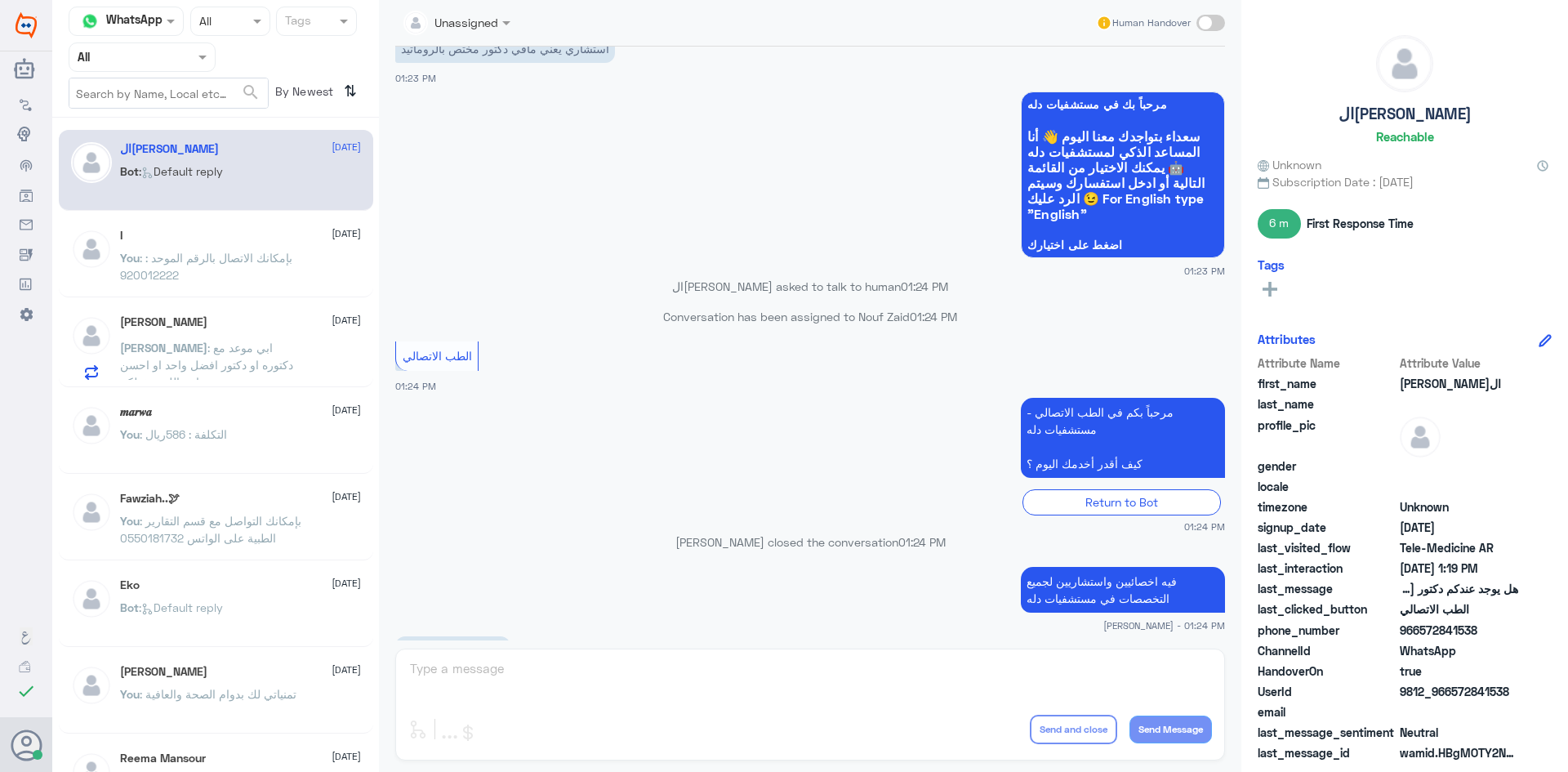
scroll to position [1425, 0]
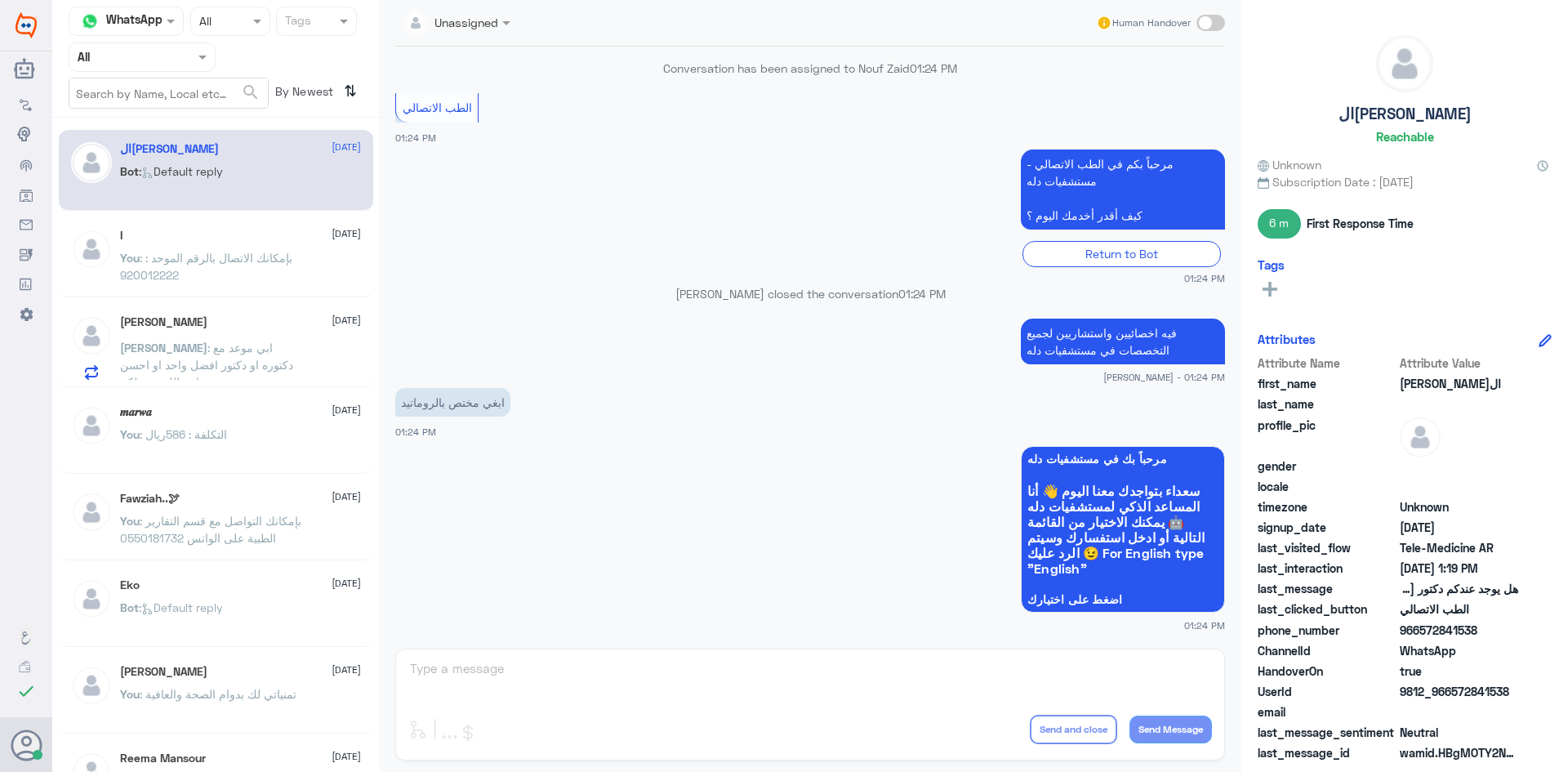
click at [1212, 24] on span at bounding box center [1211, 22] width 29 height 16
click at [0, 0] on input "checkbox" at bounding box center [0, 0] width 0 height 0
click at [879, 683] on textarea at bounding box center [809, 677] width 803 height 40
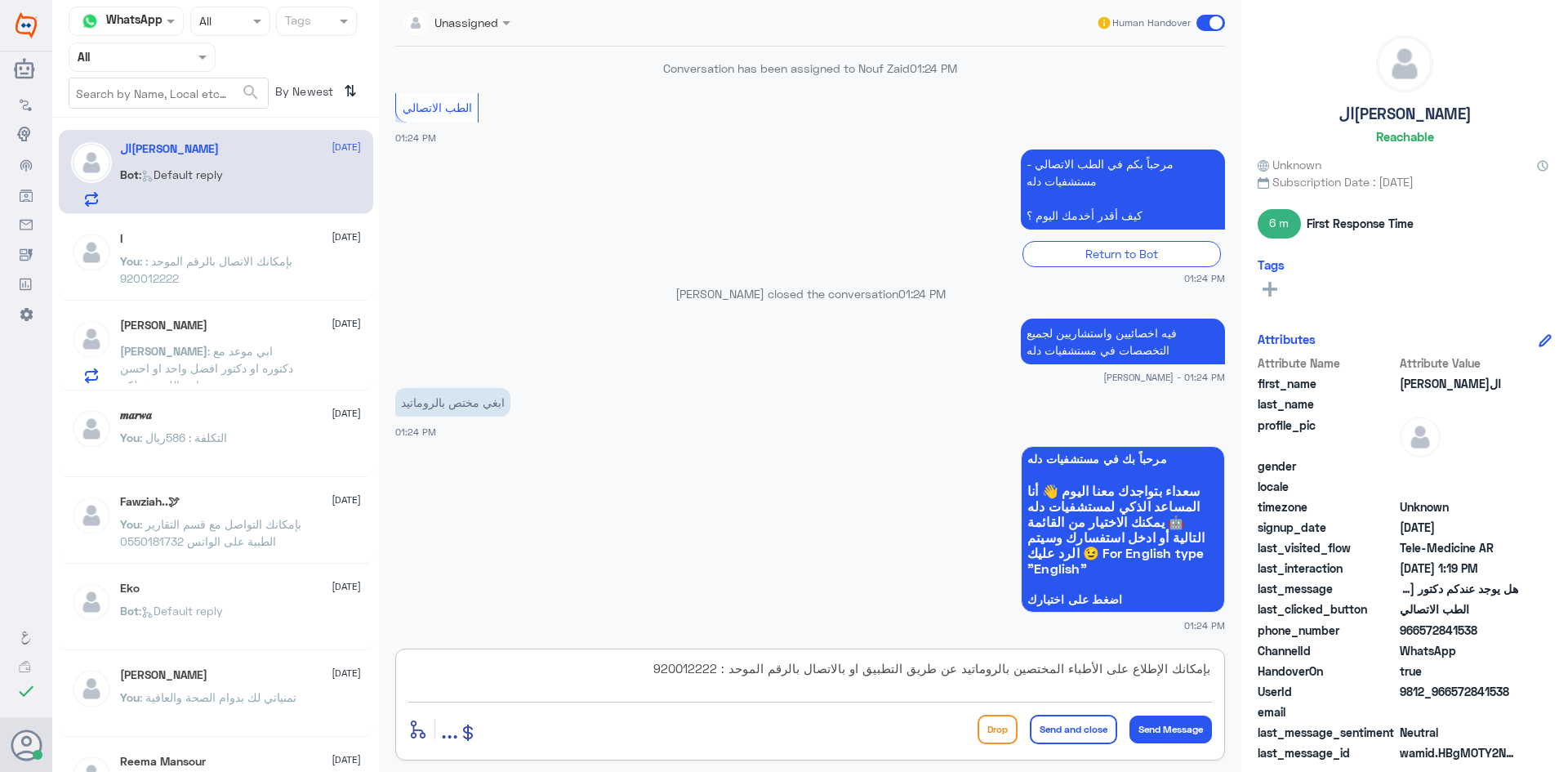
type textarea "بإمكانك الإطلاع على الأطباء المختصين بالروماتيد عن طريق التطبيق او بالاتصال بال…"
click at [1060, 735] on button "Send and close" at bounding box center [1073, 728] width 87 height 29
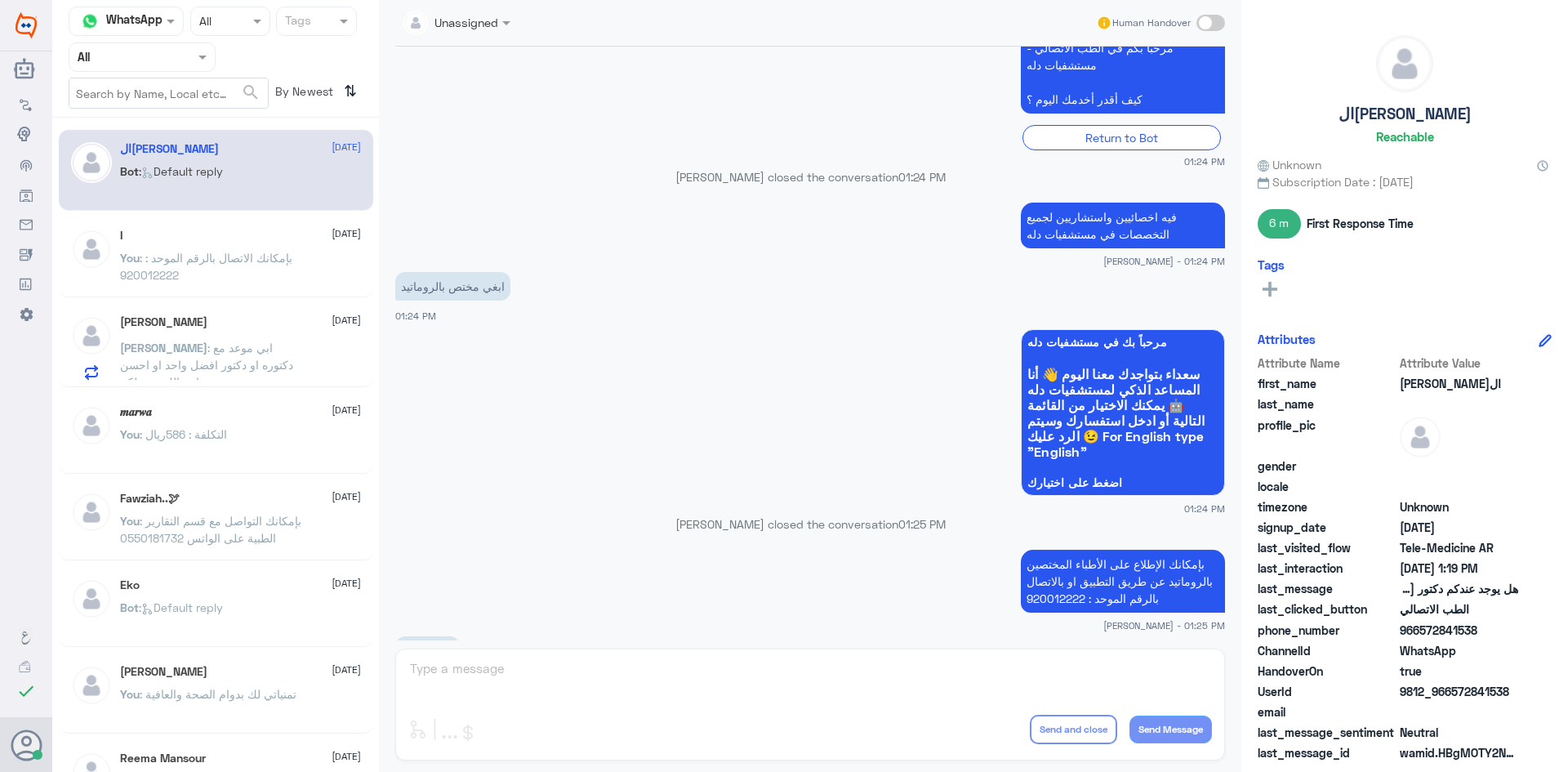
scroll to position [2007, 0]
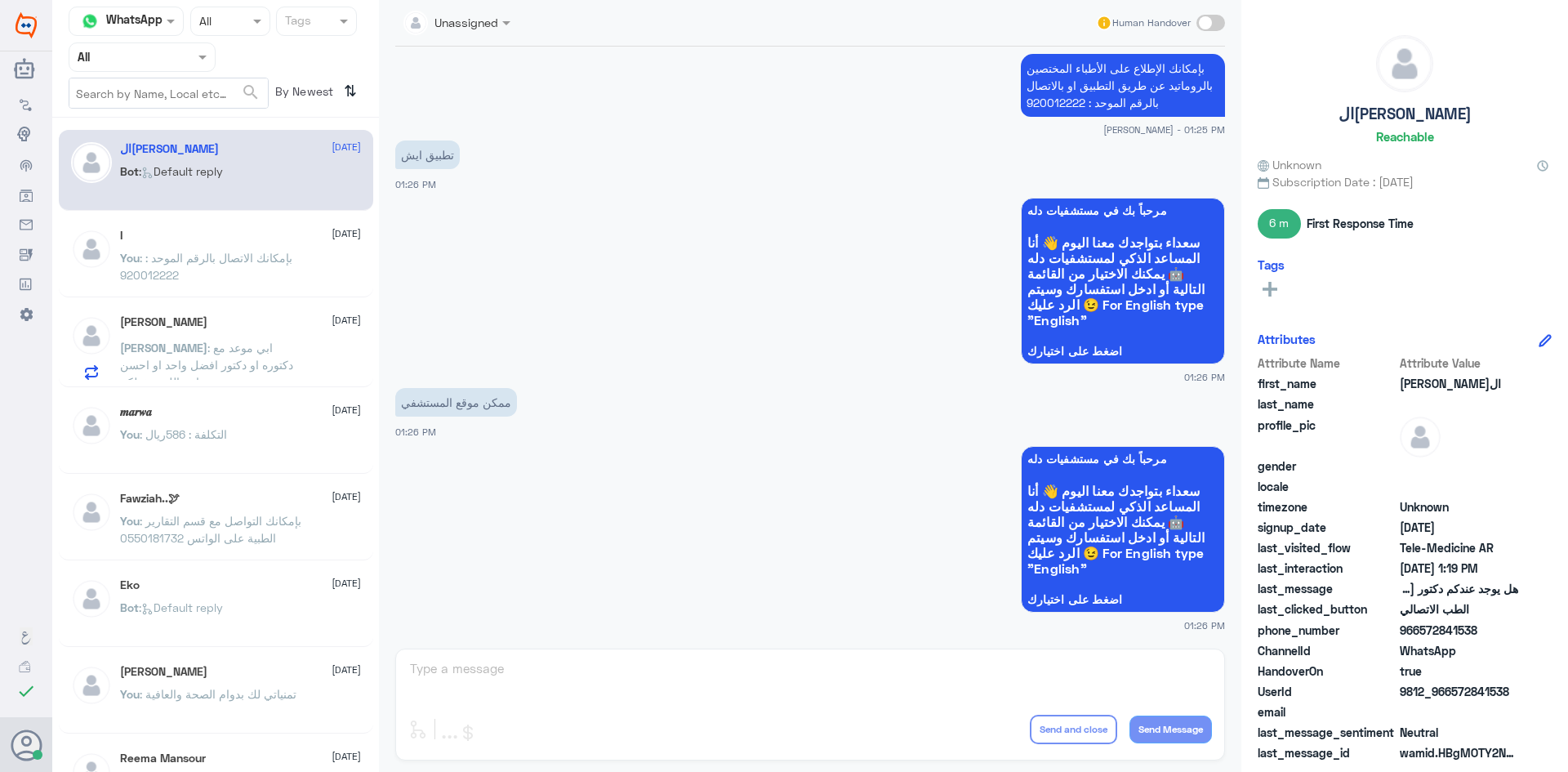
click at [257, 275] on p "You : بإمكانك الاتصال بالرقم الموحد : 920012222" at bounding box center [212, 269] width 184 height 41
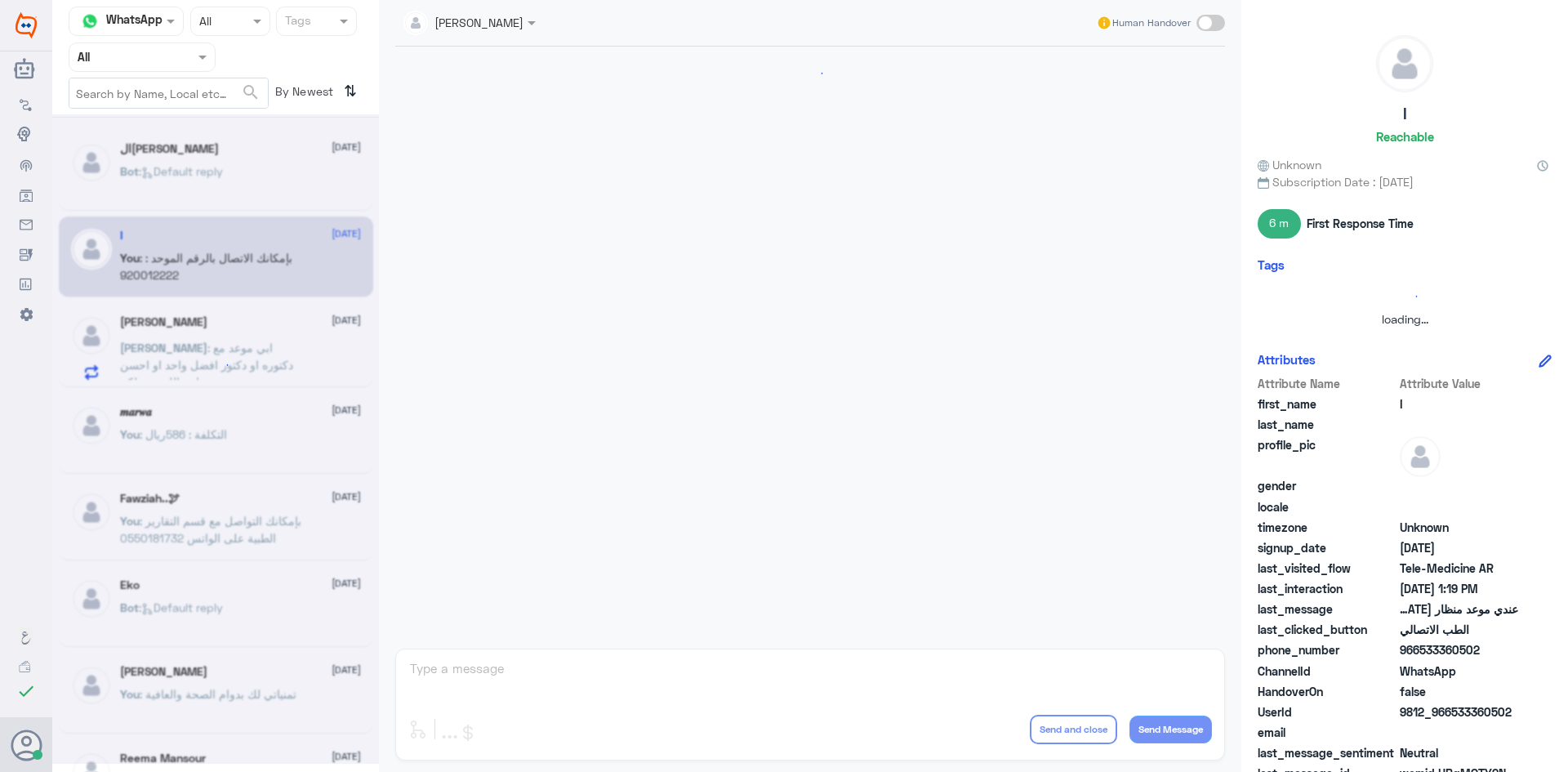
scroll to position [711, 0]
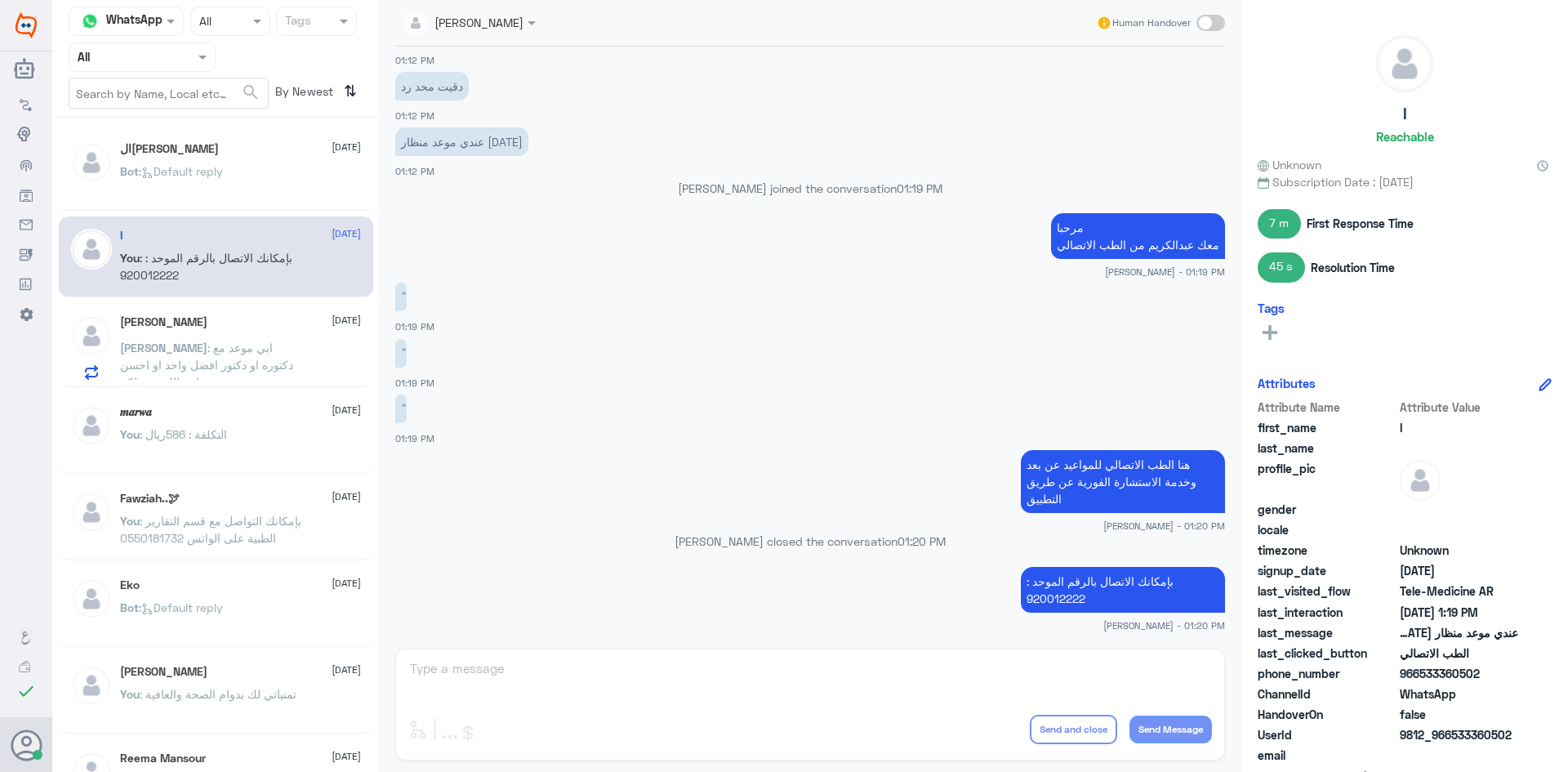
click at [253, 319] on div "حمد 16 September" at bounding box center [241, 323] width 241 height 14
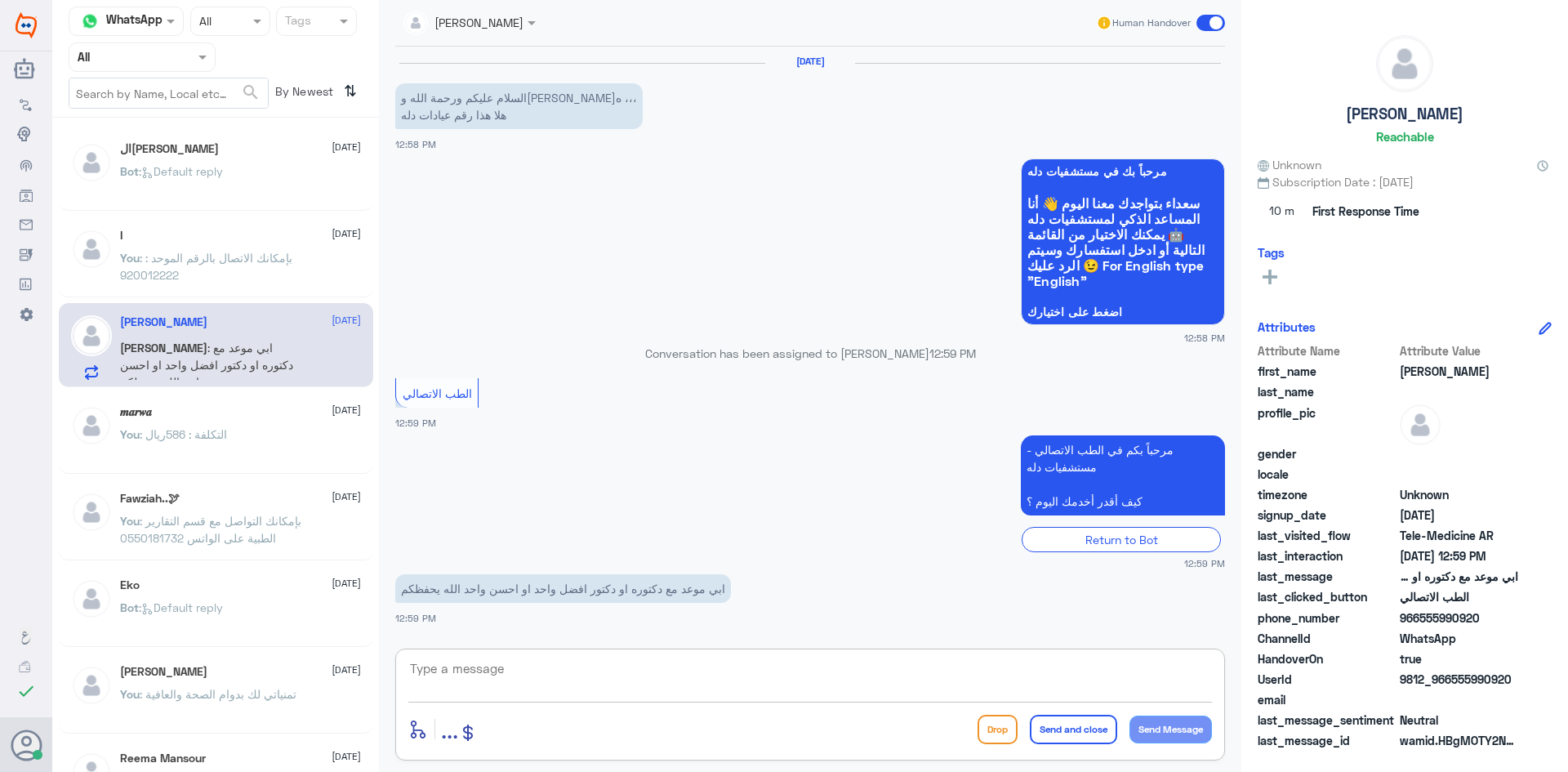
click at [579, 673] on textarea at bounding box center [809, 677] width 803 height 40
paste textarea "مرحبا معك [PERSON_NAME] من الطب الاتصالي"
type textarea "مرحبا معك [PERSON_NAME] من الطب الاتصالي"
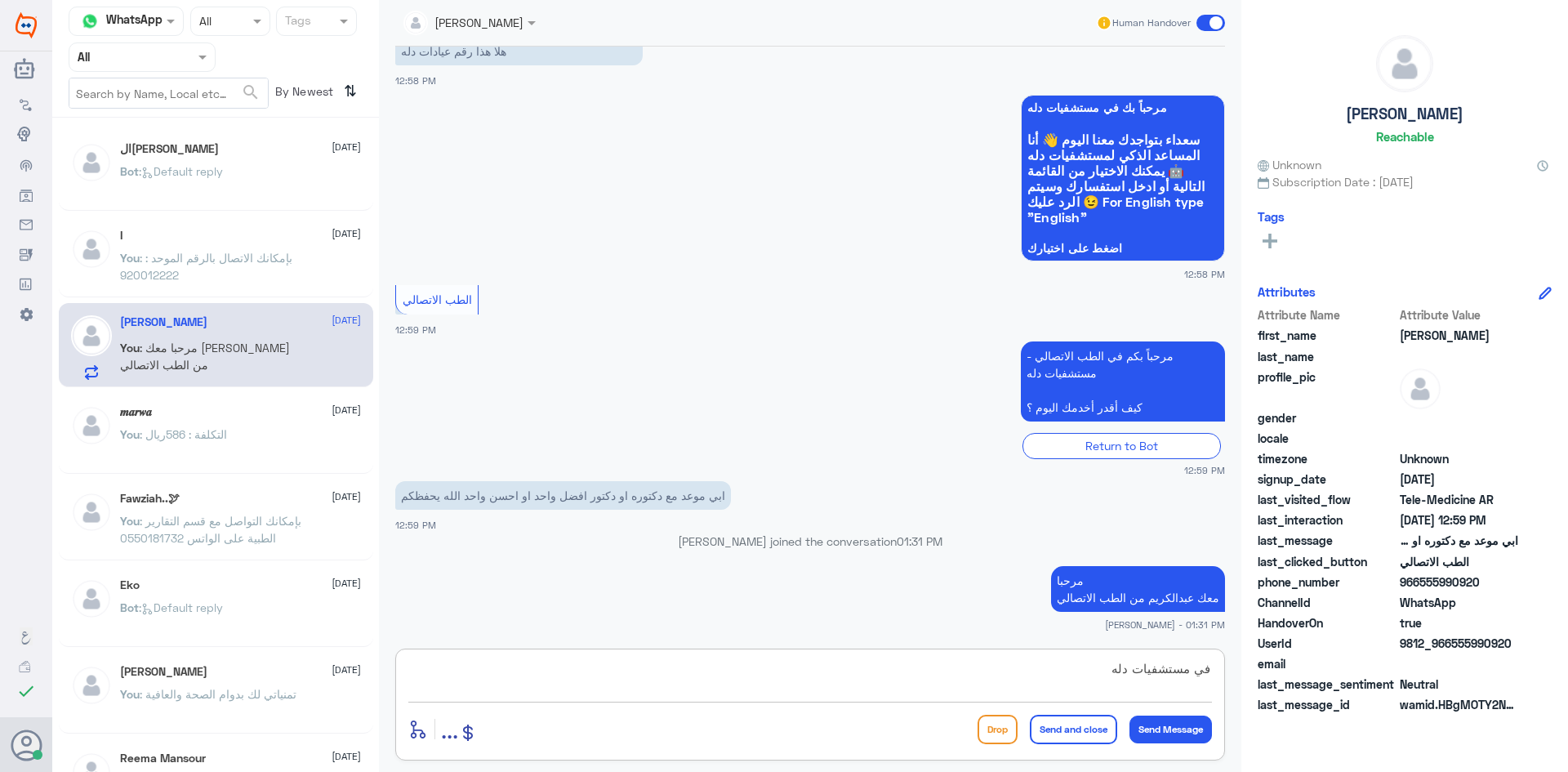
type textarea "في مستشفيات دله"
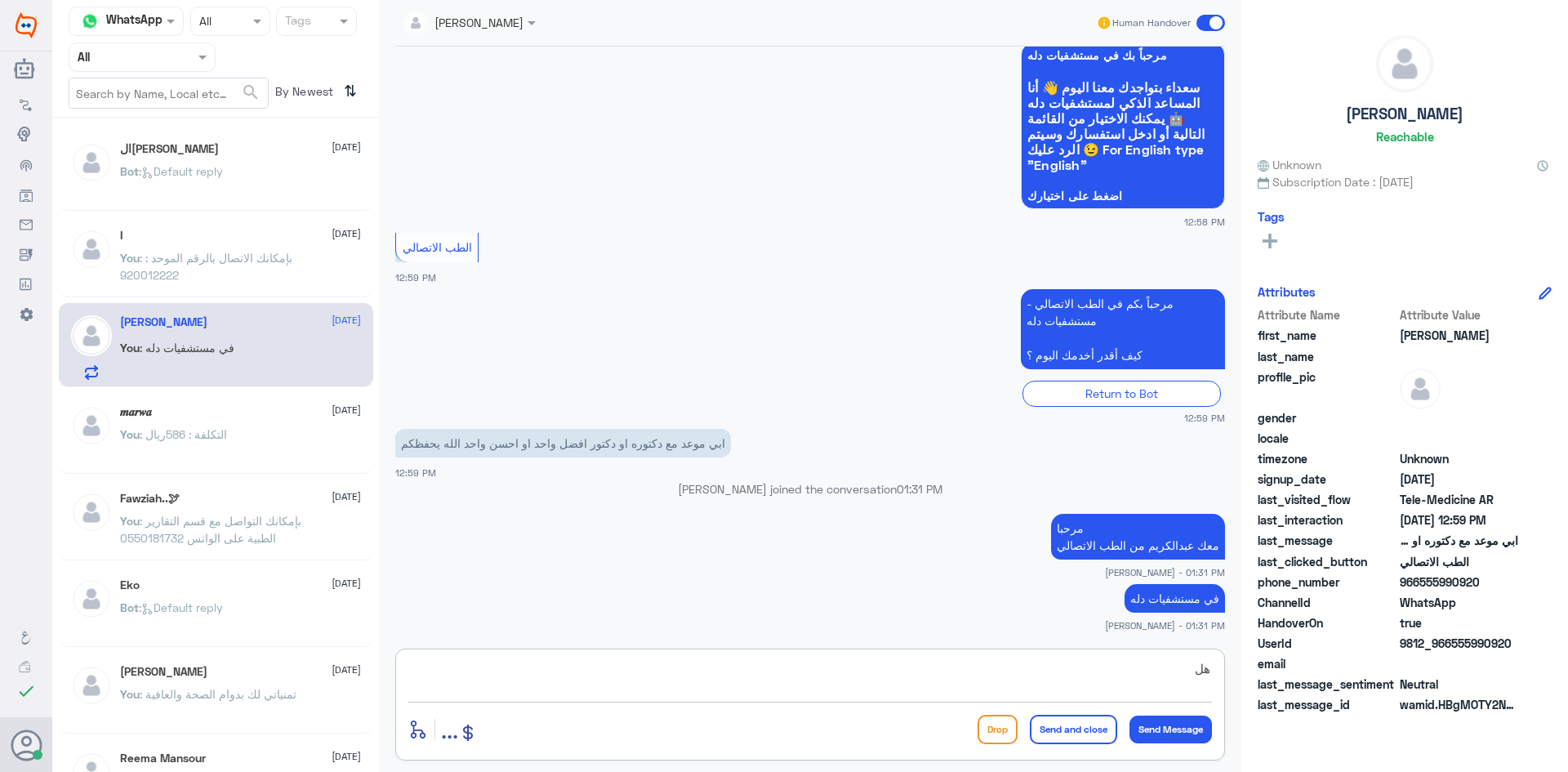
type textarea "ه"
paste textarea "بإمكانك حجز موعد عن طريق التطبيق أو بالاتصال على الرقم الموحد 920012222"
type textarea "بإمكانك حجز موعد عن طريق التطبيق أو بالاتصال على الرقم الموحد 920012222"
click at [1062, 739] on button "Send and close" at bounding box center [1073, 728] width 87 height 29
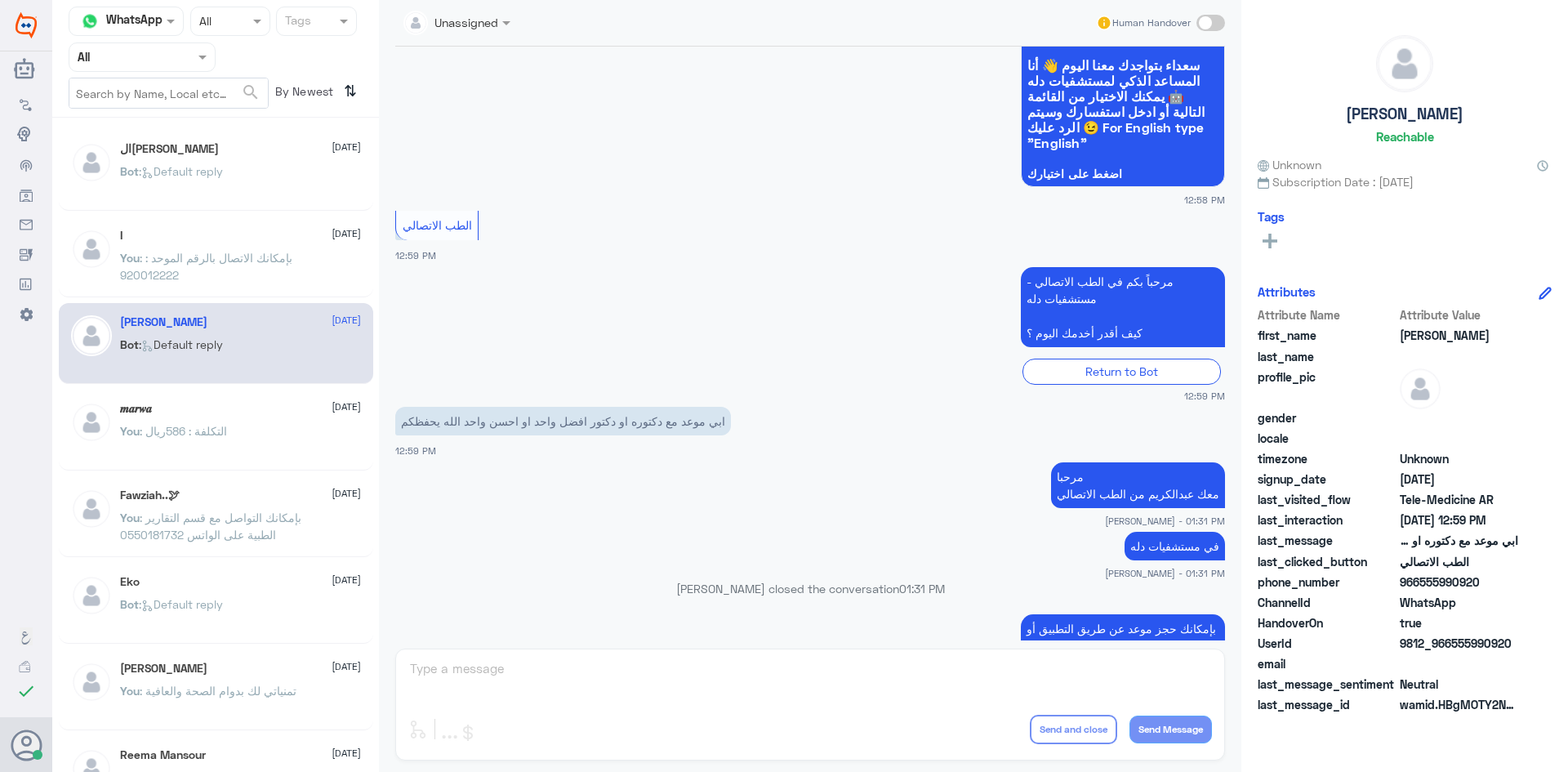
scroll to position [110, 0]
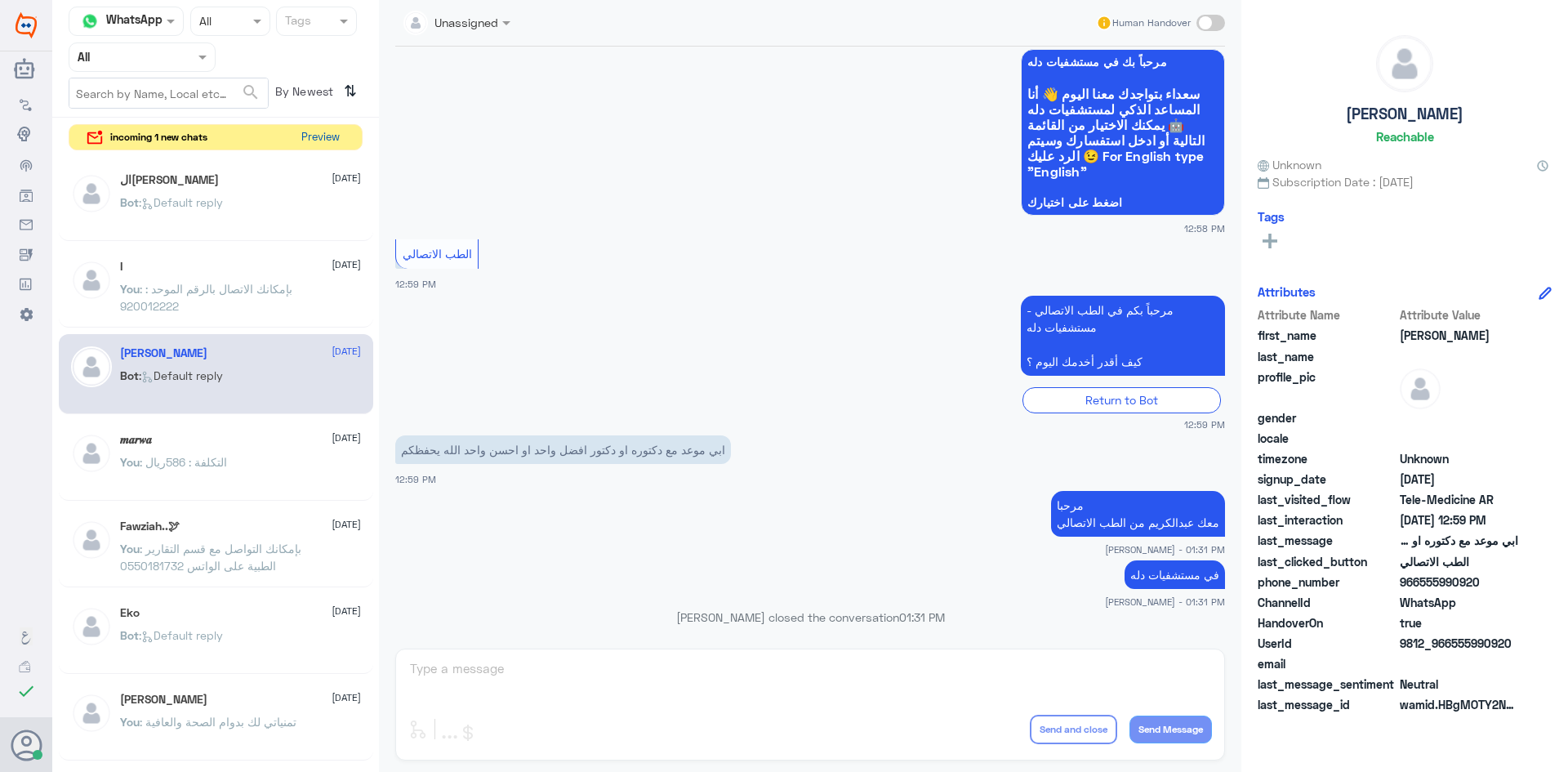
click at [341, 136] on button "Preview" at bounding box center [320, 137] width 51 height 25
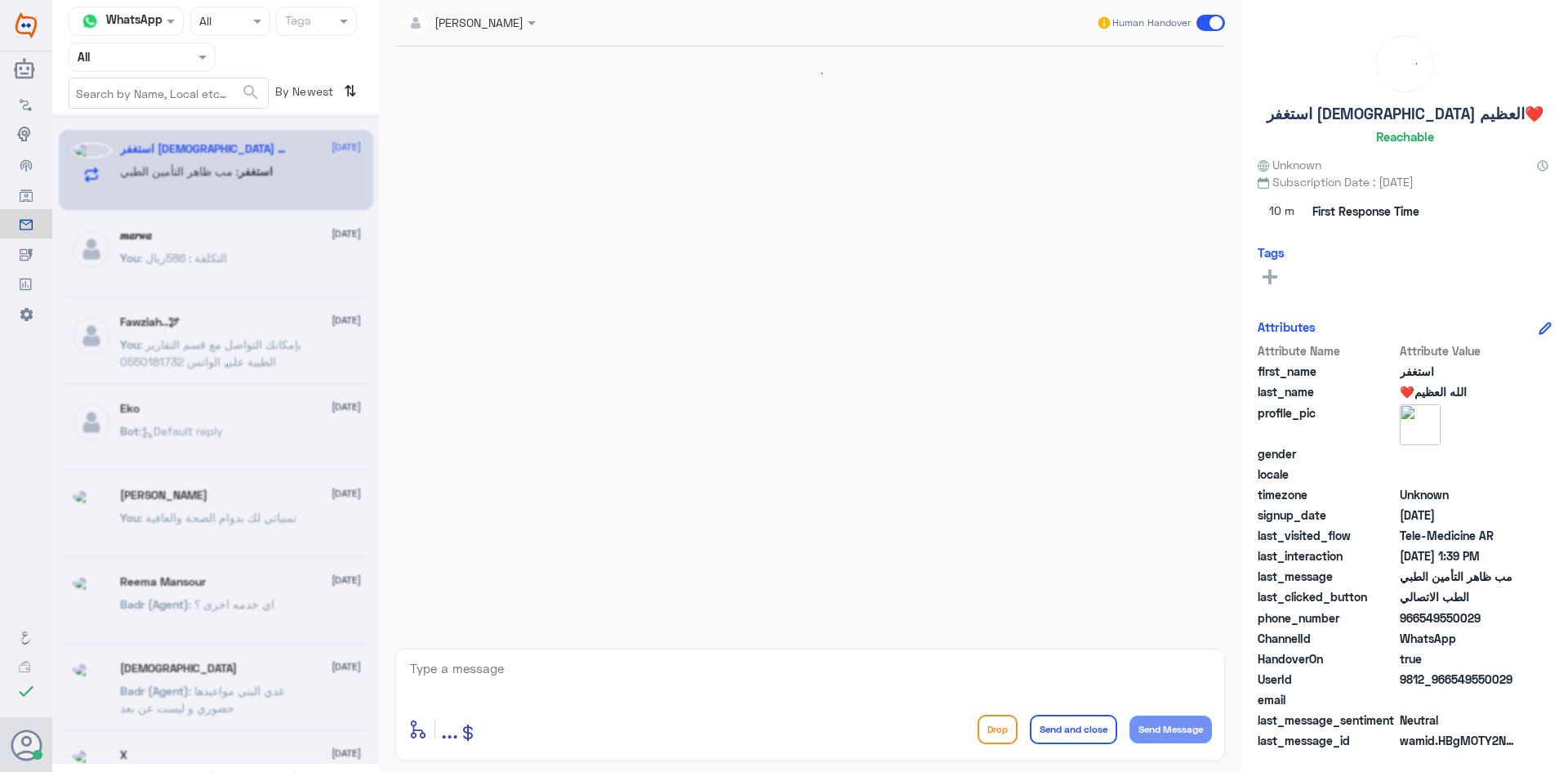
scroll to position [1024, 0]
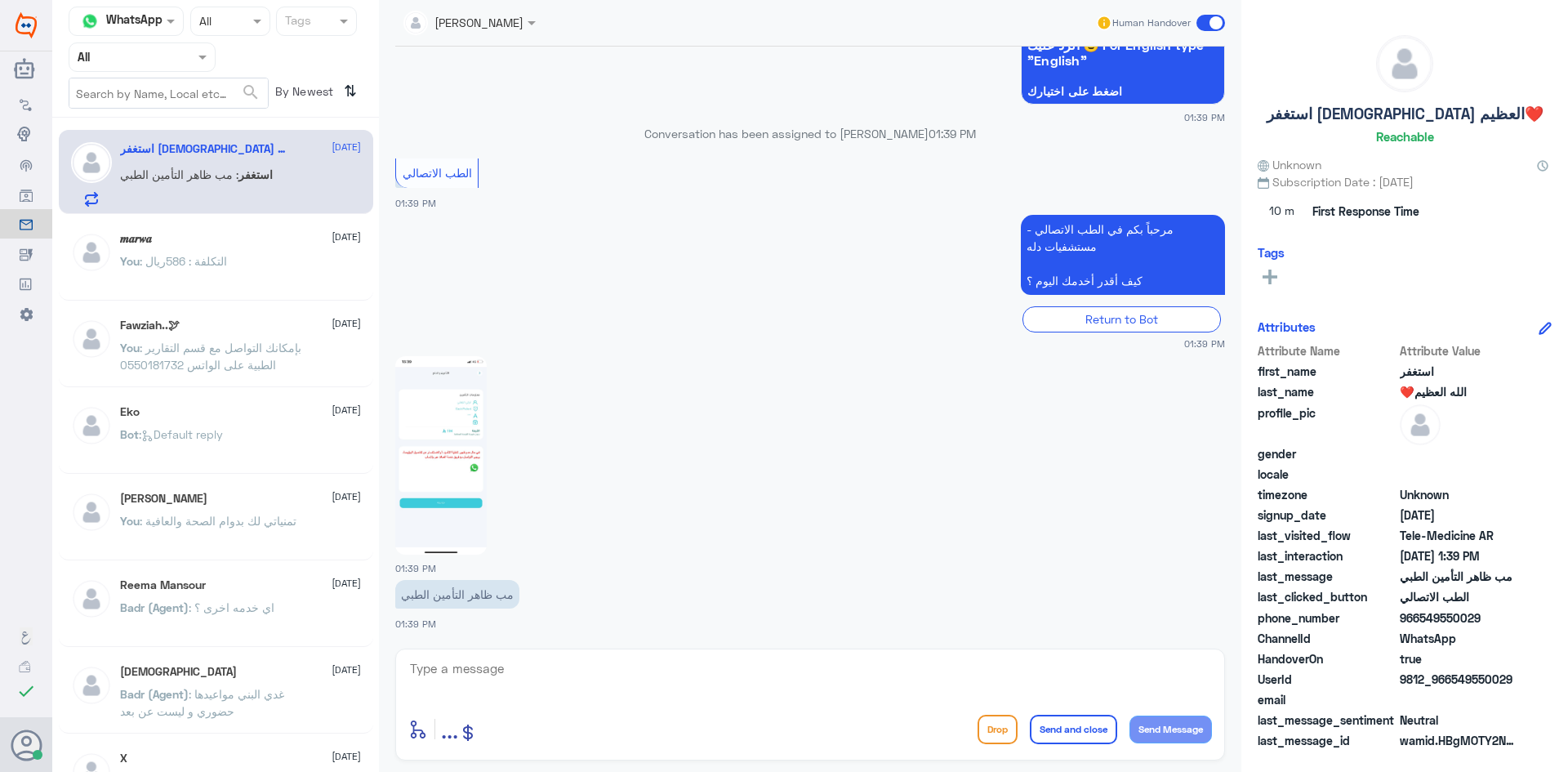
click at [615, 671] on textarea at bounding box center [809, 677] width 803 height 40
type textarea "ممكن تزودني برقم ملفك او رقم الهوية"
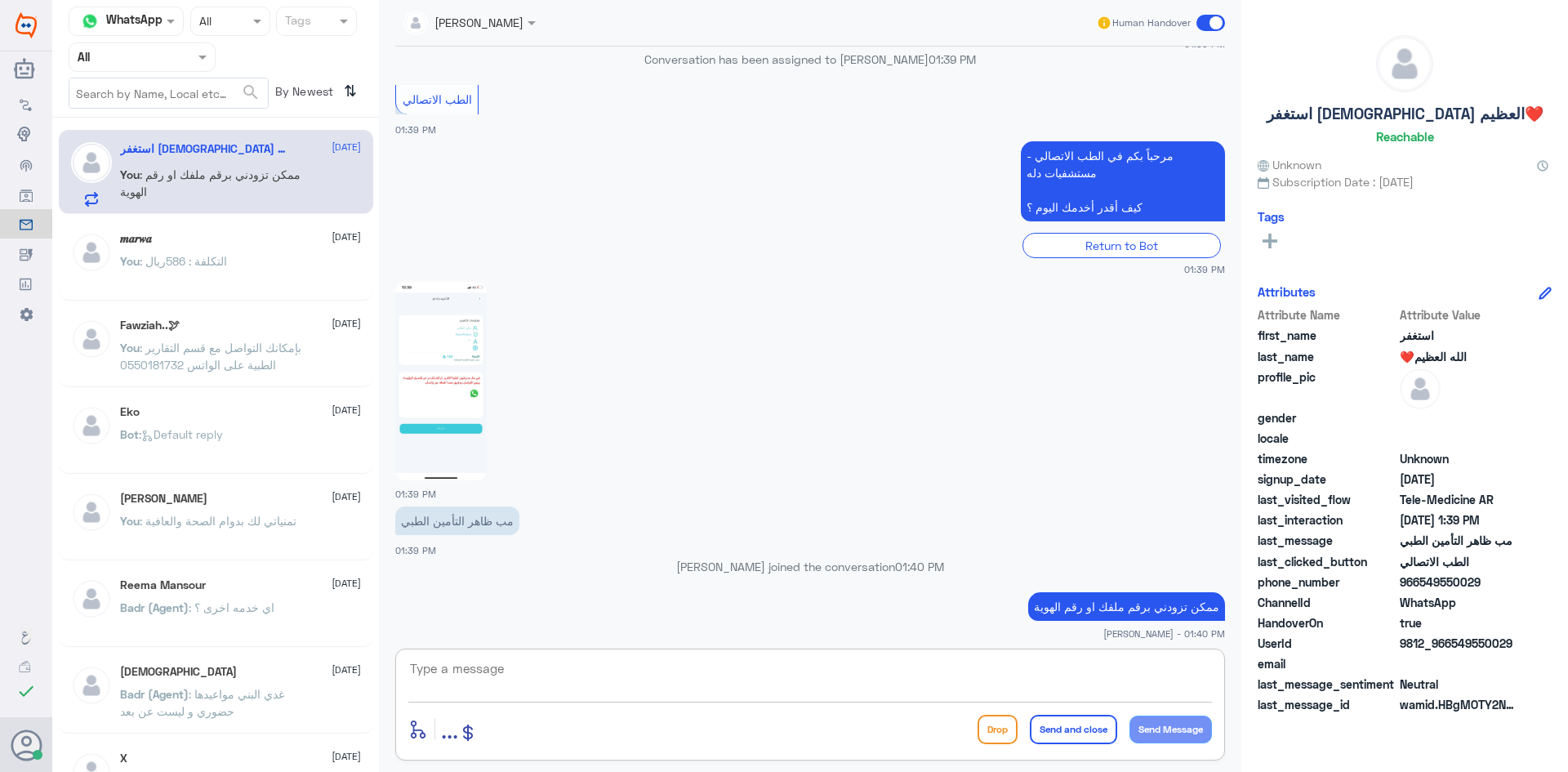
scroll to position [1077, 0]
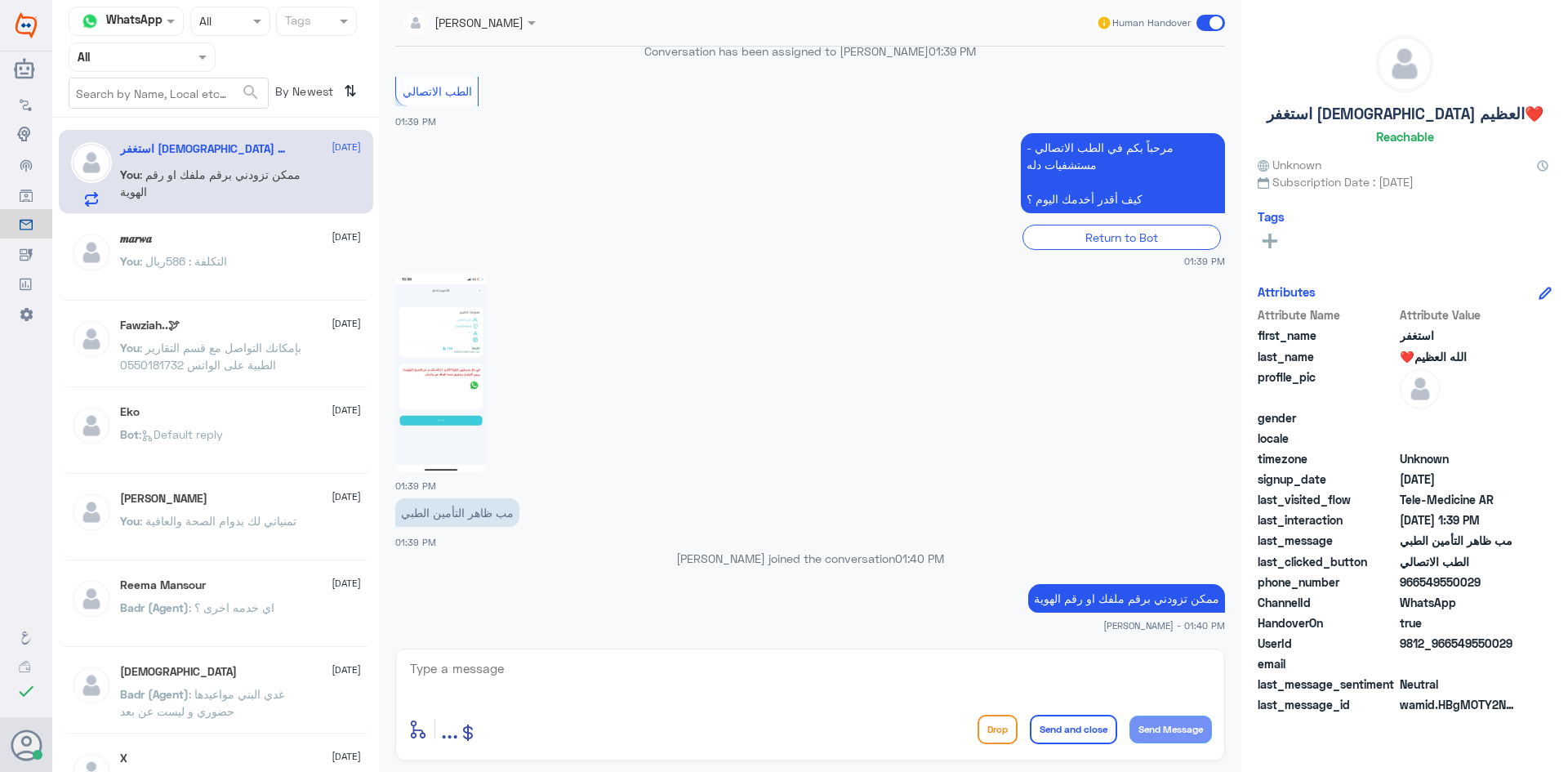
drag, startPoint x: 1510, startPoint y: 642, endPoint x: 1453, endPoint y: 646, distance: 57.1
click at [1453, 646] on span "9812_966549550029" at bounding box center [1458, 643] width 119 height 17
copy span "549550029"
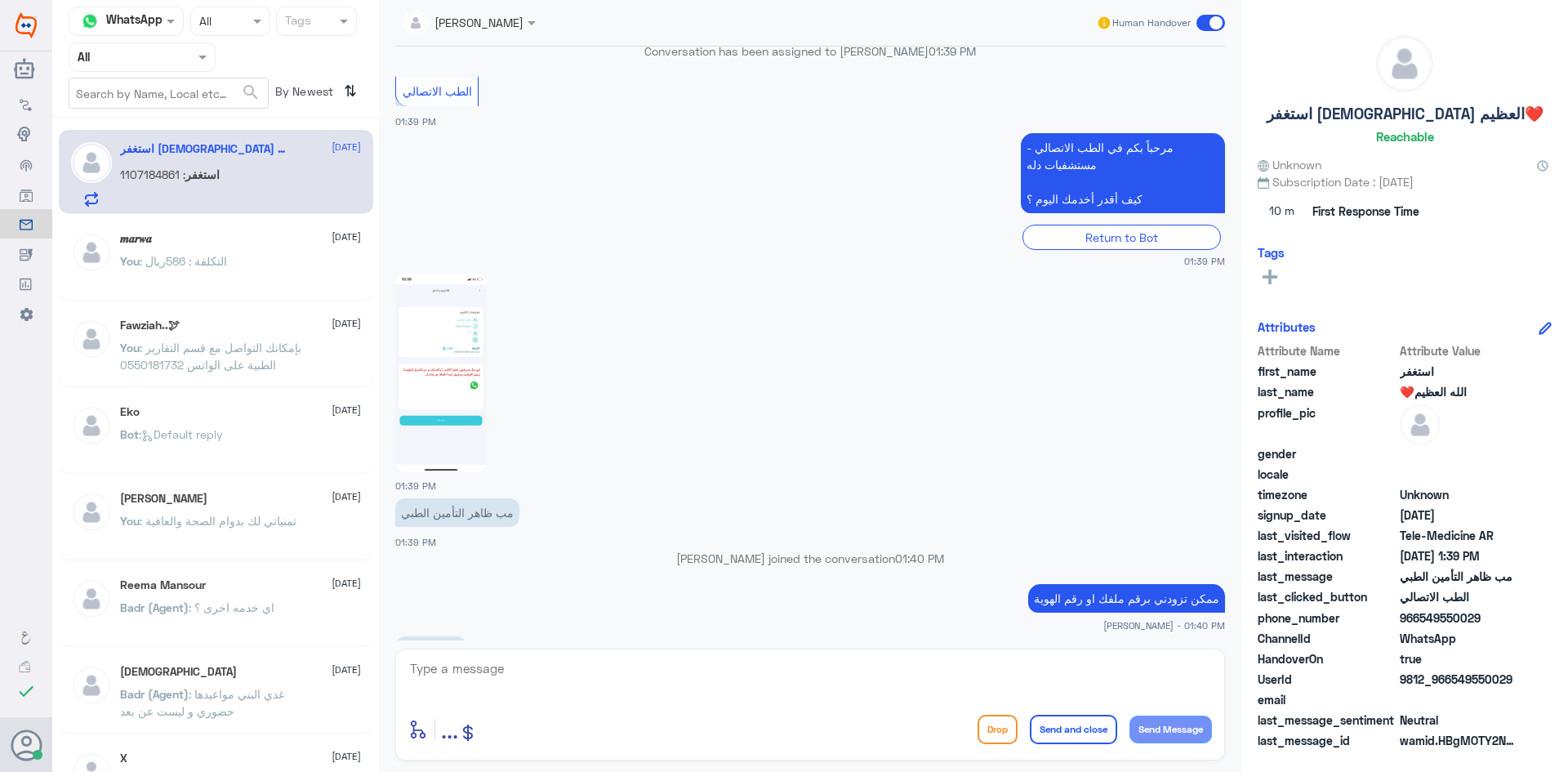
scroll to position [1132, 0]
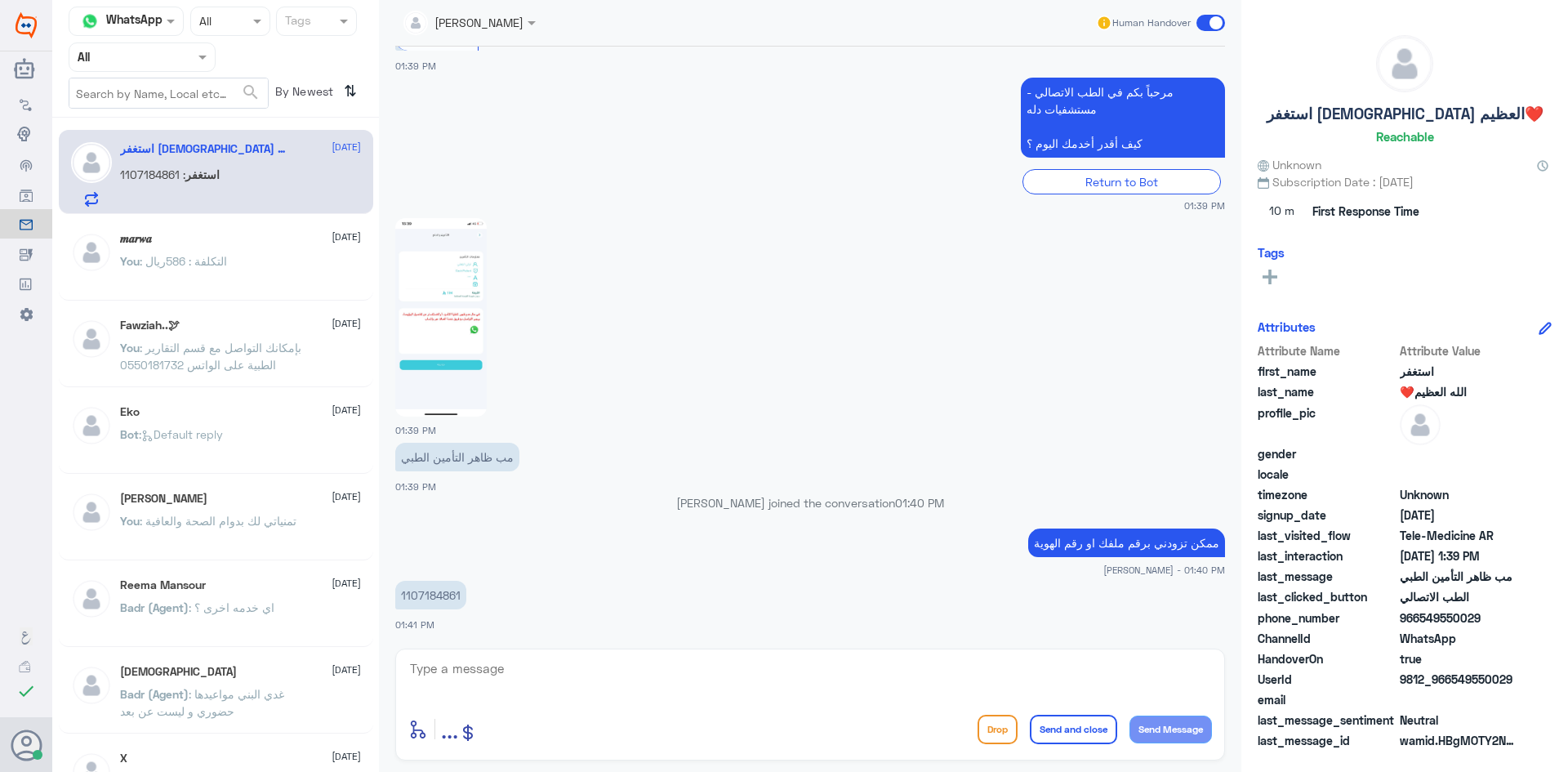
click at [821, 676] on textarea at bounding box center [809, 677] width 803 height 40
type textarea "مبين عندي ان تأمينك محدث"
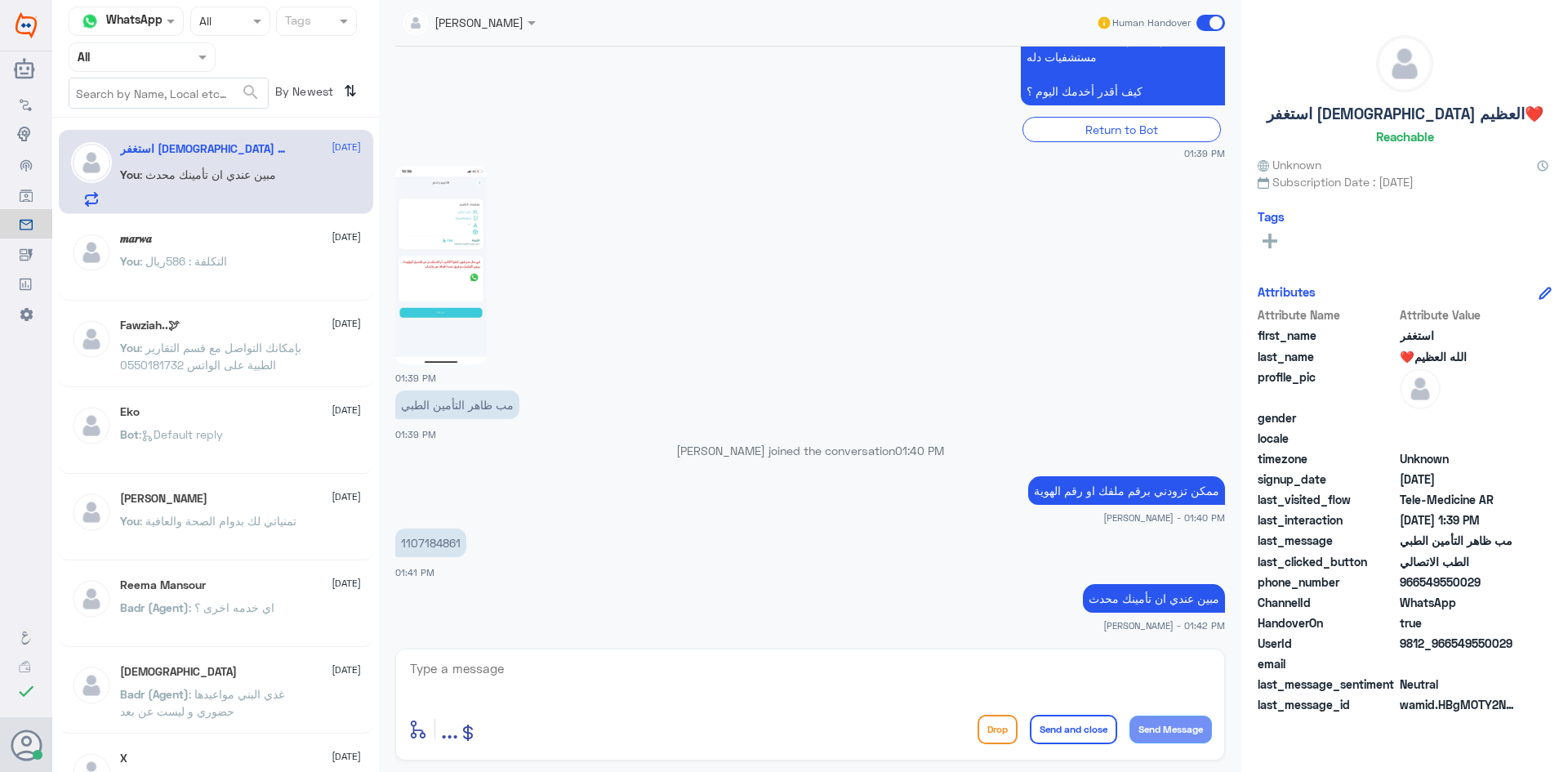
click at [444, 234] on img at bounding box center [440, 265] width 92 height 199
click at [624, 659] on textarea at bounding box center [809, 677] width 803 height 40
type textarea "هل التطبيق محدث اخر تحديث ؟"
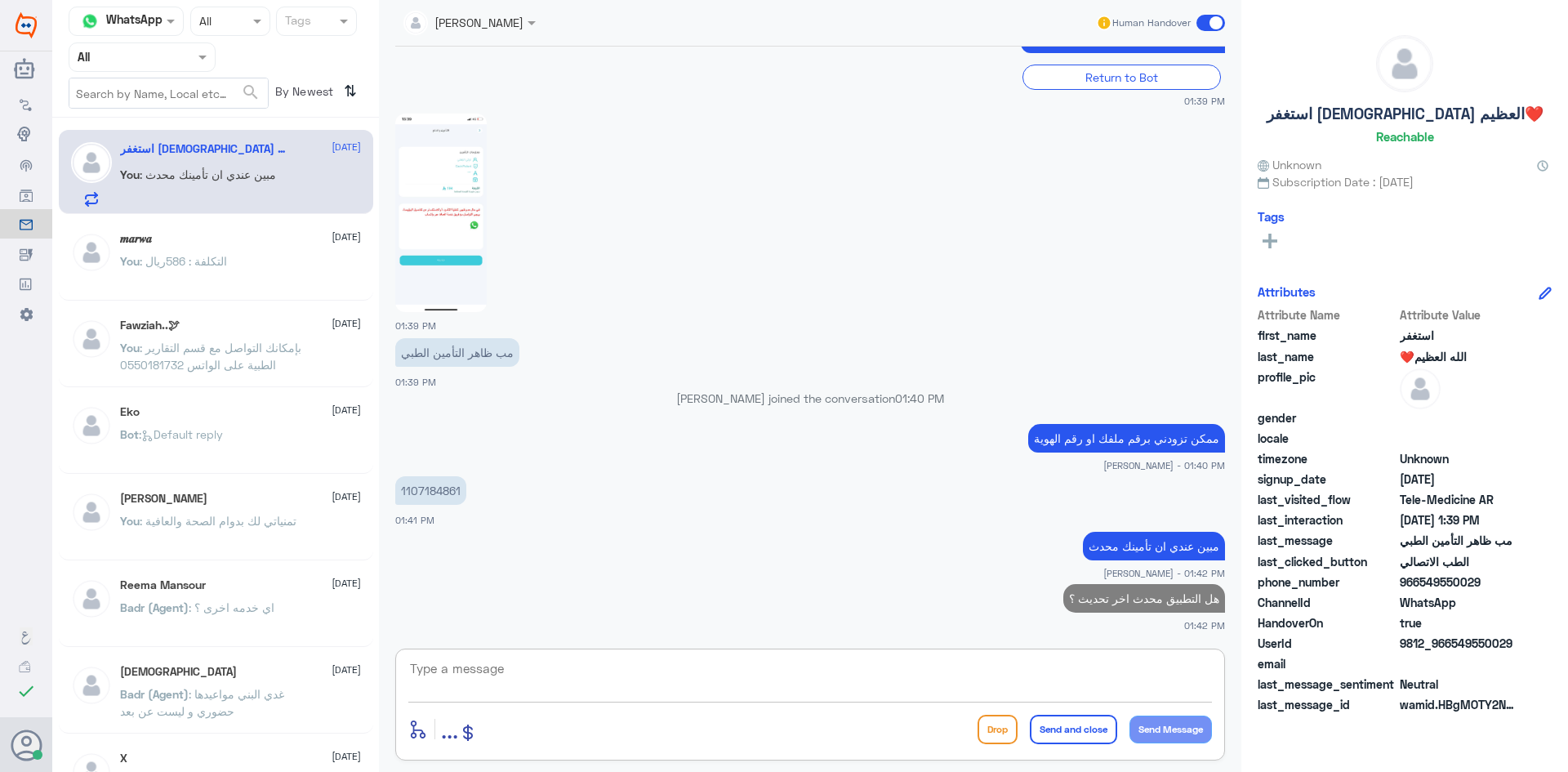
click at [248, 170] on span ": مبين عندي ان تأمينك محدث" at bounding box center [208, 175] width 136 height 14
click at [251, 233] on div "𝒎𝒂𝒓𝒘𝒂 2 September" at bounding box center [241, 239] width 241 height 14
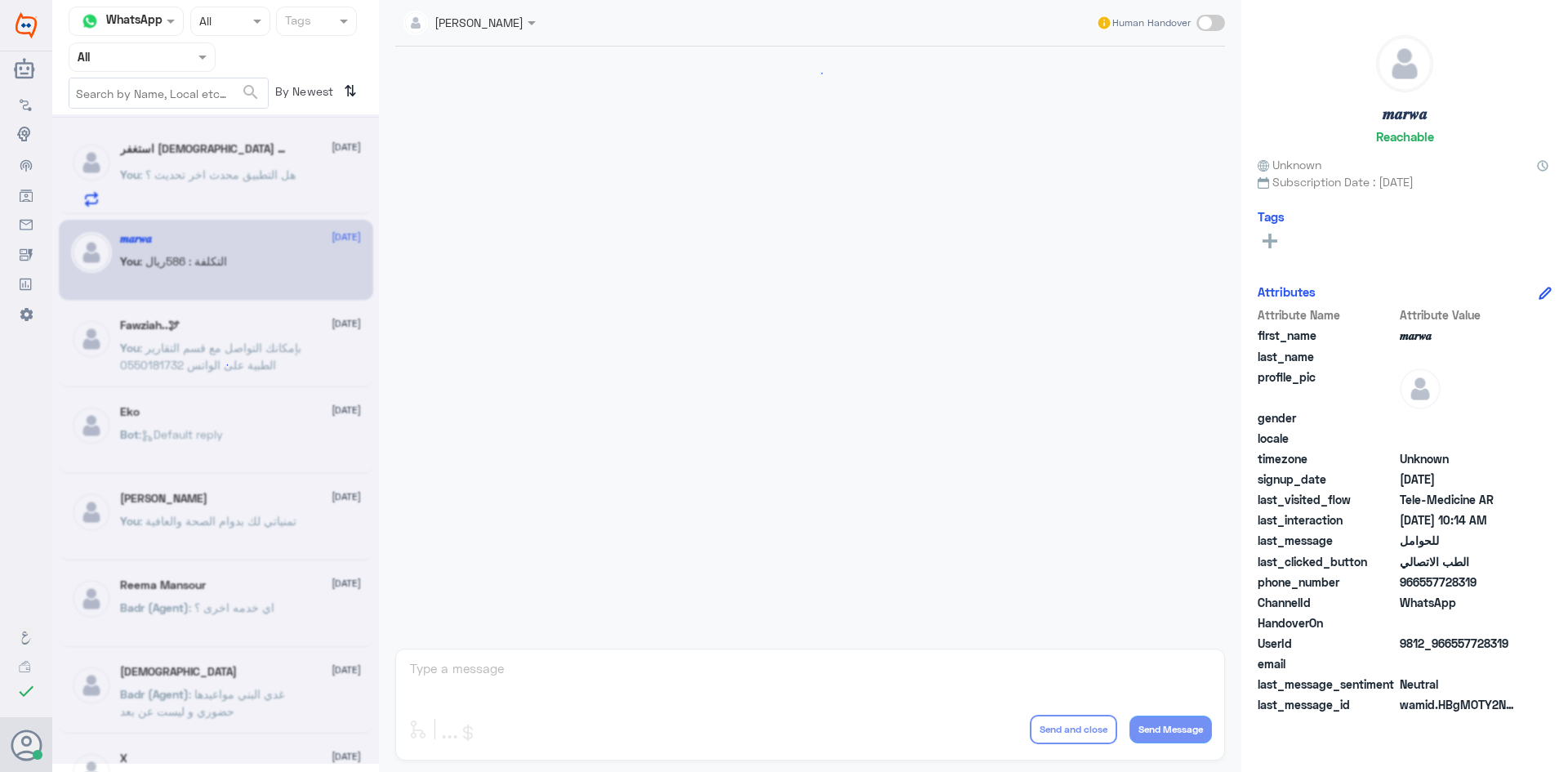
scroll to position [825, 0]
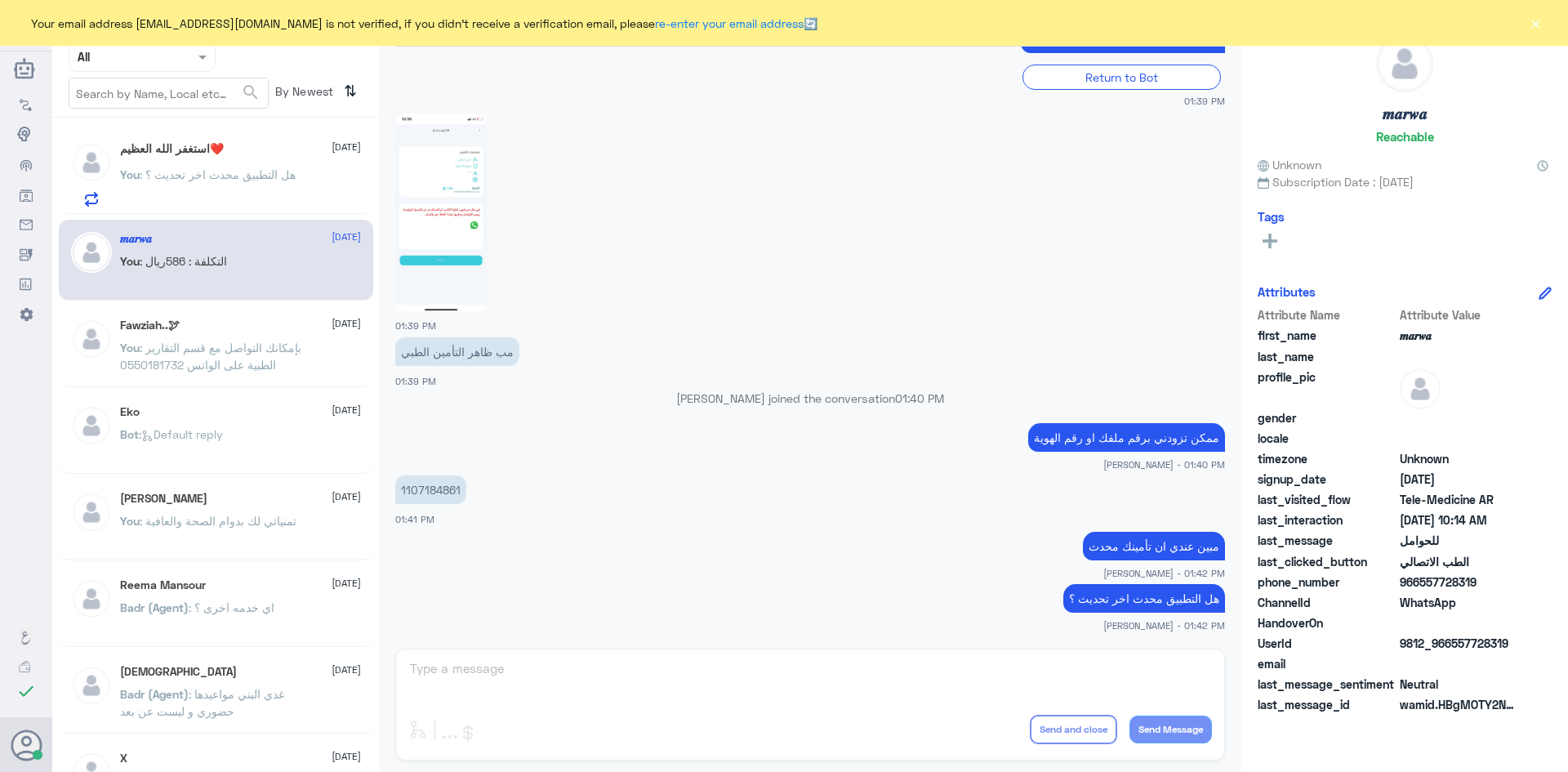
scroll to position [1006, 0]
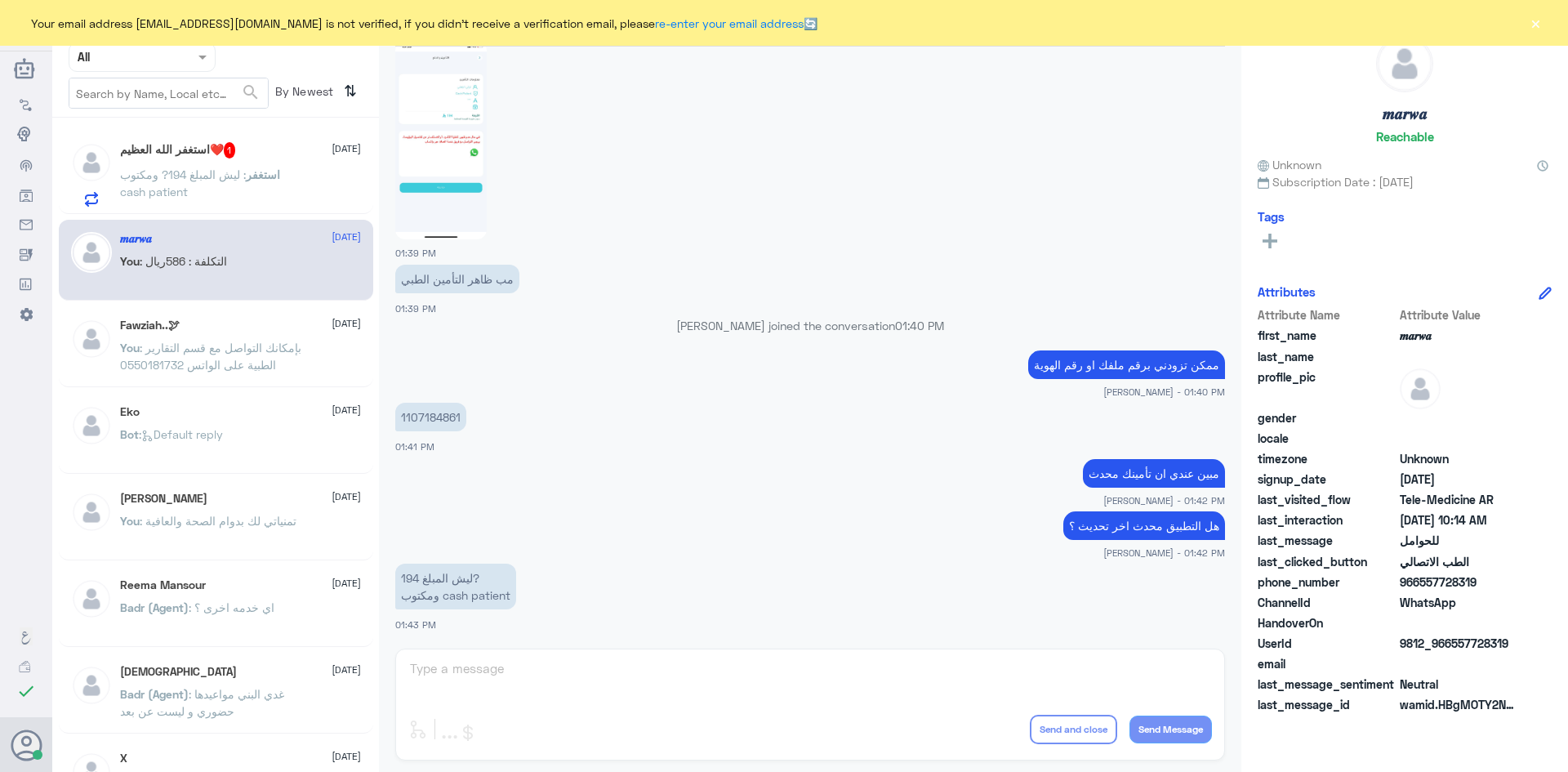
click at [1527, 25] on button "×" at bounding box center [1535, 22] width 16 height 16
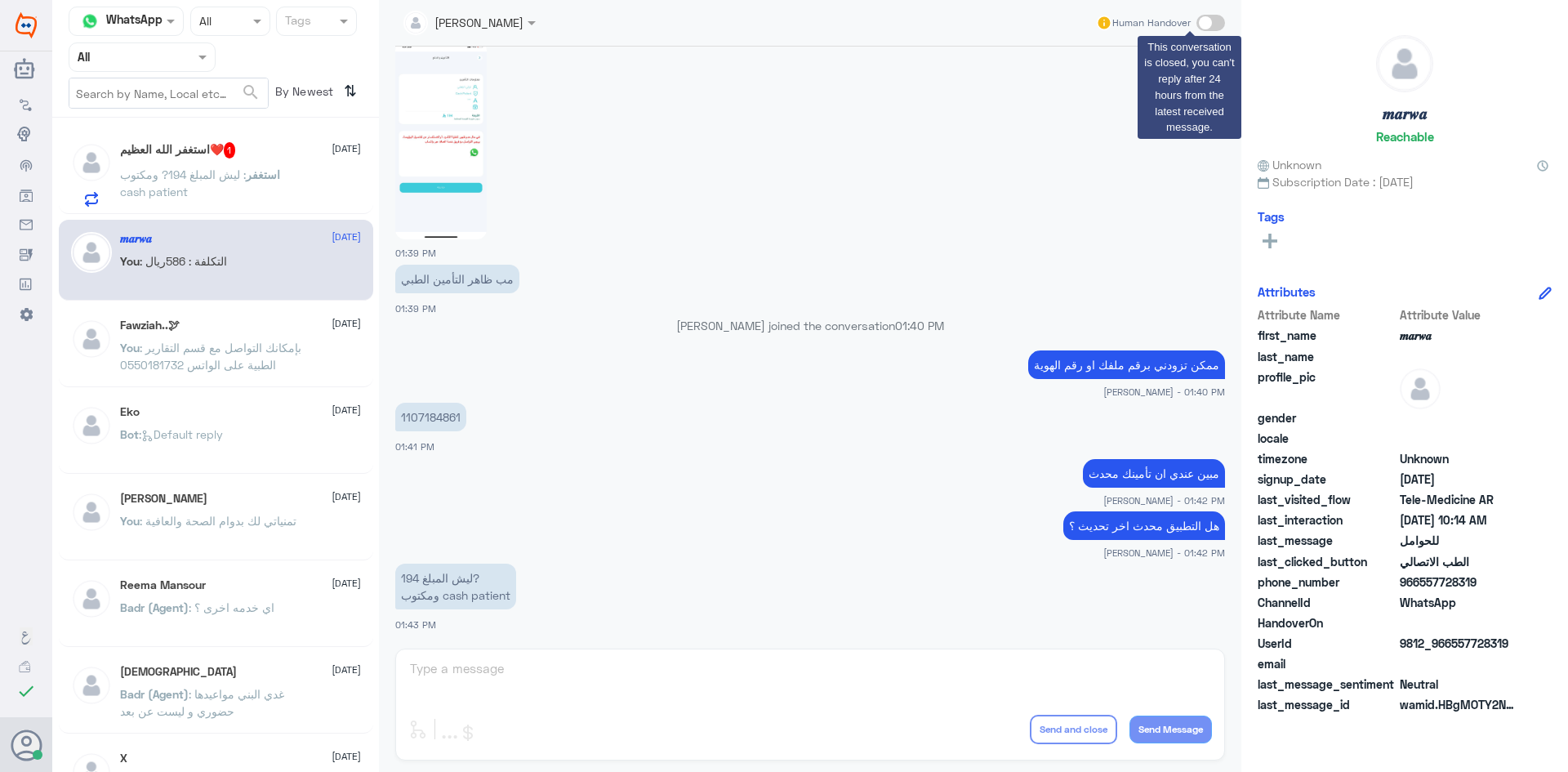
click at [1211, 23] on span at bounding box center [1211, 22] width 29 height 16
click at [1219, 23] on span at bounding box center [1211, 22] width 29 height 16
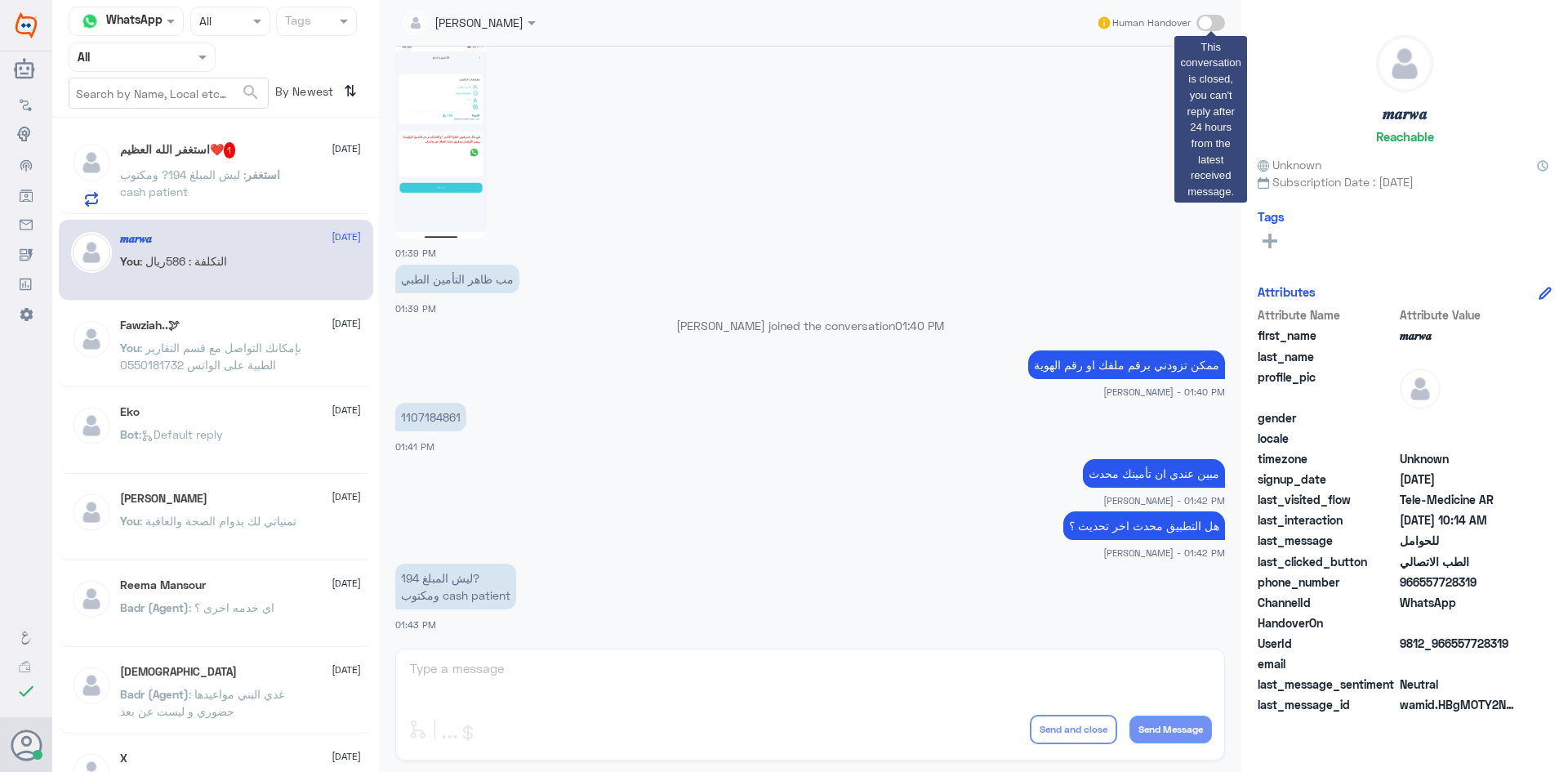
click at [1219, 23] on span at bounding box center [1211, 22] width 29 height 16
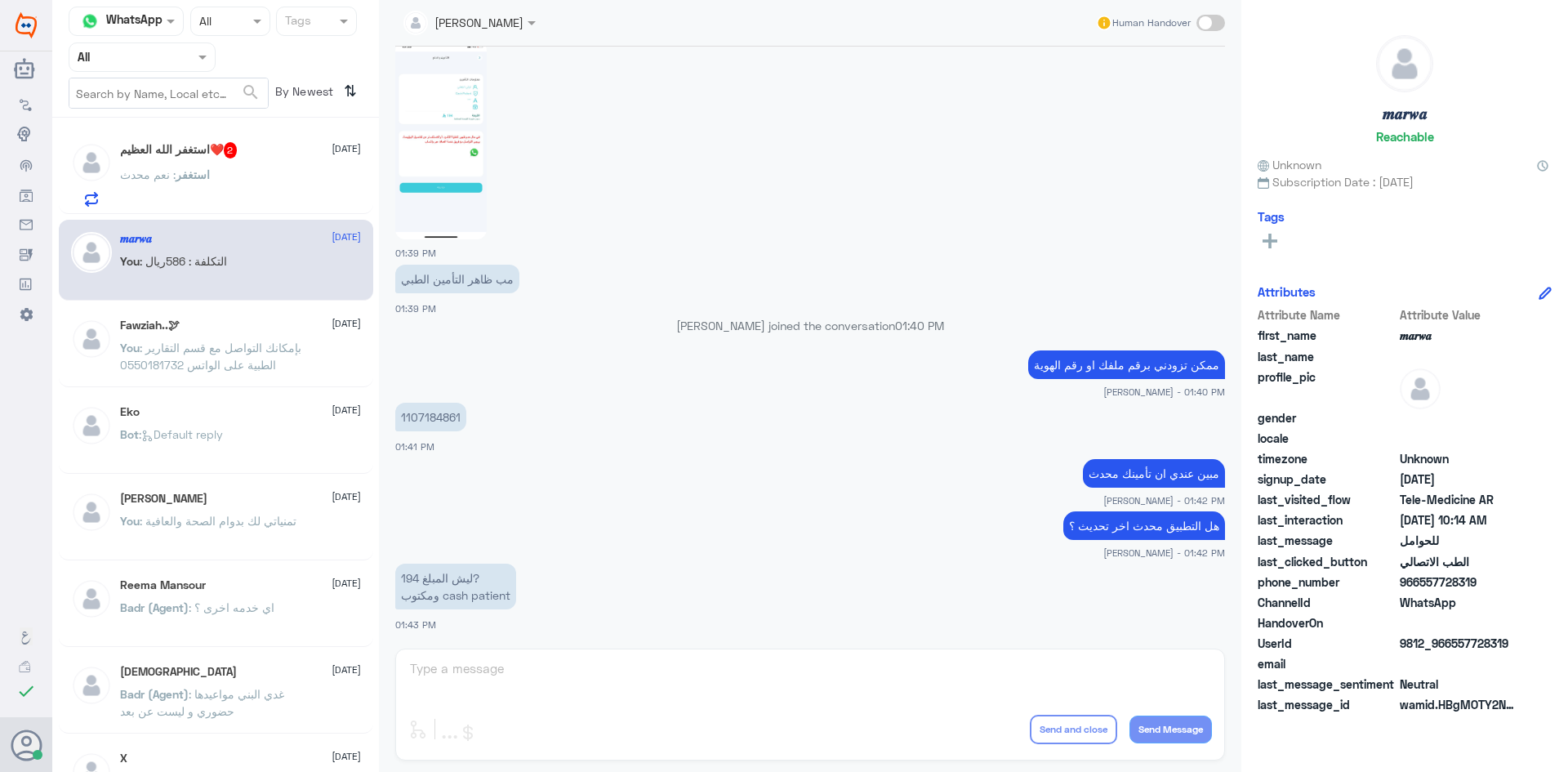
click at [267, 166] on div "استغفر [DEMOGRAPHIC_DATA] العظيم❤️ 2 [DATE] استغفر : نعم محدث" at bounding box center [241, 174] width 241 height 64
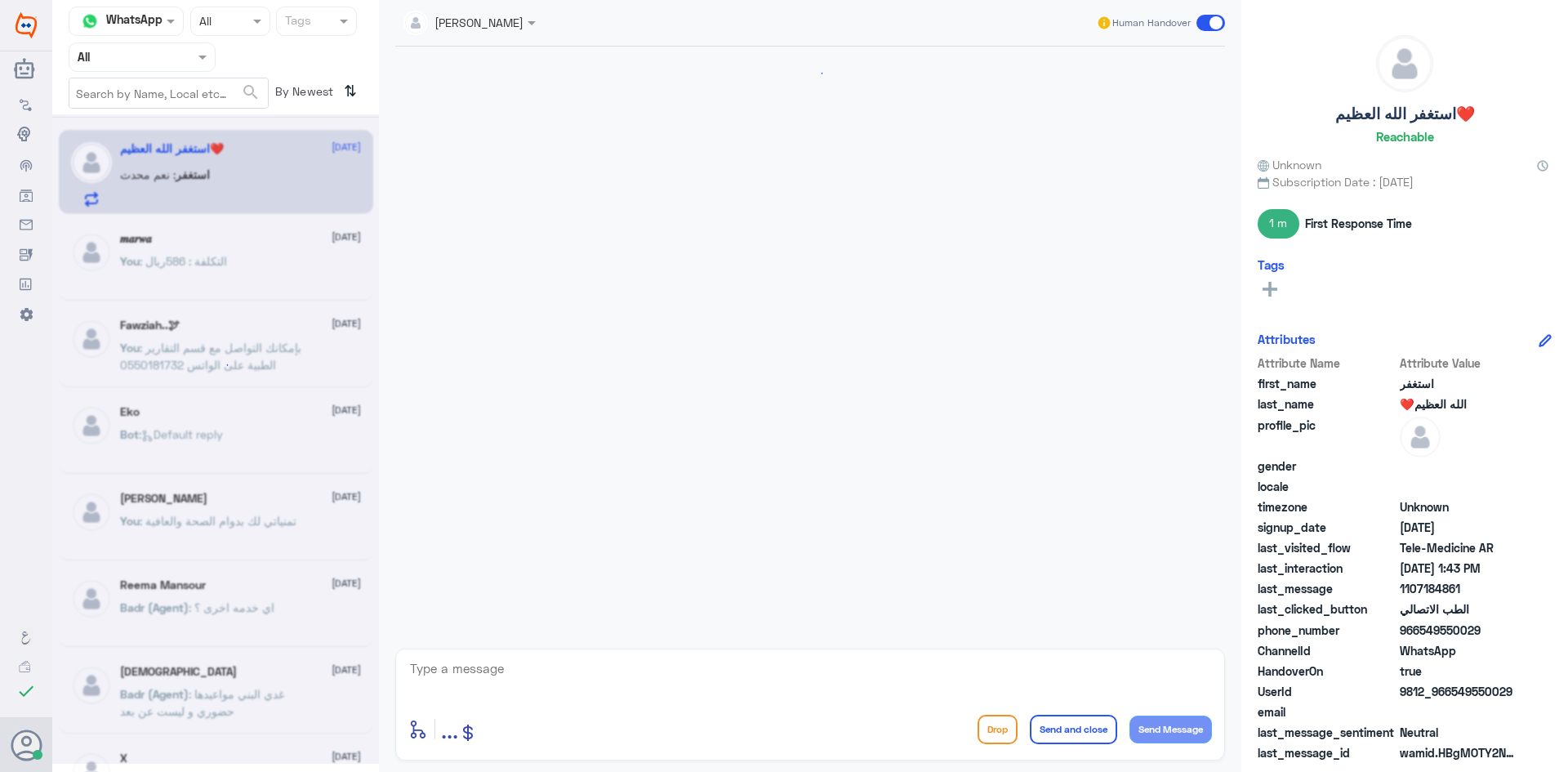
scroll to position [962, 0]
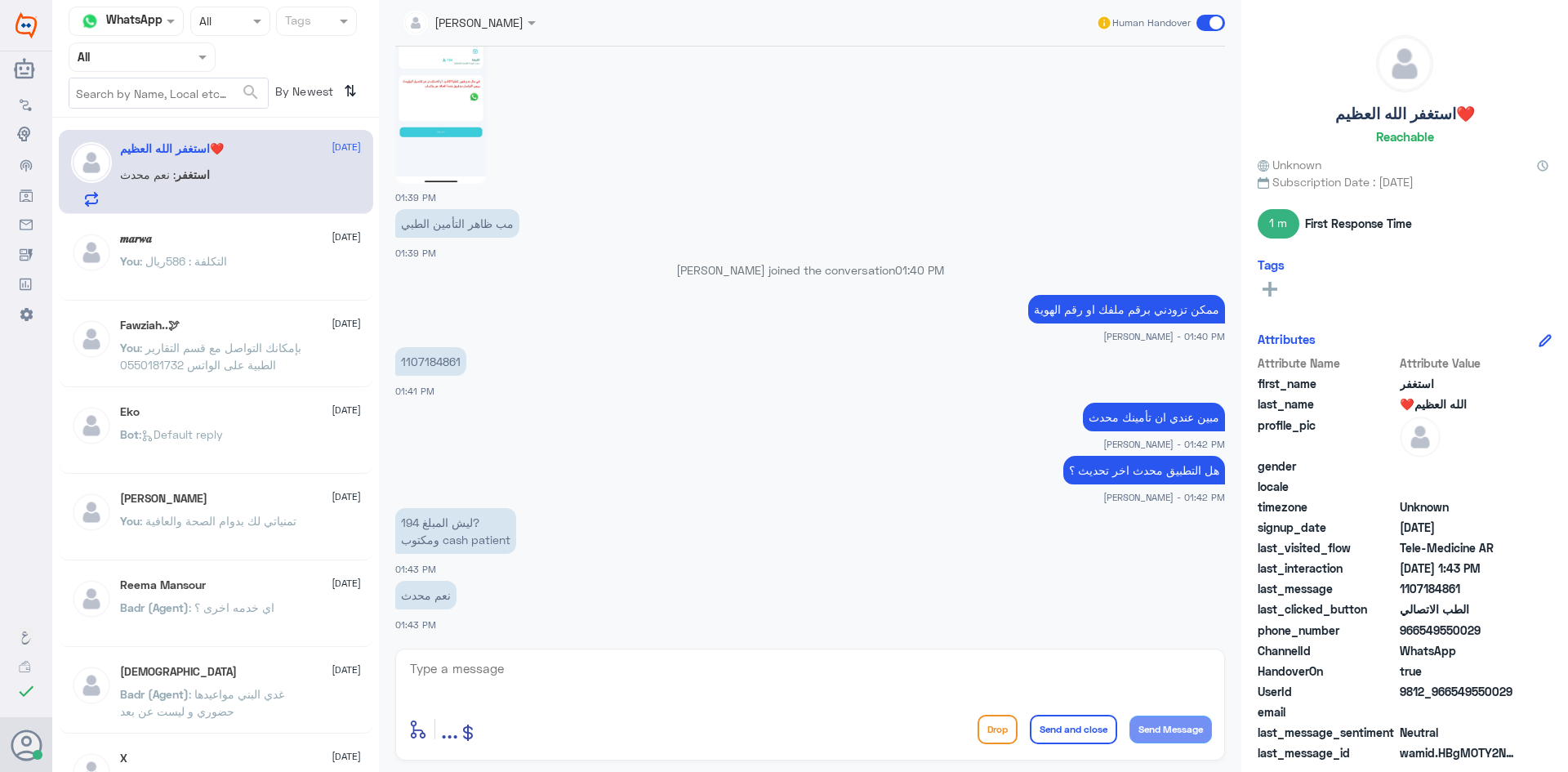
click at [626, 667] on textarea at bounding box center [809, 677] width 803 height 40
drag, startPoint x: 459, startPoint y: 357, endPoint x: 384, endPoint y: 349, distance: 75.4
click at [384, 349] on div "[PERSON_NAME] Human Handover [DATE] Conversation has been assigned to Nouf Zaid…" at bounding box center [809, 388] width 862 height 776
copy p "1107184861"
click at [892, 687] on textarea at bounding box center [809, 677] width 803 height 40
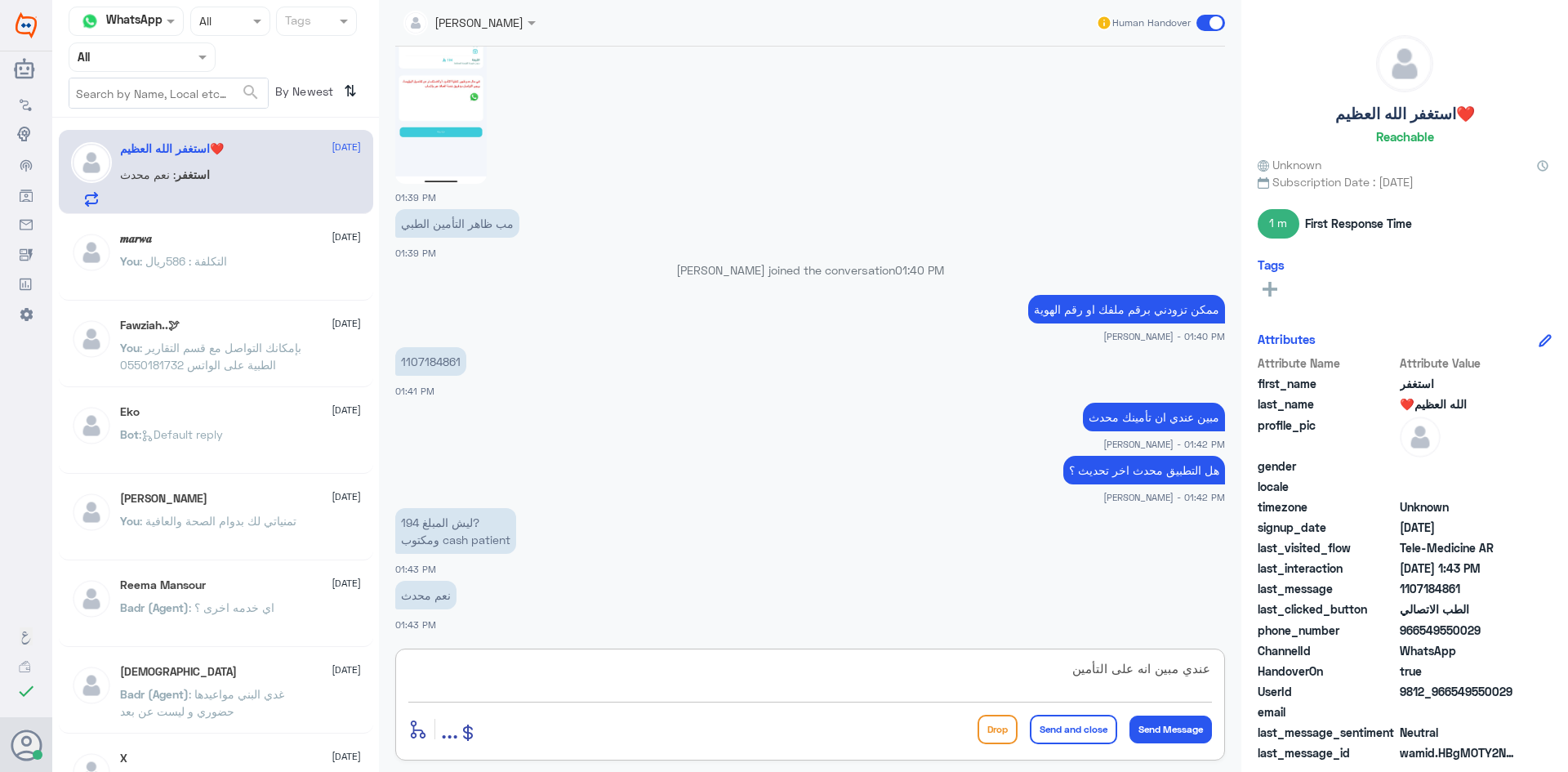
type textarea "عندي مبين انه على التأمين"
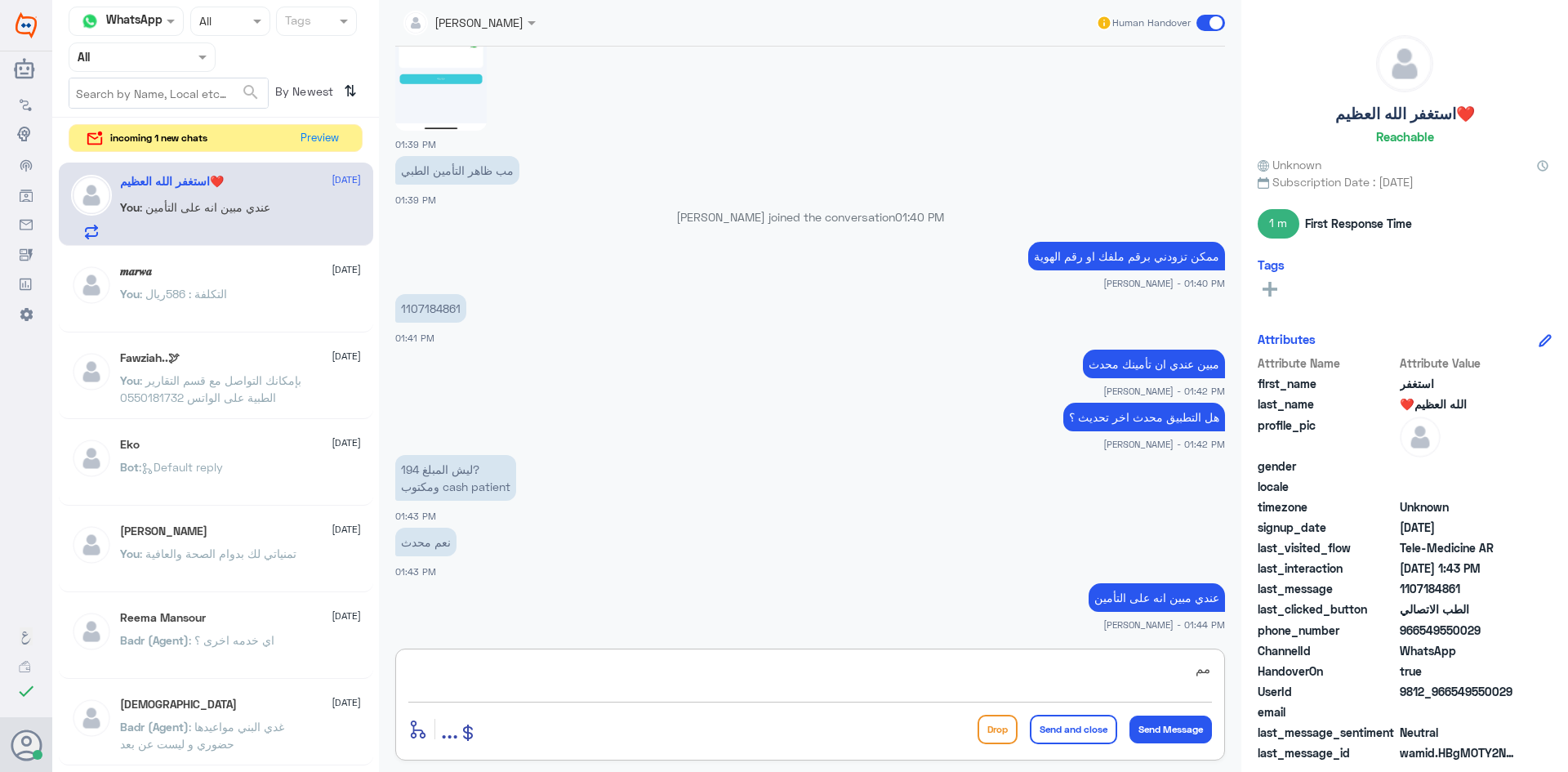
type textarea "م"
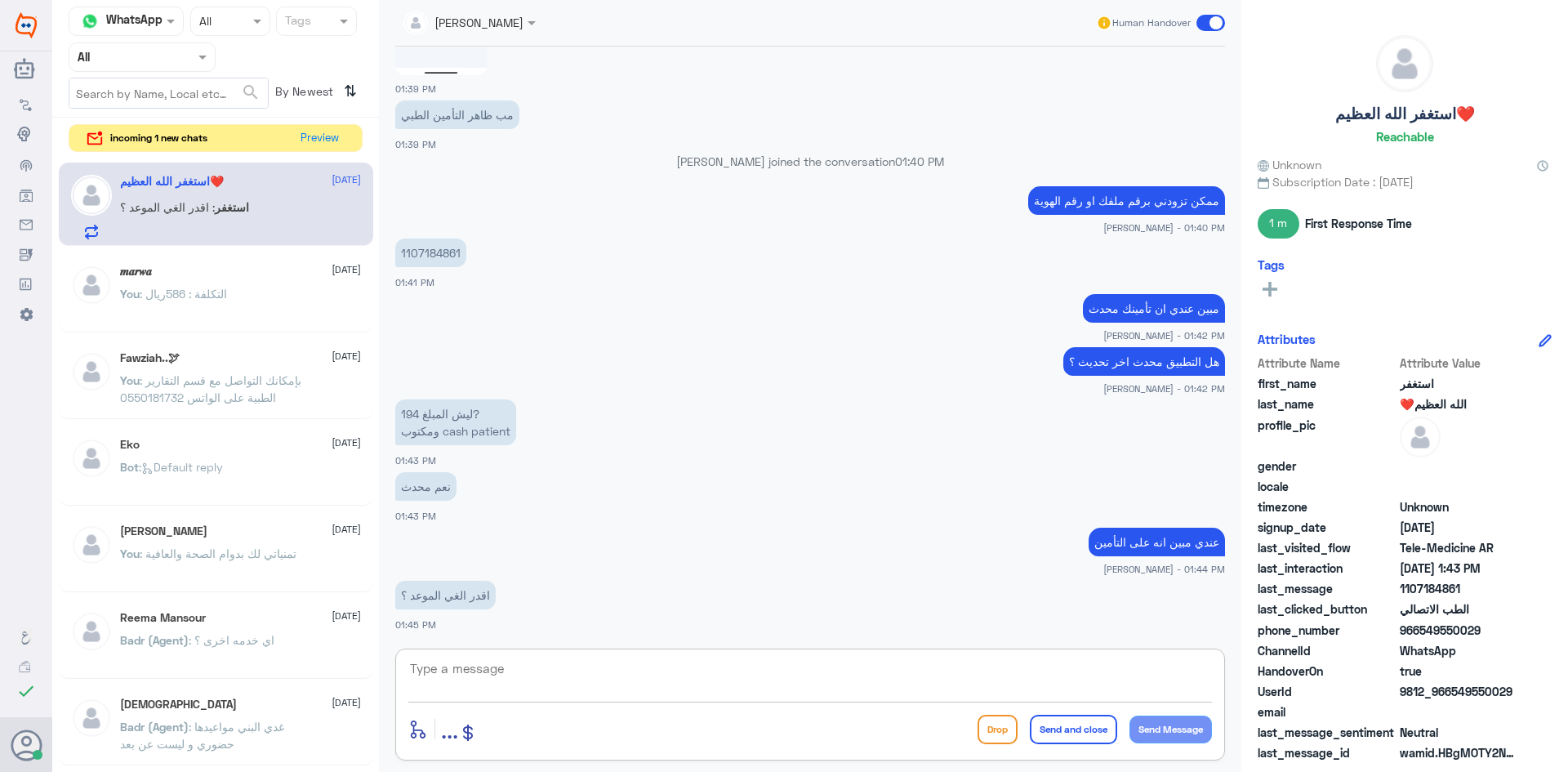
click at [852, 666] on textarea at bounding box center [809, 677] width 803 height 40
type textarea "هل عند اكثر من ملف مربوط بملفك ؟"
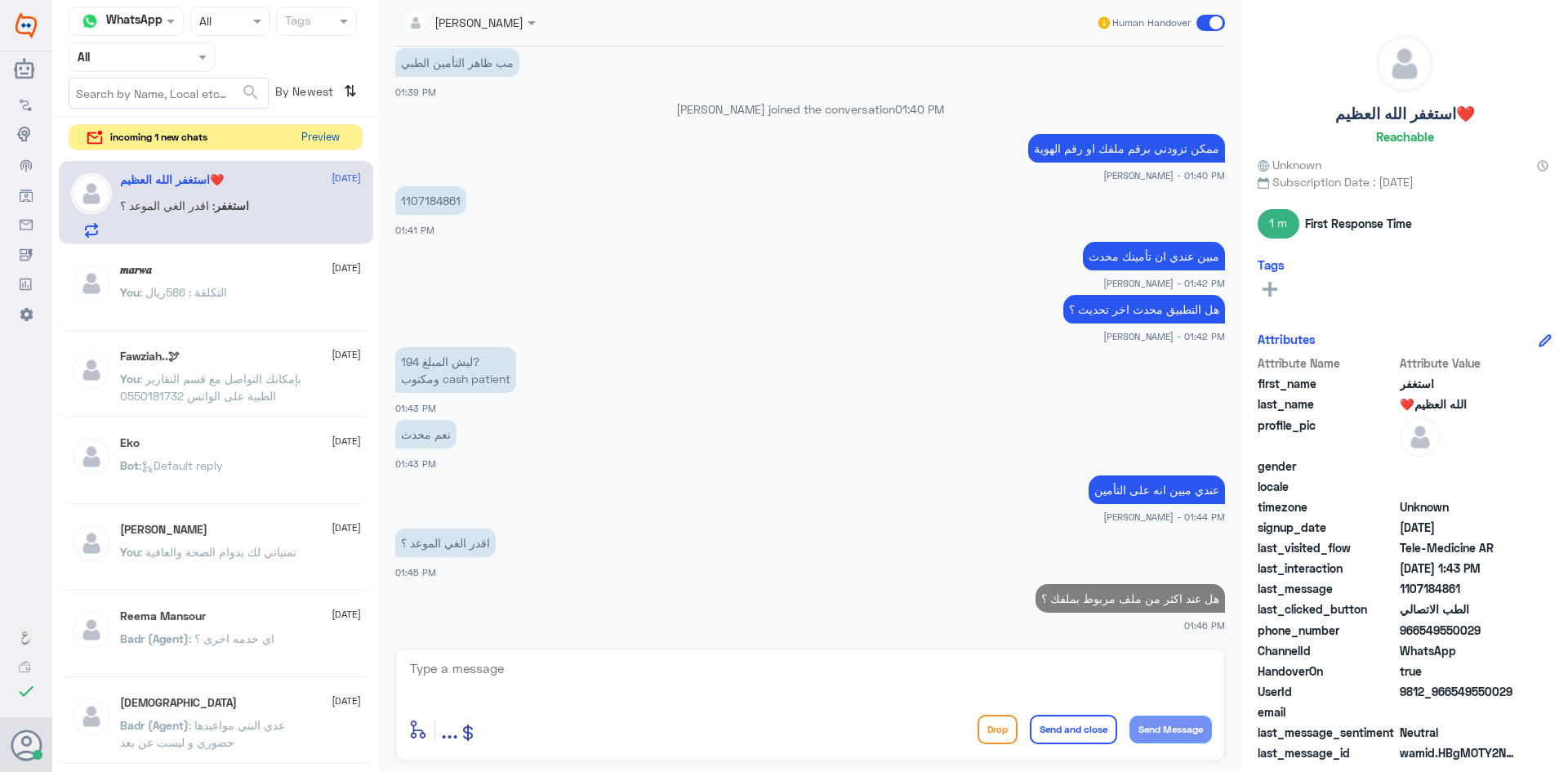
click at [335, 135] on button "Preview" at bounding box center [320, 137] width 51 height 25
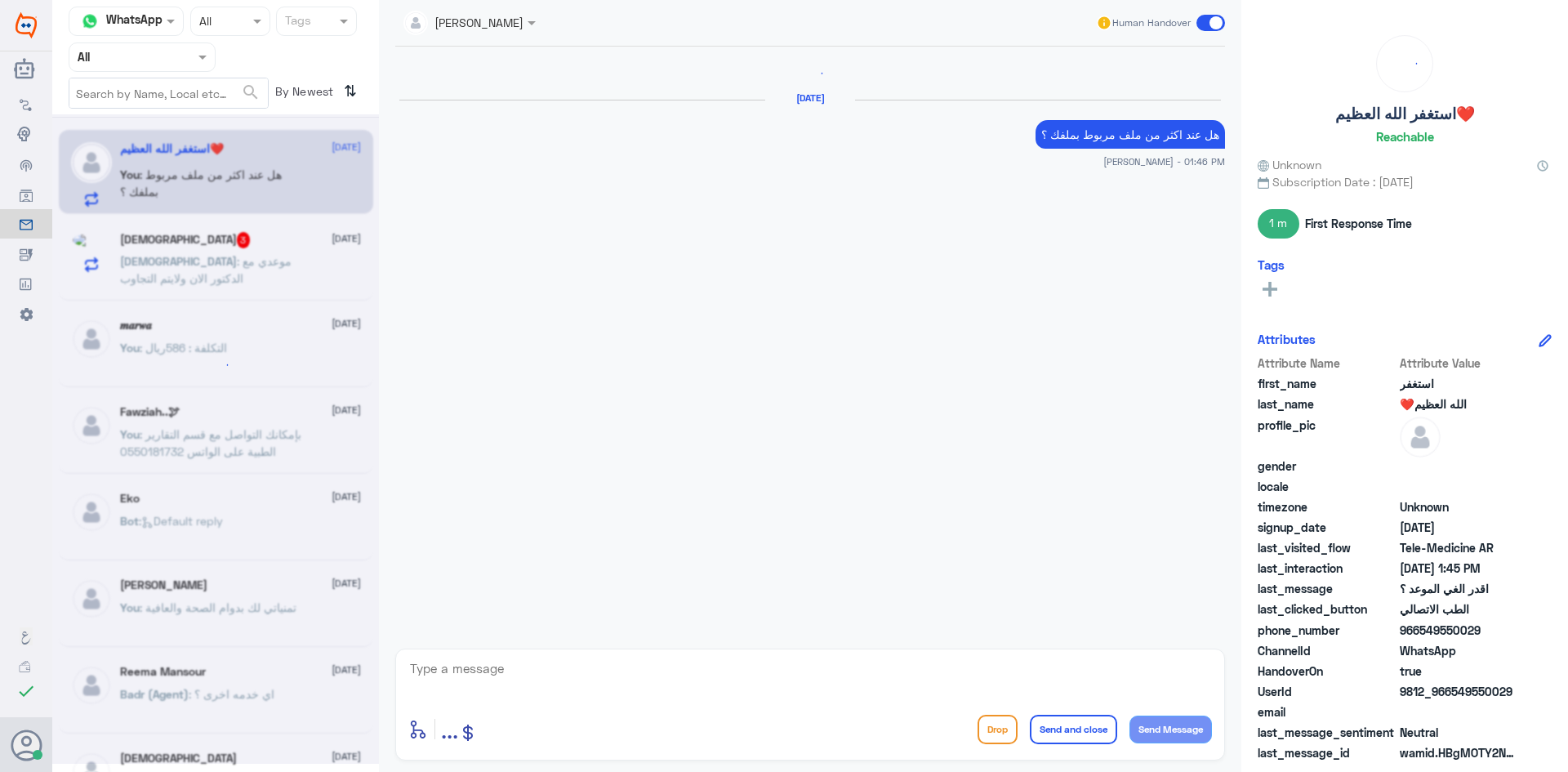
scroll to position [1034, 0]
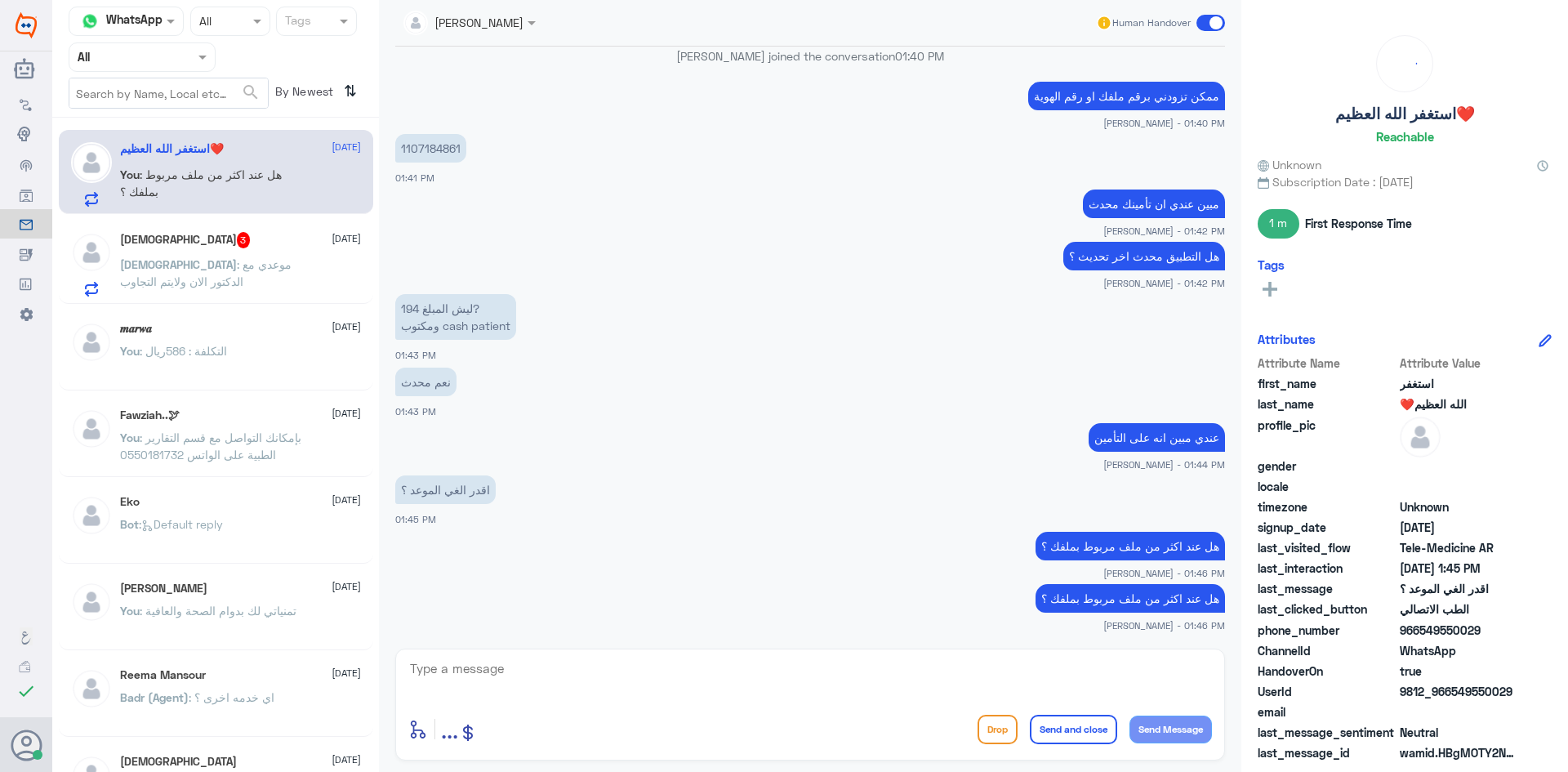
click at [274, 272] on p "[DEMOGRAPHIC_DATA] : موعدي مع الدكتور الان ولايتم التجاوب" at bounding box center [212, 276] width 184 height 41
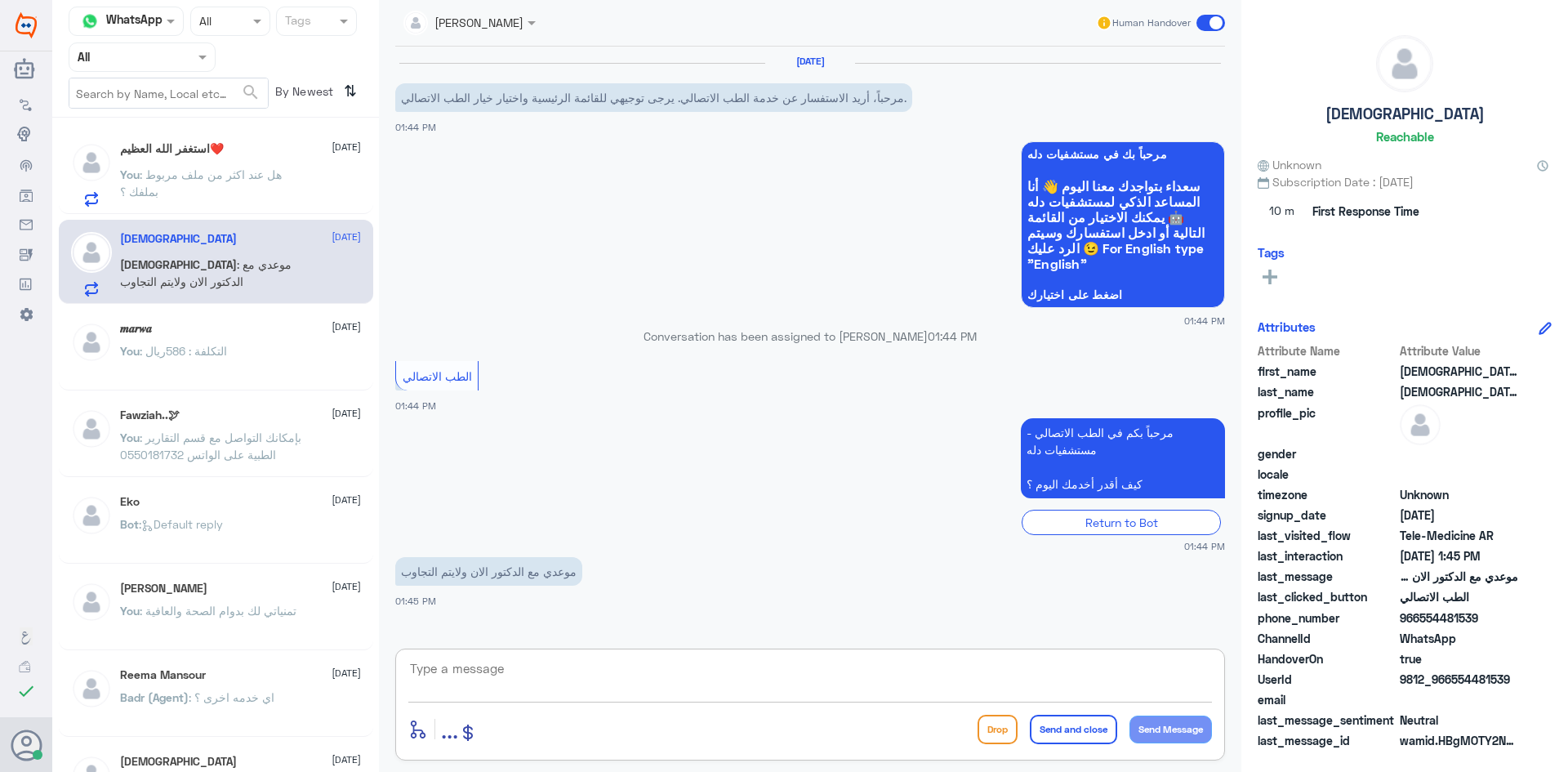
click at [569, 666] on textarea at bounding box center [809, 677] width 803 height 40
type textarea "ر"
paste textarea "مرحبا معك [PERSON_NAME] من الطب الاتصالي"
type textarea "مرحبا معك [PERSON_NAME] من الطب الاتصالي"
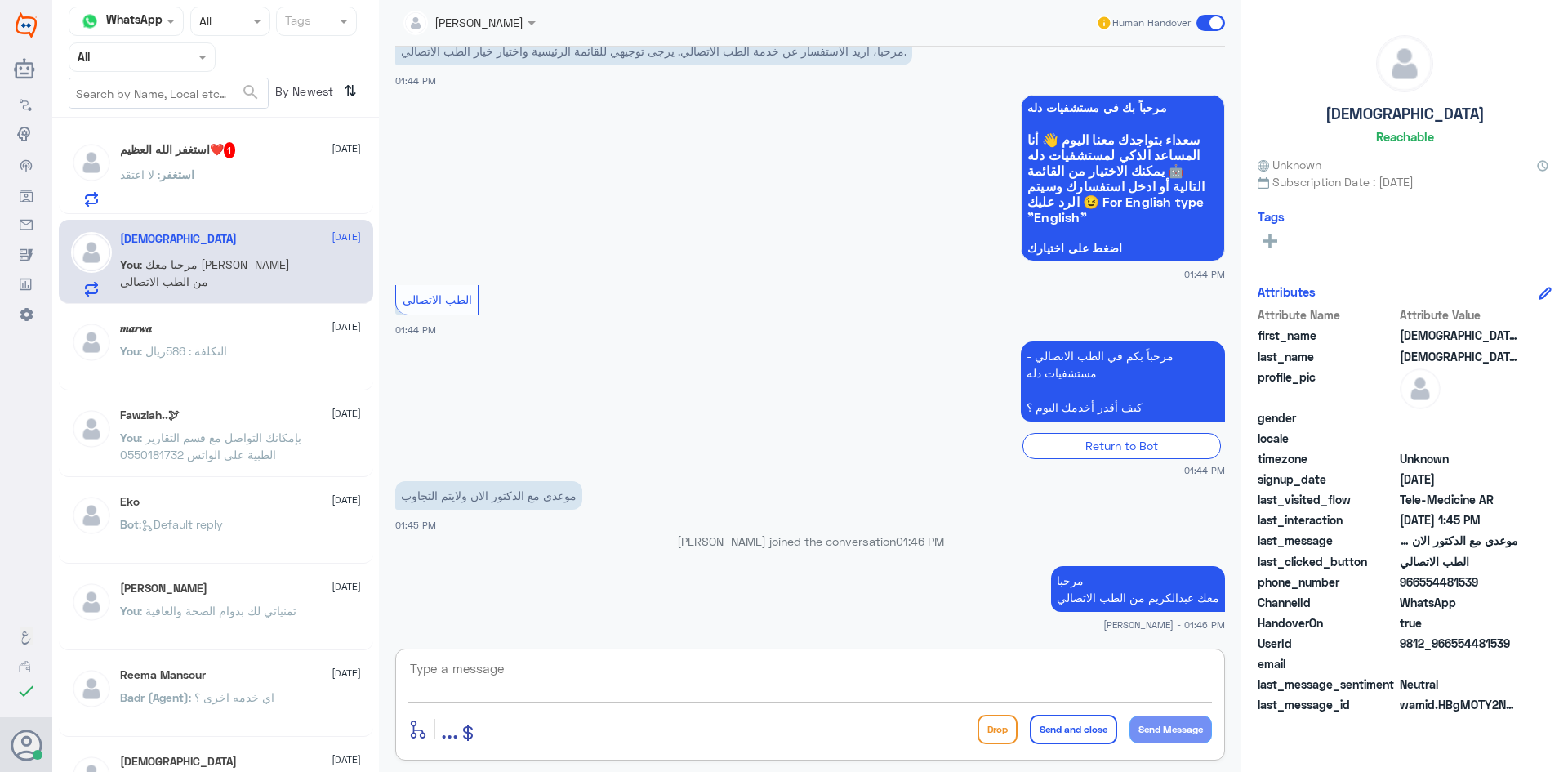
click at [776, 673] on textarea at bounding box center [809, 677] width 803 height 40
click at [772, 667] on textarea at bounding box center [809, 677] width 803 height 40
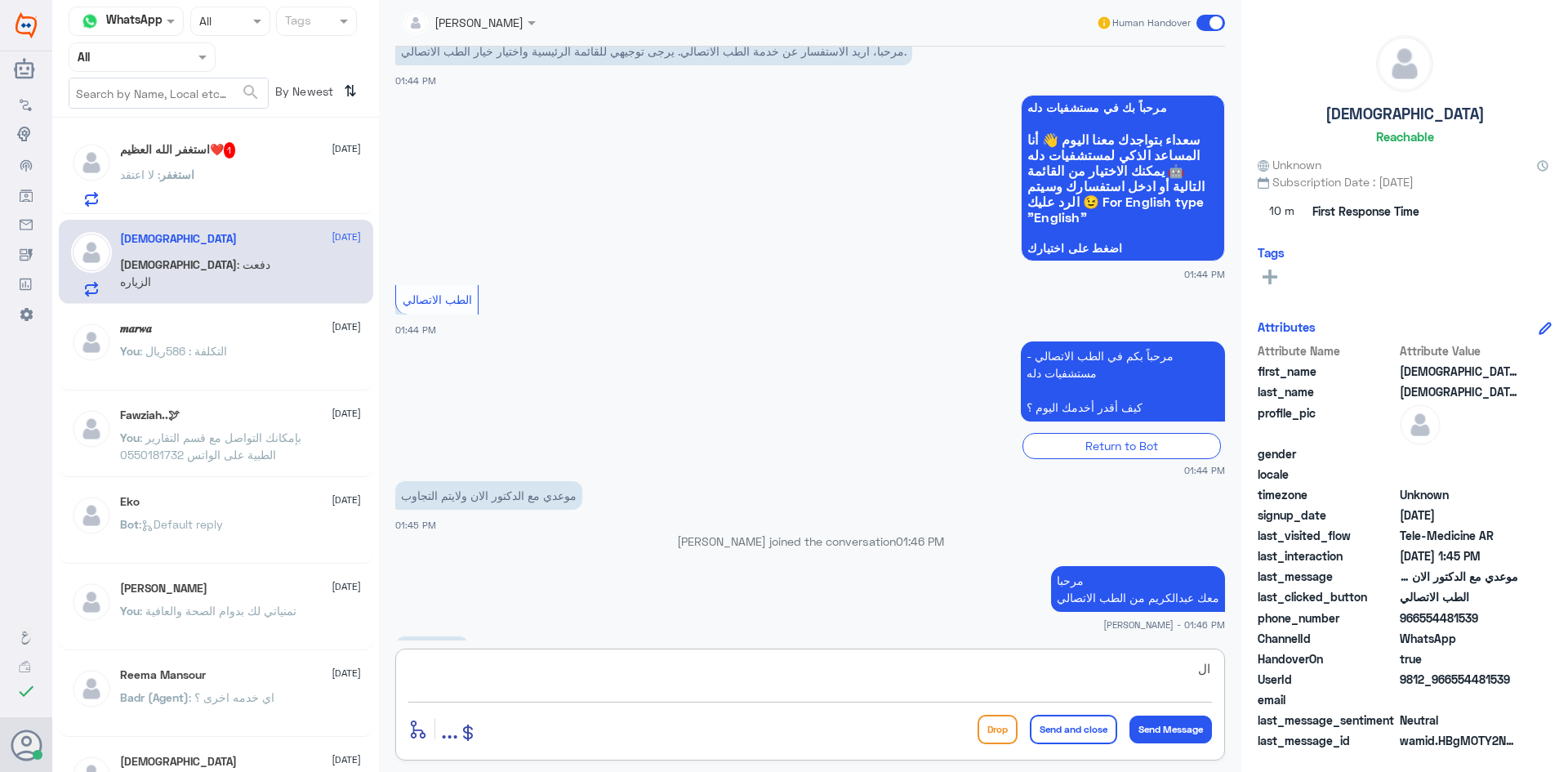
scroll to position [102, 0]
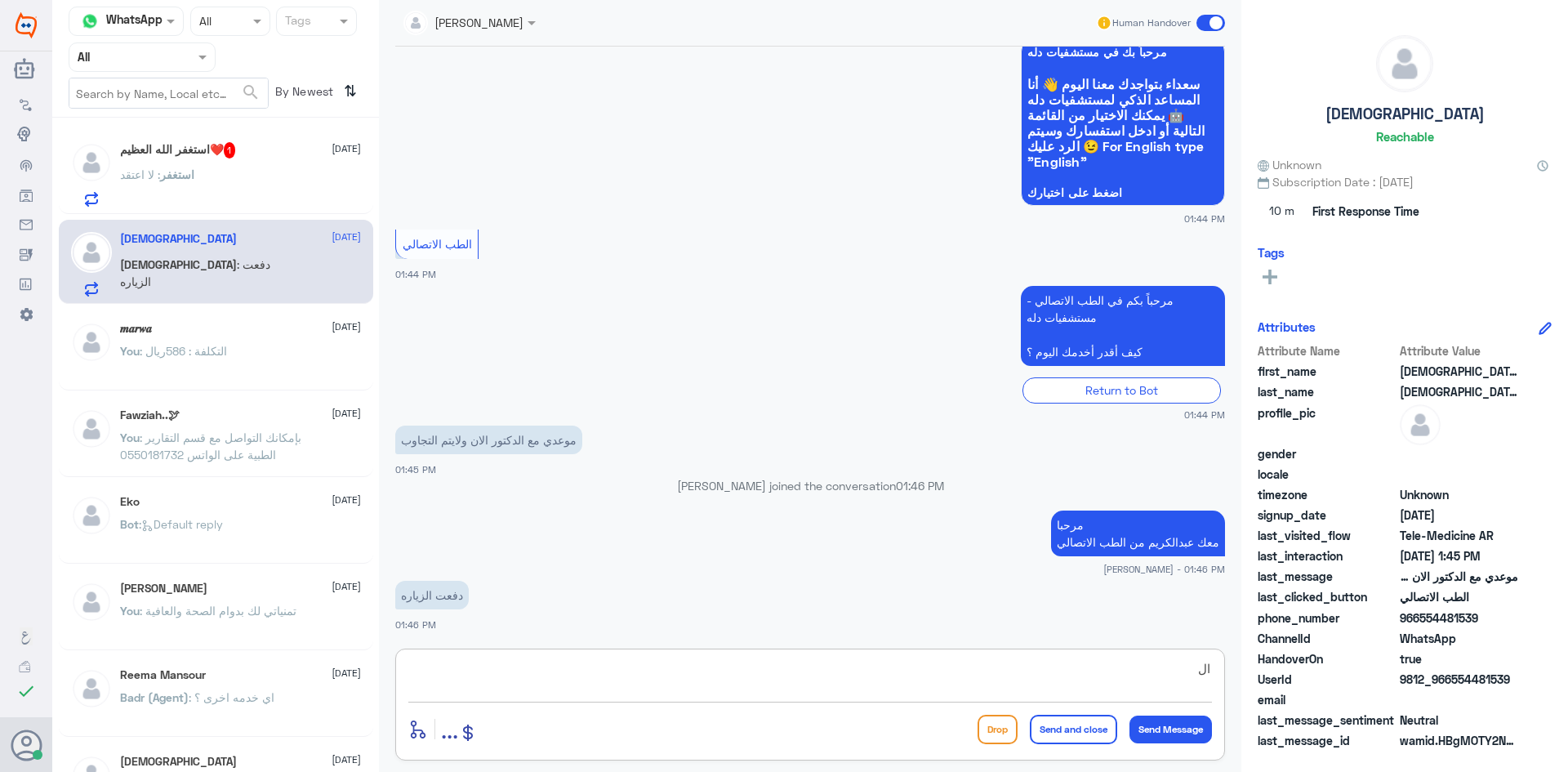
type textarea "ا"
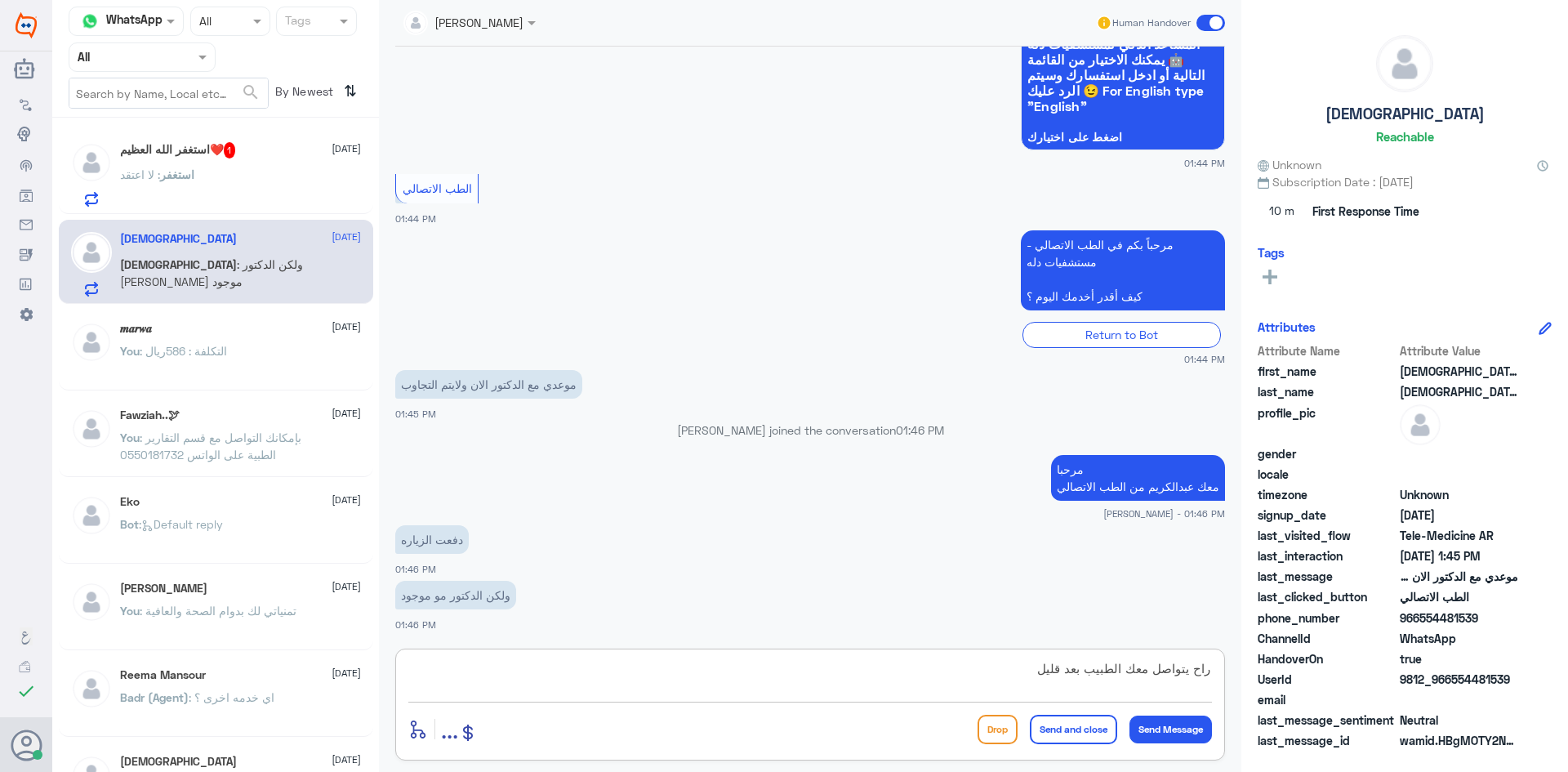
type textarea "راح يتواصل معك الطبيب بعد قليل"
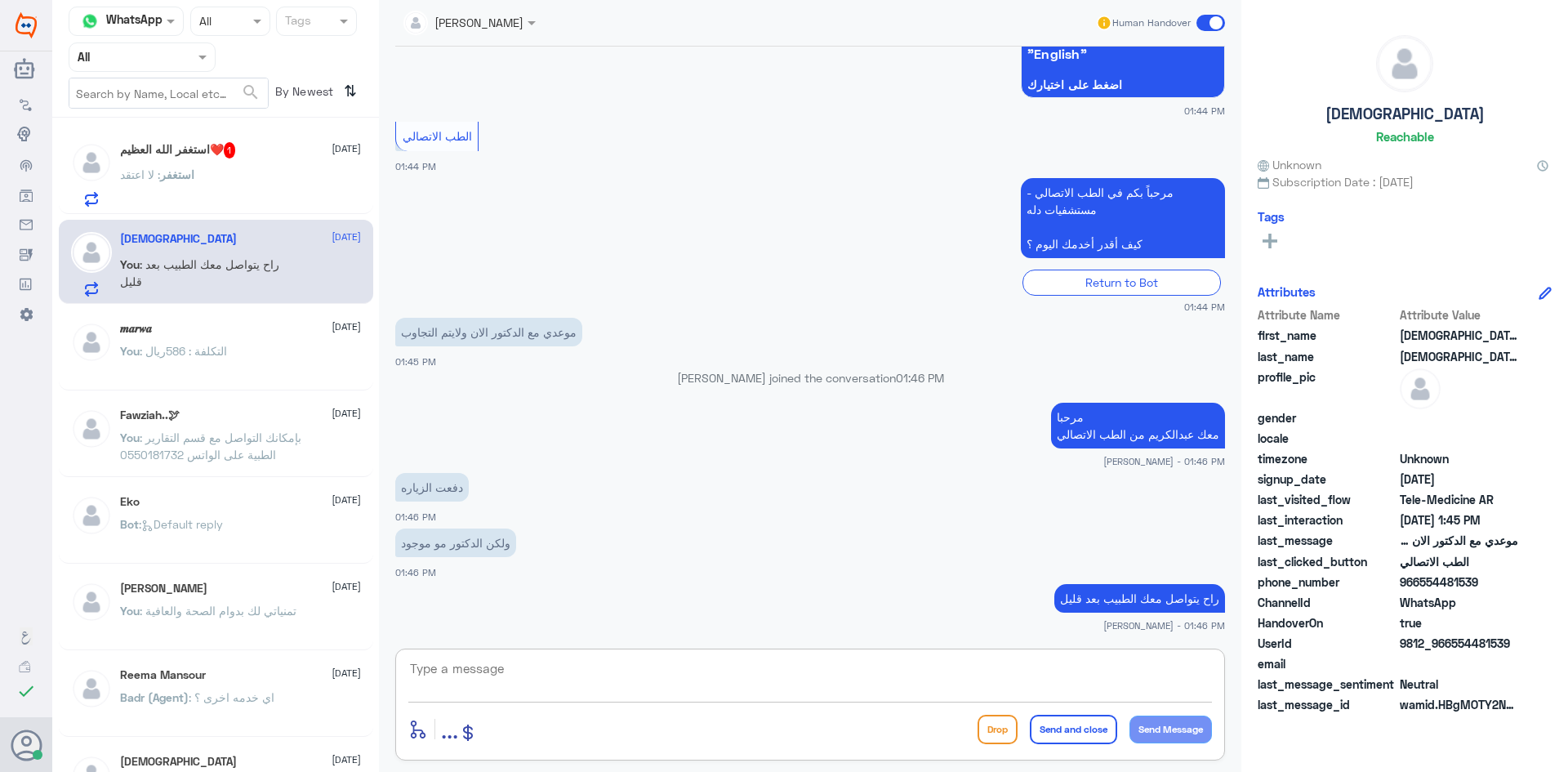
click at [218, 189] on div "استغفر : لا اعتقد" at bounding box center [241, 188] width 241 height 37
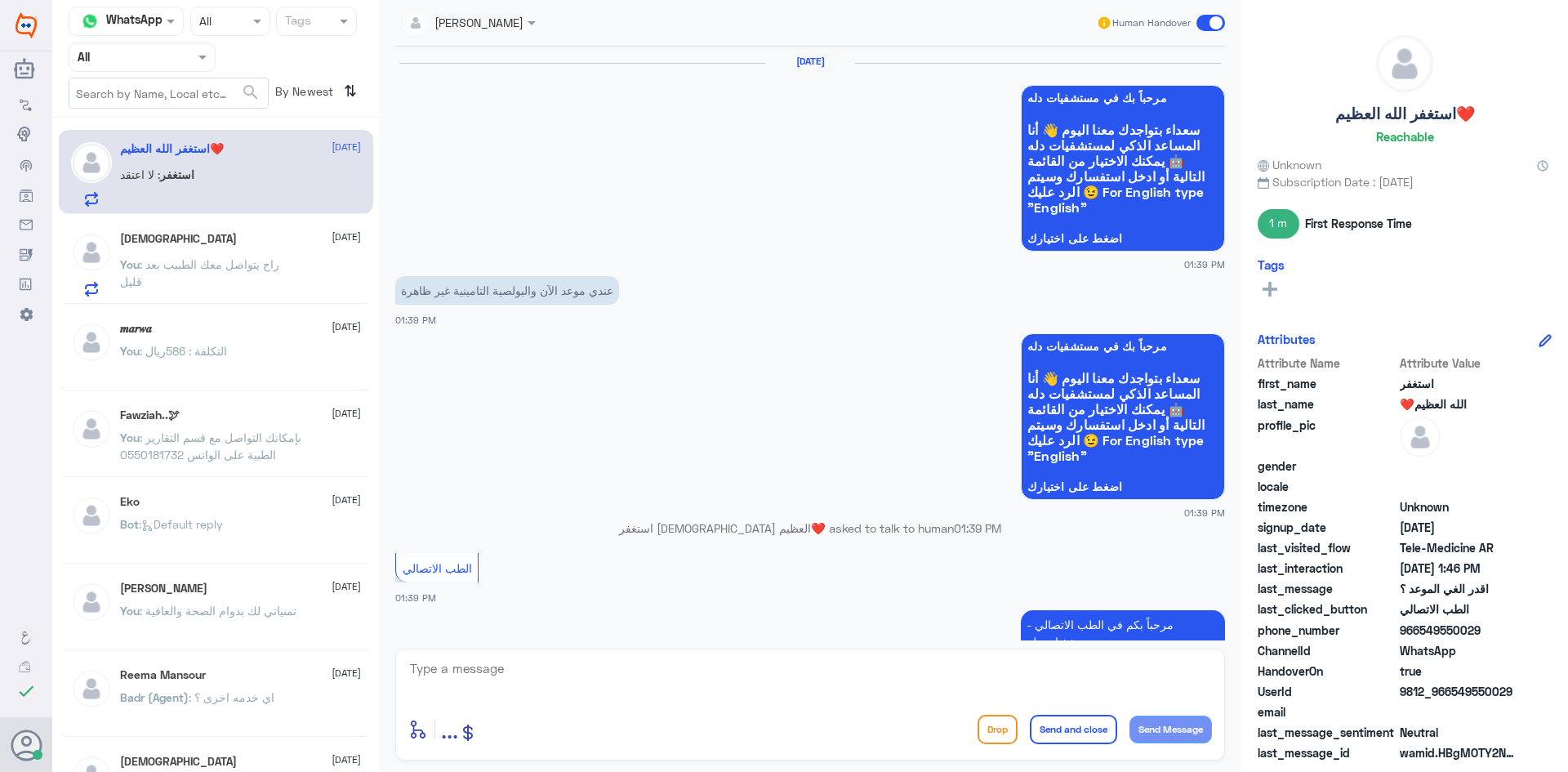
scroll to position [982, 0]
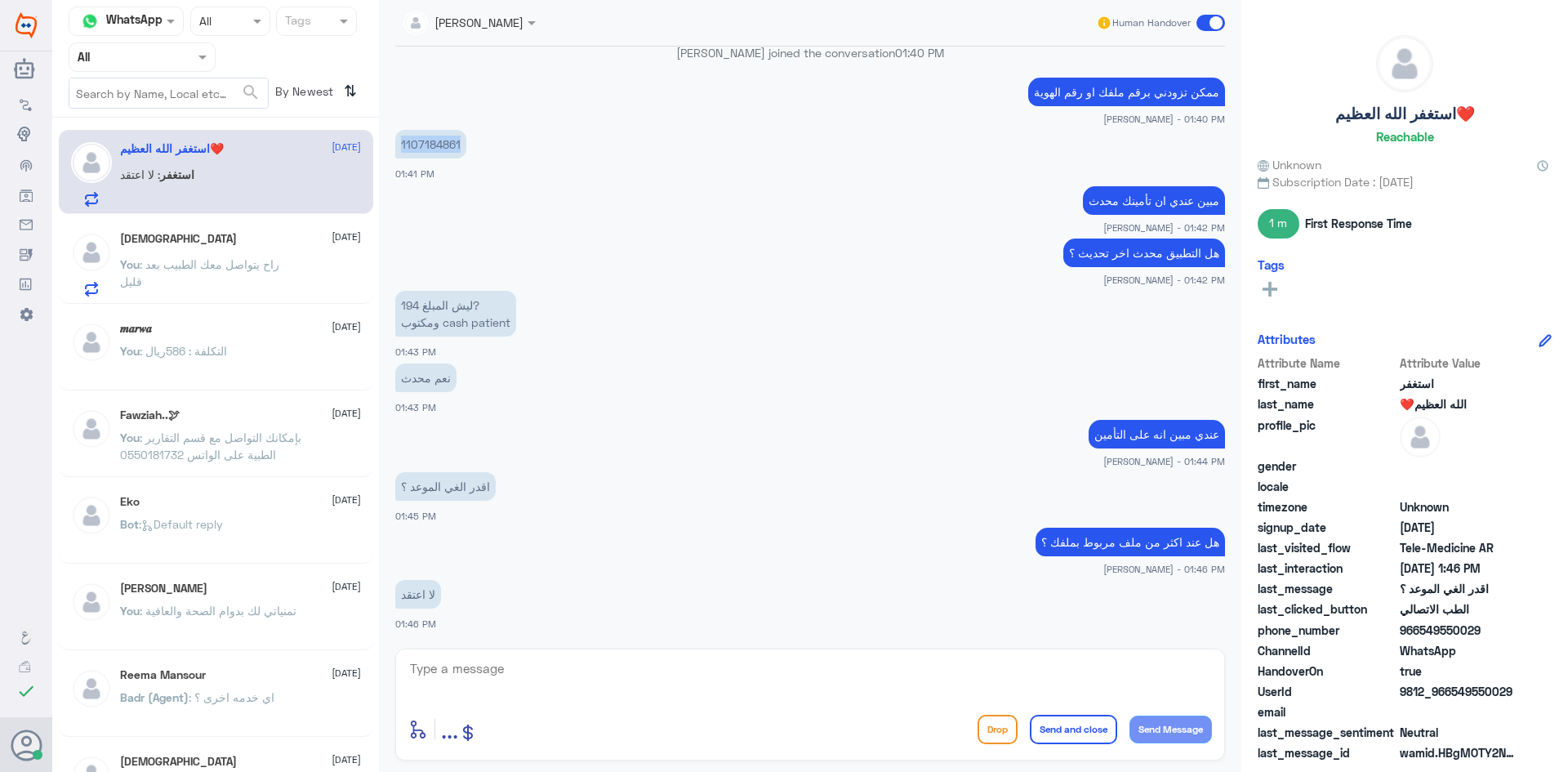
drag, startPoint x: 461, startPoint y: 141, endPoint x: 393, endPoint y: 145, distance: 68.1
click at [393, 145] on div "16 Sep 2025 مرحباً بك في مستشفيات دله سعداء بتواجدك معنا اليوم 👋 أنا المساعد ال…" at bounding box center [809, 343] width 846 height 594
copy p "1107184861"
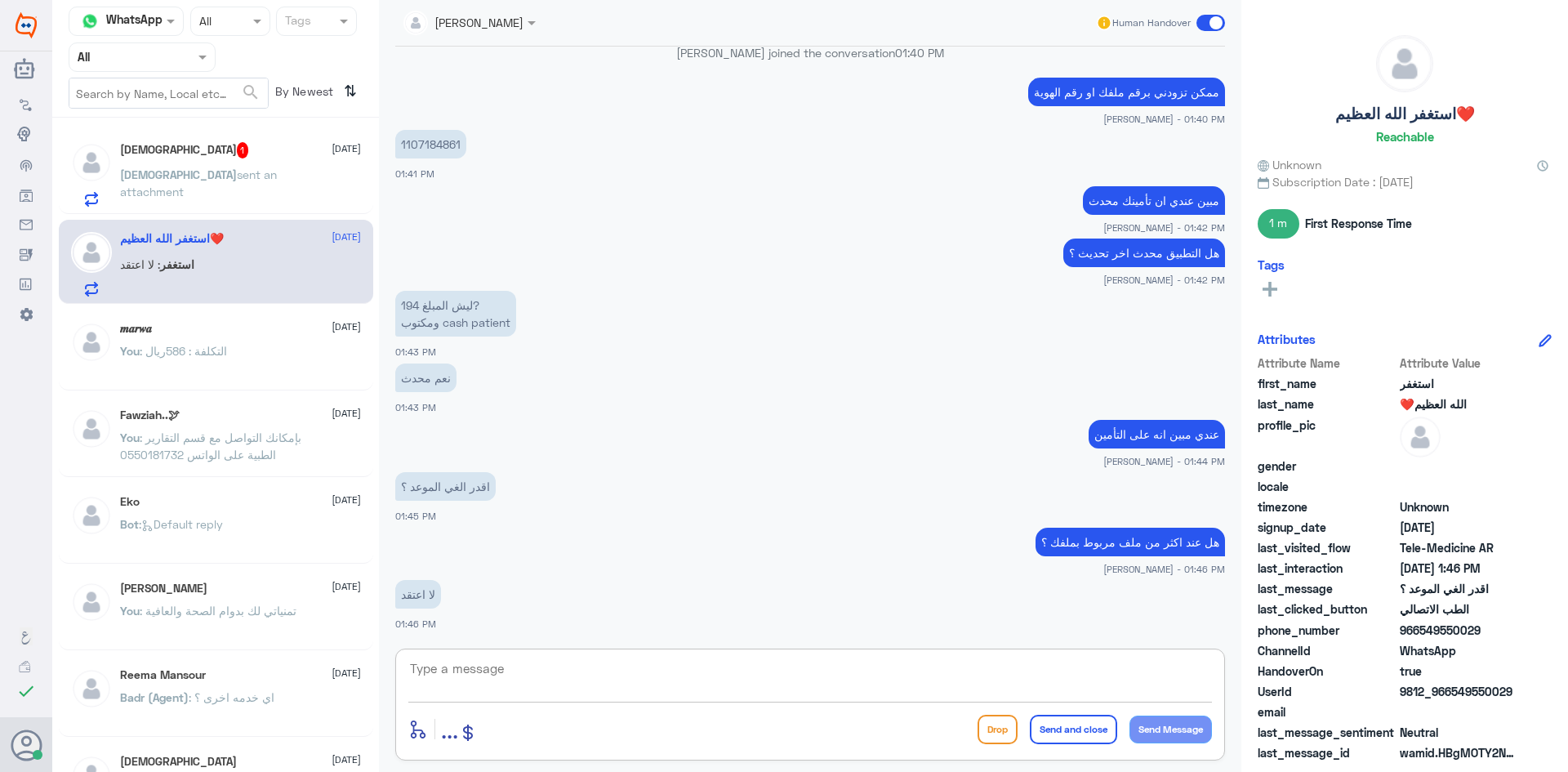
click at [784, 685] on textarea at bounding box center [809, 677] width 803 height 40
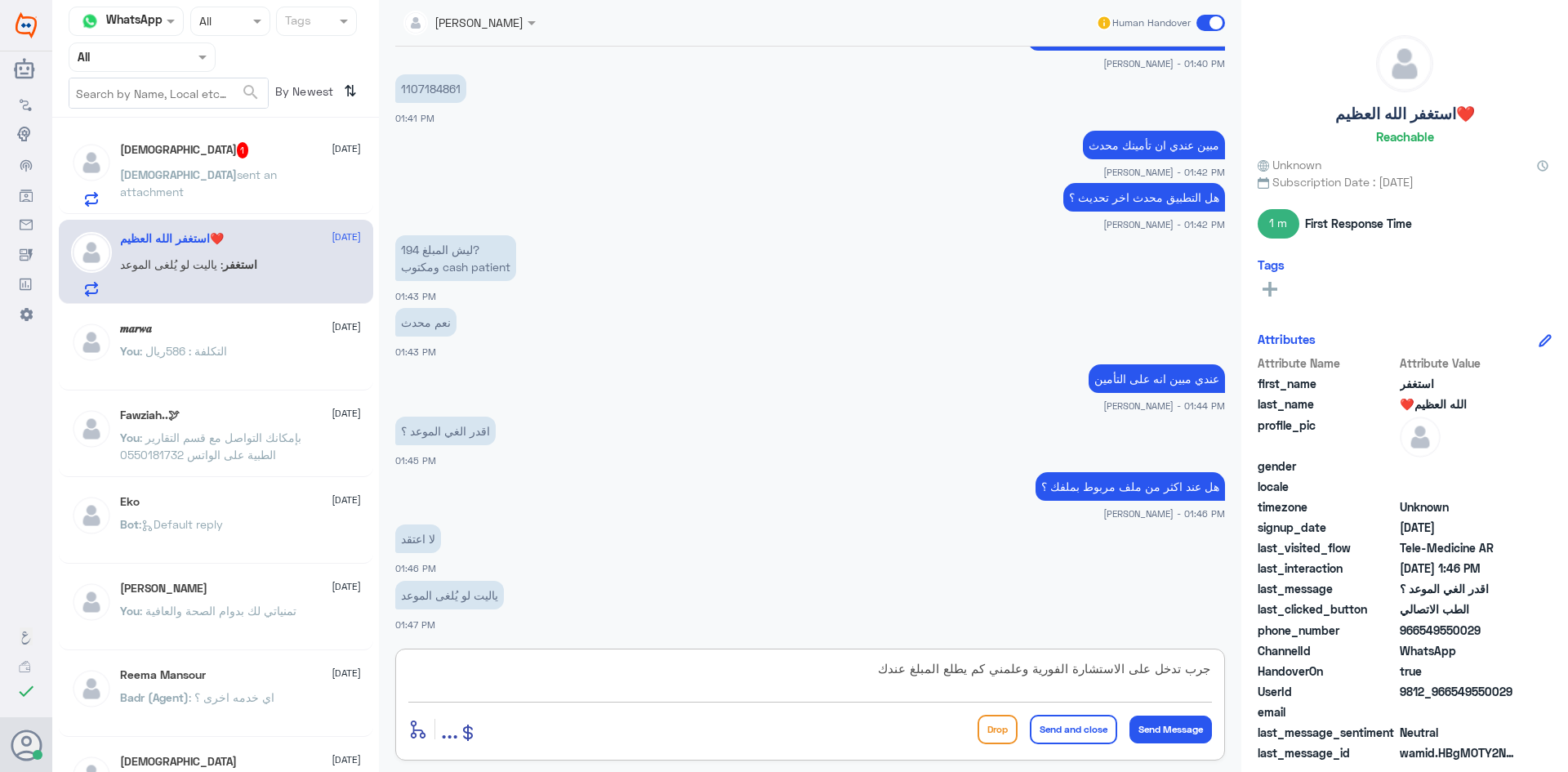
type textarea "جرب تدخل على الاستشارة الفورية وعلمني كم يطلع المبلغ عندك"
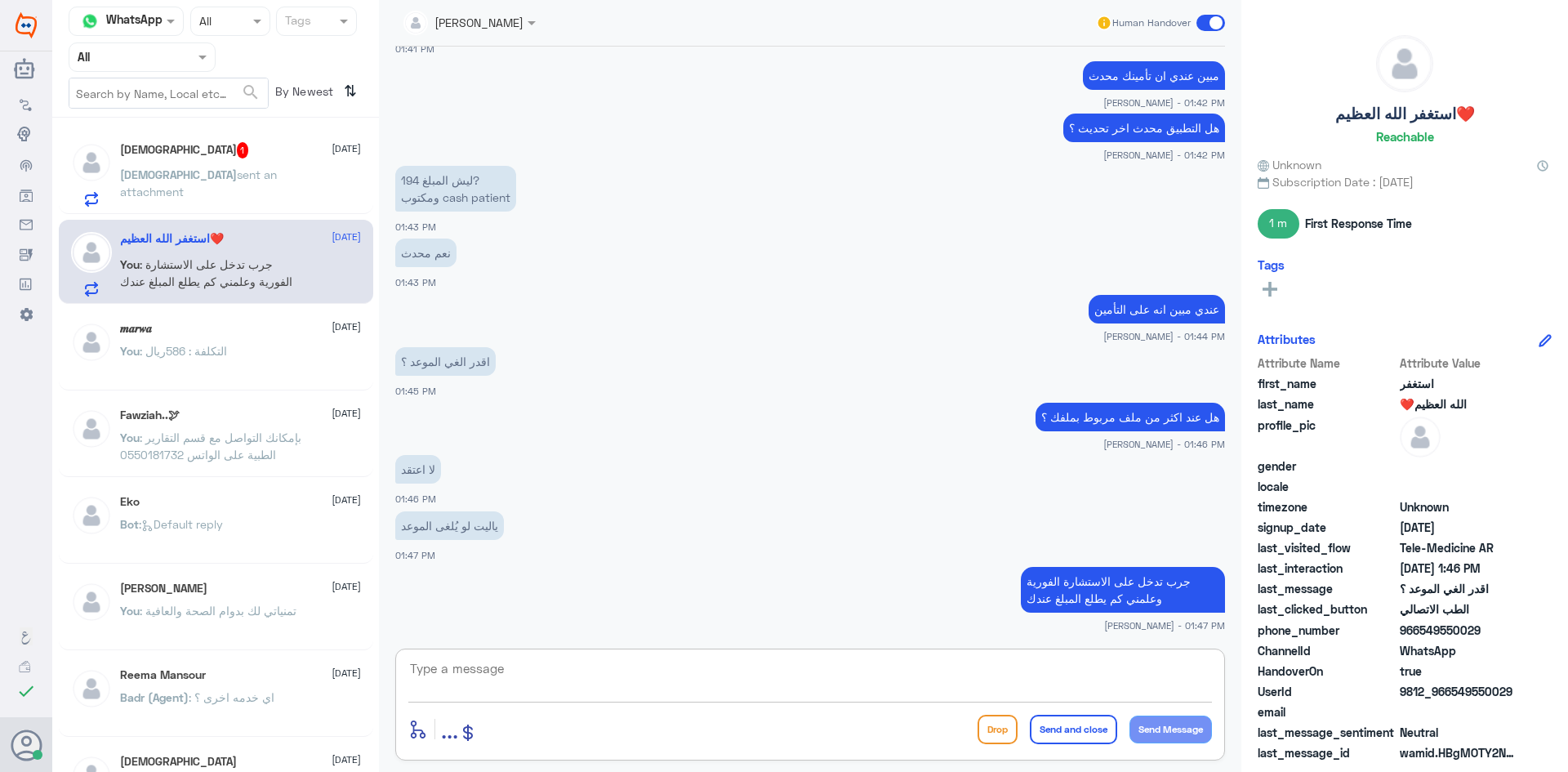
click at [290, 162] on div "سبحان الله 1 16 September سبحان sent an attachment" at bounding box center [241, 174] width 241 height 64
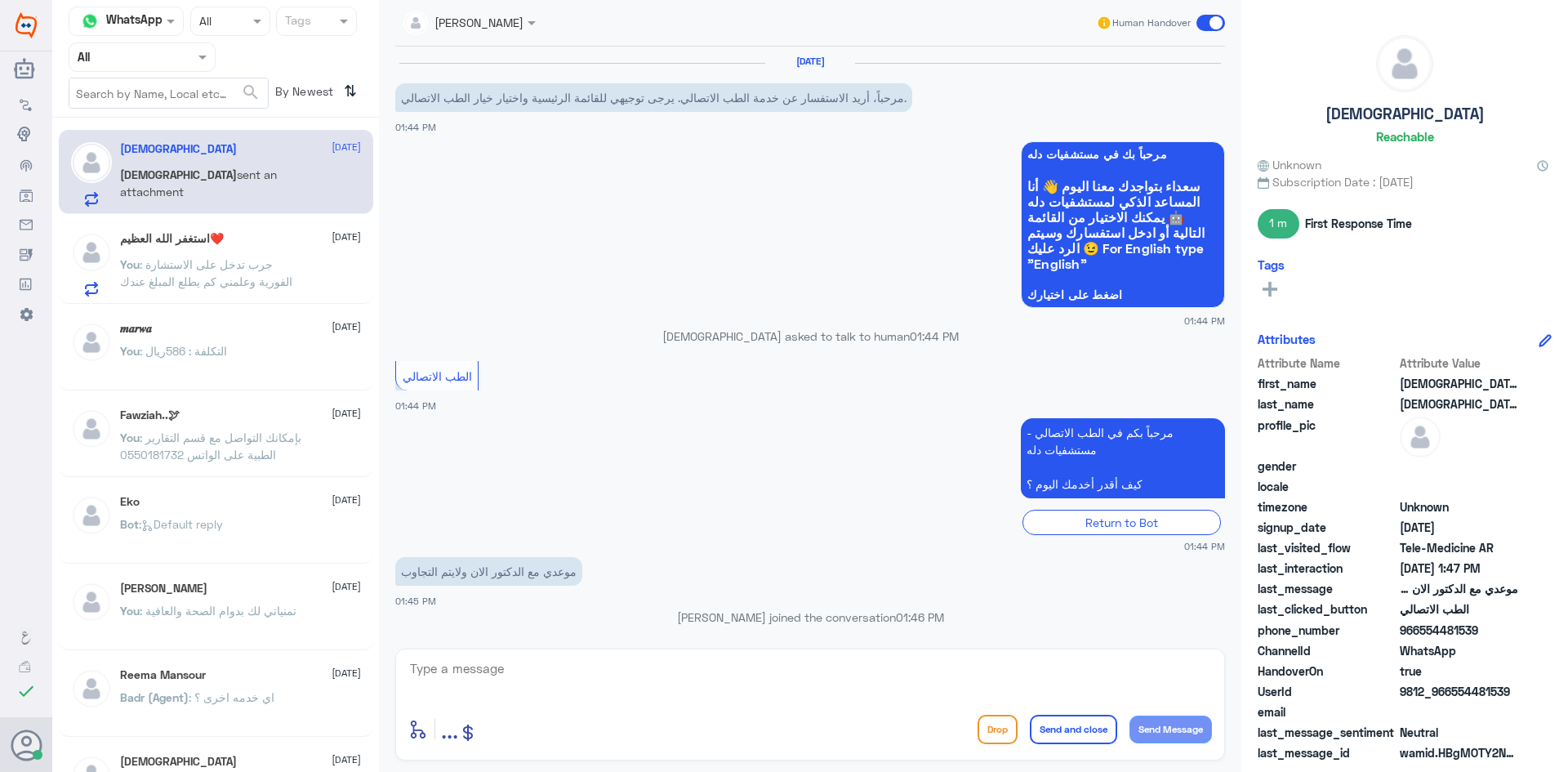
scroll to position [465, 0]
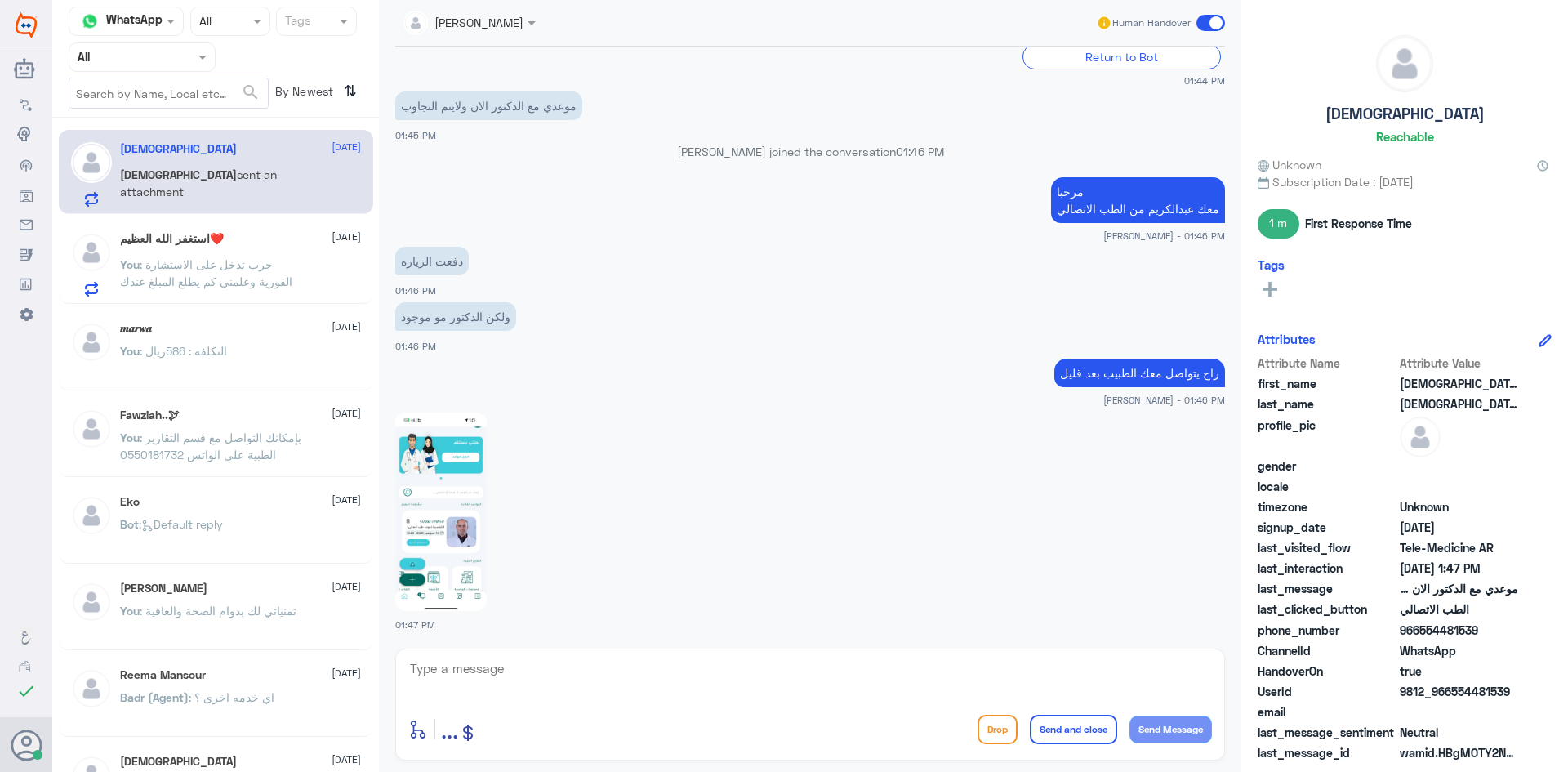
click at [472, 487] on img at bounding box center [440, 512] width 92 height 199
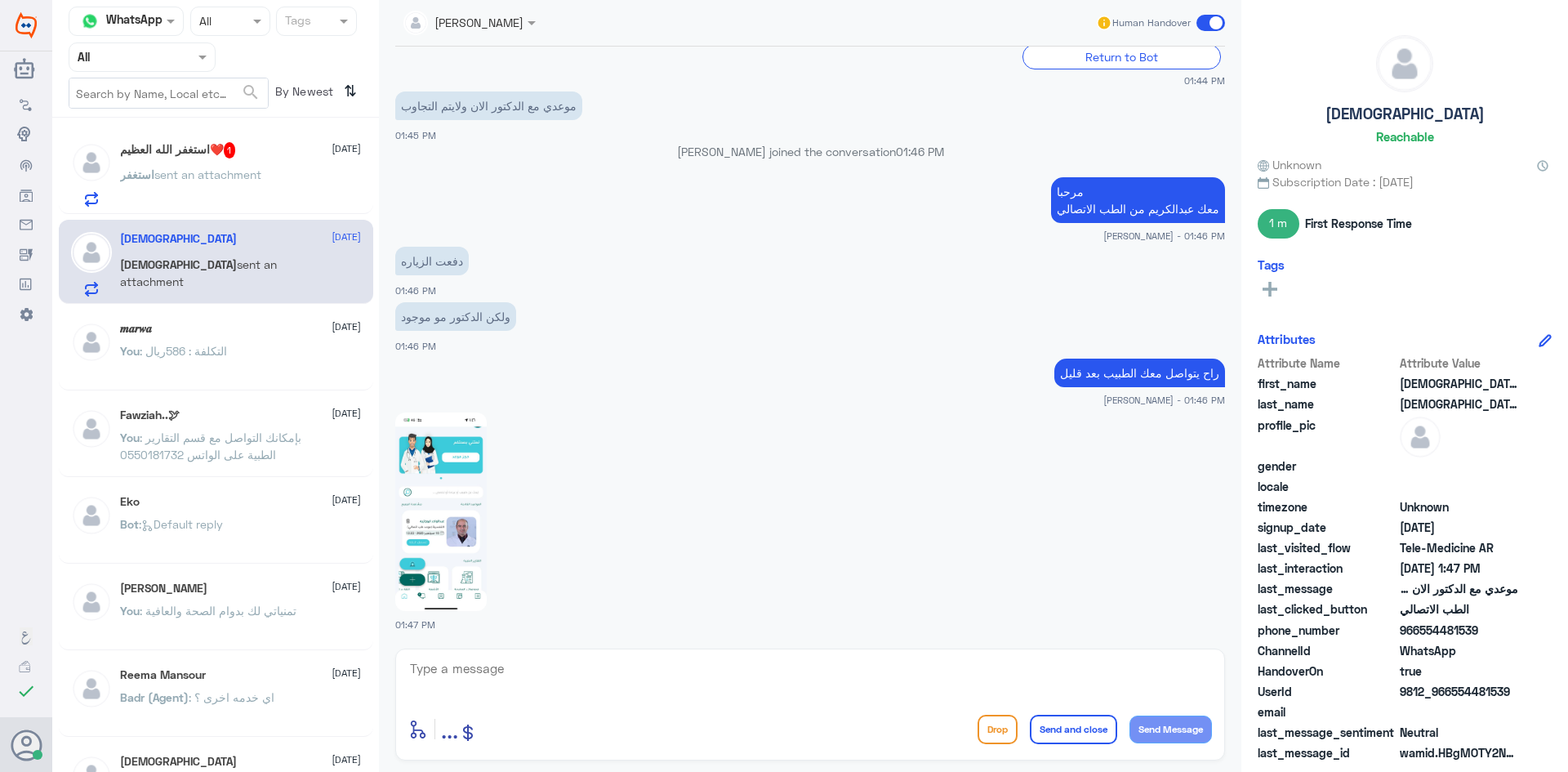
click at [300, 172] on div "استغفر sent an attachment" at bounding box center [241, 188] width 241 height 37
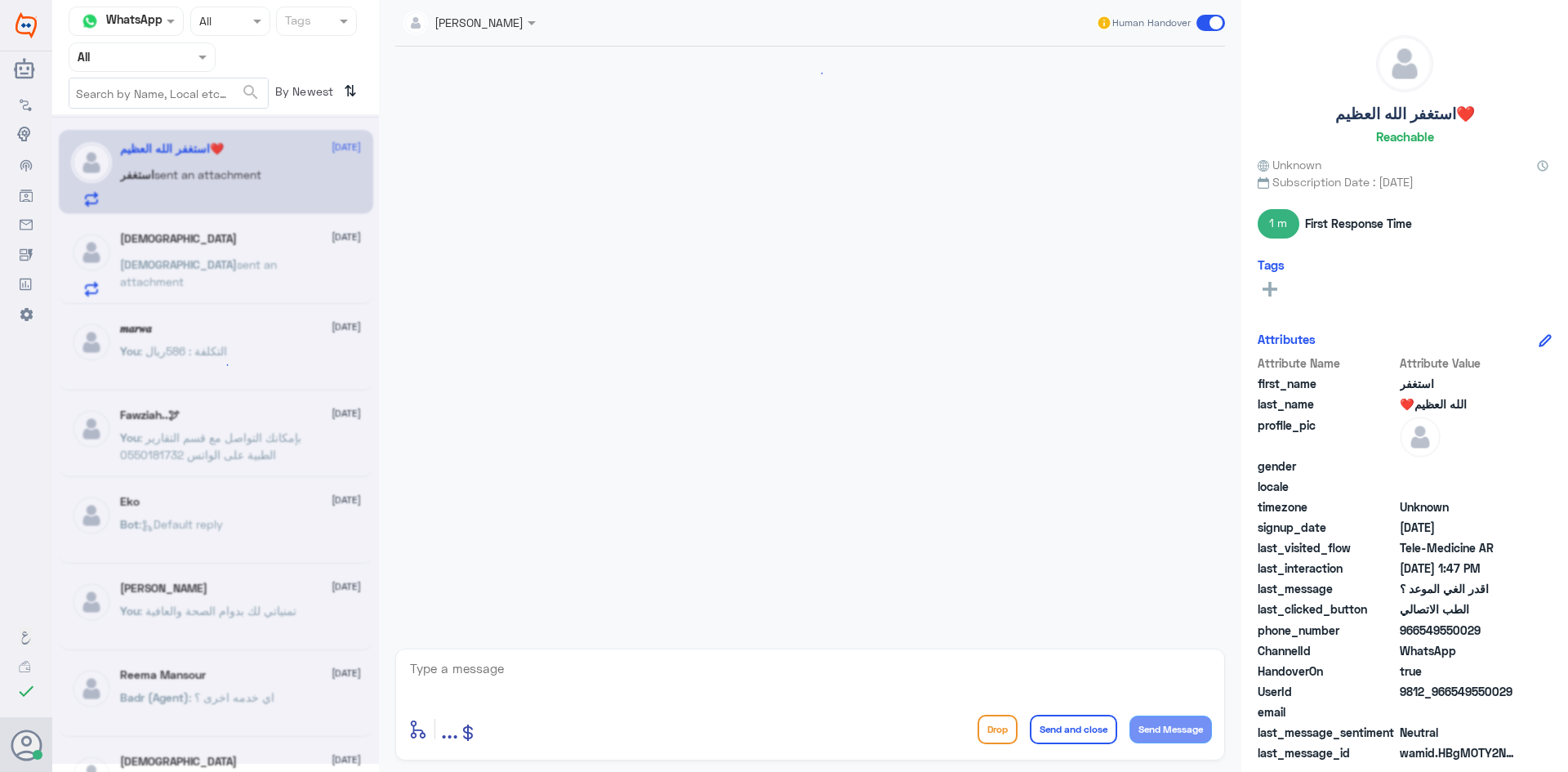
scroll to position [727, 0]
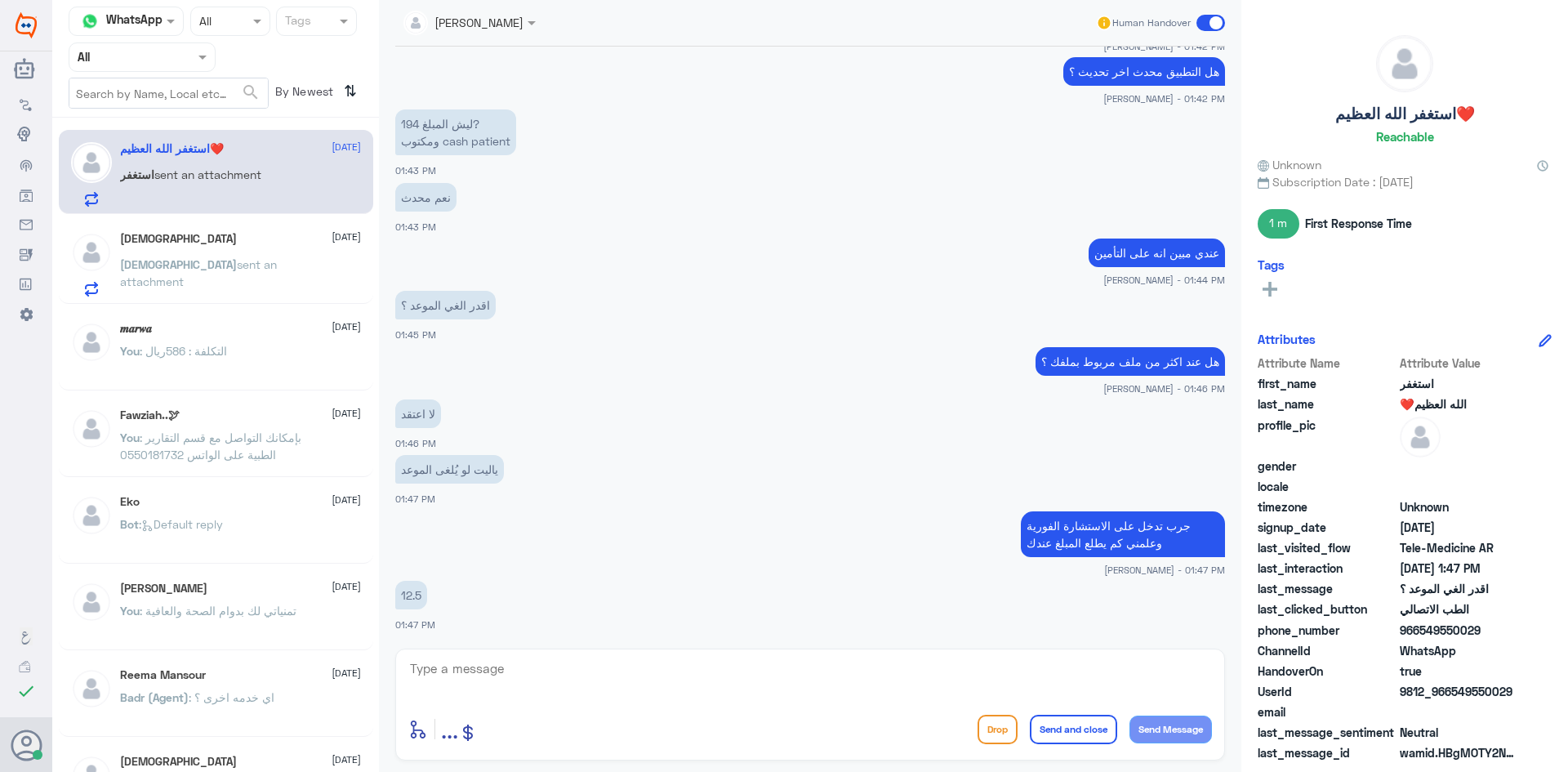
click at [724, 671] on textarea at bounding box center [809, 677] width 803 height 40
type textarea "معناها يغطي التأمين"
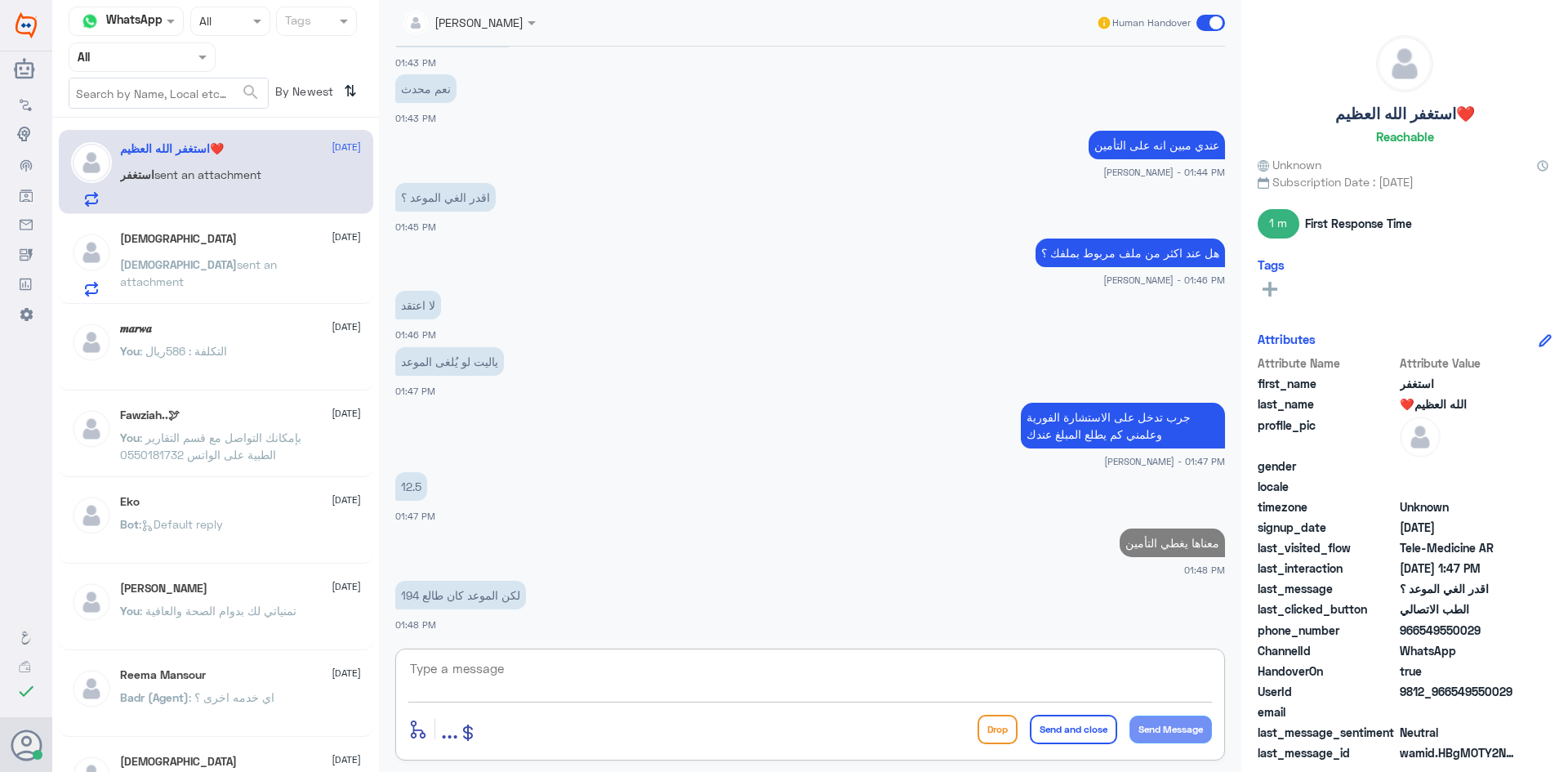
scroll to position [779, 0]
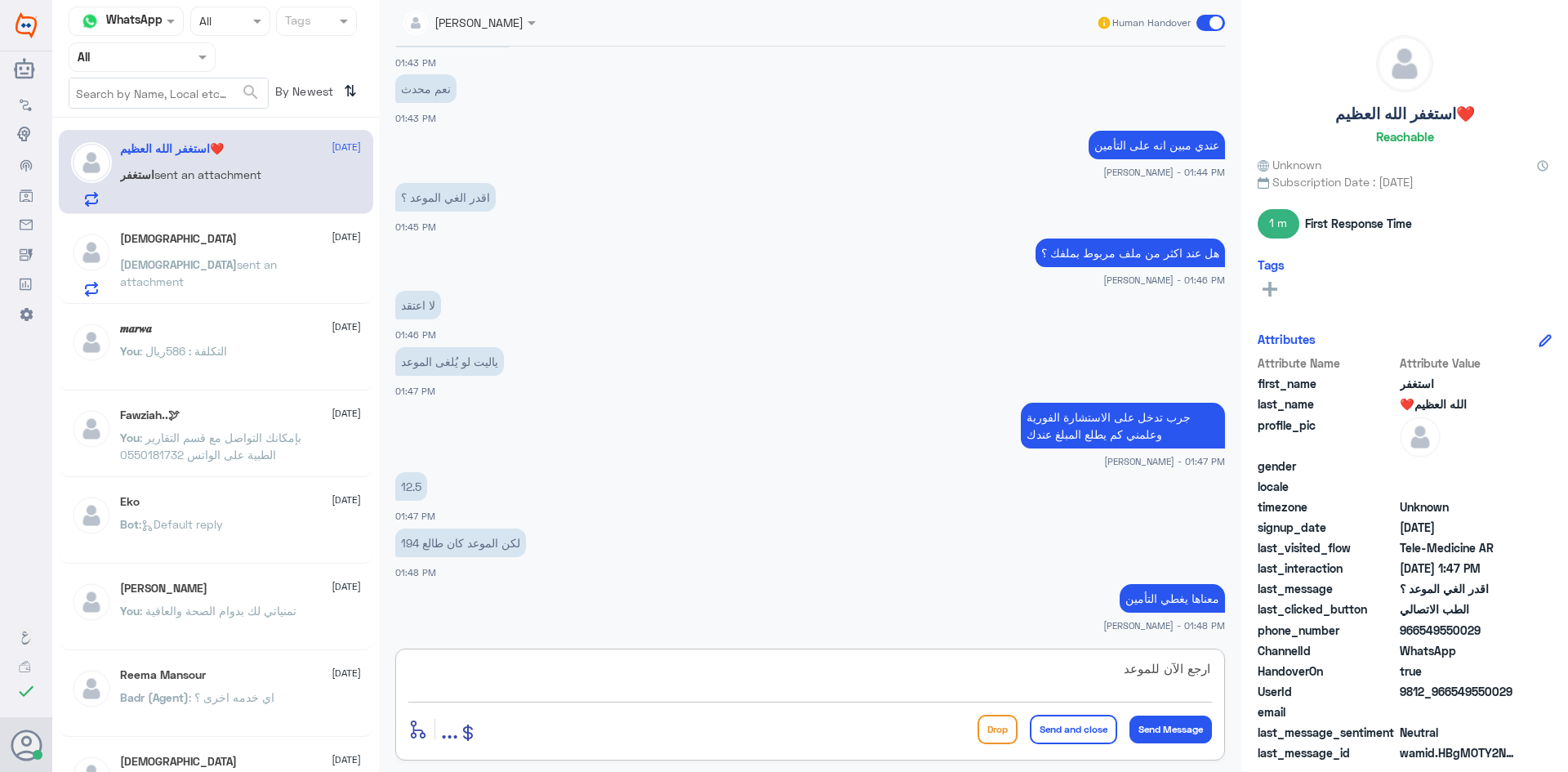
type textarea "ارجع الآن للموعد"
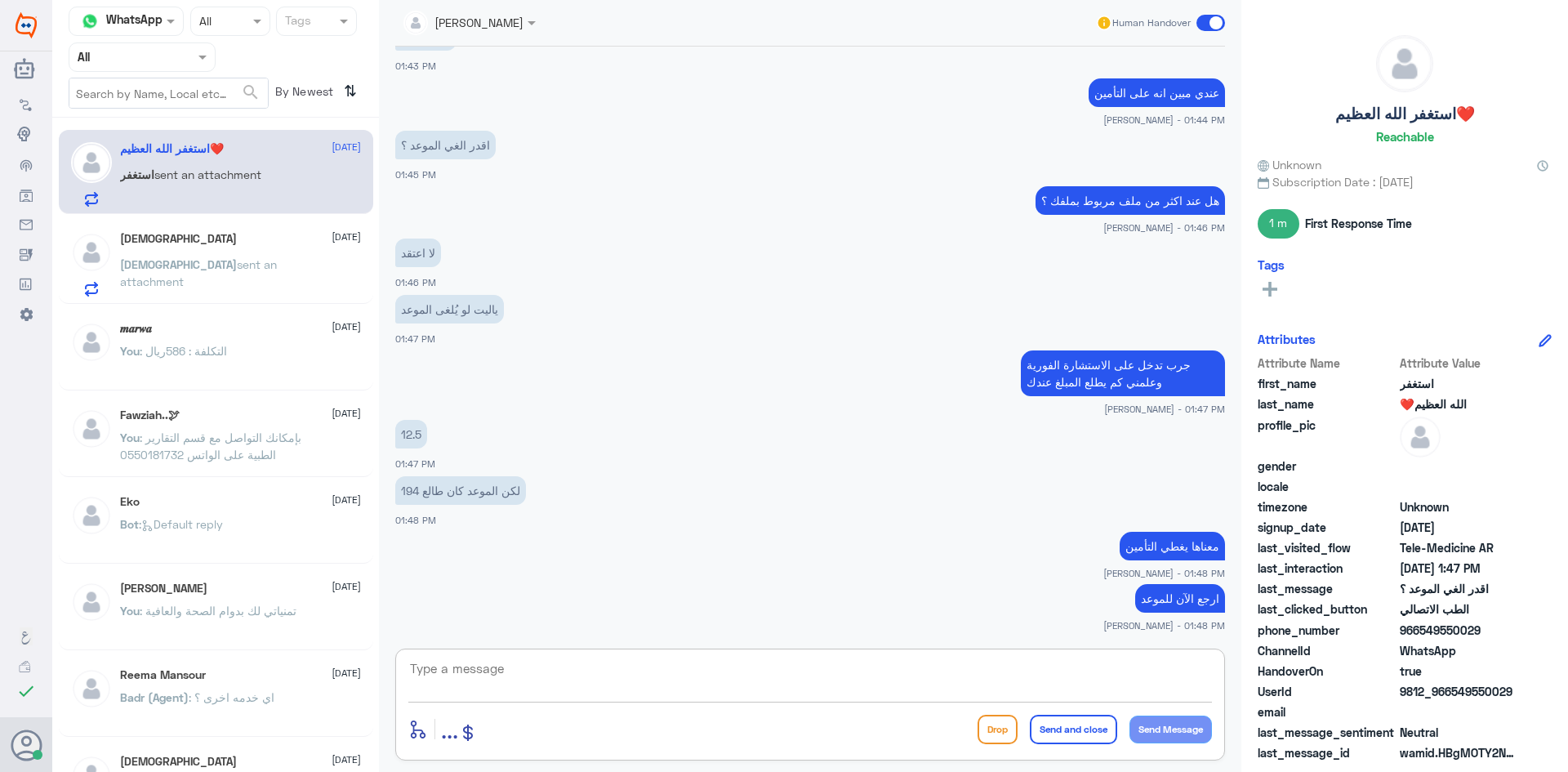
click at [1067, 667] on textarea at bounding box center [809, 677] width 803 height 40
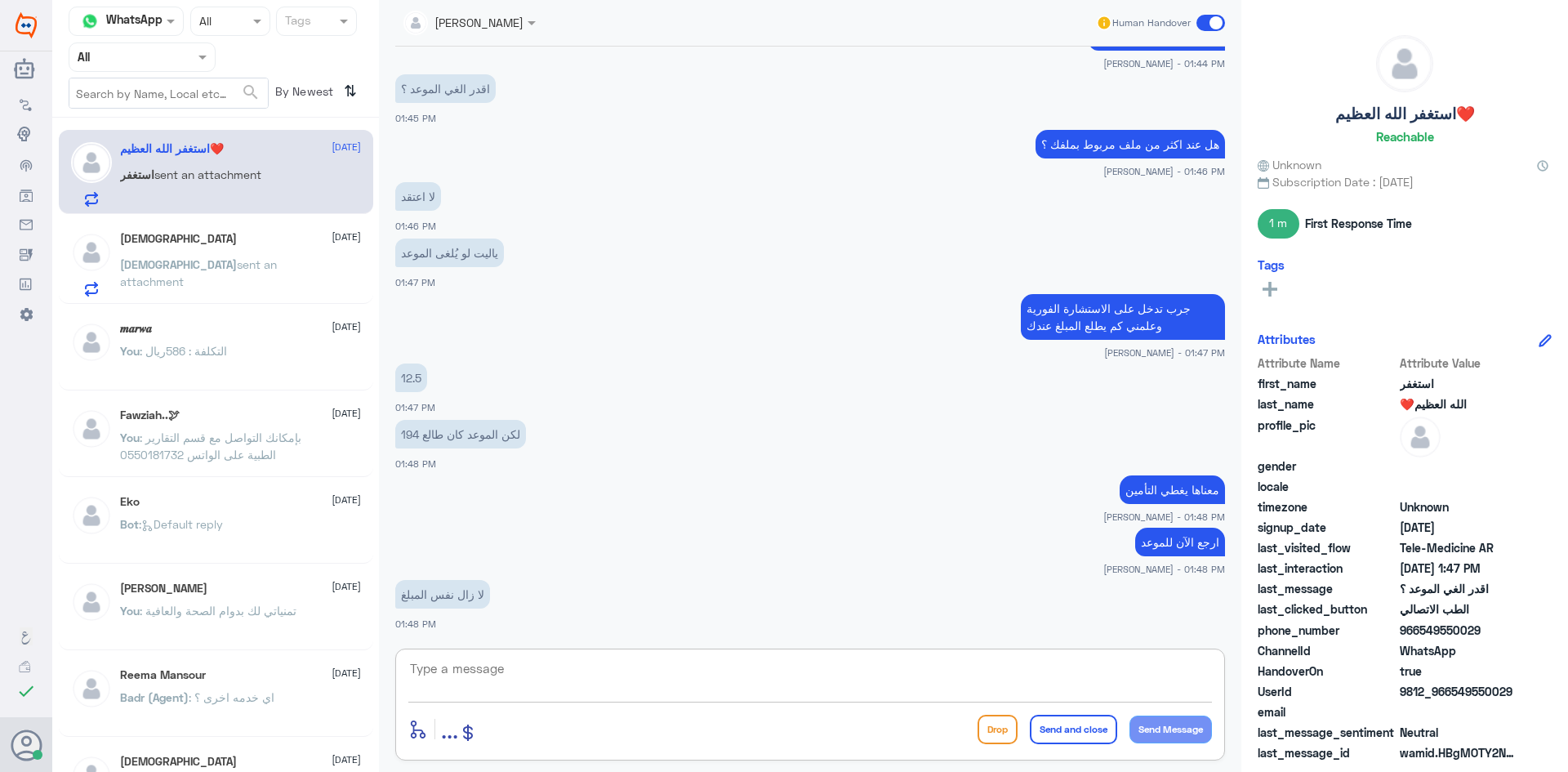
click at [870, 661] on textarea at bounding box center [809, 677] width 803 height 40
click at [747, 676] on textarea at bounding box center [809, 677] width 803 height 40
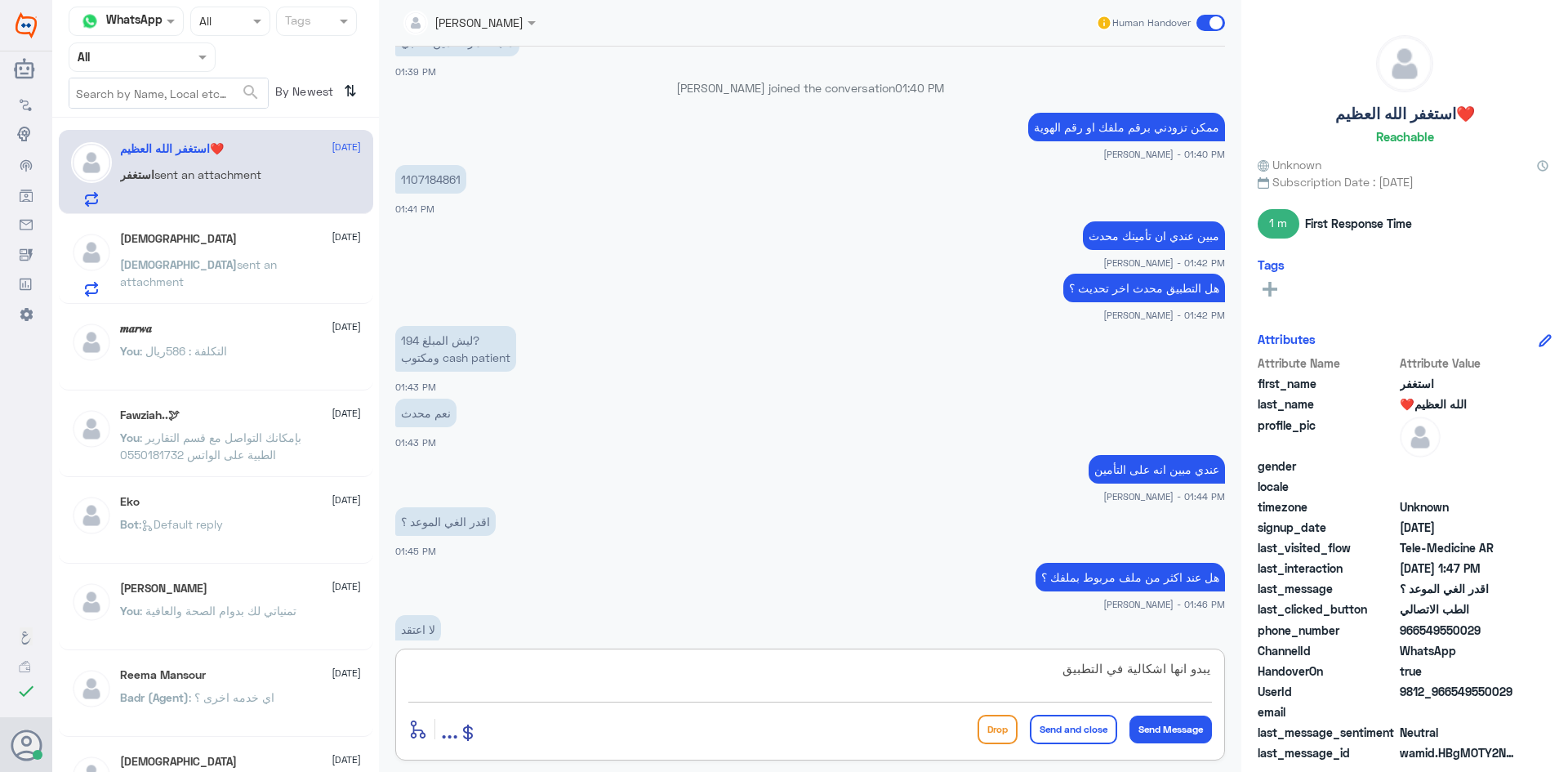
scroll to position [398, 0]
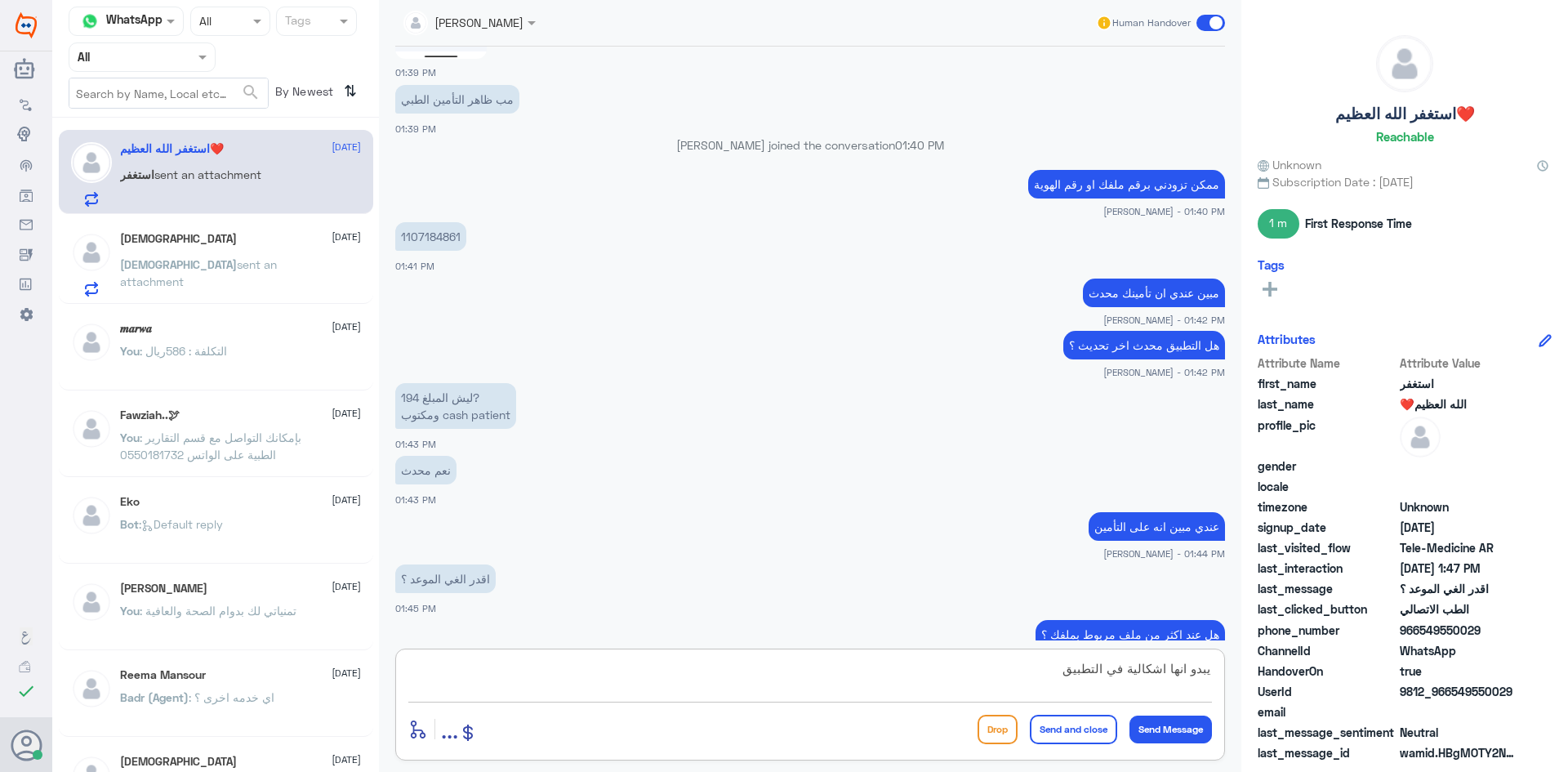
type textarea "يبدو انها اشكالية في التطبيق"
click at [1195, 694] on textarea "يبدو انها اشكالية في التطبيق" at bounding box center [809, 677] width 803 height 40
drag, startPoint x: 1039, startPoint y: 669, endPoint x: 1220, endPoint y: 673, distance: 181.0
click at [1220, 673] on div "يبدو انها اشكالية في التطبيق enter flow name ... Drop Send and close Send Messa…" at bounding box center [809, 703] width 830 height 111
type textarea "تحب اوصلك بطبيب عام الآن ؟"
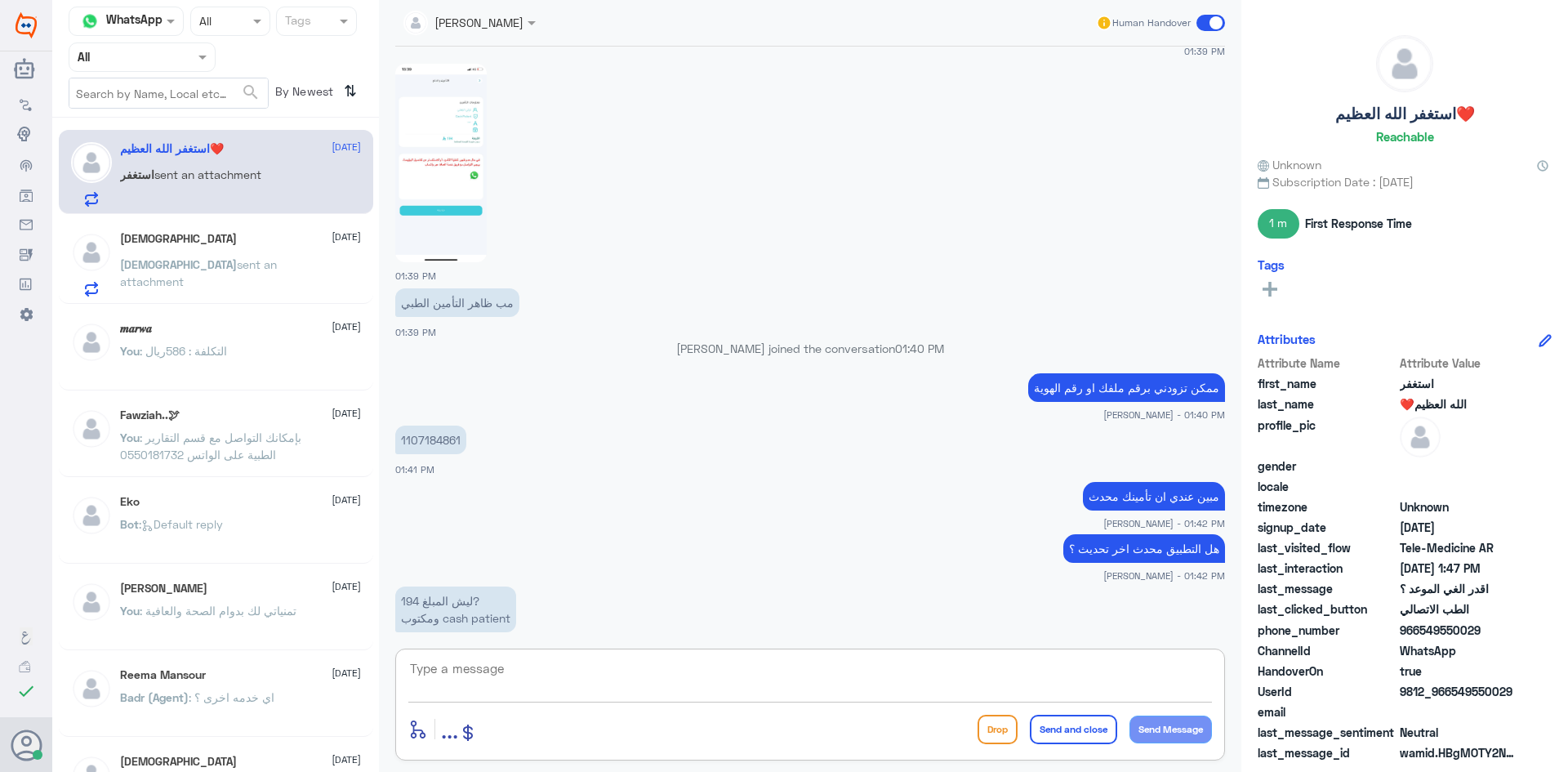
scroll to position [42, 0]
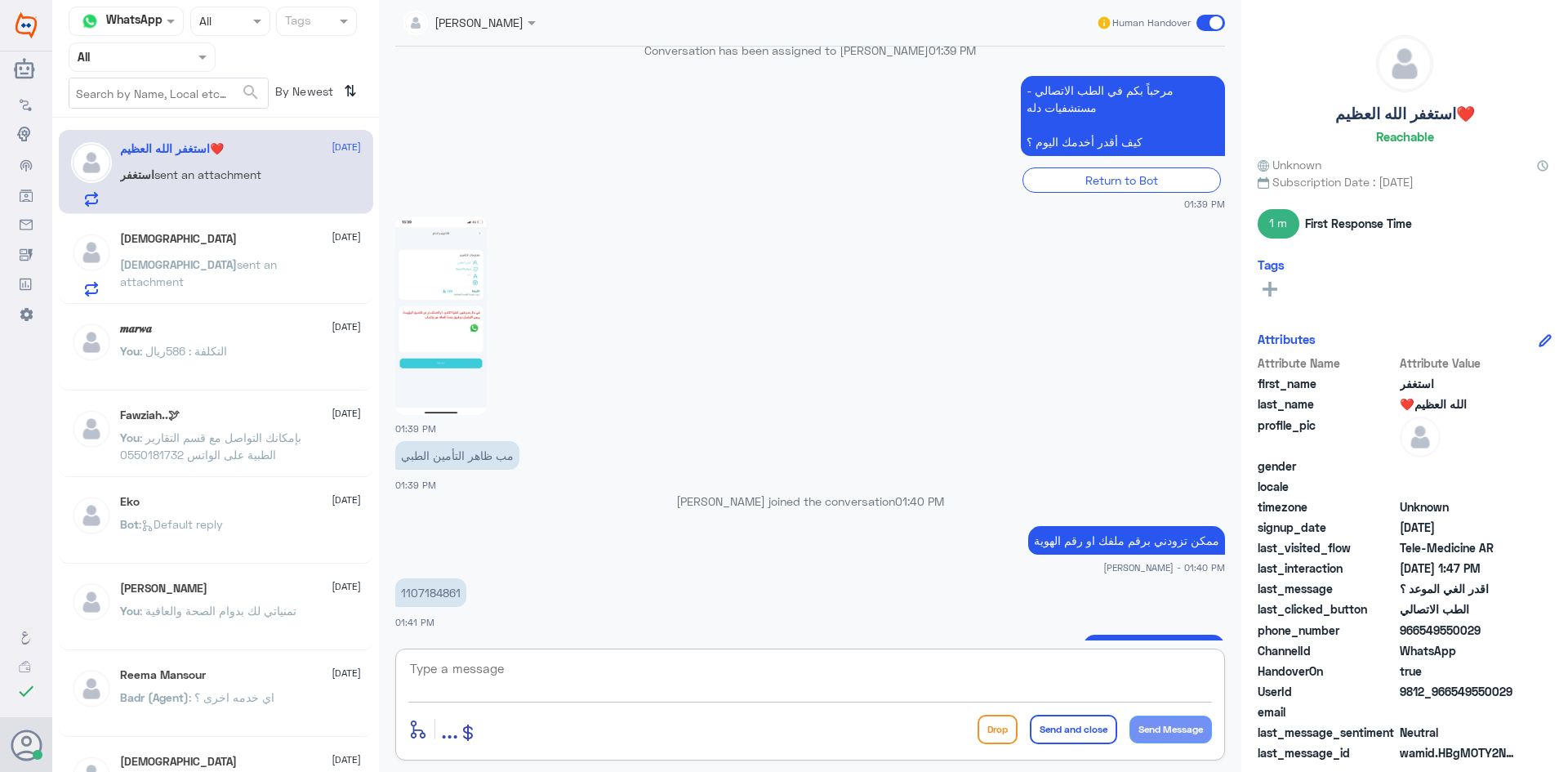
click at [466, 244] on img at bounding box center [440, 316] width 92 height 199
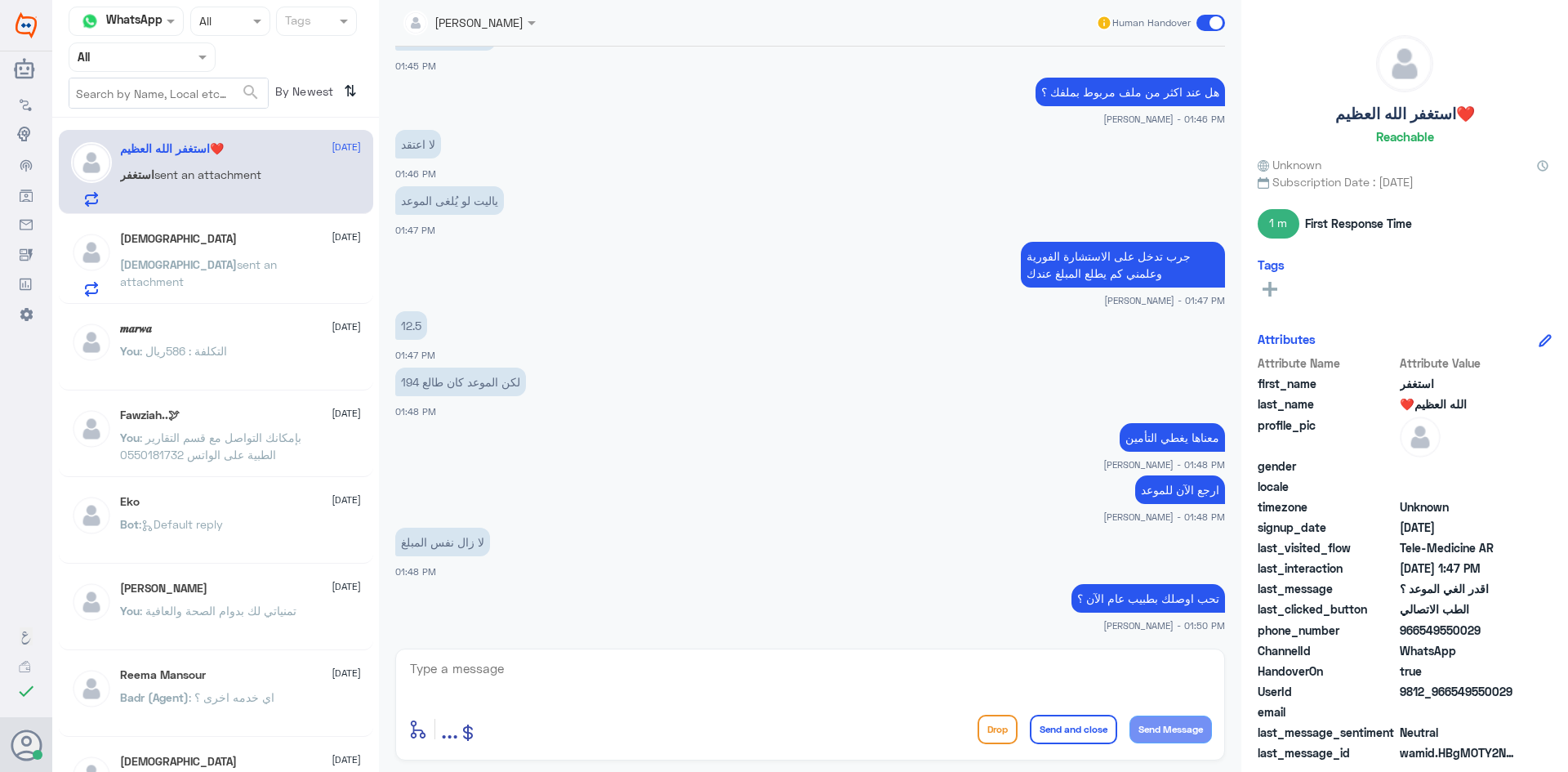
scroll to position [1013, 0]
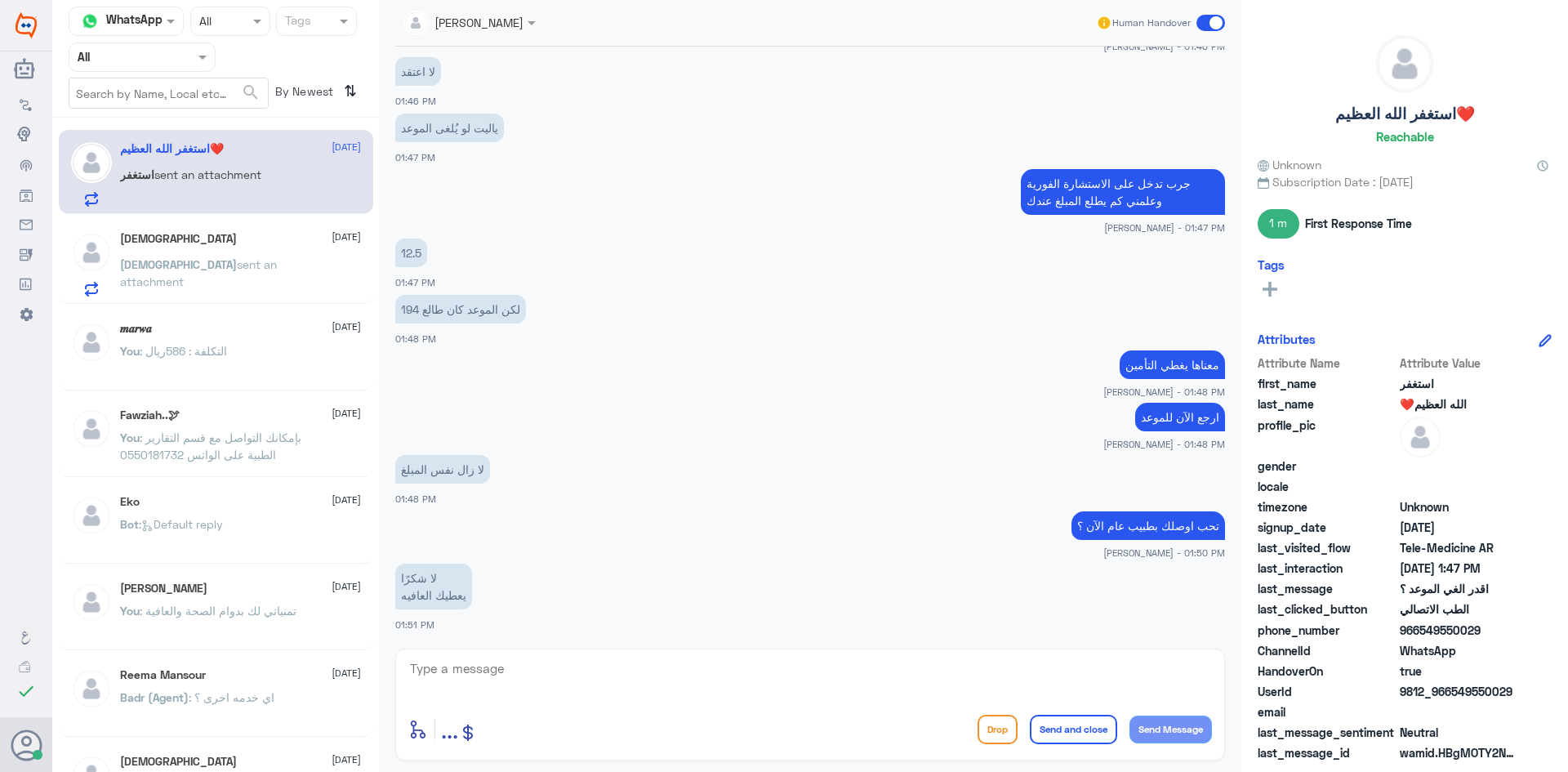
click at [833, 655] on div "enter flow name ... Drop Send and close Send Message" at bounding box center [809, 703] width 830 height 111
click at [781, 667] on textarea at bounding box center [809, 677] width 803 height 40
type textarea "بإذن [DEMOGRAPHIC_DATA] راح يتم الرفع لقسم التقنية واعتذر منك عن هذا الخلل"
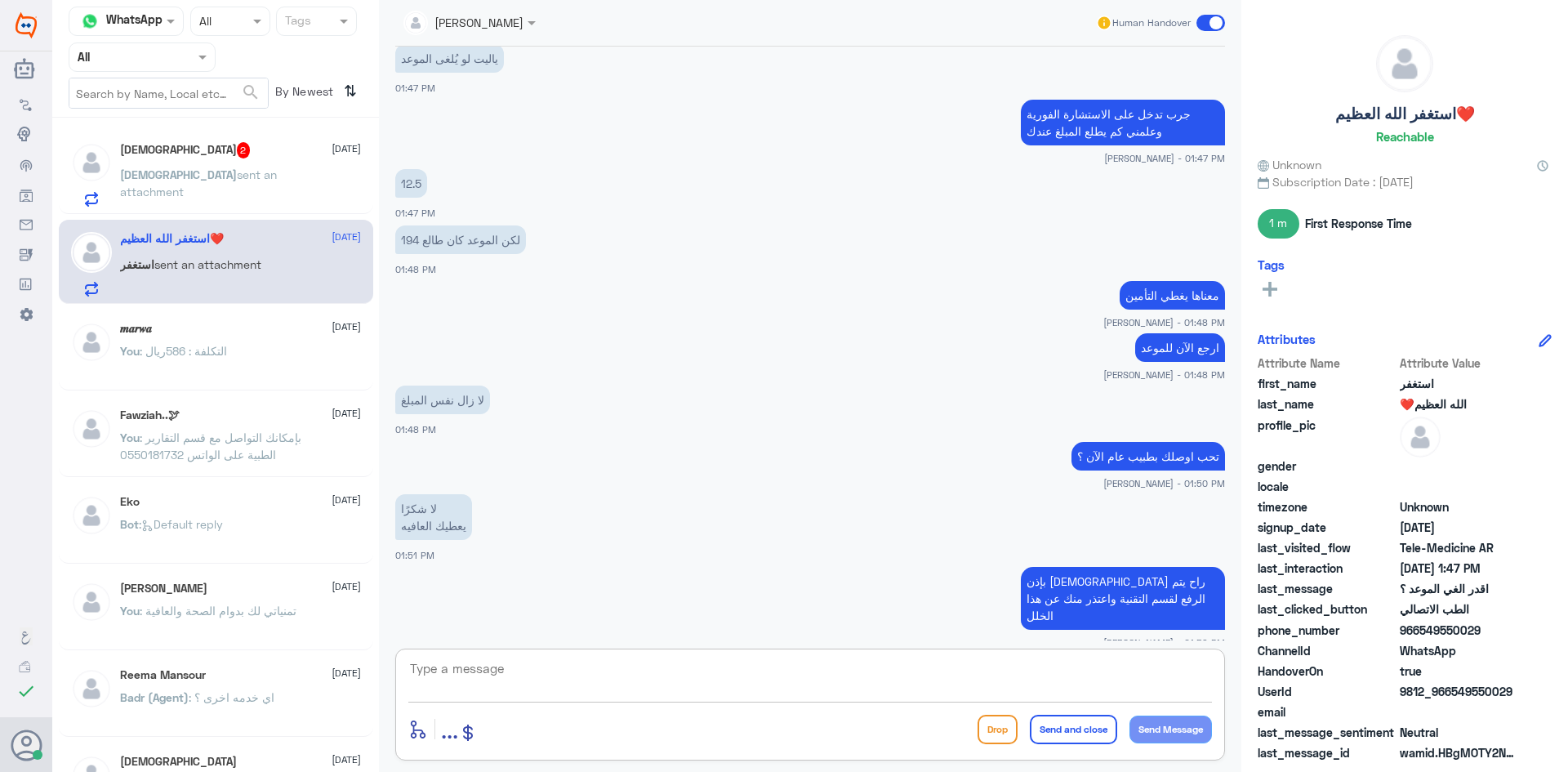
click at [277, 177] on div "سبحان sent an attachment" at bounding box center [241, 188] width 241 height 37
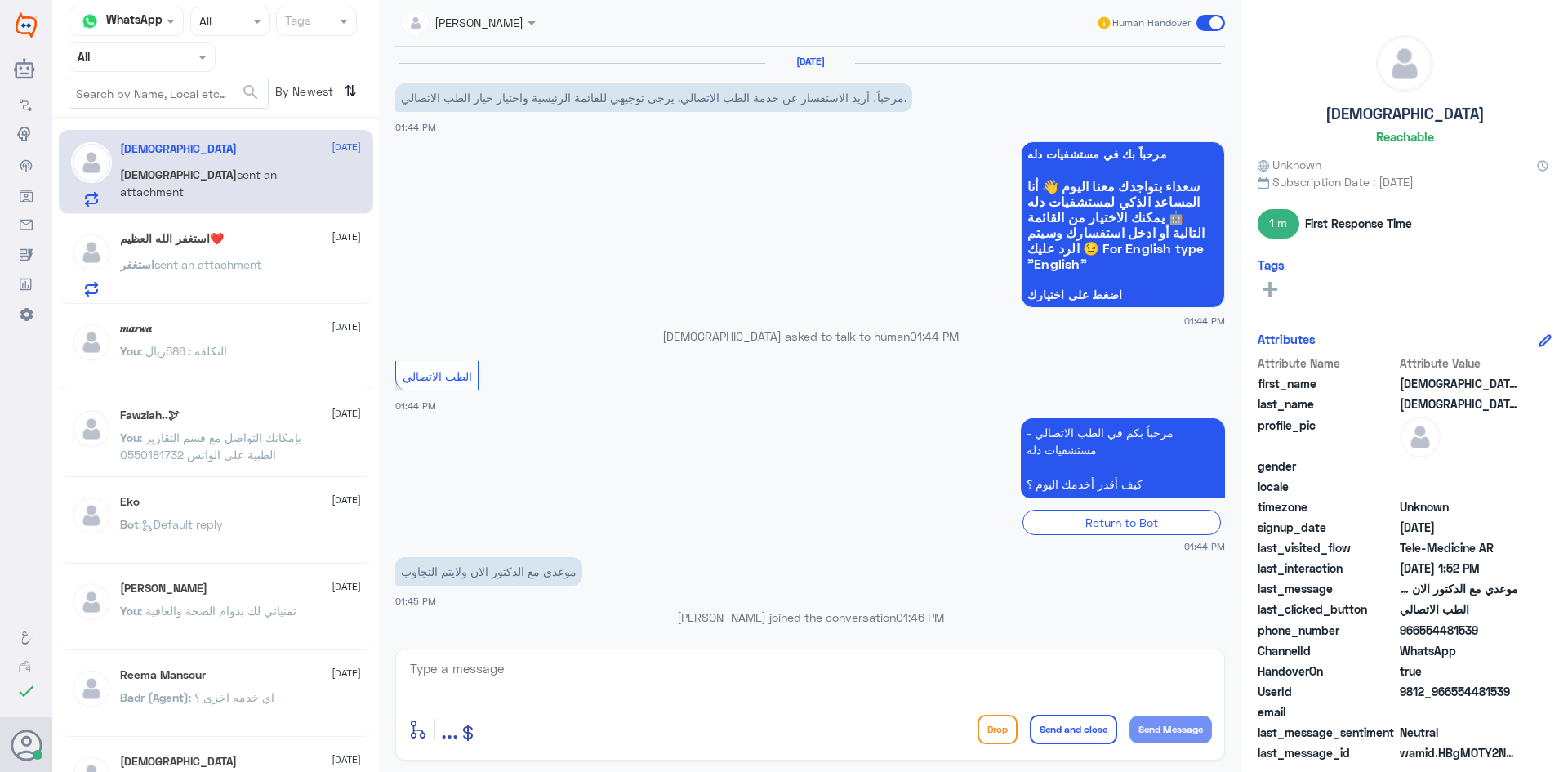
scroll to position [578, 0]
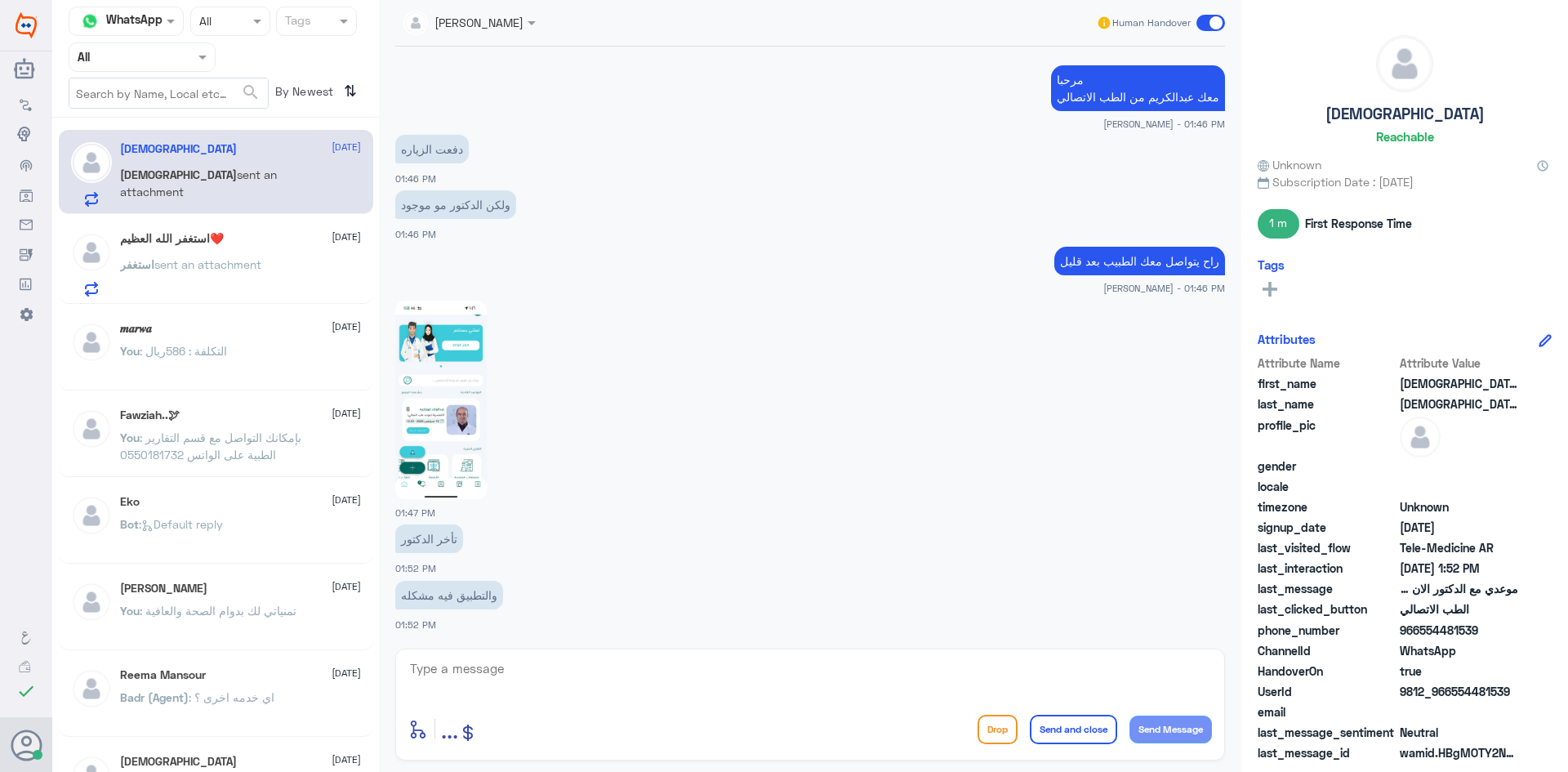
click at [644, 652] on div "enter flow name ... Drop Send and close Send Message" at bounding box center [809, 703] width 830 height 111
click at [625, 666] on textarea at bounding box center [809, 677] width 803 height 40
type textarea "ايش الاشكالية بالتطبيق ؟"
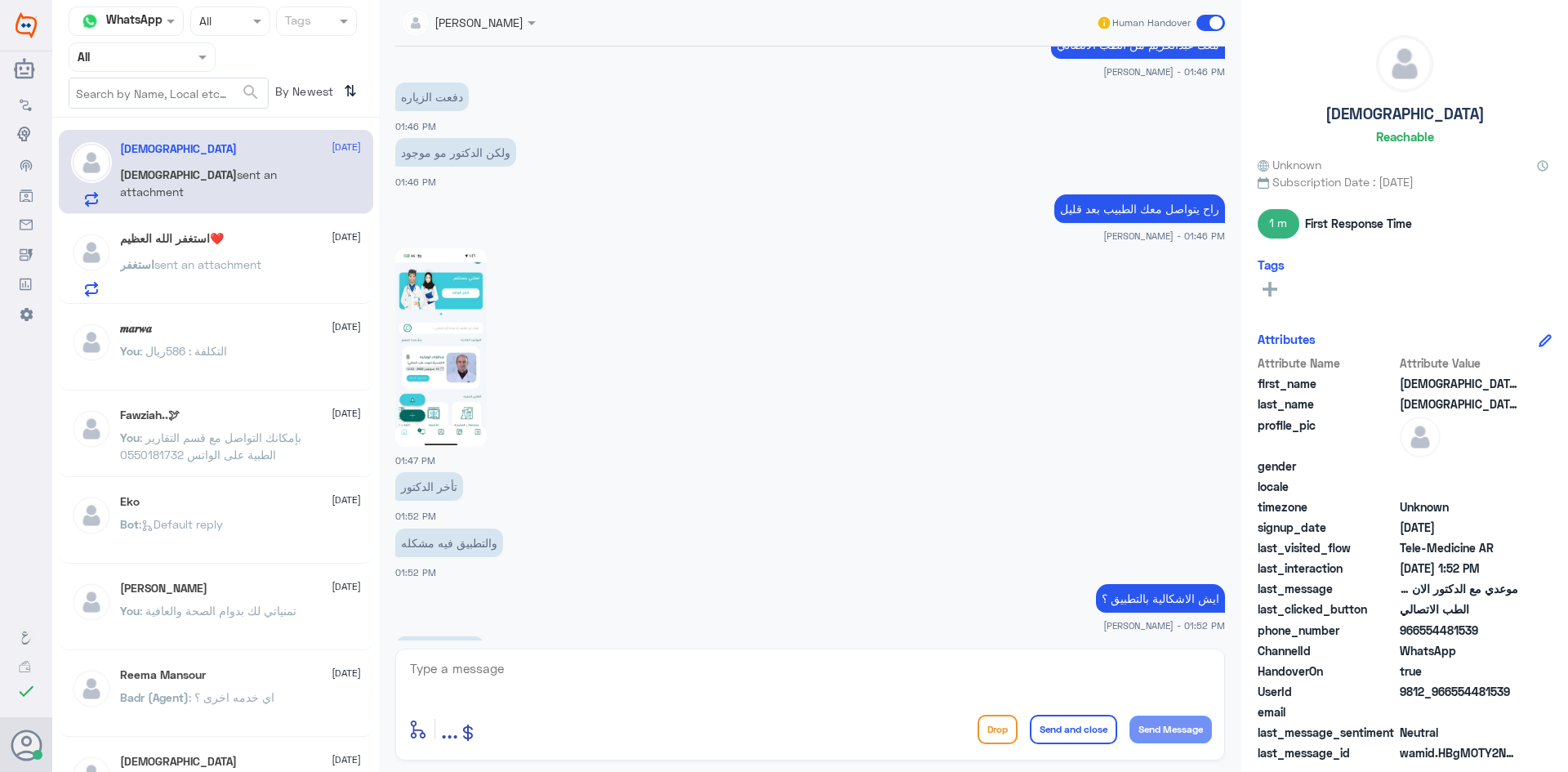
scroll to position [797, 0]
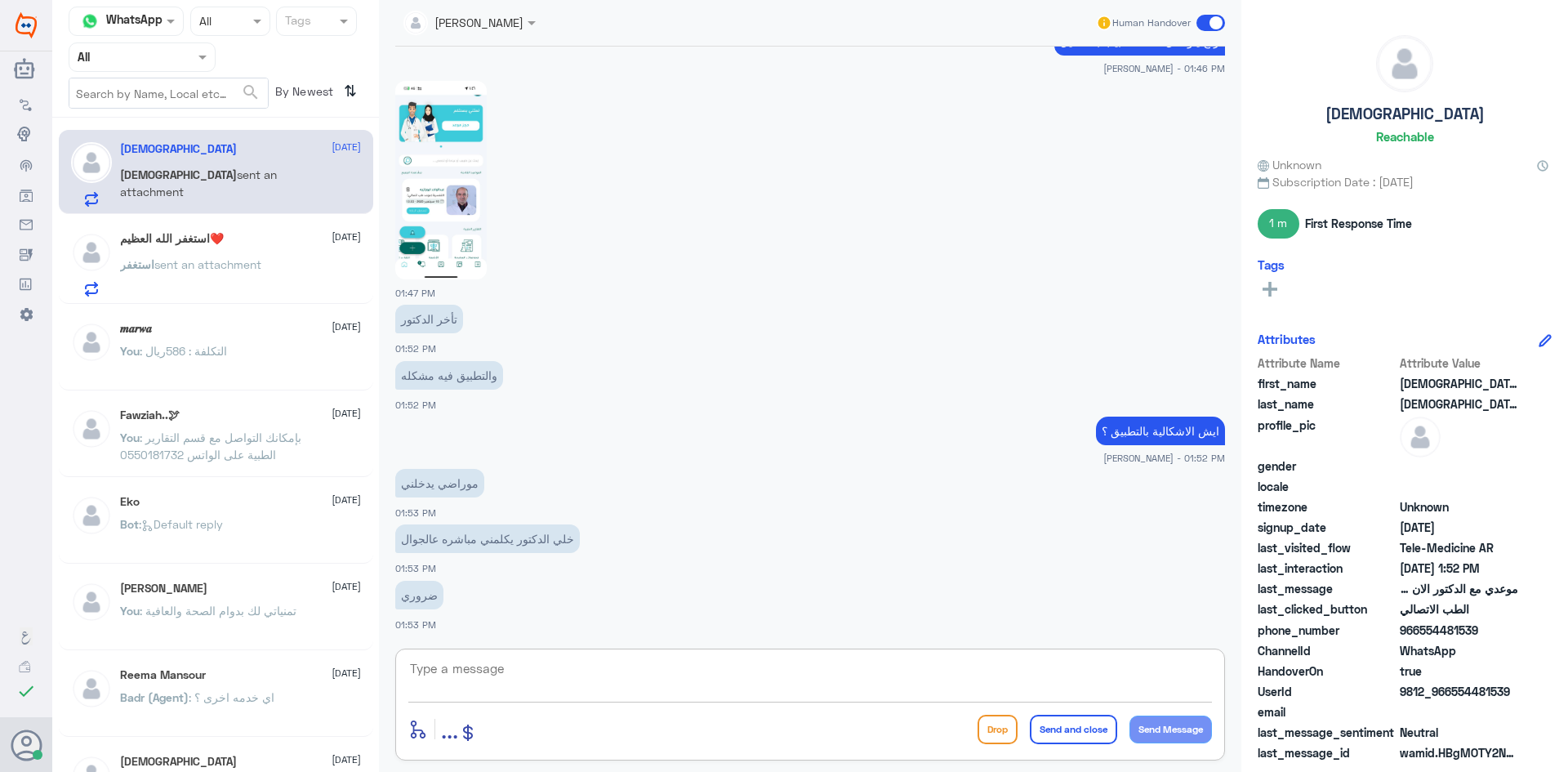
click at [984, 670] on textarea at bounding box center [809, 677] width 803 height 40
type textarea "ابشر راح يتم التواصل مع الطبيب"
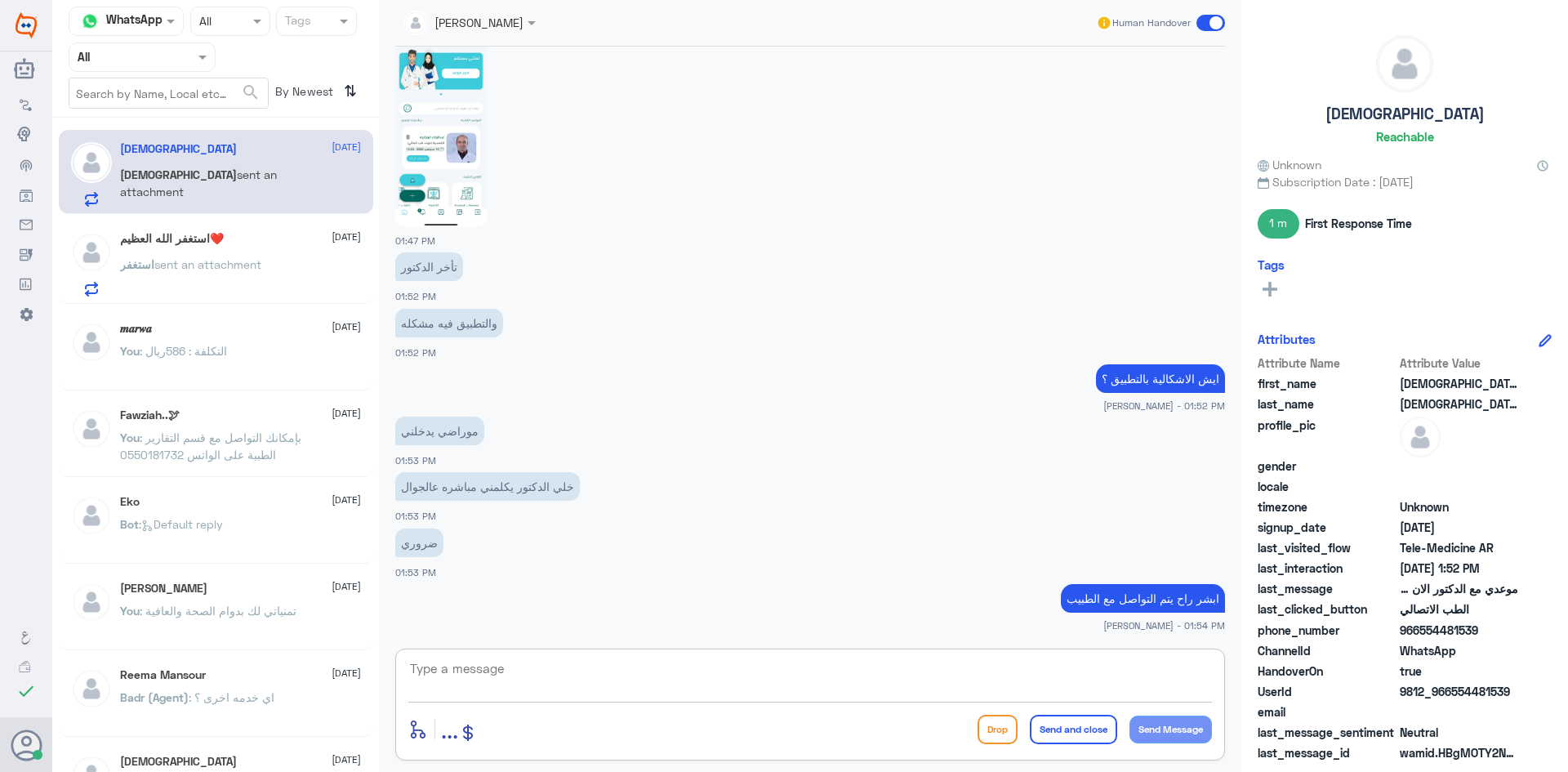
click at [1058, 658] on textarea at bounding box center [809, 677] width 803 height 40
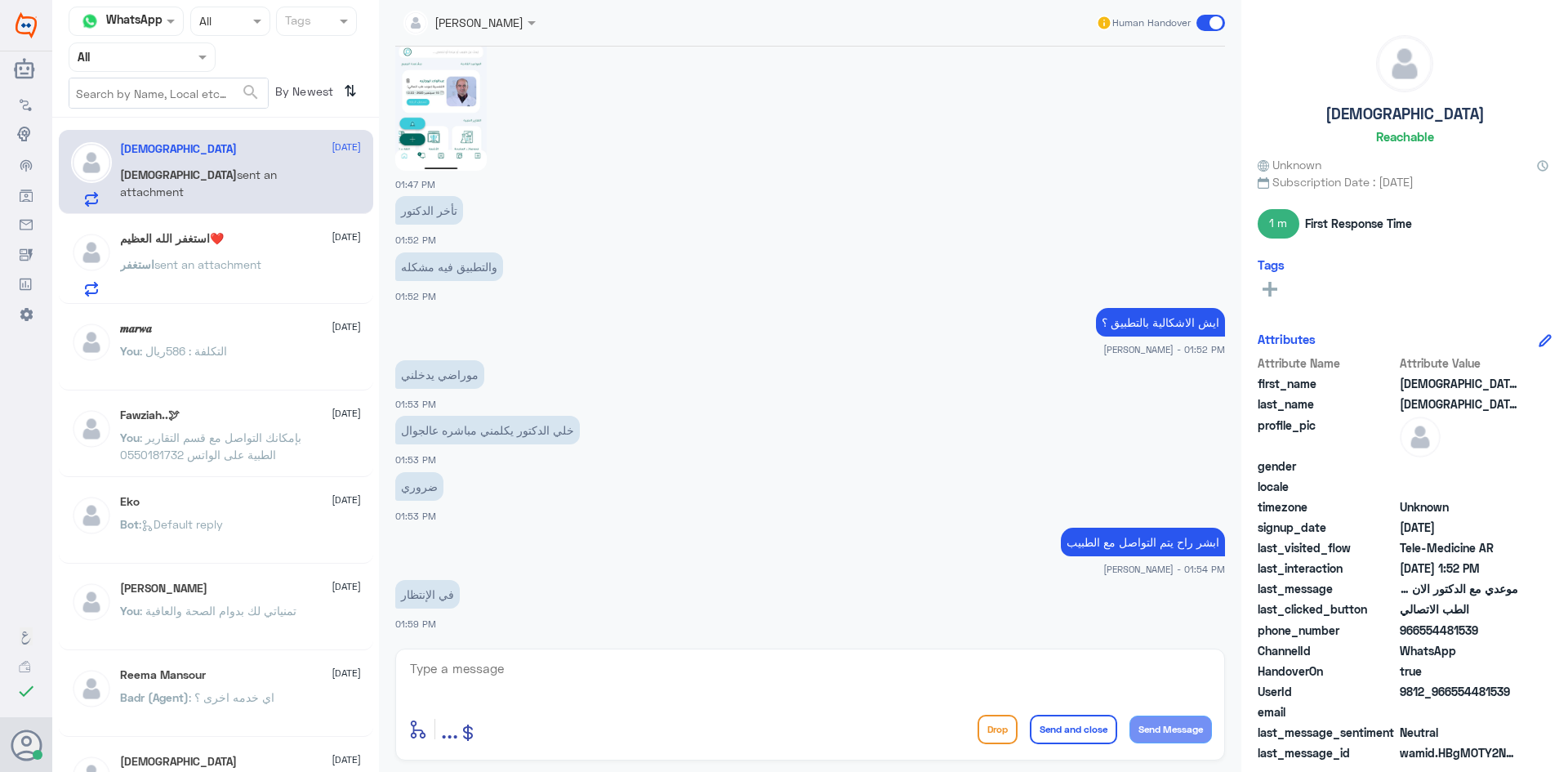
click at [424, 104] on img at bounding box center [440, 71] width 92 height 199
click at [1516, 686] on span "9812_966554481539" at bounding box center [1458, 691] width 119 height 17
drag, startPoint x: 1511, startPoint y: 686, endPoint x: 1452, endPoint y: 699, distance: 60.4
click at [1452, 699] on span "9812_966554481539" at bounding box center [1458, 691] width 119 height 17
copy span "554481539"
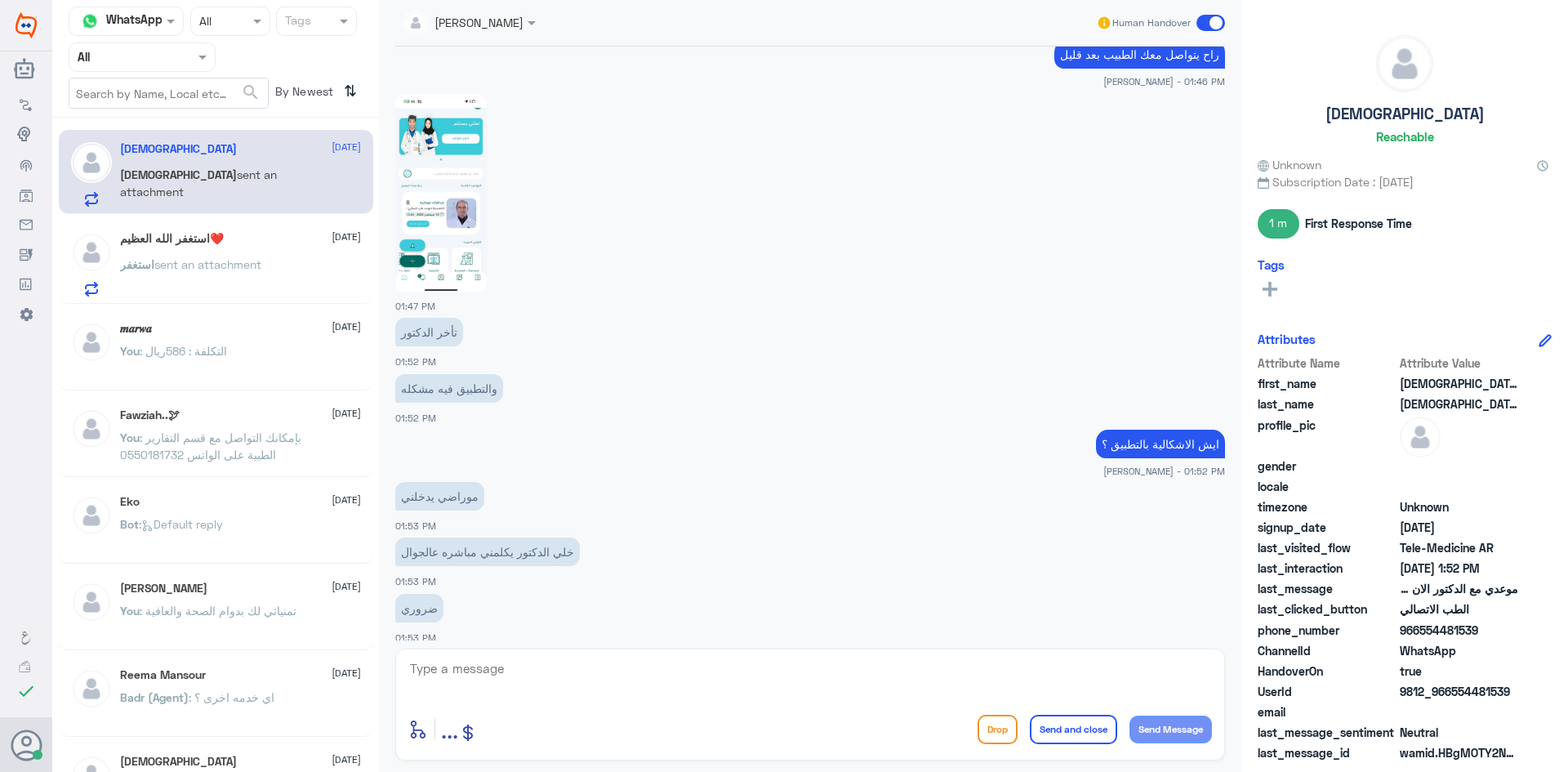
scroll to position [772, 0]
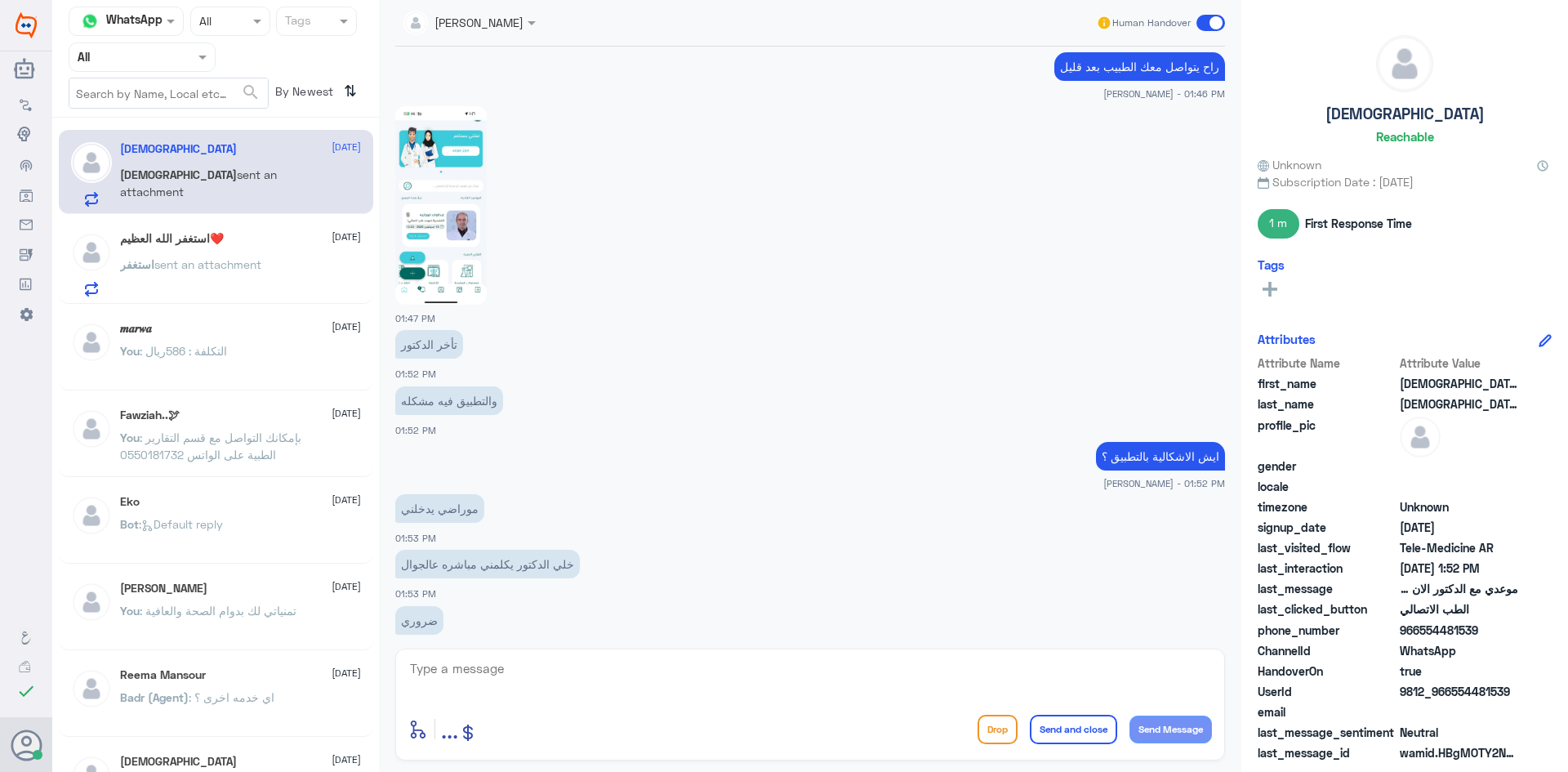
click at [472, 170] on img at bounding box center [440, 205] width 92 height 199
click at [613, 669] on textarea at bounding box center [809, 677] width 803 height 40
type textarea "ممكن تزودني برقم الملف"
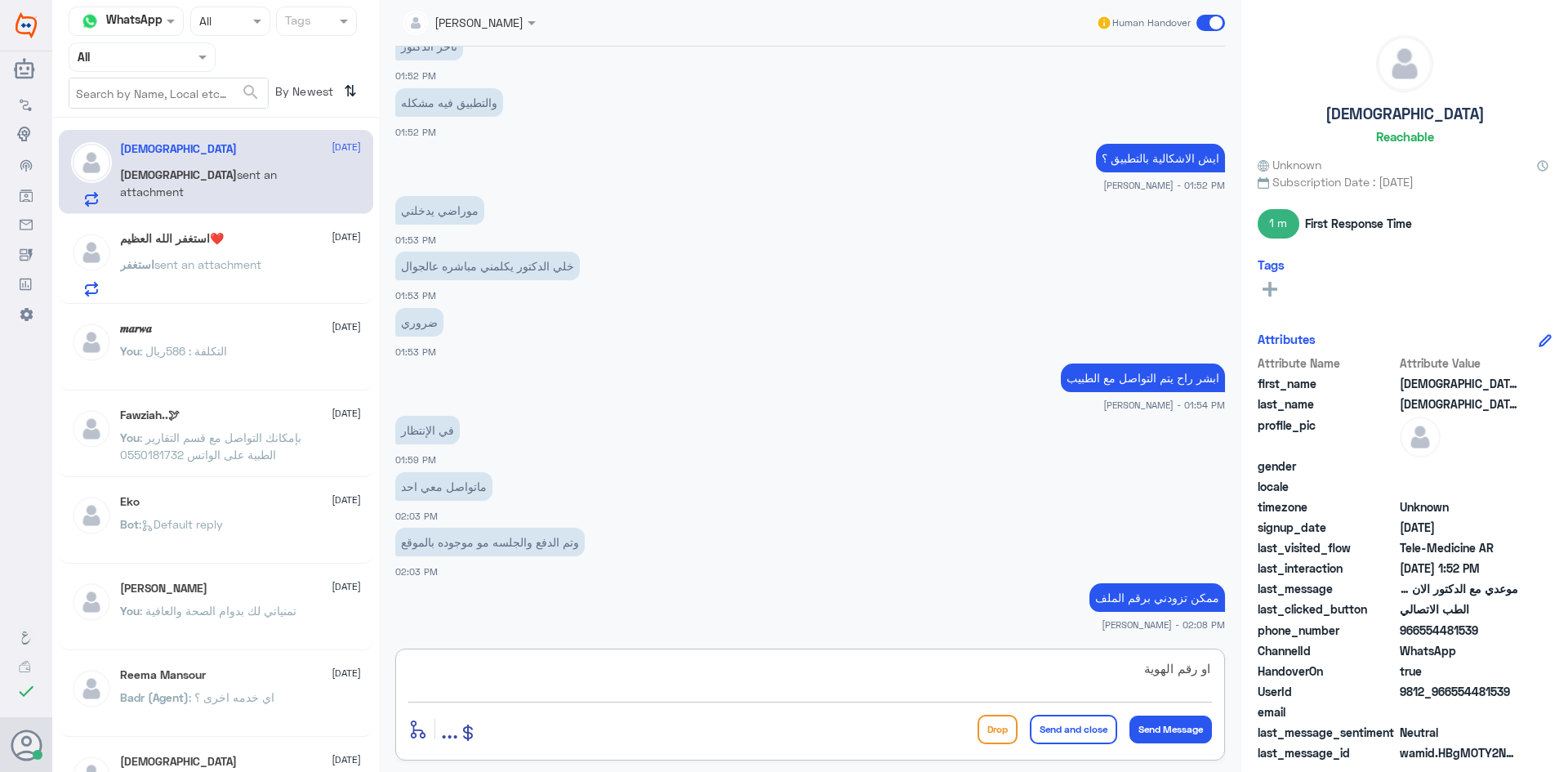
type textarea "او رقم الهوية"
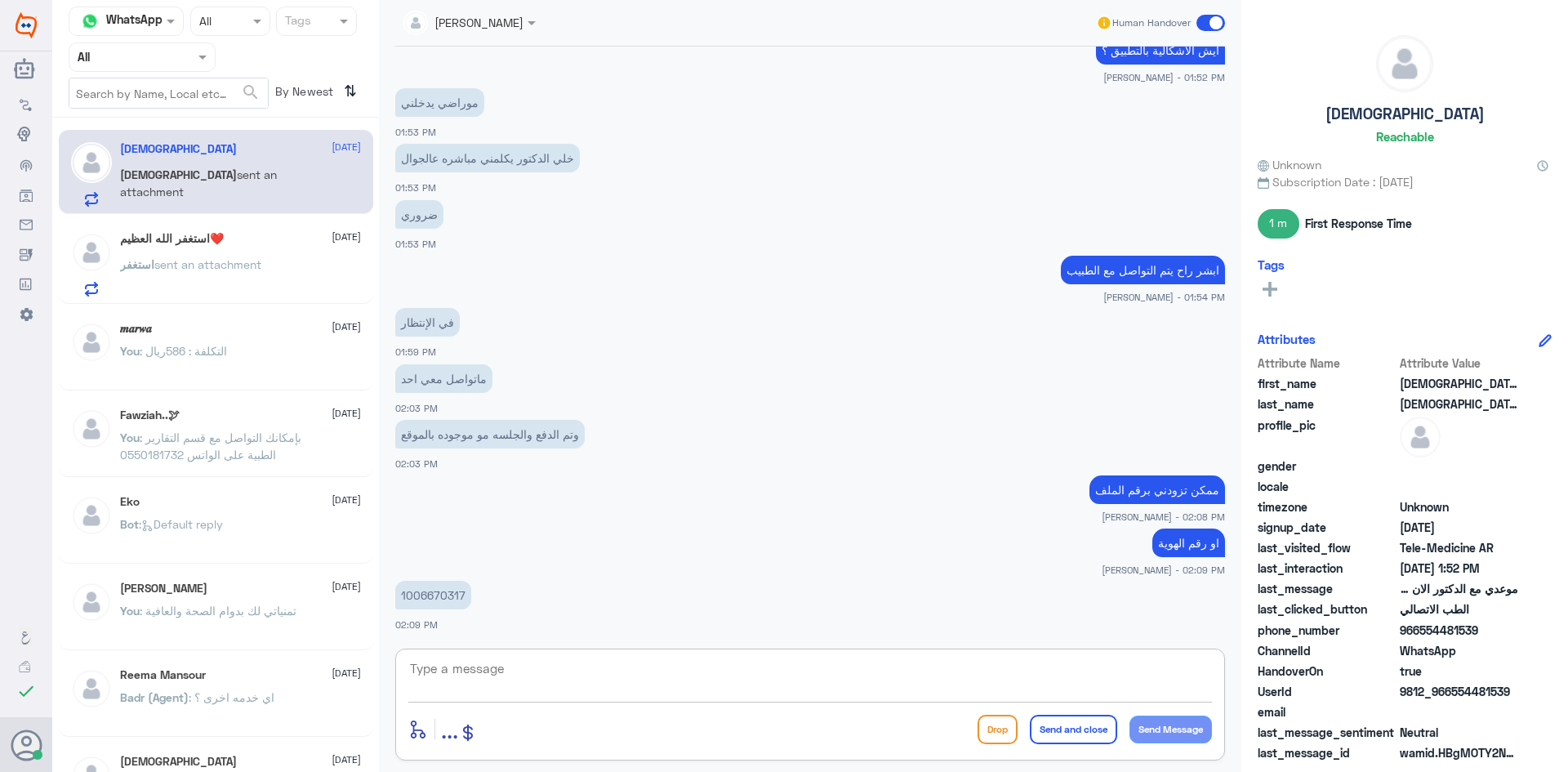
scroll to position [1233, 0]
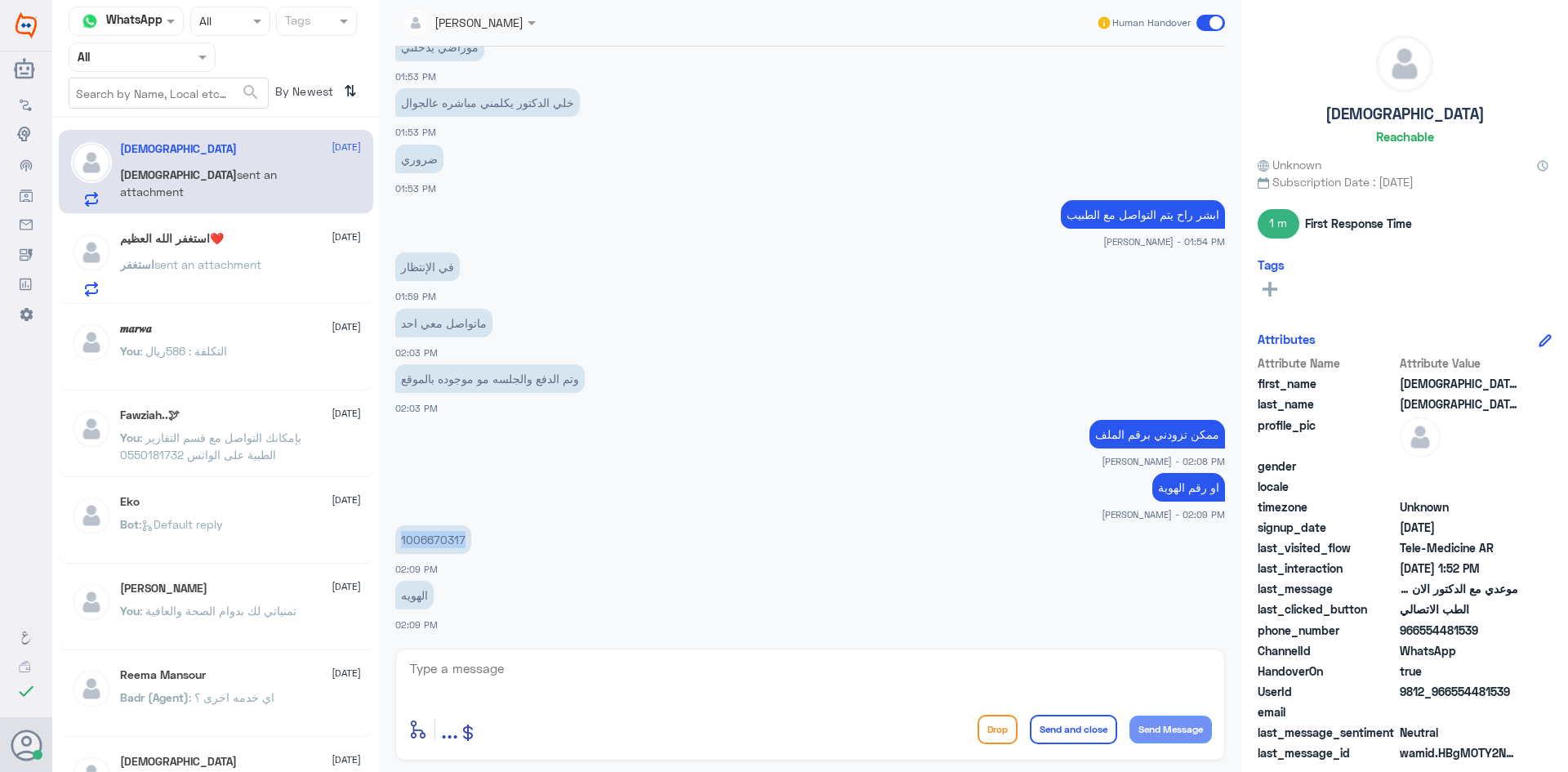
drag, startPoint x: 465, startPoint y: 539, endPoint x: 394, endPoint y: 539, distance: 71.0
click at [394, 539] on div "16 Sep 2025 مرحباً، أريد الاستفسار عن خدمة الطب الاتصالي. يرجى توجيهي للقائمة ا…" at bounding box center [809, 343] width 846 height 594
copy p "1006670317"
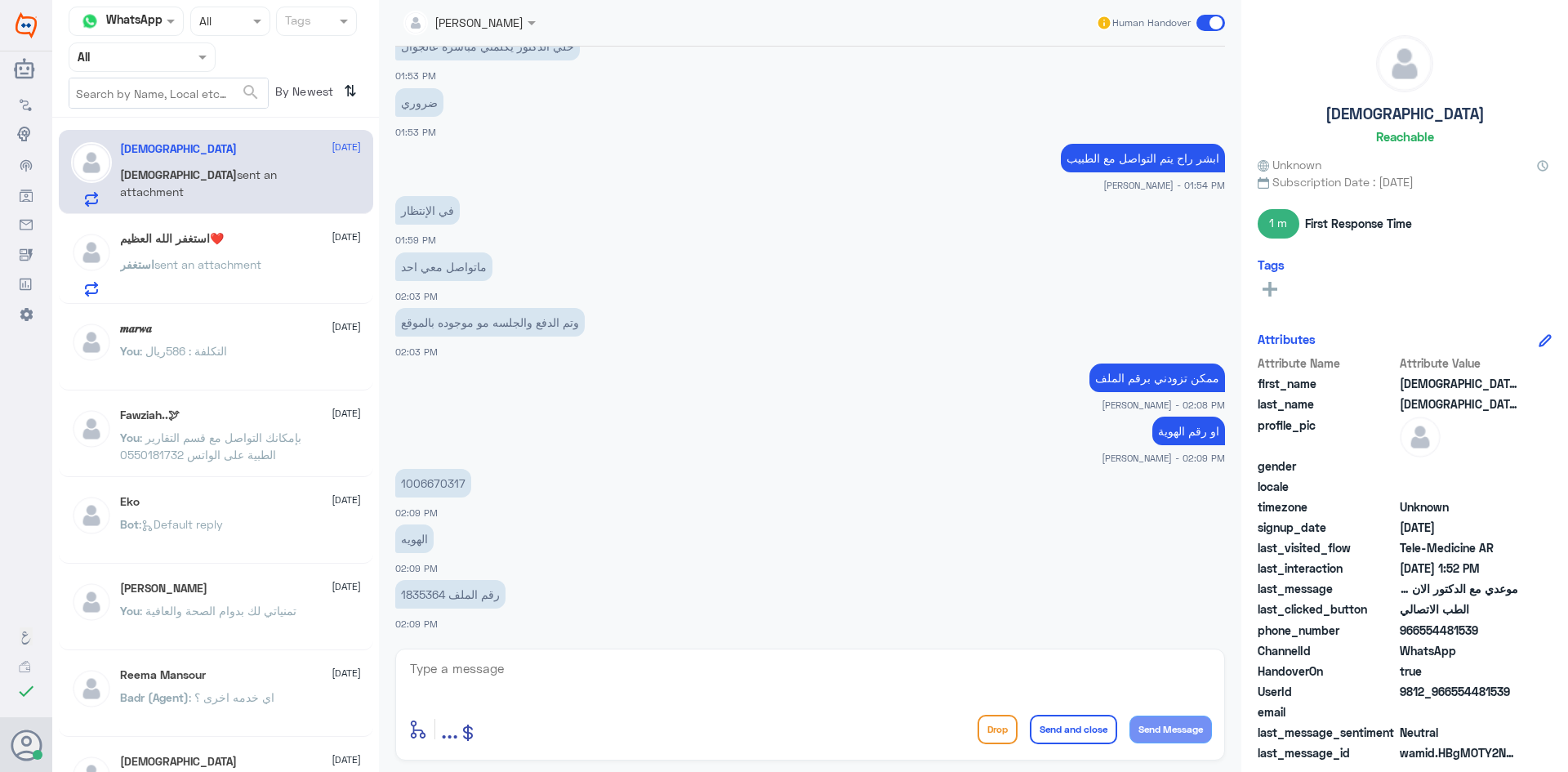
click at [759, 662] on textarea at bounding box center [809, 677] width 803 height 40
click at [718, 657] on textarea at bounding box center [809, 677] width 803 height 40
type textarea "تواصلت مع الطبيب"
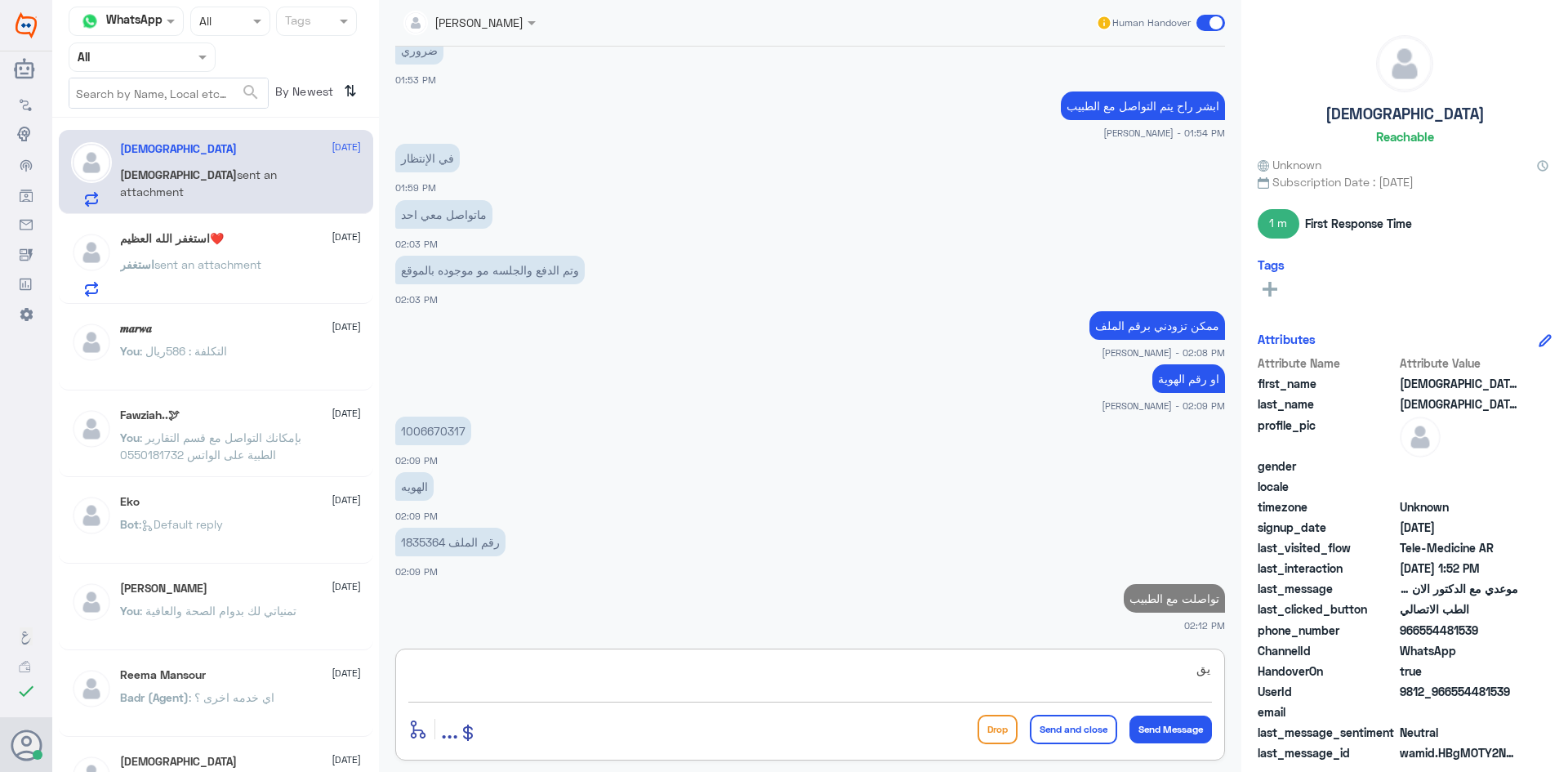
type textarea "ي"
type textarea "يقول ان موعدك مو ظاهر له"
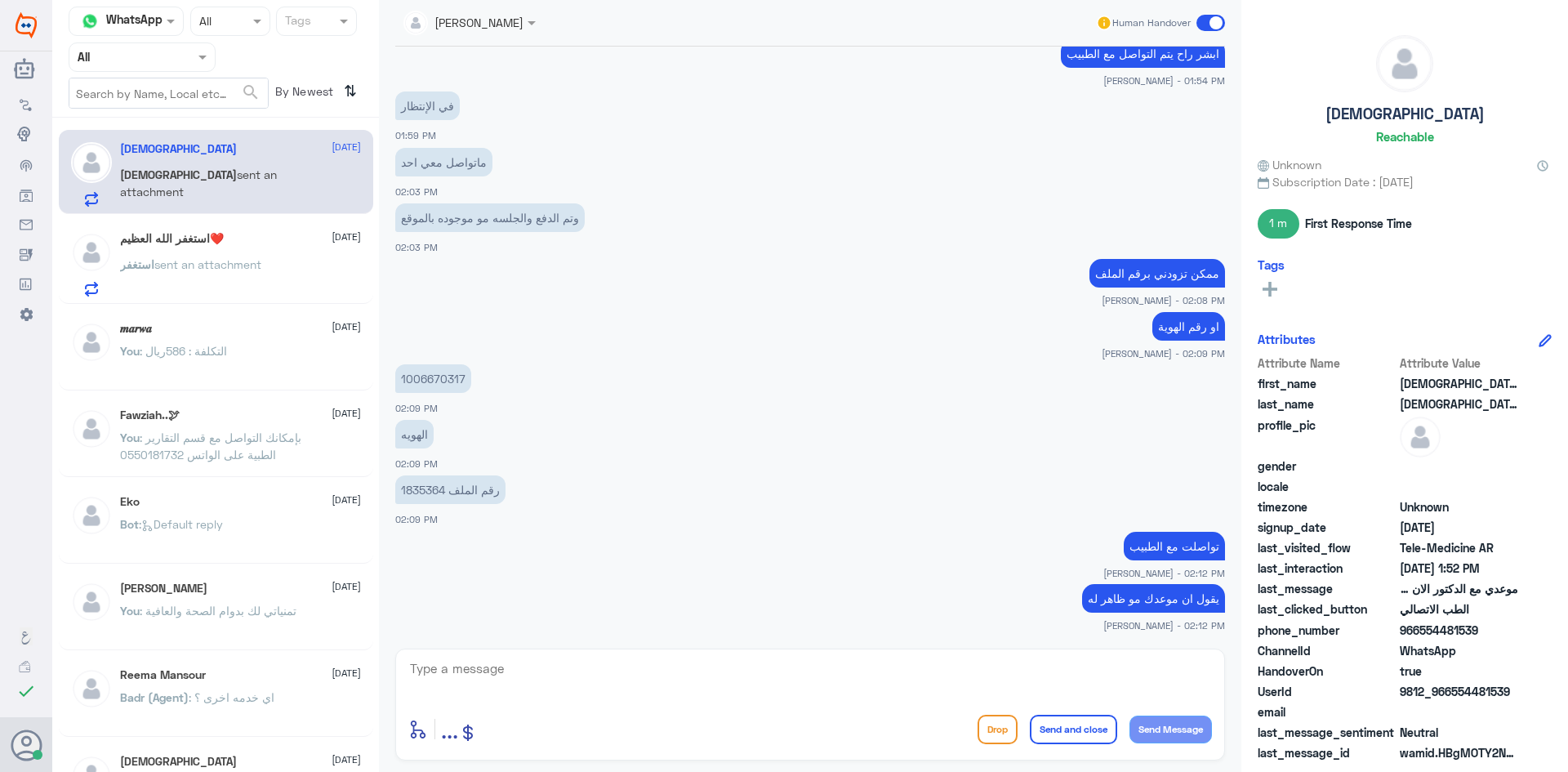
drag, startPoint x: 444, startPoint y: 489, endPoint x: 376, endPoint y: 486, distance: 68.1
click at [376, 486] on div "Channel WhatsApp Status × All Tags Agent Filter All search By Newest ⇅ سبحان ال…" at bounding box center [810, 388] width 1515 height 776
click at [471, 539] on app-msgs-text "تواصلت مع الطبيب" at bounding box center [809, 546] width 830 height 30
drag, startPoint x: 443, startPoint y: 489, endPoint x: 424, endPoint y: 486, distance: 19.2
click at [424, 486] on p "رقم الملف 1835364" at bounding box center [450, 489] width 111 height 29
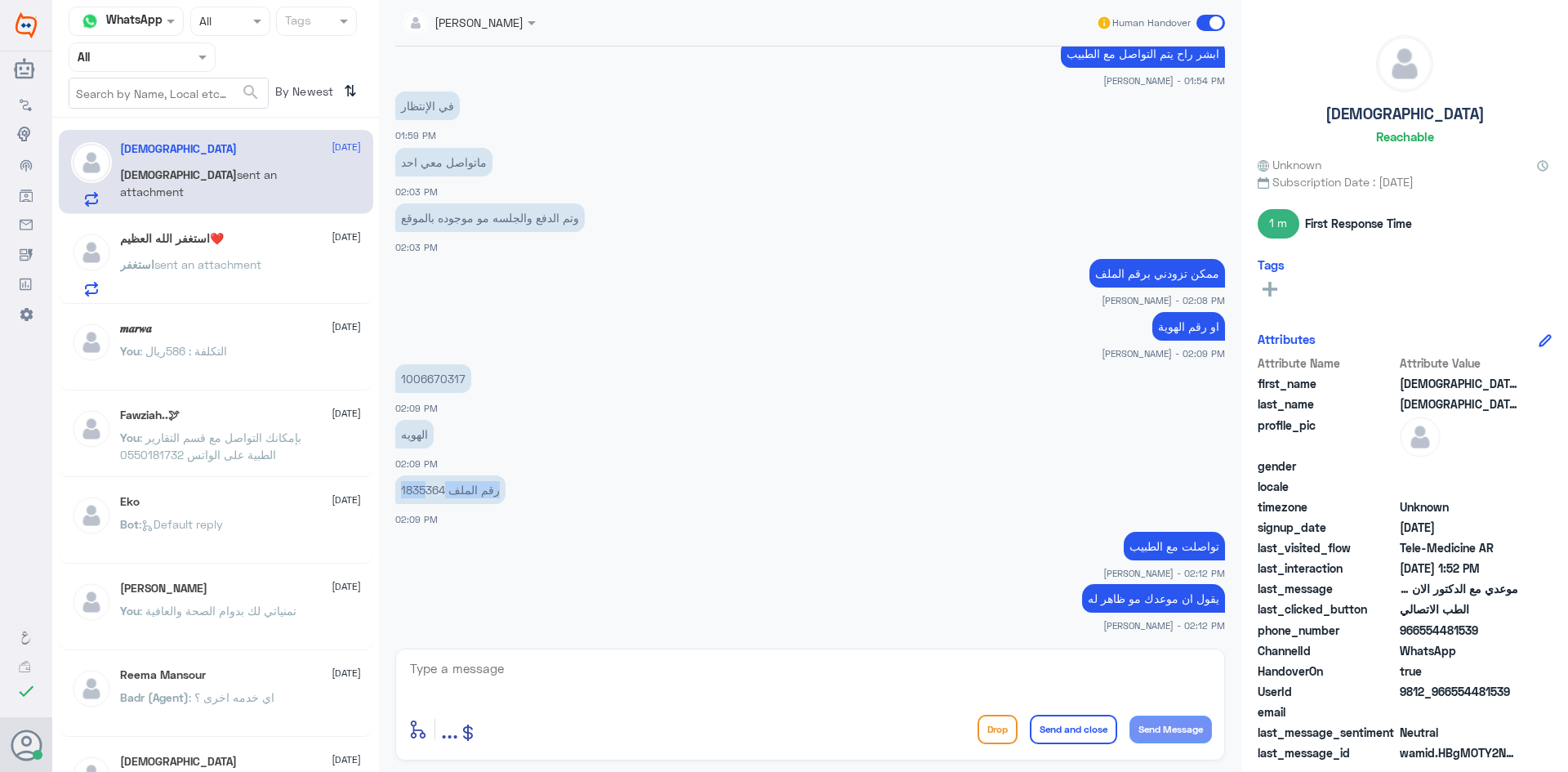
click at [424, 486] on p "رقم الملف 1835364" at bounding box center [450, 489] width 111 height 29
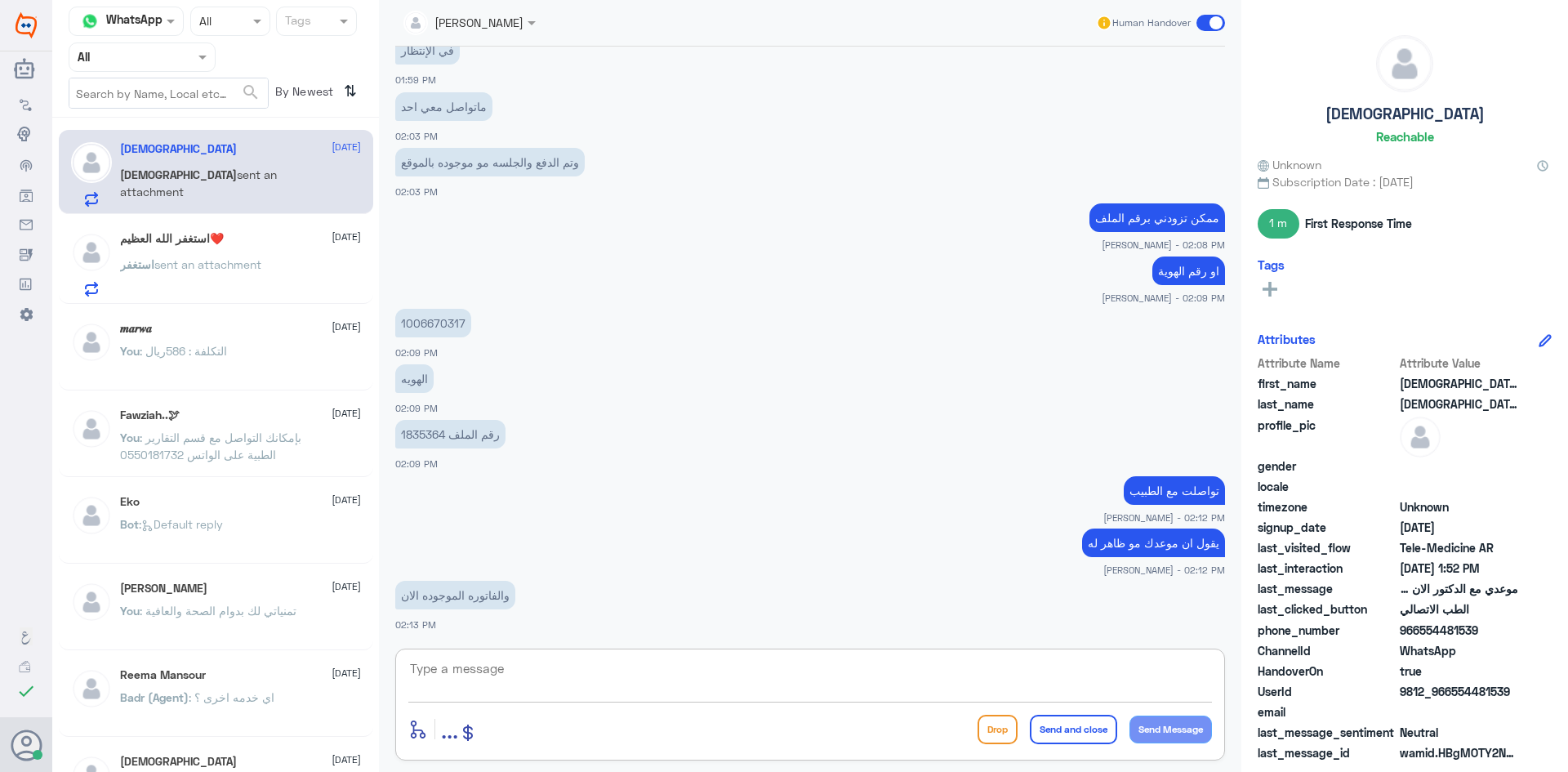
click at [657, 668] on textarea at bounding box center [809, 677] width 803 height 40
type textarea "ممكن خلل في التطبيق راح ارفع الاشكالية للدعم الفني وراح اسوي لك استرداد للمبلغ"
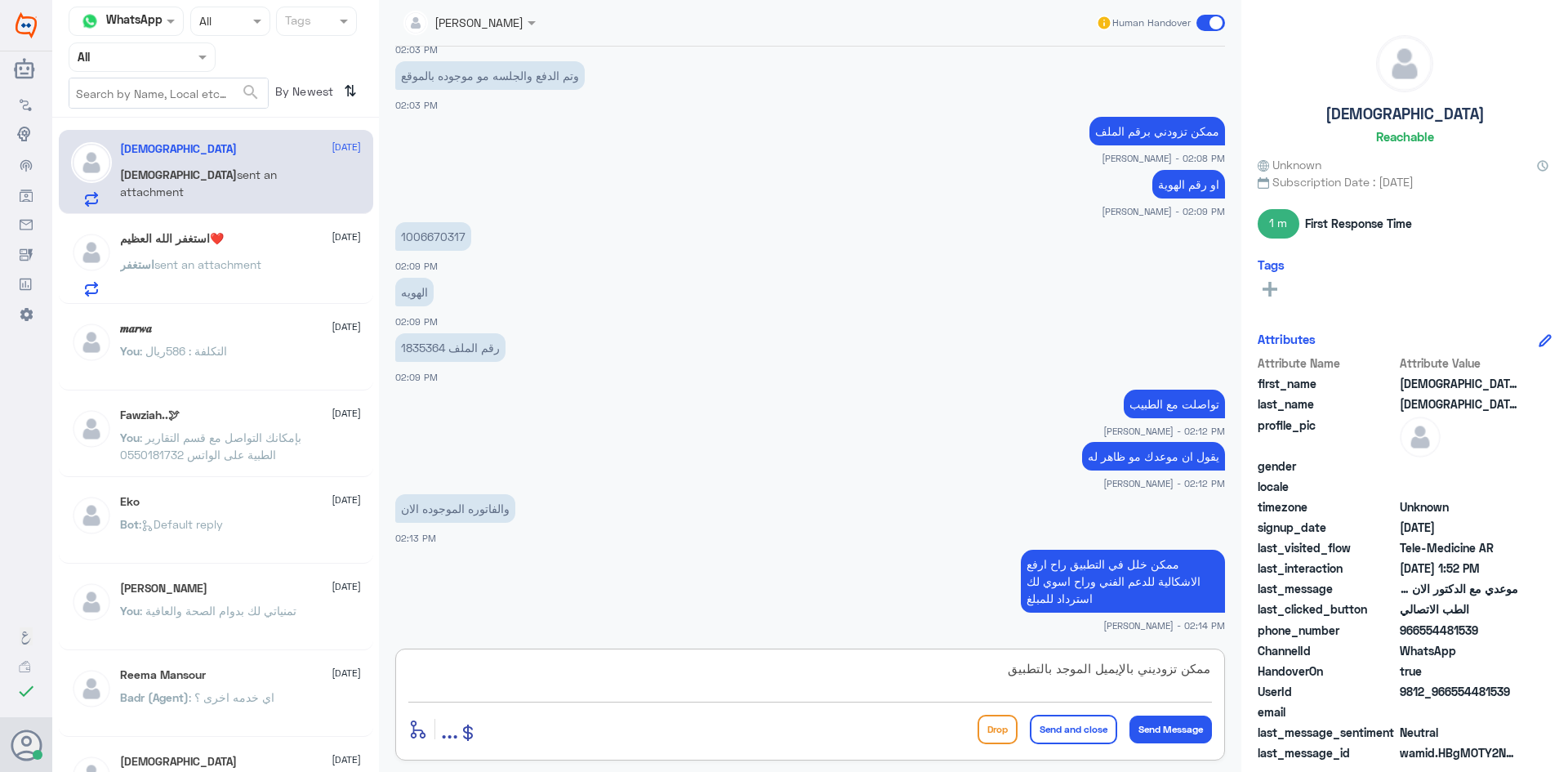
type textarea "ممكن تزوديني بالإيميل الموجود بالتطبيق"
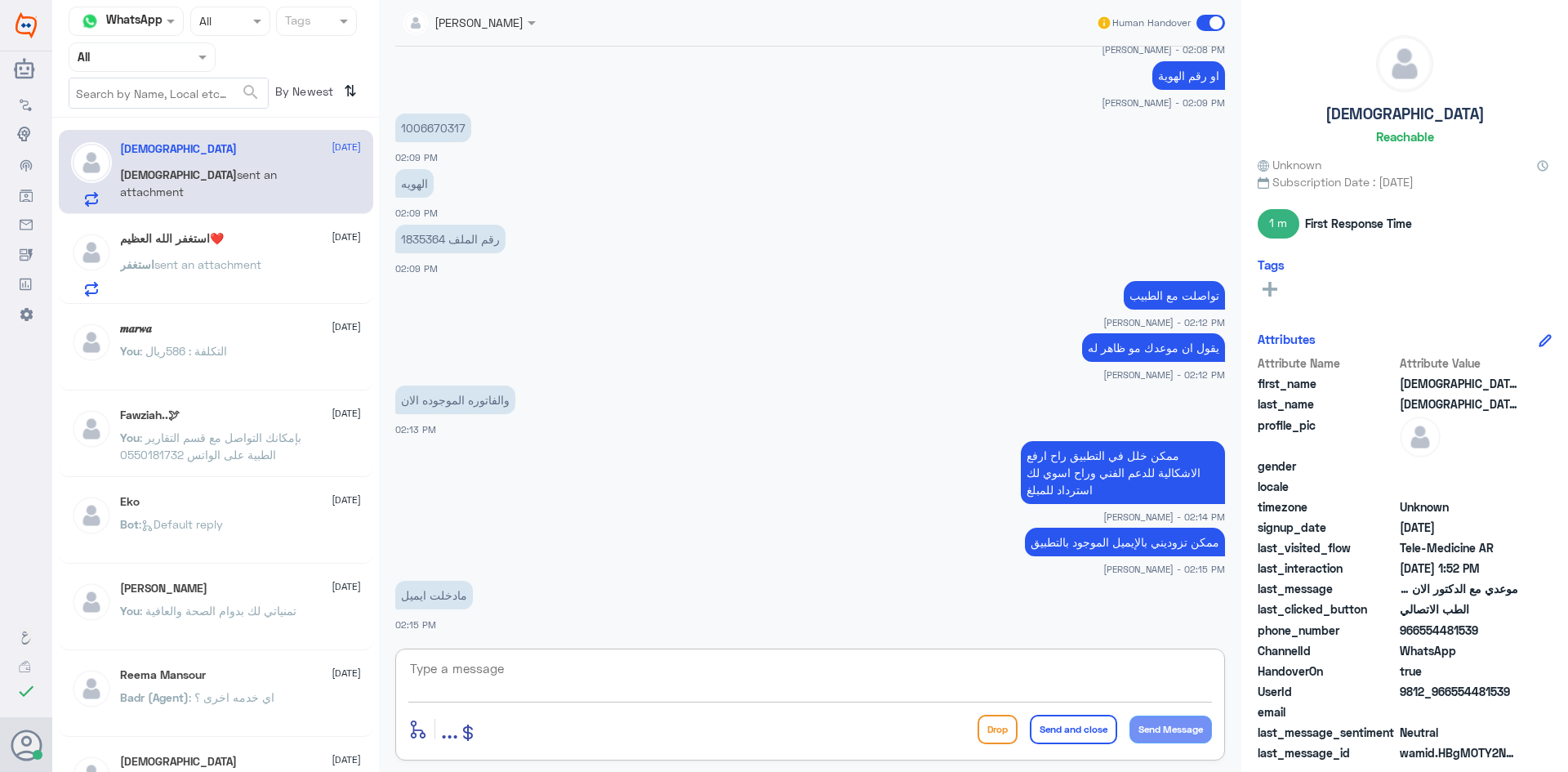
scroll to position [1700, 0]
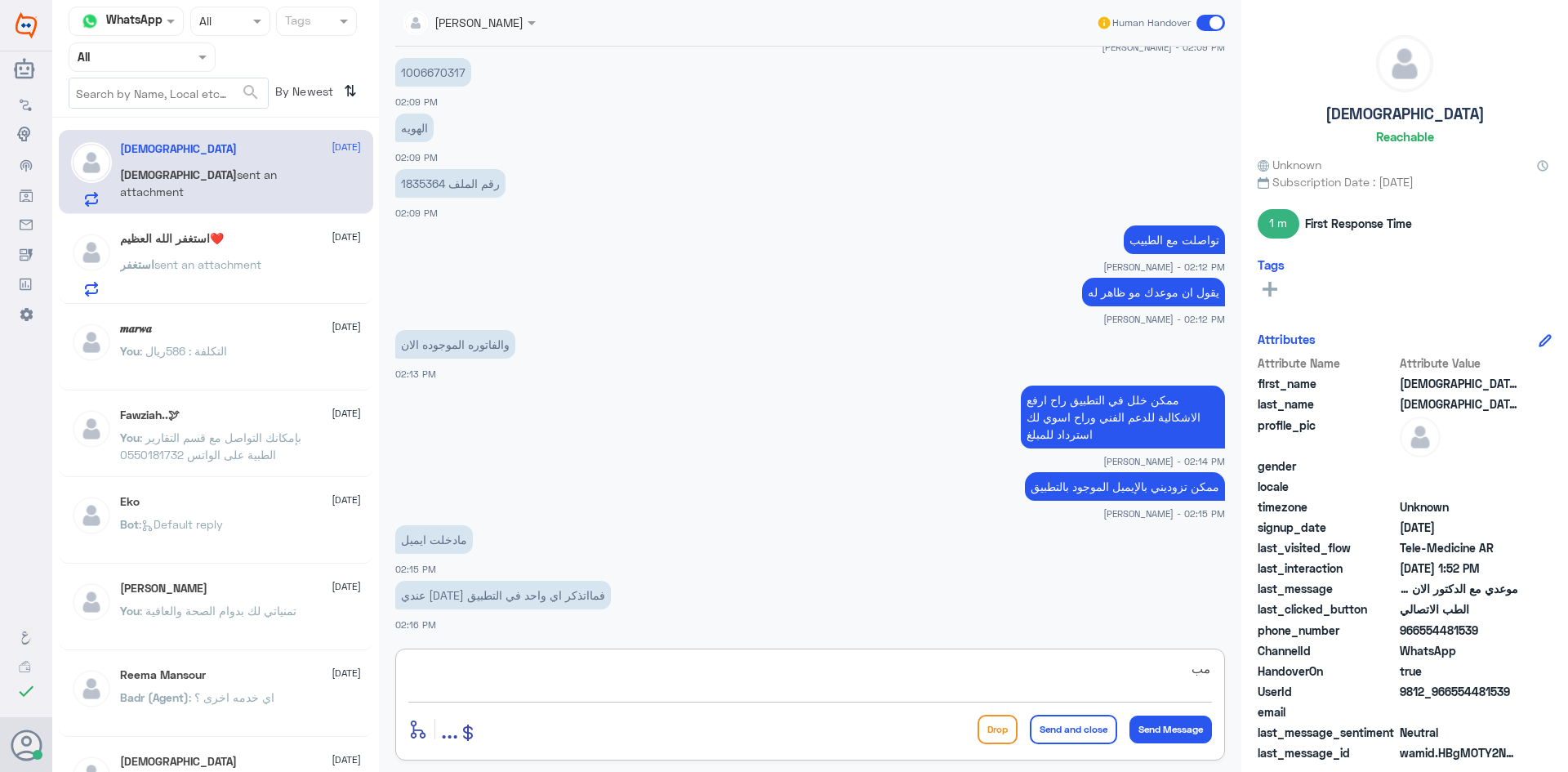
type textarea "م"
type textarea "عندك ايصال الدفع ؟"
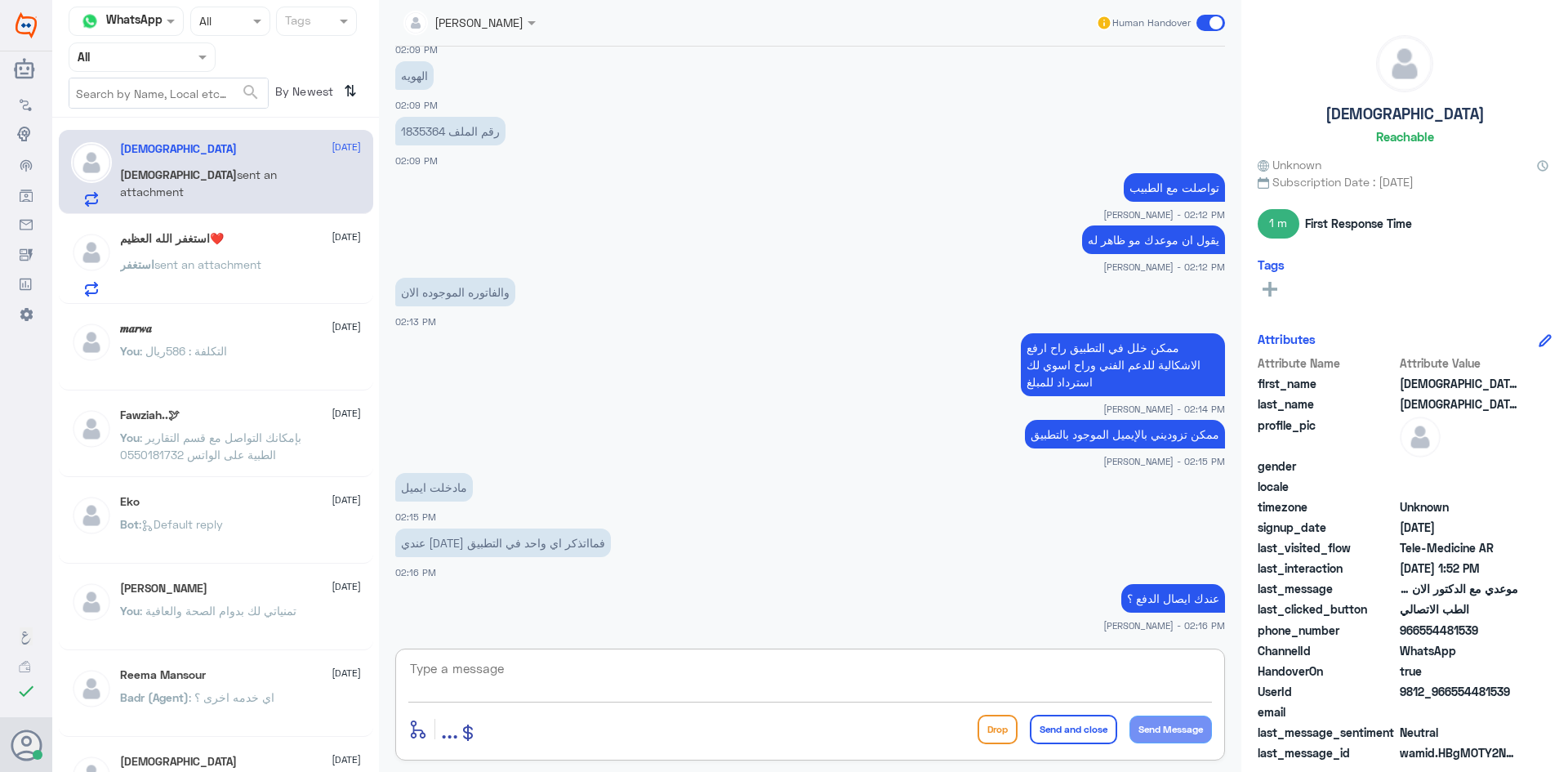
scroll to position [1978, 0]
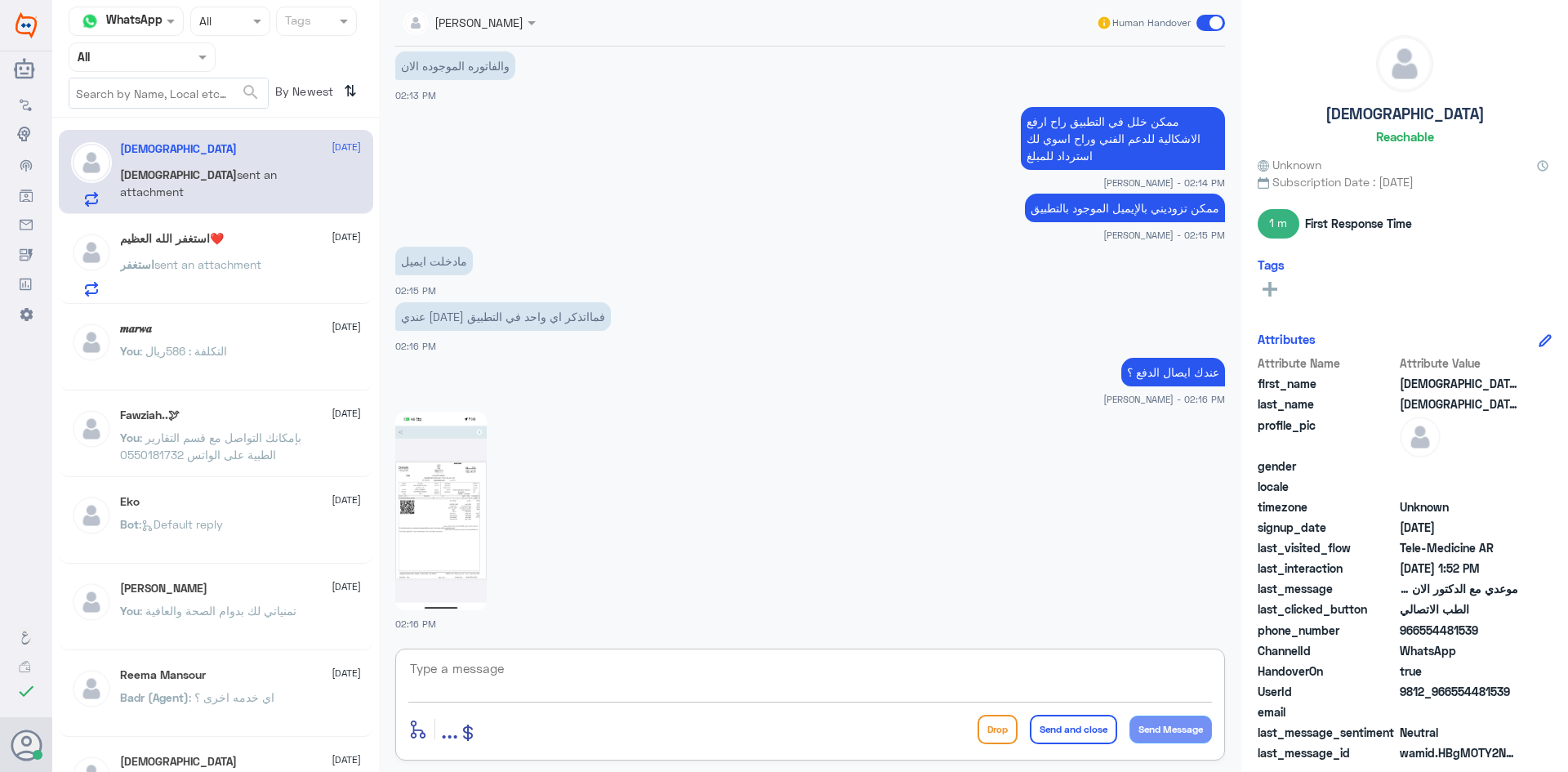
click at [477, 507] on img at bounding box center [440, 511] width 92 height 199
click at [554, 661] on textarea at bounding box center [809, 677] width 803 height 40
click at [447, 564] on img at bounding box center [440, 511] width 92 height 199
click at [568, 662] on textarea at bounding box center [809, 677] width 803 height 40
type textarea "ا"
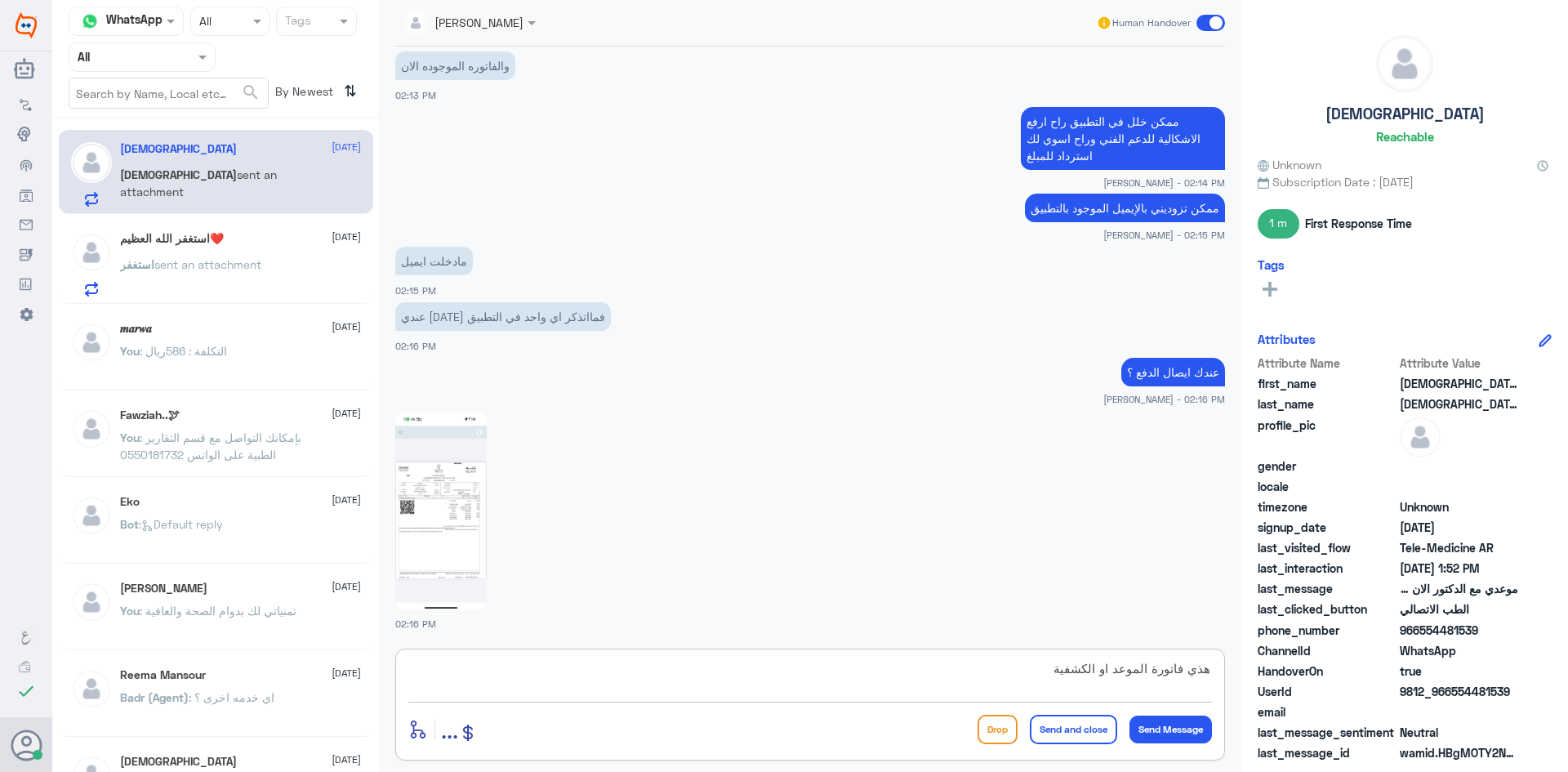
type textarea "هذي فاتورة الموعد او الكشفية"
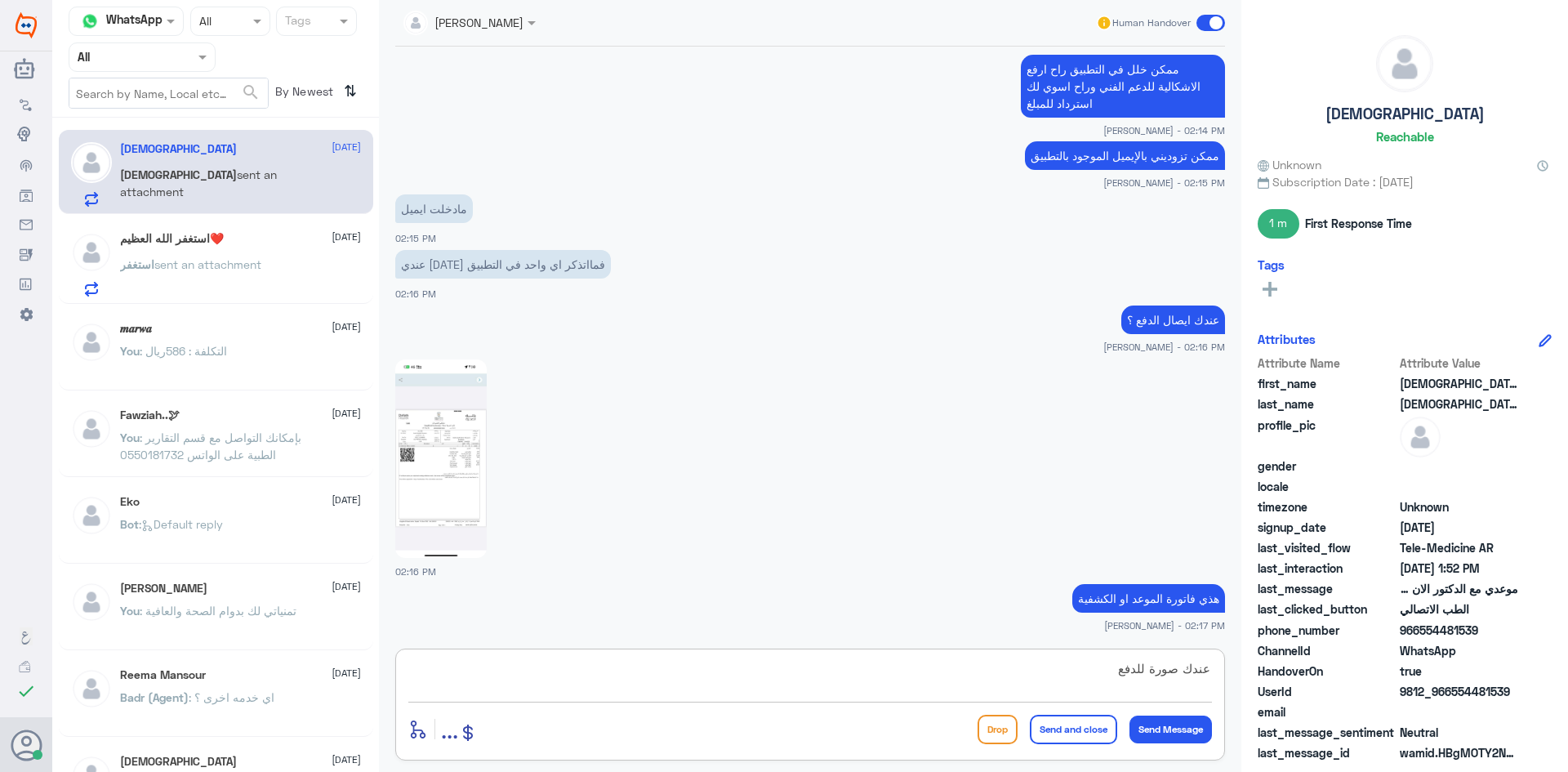
type textarea "عندك صورة للدفع"
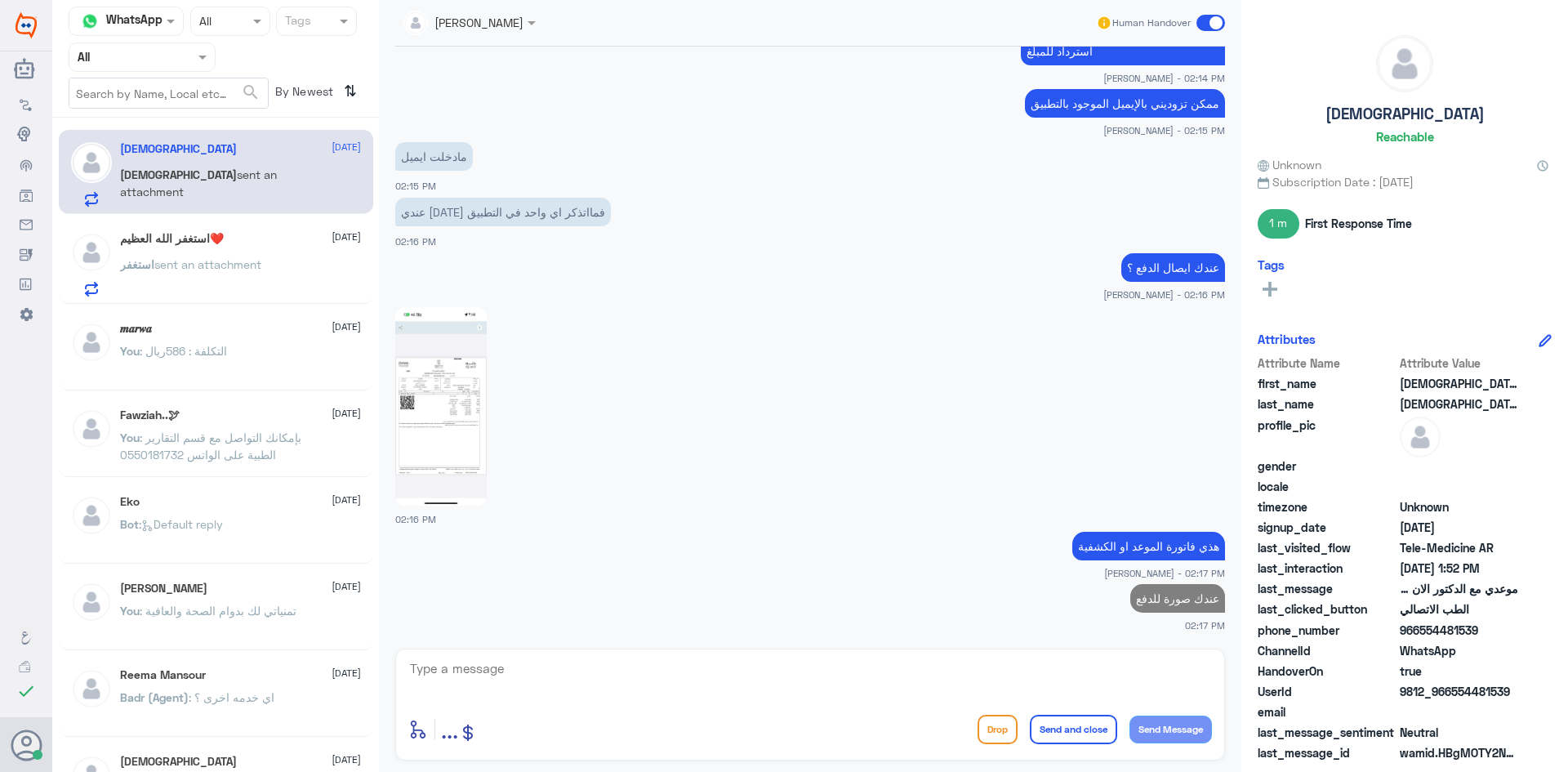
click at [463, 413] on img at bounding box center [440, 406] width 92 height 199
click at [768, 671] on textarea at bounding box center [809, 677] width 803 height 40
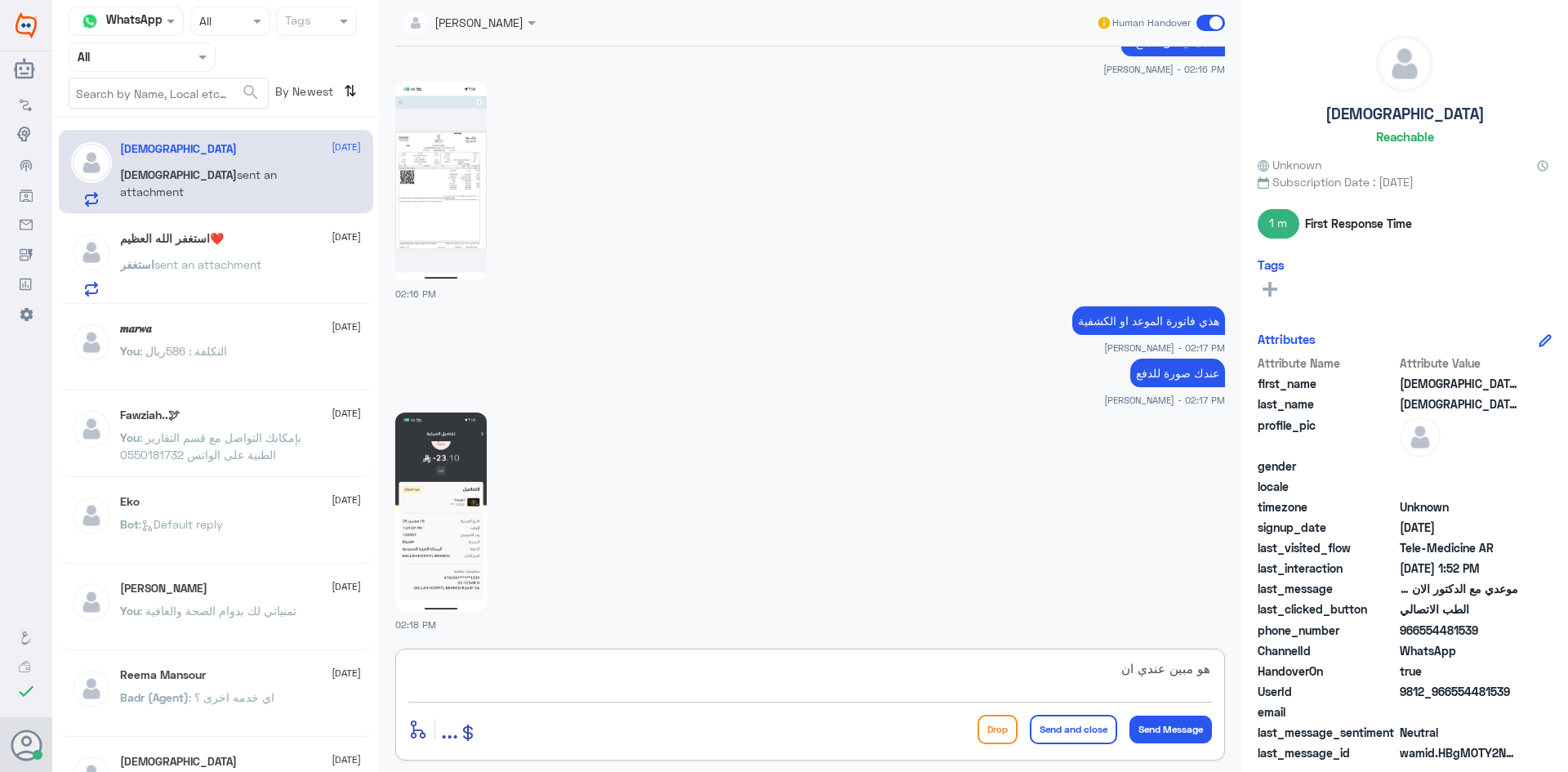
click at [444, 455] on img at bounding box center [440, 512] width 92 height 199
click at [435, 455] on img at bounding box center [440, 512] width 92 height 199
click at [475, 174] on img at bounding box center [440, 181] width 92 height 199
click at [606, 675] on textarea "هو مبين عندي ان" at bounding box center [809, 677] width 803 height 40
type textarea "هو مبين عندي ان كان عندك موعد في الاست"
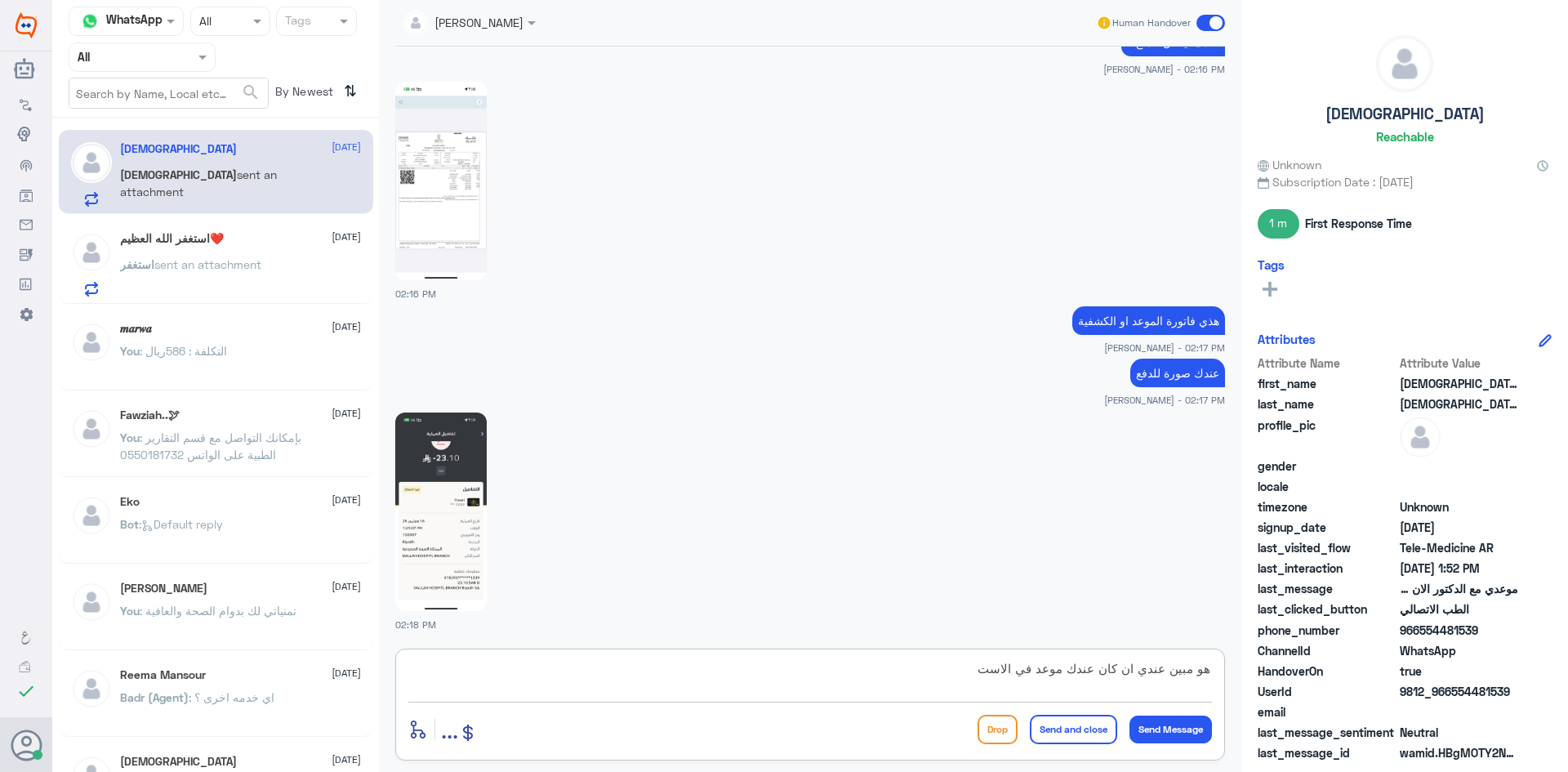
click at [448, 473] on img at bounding box center [440, 512] width 92 height 199
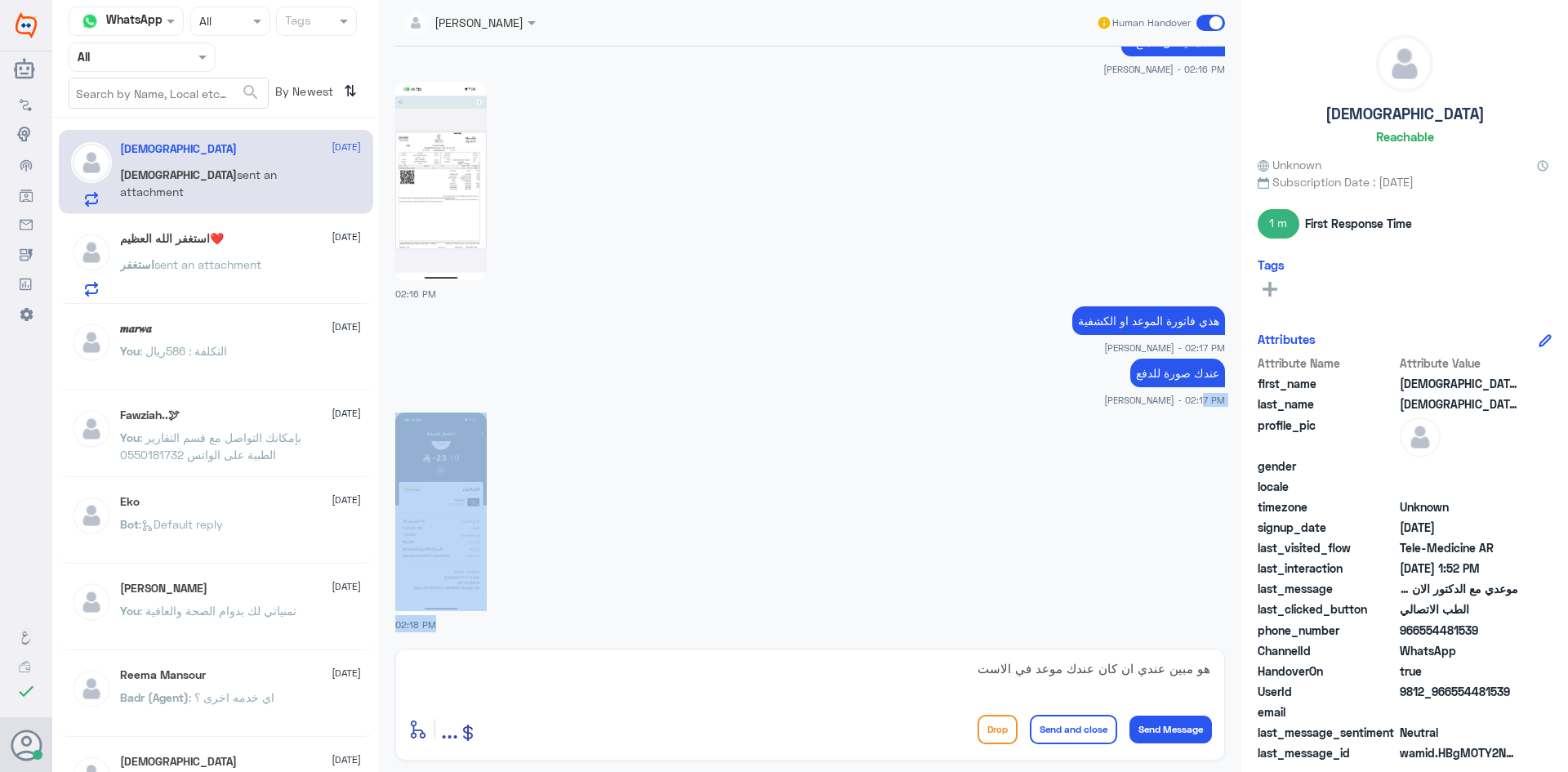
drag, startPoint x: 821, startPoint y: 542, endPoint x: 1034, endPoint y: 810, distance: 342.3
click at [1034, 771] on html "Dallah Hospitals Flow Builder Conversational Skills Broadcast Audience Inbox Gr…" at bounding box center [784, 386] width 1568 height 772
click at [1023, 561] on div at bounding box center [809, 511] width 830 height 200
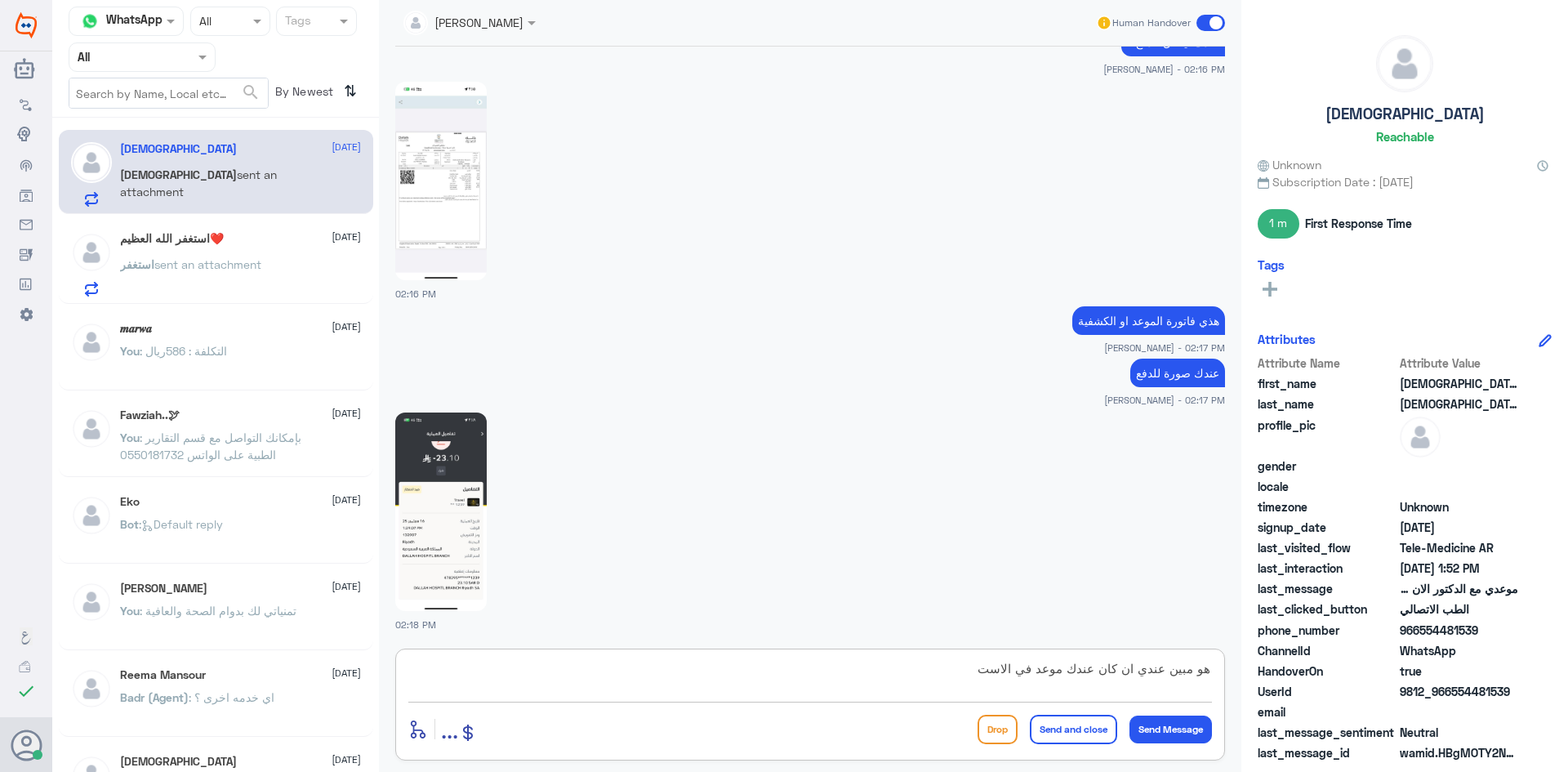
drag, startPoint x: 943, startPoint y: 683, endPoint x: 1222, endPoint y: 695, distance: 279.3
click at [1222, 695] on div "هو مبين عندي ان كان عندك موعد في الاست enter flow name ... Drop Send and close …" at bounding box center [809, 703] width 830 height 111
click at [1210, 19] on span at bounding box center [1211, 22] width 29 height 16
click at [0, 0] on input "checkbox" at bounding box center [0, 0] width 0 height 0
click at [304, 260] on div "استغفر sent an attachment" at bounding box center [241, 277] width 241 height 37
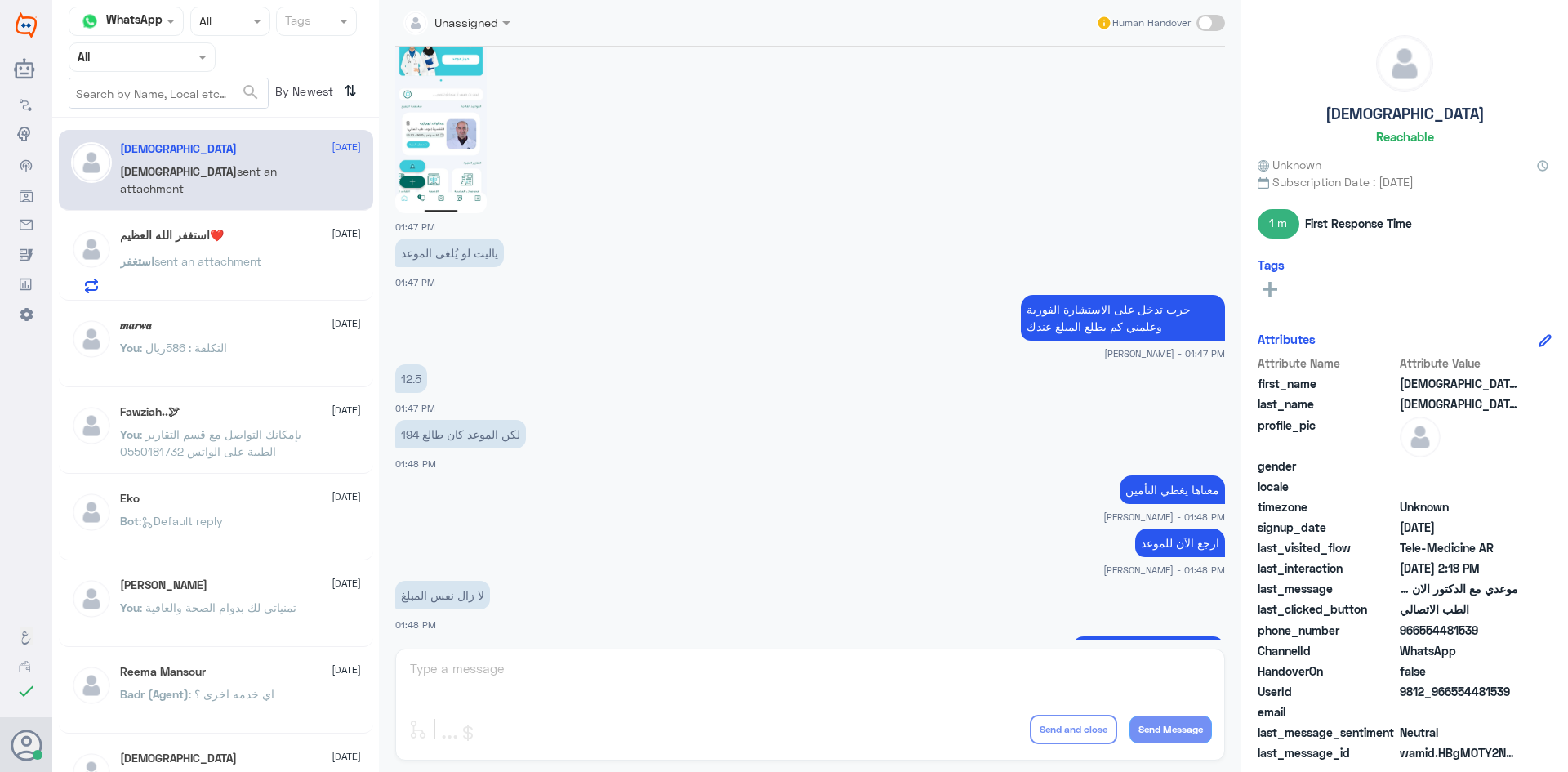
scroll to position [1202, 0]
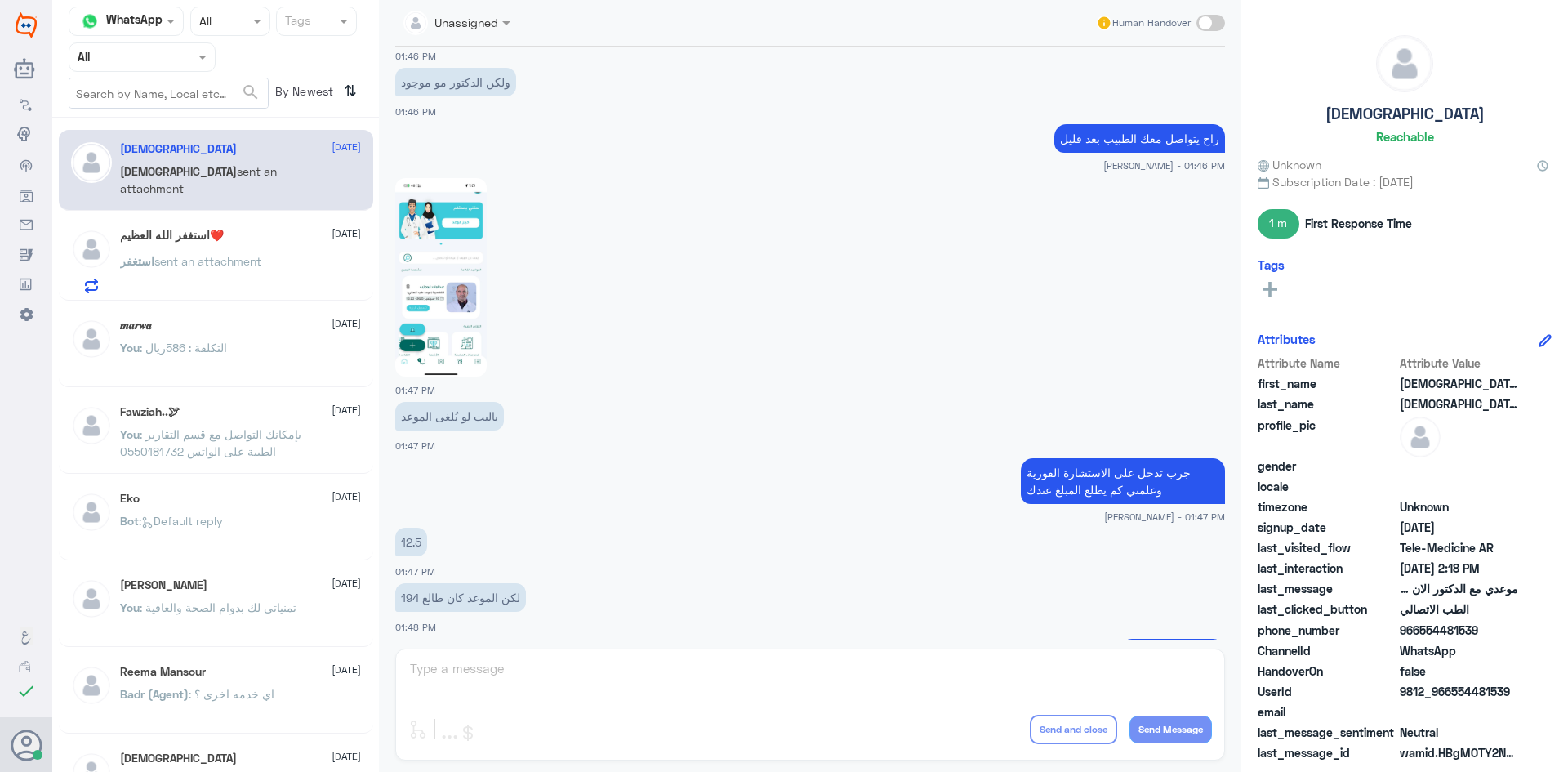
click at [471, 292] on img at bounding box center [440, 277] width 92 height 199
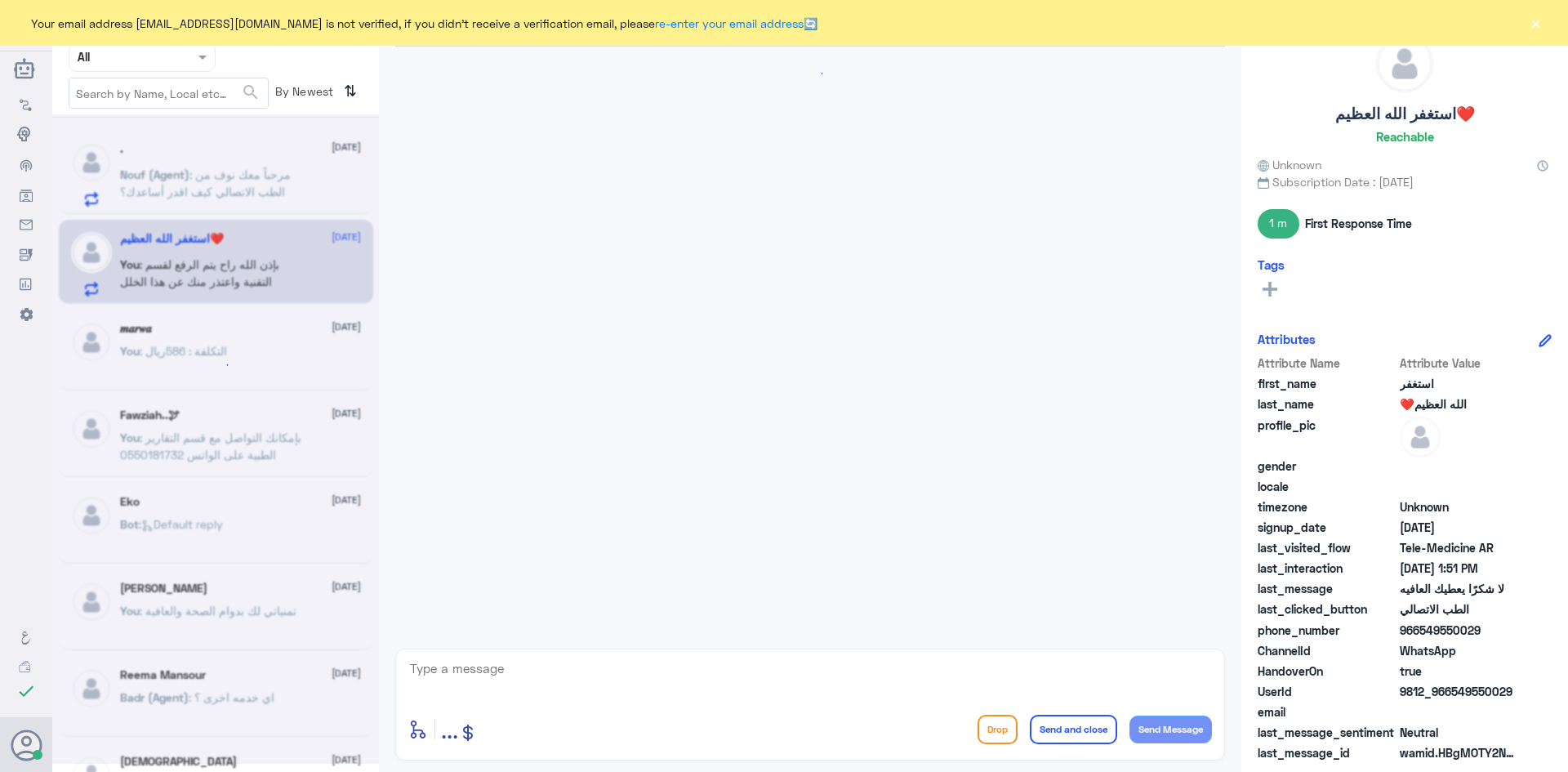
scroll to position [267, 0]
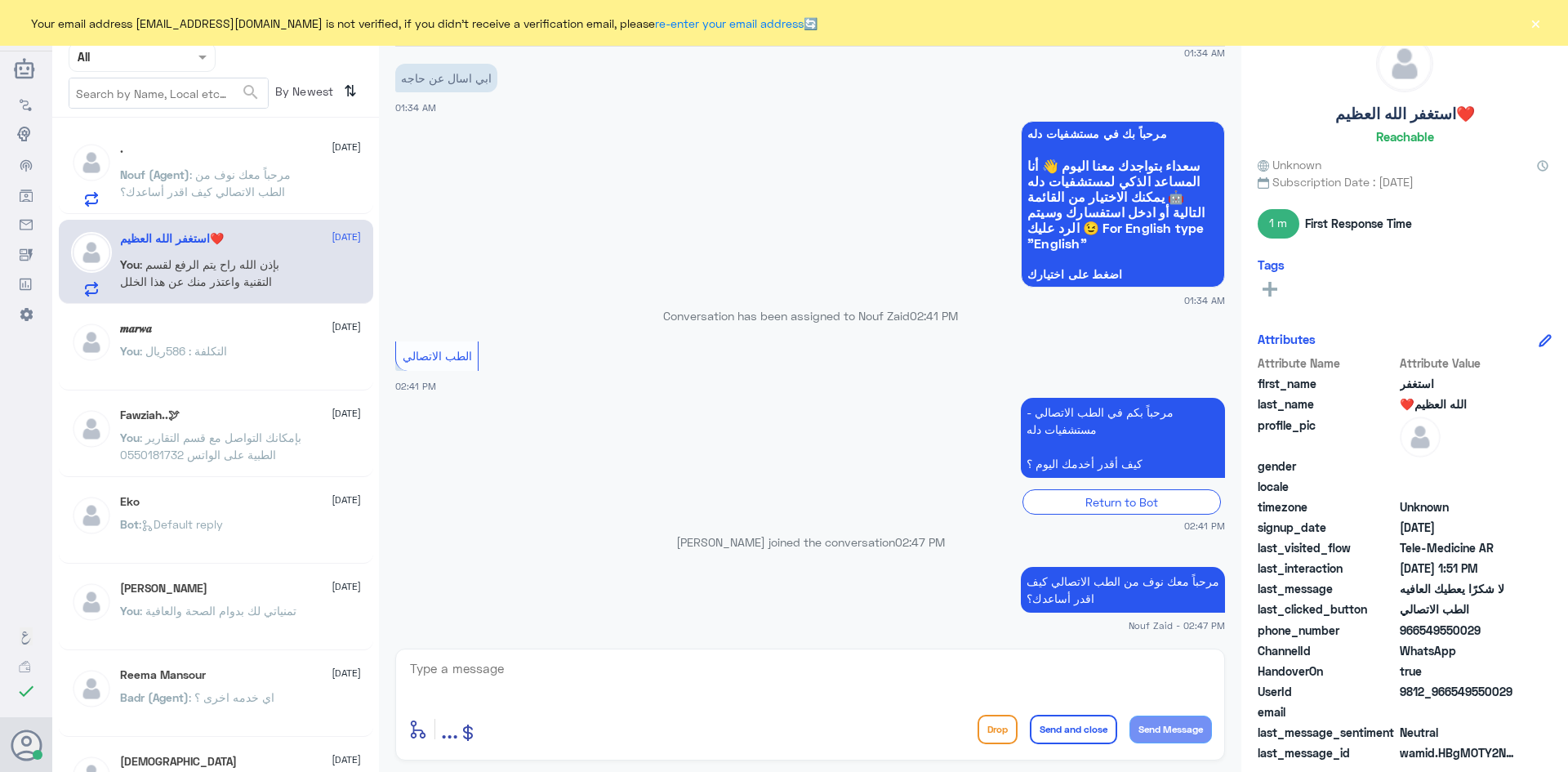
click at [1528, 23] on button "×" at bounding box center [1535, 22] width 16 height 16
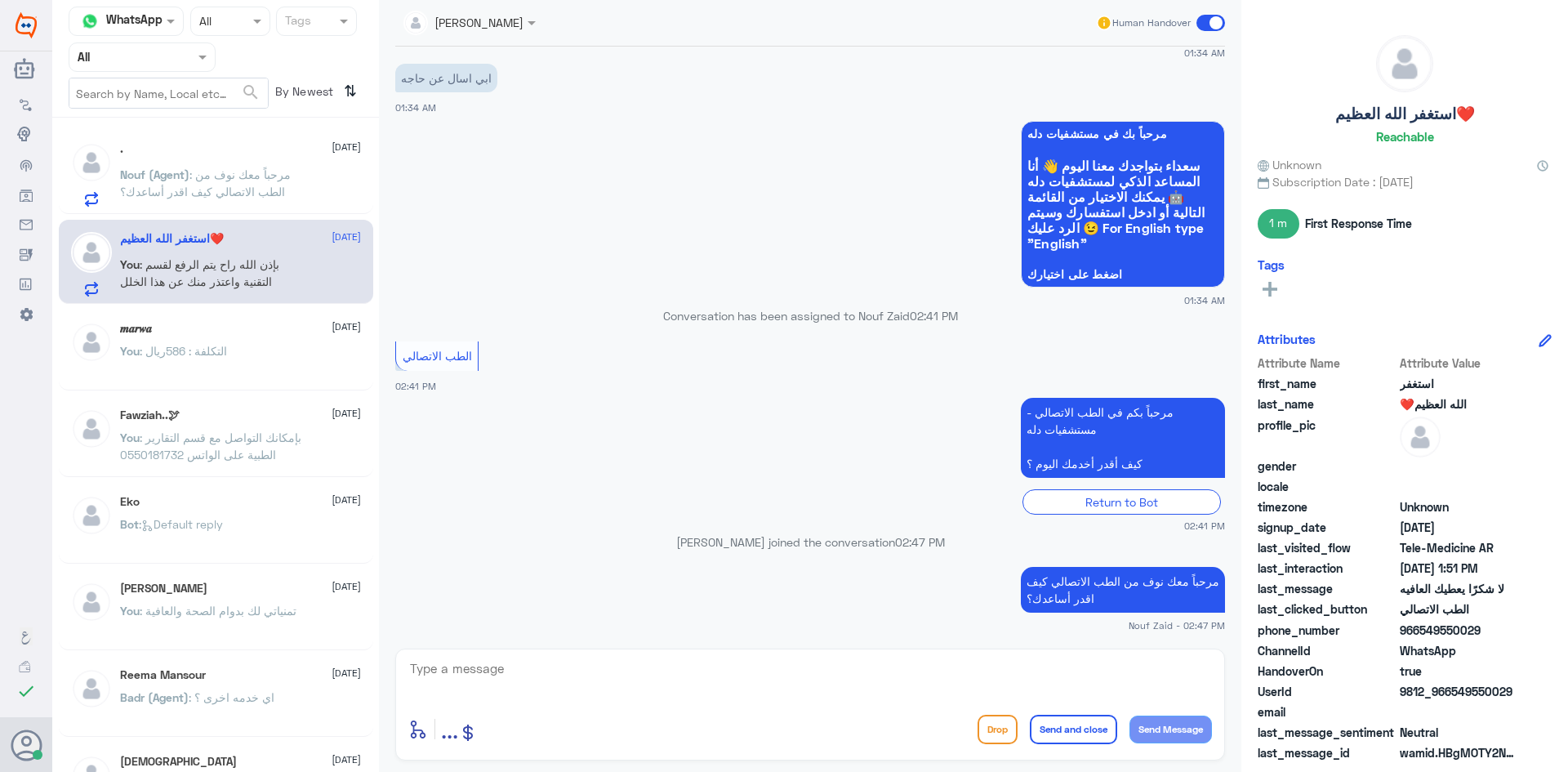
click at [1206, 23] on span at bounding box center [1211, 22] width 29 height 16
click at [0, 0] on input "checkbox" at bounding box center [0, 0] width 0 height 0
click at [1213, 24] on span at bounding box center [1211, 22] width 29 height 16
click at [0, 0] on input "checkbox" at bounding box center [0, 0] width 0 height 0
click at [308, 276] on div "You : بإذن [DEMOGRAPHIC_DATA] راح يتم الرفع لقسم التقنية واعتذر منك عن هذا الخلل" at bounding box center [241, 277] width 241 height 37
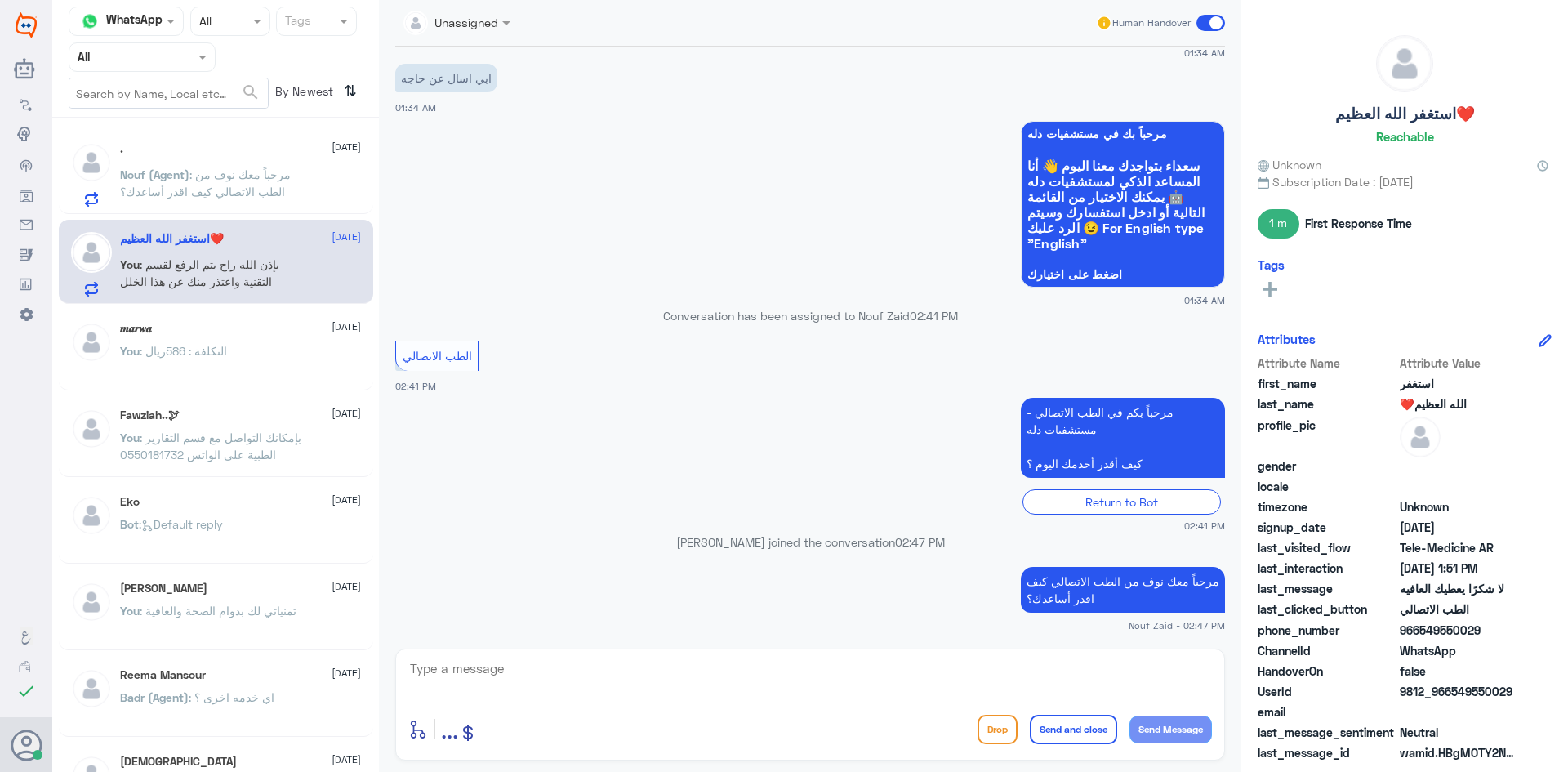
click at [267, 173] on span ": مرحباً معك نوف من الطب الاتصالي كيف اقدر أساعدك؟" at bounding box center [205, 183] width 170 height 31
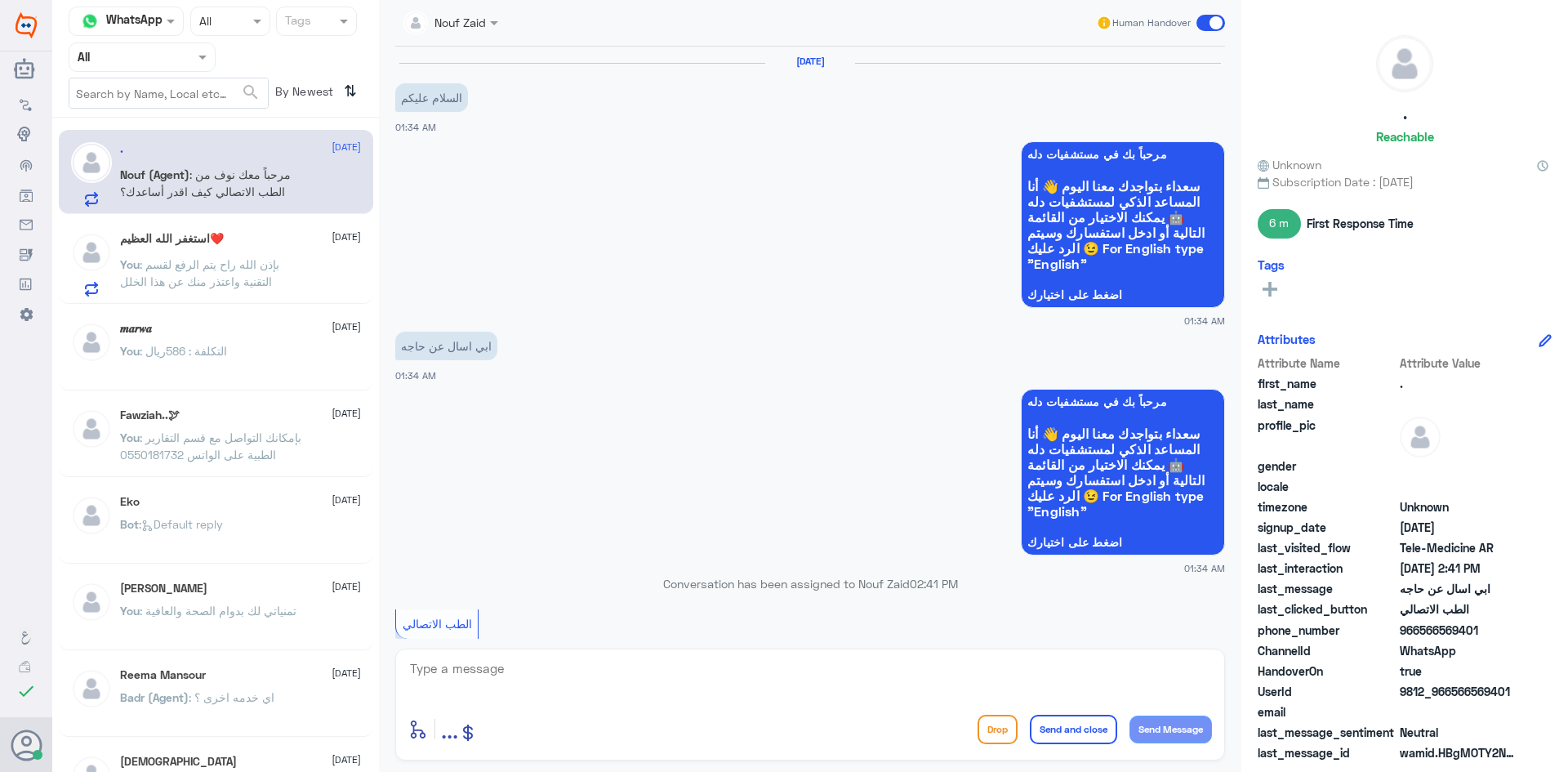
scroll to position [267, 0]
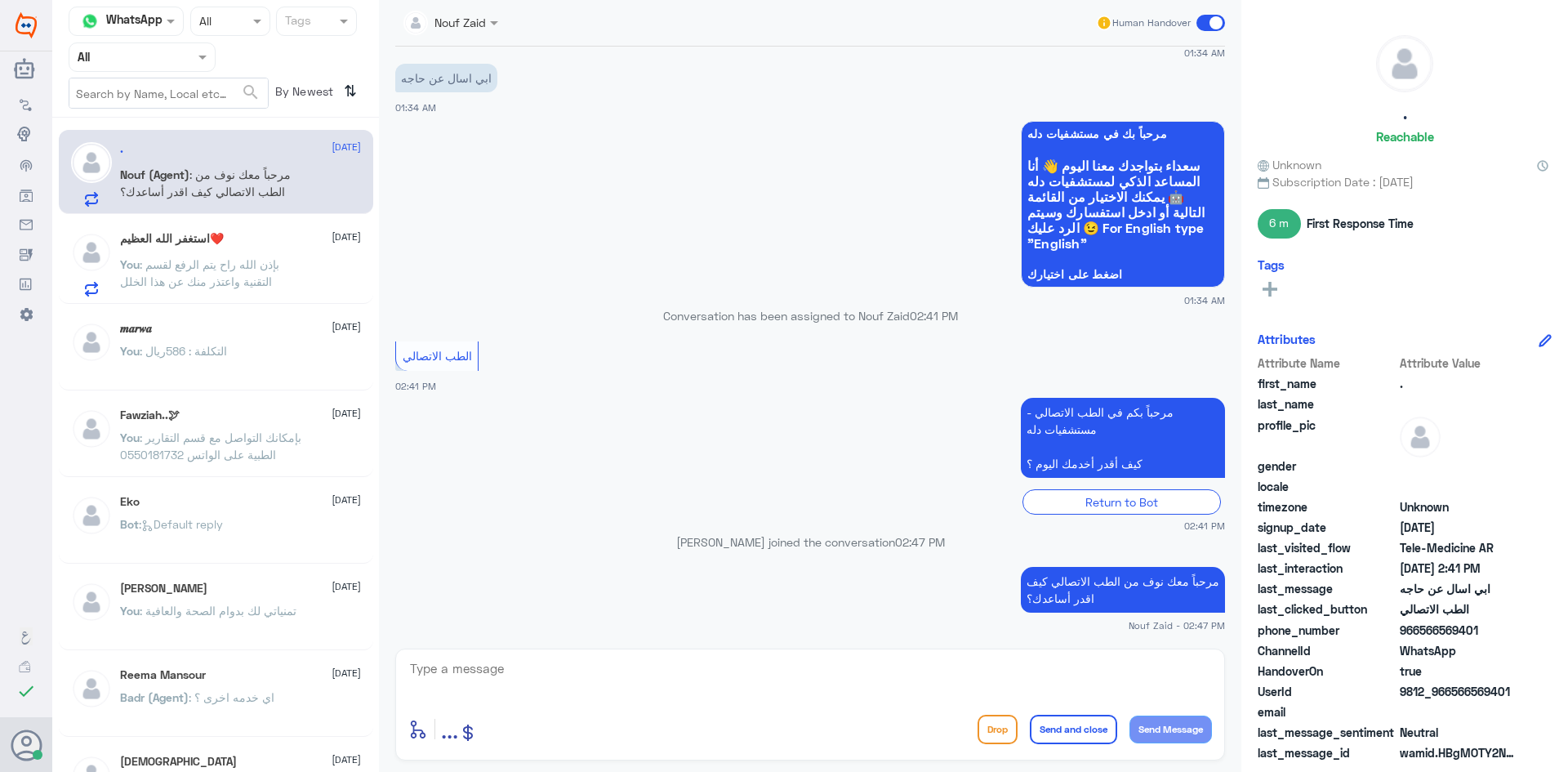
click at [252, 266] on span ": بإذن الله راح يتم الرفع لقسم التقنية واعتذر منك عن هذا الخلل" at bounding box center [200, 273] width 160 height 31
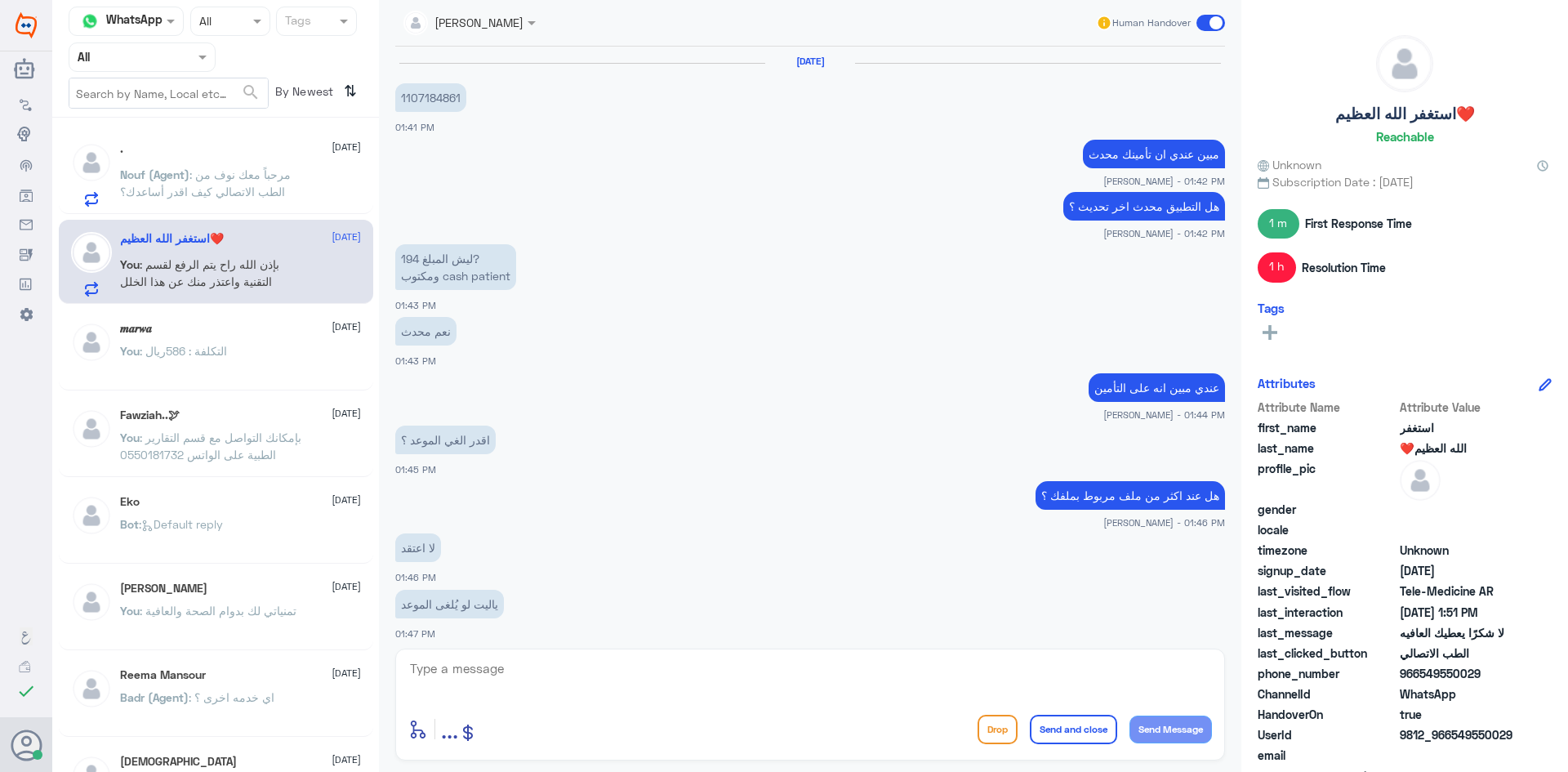
scroll to position [576, 0]
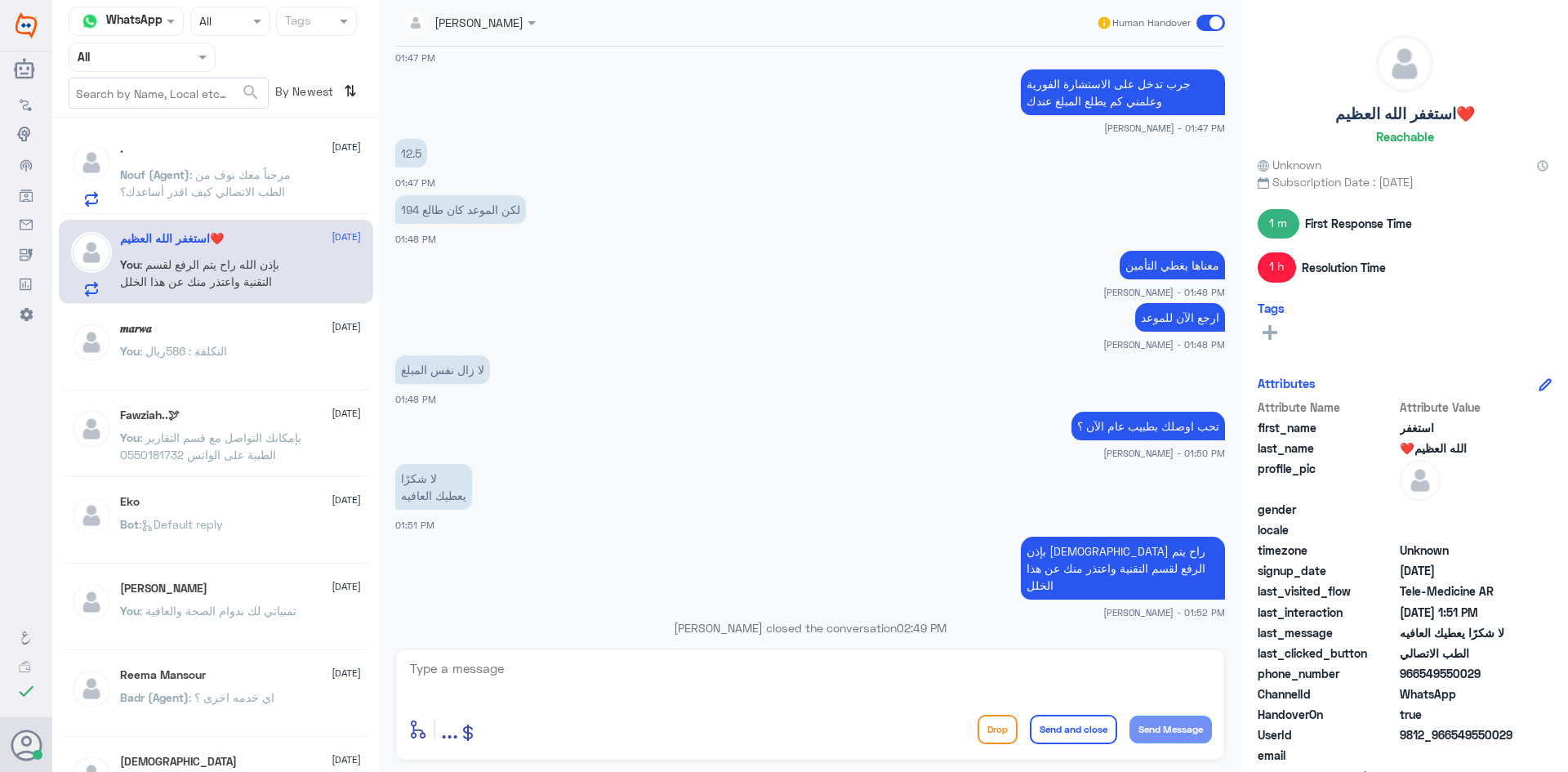
click at [1202, 18] on span at bounding box center [1211, 22] width 29 height 16
click at [0, 0] on input "checkbox" at bounding box center [0, 0] width 0 height 0
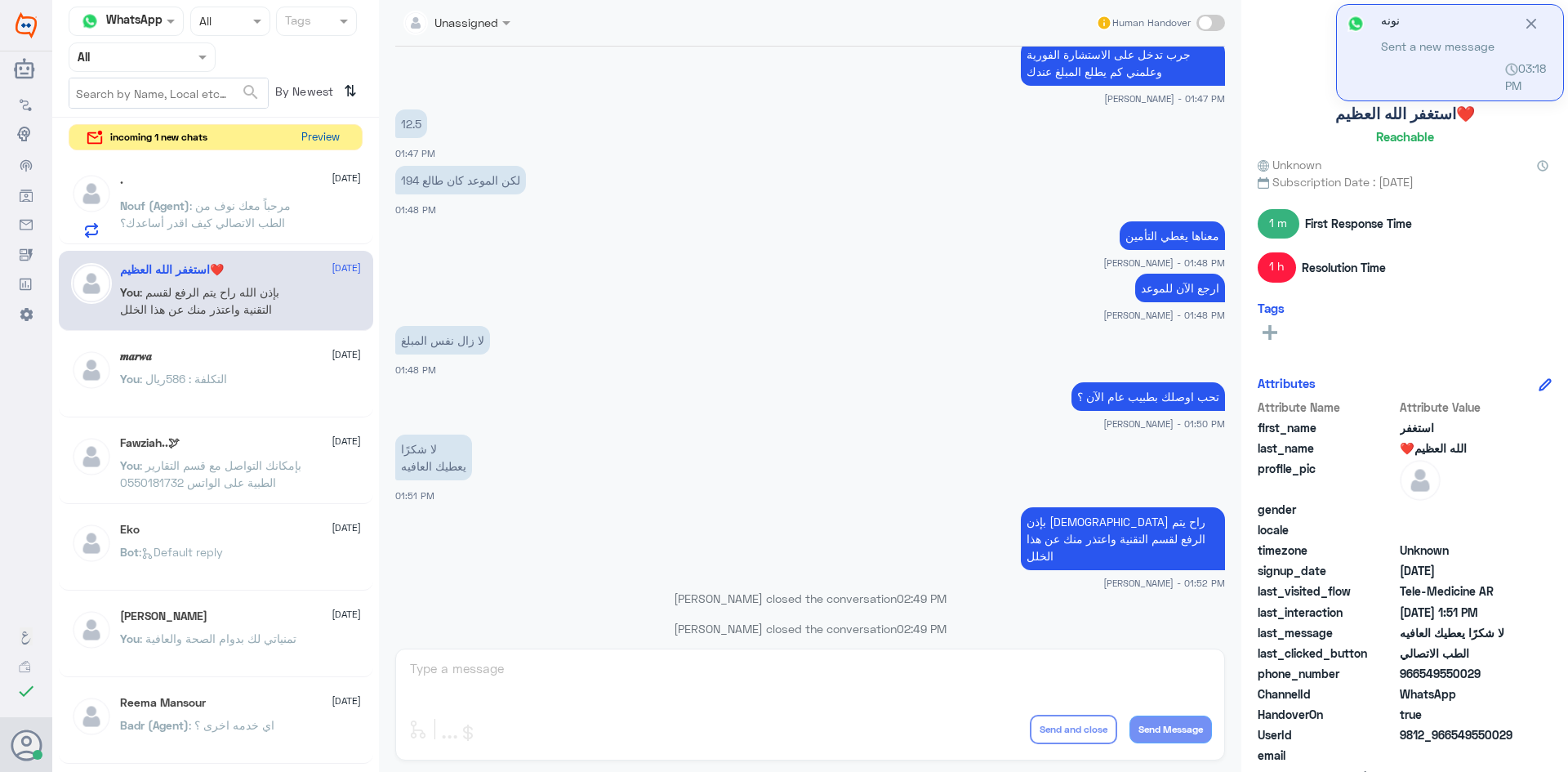
click at [317, 136] on button "Preview" at bounding box center [320, 137] width 51 height 25
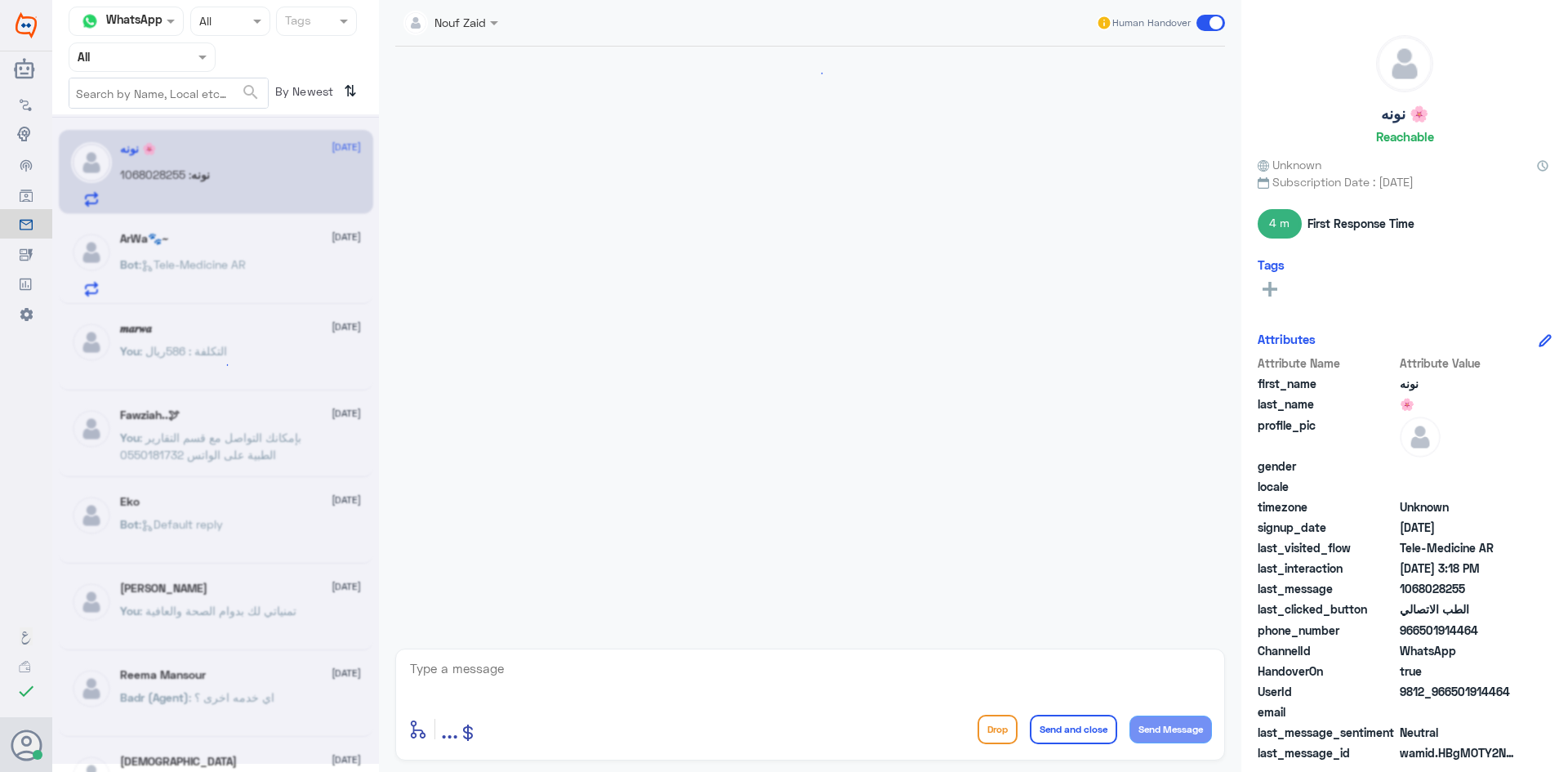
scroll to position [167, 0]
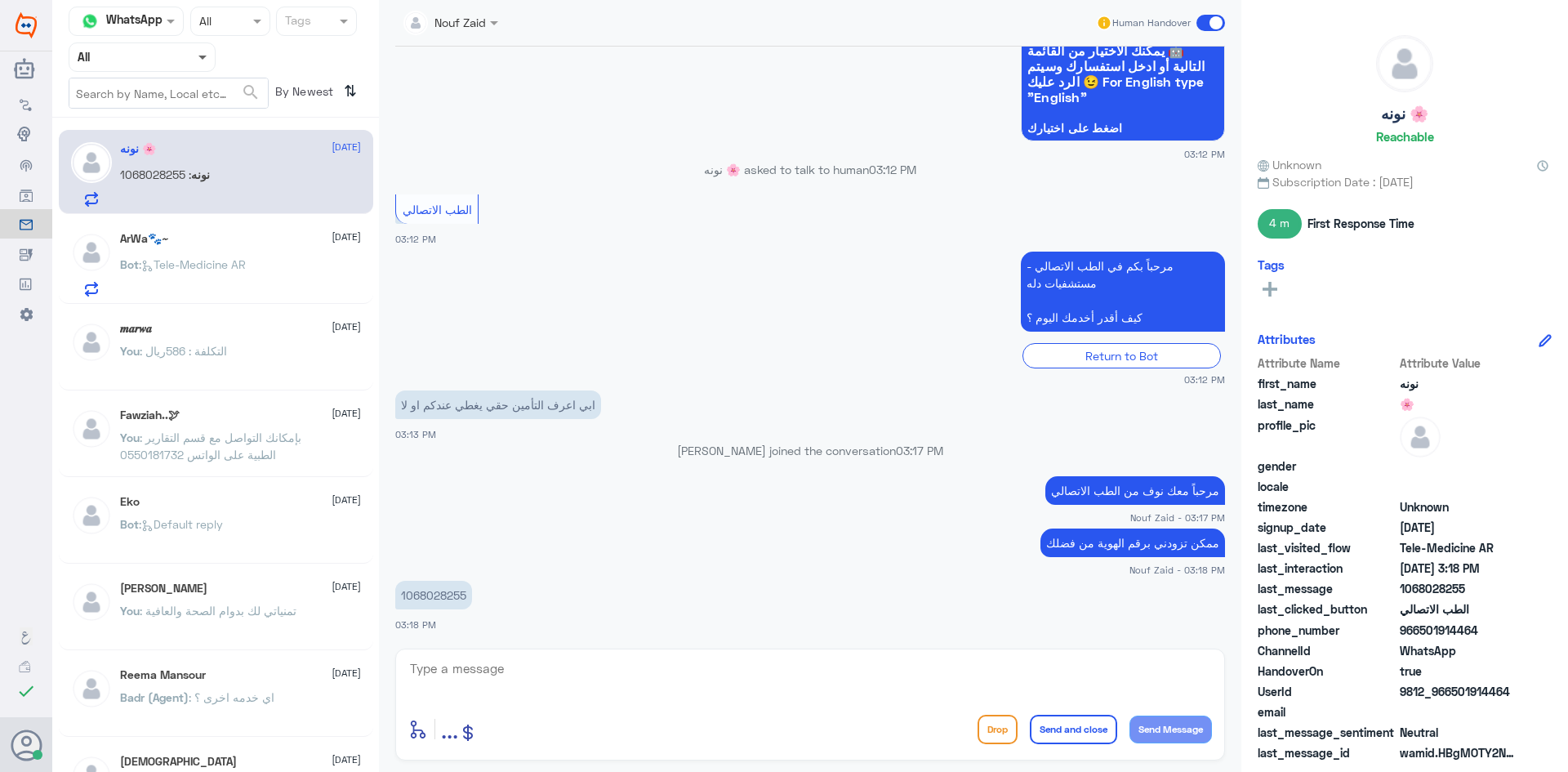
click at [199, 60] on span at bounding box center [204, 56] width 21 height 17
click at [162, 170] on div "Your Inbox" at bounding box center [142, 167] width 147 height 37
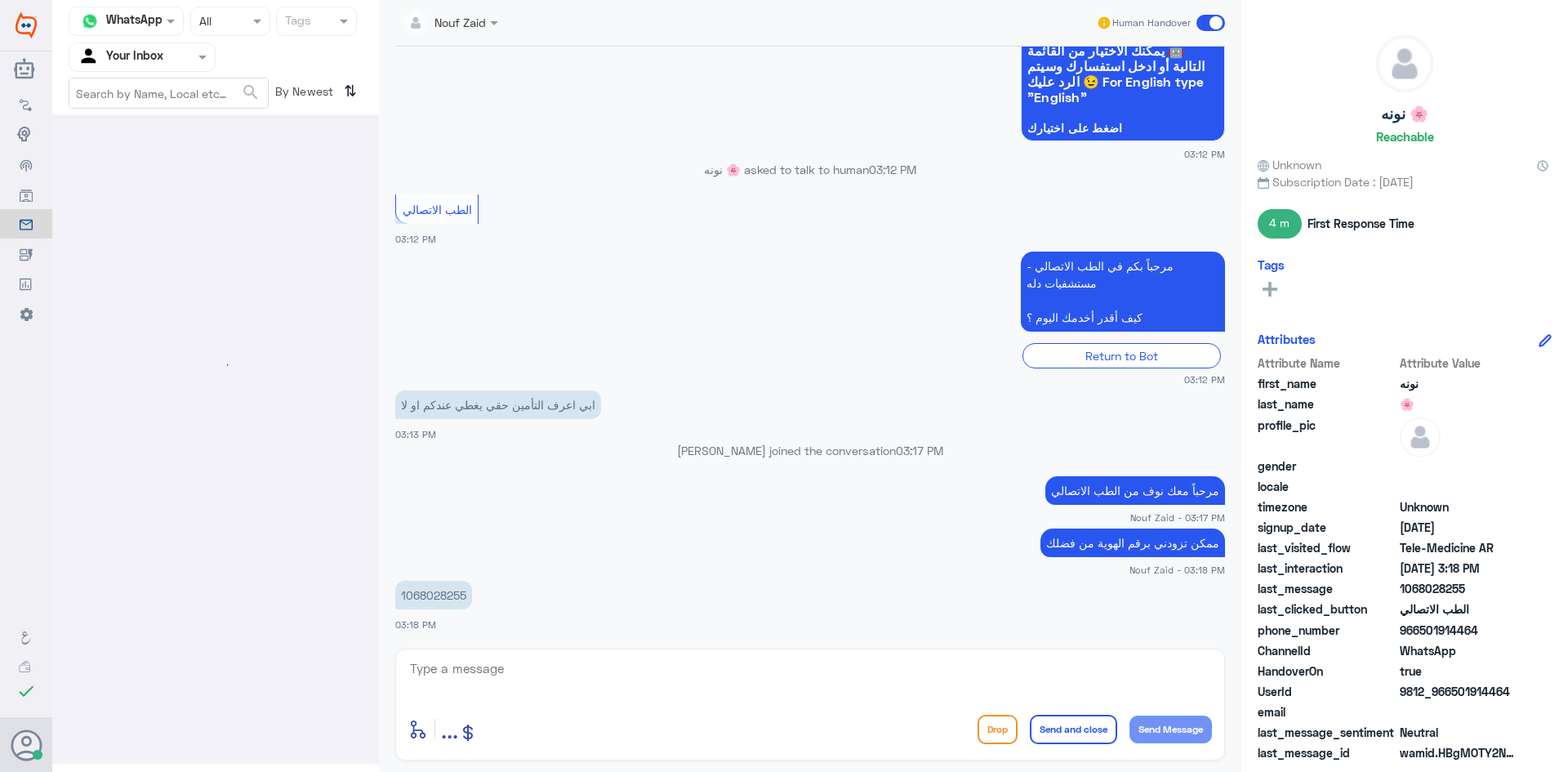
scroll to position [0, 0]
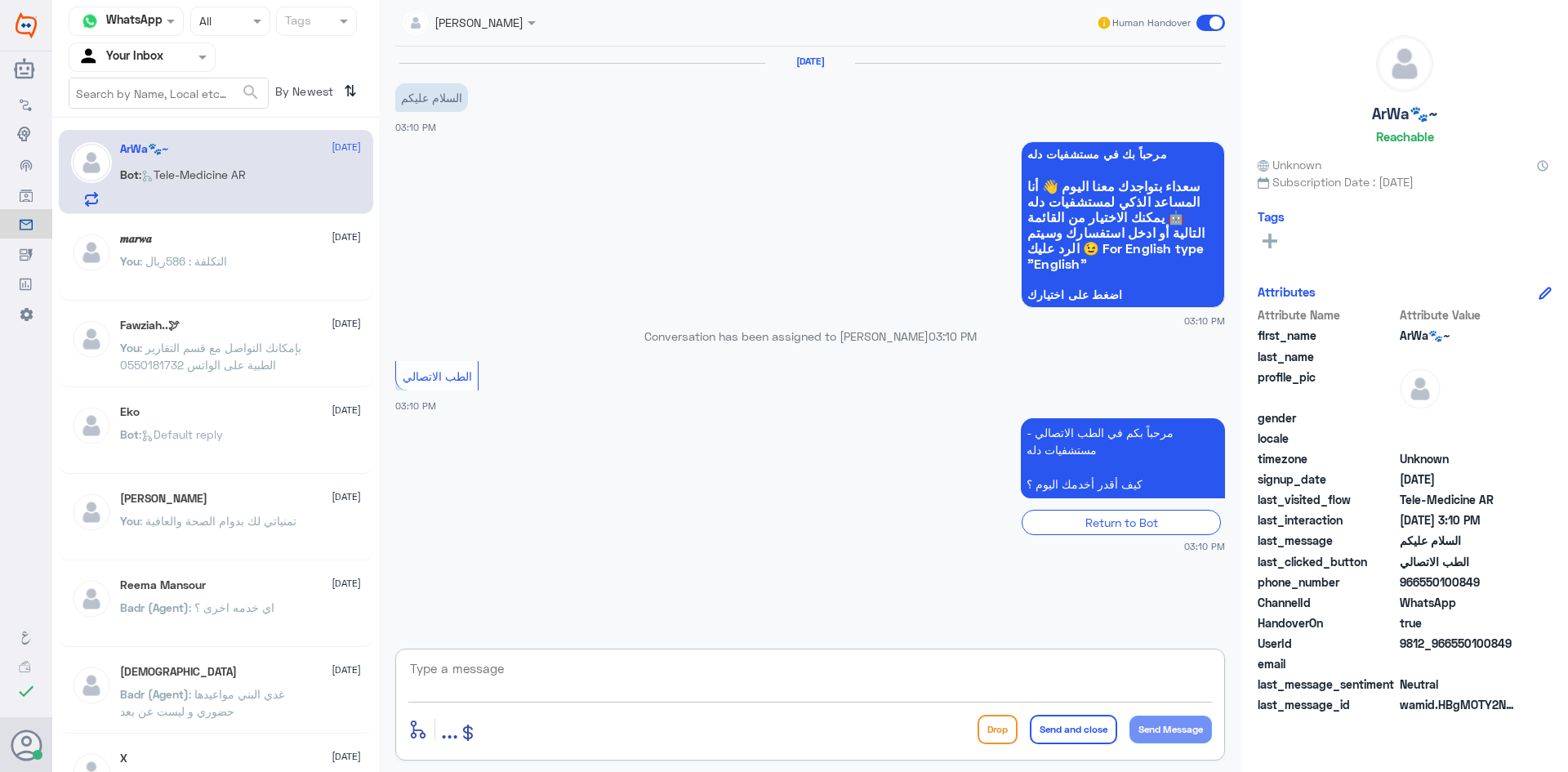
click at [829, 687] on textarea at bounding box center [809, 677] width 803 height 40
paste textarea "مرحبا معك [PERSON_NAME] من الطب الاتصالي"
type textarea "مرحبا معك [PERSON_NAME] من الطب الاتصالي"
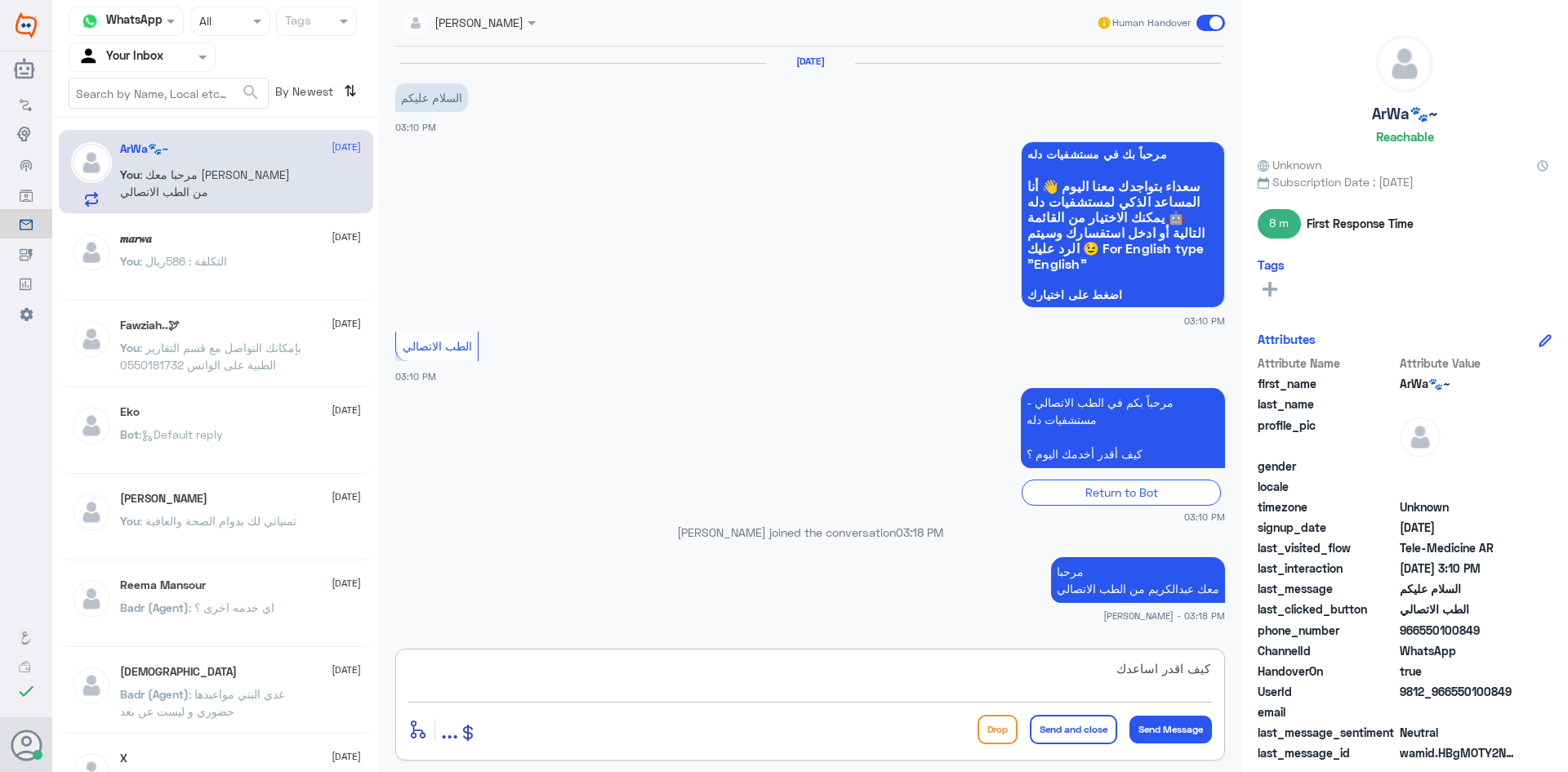
type textarea "كيف اقدر اساعدك ؟"
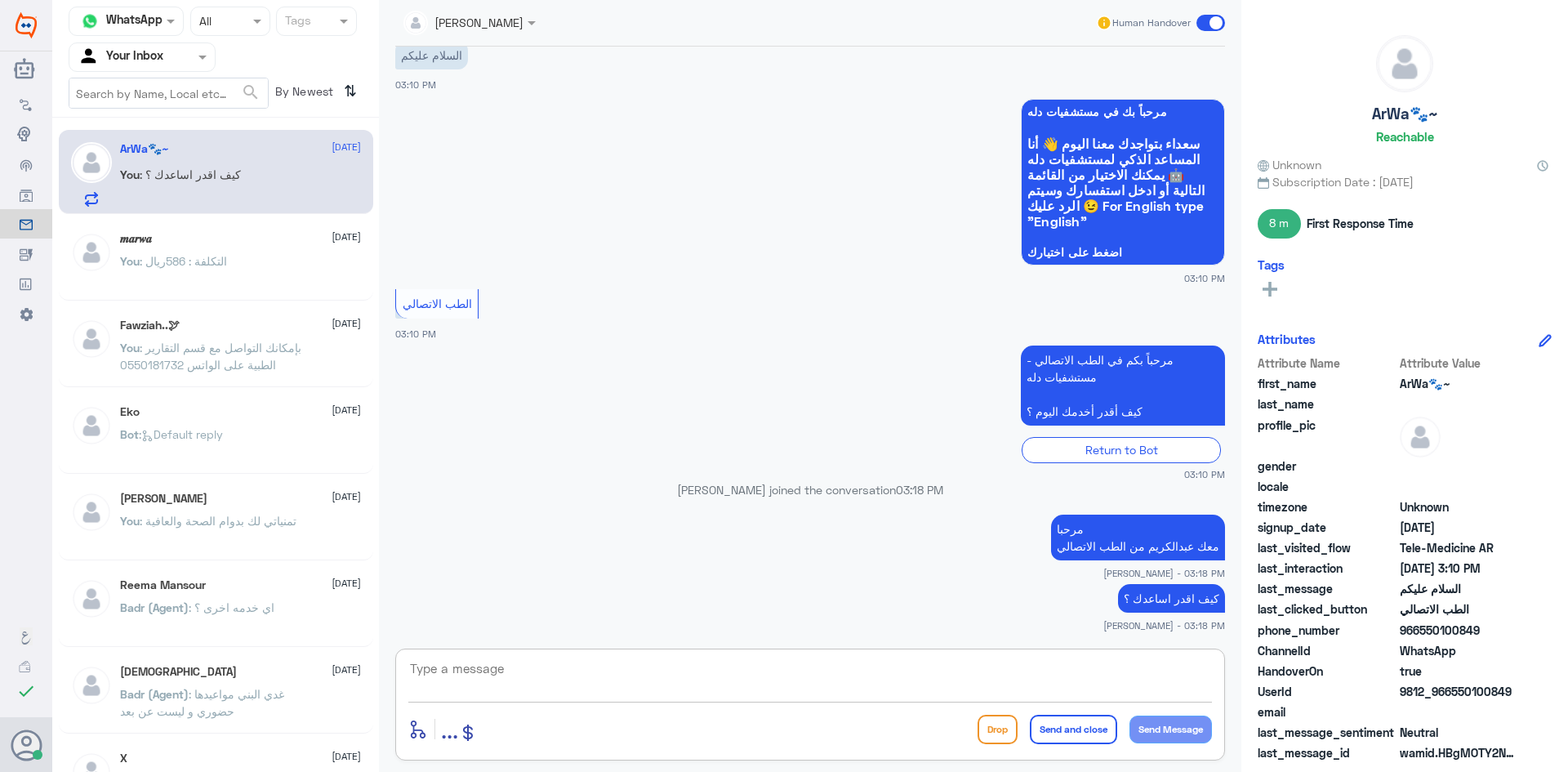
click at [1203, 21] on span at bounding box center [1211, 22] width 29 height 16
click at [0, 0] on input "checkbox" at bounding box center [0, 0] width 0 height 0
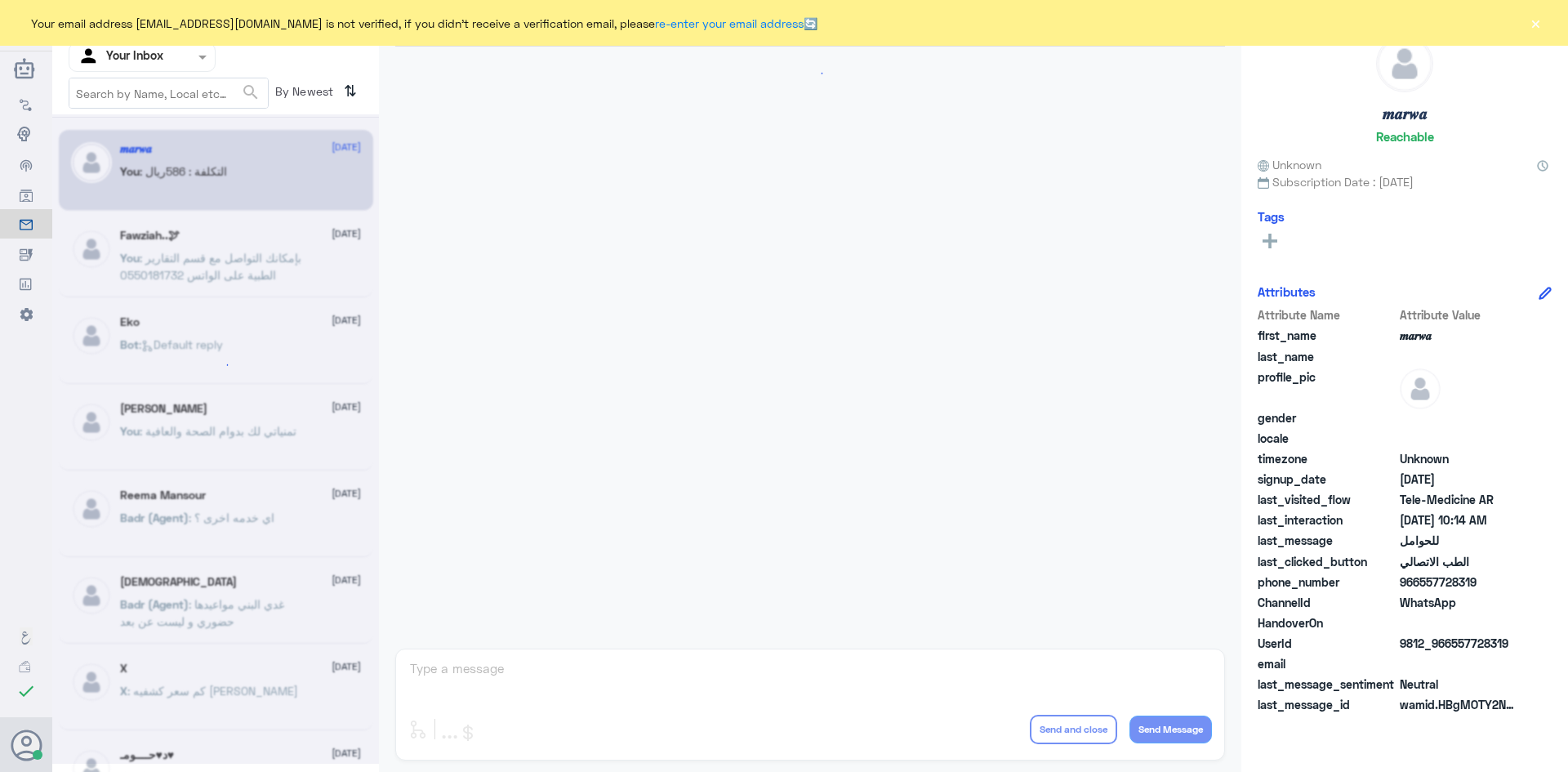
scroll to position [825, 0]
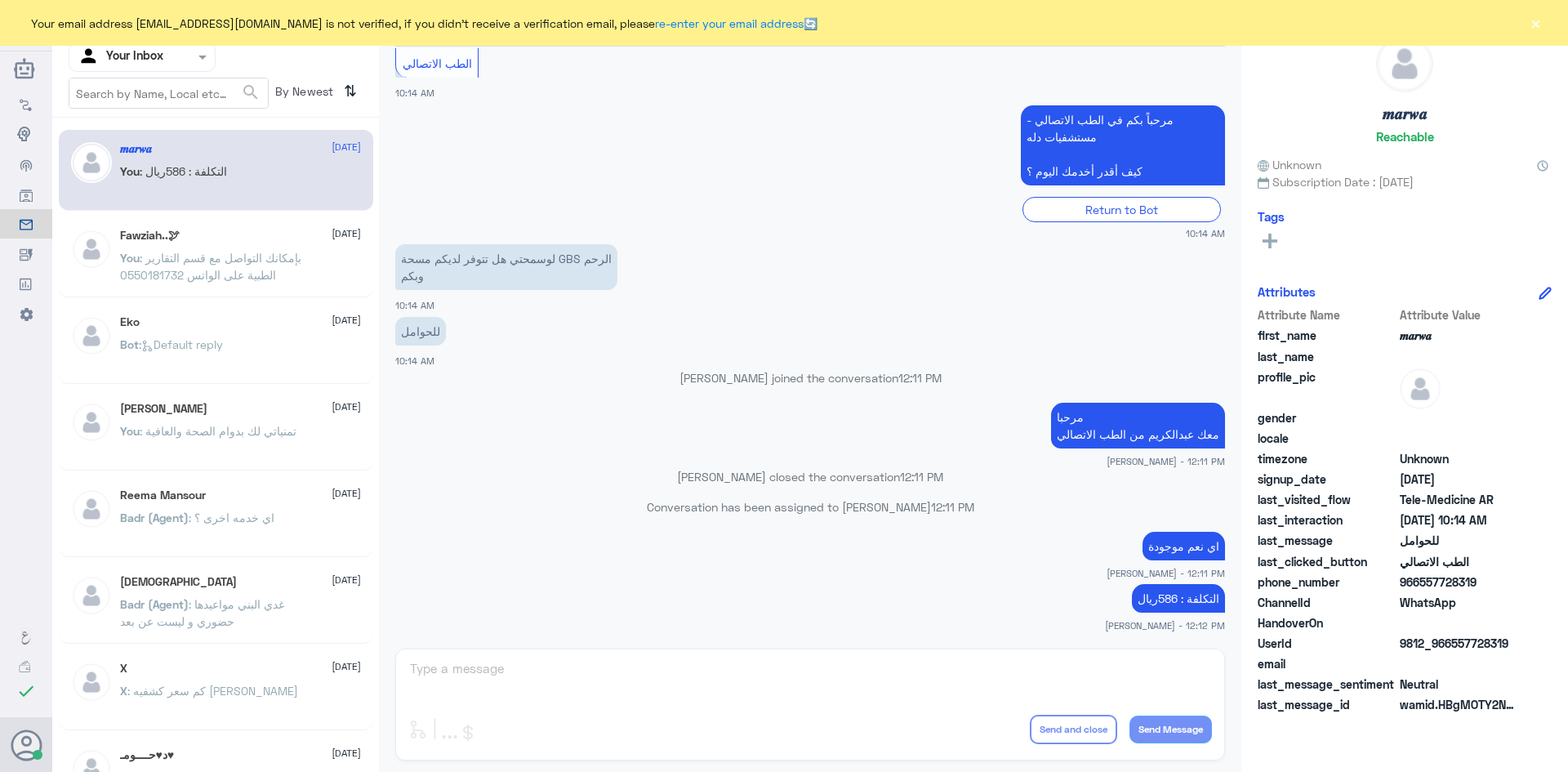
click at [1539, 24] on button "×" at bounding box center [1535, 22] width 16 height 16
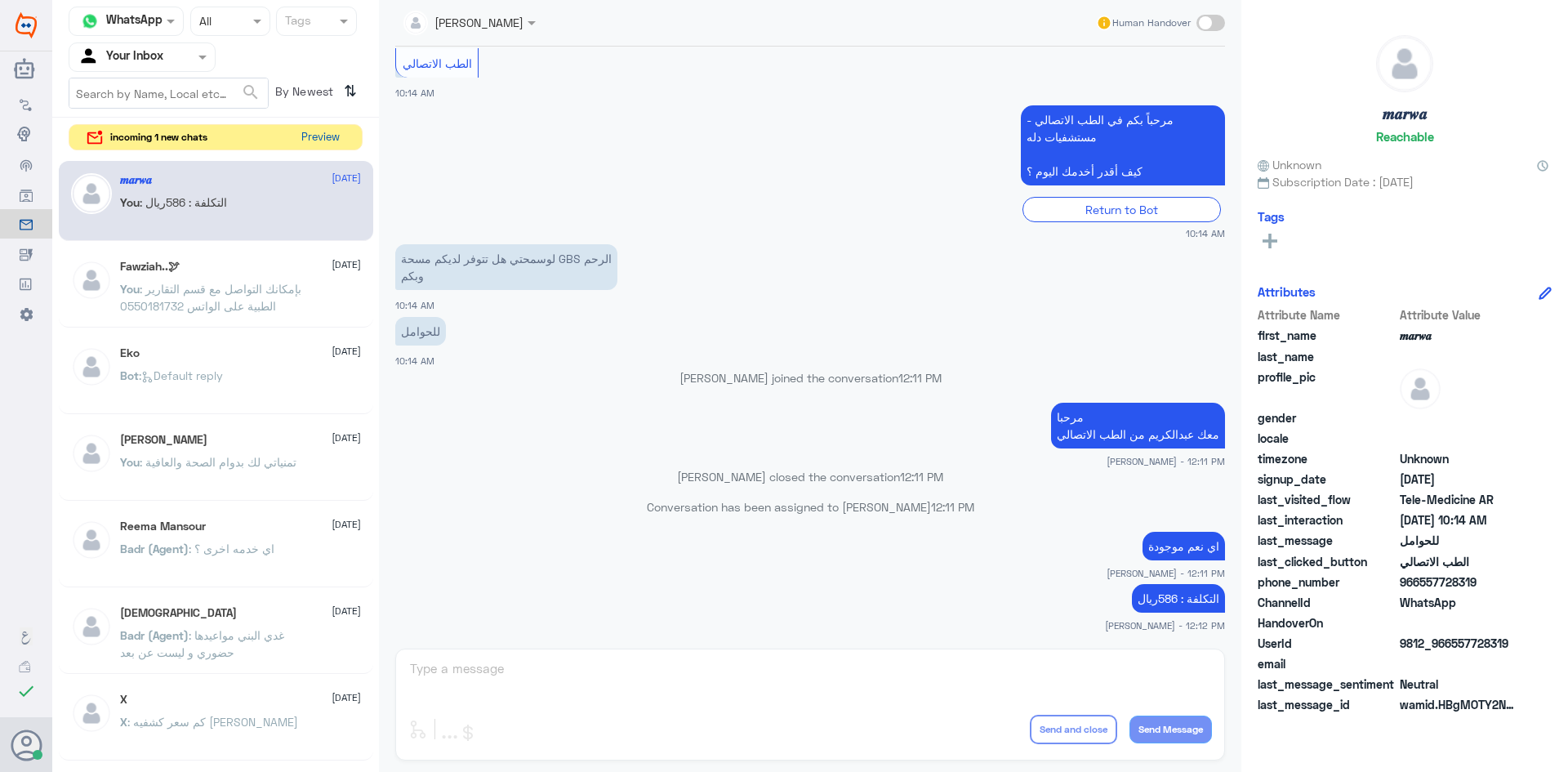
click at [337, 138] on button "Preview" at bounding box center [320, 137] width 51 height 25
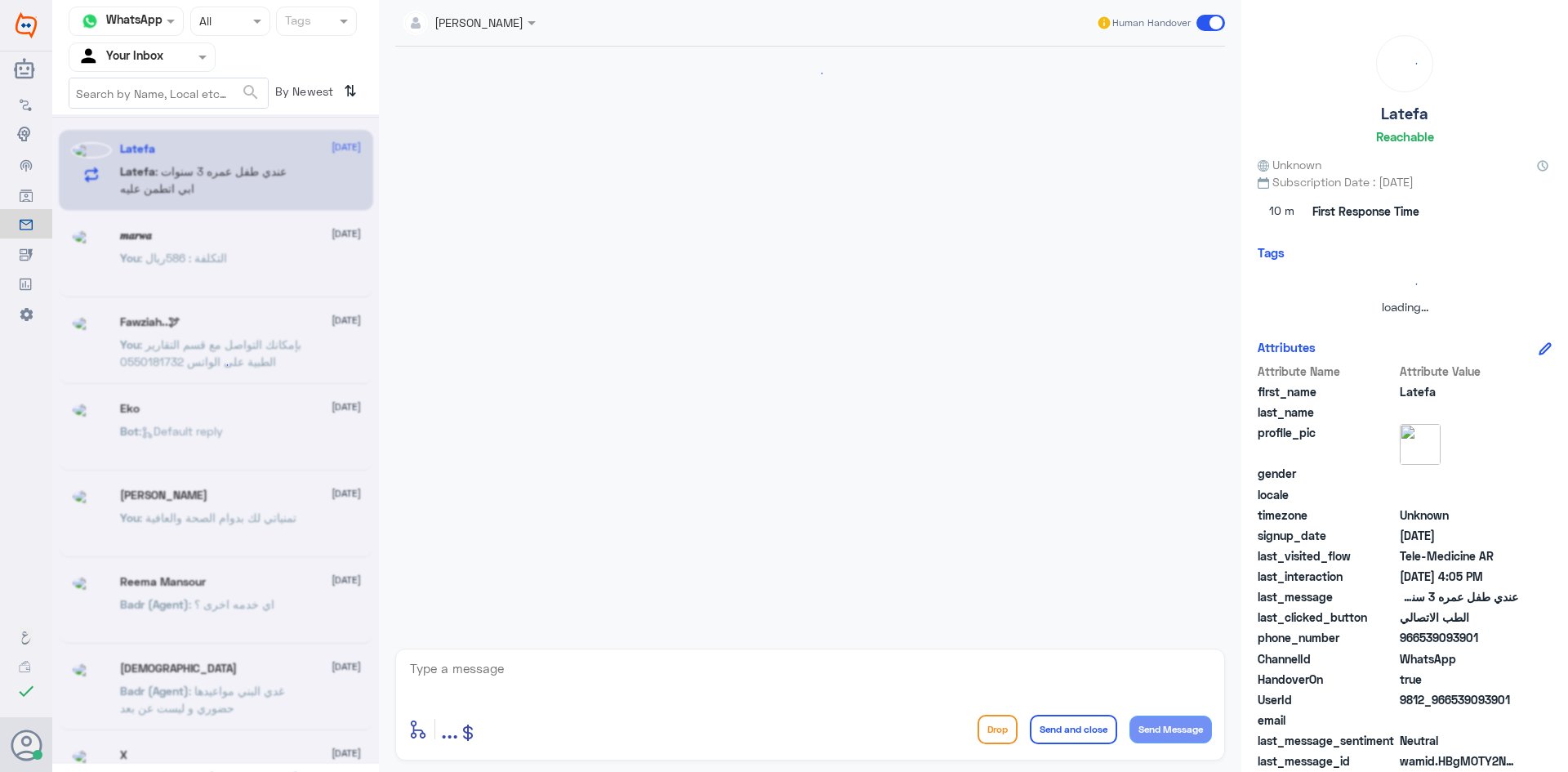
scroll to position [33, 0]
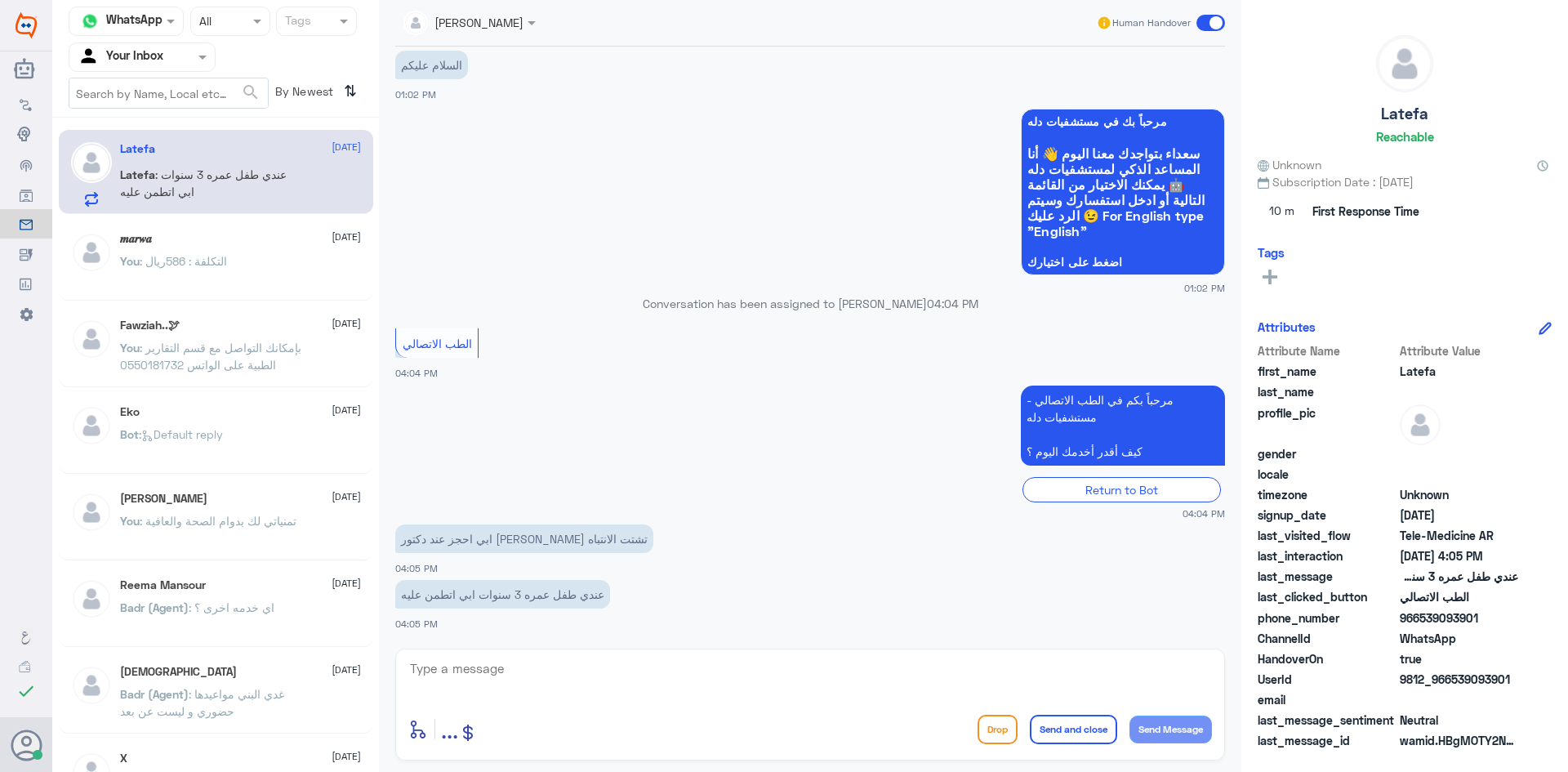
click at [767, 684] on textarea at bounding box center [809, 677] width 803 height 40
paste textarea "مرحبا معك [PERSON_NAME] من الطب الاتصالي"
type textarea "مرحبا معك [PERSON_NAME] من الطب الاتصالي"
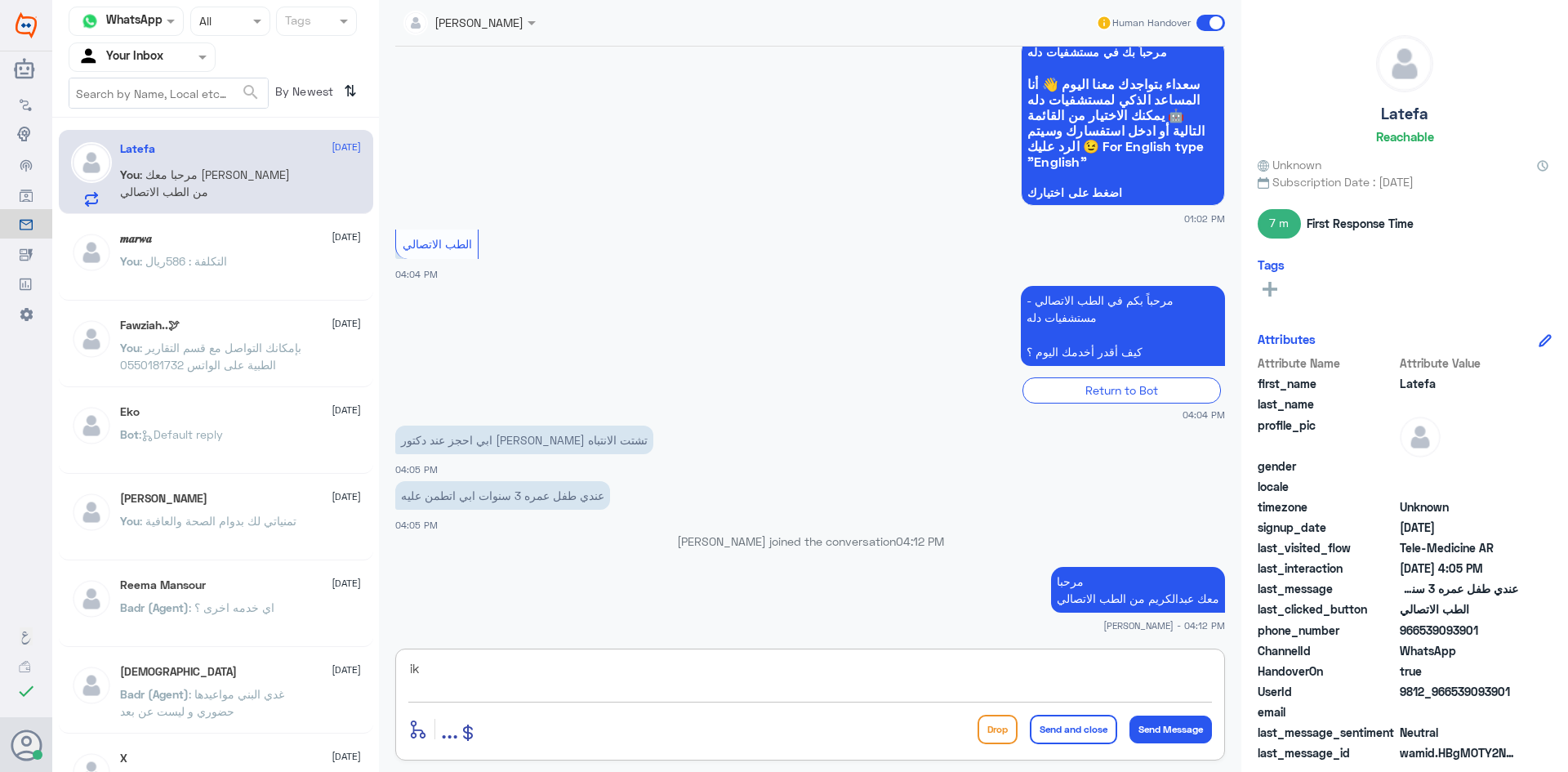
type textarea "i"
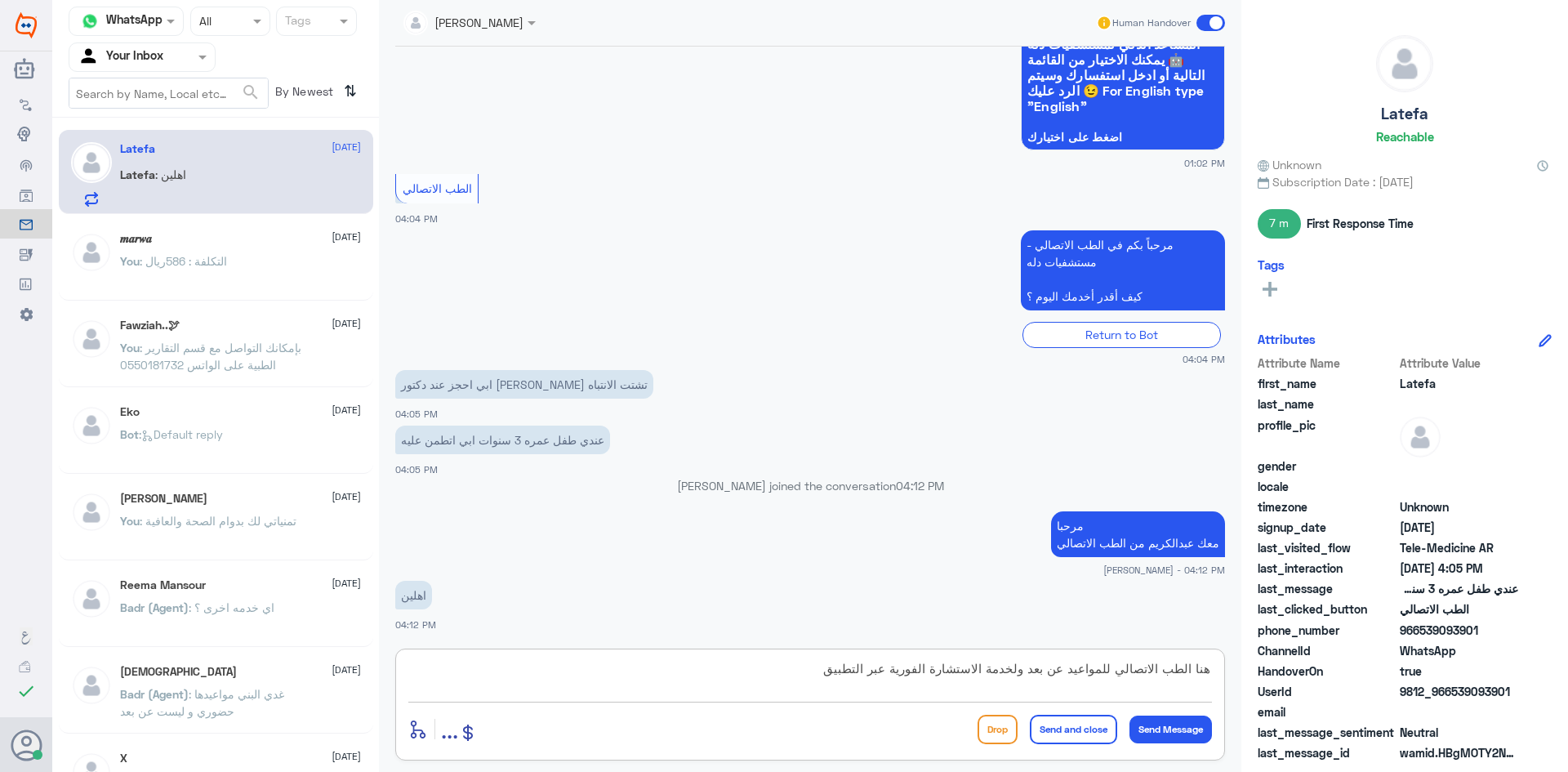
type textarea "هنا الطب الاتصالي للمواعيد عن بعد ولخدمة الاستشارة الفورية عبر التطبيق"
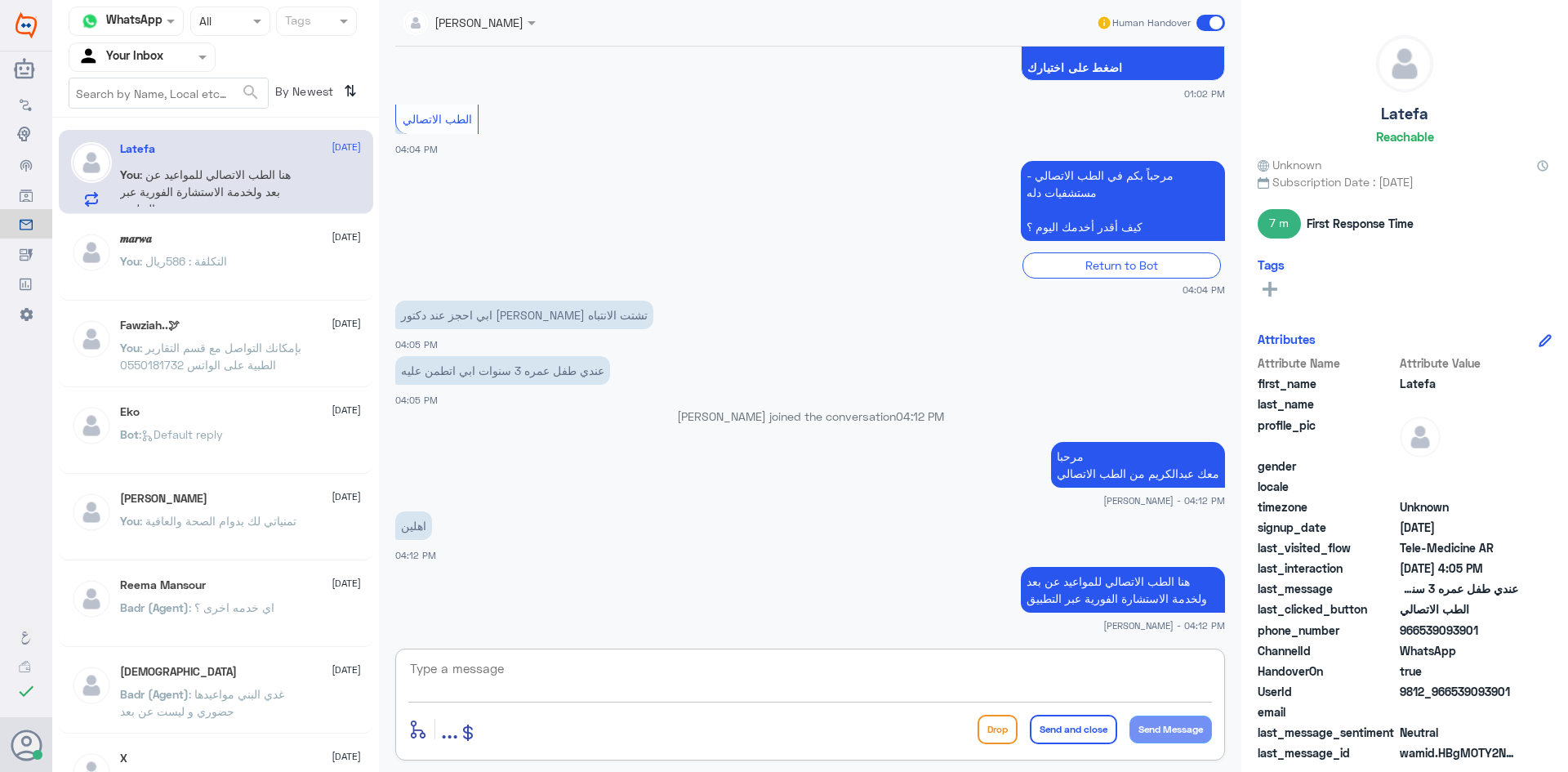
paste textarea "بإمكانك حجز موعد عن طريق التطبيق أو بالاتصال على الرقم الموحد 920012222"
type textarea "بإمكانك حجز موعد عن طريق التطبيق أو بالاتصال على الرقم الموحد 920012222"
click at [1082, 732] on button "Send and close" at bounding box center [1073, 728] width 87 height 29
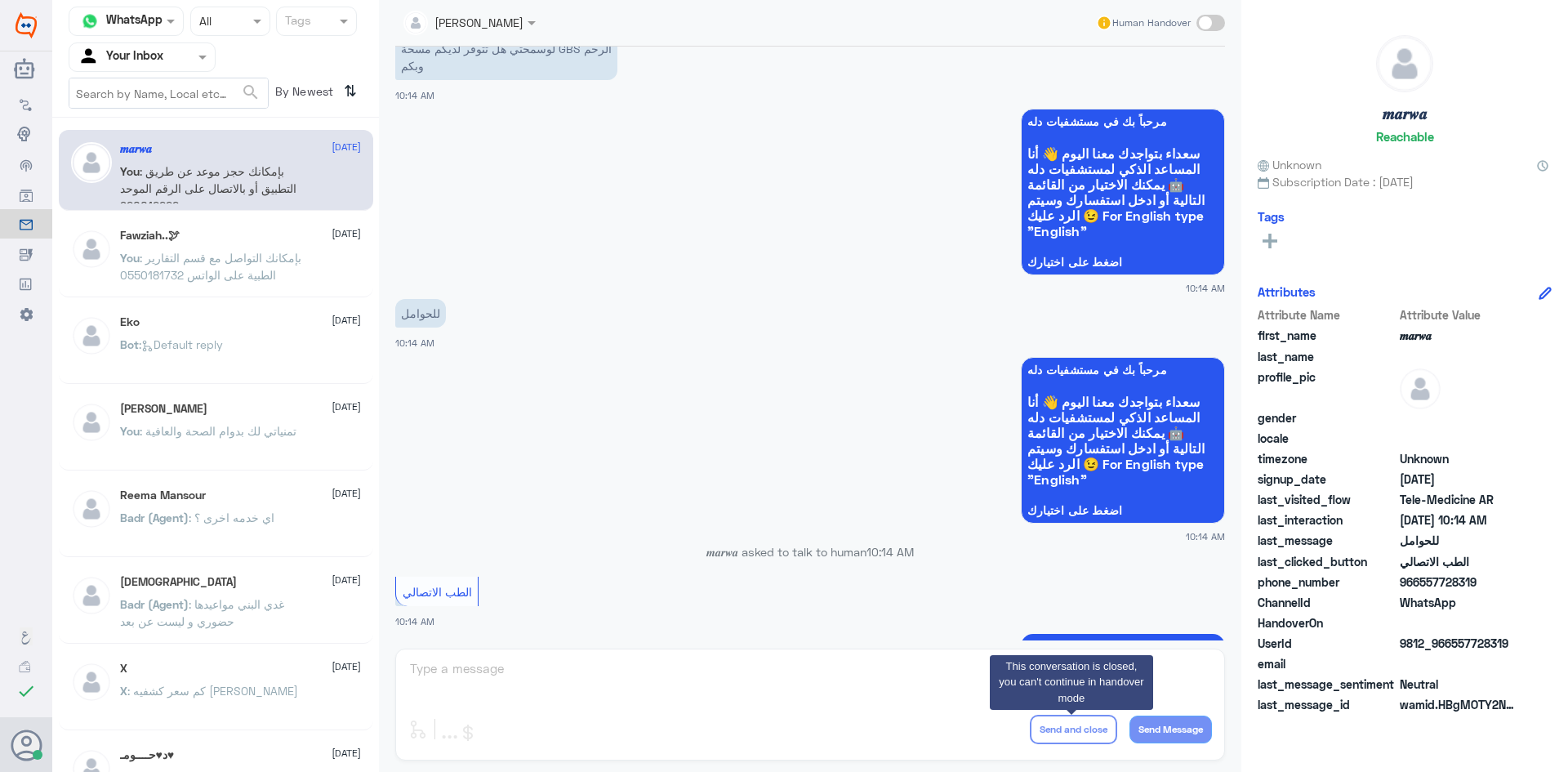
scroll to position [825, 0]
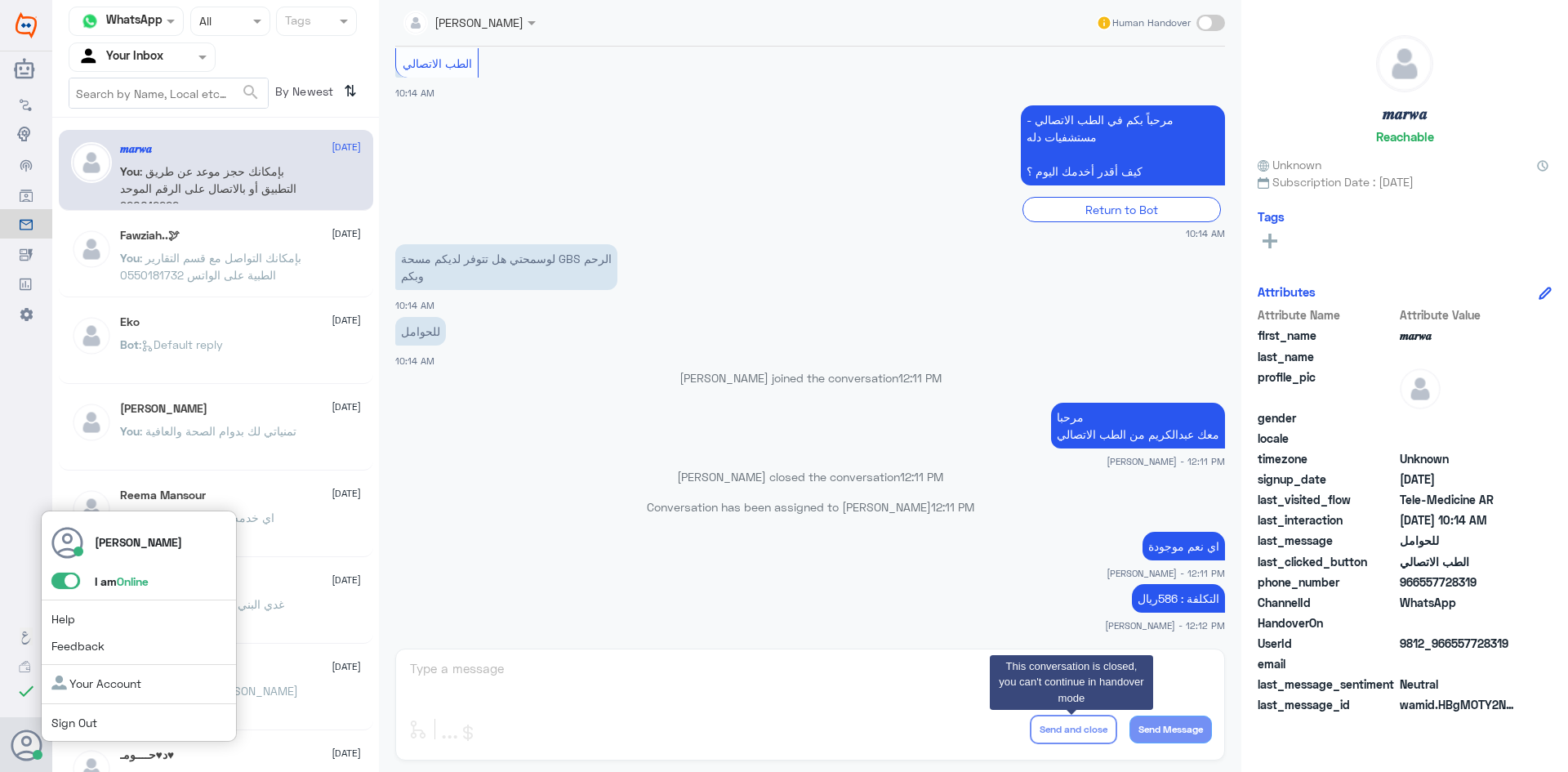
click at [63, 580] on span at bounding box center [66, 580] width 29 height 16
click at [0, 0] on input "checkbox" at bounding box center [0, 0] width 0 height 0
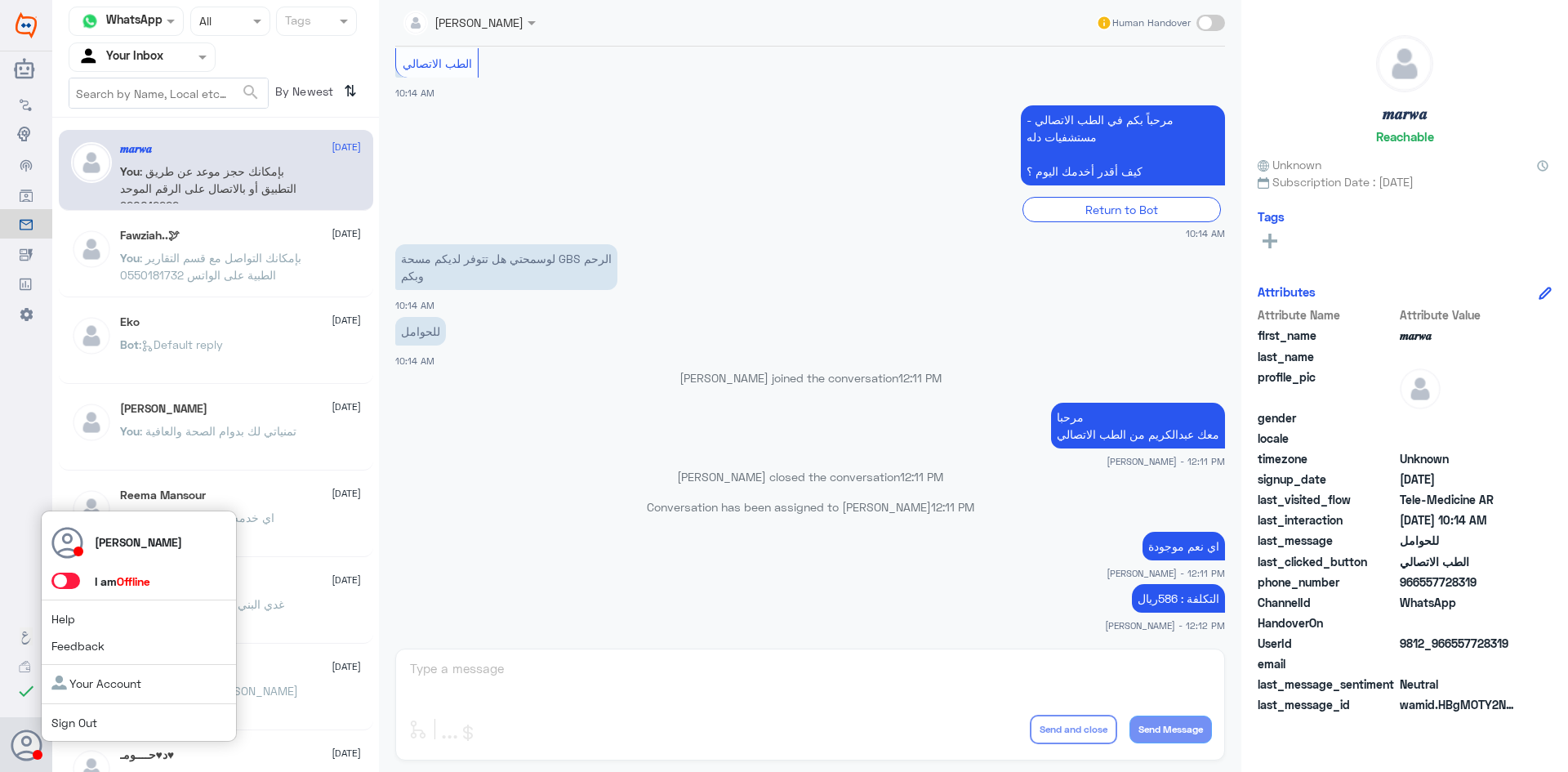
click at [65, 582] on span at bounding box center [66, 580] width 29 height 16
click at [0, 0] on input "checkbox" at bounding box center [0, 0] width 0 height 0
